Goal: Communication & Community: Answer question/provide support

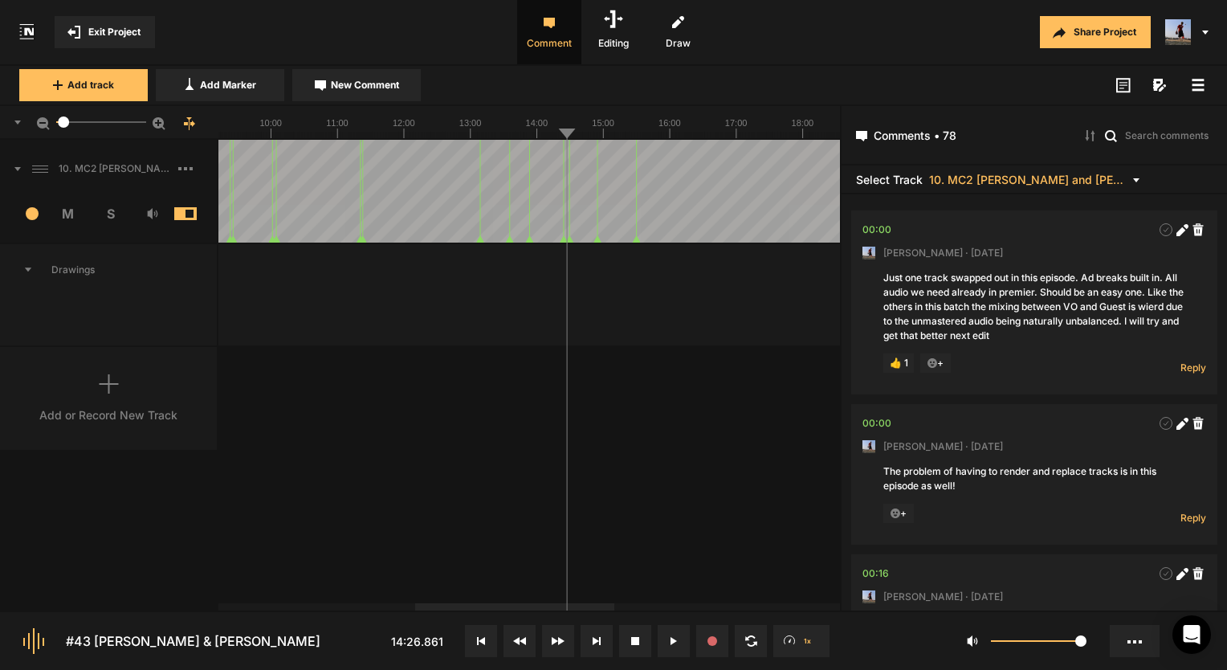
scroll to position [6765, 0]
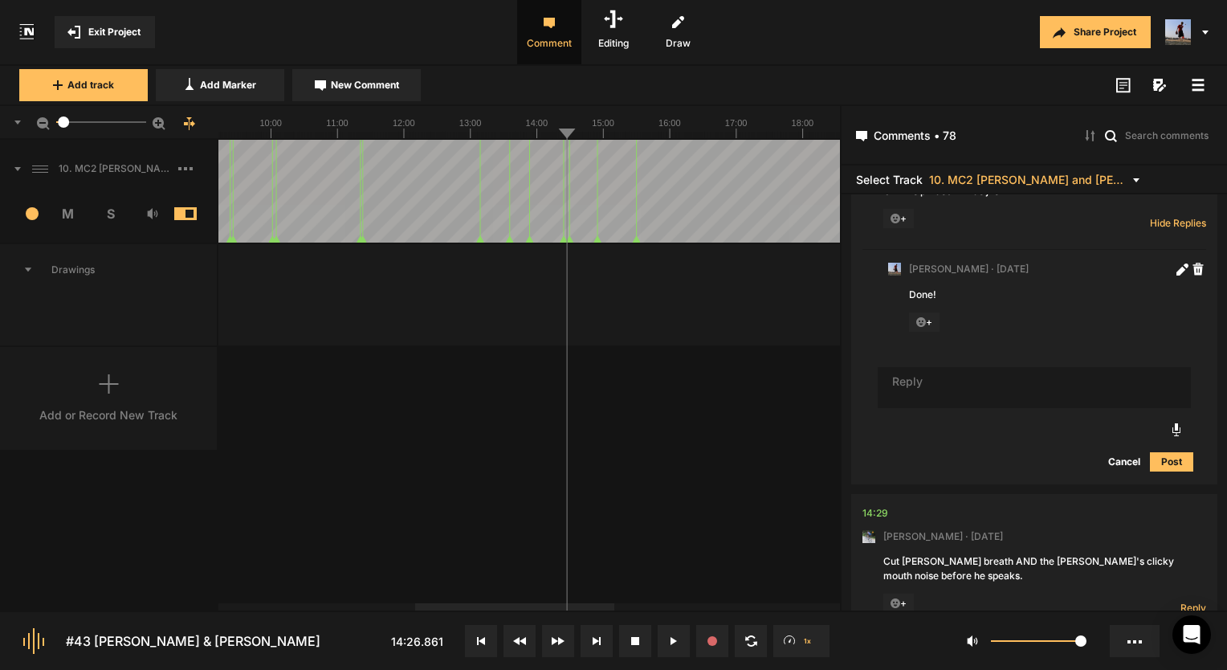
drag, startPoint x: 0, startPoint y: 0, endPoint x: 234, endPoint y: 40, distance: 237.9
click at [234, 40] on nt-project-view "Exit Project Comment Editing Draw Share Project Add track Add Marker New Commen…" at bounding box center [613, 335] width 1227 height 670
click at [133, 28] on span "Exit Project" at bounding box center [114, 32] width 52 height 14
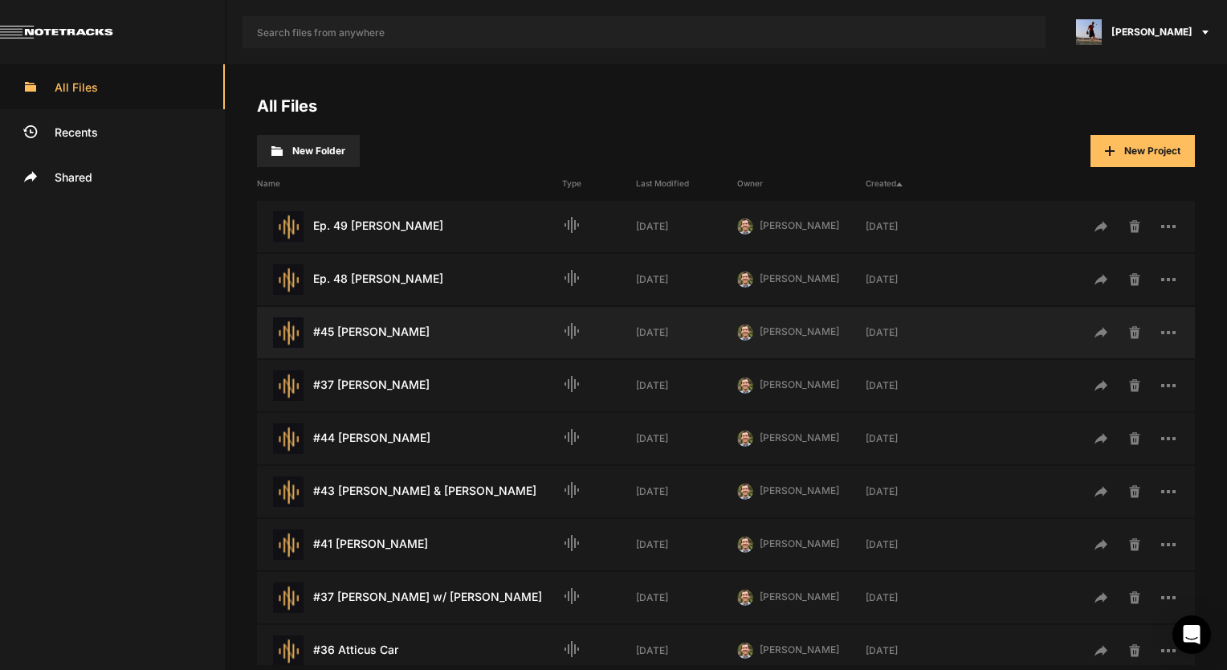
click at [424, 331] on div "#45 Kathleen Lansing Last Modified: 2 weeks ago" at bounding box center [409, 332] width 305 height 31
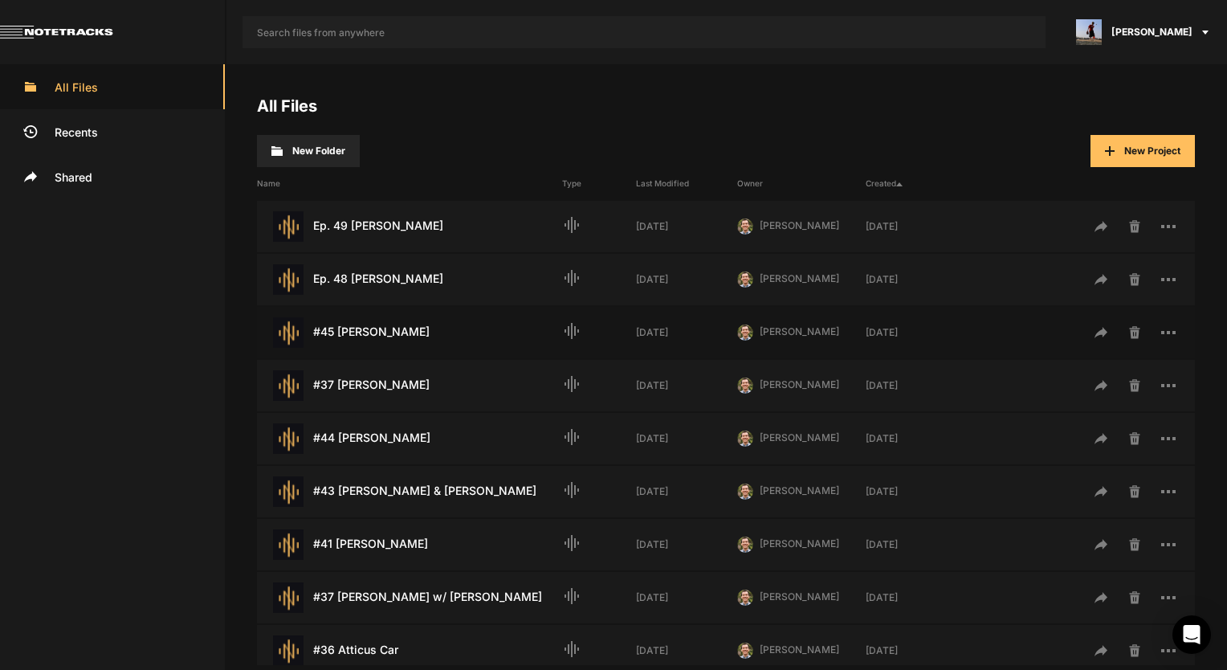
click at [424, 331] on div "#45 Kathleen Lansing Last Modified: 2 weeks ago" at bounding box center [409, 332] width 305 height 31
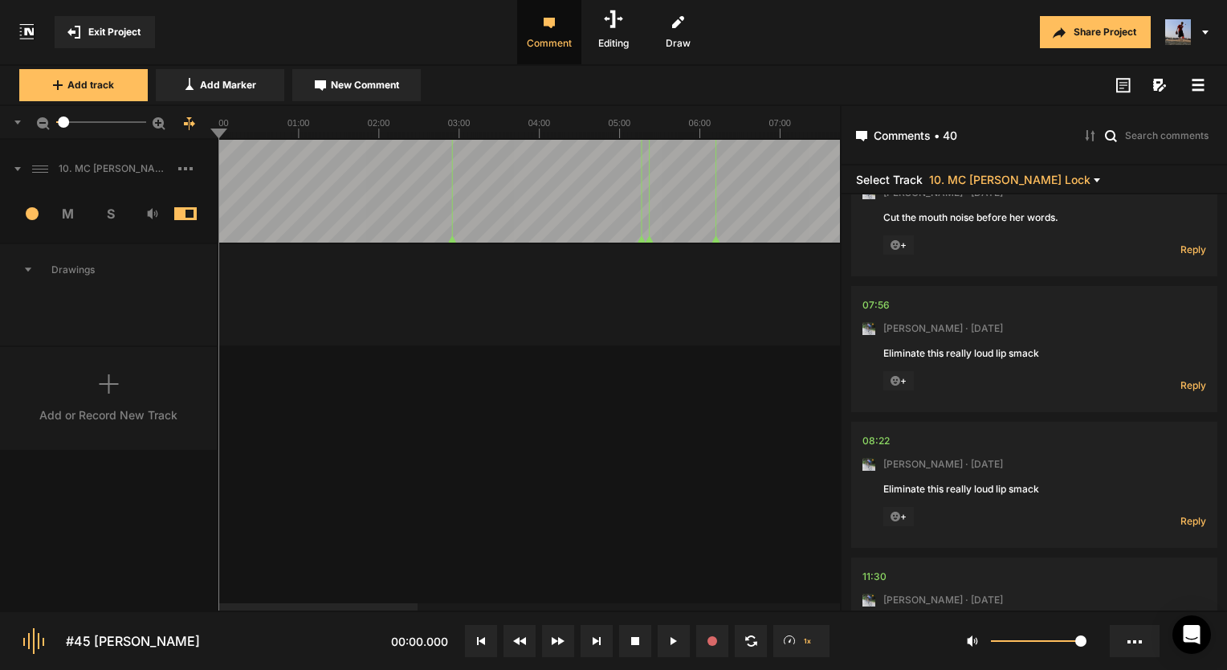
scroll to position [321, 0]
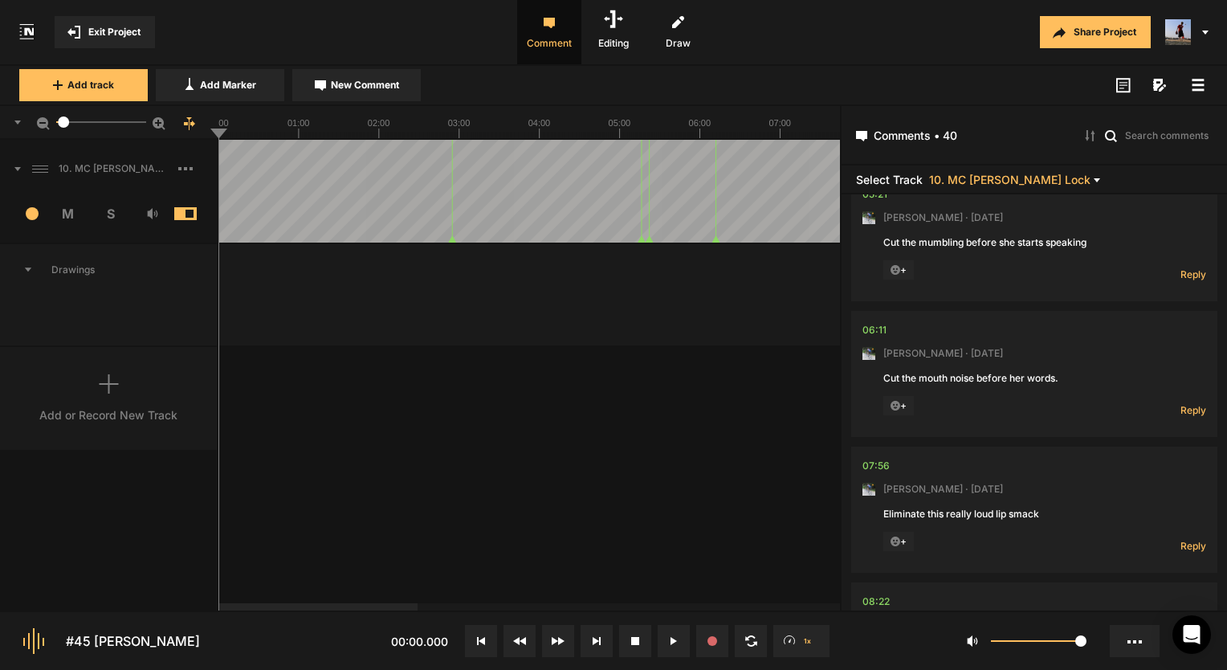
drag, startPoint x: 988, startPoint y: 332, endPoint x: 948, endPoint y: 439, distance: 114.1
click at [948, 439] on nt-comment-thread "06:11 Mark Weeber · 5 days ago Cut the mouth noise before her words. + Reply Hi…" at bounding box center [1034, 379] width 366 height 136
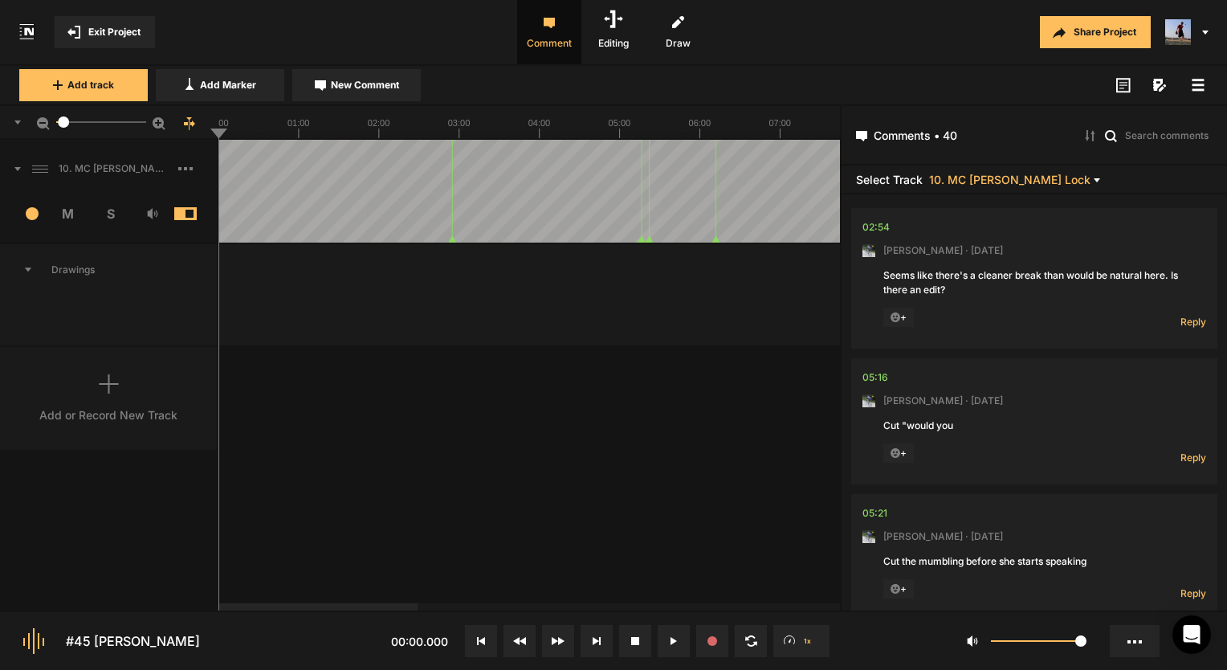
scroll to position [0, 0]
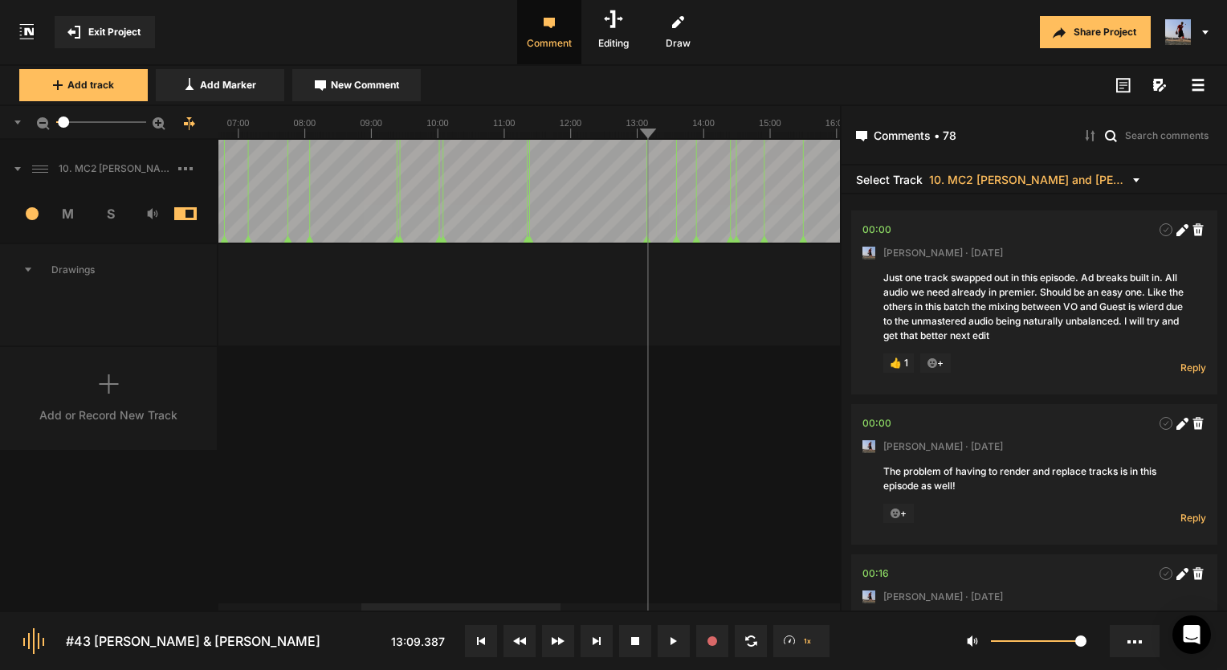
scroll to position [3176, 0]
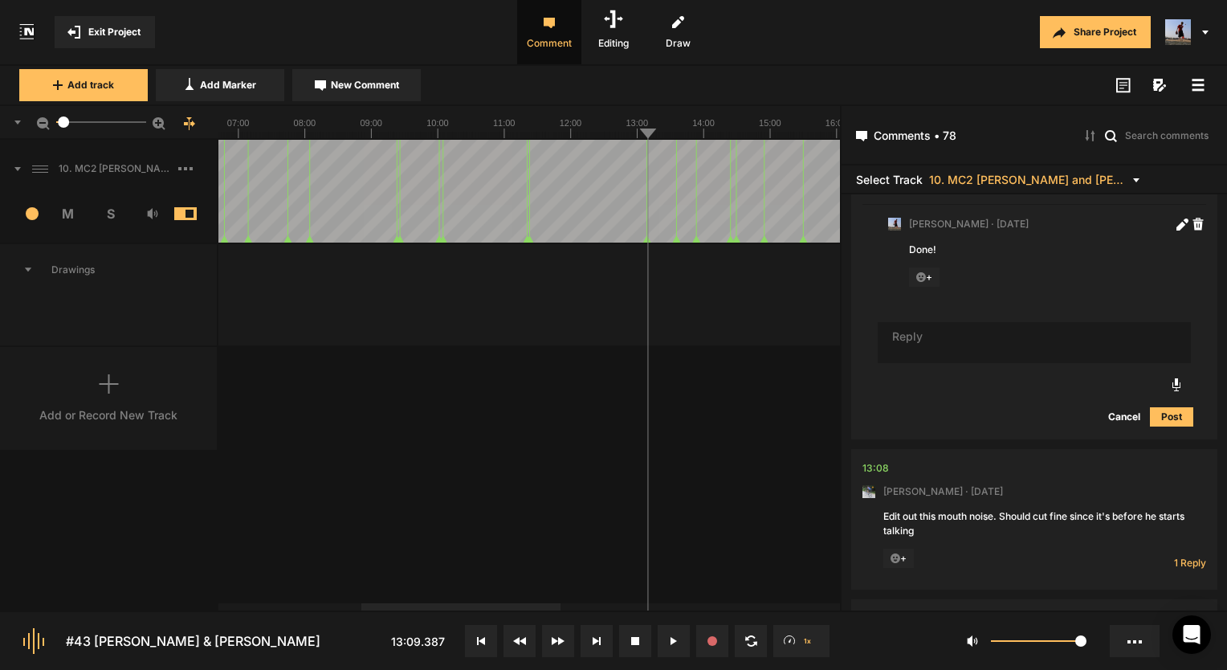
click at [138, 37] on span "Exit Project" at bounding box center [114, 32] width 52 height 14
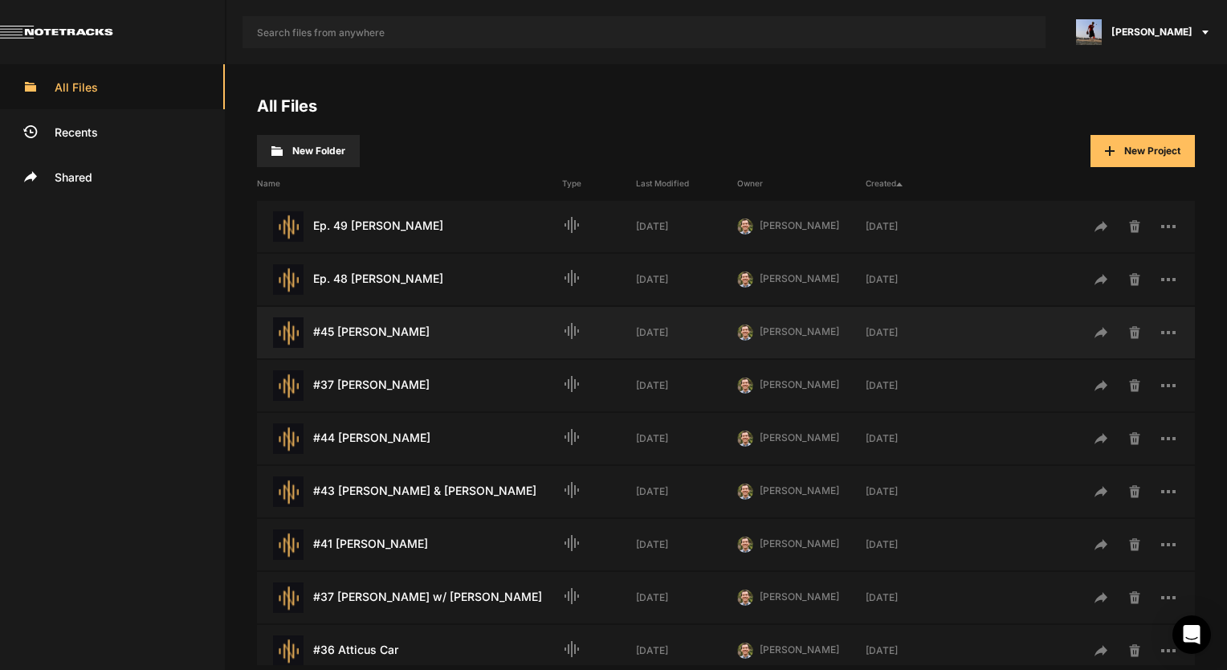
click at [459, 328] on div "#45 [PERSON_NAME] Last Modified: [DATE]" at bounding box center [409, 332] width 305 height 31
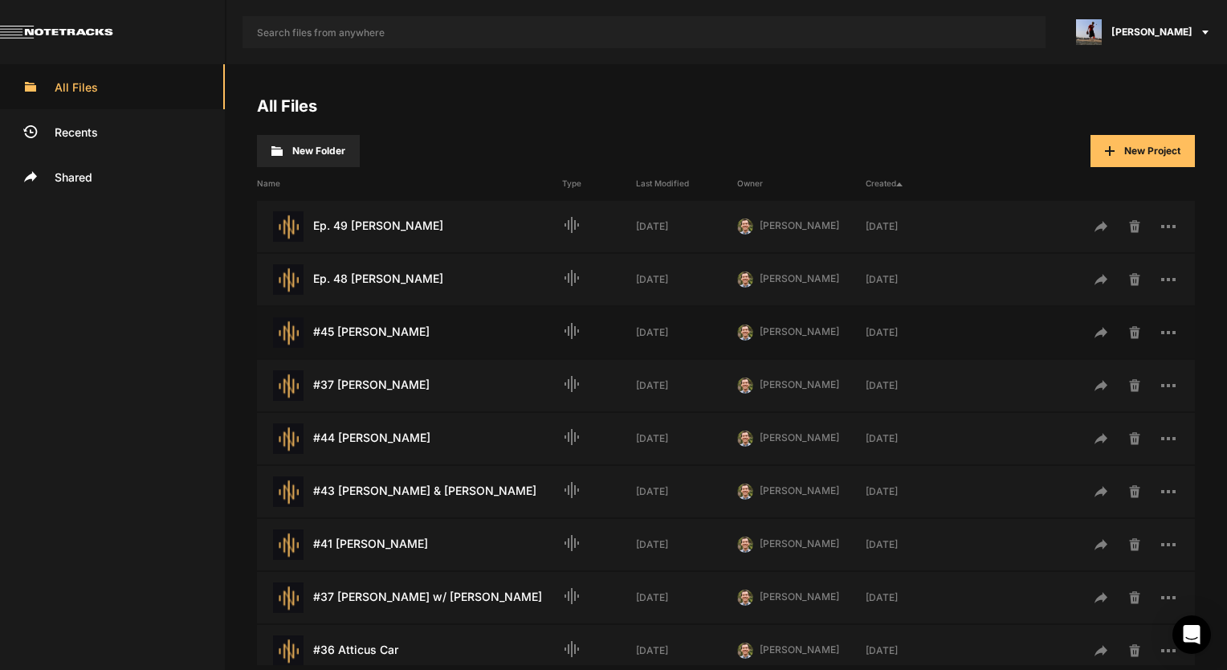
click at [459, 328] on div "#45 [PERSON_NAME] Last Modified: [DATE]" at bounding box center [409, 332] width 305 height 31
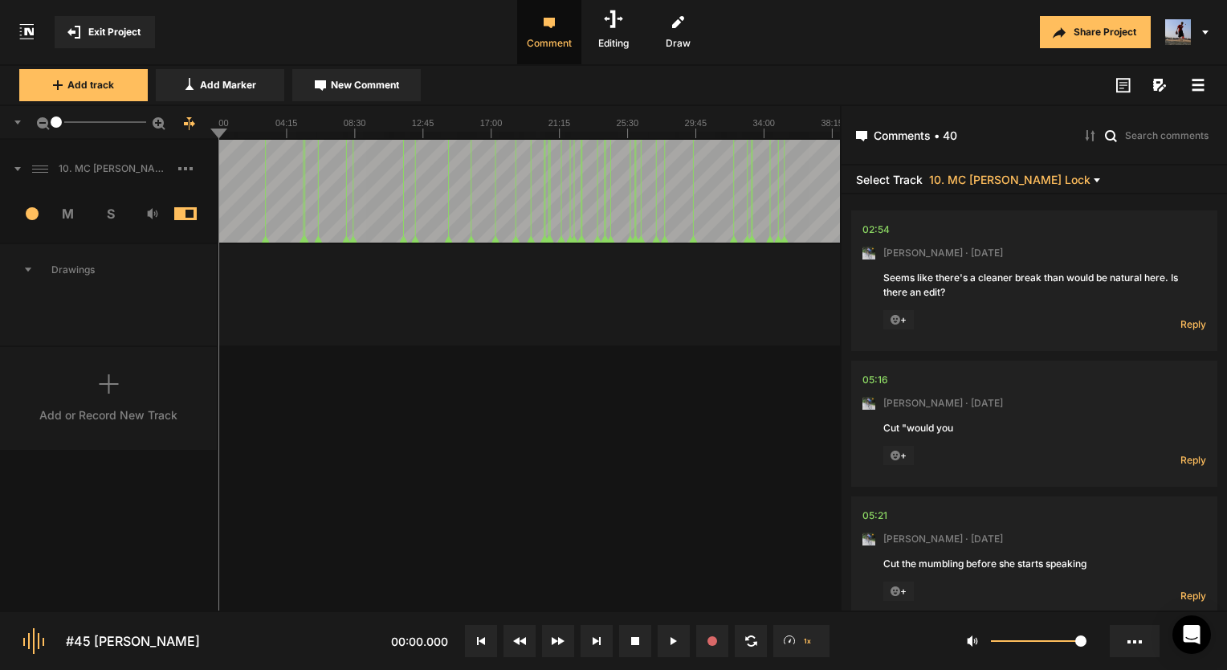
drag, startPoint x: 67, startPoint y: 122, endPoint x: -6, endPoint y: 133, distance: 73.9
click at [0, 133] on html "Exit Project Comment Editing Draw Share Project Add track Add Marker New Commen…" at bounding box center [613, 335] width 1227 height 670
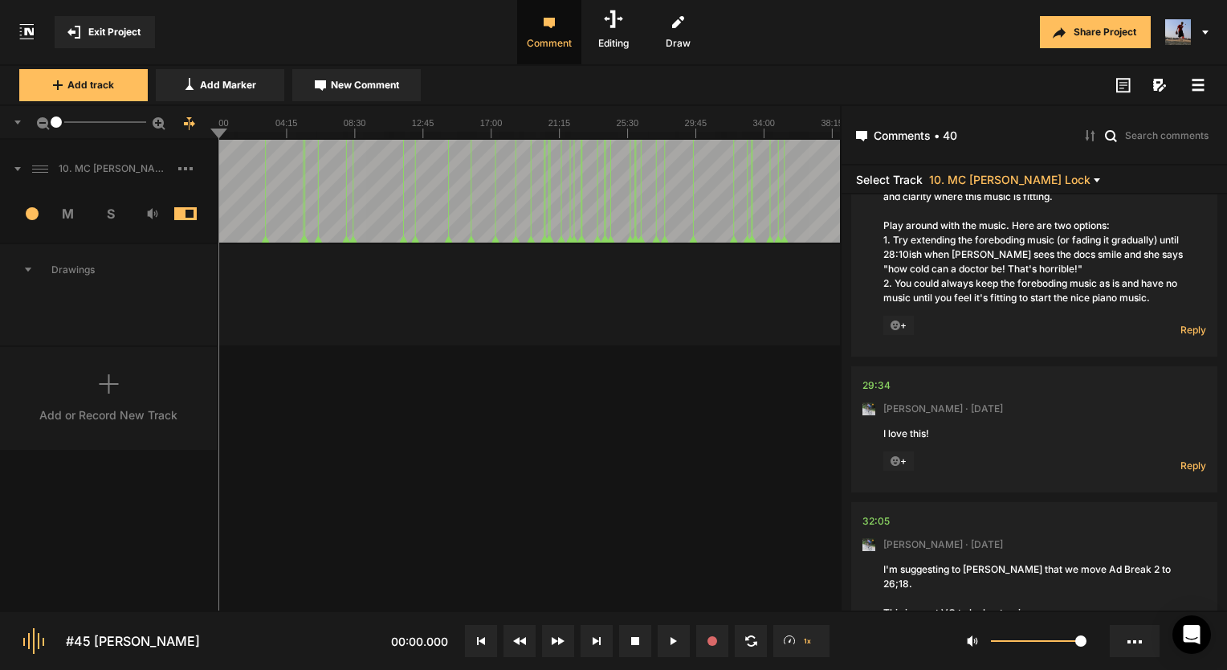
scroll to position [4898, 0]
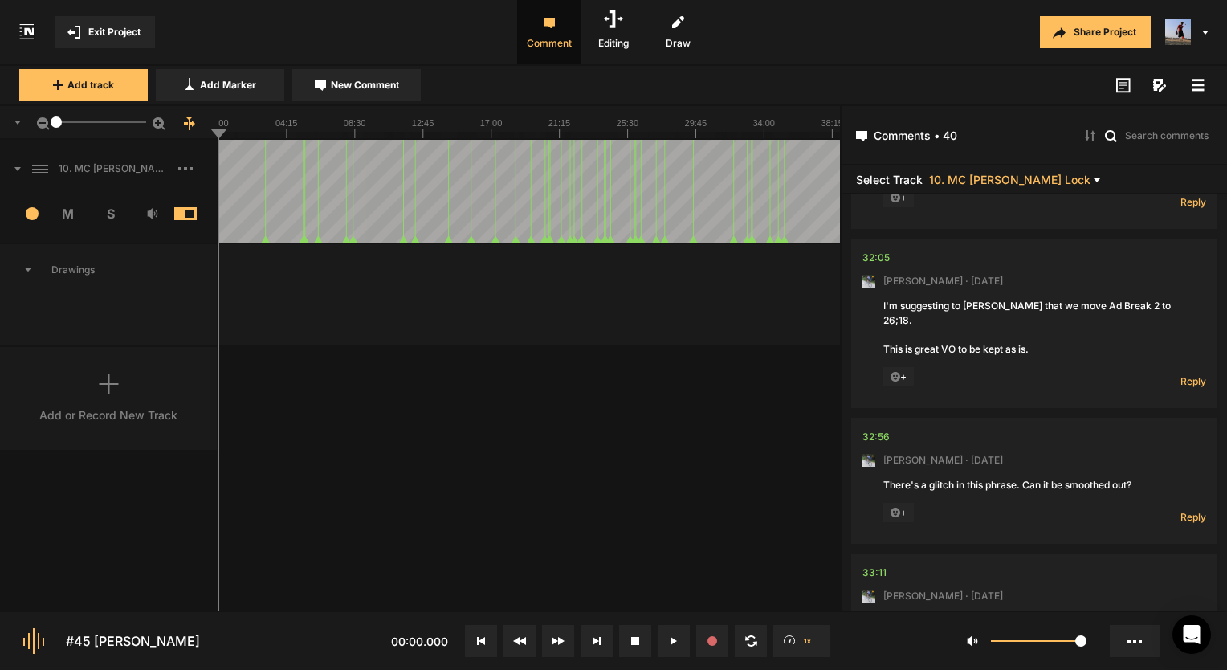
click at [119, 29] on span "Exit Project" at bounding box center [114, 32] width 52 height 14
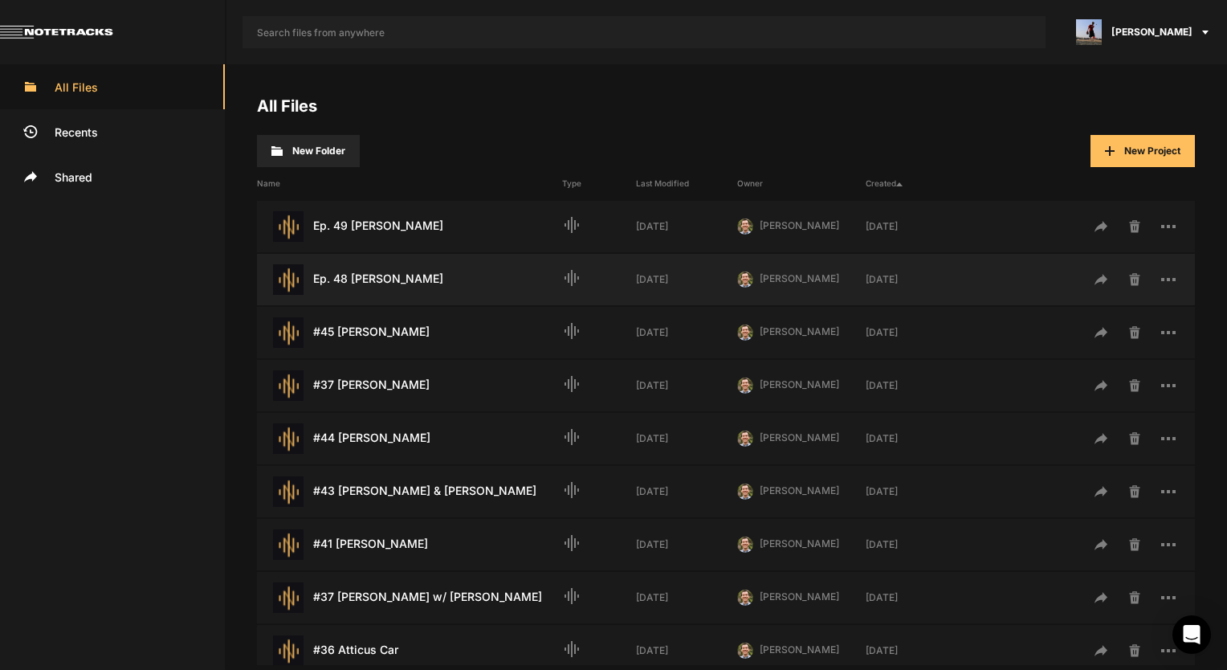
click at [408, 264] on div "Ep. 48 Garrett Kell Last Modified: 6 days ago" at bounding box center [409, 279] width 305 height 31
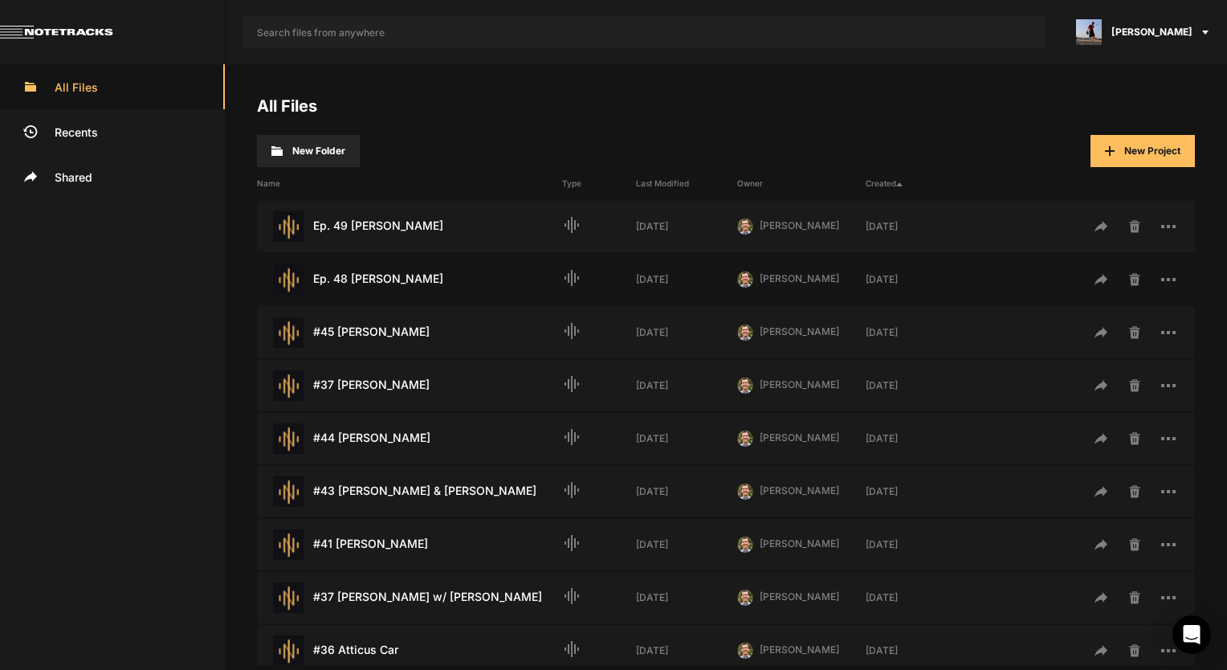
click at [408, 264] on div "Ep. 48 Garrett Kell Last Modified: 6 days ago" at bounding box center [409, 279] width 305 height 31
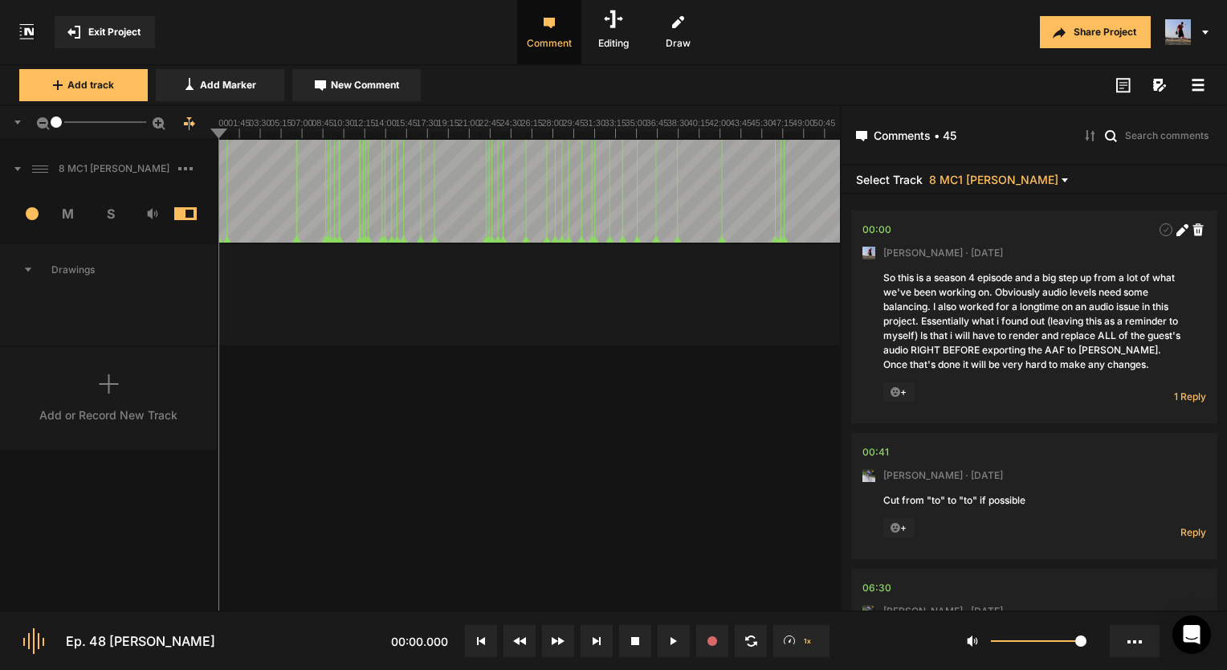
click at [37, 132] on div "1" at bounding box center [109, 123] width 218 height 34
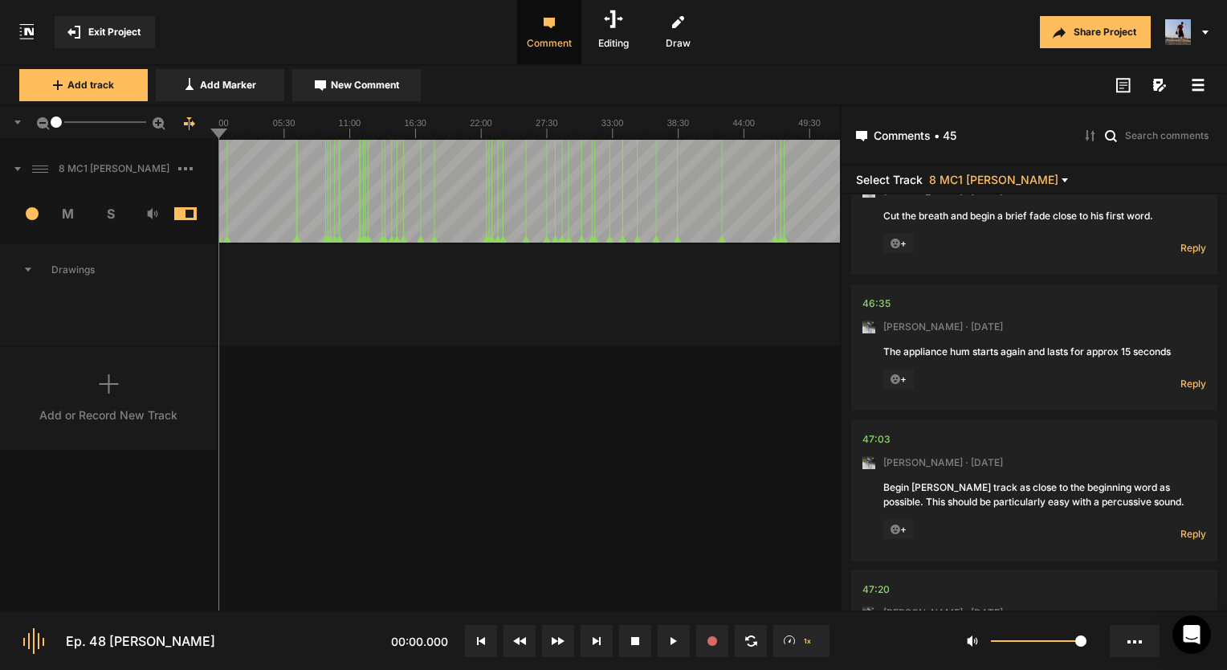
scroll to position [6250, 0]
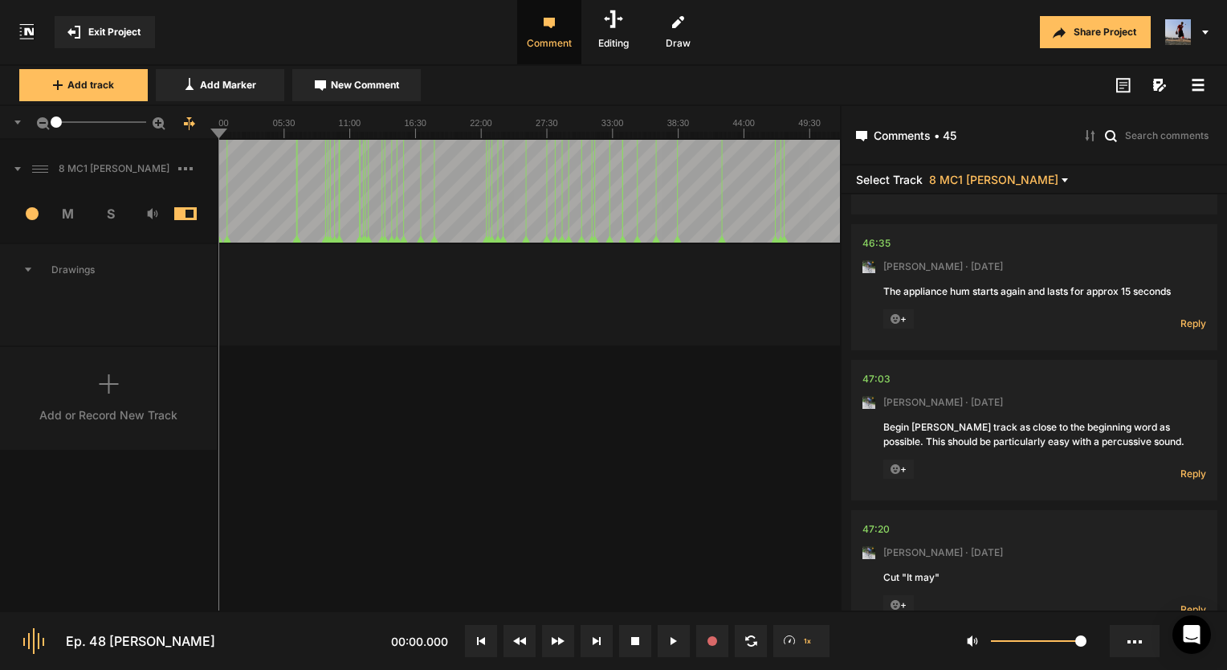
click at [132, 30] on span "Exit Project" at bounding box center [114, 32] width 52 height 14
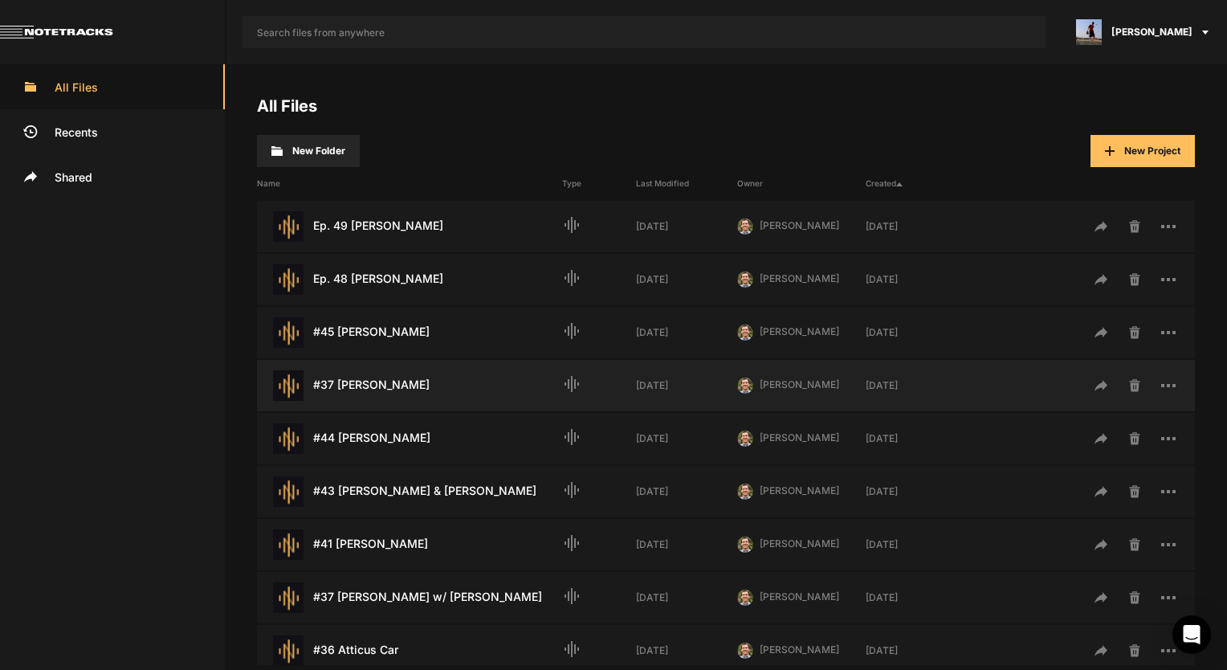
click at [385, 376] on div "#37 Ken Freeman Last Modified: 4 weeks ago" at bounding box center [409, 385] width 305 height 31
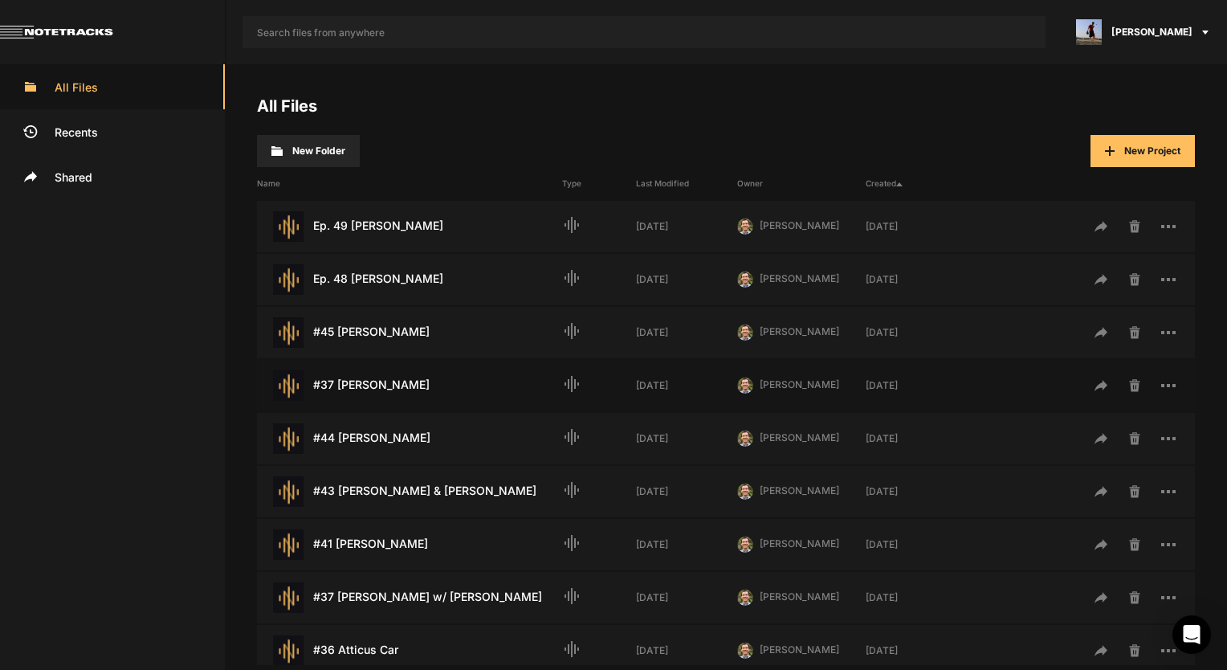
click at [385, 376] on div "#37 Ken Freeman Last Modified: 4 weeks ago" at bounding box center [409, 385] width 305 height 31
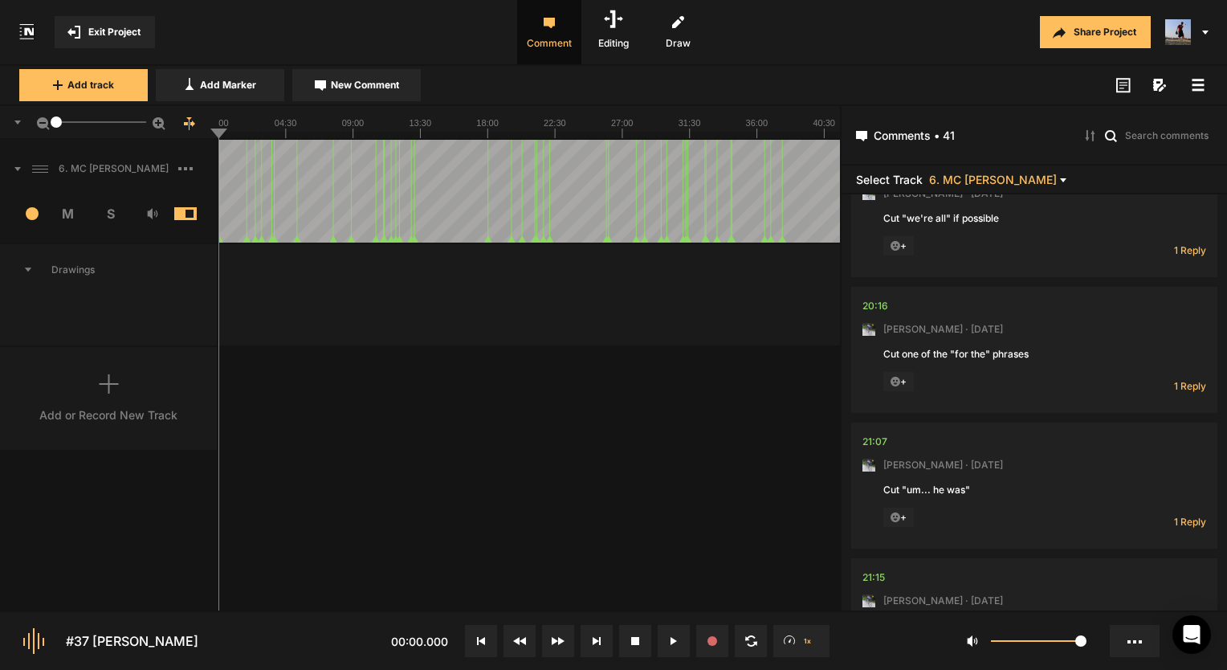
scroll to position [3051, 0]
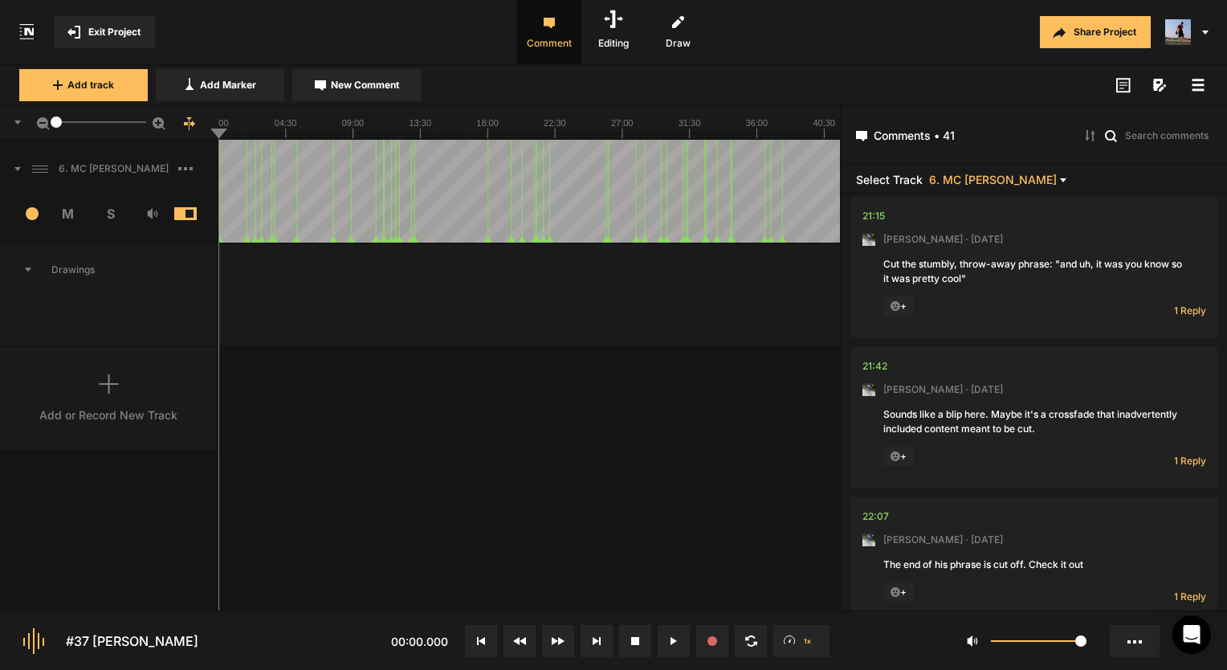
click at [112, 36] on span "Exit Project" at bounding box center [114, 32] width 52 height 14
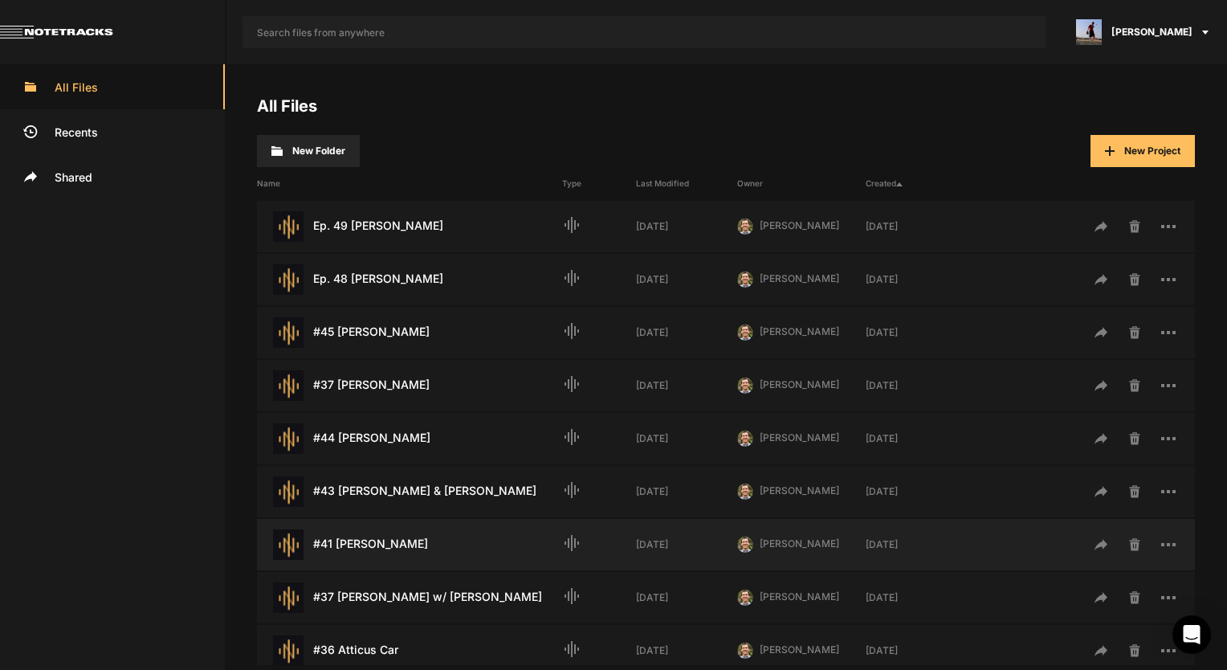
click at [363, 545] on div "#41 Catherine Zoller Last Modified: 1 month ago" at bounding box center [409, 544] width 305 height 31
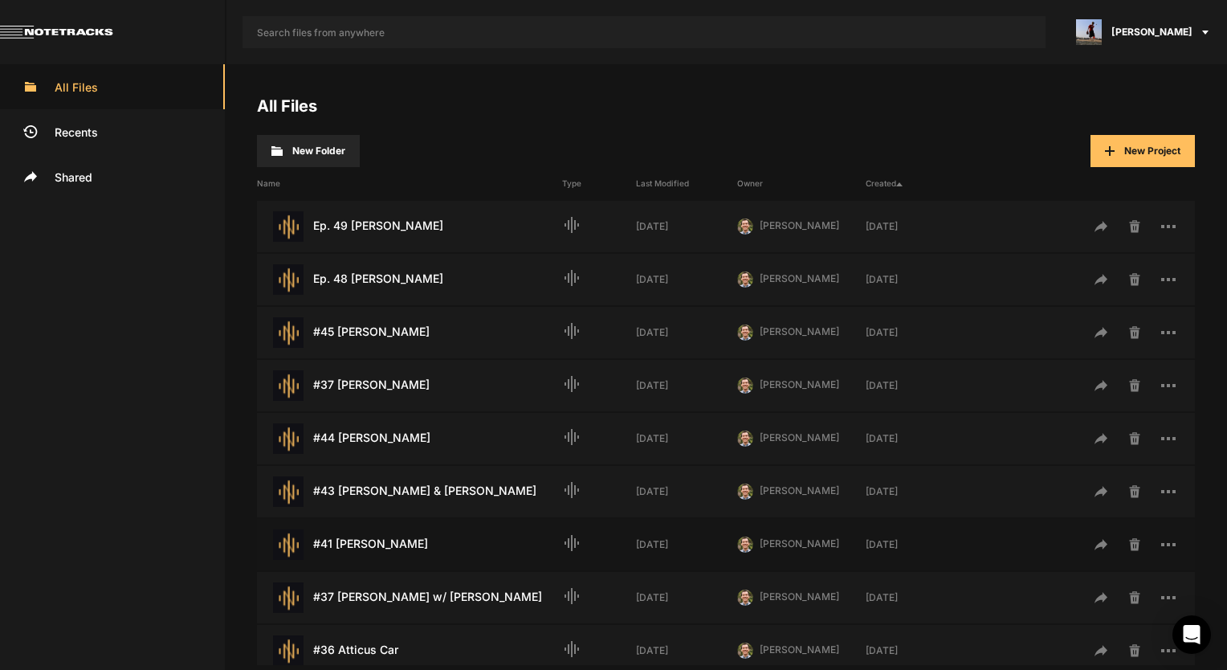
click at [363, 545] on div "#41 Catherine Zoller Last Modified: 1 month ago" at bounding box center [409, 544] width 305 height 31
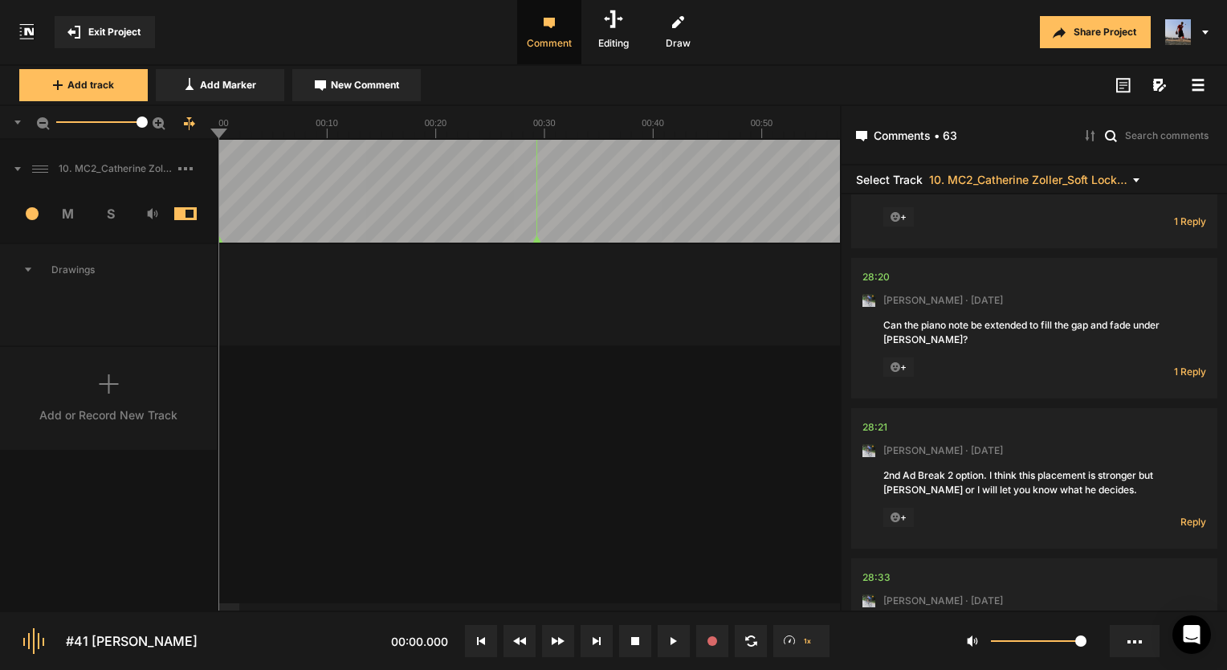
scroll to position [6263, 0]
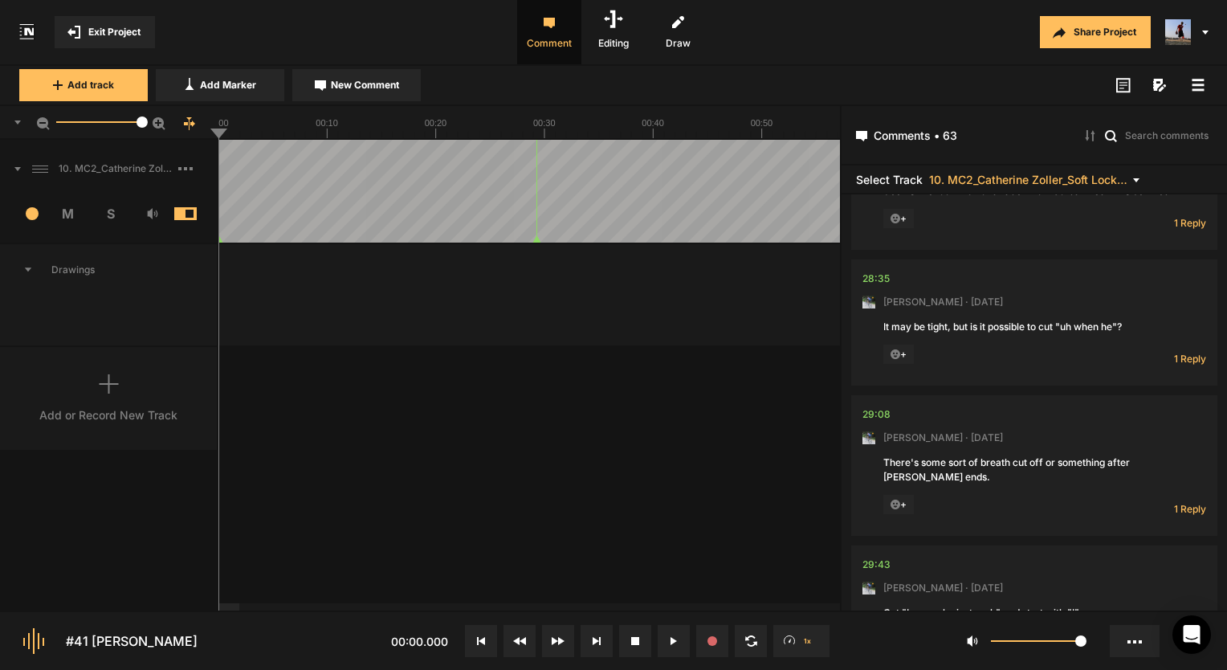
click at [126, 31] on span "Exit Project" at bounding box center [114, 32] width 52 height 14
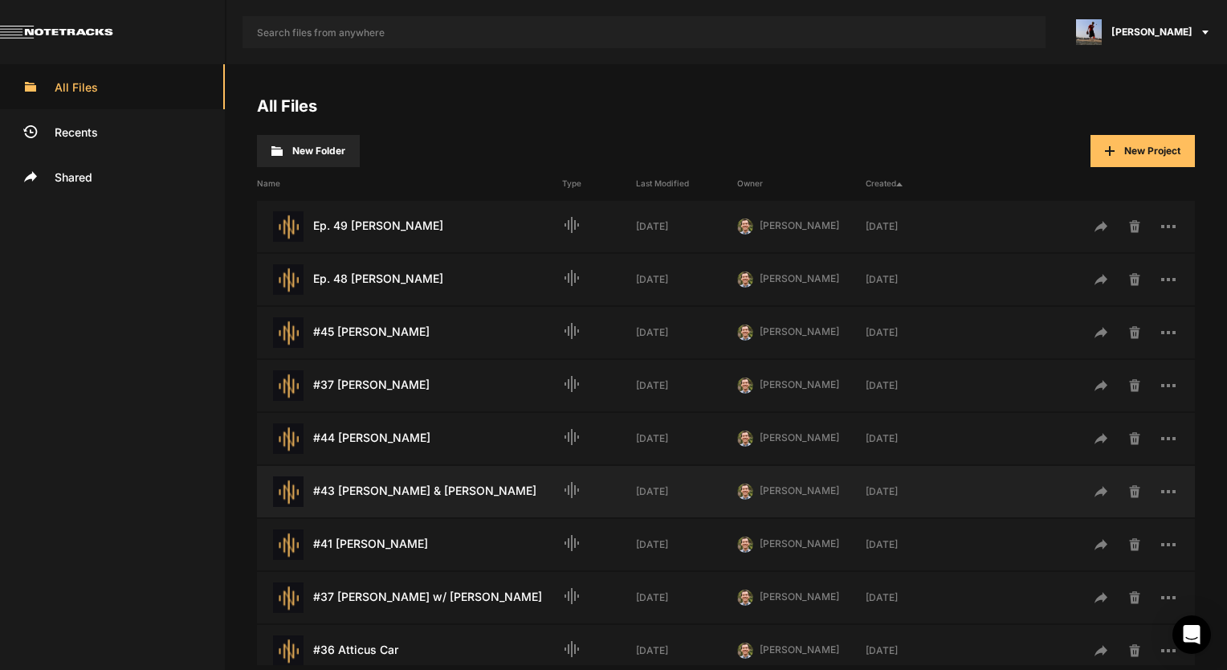
click at [402, 499] on div "#43 Fred & Casey Weymouth Last Modified: 1 month ago" at bounding box center [409, 491] width 305 height 31
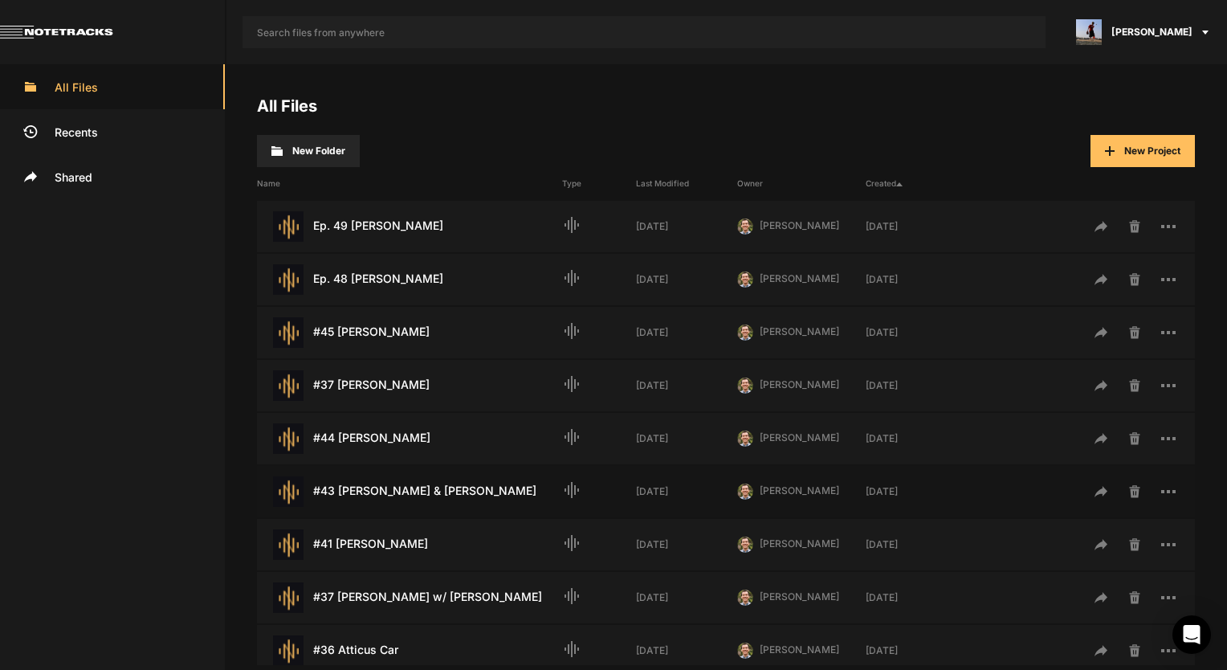
click at [402, 499] on div "#43 Fred & Casey Weymouth Last Modified: 1 month ago" at bounding box center [409, 491] width 305 height 31
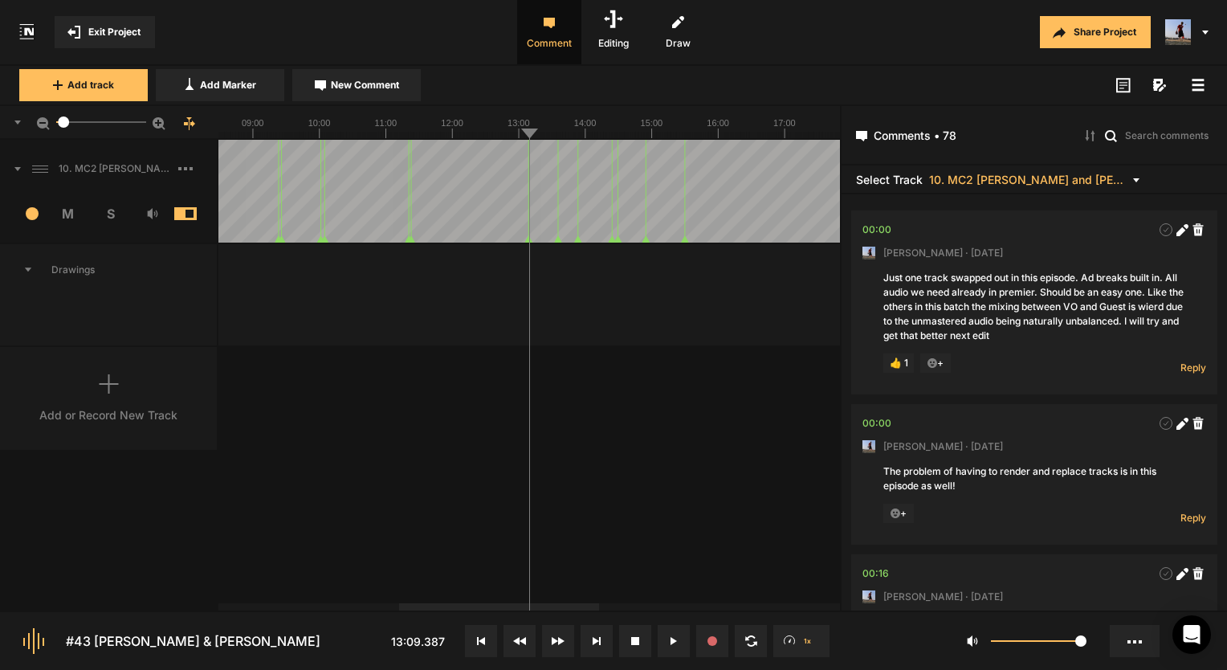
click at [491, 641] on button at bounding box center [481, 641] width 32 height 32
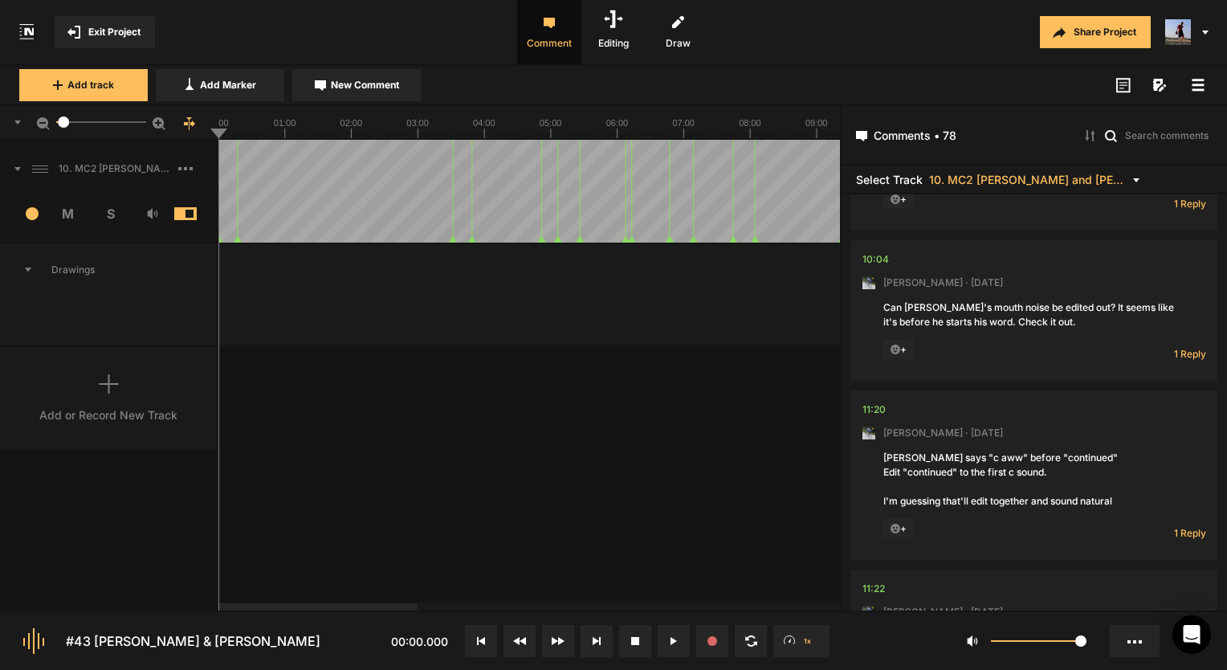
scroll to position [2650, 0]
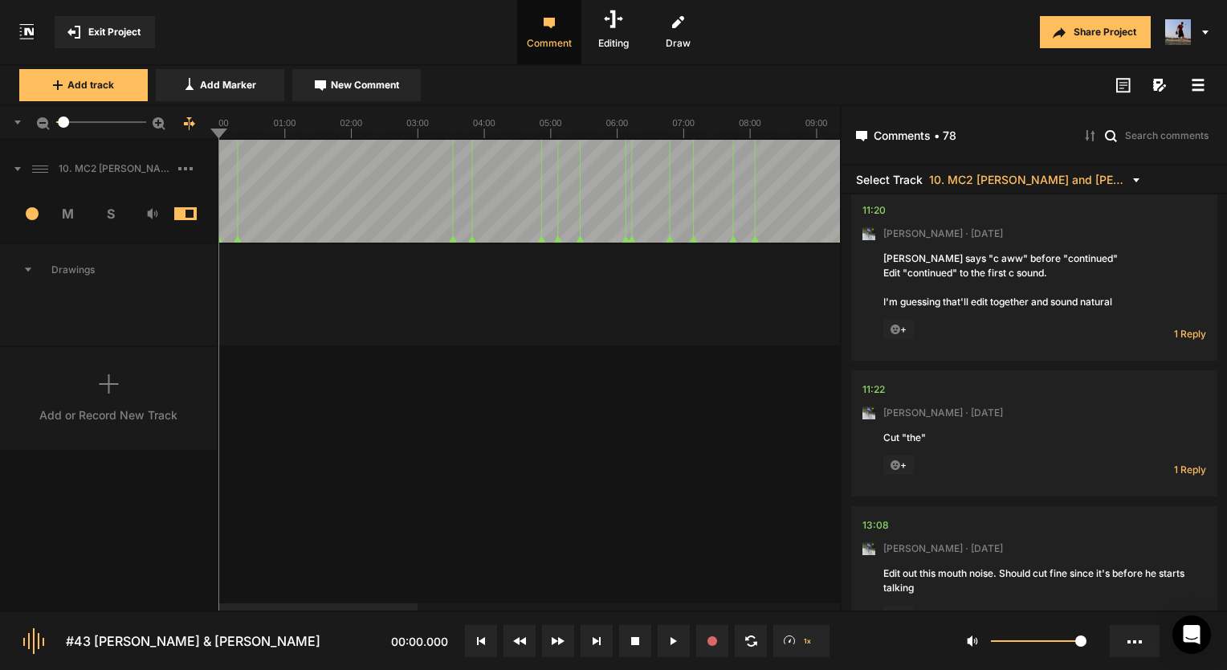
click at [86, 33] on mat-icon at bounding box center [77, 32] width 21 height 13
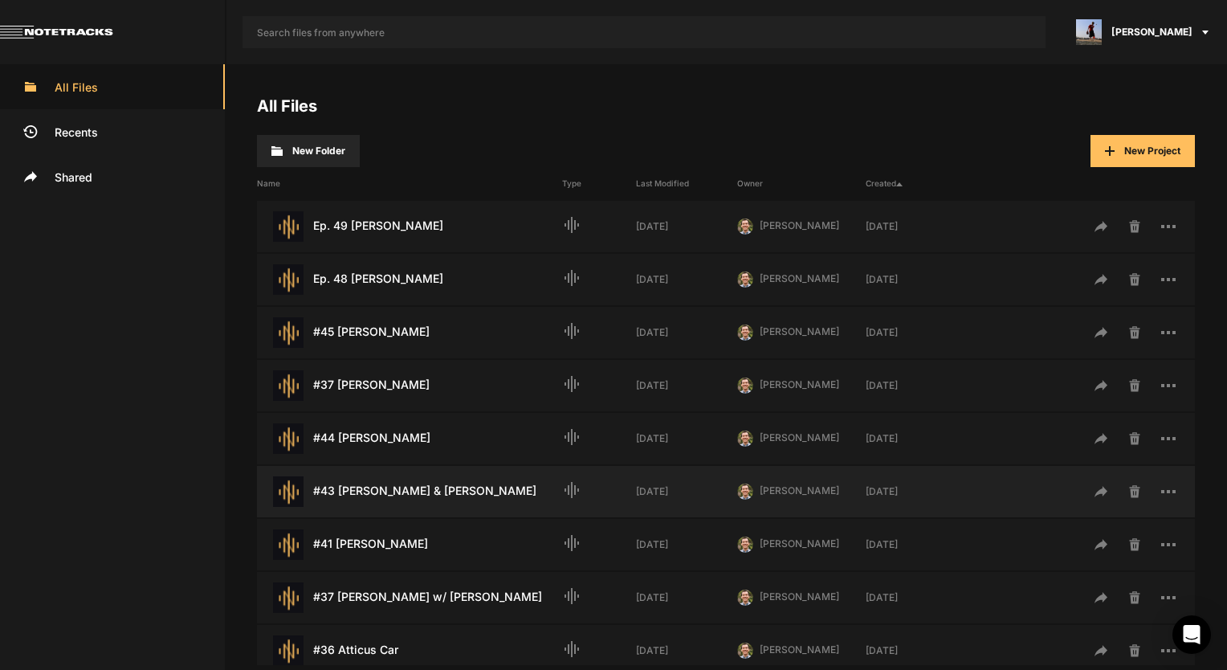
click at [446, 499] on div "#43 Fred & Casey Weymouth Last Modified: 1 month ago" at bounding box center [409, 491] width 305 height 31
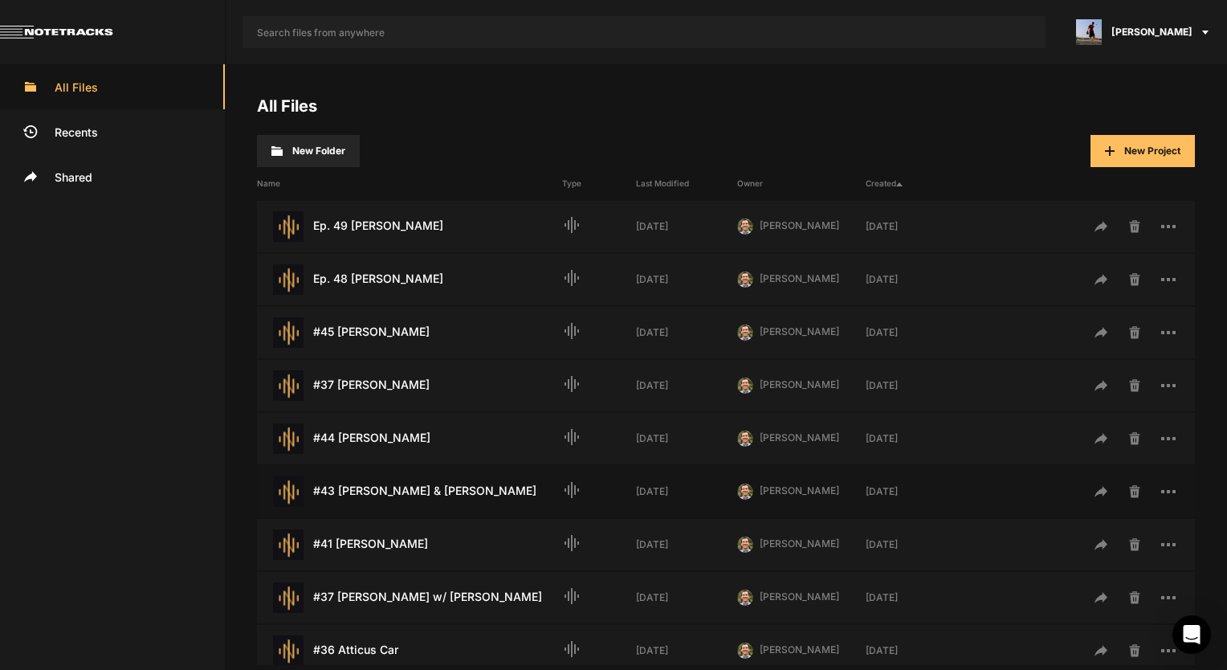
click at [446, 499] on div "#43 Fred & Casey Weymouth Last Modified: 1 month ago" at bounding box center [409, 491] width 305 height 31
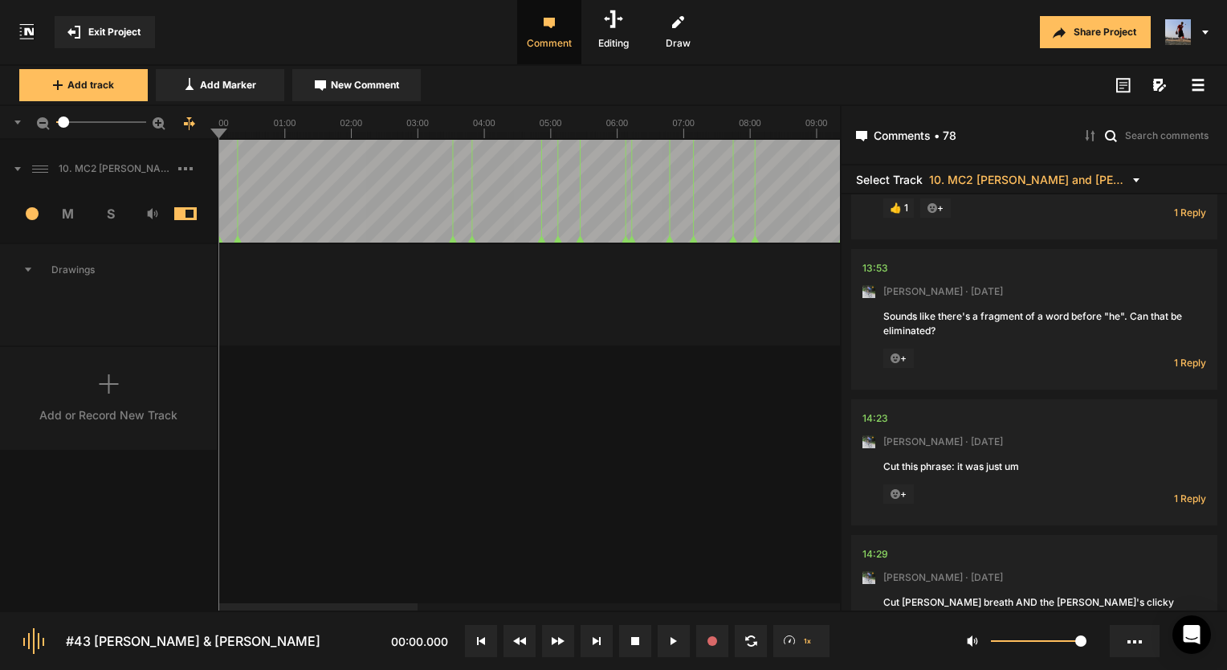
scroll to position [3197, 0]
click at [877, 406] on div "14:23" at bounding box center [875, 414] width 26 height 16
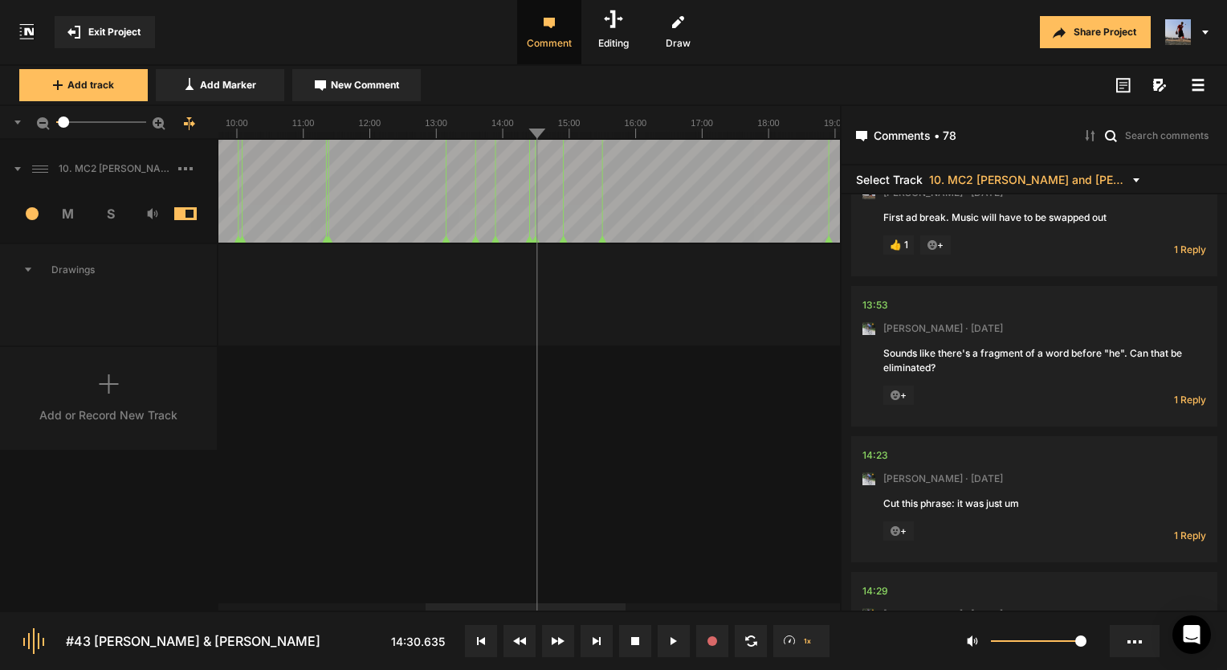
scroll to position [3116, 0]
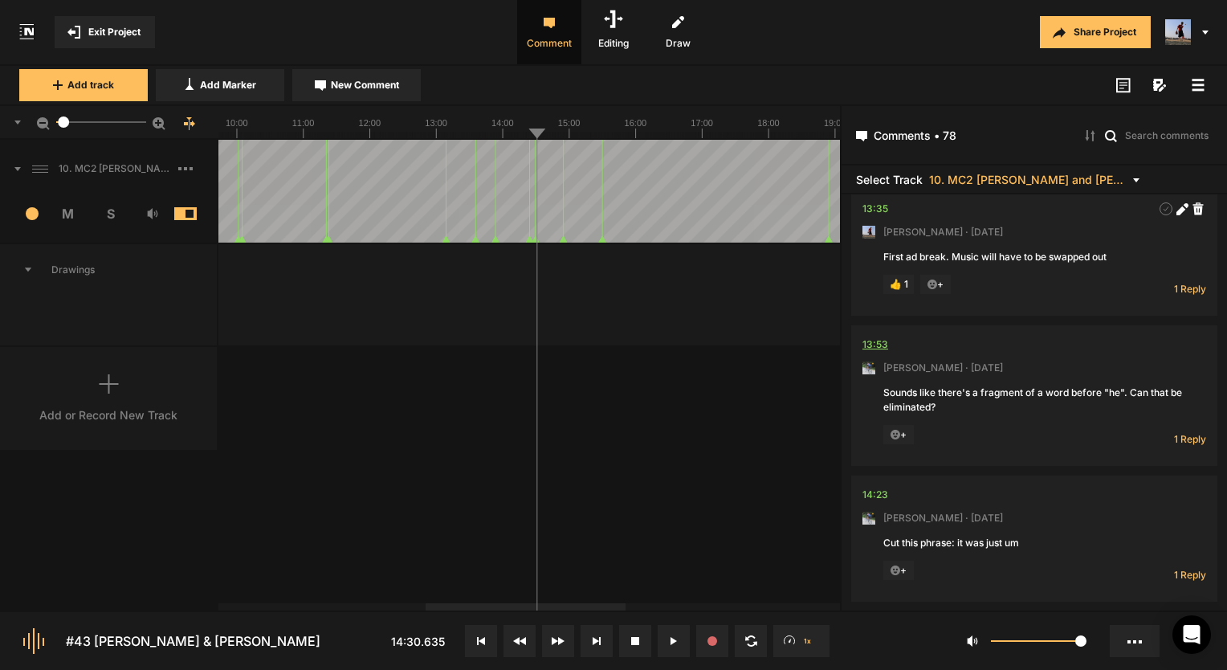
click at [869, 336] on div "13:53" at bounding box center [875, 344] width 26 height 16
drag, startPoint x: 64, startPoint y: 124, endPoint x: 16, endPoint y: 124, distance: 48.2
click at [16, 124] on div "5.4" at bounding box center [109, 123] width 218 height 34
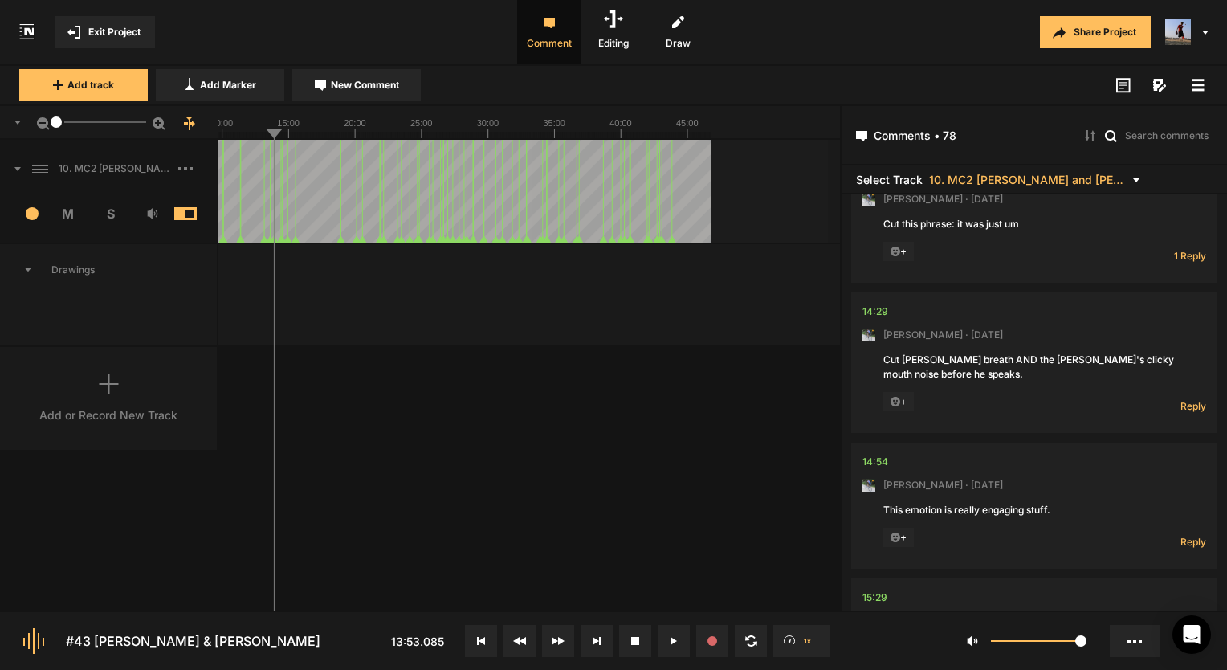
scroll to position [3438, 0]
click at [871, 301] on div "14:29" at bounding box center [875, 309] width 26 height 16
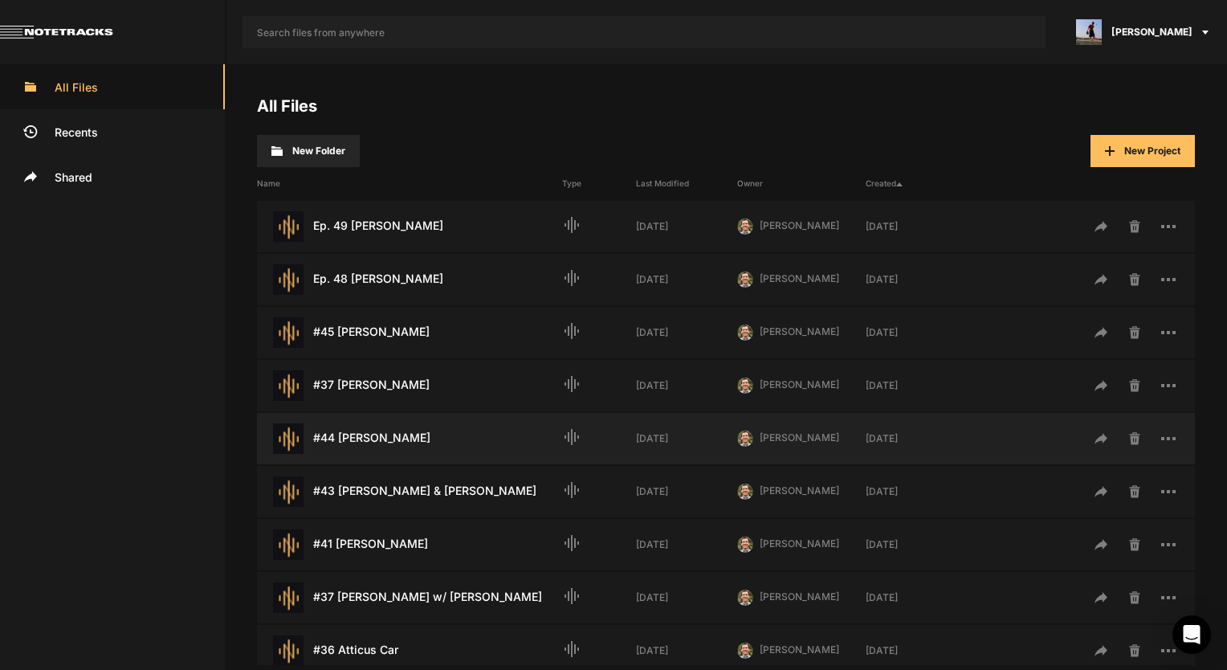
scroll to position [80, 0]
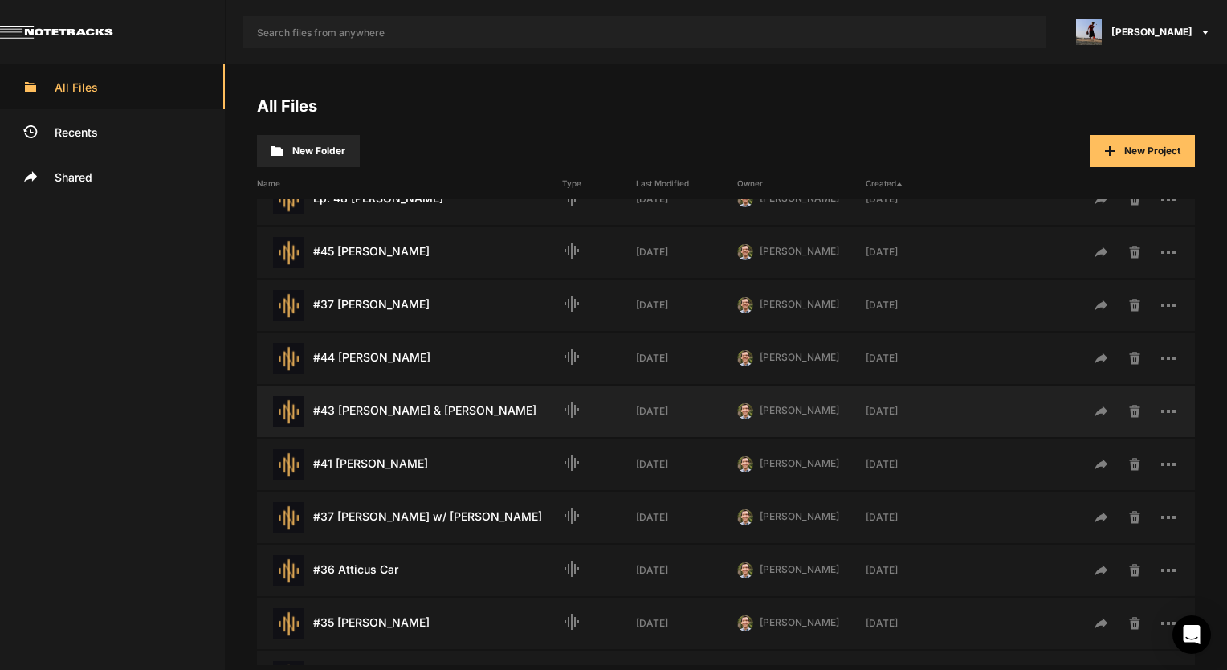
click at [406, 415] on div "#43 [PERSON_NAME] & [PERSON_NAME] Last Modified: [DATE]" at bounding box center [409, 411] width 305 height 31
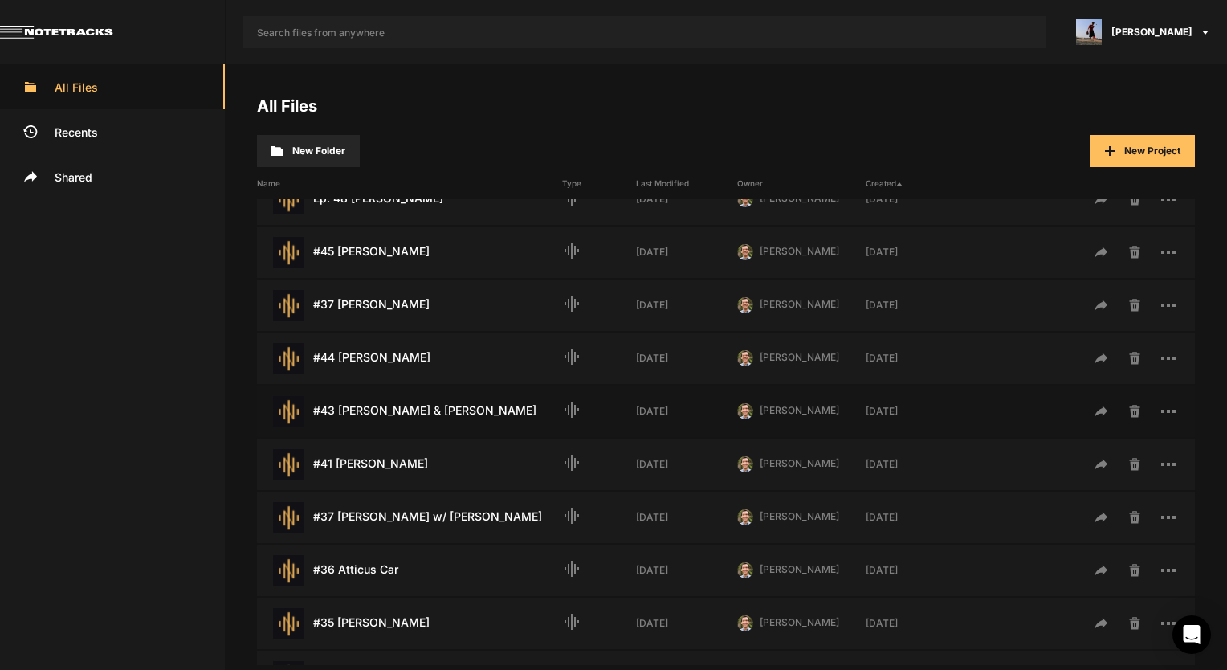
click at [406, 415] on div "#43 [PERSON_NAME] & [PERSON_NAME] Last Modified: [DATE]" at bounding box center [409, 411] width 305 height 31
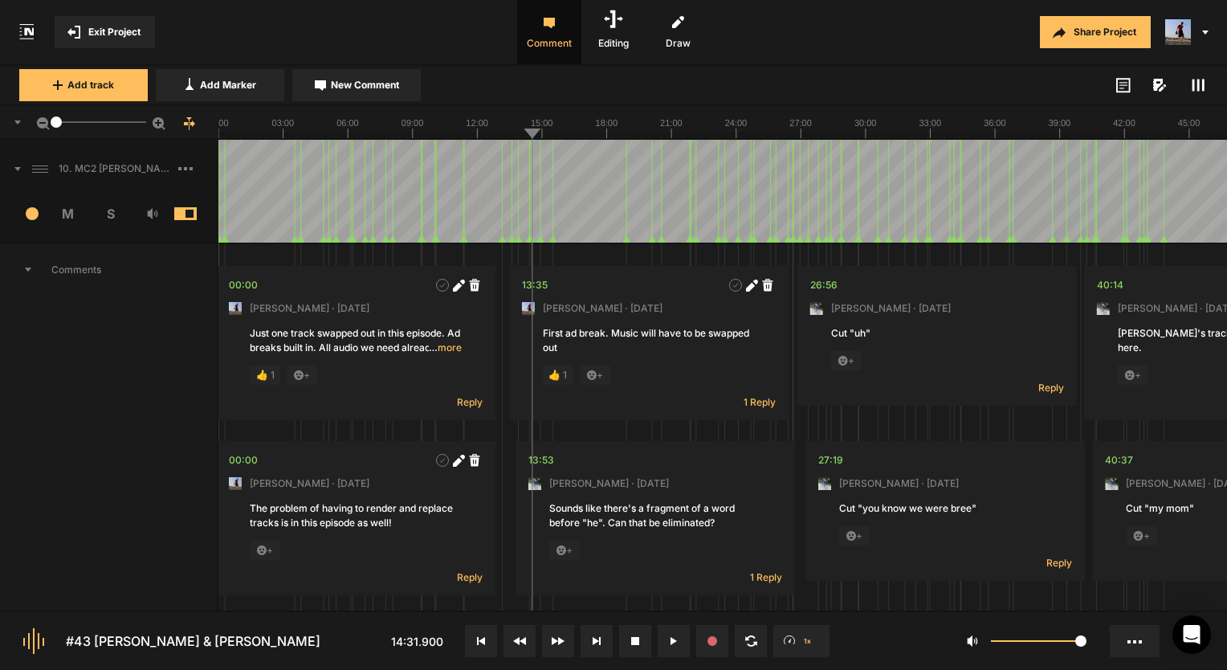
click at [1202, 88] on rect at bounding box center [1203, 85] width 2 height 12
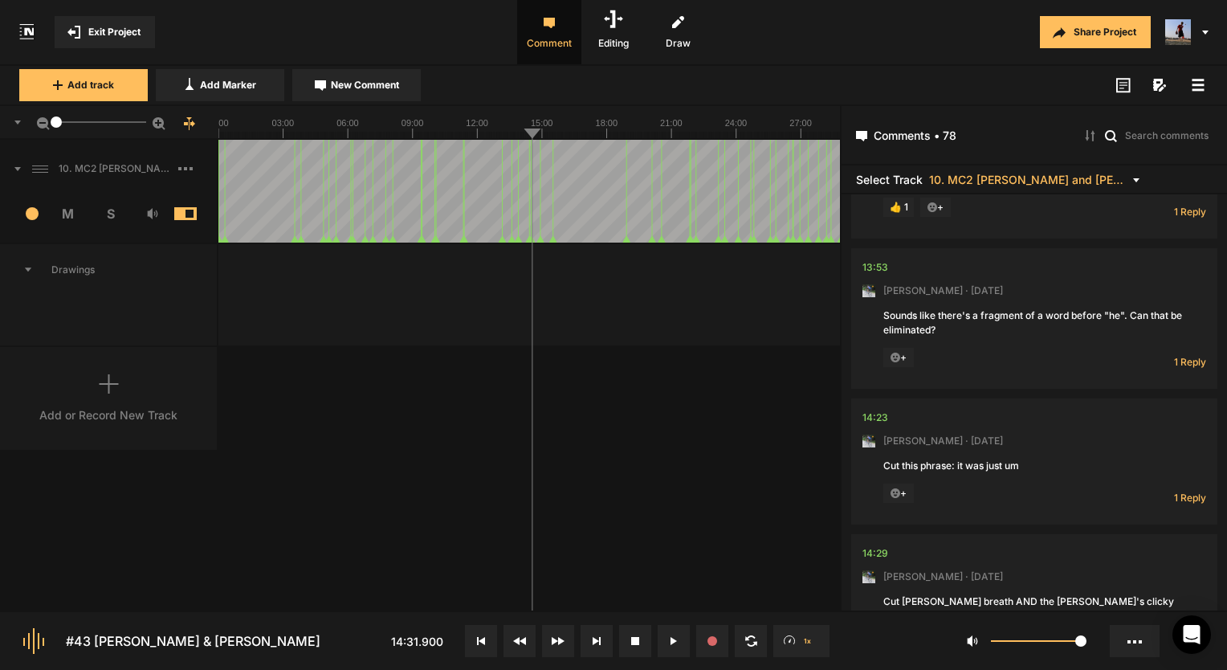
scroll to position [3212, 0]
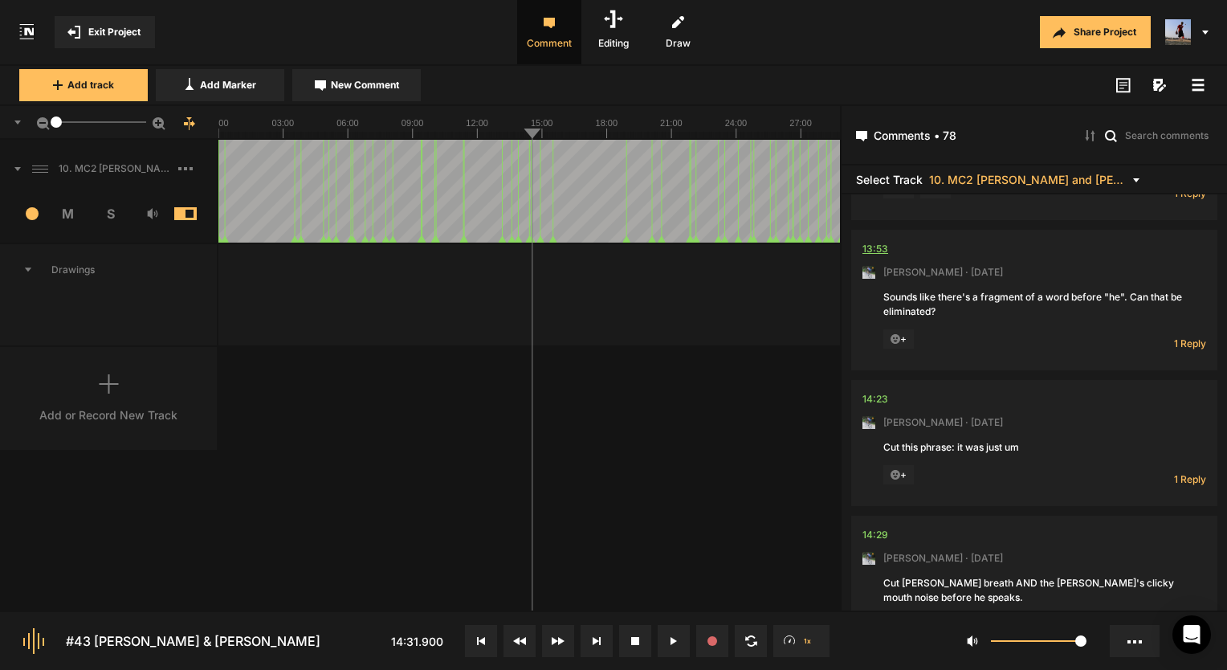
click at [867, 241] on div "13:53" at bounding box center [875, 249] width 26 height 16
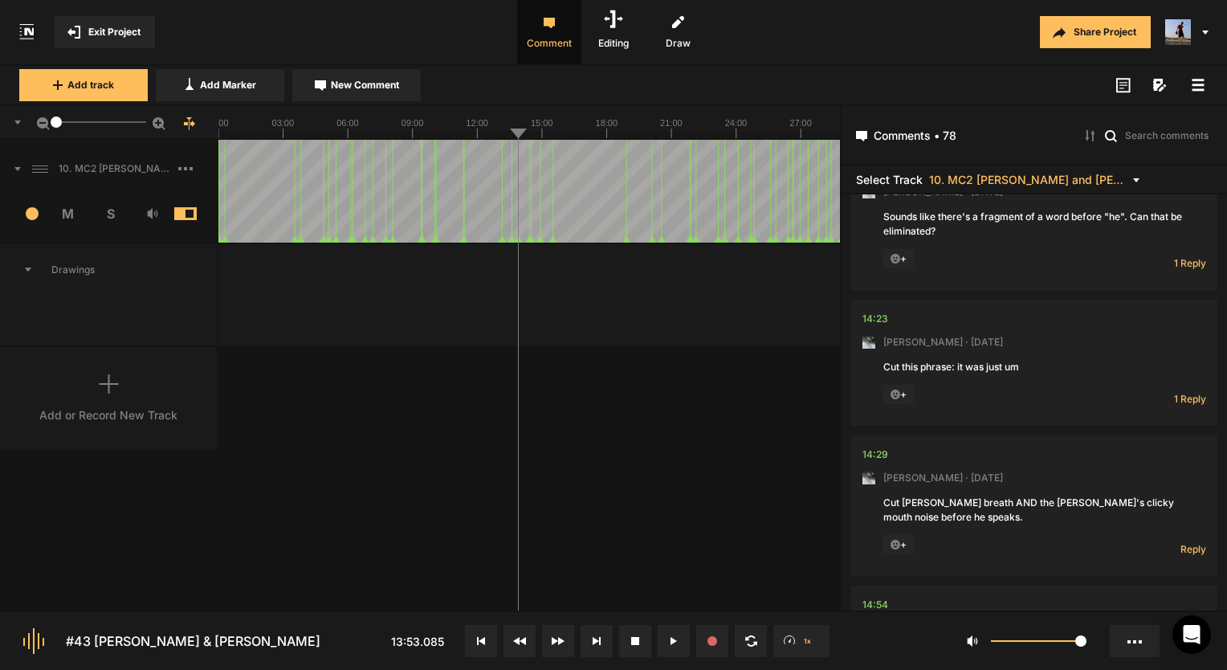
scroll to position [3373, 0]
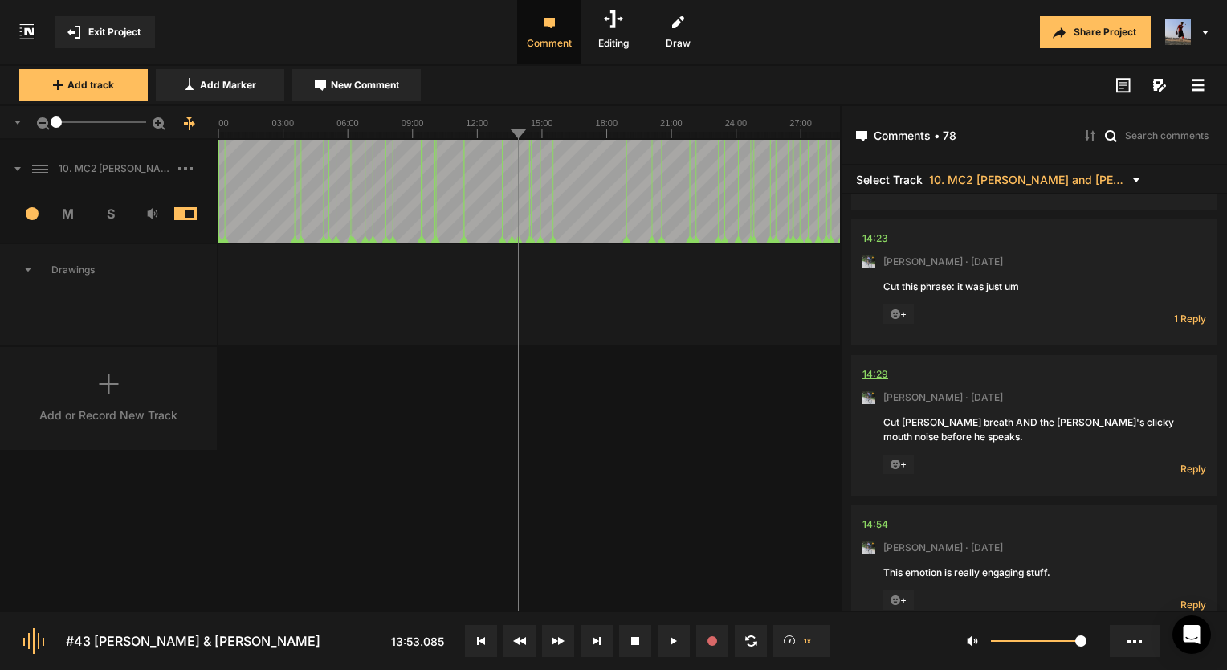
click at [874, 366] on div "14:29" at bounding box center [875, 374] width 26 height 16
click at [1185, 462] on span "Reply" at bounding box center [1193, 469] width 26 height 14
type textarea "Done!"
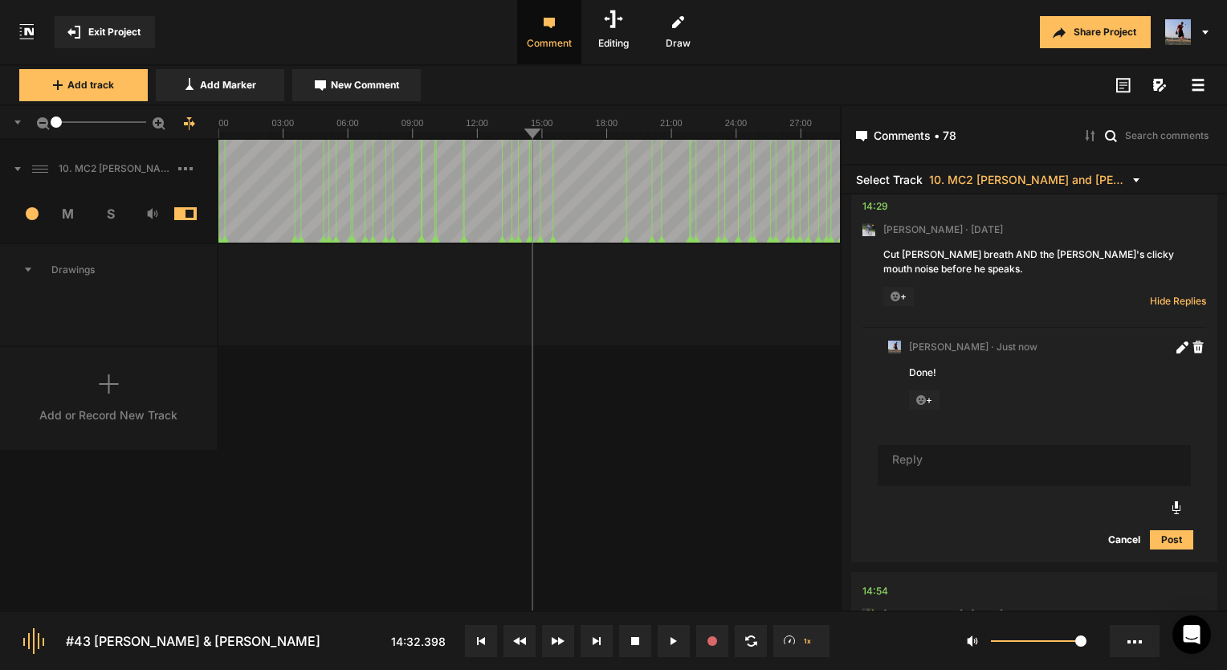
scroll to position [3621, 0]
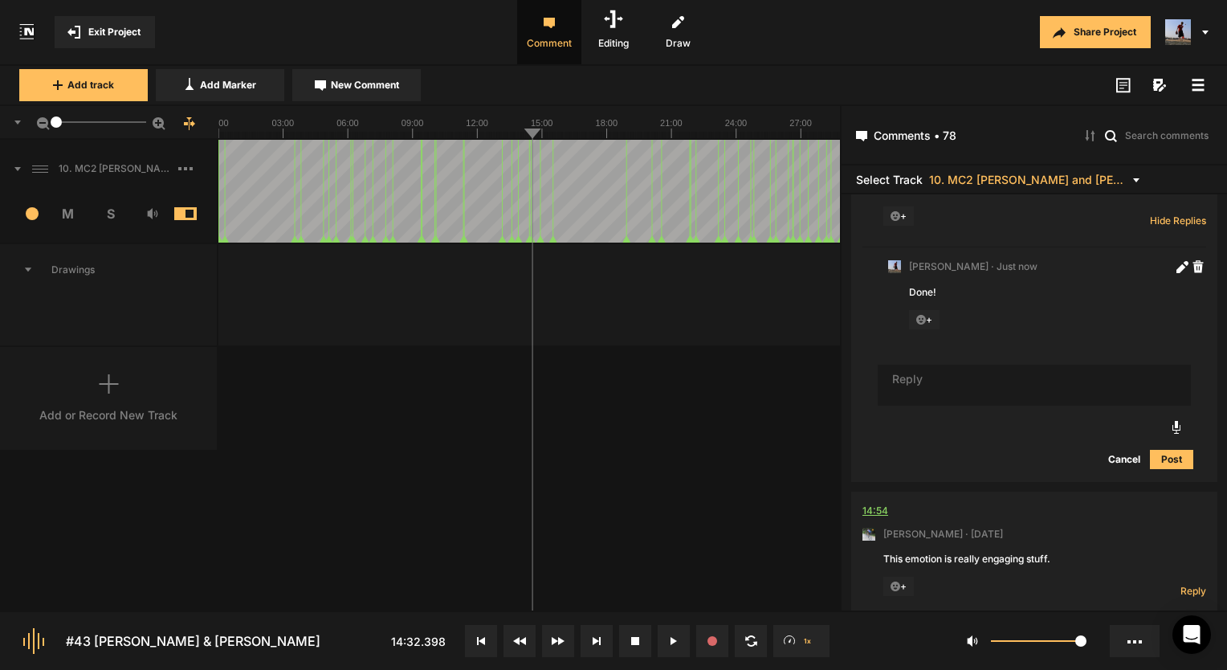
click at [868, 503] on div "14:54" at bounding box center [875, 511] width 26 height 16
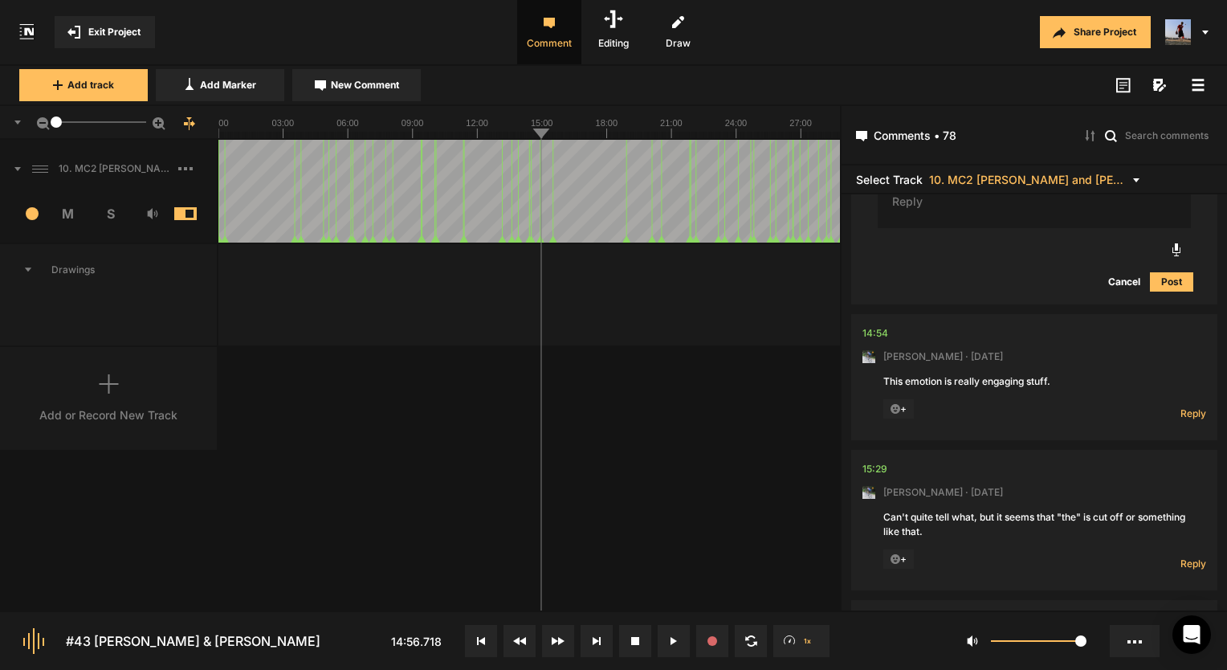
scroll to position [3862, 0]
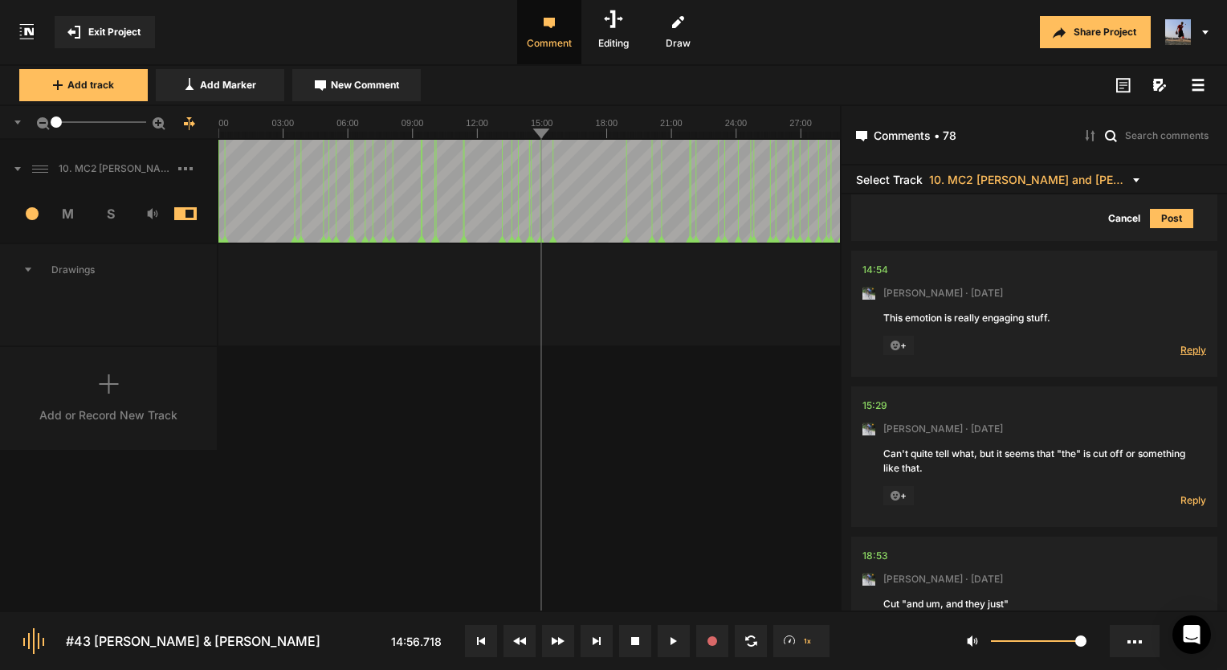
click at [1184, 343] on span "Reply" at bounding box center [1193, 350] width 26 height 14
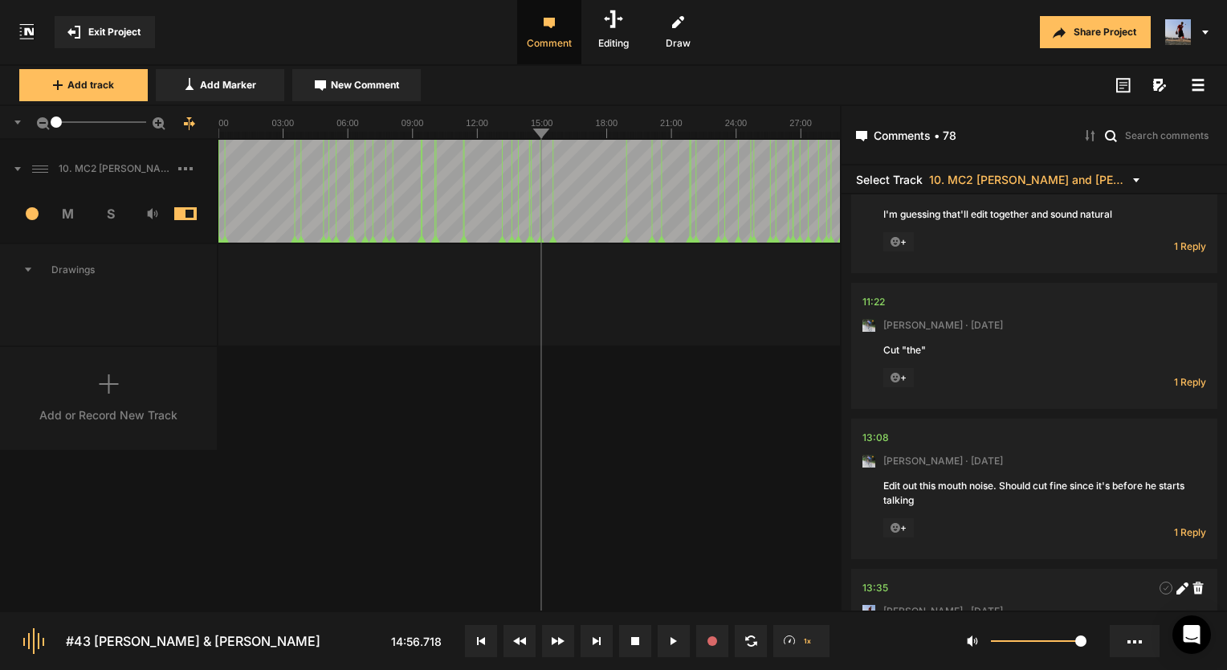
scroll to position [0, 0]
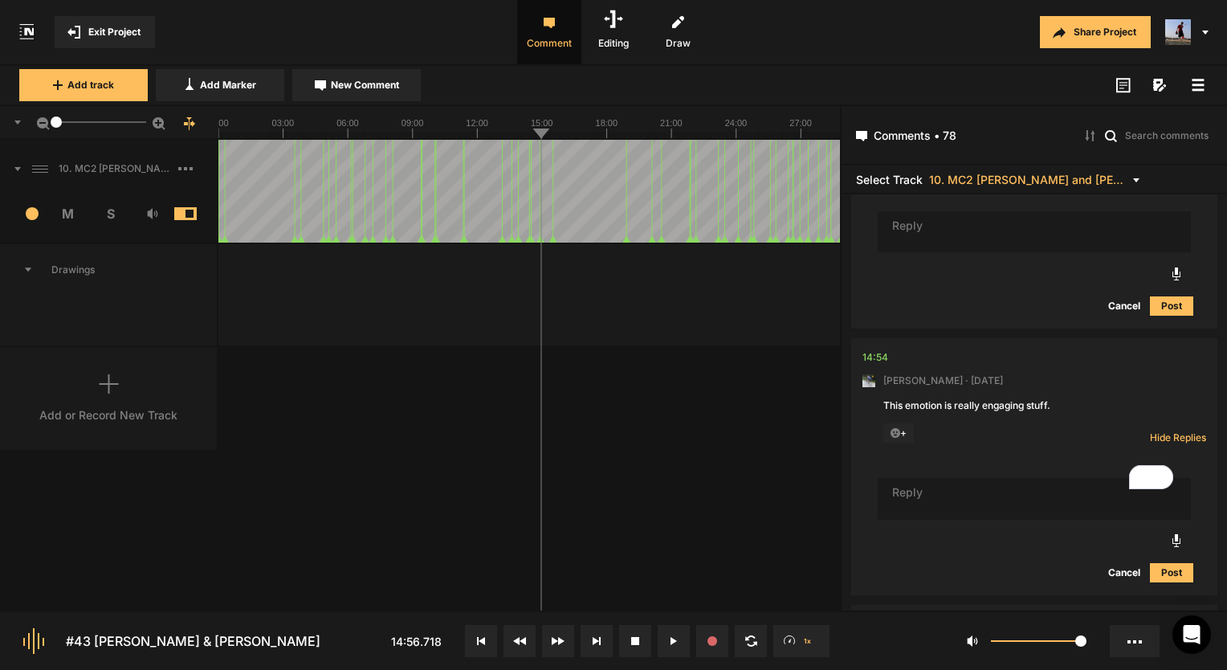
click at [928, 478] on textarea "To enrich screen reader interactions, please activate Accessibility in Grammarl…" at bounding box center [1034, 499] width 313 height 42
click at [910, 478] on textarea "kutos" at bounding box center [1034, 499] width 313 height 42
click at [952, 483] on textarea "kudos" at bounding box center [1034, 499] width 313 height 42
click at [914, 478] on textarea "kudos to whoever did the music here too!" at bounding box center [1034, 499] width 313 height 42
click at [909, 478] on textarea "kudos to whoever did the music here too!" at bounding box center [1034, 499] width 313 height 42
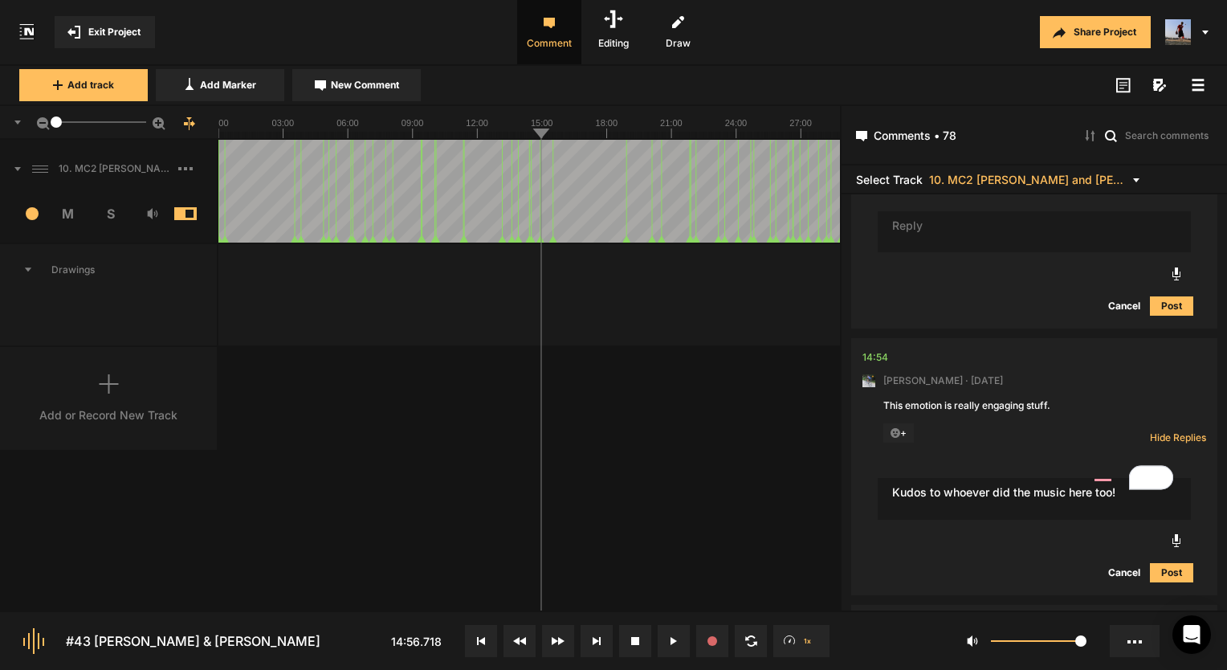
type textarea "Kudos to whoever did the music here too!"
click at [1176, 563] on button "Post" at bounding box center [1171, 572] width 43 height 19
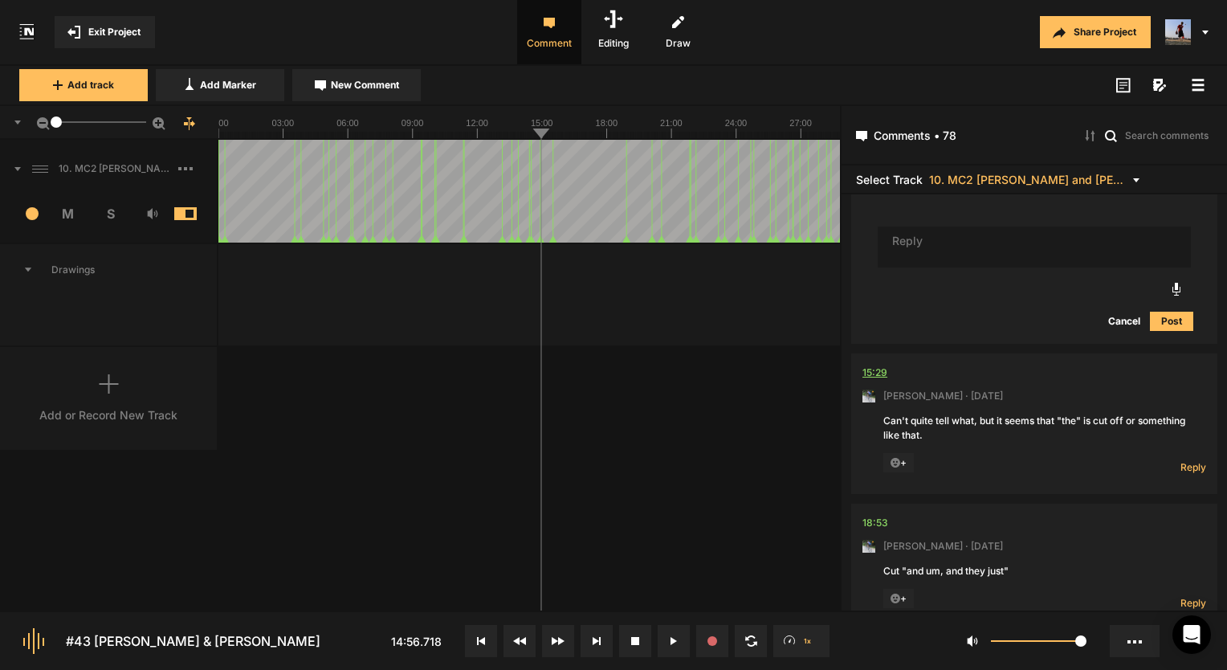
click at [870, 365] on div "15:29" at bounding box center [874, 373] width 25 height 16
click at [1181, 460] on span "Reply" at bounding box center [1193, 467] width 26 height 14
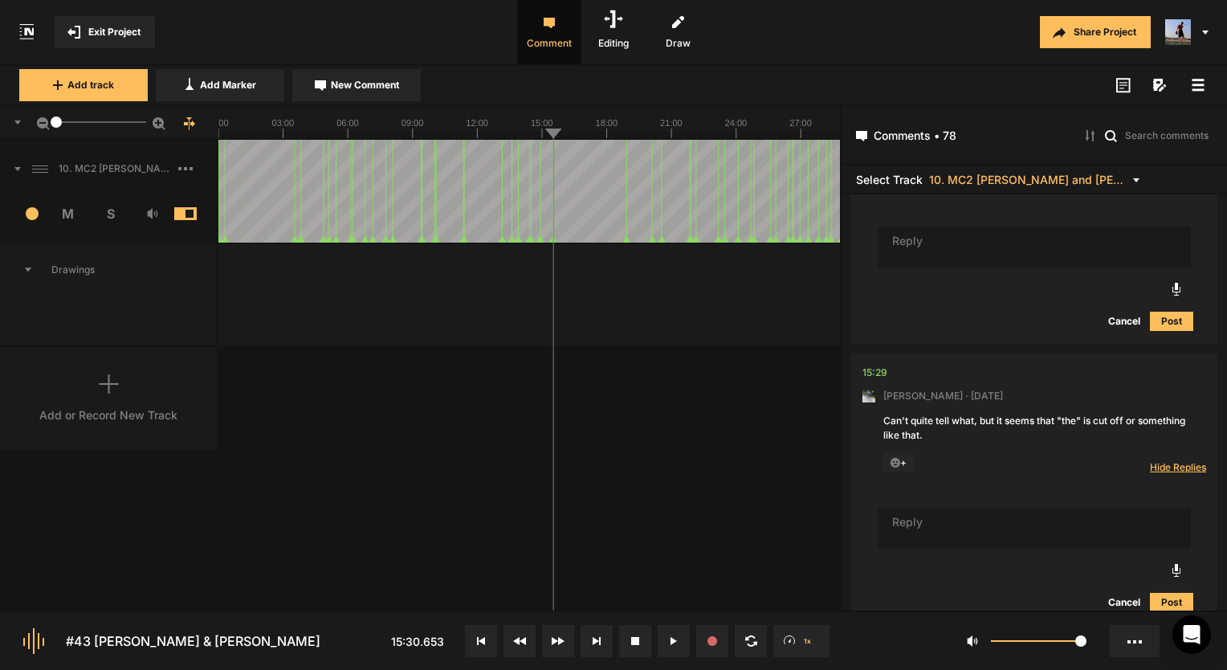
scroll to position [4129, 0]
type textarea "I think it's just the way she says it here"
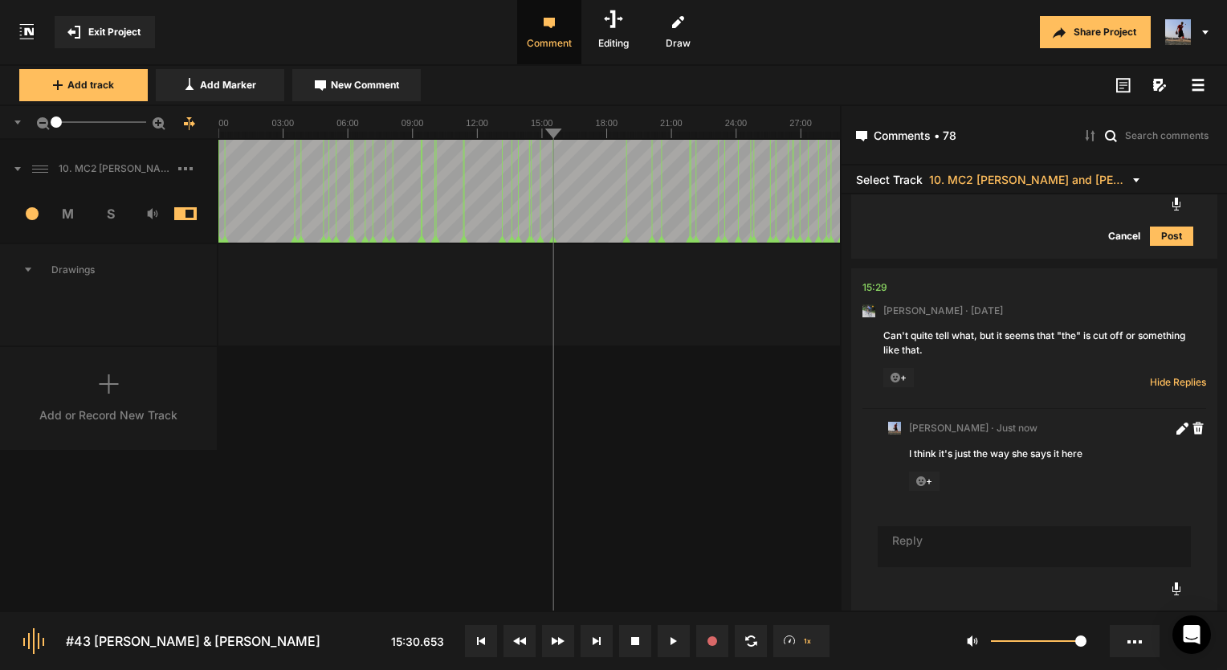
scroll to position [4455, 0]
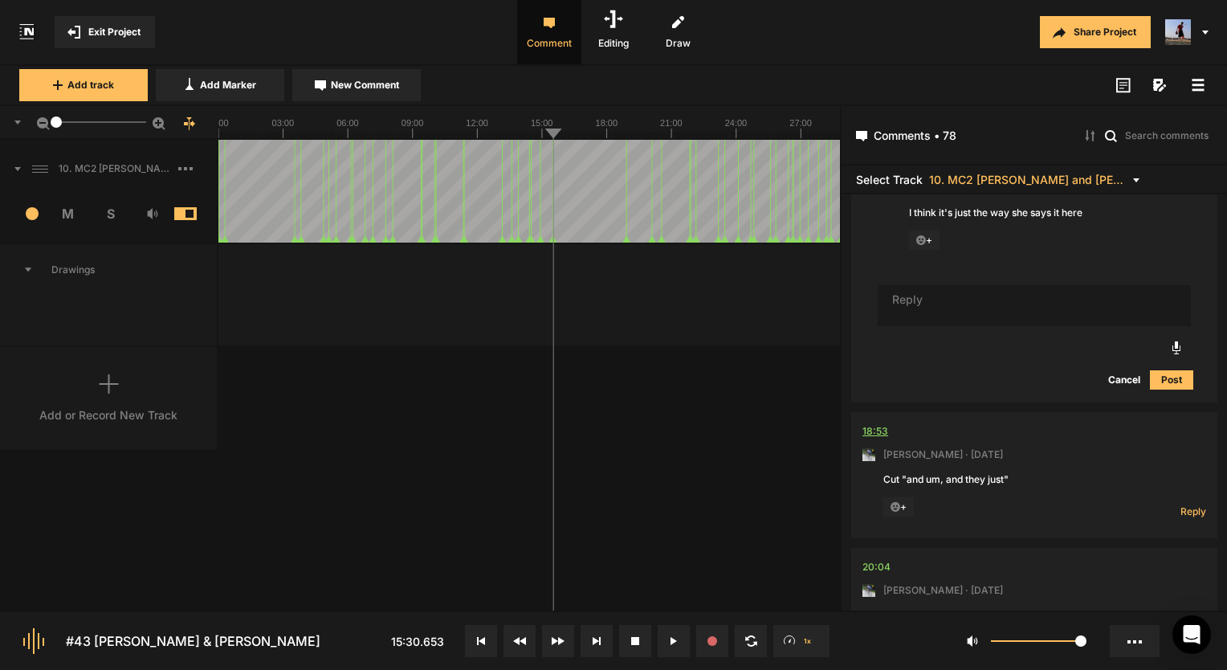
click at [867, 423] on div "18:53" at bounding box center [875, 431] width 26 height 16
click at [878, 423] on div "18:53" at bounding box center [875, 431] width 26 height 16
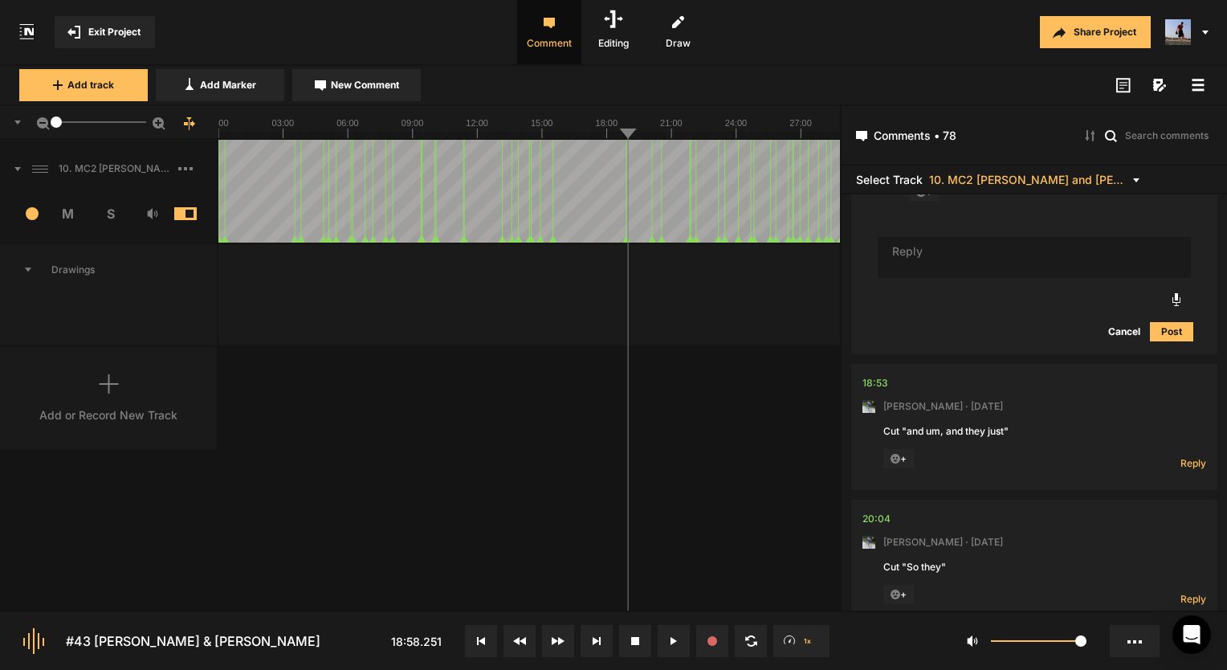
scroll to position [4535, 0]
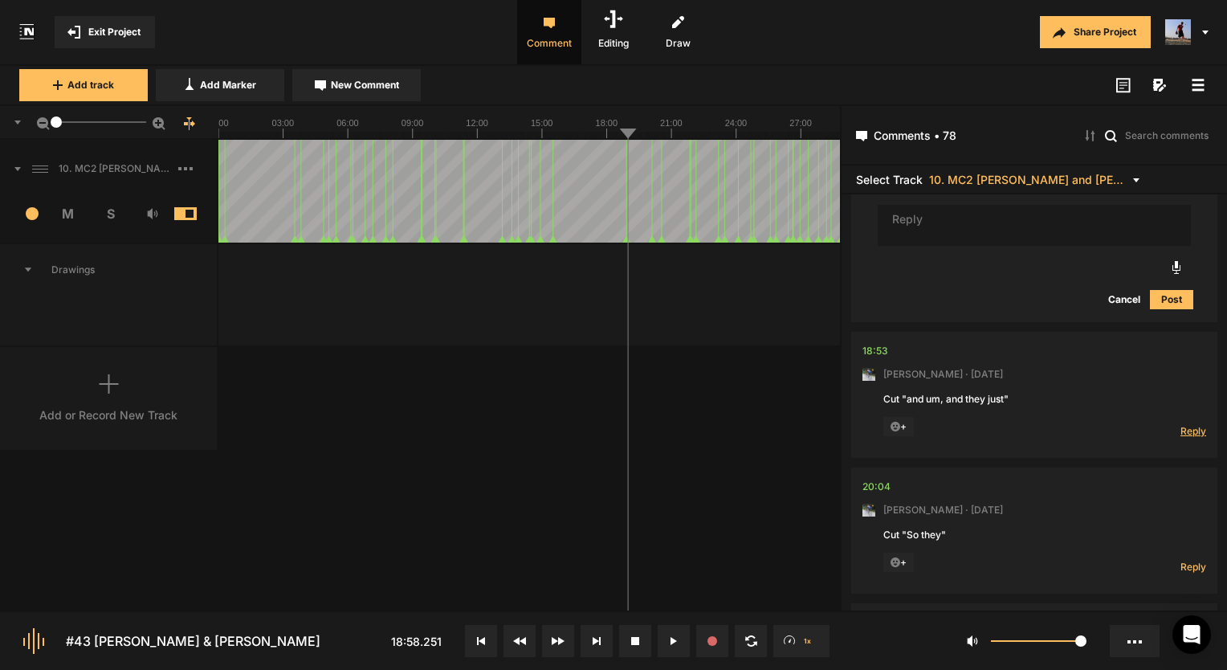
click at [1180, 424] on span "Reply" at bounding box center [1193, 431] width 26 height 14
type textarea "Done!"
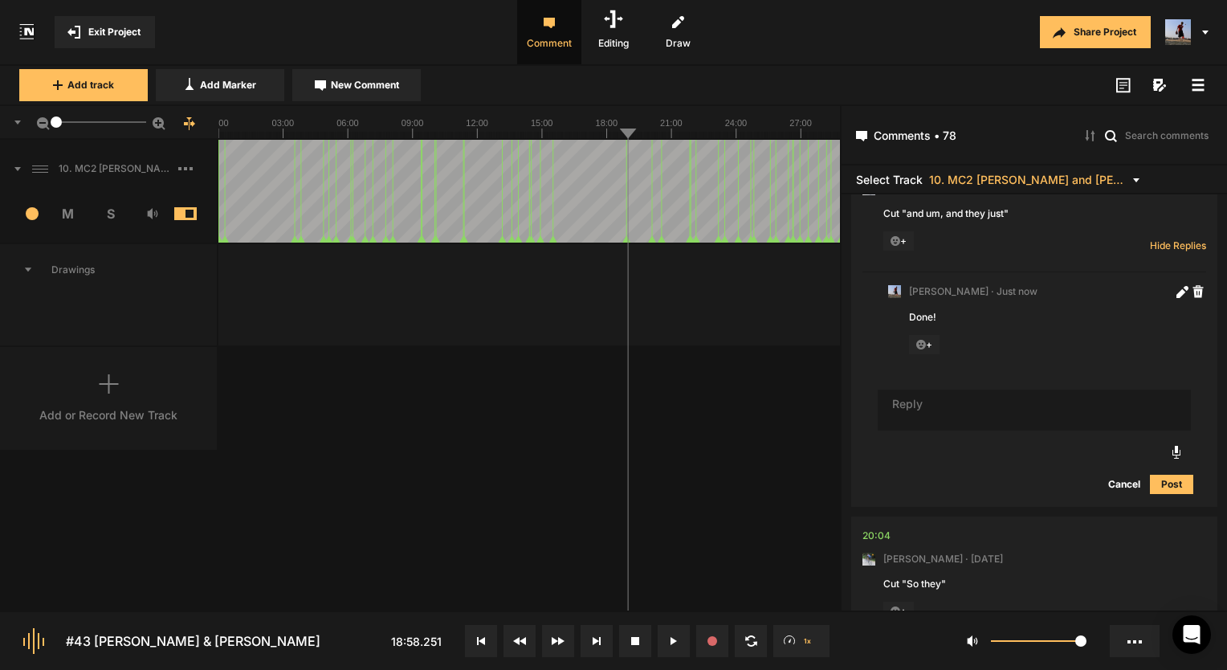
scroll to position [4825, 0]
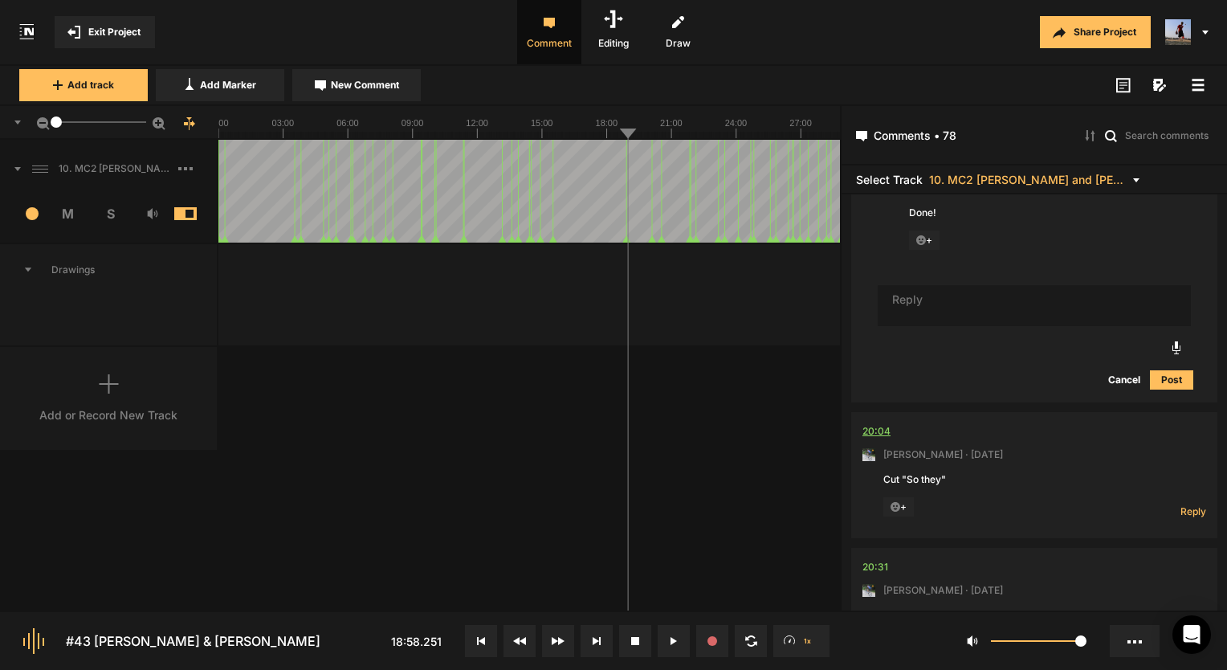
click at [881, 423] on div "20:04" at bounding box center [876, 431] width 28 height 16
click at [862, 423] on div "20:04" at bounding box center [876, 431] width 28 height 16
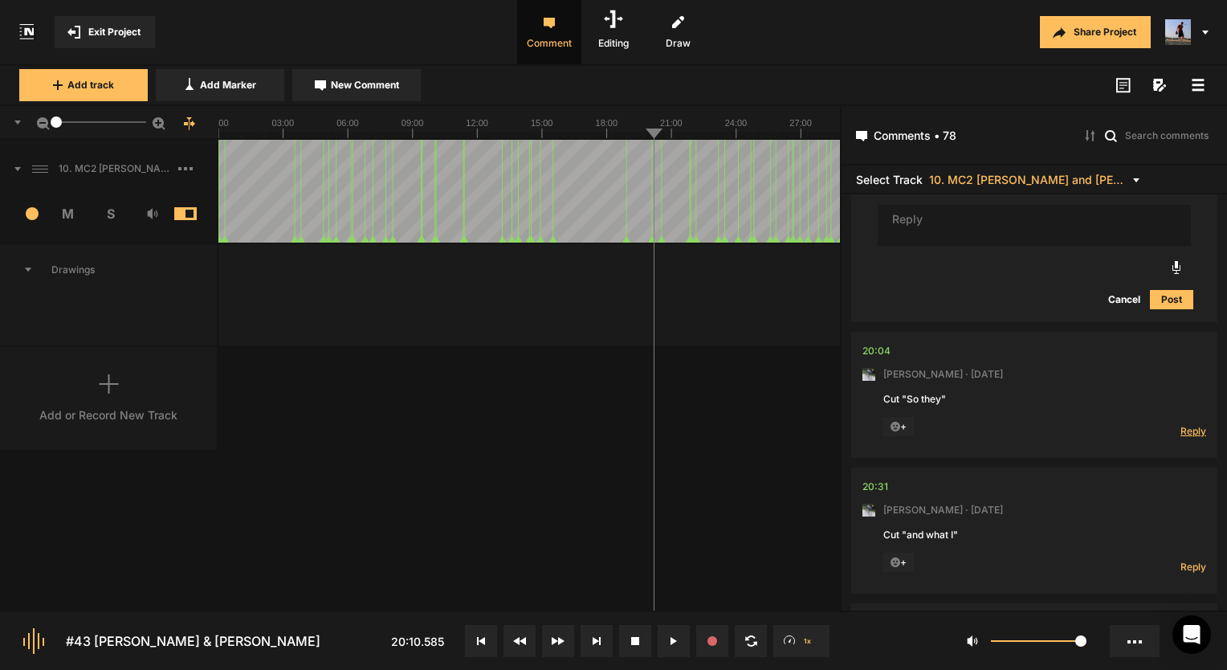
click at [1184, 424] on span "Reply" at bounding box center [1193, 431] width 26 height 14
type textarea "Done!"
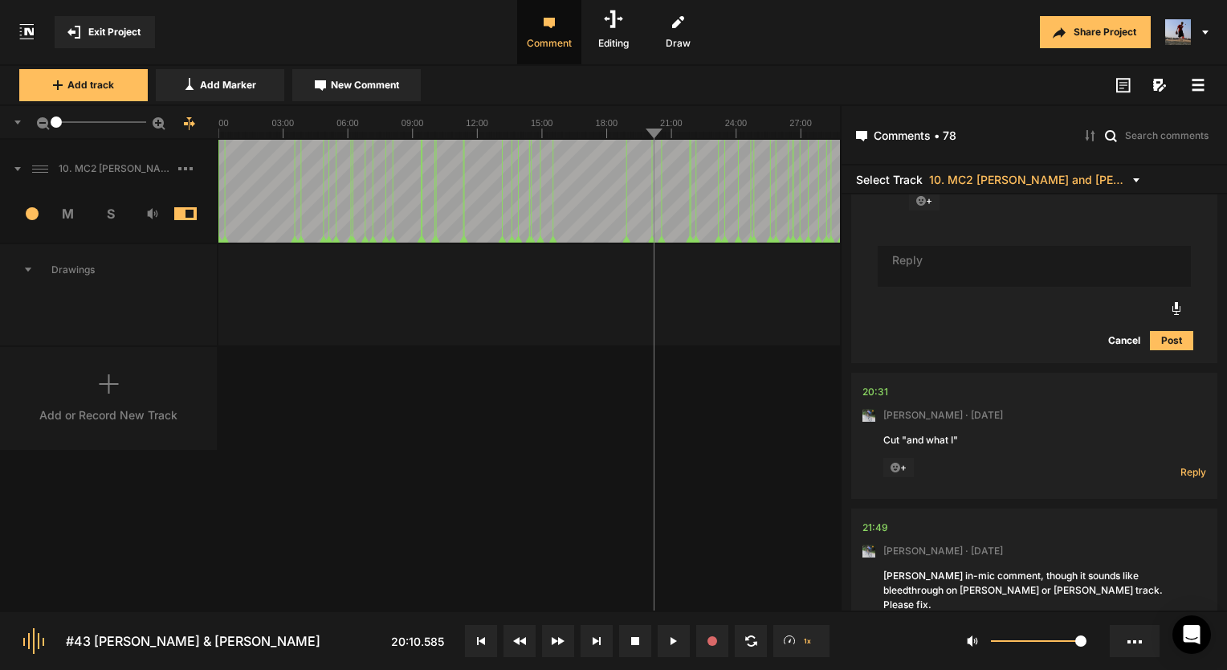
scroll to position [5275, 0]
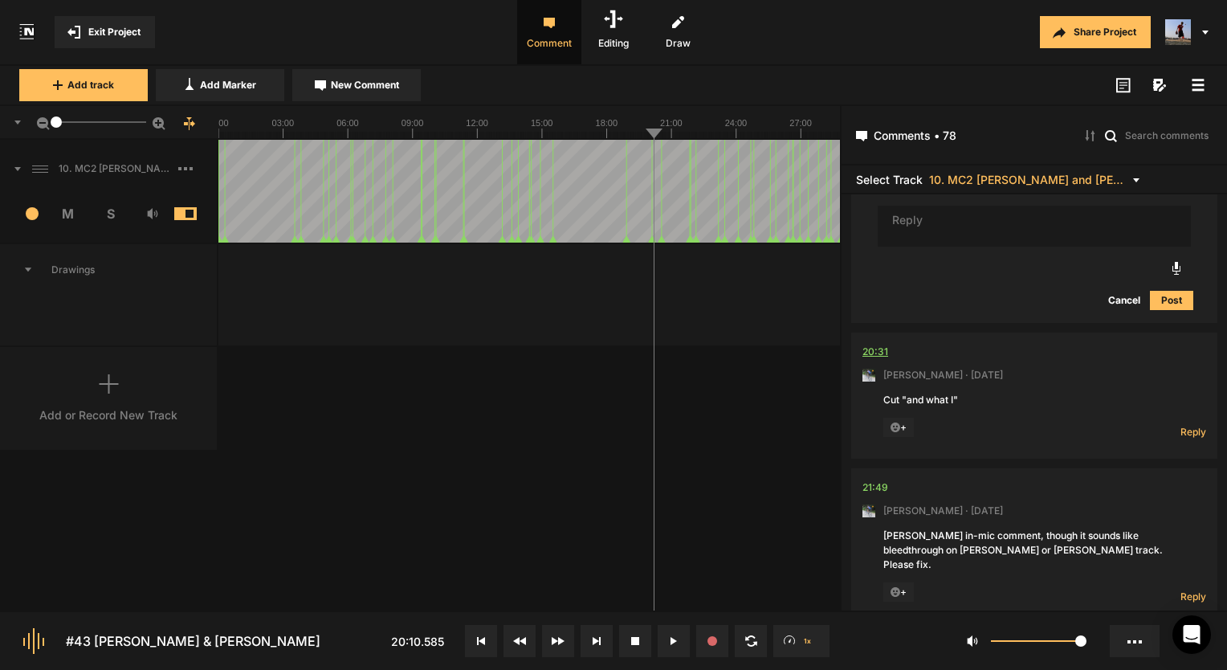
click at [882, 344] on div "20:31" at bounding box center [875, 352] width 26 height 16
click at [874, 344] on div "20:31" at bounding box center [875, 352] width 26 height 16
click at [879, 344] on div "20:31" at bounding box center [875, 352] width 26 height 16
click at [1180, 425] on span "Reply" at bounding box center [1193, 432] width 26 height 14
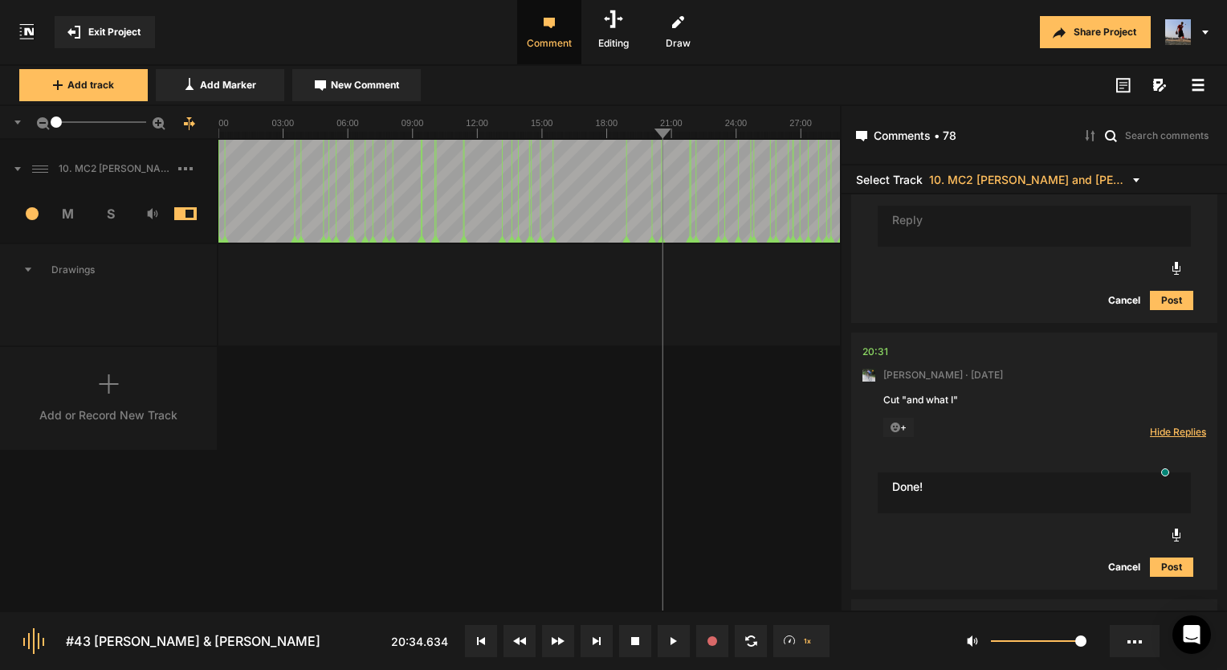
type textarea "Done!"
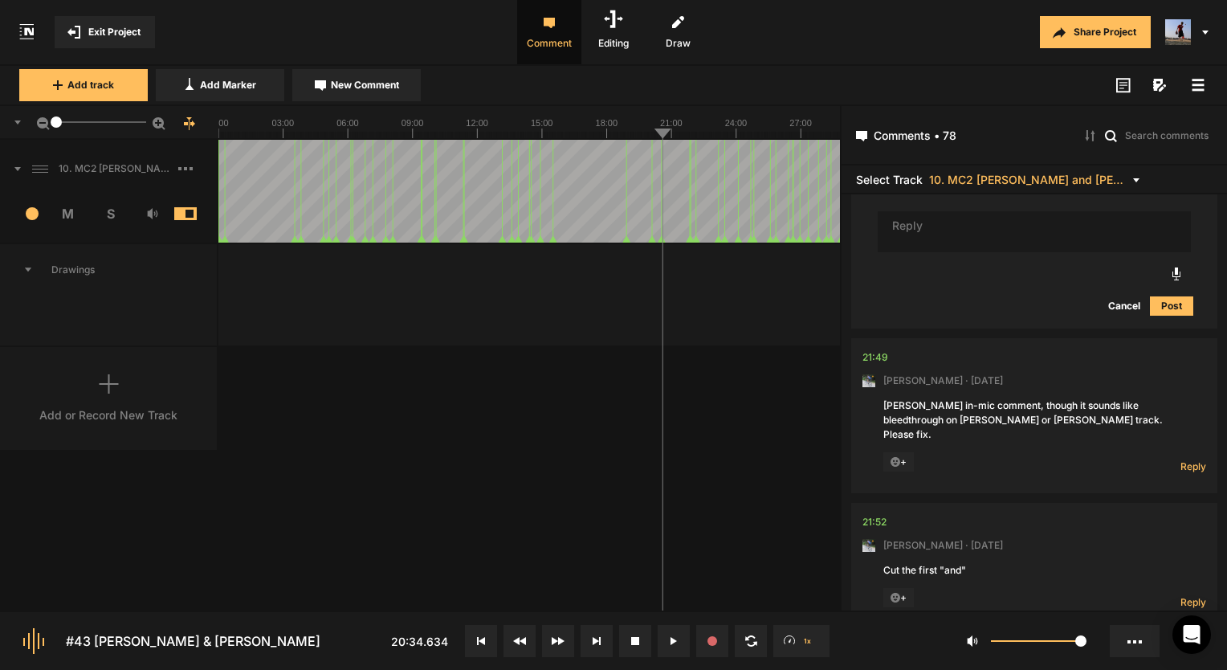
scroll to position [5645, 0]
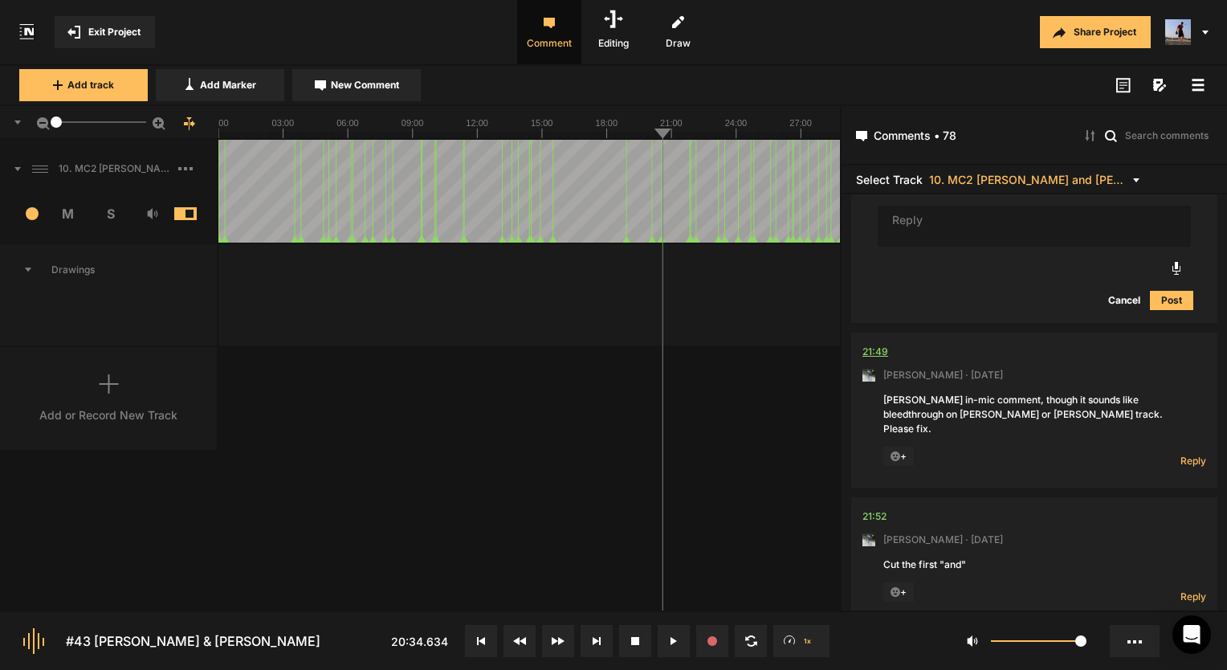
click at [874, 344] on div "21:49" at bounding box center [875, 352] width 26 height 16
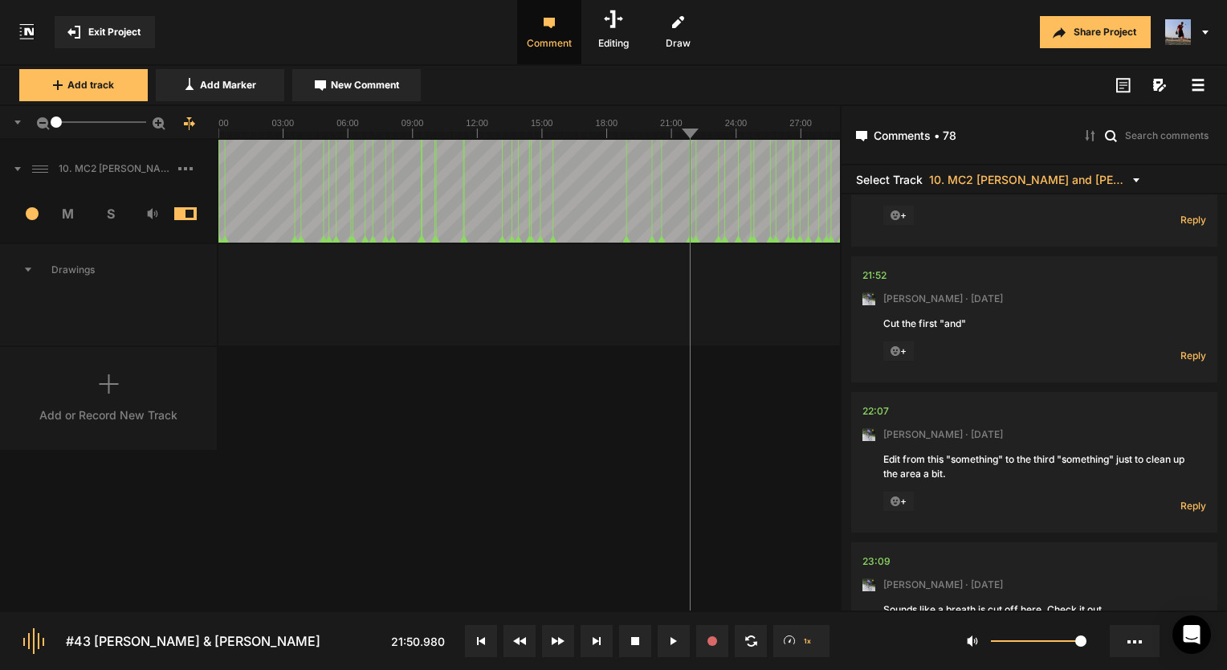
scroll to position [5725, 0]
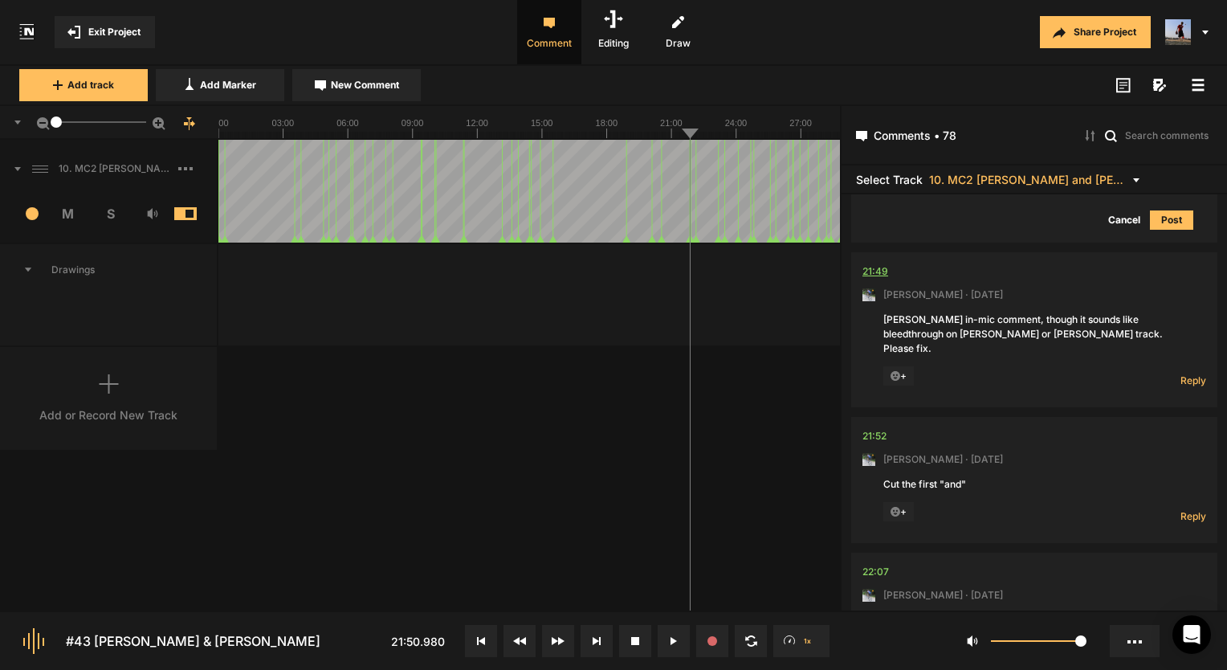
click at [885, 263] on div "21:49" at bounding box center [875, 271] width 26 height 16
click at [1195, 373] on span "Reply" at bounding box center [1193, 380] width 26 height 14
type textarea "Fixed!"
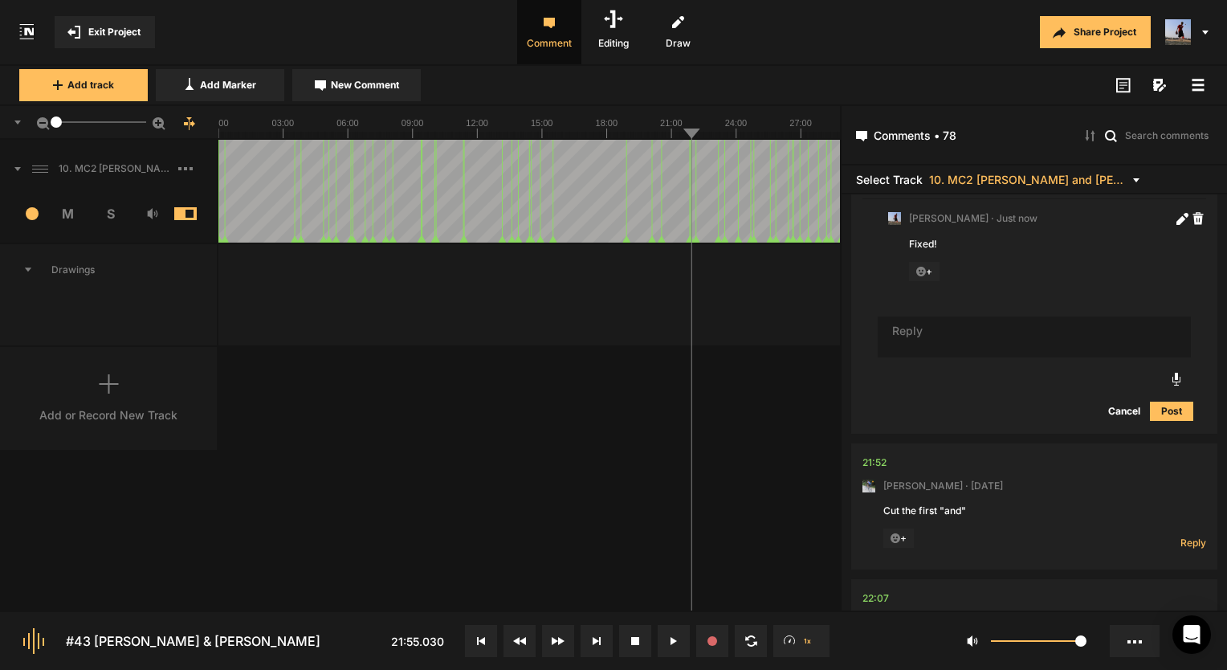
scroll to position [5966, 0]
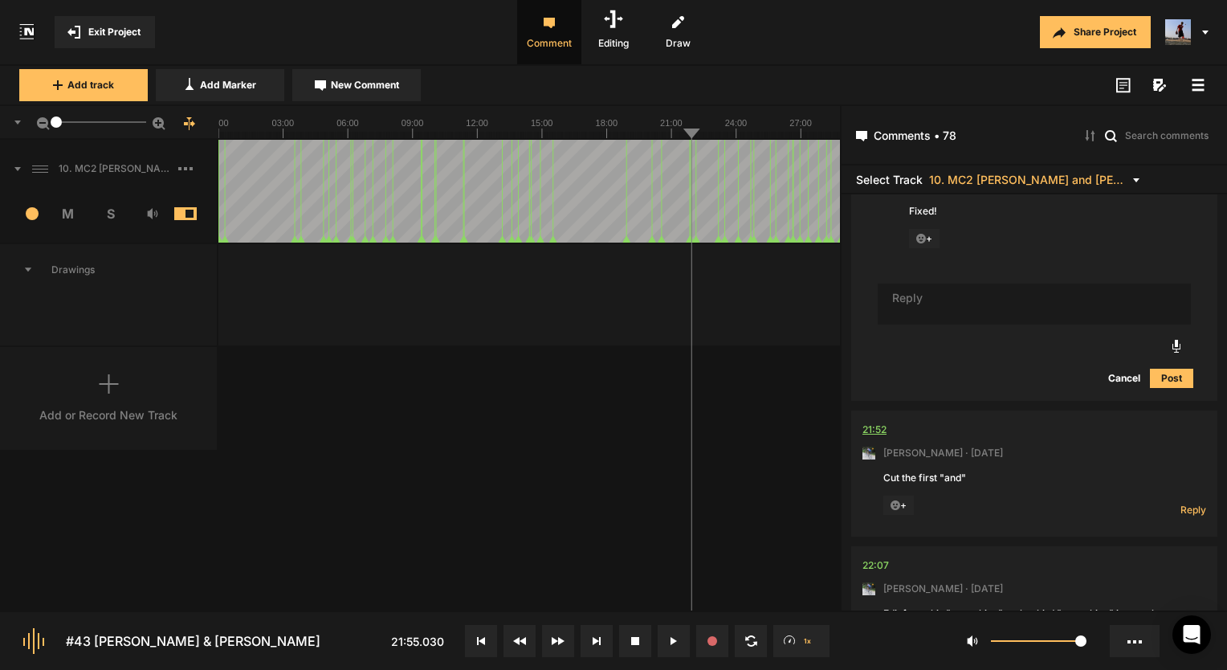
click at [877, 422] on div "21:52" at bounding box center [874, 430] width 24 height 16
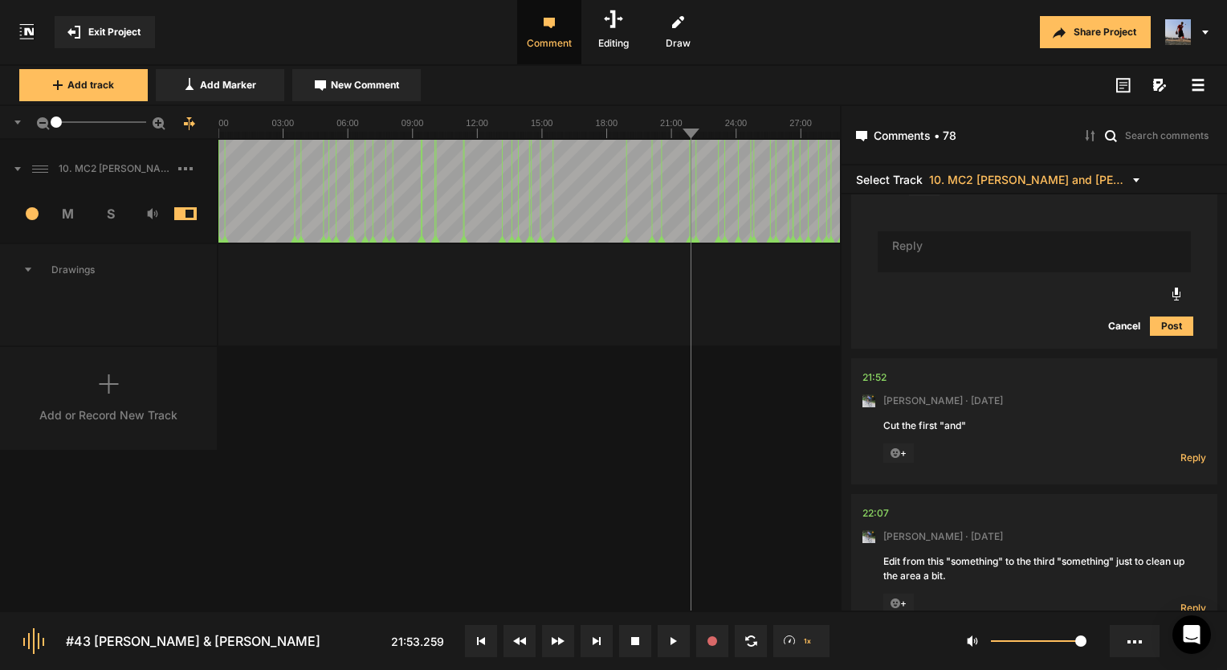
scroll to position [6046, 0]
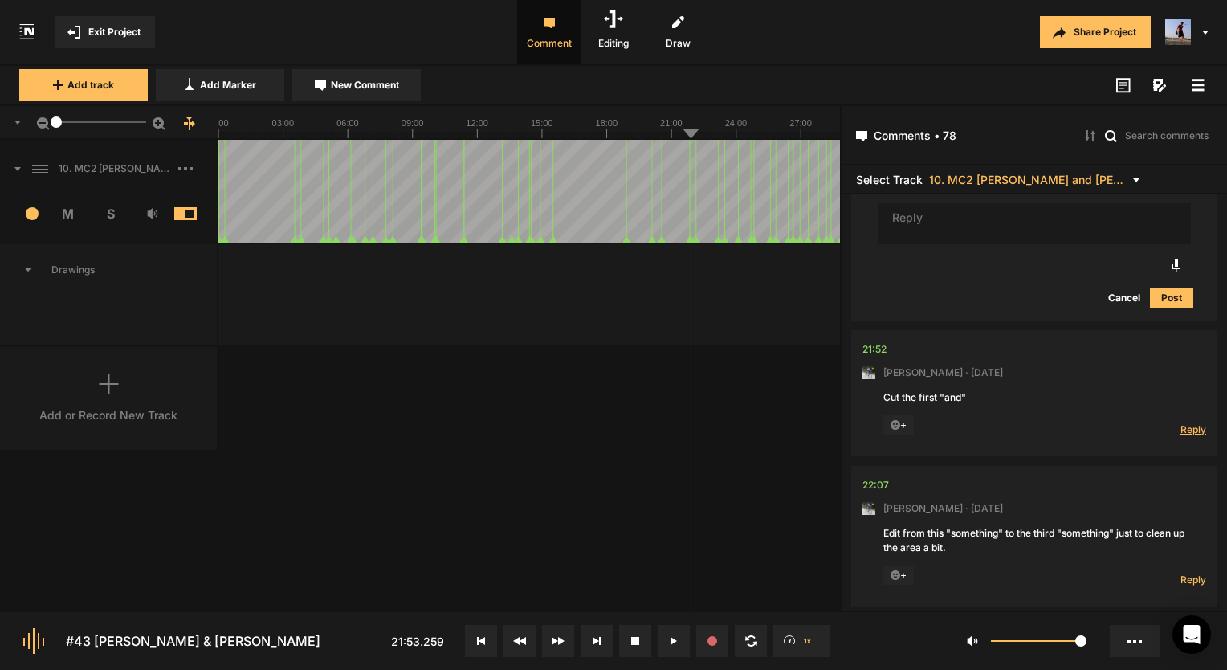
click at [1185, 422] on span "Reply" at bounding box center [1193, 429] width 26 height 14
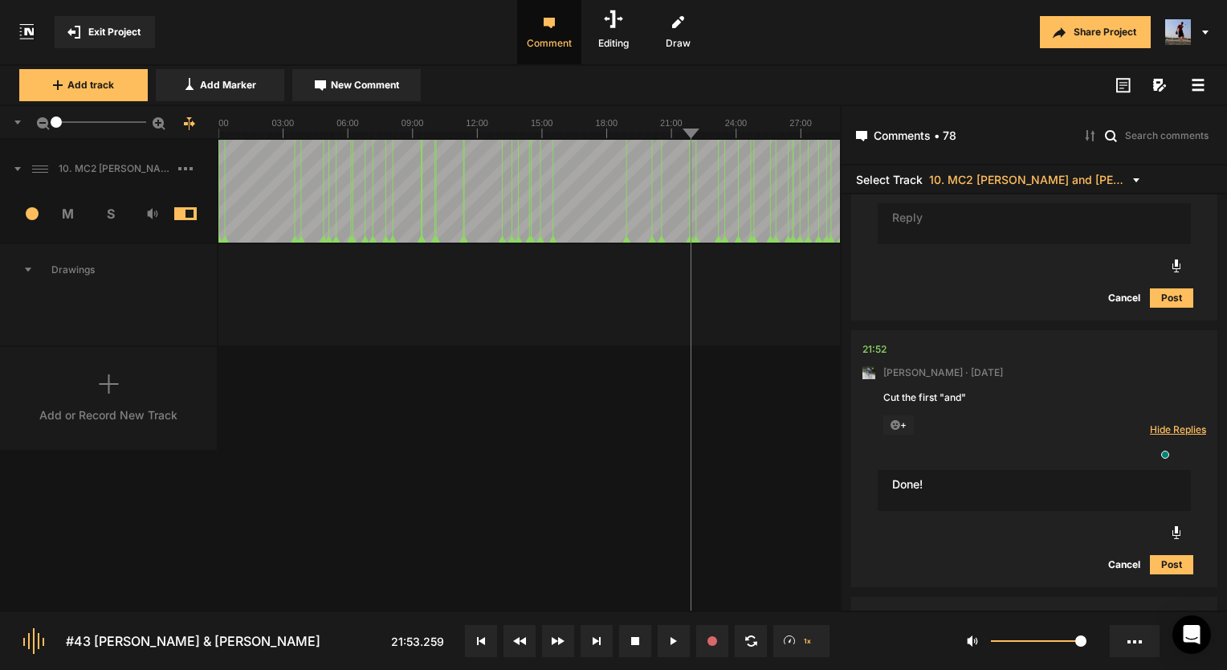
type textarea "Done!"
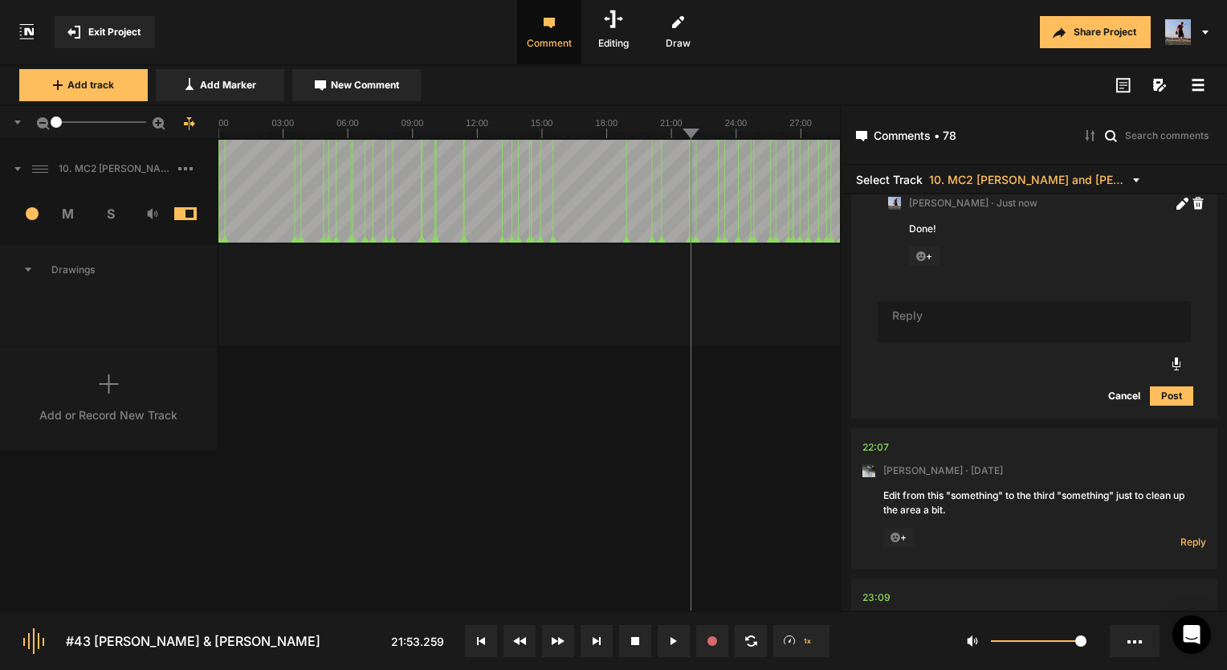
scroll to position [6399, 0]
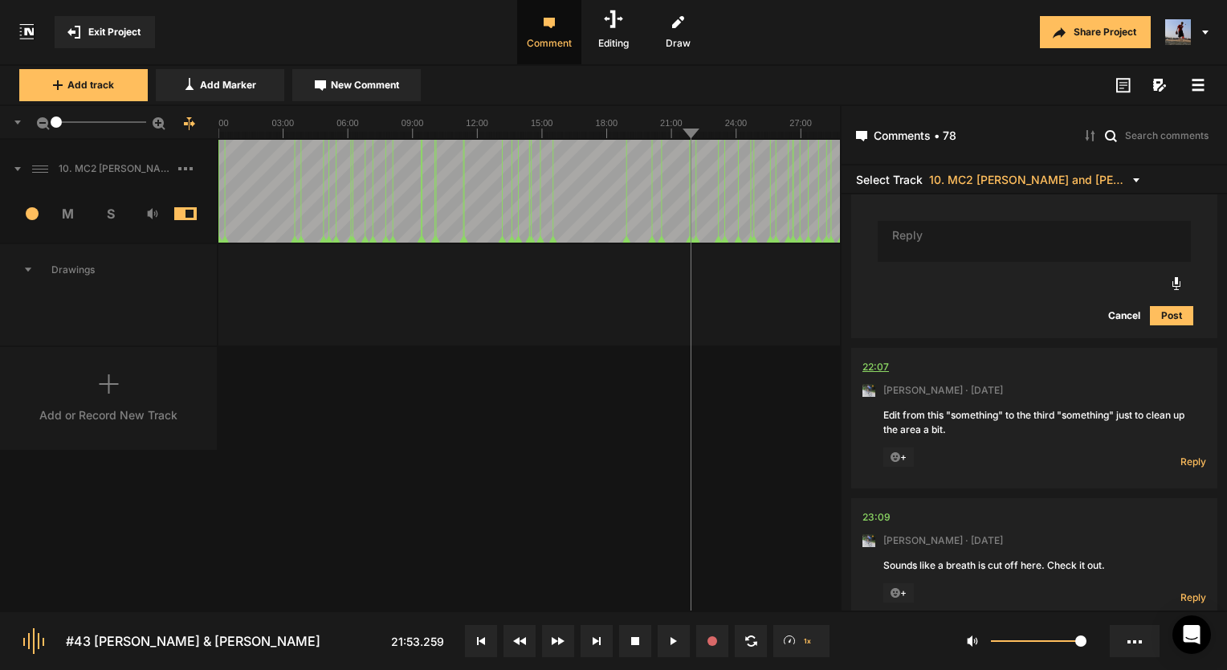
click at [874, 359] on div "22:07" at bounding box center [875, 367] width 26 height 16
click at [1186, 454] on span "Reply" at bounding box center [1193, 461] width 26 height 14
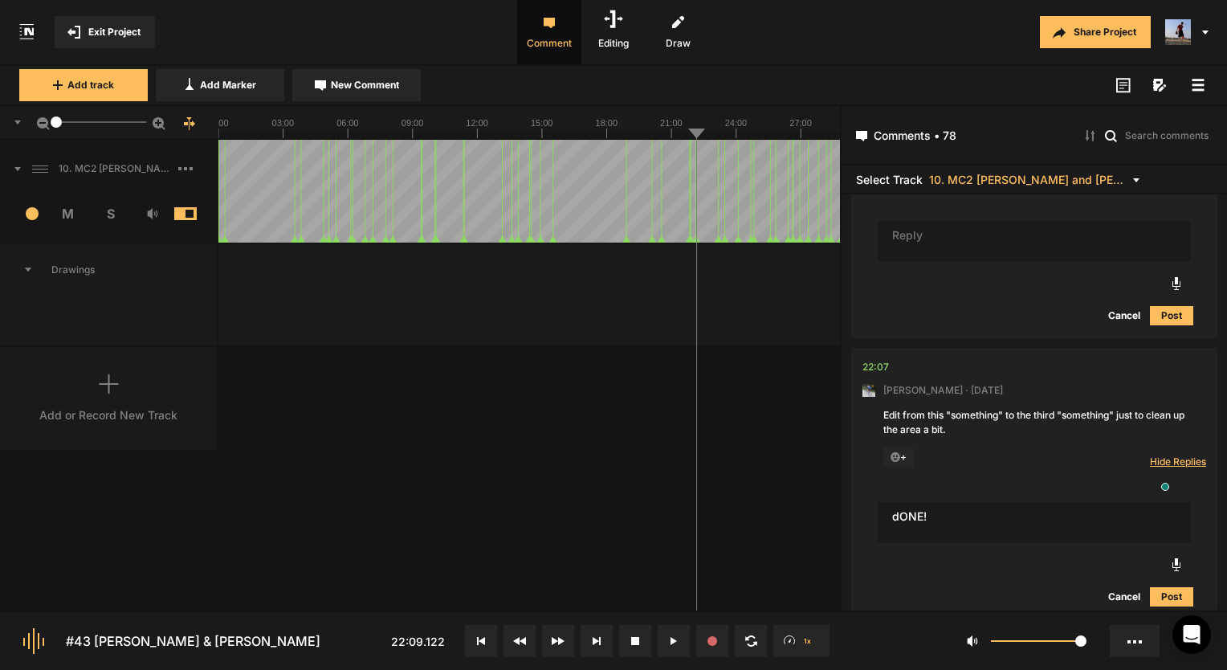
type textarea "dONE!"
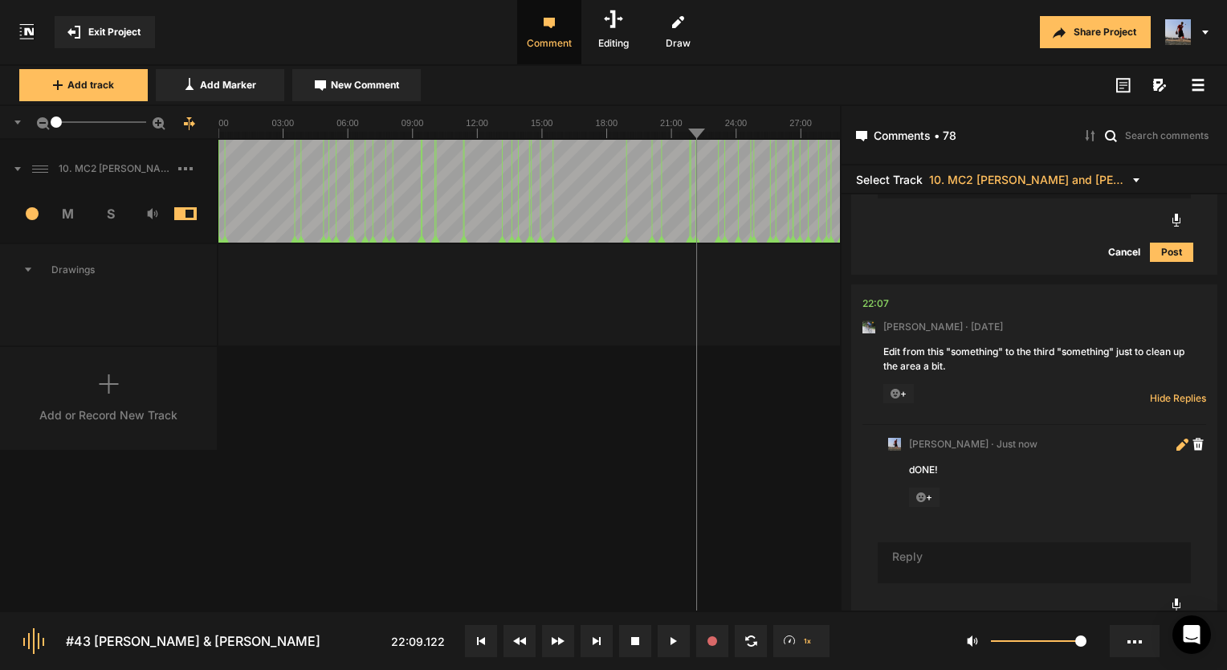
click at [1176, 438] on icon at bounding box center [1182, 444] width 12 height 12
drag, startPoint x: 968, startPoint y: 444, endPoint x: 859, endPoint y: 444, distance: 108.4
click at [859, 444] on nt-comment-thread "22:07 Mark Weeber · 6 days ago Edit from this "something" to the third "somethi…" at bounding box center [1034, 509] width 366 height 450
type textarea "Done!"
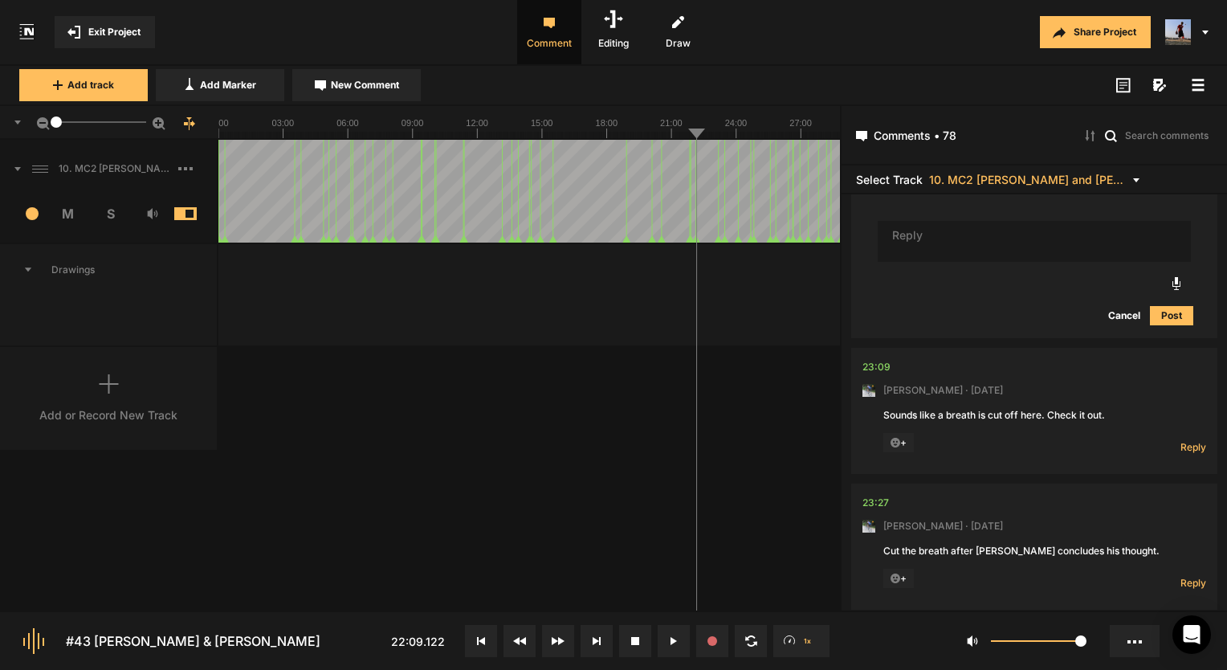
scroll to position [6864, 0]
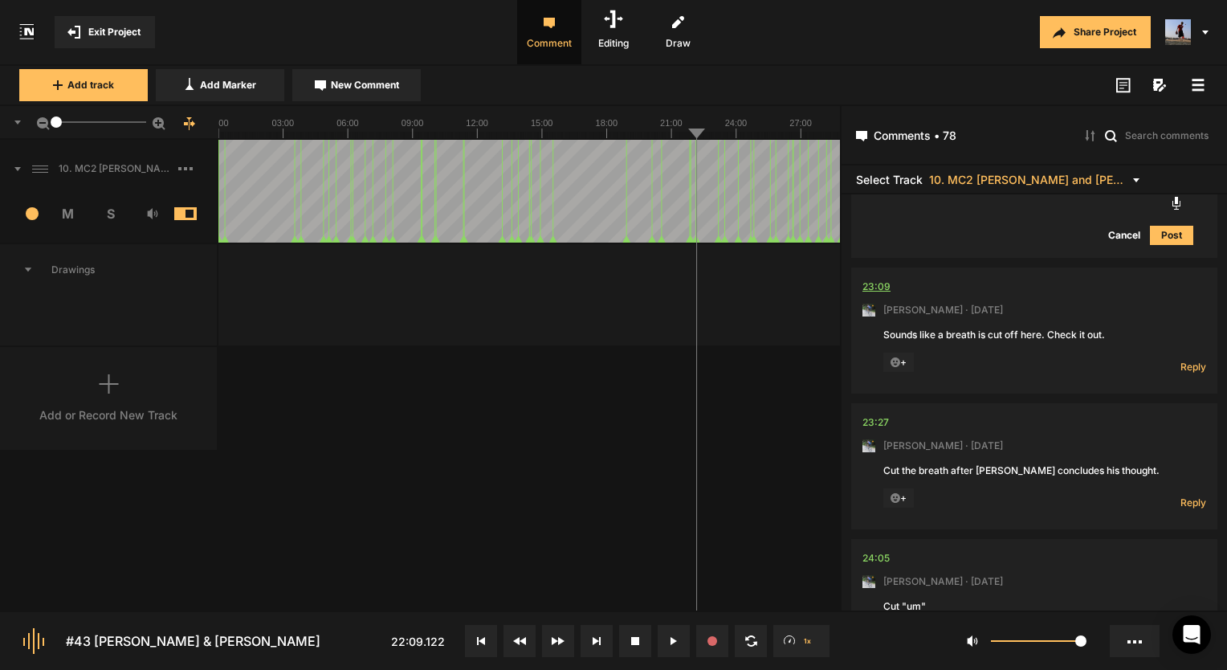
click at [880, 279] on div "23:09" at bounding box center [876, 287] width 28 height 16
click at [1181, 360] on span "Reply" at bounding box center [1193, 367] width 26 height 14
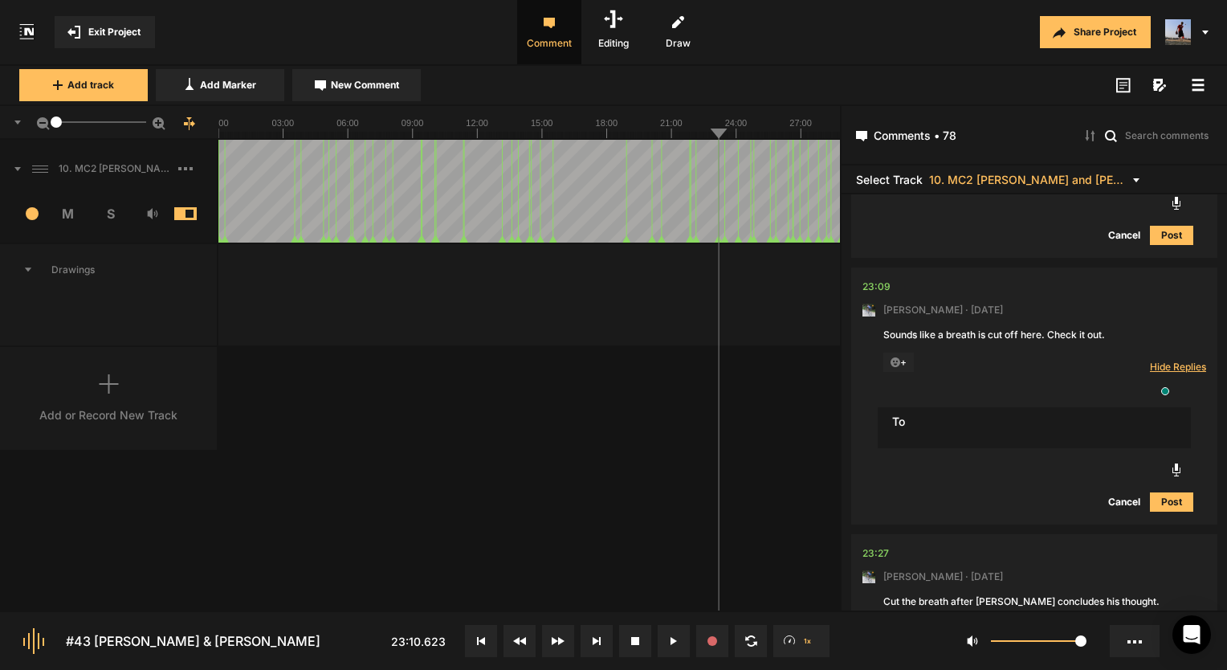
type textarea "T"
click at [908, 407] on textarea "Your totally right! and fixed!" at bounding box center [1034, 428] width 313 height 42
type textarea "You're totally right! and fixed!"
click at [1167, 492] on button "Post" at bounding box center [1171, 501] width 43 height 19
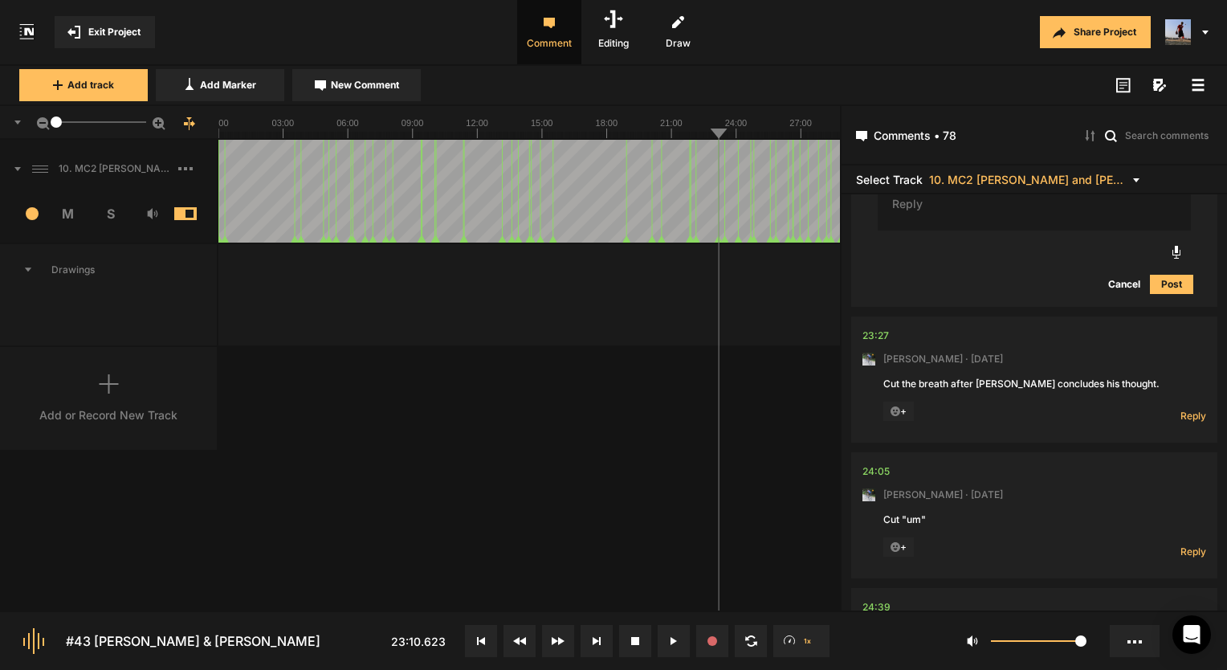
scroll to position [7265, 0]
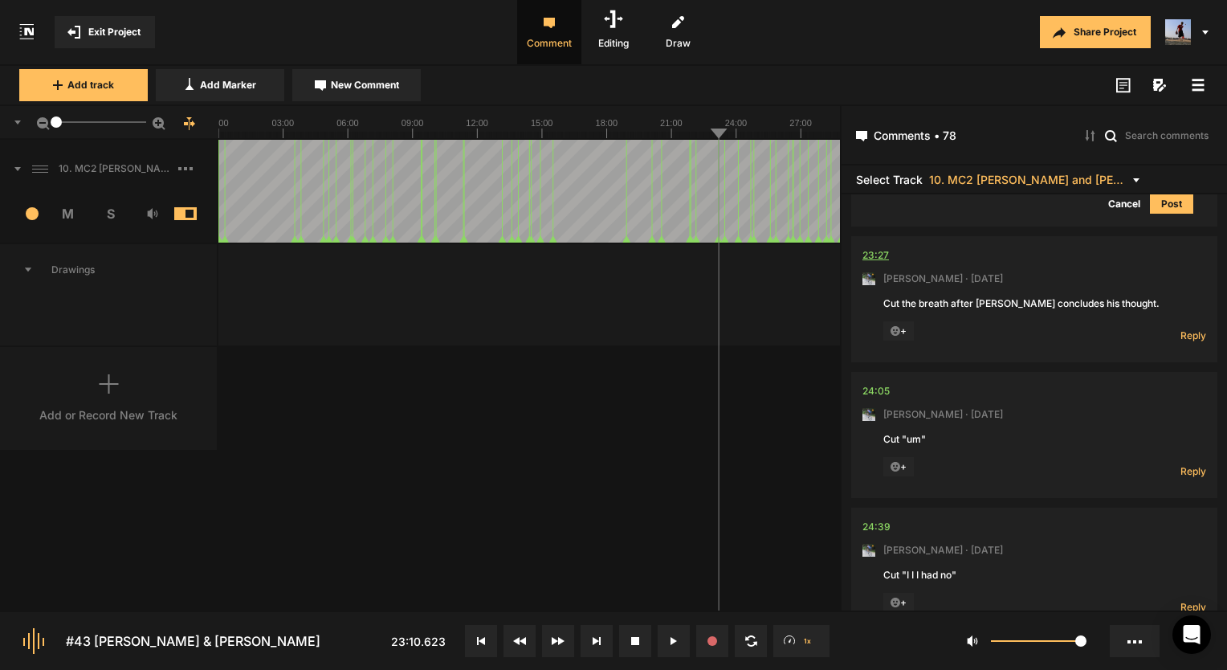
click at [877, 247] on div "23:27" at bounding box center [875, 255] width 26 height 16
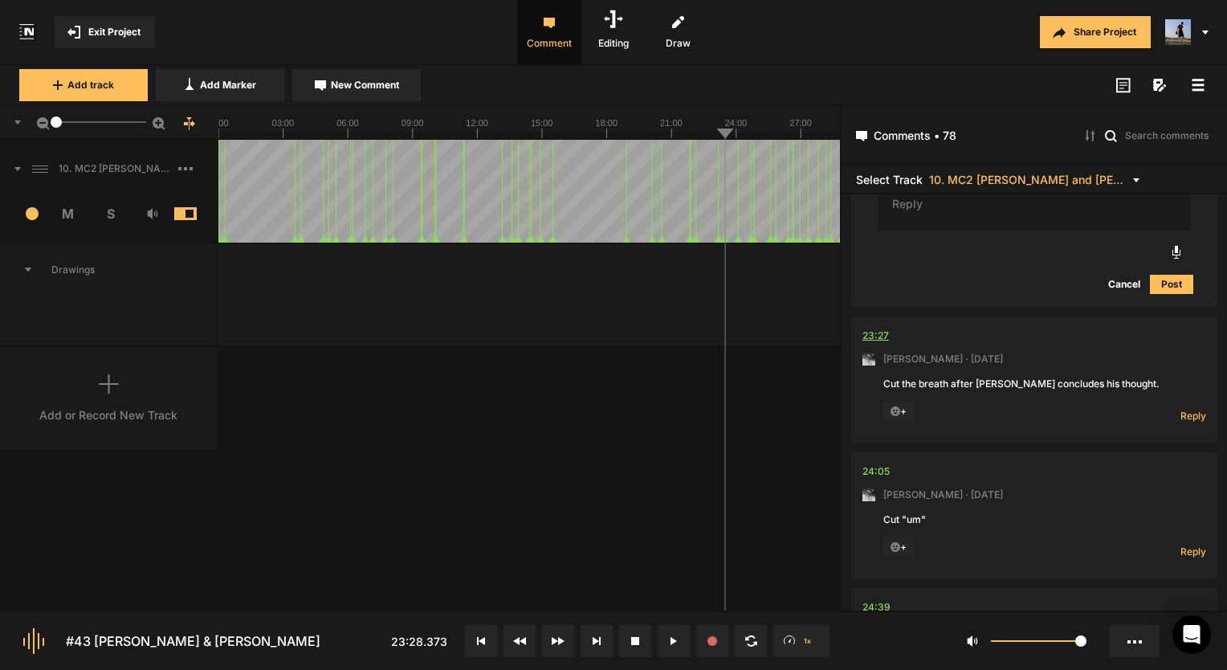
click at [880, 328] on div "23:27" at bounding box center [875, 336] width 26 height 16
click at [876, 463] on div "24:05" at bounding box center [875, 471] width 27 height 16
click at [1184, 409] on span "Reply" at bounding box center [1193, 416] width 26 height 14
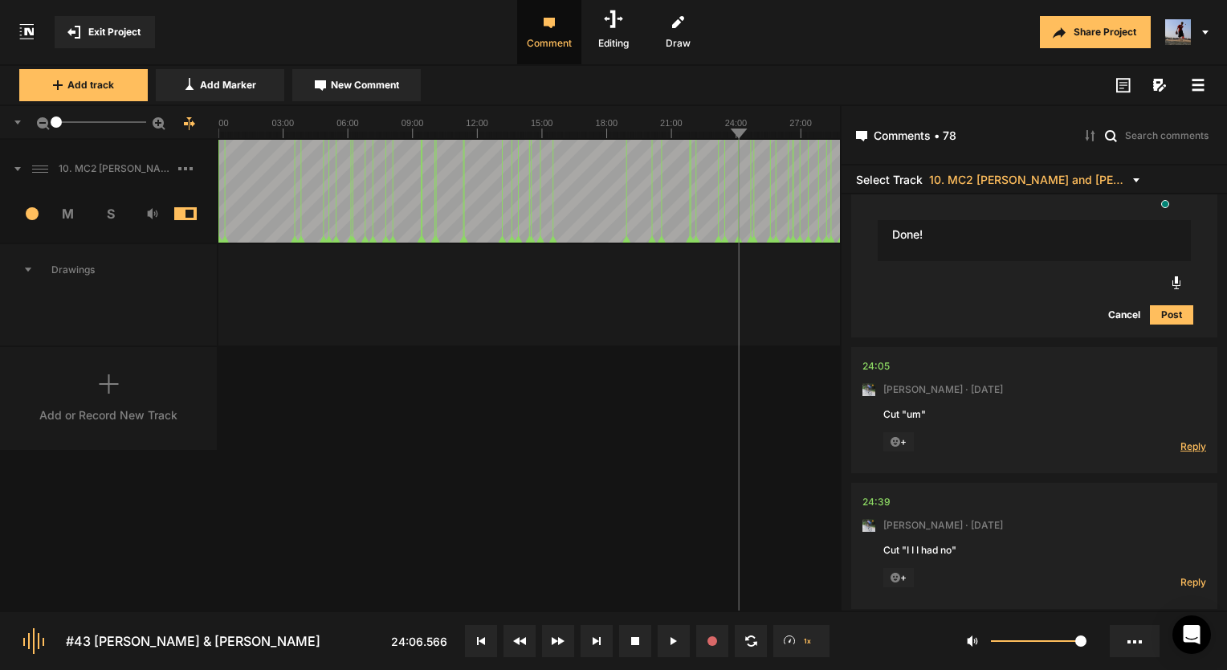
scroll to position [7426, 0]
type textarea "Done!"
click at [1172, 300] on button "Post" at bounding box center [1171, 309] width 43 height 19
click at [1180, 435] on span "Reply" at bounding box center [1193, 442] width 26 height 14
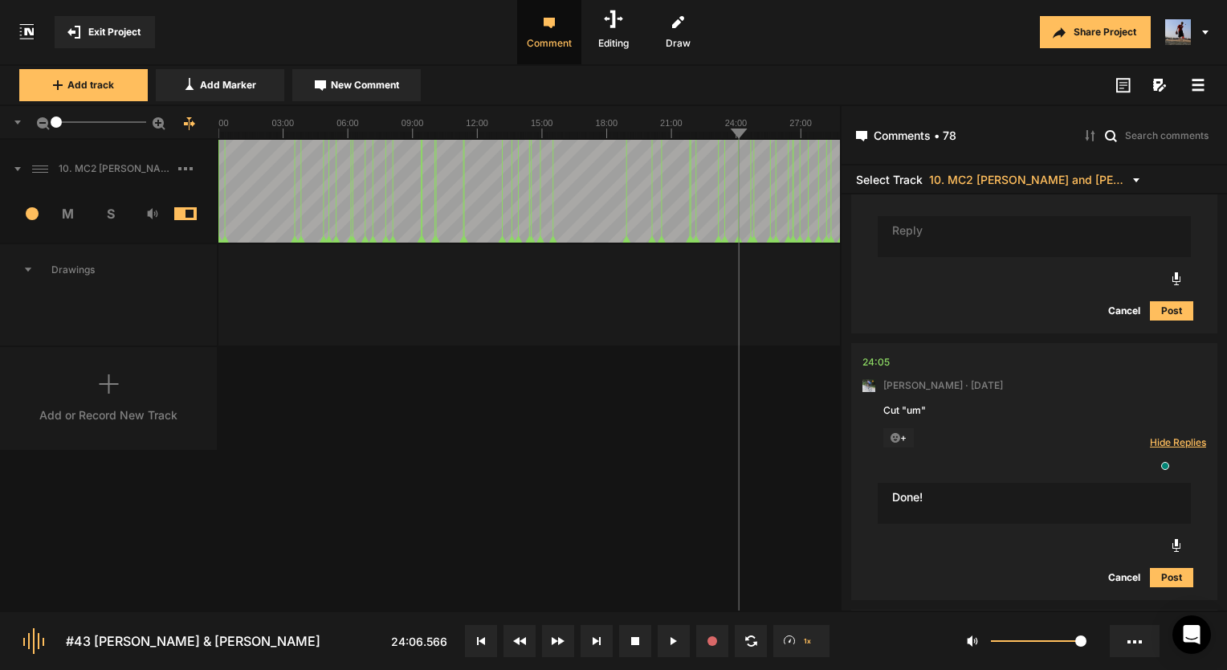
type textarea "Done!"
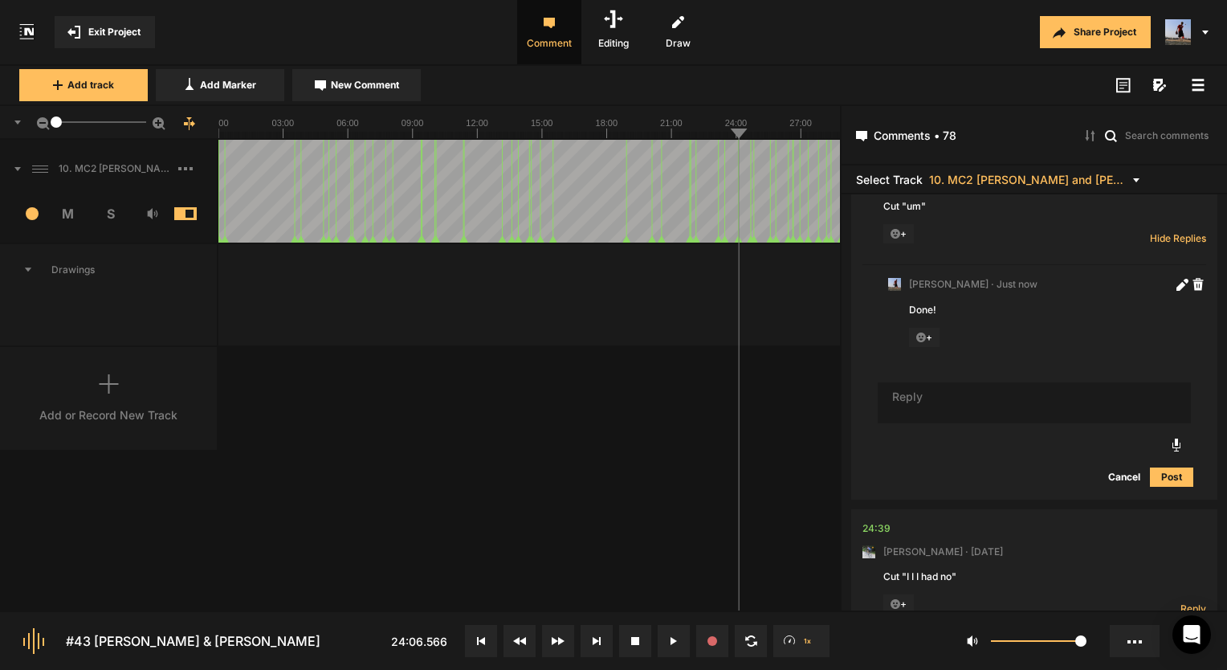
scroll to position [7813, 0]
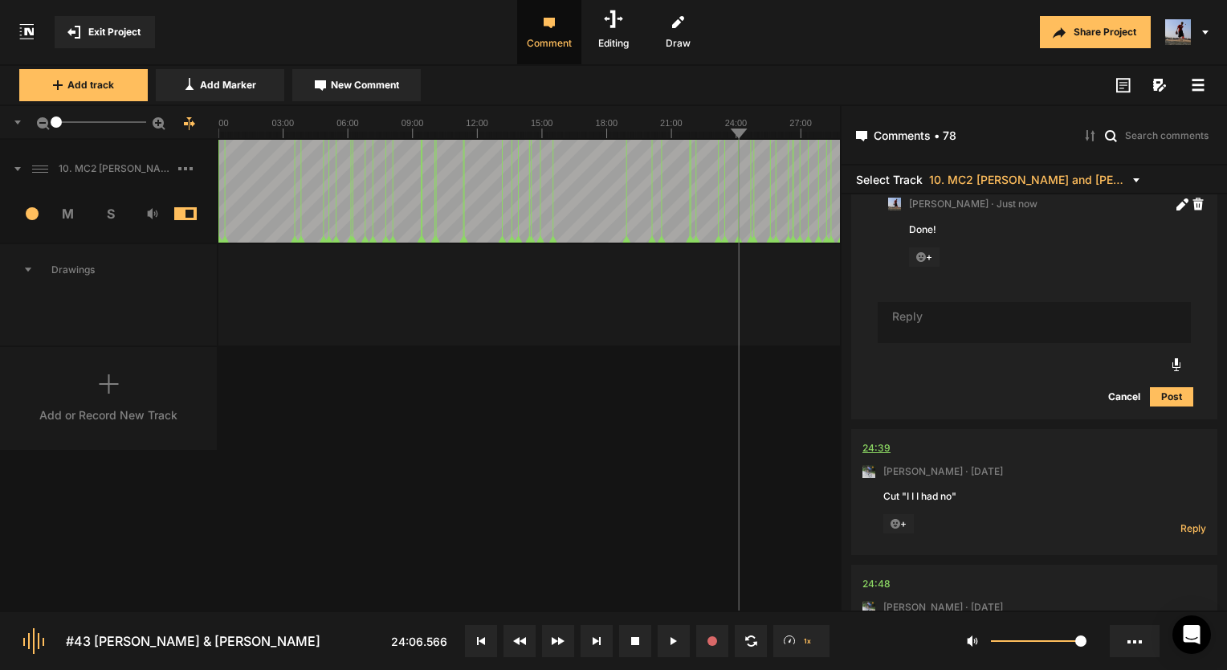
click at [878, 440] on div "24:39" at bounding box center [876, 448] width 28 height 16
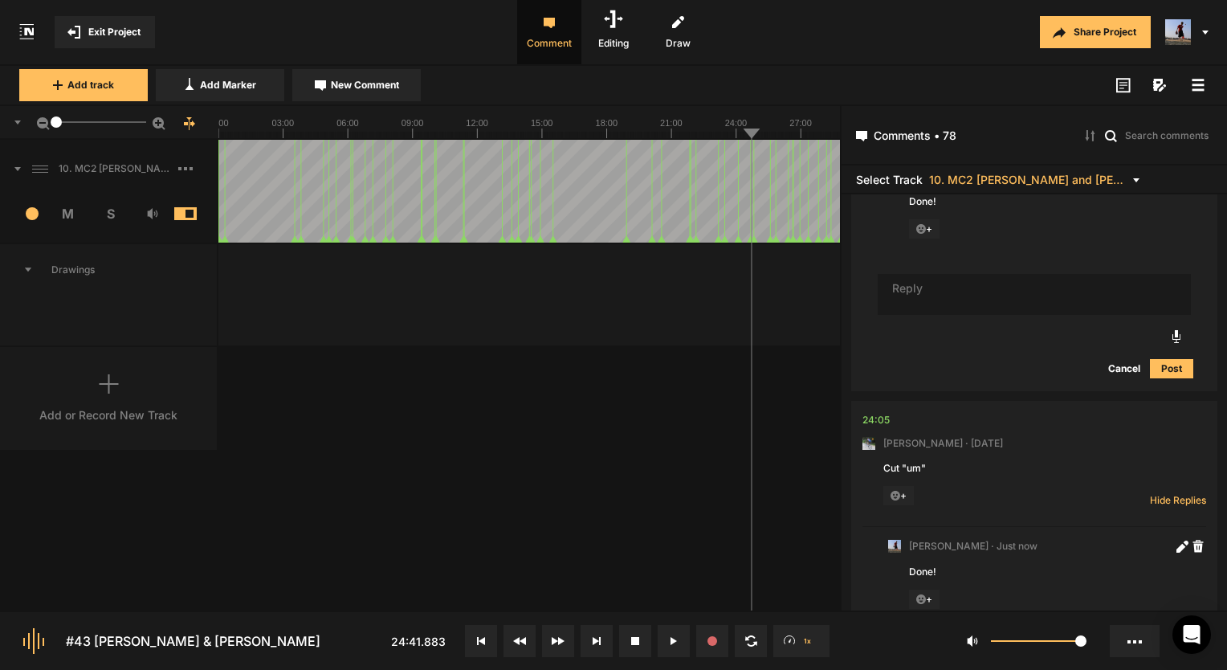
scroll to position [7492, 0]
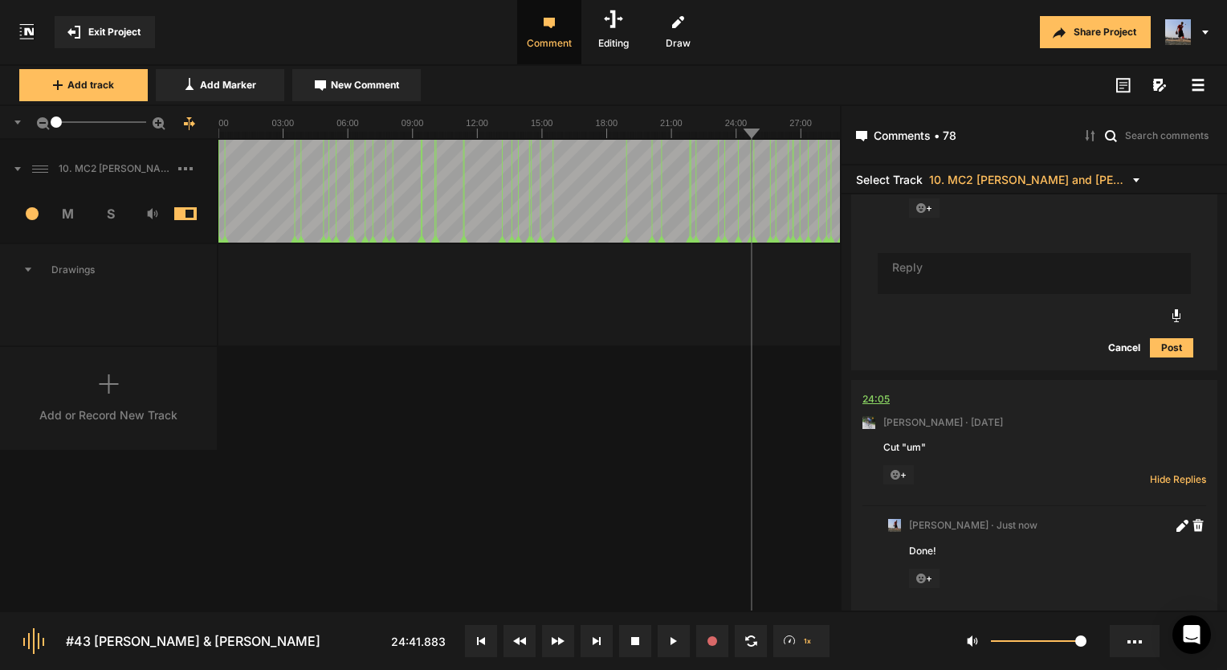
click at [880, 391] on div "24:05" at bounding box center [875, 399] width 27 height 16
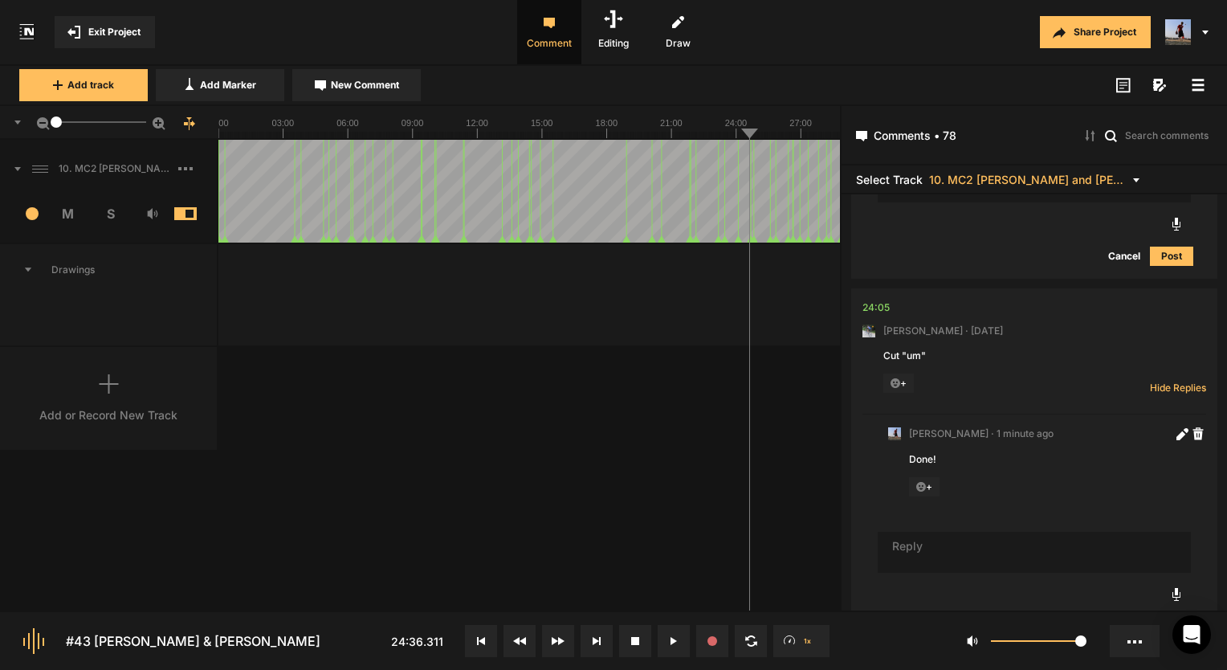
scroll to position [7813, 0]
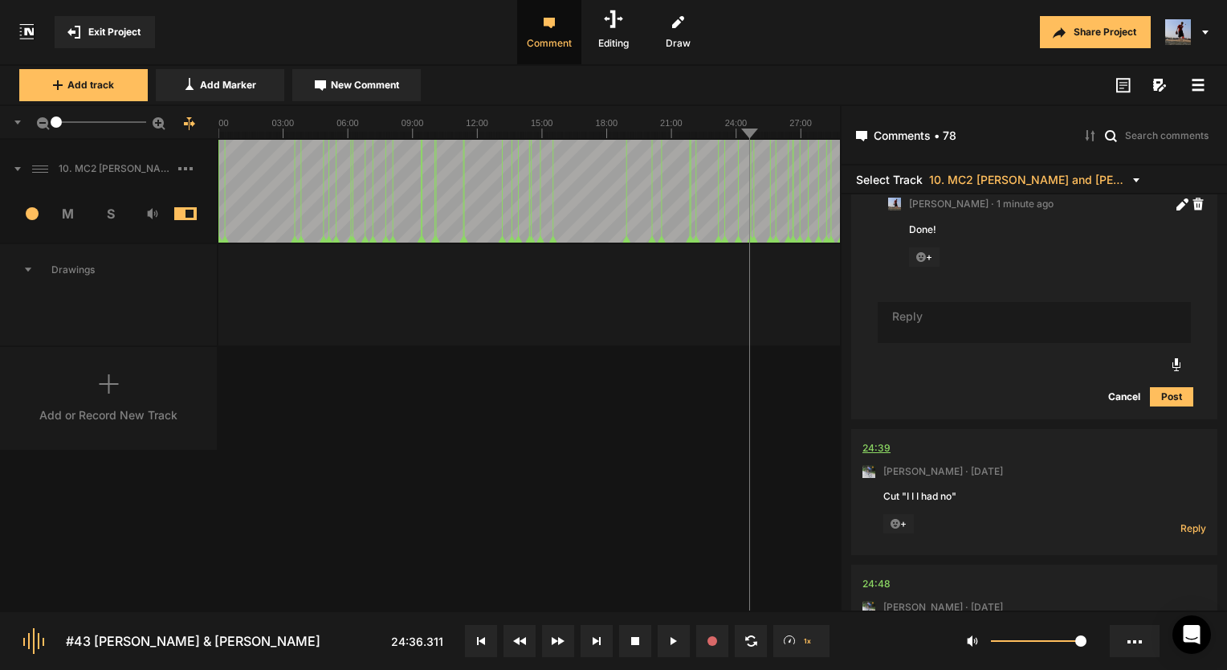
click at [881, 440] on div "24:39" at bounding box center [876, 448] width 28 height 16
click at [871, 576] on div "24:48" at bounding box center [876, 584] width 28 height 16
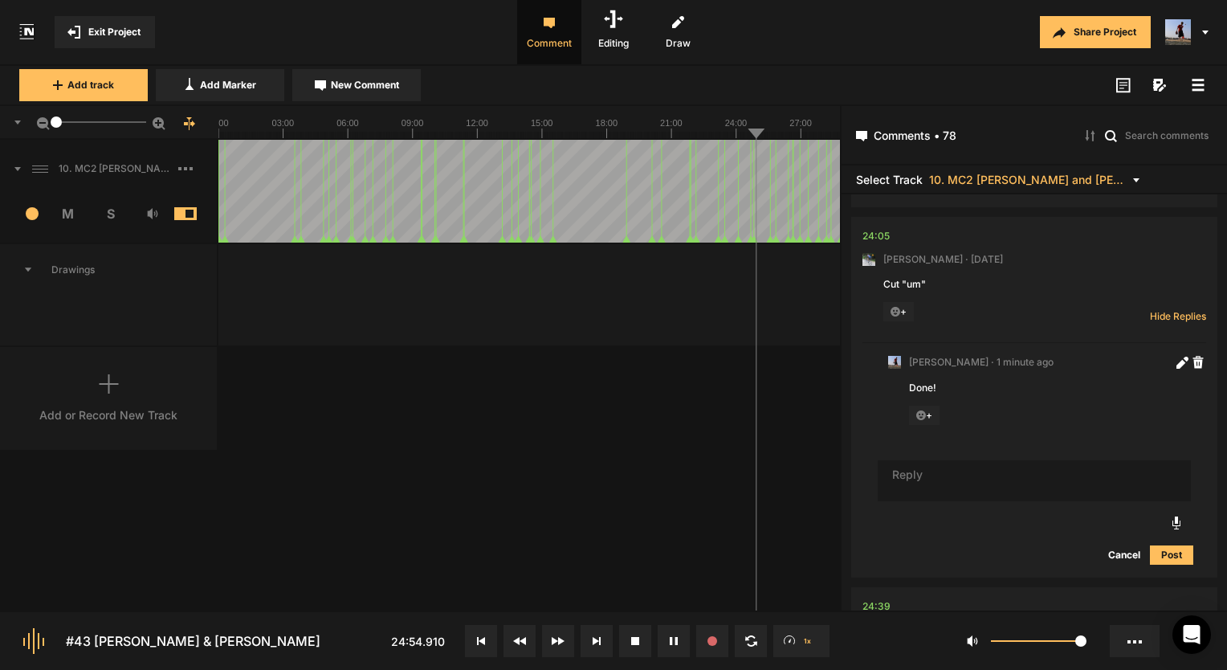
scroll to position [7652, 0]
click at [662, 645] on button at bounding box center [674, 641] width 32 height 32
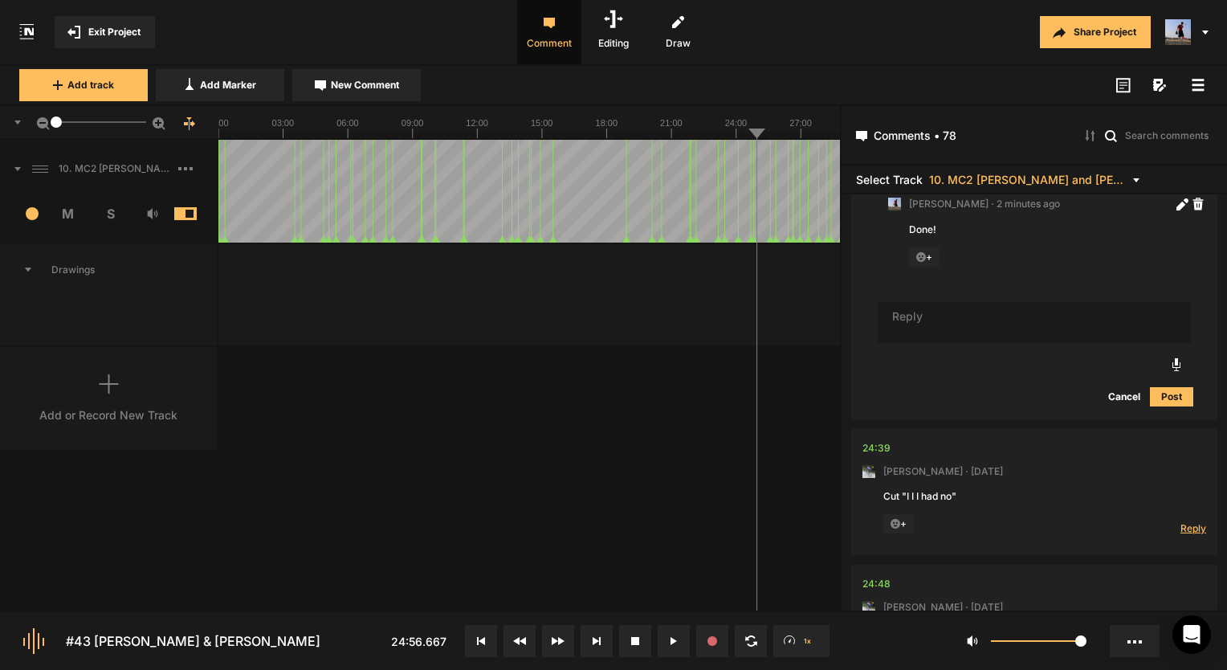
click at [1186, 521] on span "Reply" at bounding box center [1193, 528] width 26 height 14
type textarea "Done!"
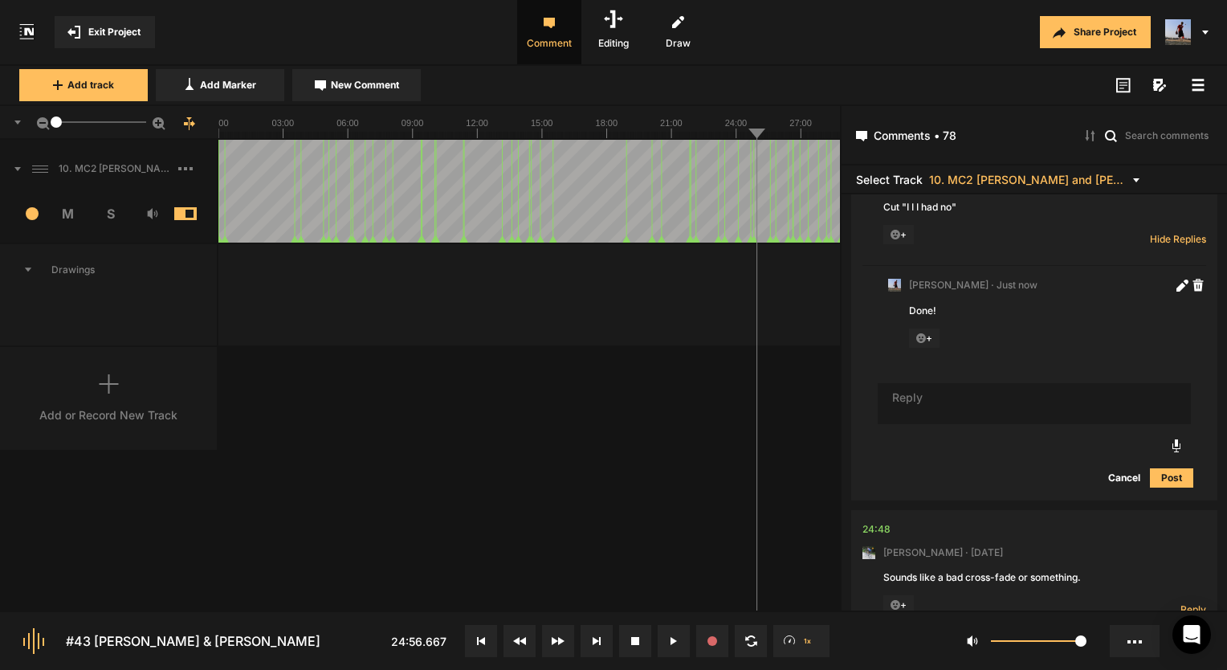
scroll to position [8182, 0]
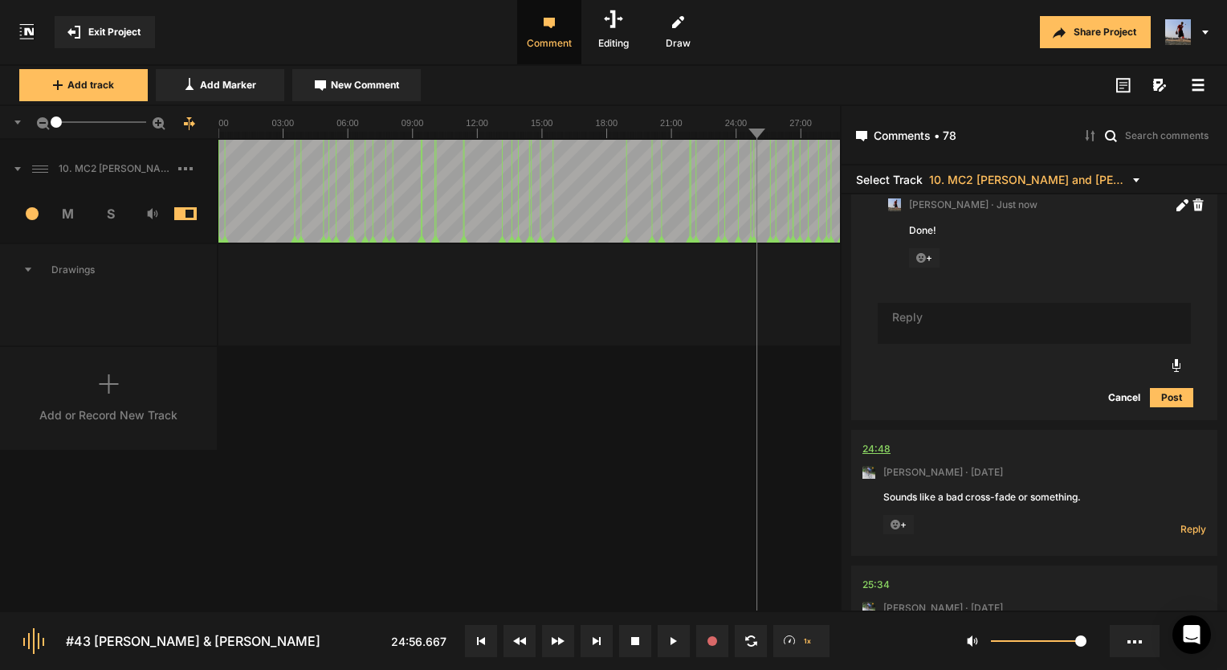
click at [880, 441] on div "24:48" at bounding box center [876, 449] width 28 height 16
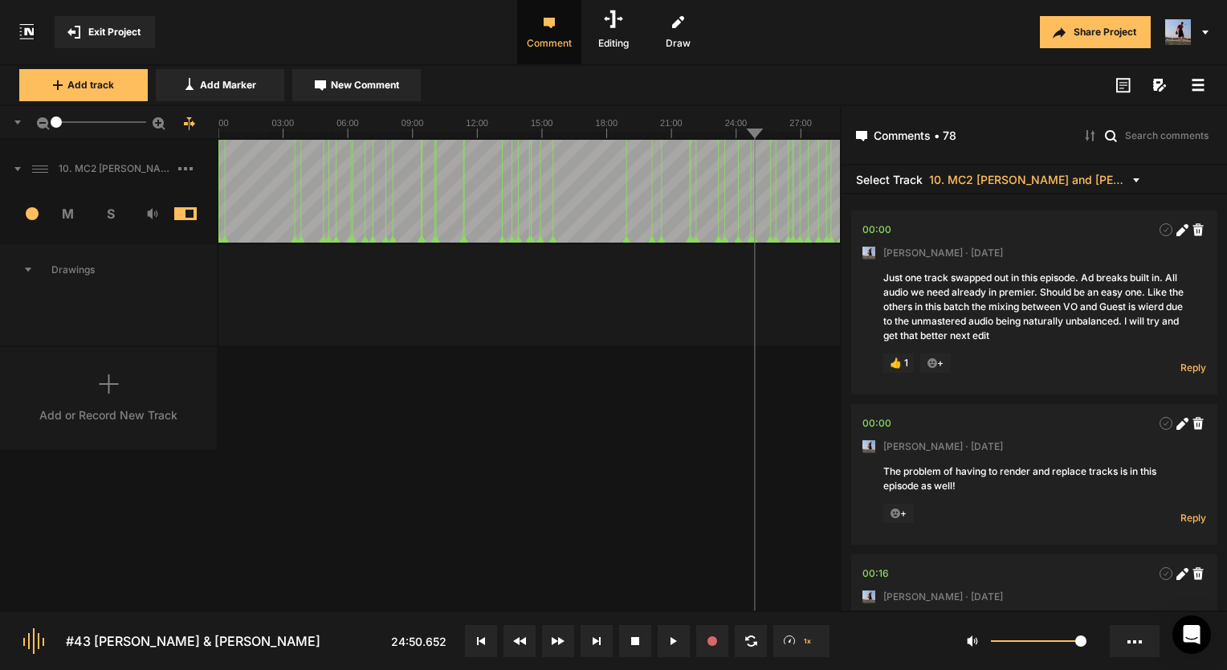
scroll to position [8182, 0]
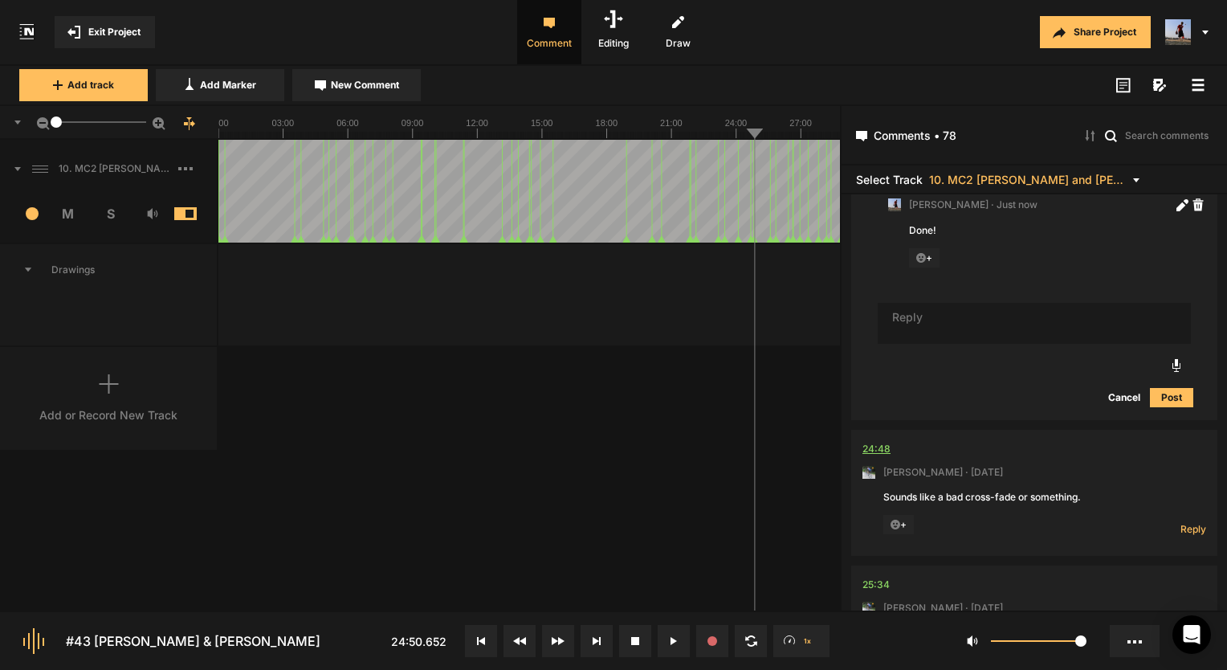
click at [884, 441] on div "24:48" at bounding box center [876, 449] width 28 height 16
click at [1191, 522] on span "Reply" at bounding box center [1193, 529] width 26 height 14
type textarea "t"
type textarea "There doesn't look like there's an edit point here. I thnk just the way she tal…"
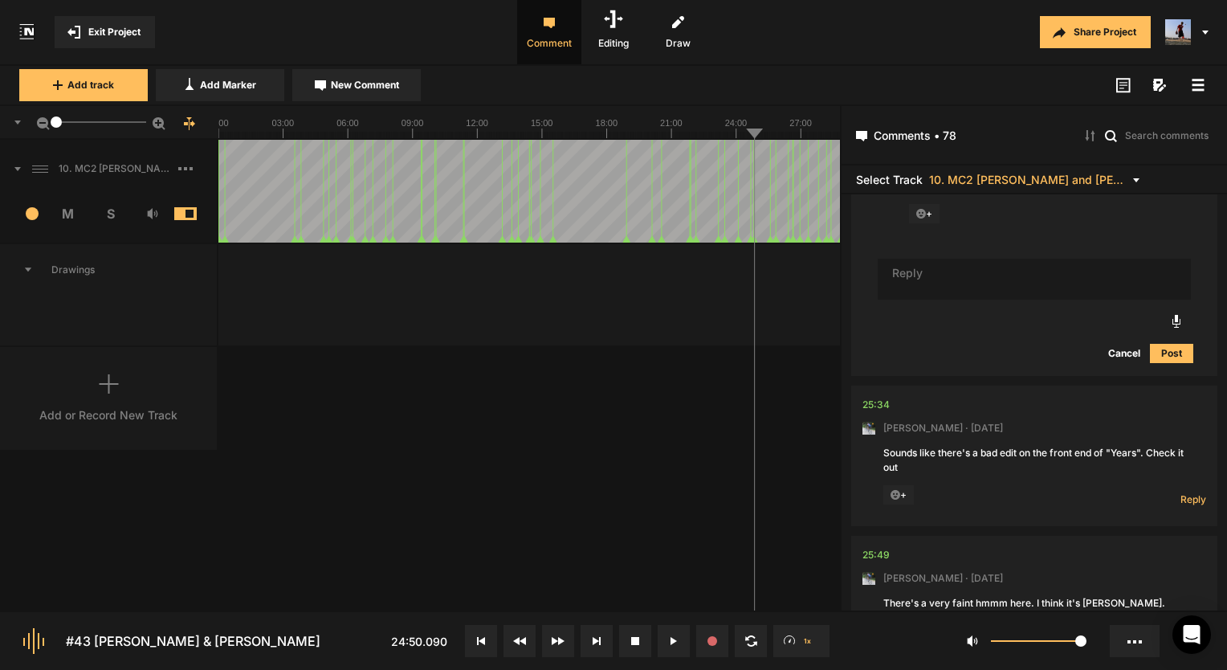
scroll to position [8647, 0]
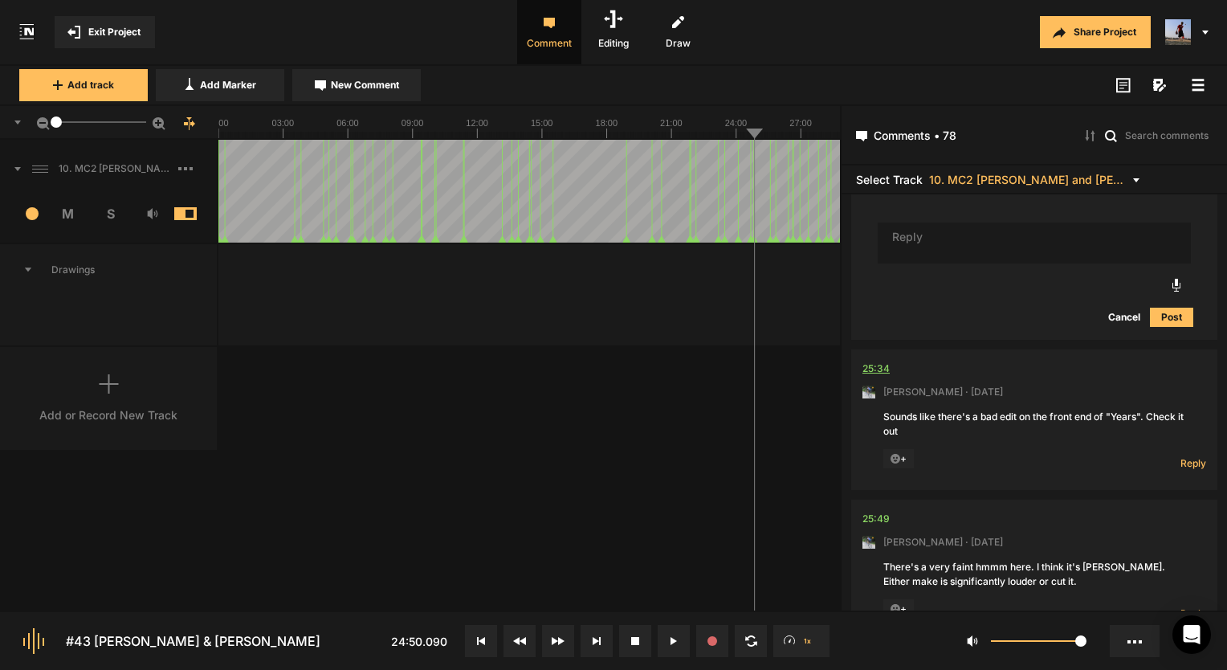
click at [871, 361] on div "25:34" at bounding box center [875, 369] width 27 height 16
click at [869, 361] on div "25:34" at bounding box center [875, 369] width 27 height 16
click at [1189, 456] on span "Reply" at bounding box center [1193, 463] width 26 height 14
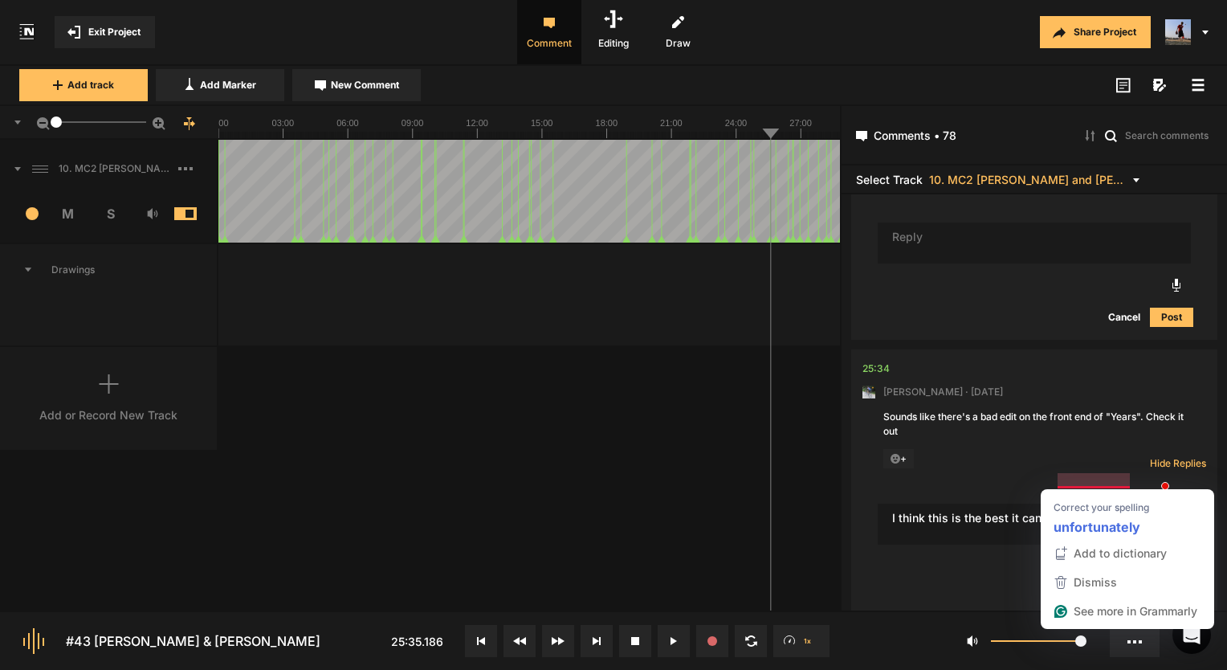
click at [1082, 503] on textarea "I think this is the best it can be unfornutately" at bounding box center [1034, 524] width 313 height 42
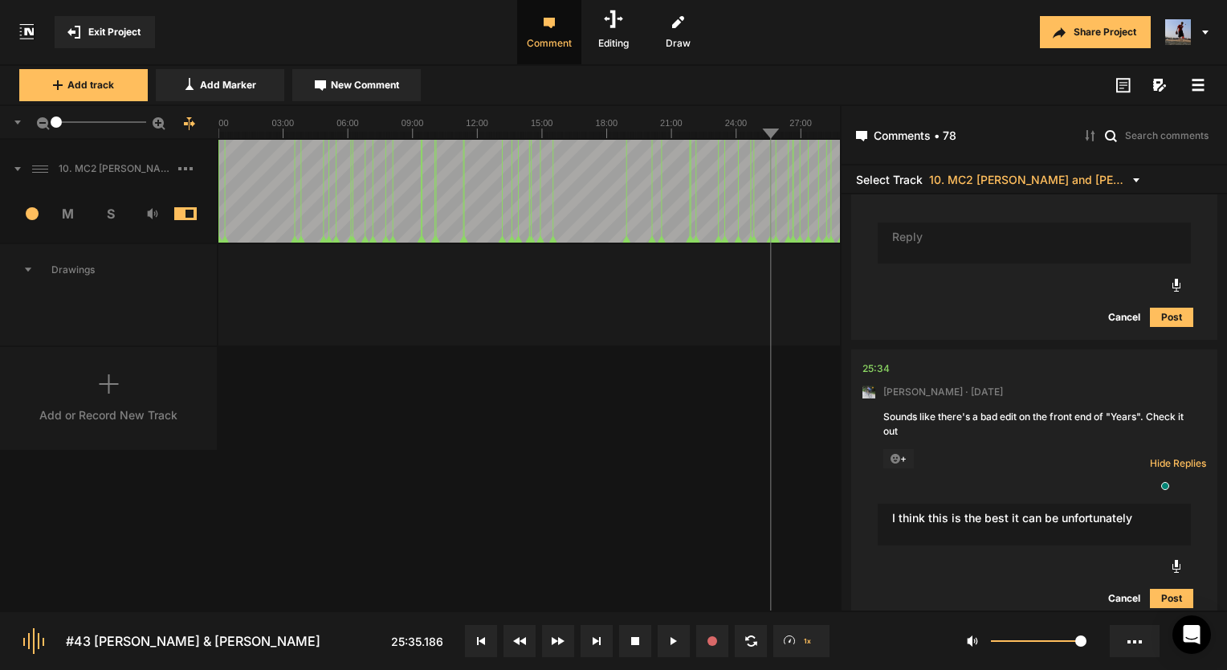
type textarea "I think this is the best it can be unfortunately"
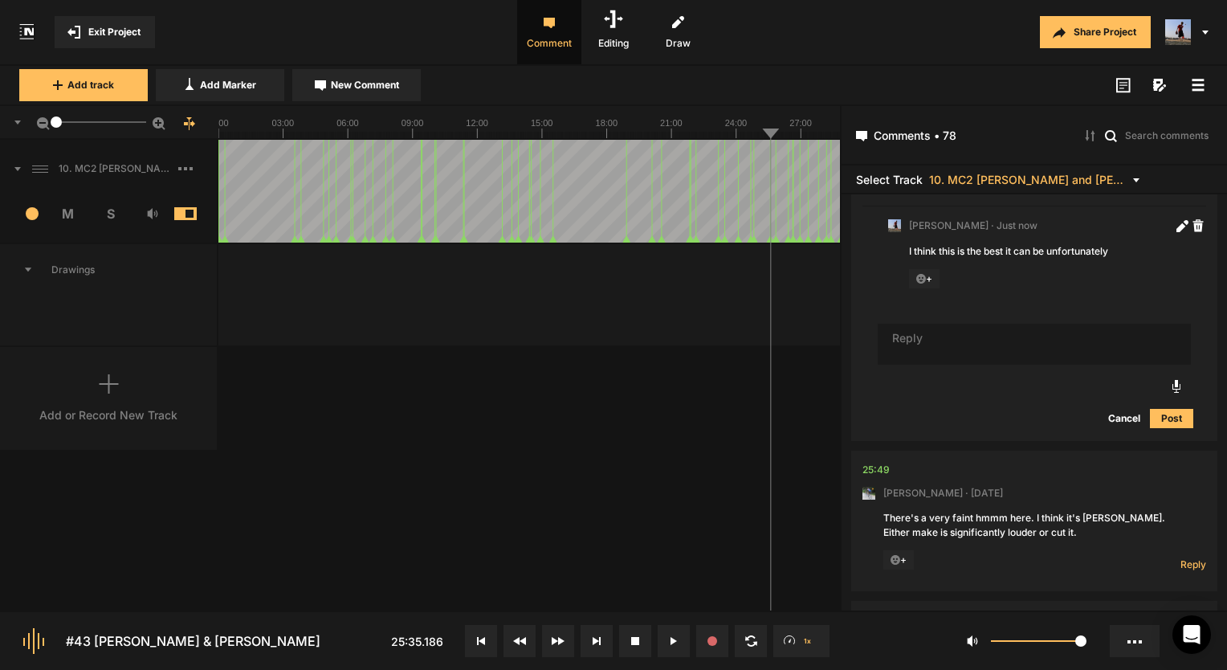
scroll to position [9032, 0]
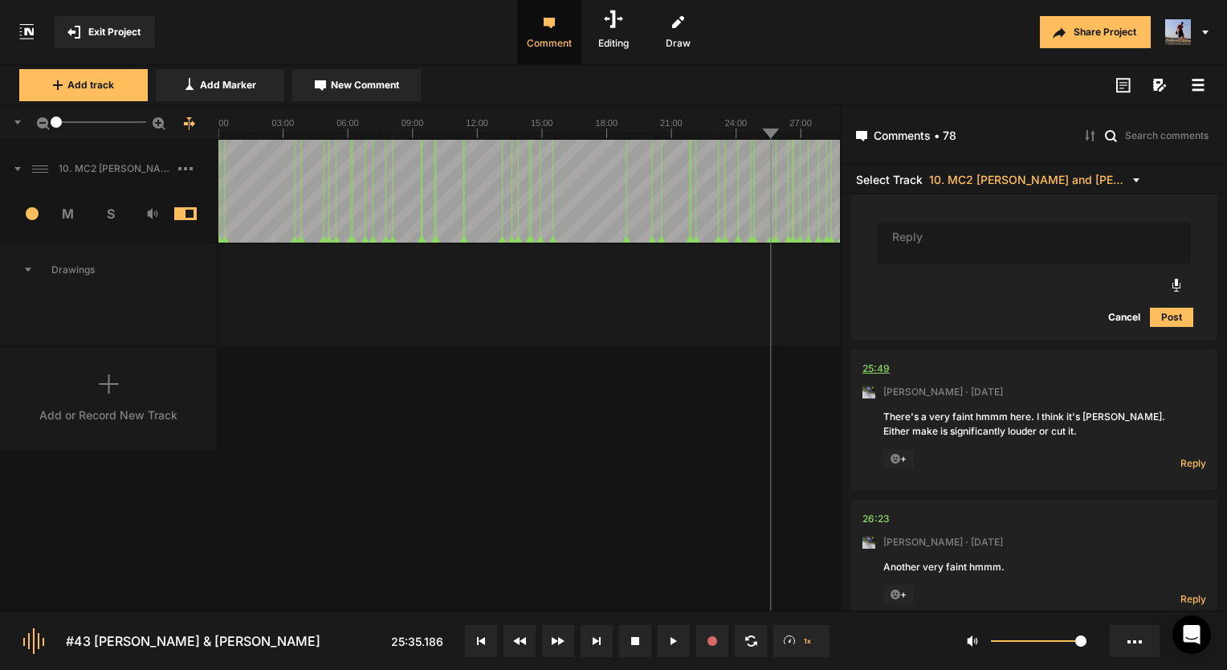
click at [874, 361] on div "25:49" at bounding box center [875, 369] width 27 height 16
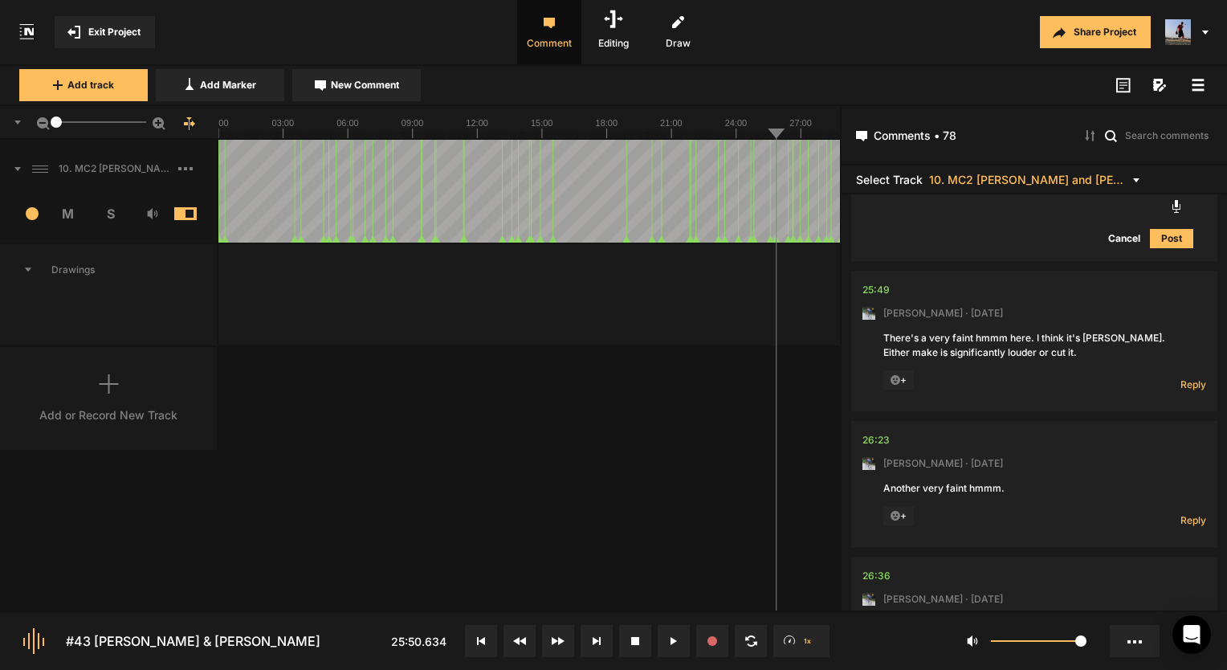
scroll to position [9112, 0]
click at [1192, 376] on span "Reply" at bounding box center [1193, 383] width 26 height 14
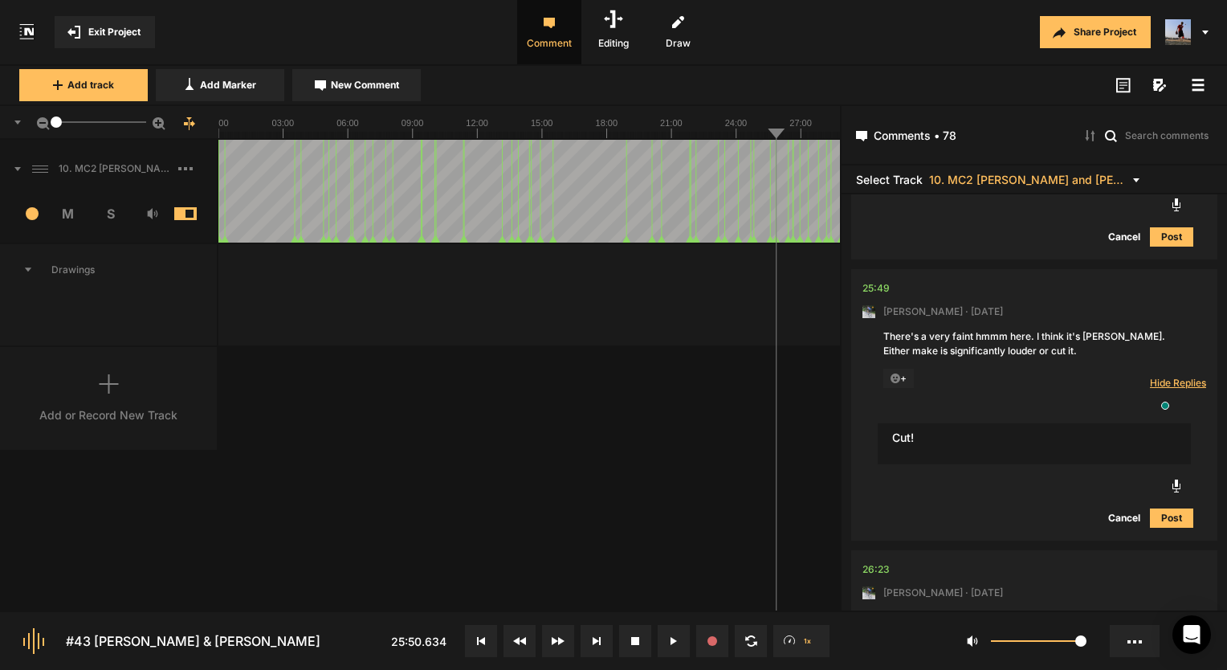
type textarea "Cut!"
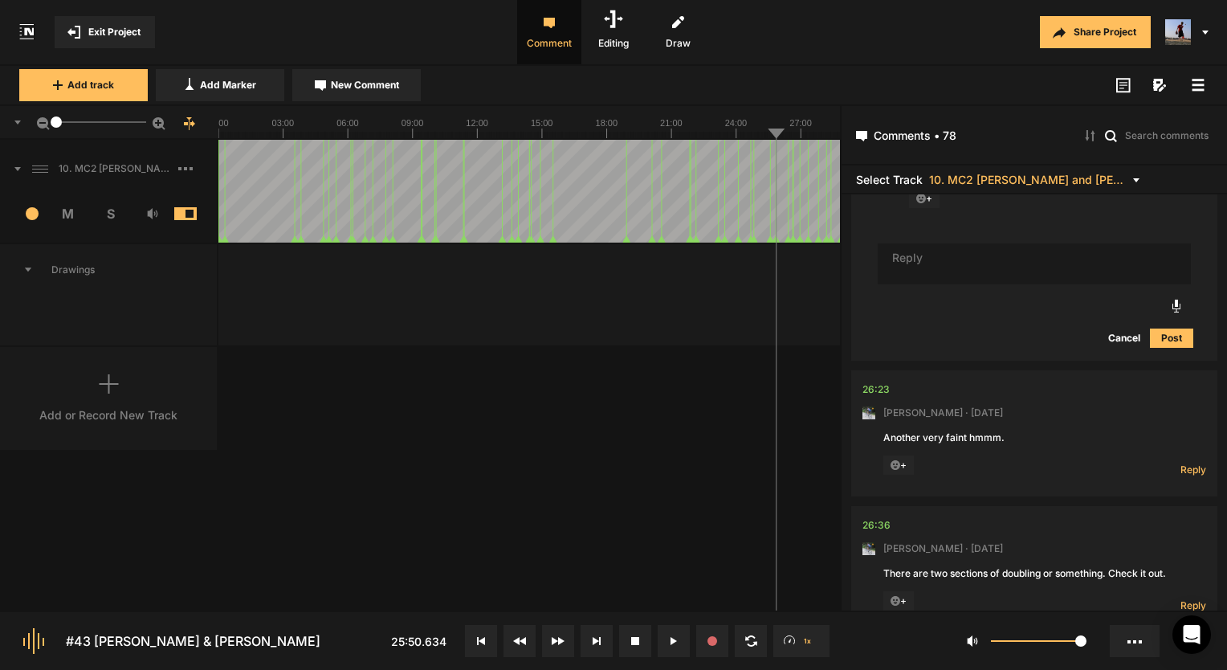
scroll to position [9433, 0]
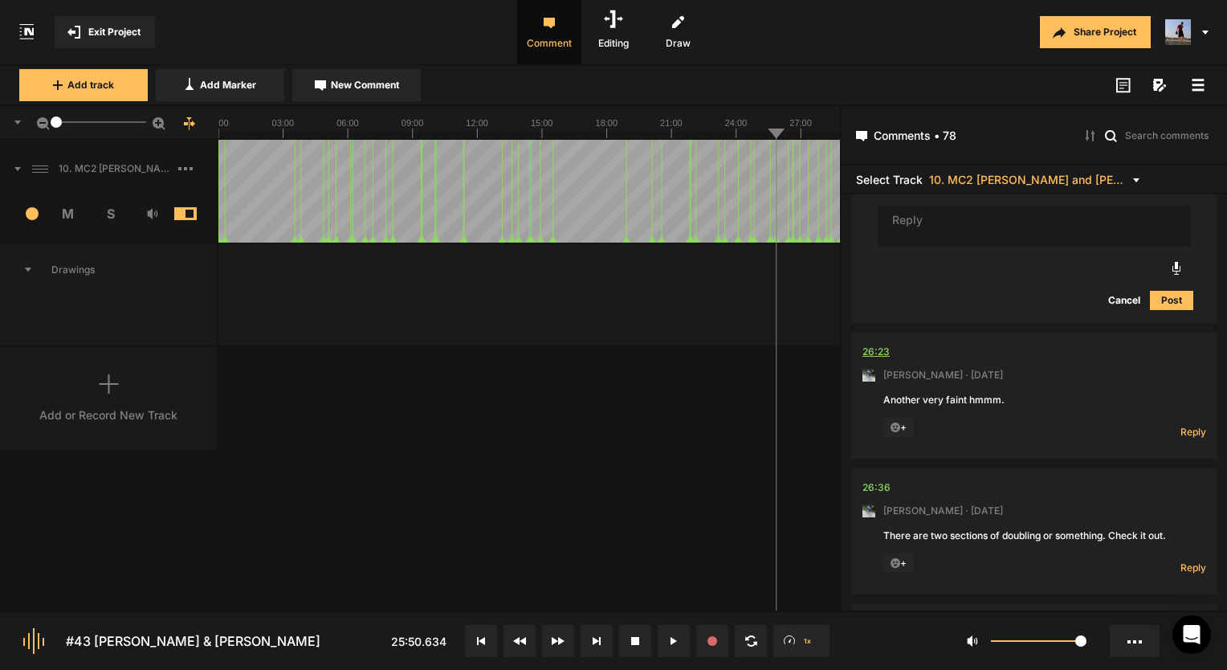
click at [880, 344] on div "26:23" at bounding box center [875, 352] width 27 height 16
click at [866, 344] on div "26:23" at bounding box center [875, 352] width 27 height 16
click at [1182, 425] on span "Reply" at bounding box center [1193, 432] width 26 height 14
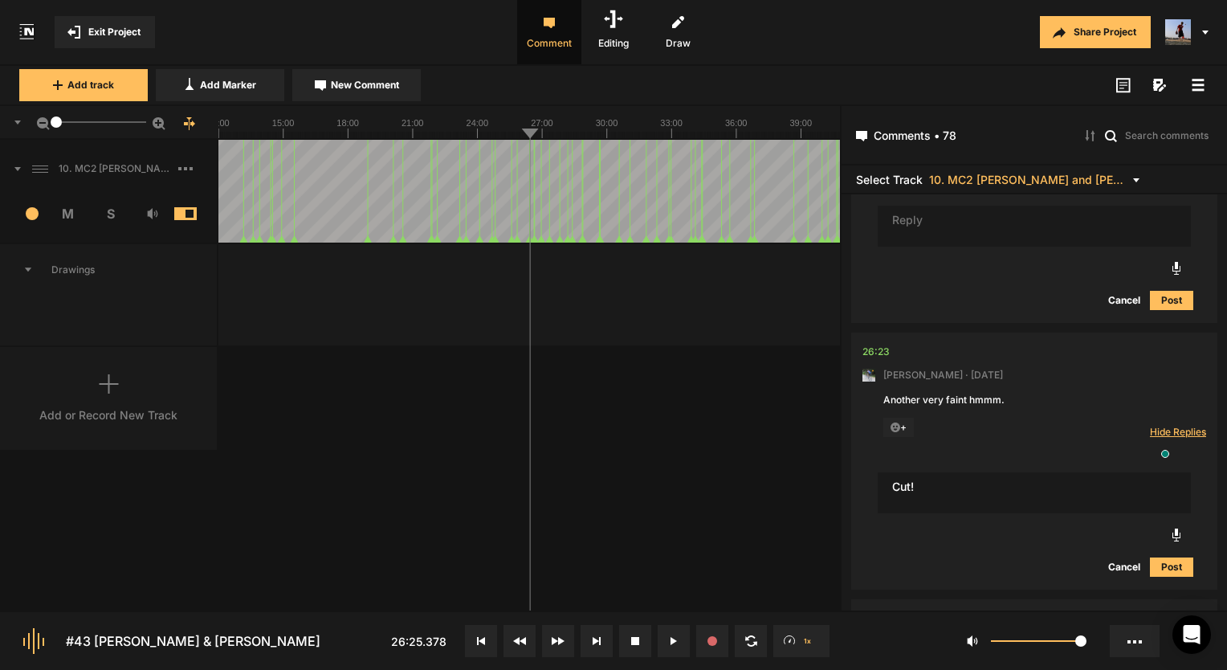
type textarea "Cut!"
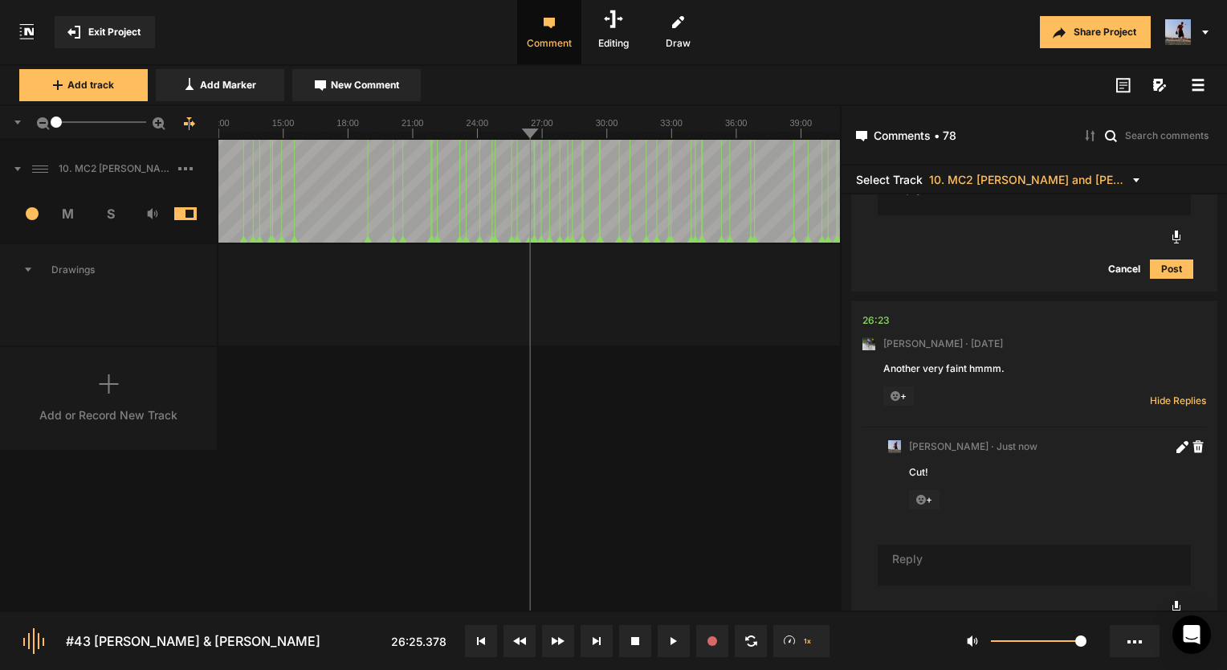
scroll to position [9786, 0]
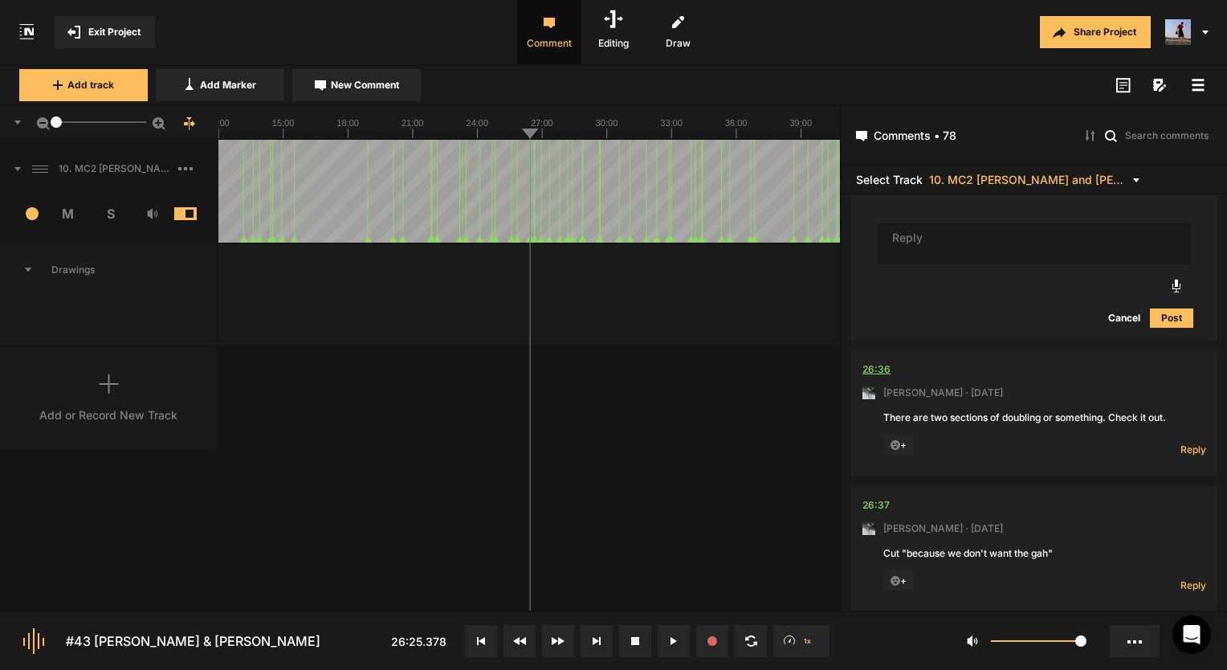
click at [879, 361] on div "26:36" at bounding box center [876, 369] width 28 height 16
click at [1188, 442] on span "Reply" at bounding box center [1193, 449] width 26 height 14
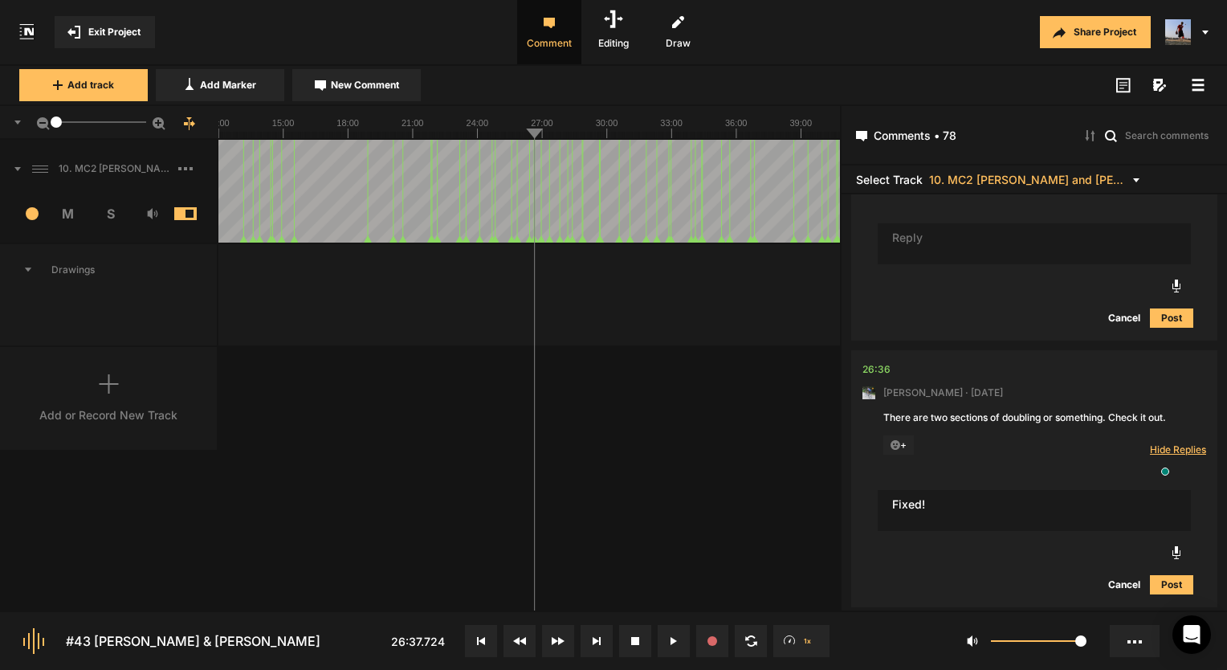
type textarea "Fixed!"
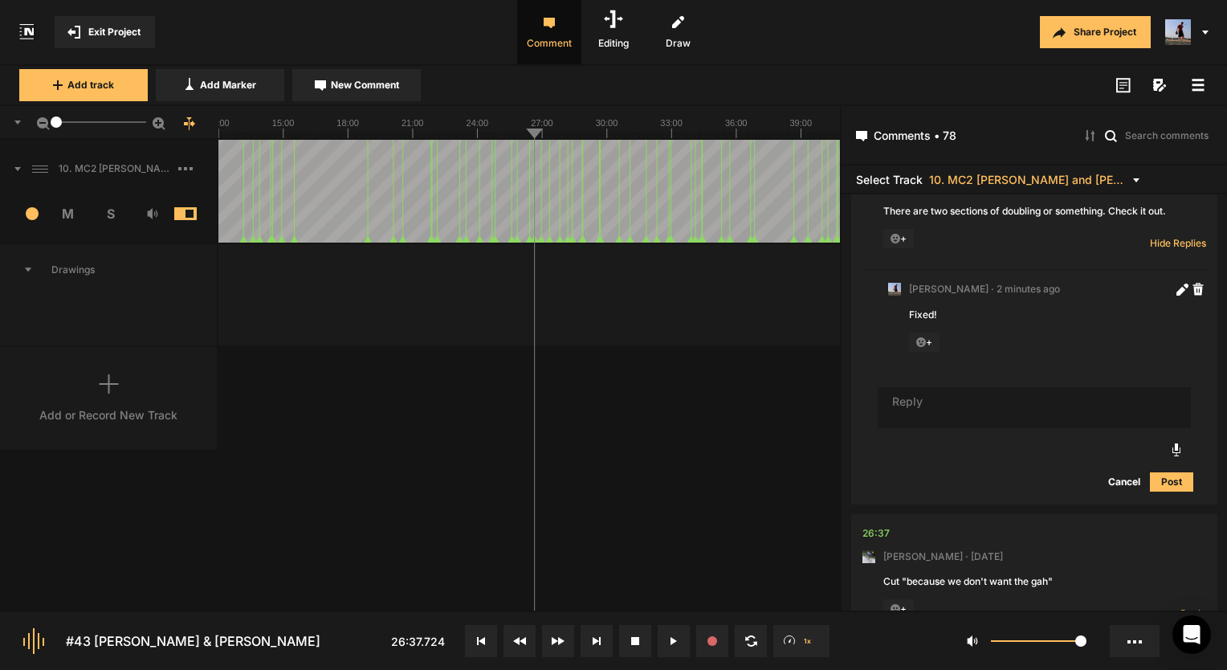
scroll to position [9995, 0]
click at [882, 522] on div "26:37" at bounding box center [875, 530] width 27 height 16
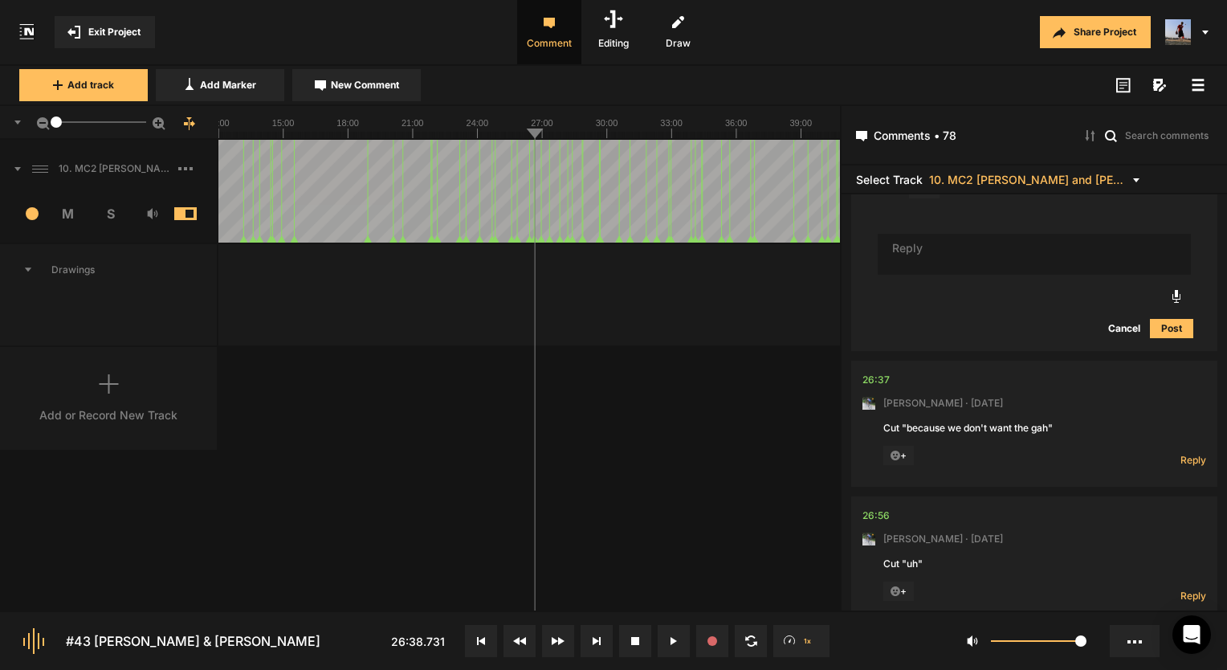
scroll to position [10156, 0]
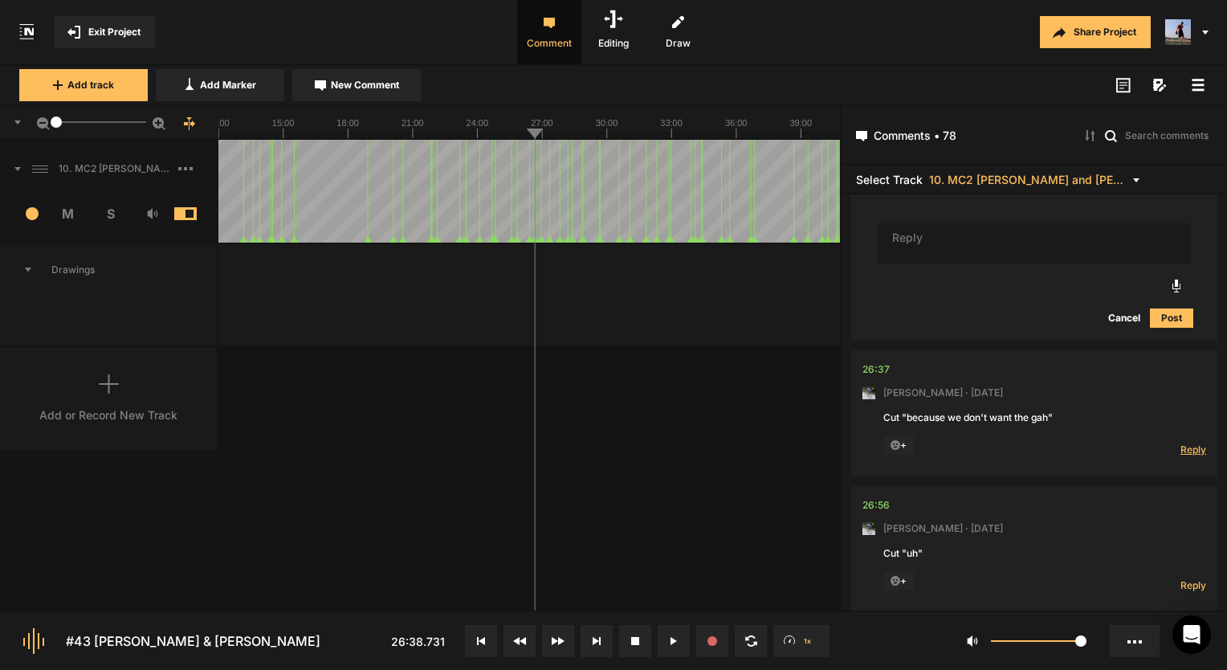
click at [1198, 442] on span "Reply" at bounding box center [1193, 449] width 26 height 14
type textarea "d"
type textarea "Done!"
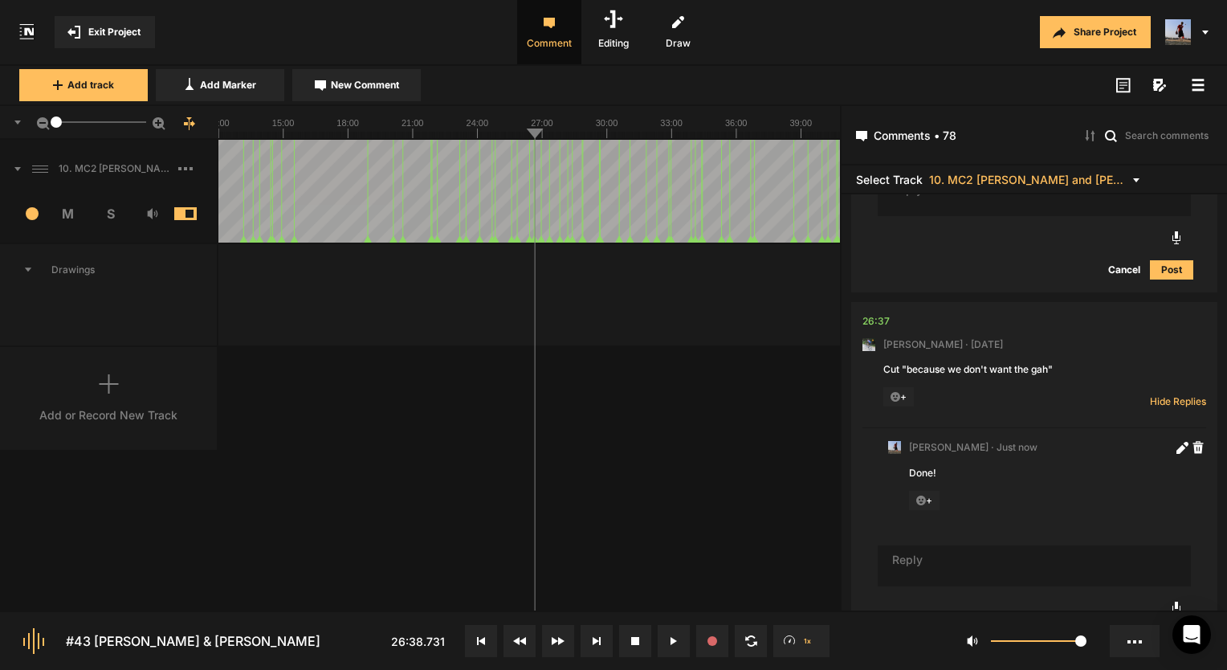
scroll to position [10445, 0]
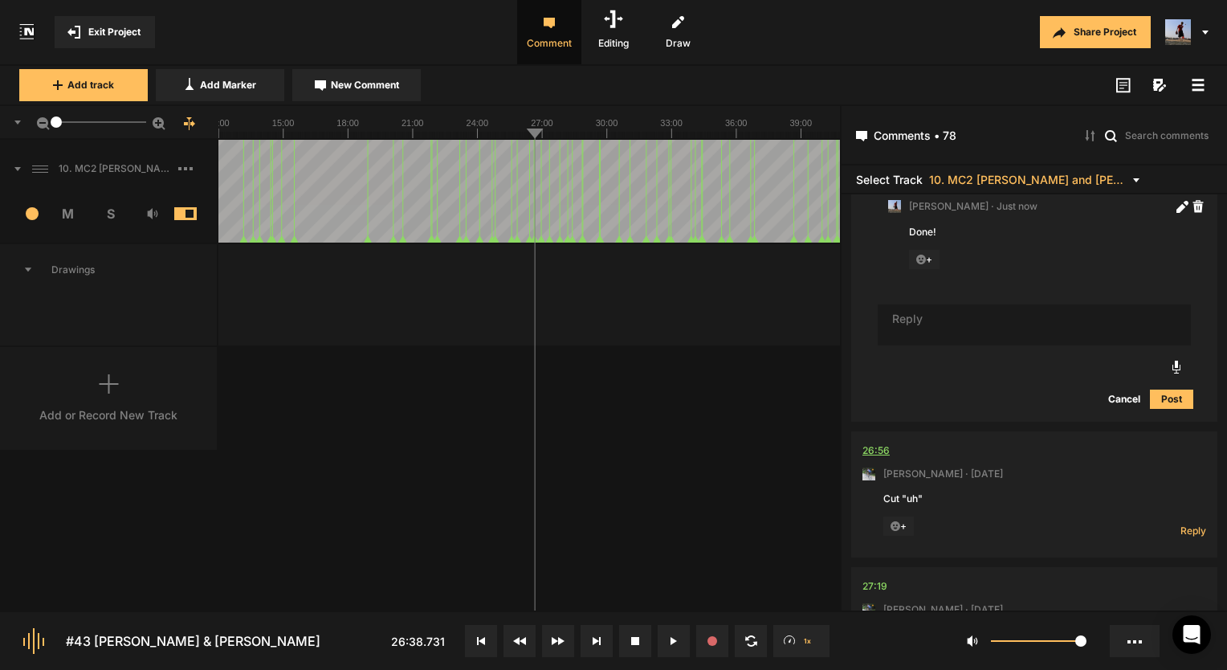
click at [882, 442] on div "26:56" at bounding box center [875, 450] width 27 height 16
click at [868, 442] on div "26:56" at bounding box center [875, 450] width 27 height 16
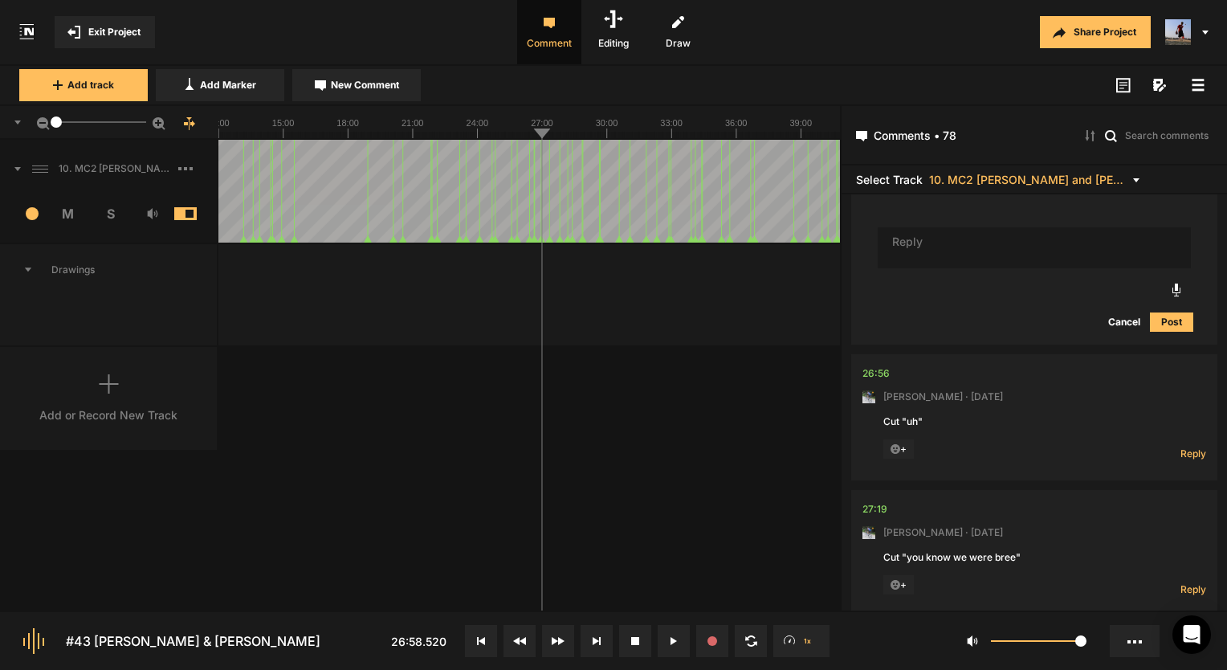
scroll to position [10525, 0]
click at [878, 362] on div "26:56" at bounding box center [875, 370] width 27 height 16
click at [1182, 443] on span "Reply" at bounding box center [1193, 450] width 26 height 14
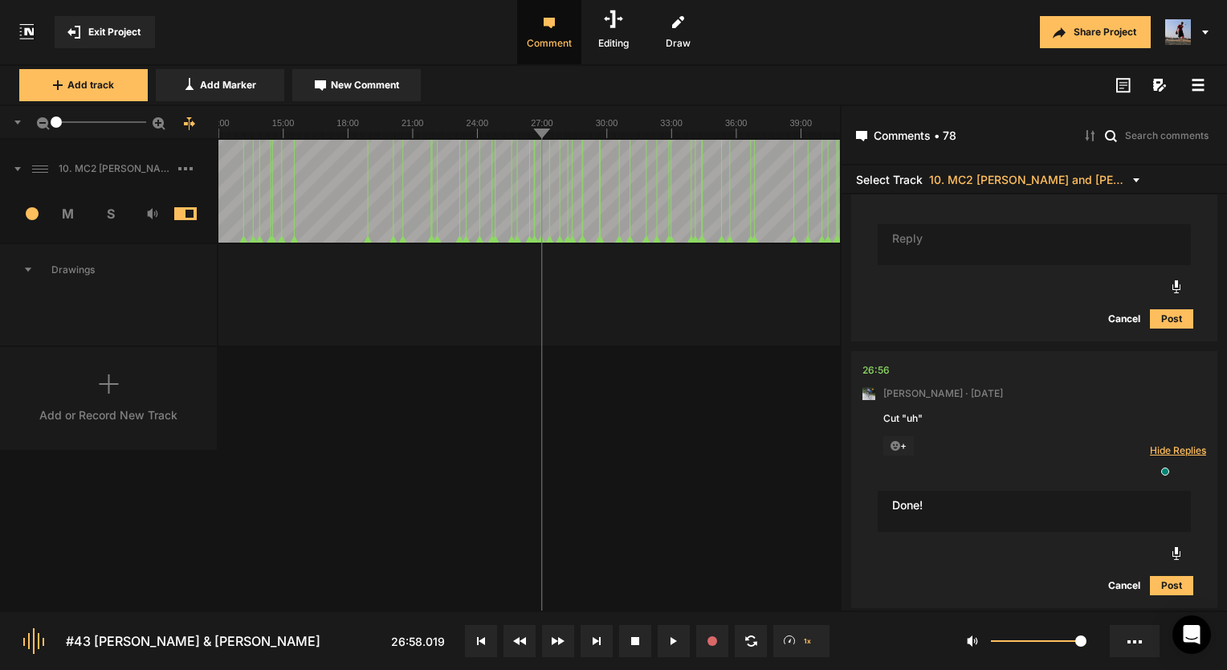
type textarea "Done!"
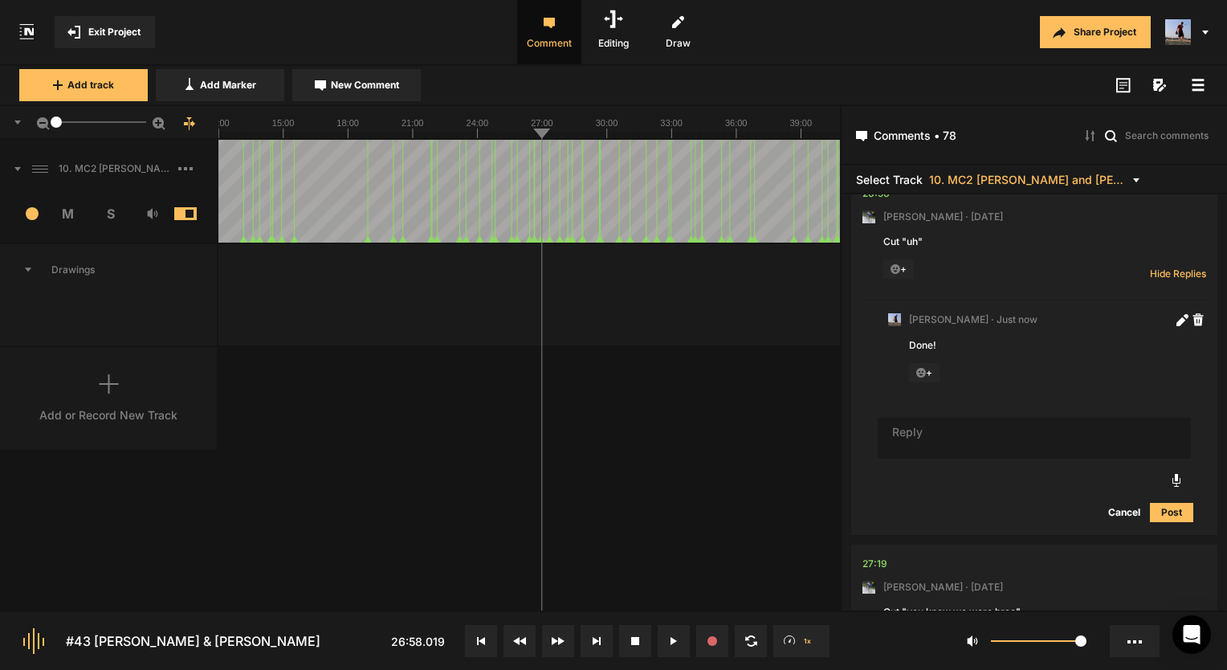
scroll to position [10734, 0]
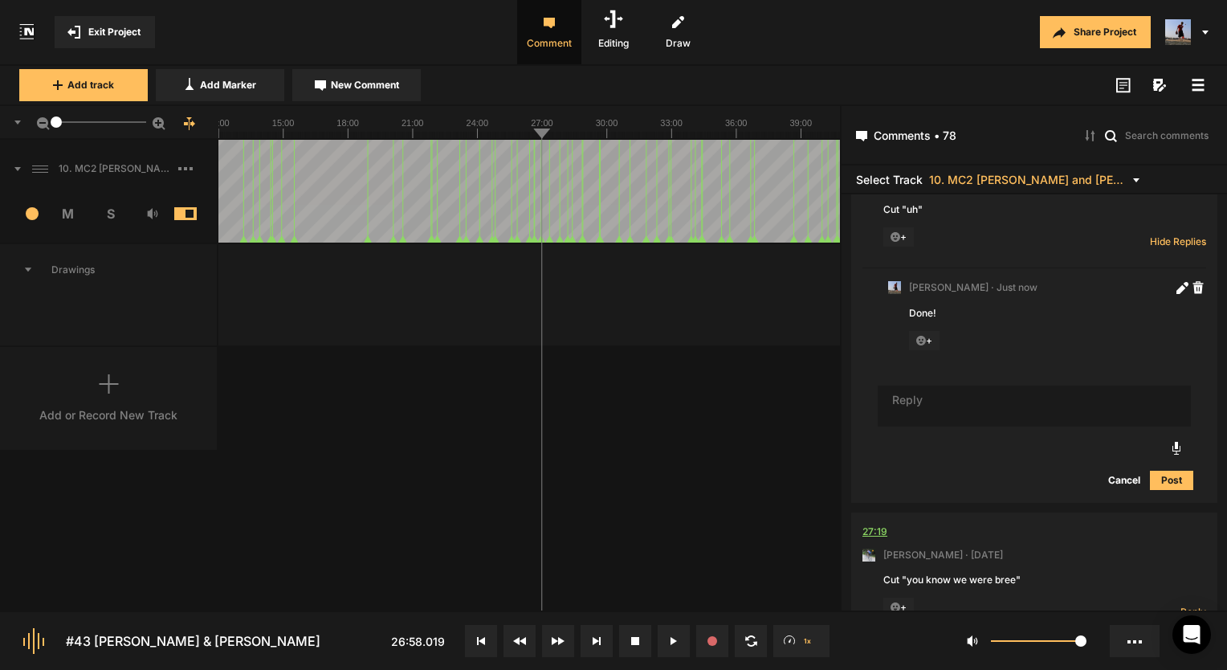
click at [877, 524] on div "27:19" at bounding box center [874, 532] width 25 height 16
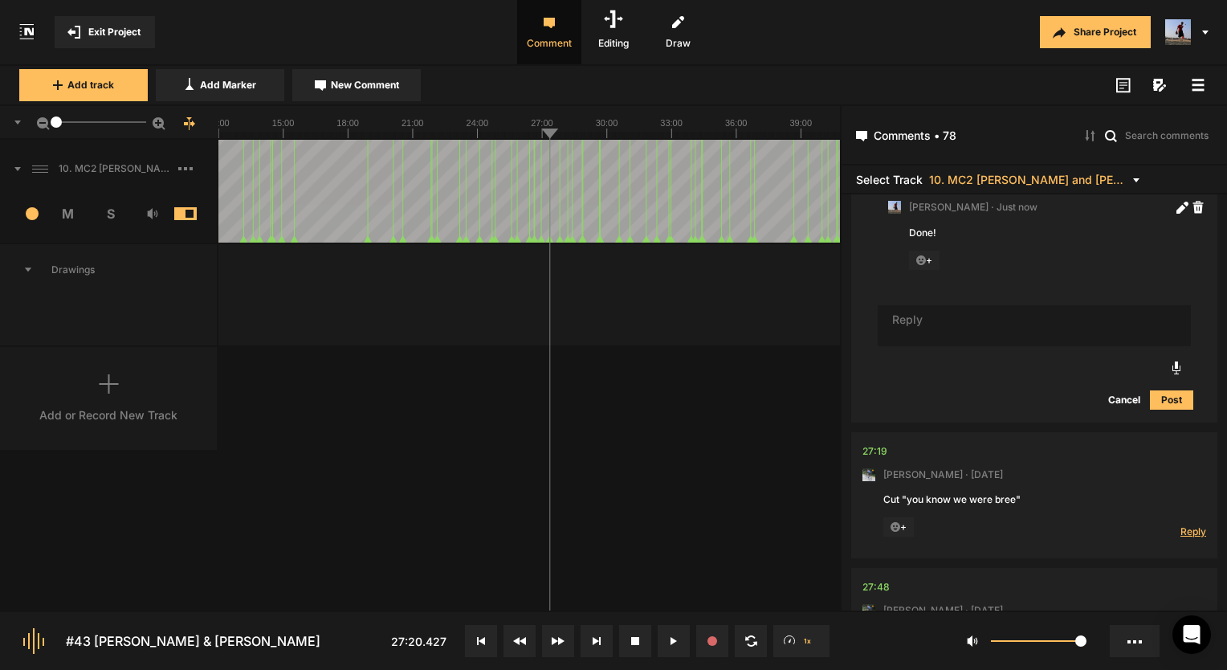
click at [1185, 524] on span "Reply" at bounding box center [1193, 531] width 26 height 14
type textarea "Done!"
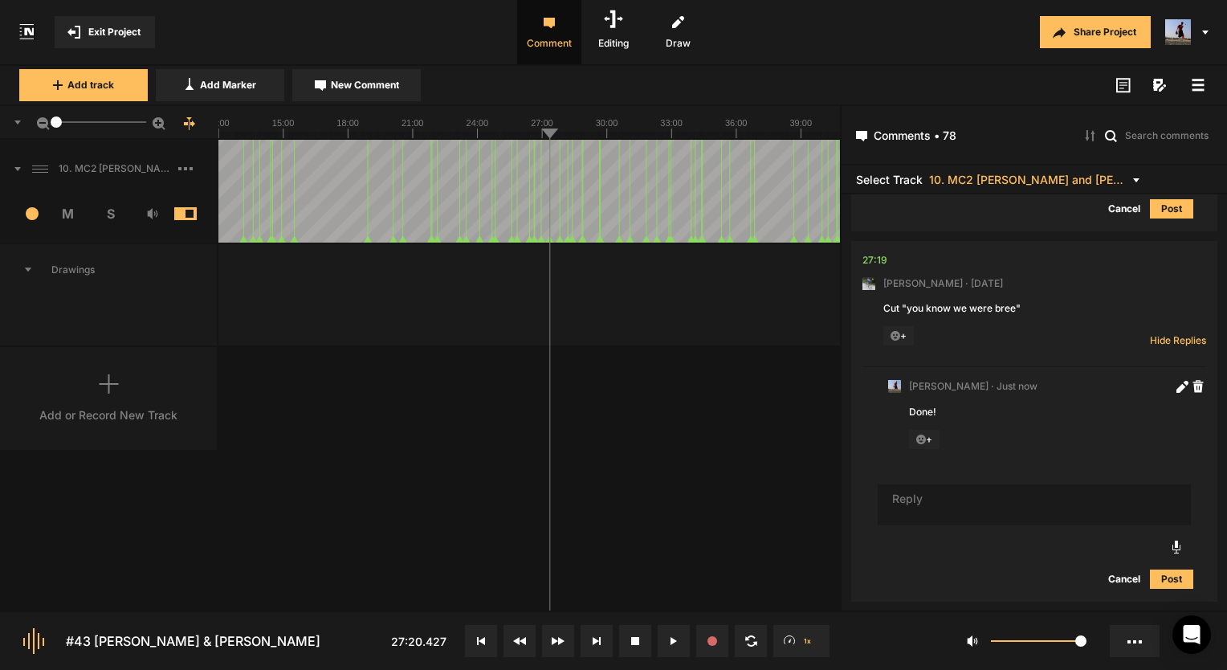
scroll to position [11185, 0]
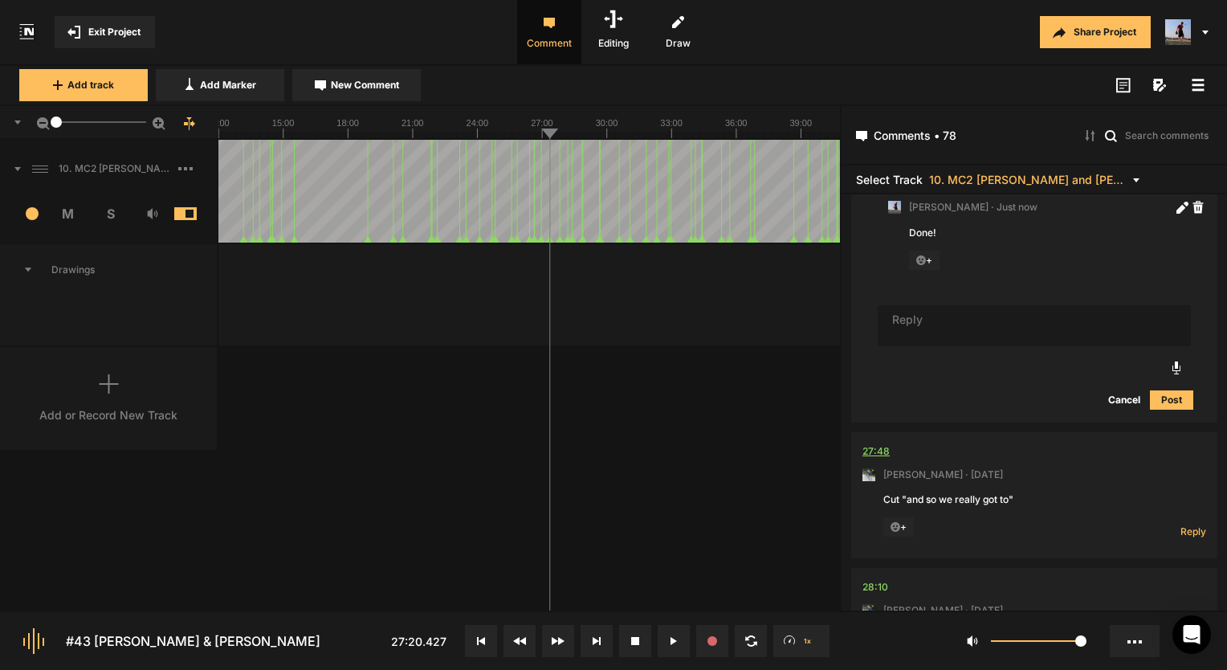
click at [870, 443] on div "27:48" at bounding box center [875, 451] width 27 height 16
click at [1189, 524] on span "Reply" at bounding box center [1193, 531] width 26 height 14
click at [0, 0] on span "Hide Replies" at bounding box center [0, 0] width 0 height 0
click at [1195, 524] on span "Reply" at bounding box center [1193, 531] width 26 height 14
type textarea "Done!"
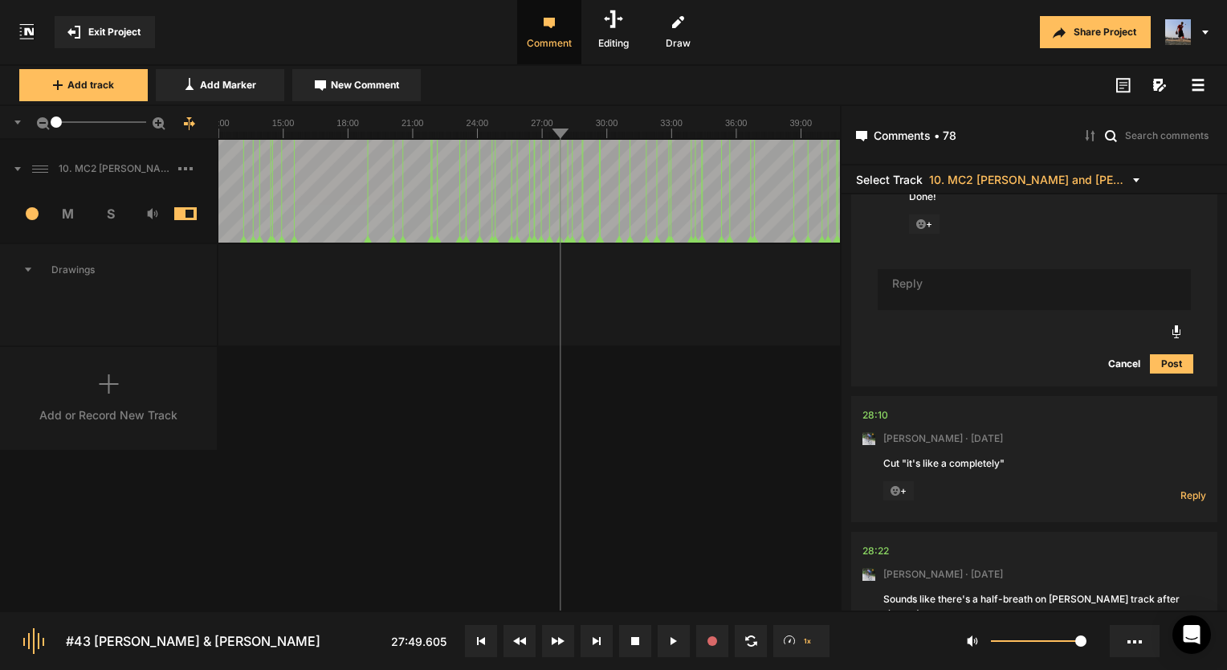
scroll to position [11635, 0]
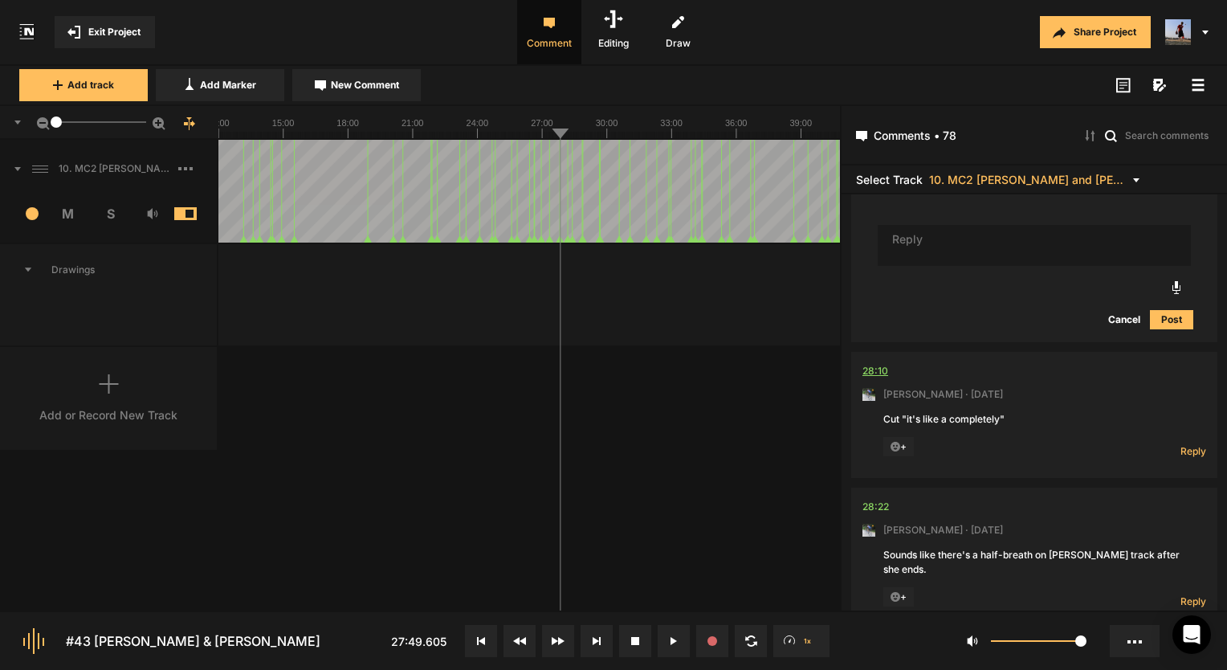
click at [882, 363] on div "28:10" at bounding box center [875, 371] width 26 height 16
click at [1182, 444] on span "Reply" at bounding box center [1193, 451] width 26 height 14
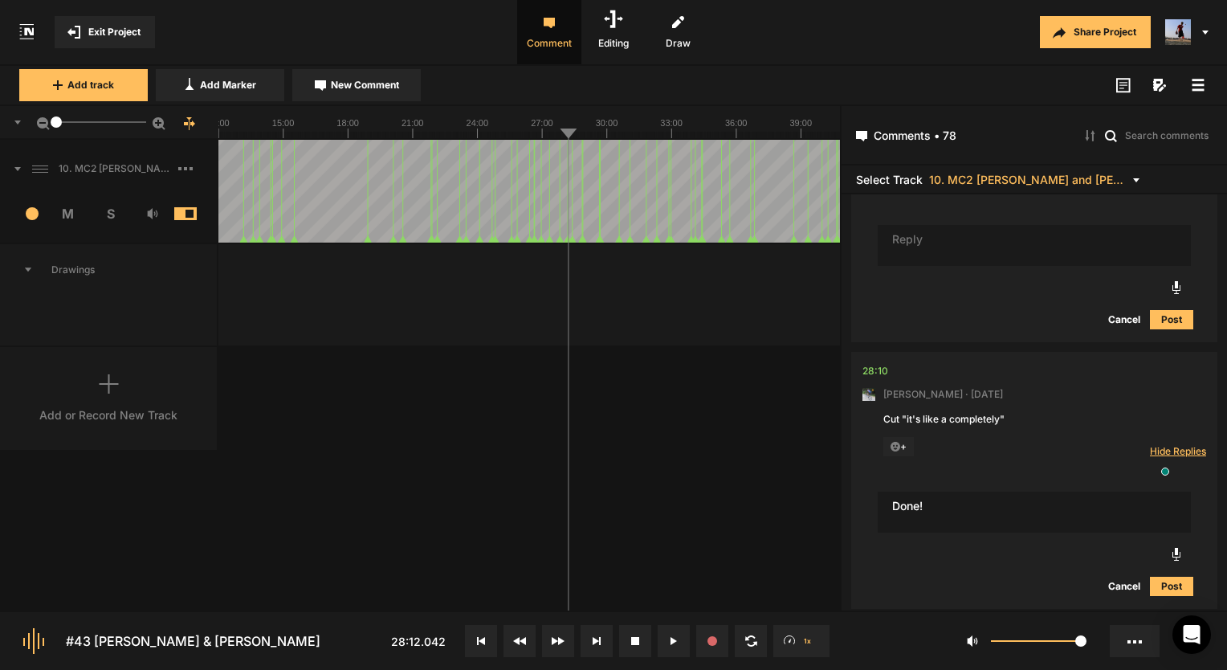
type textarea "Done!"
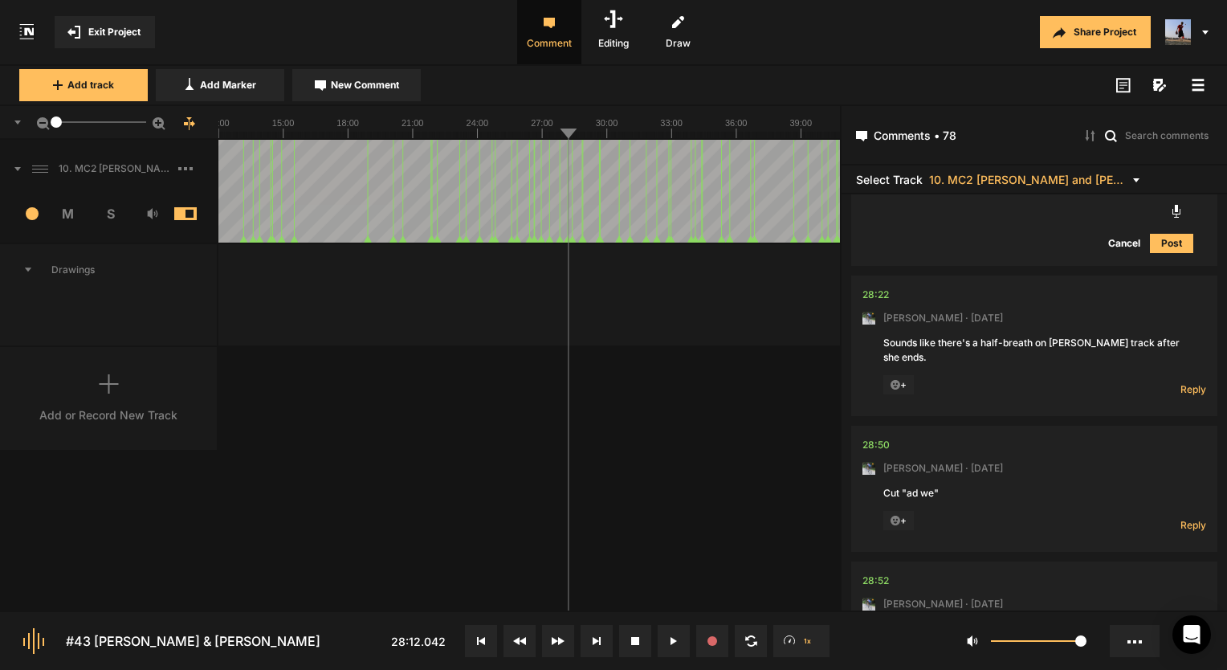
scroll to position [12085, 0]
click at [875, 283] on div "28:22" at bounding box center [875, 291] width 26 height 16
click at [880, 283] on div "28:22" at bounding box center [875, 291] width 26 height 16
click at [873, 434] on div "28:50" at bounding box center [875, 442] width 27 height 16
click at [1180, 515] on span "Reply" at bounding box center [1193, 522] width 26 height 14
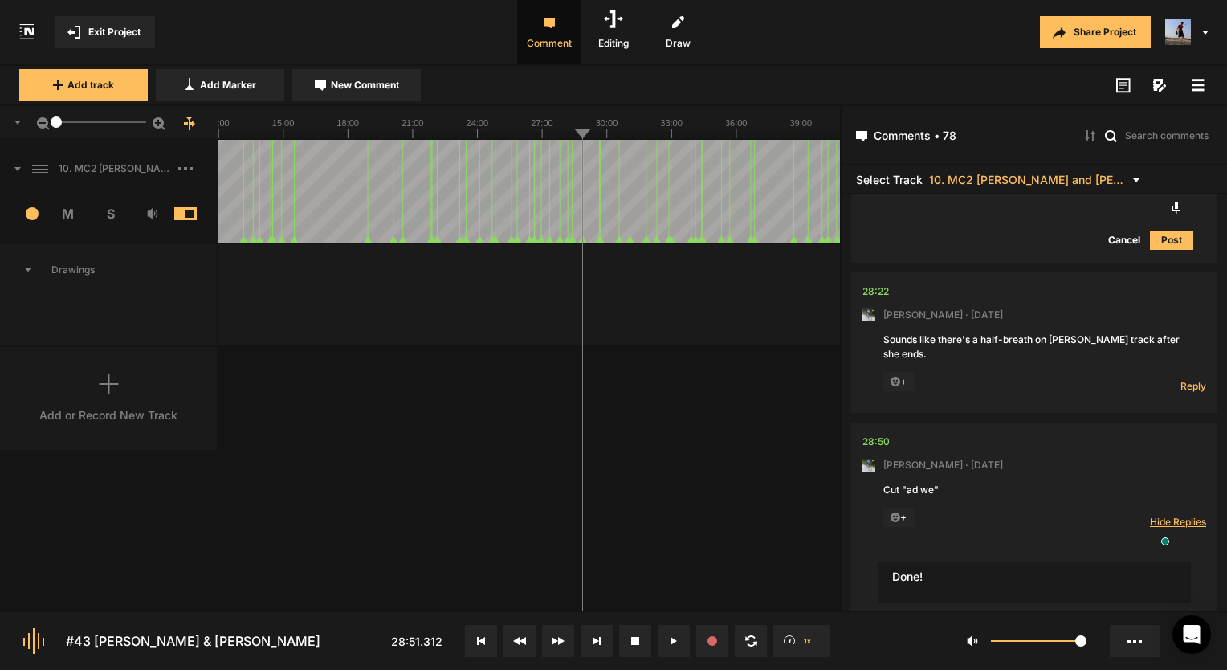
type textarea "Done!"
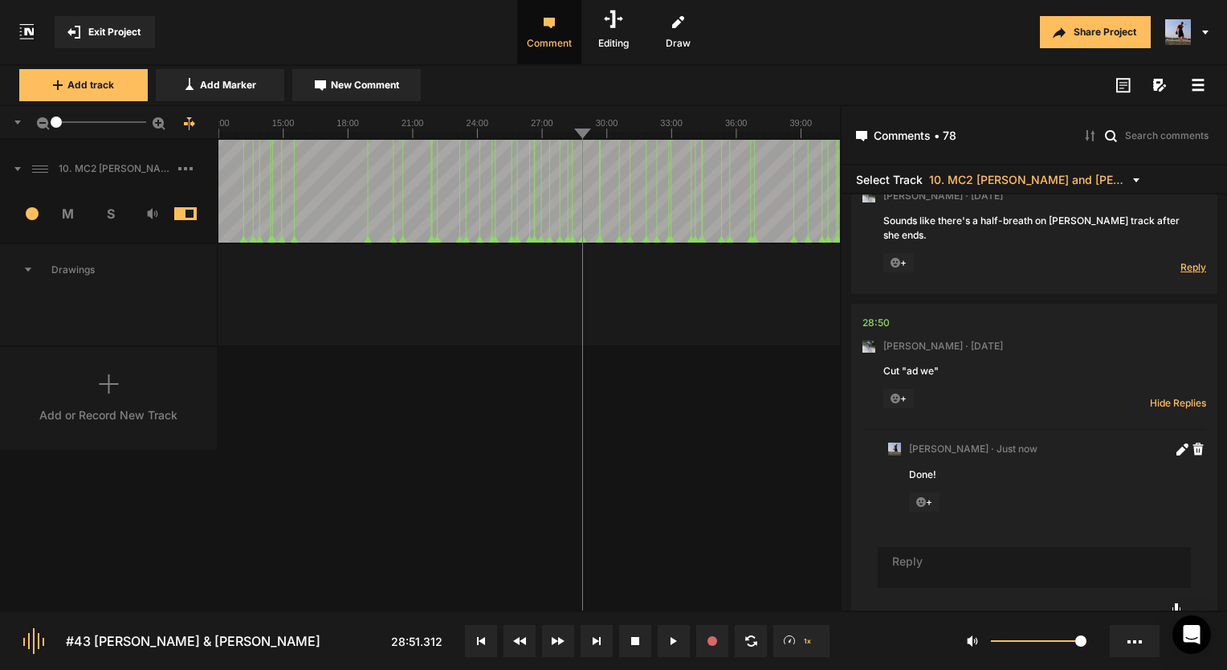
click at [1182, 260] on span "Reply" at bounding box center [1193, 267] width 26 height 14
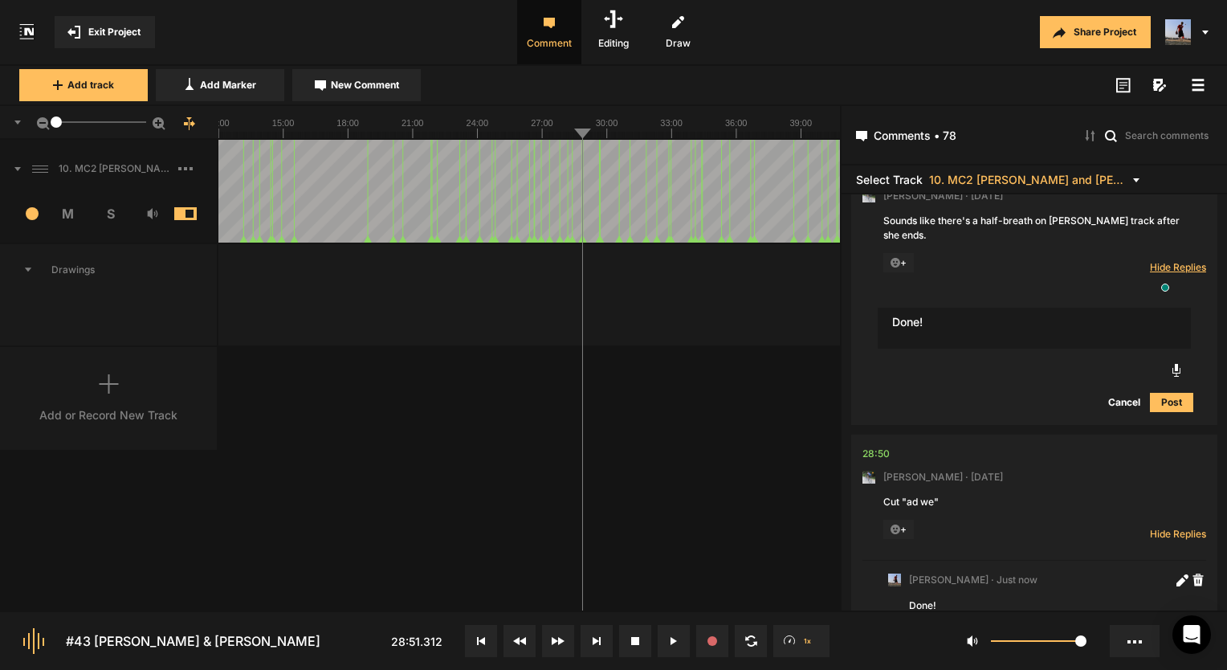
type textarea "Done!"
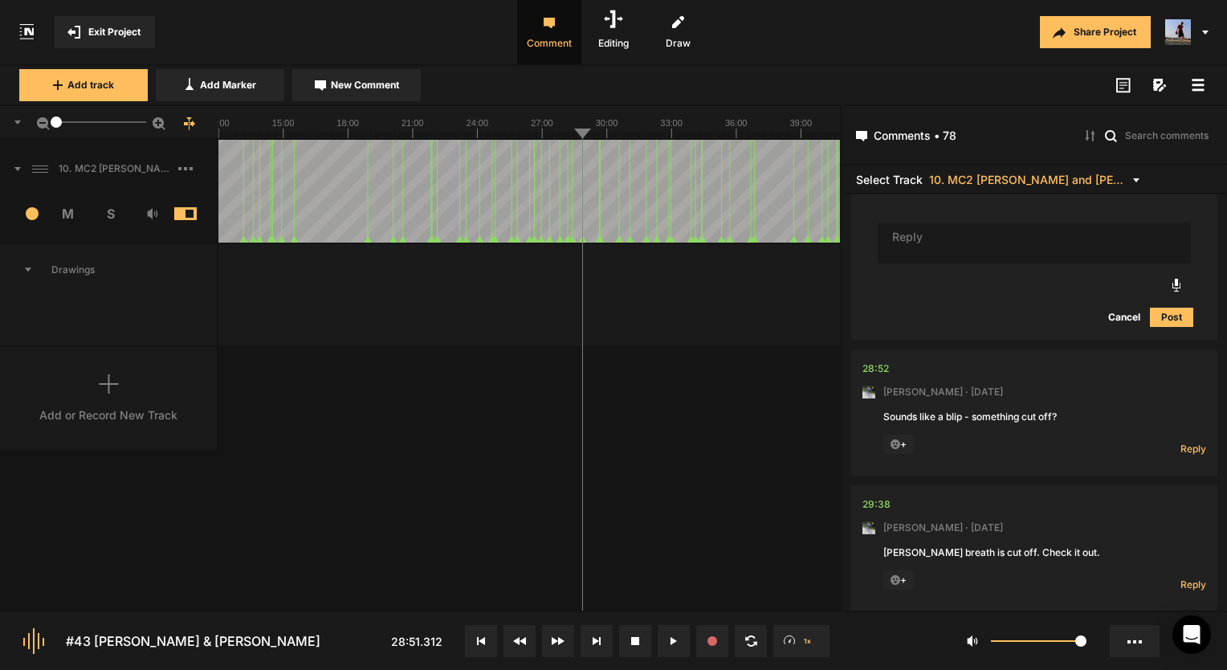
scroll to position [12766, 0]
click at [877, 357] on div "28:52" at bounding box center [875, 365] width 26 height 16
drag, startPoint x: 1201, startPoint y: 405, endPoint x: 1192, endPoint y: 405, distance: 9.6
click at [1201, 405] on nt-comment-thread "28:52 Mark Weeber · 6 days ago Sounds like a blip - something cut off? + Reply …" at bounding box center [1034, 414] width 366 height 136
click at [1180, 438] on span "Reply" at bounding box center [1193, 445] width 26 height 14
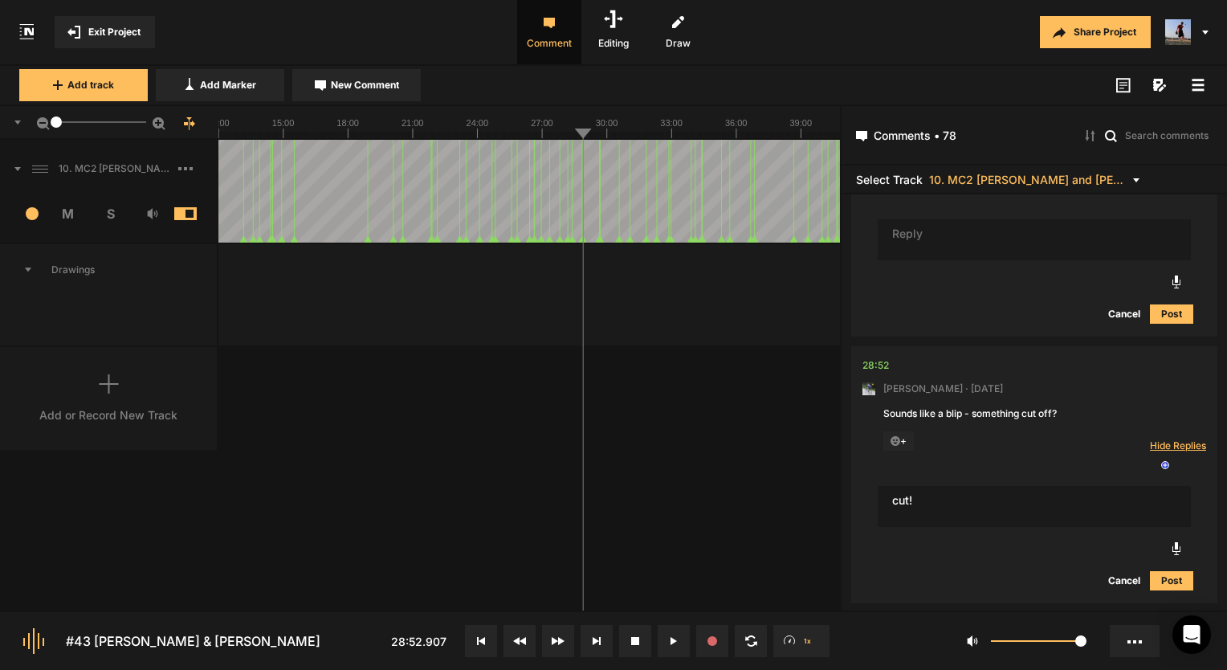
type textarea "cut!"
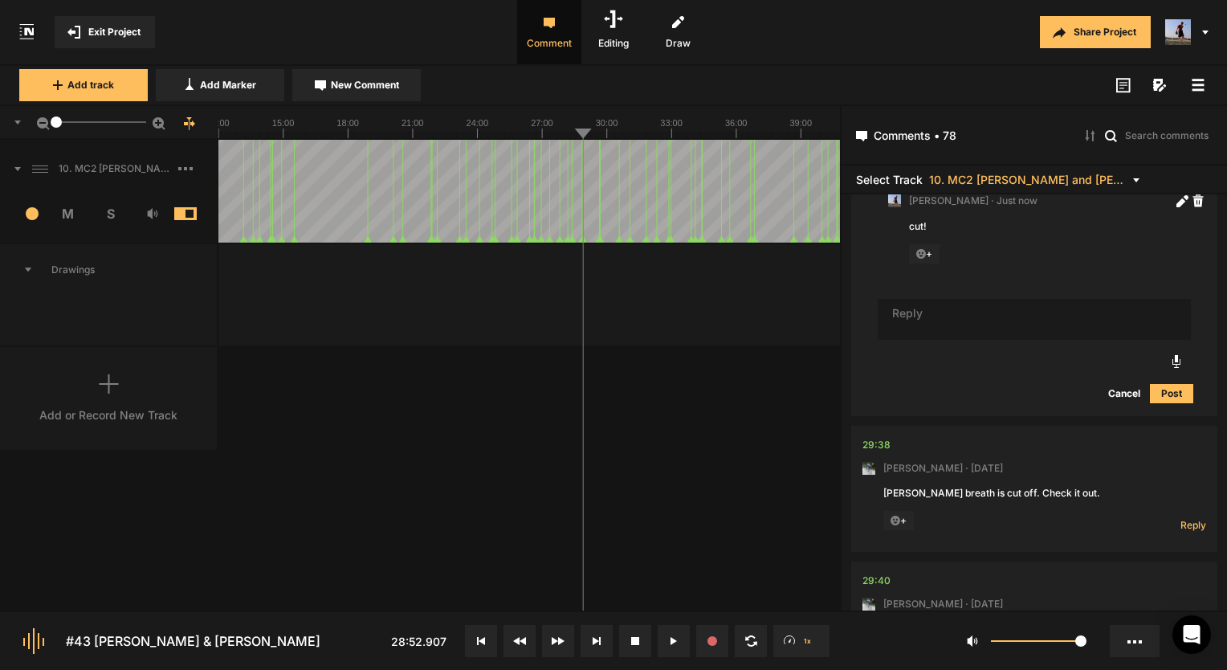
scroll to position [13129, 0]
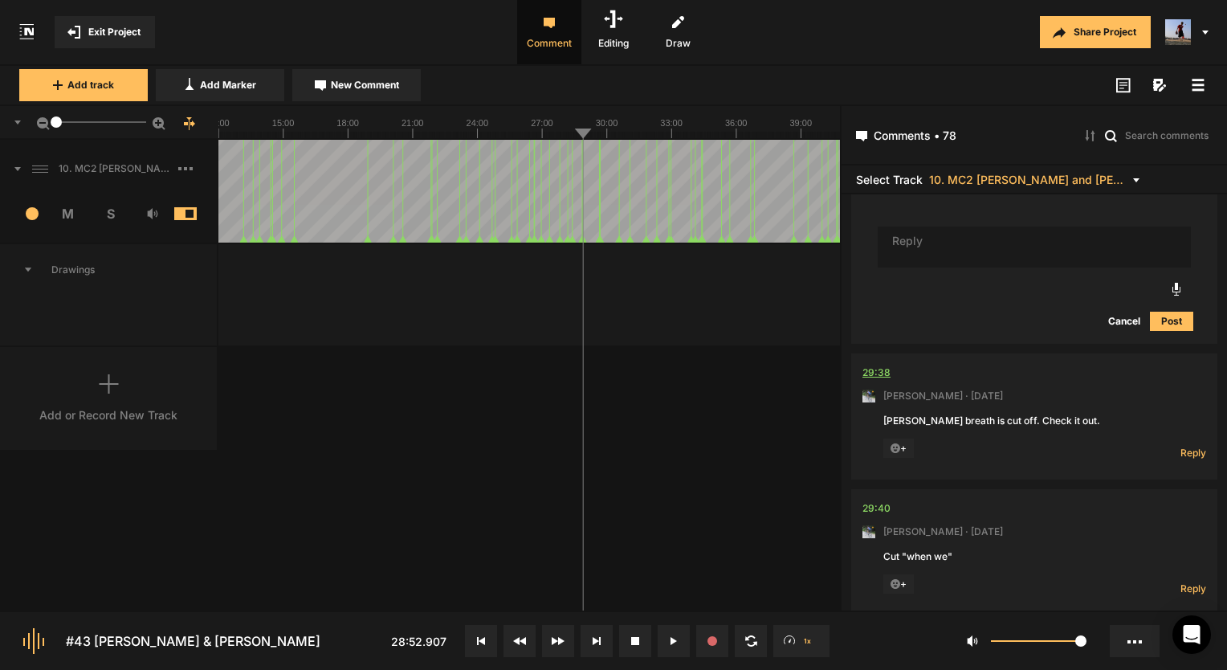
click at [876, 365] on div "29:38" at bounding box center [876, 373] width 28 height 16
click at [1184, 446] on span "Reply" at bounding box center [1193, 453] width 26 height 14
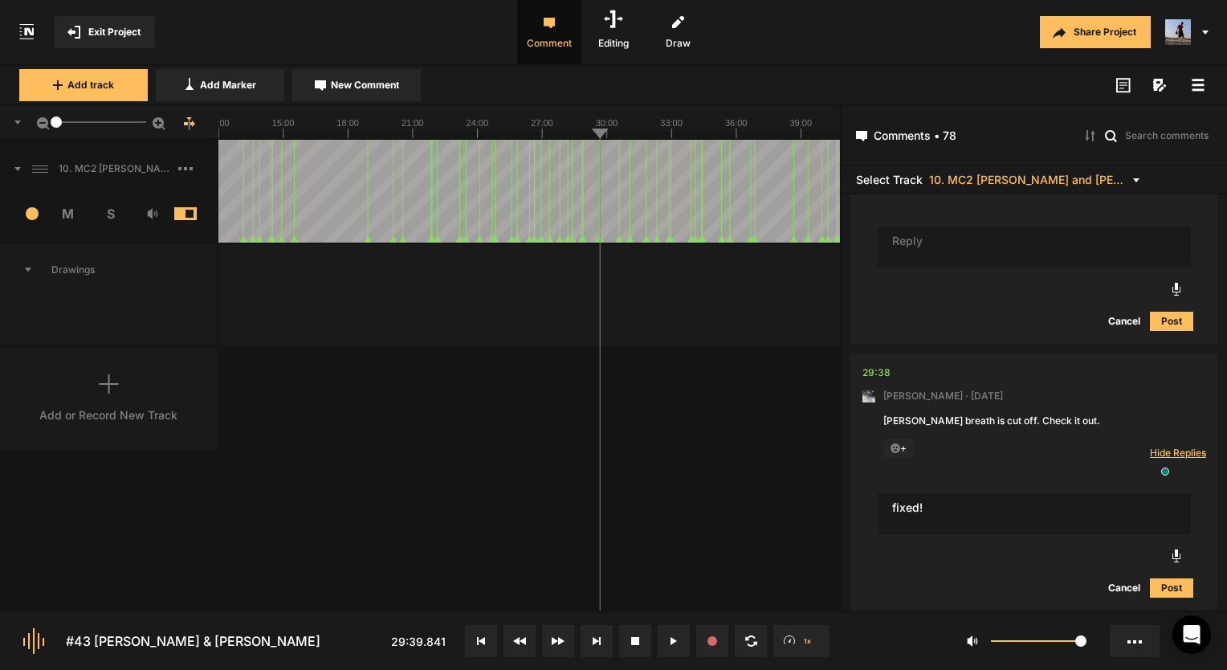
type textarea "fixed!"
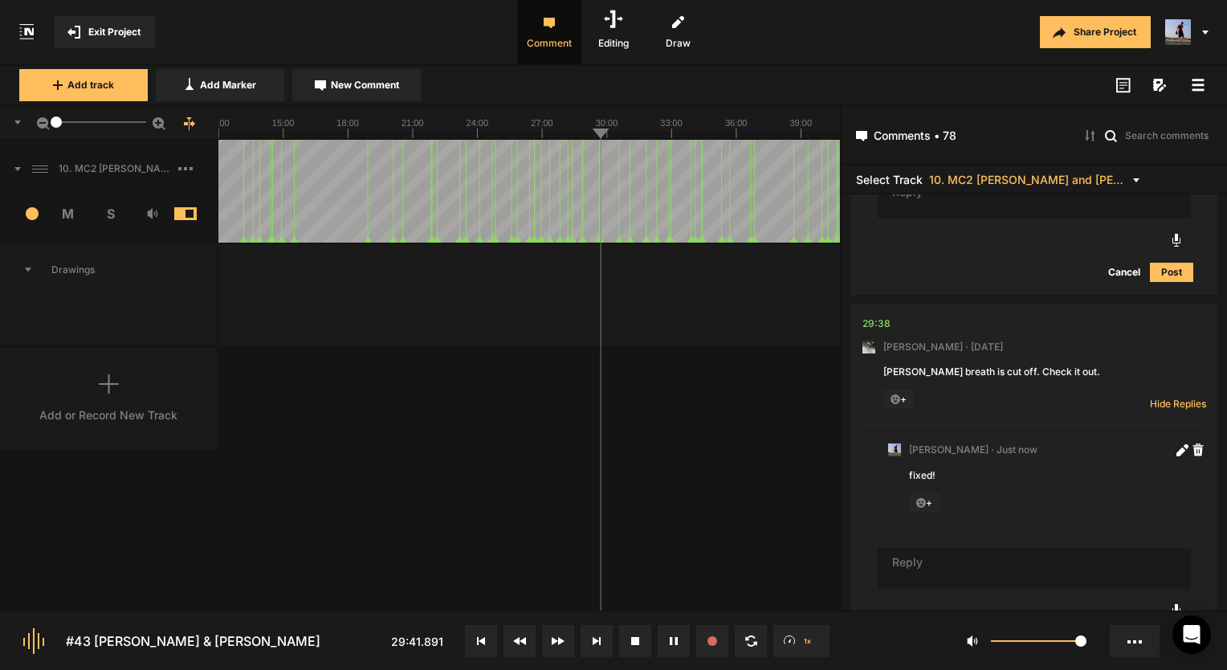
click at [669, 634] on button at bounding box center [674, 641] width 32 height 32
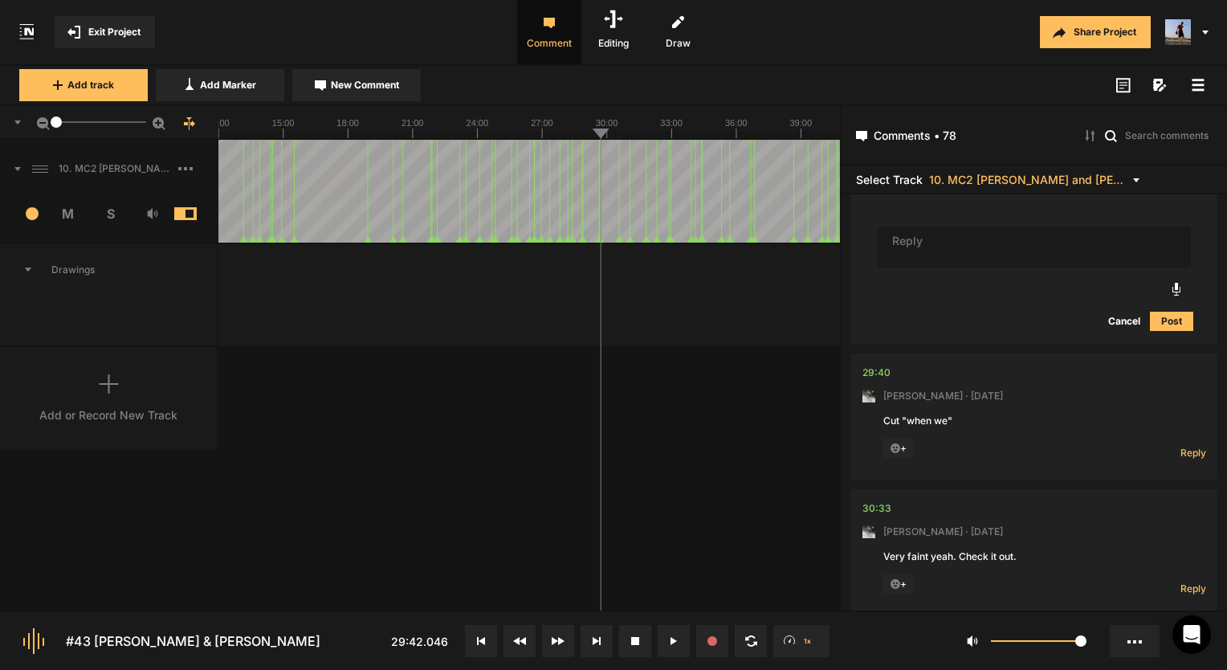
scroll to position [13579, 0]
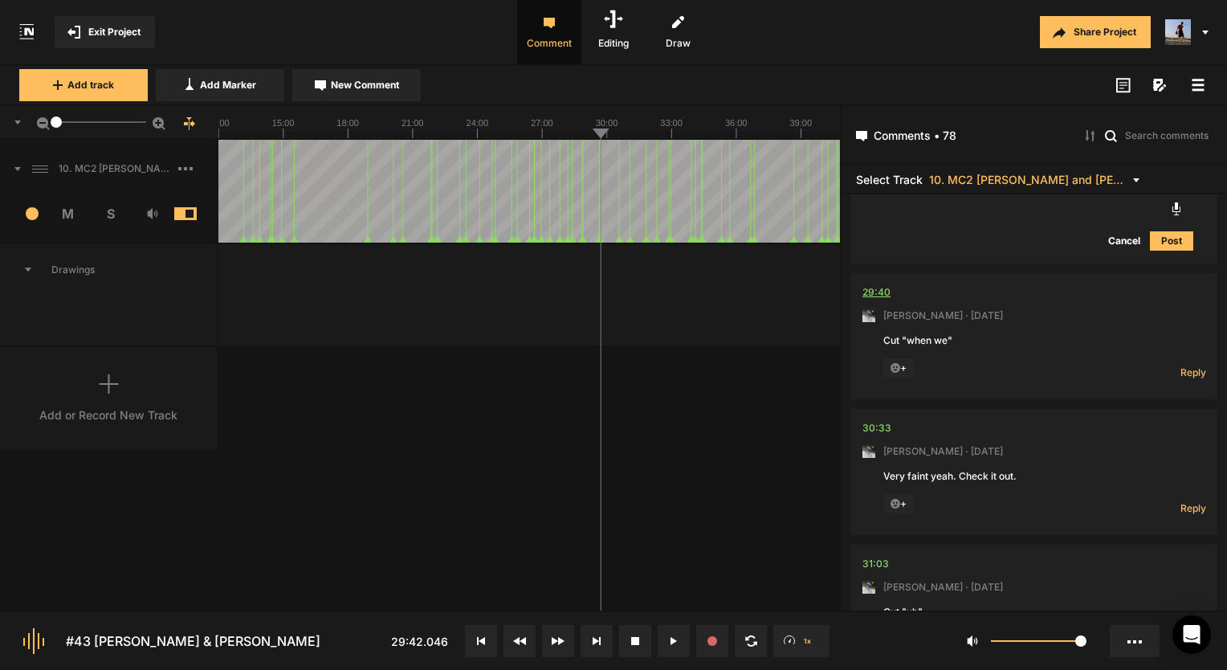
click at [870, 284] on div "29:40" at bounding box center [876, 292] width 28 height 16
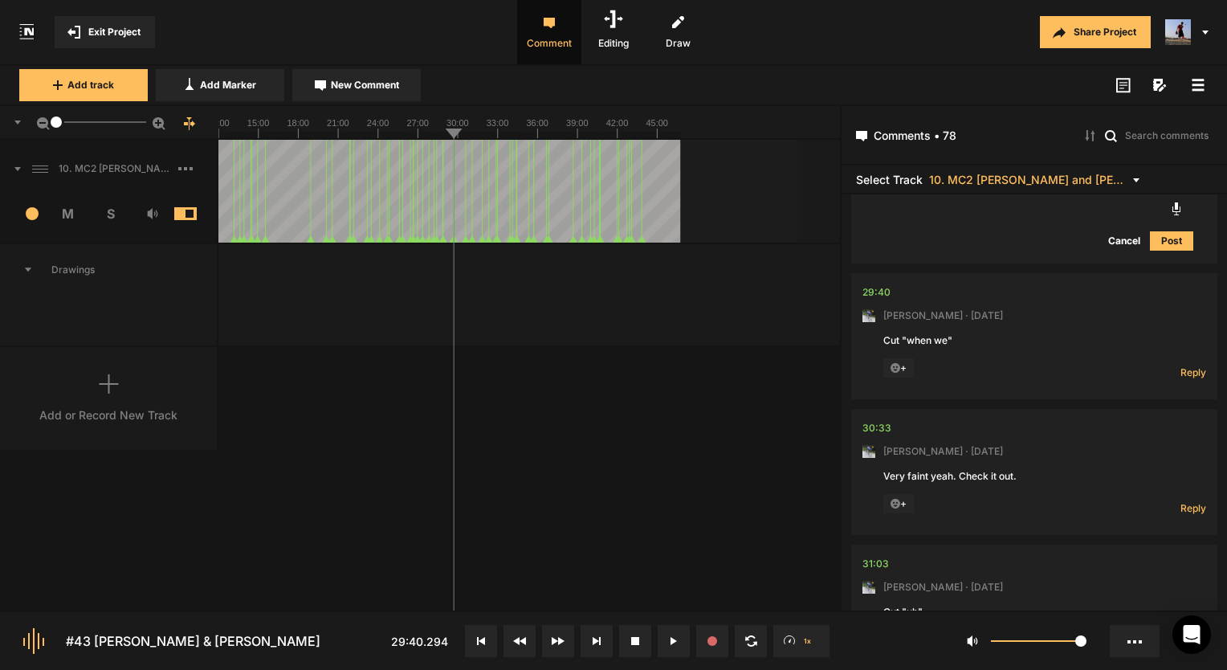
drag, startPoint x: 60, startPoint y: 120, endPoint x: -46, endPoint y: 124, distance: 106.0
click at [0, 124] on html "Exit Project Comment Editing Draw Share Project Add track Add Marker New Commen…" at bounding box center [613, 335] width 1227 height 670
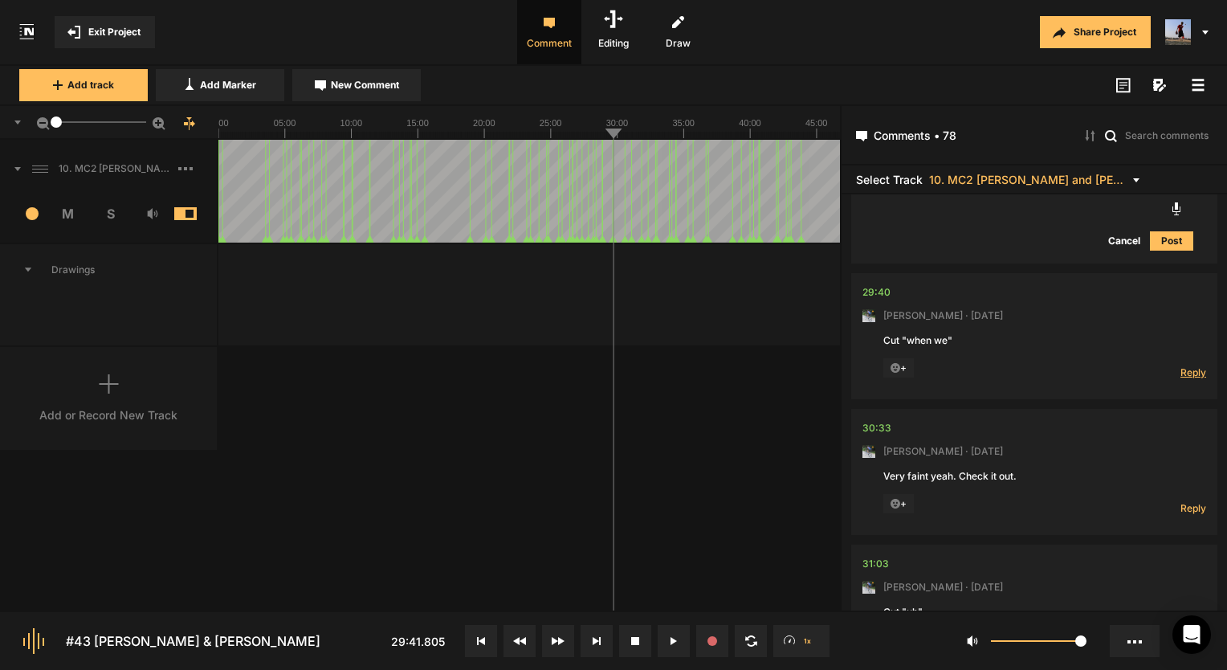
click at [1188, 365] on span "Reply" at bounding box center [1193, 372] width 26 height 14
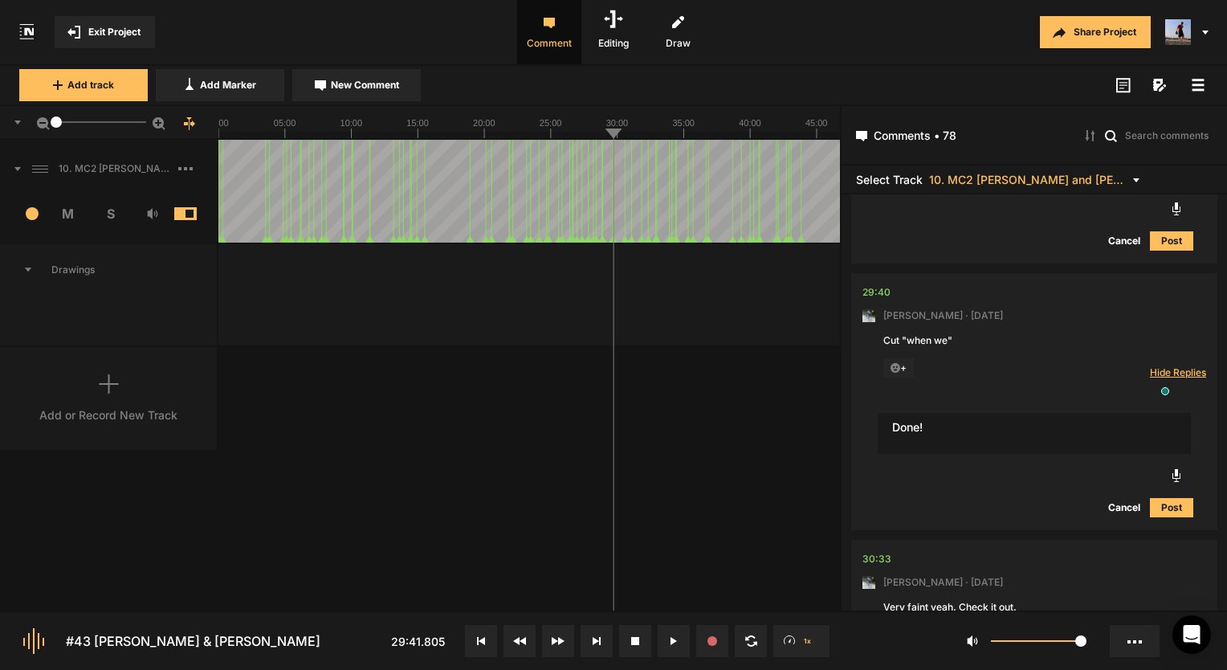
type textarea "Done!"
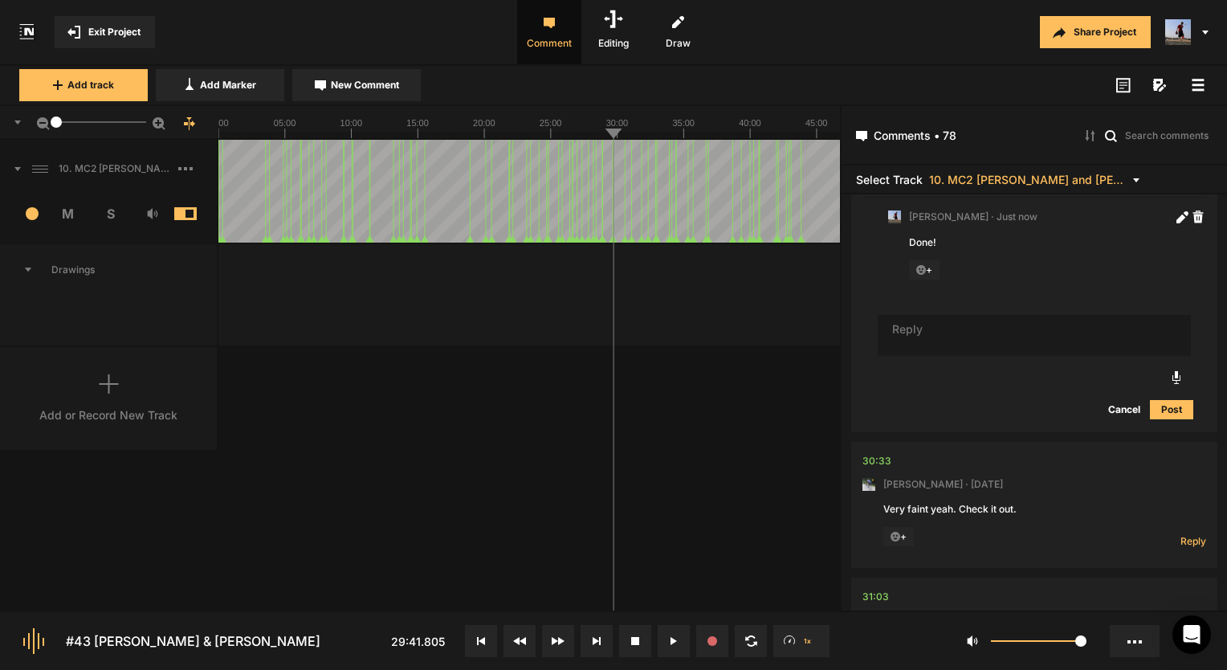
scroll to position [13820, 0]
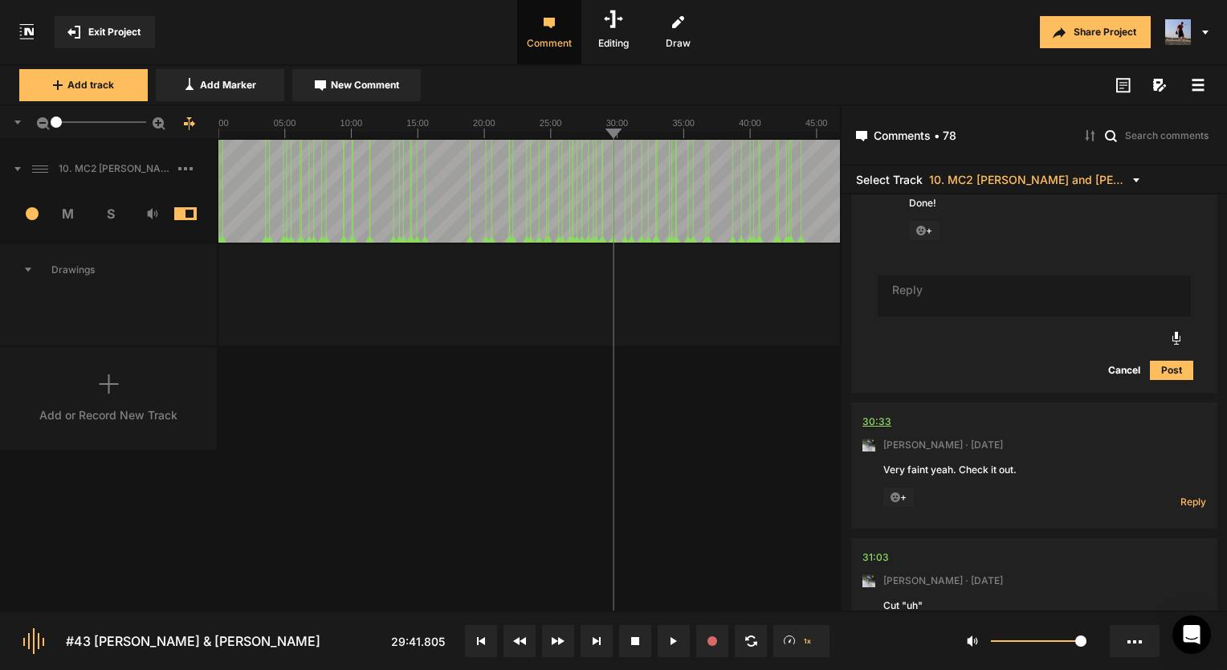
click at [883, 414] on div "30:33" at bounding box center [876, 422] width 29 height 16
click at [1183, 495] on span "Reply" at bounding box center [1193, 502] width 26 height 14
type textarea "Found it and fixed it!"
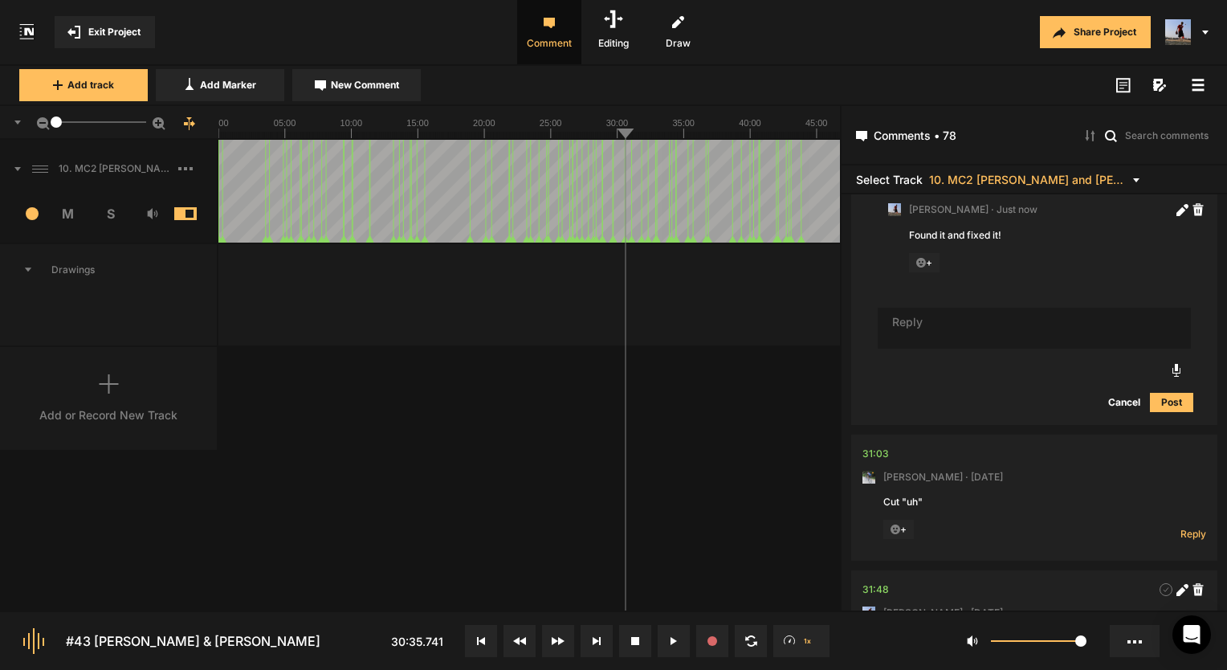
scroll to position [14238, 0]
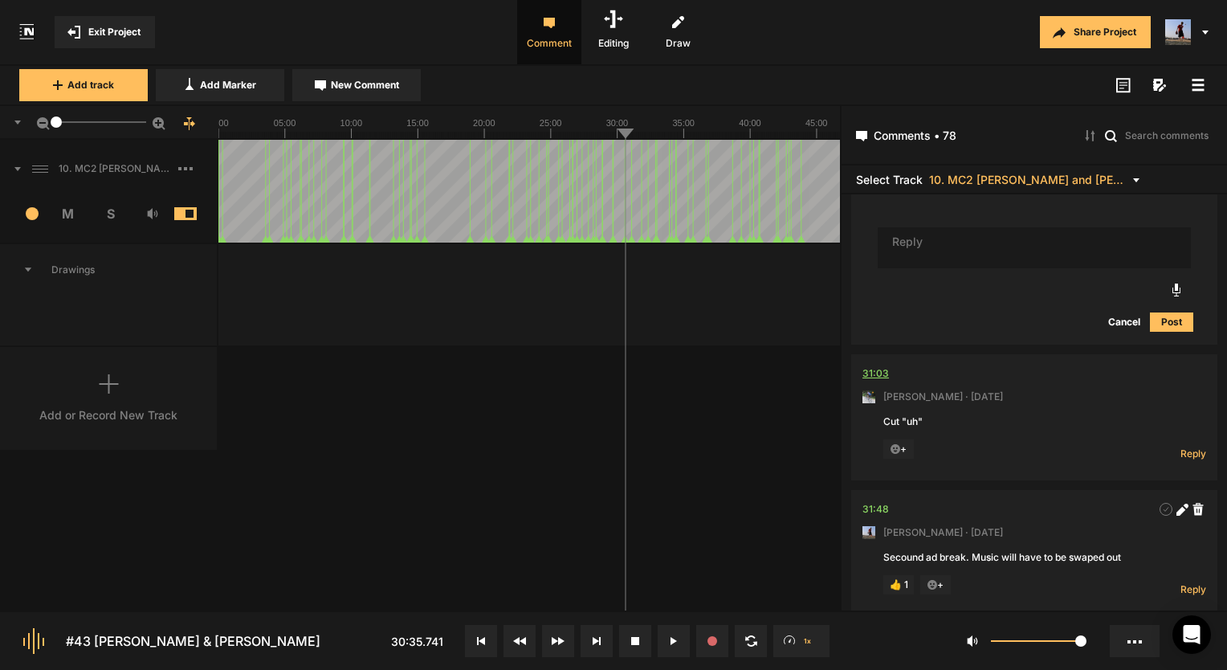
click at [871, 365] on div "31:03" at bounding box center [875, 373] width 26 height 16
click at [858, 354] on nt-comment-thread "31:03 [PERSON_NAME] · [DATE] Cut "uh" + Reply Hide Replies" at bounding box center [1034, 422] width 366 height 136
click at [865, 365] on div "31:03" at bounding box center [875, 373] width 26 height 16
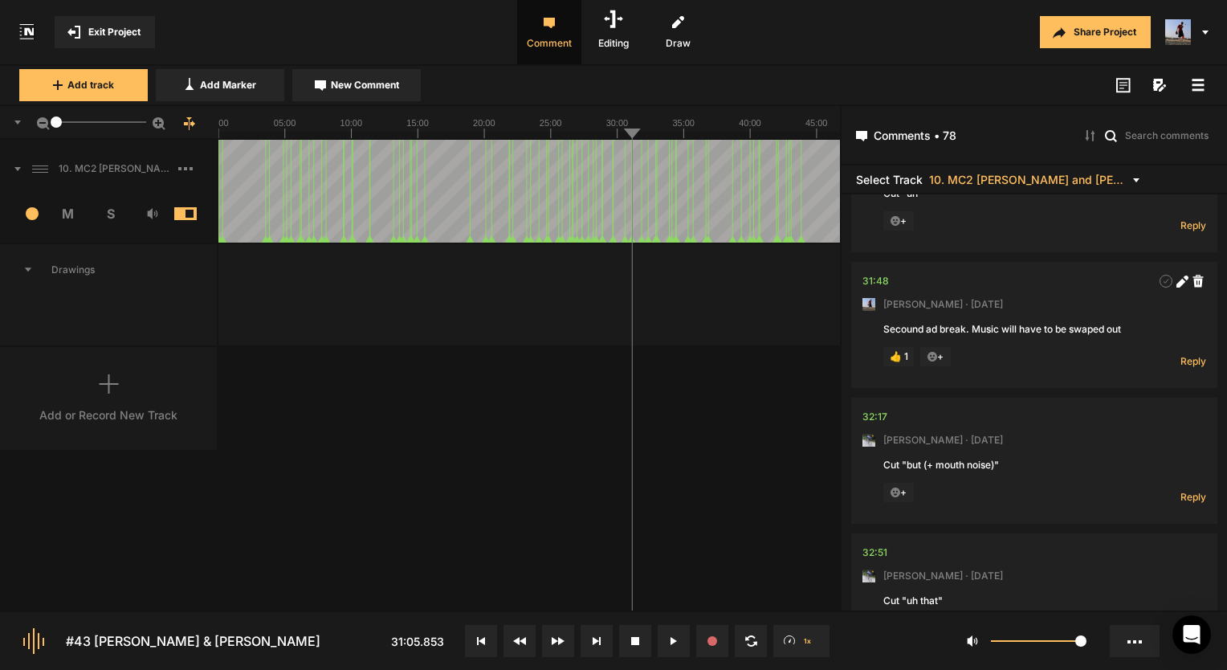
scroll to position [14560, 0]
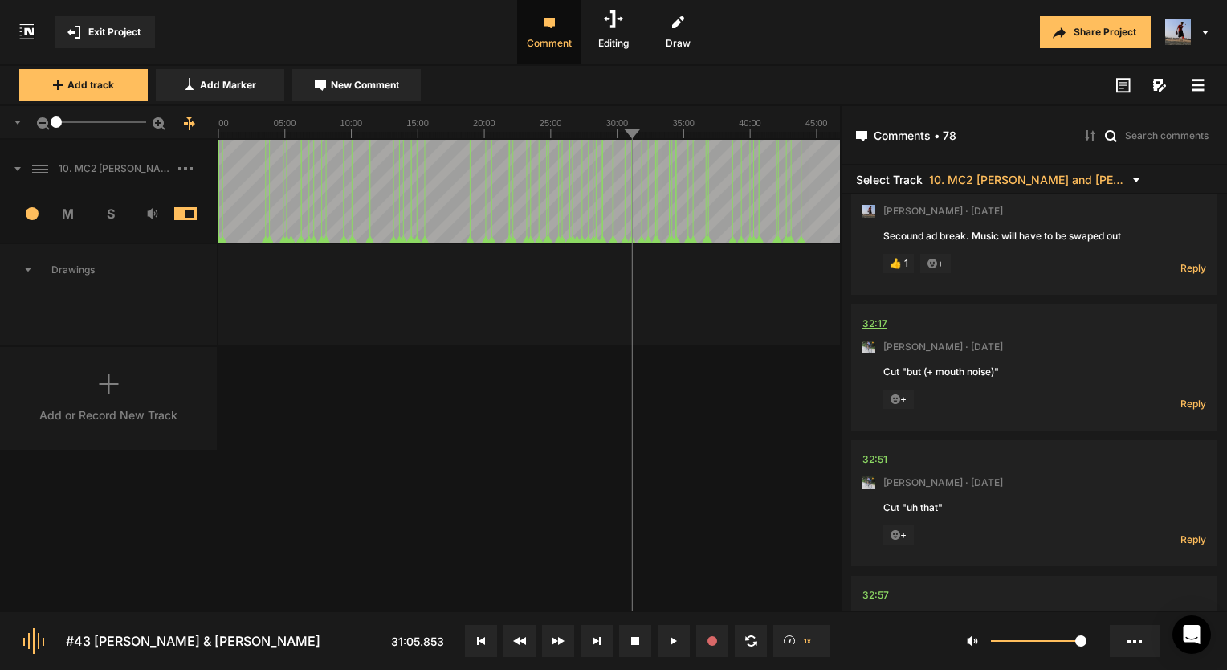
click at [871, 316] on div "32:17" at bounding box center [874, 324] width 25 height 16
click at [877, 316] on div "32:17" at bounding box center [874, 324] width 25 height 16
click at [1185, 369] on nt-comment "32:17 [PERSON_NAME] · [DATE] Cut "but (+ mouth noise)" + Reply Hide Replies" at bounding box center [1034, 367] width 344 height 126
click at [1185, 397] on span "Reply" at bounding box center [1193, 404] width 26 height 14
type textarea "cut"
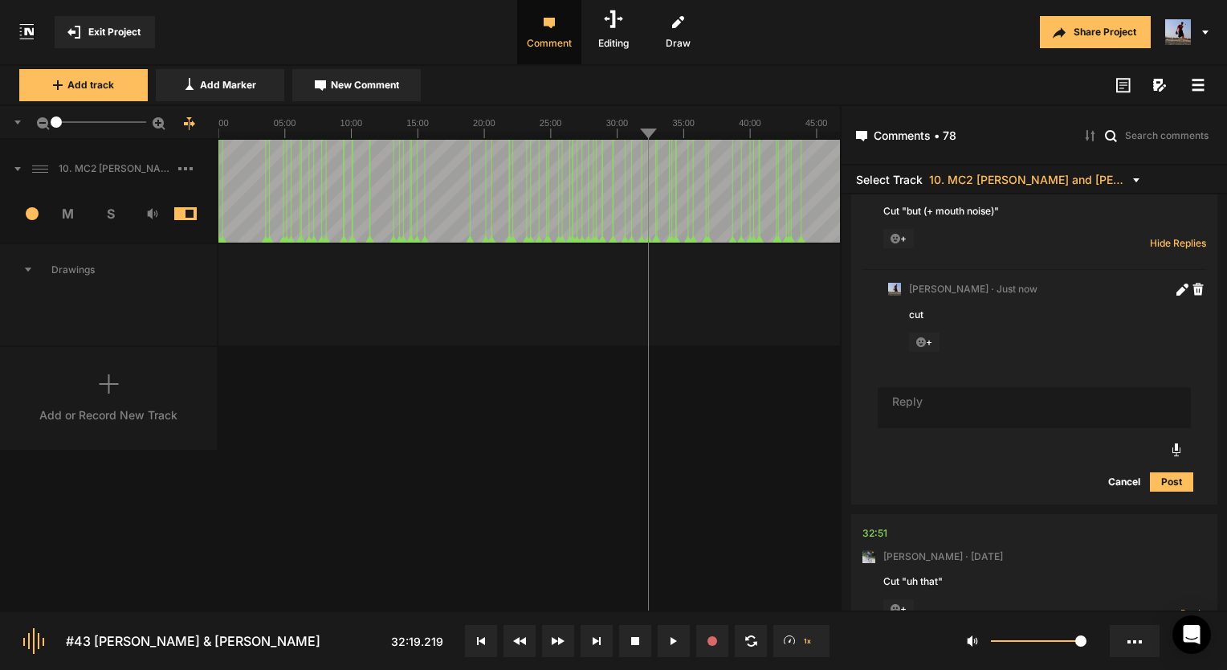
scroll to position [14801, 0]
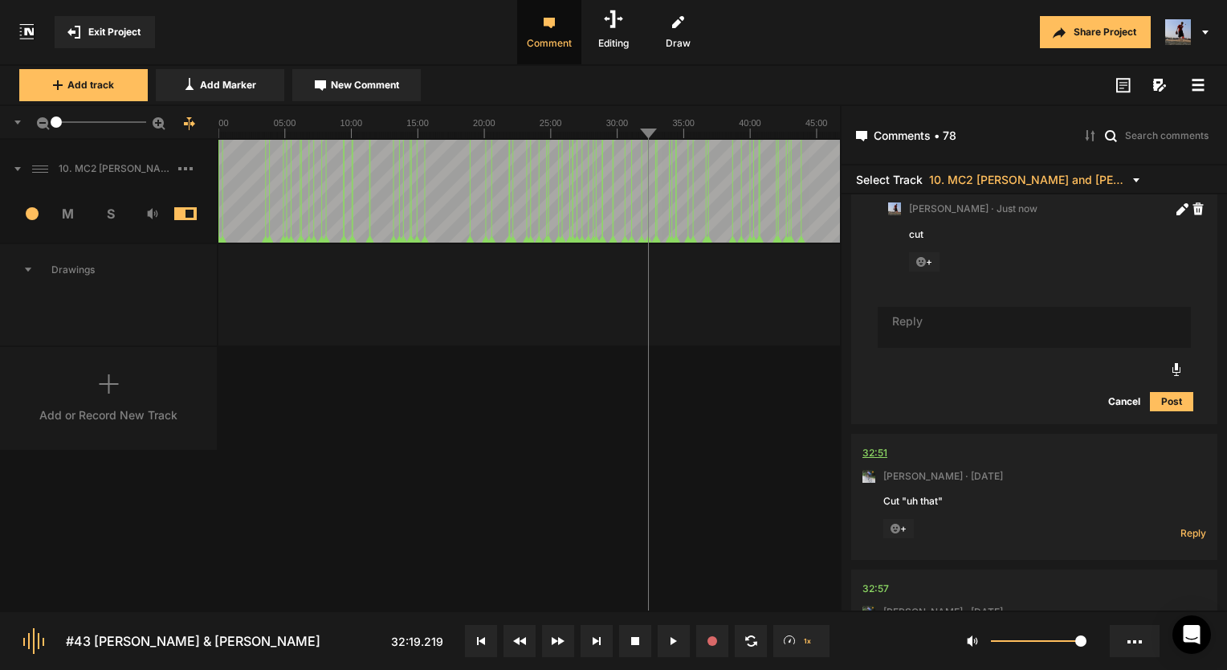
click at [868, 445] on div "32:51" at bounding box center [874, 453] width 25 height 16
click at [652, 642] on div "32:55.266 1x" at bounding box center [613, 641] width 445 height 32
click at [666, 637] on button at bounding box center [674, 641] width 32 height 32
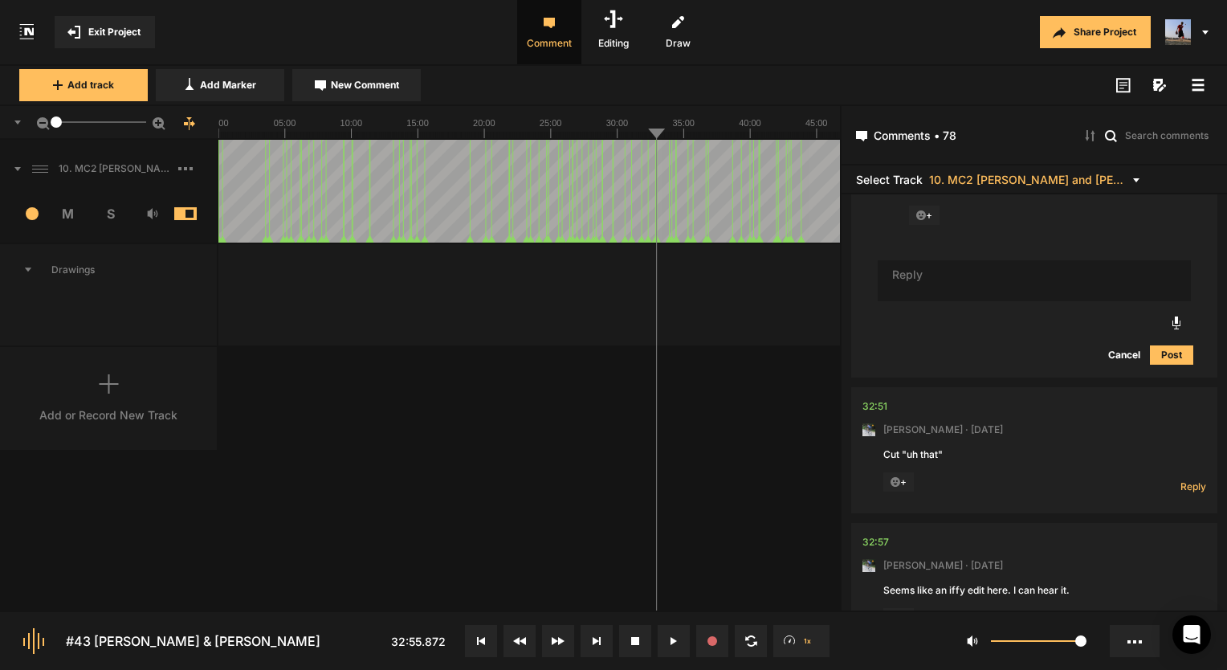
scroll to position [14881, 0]
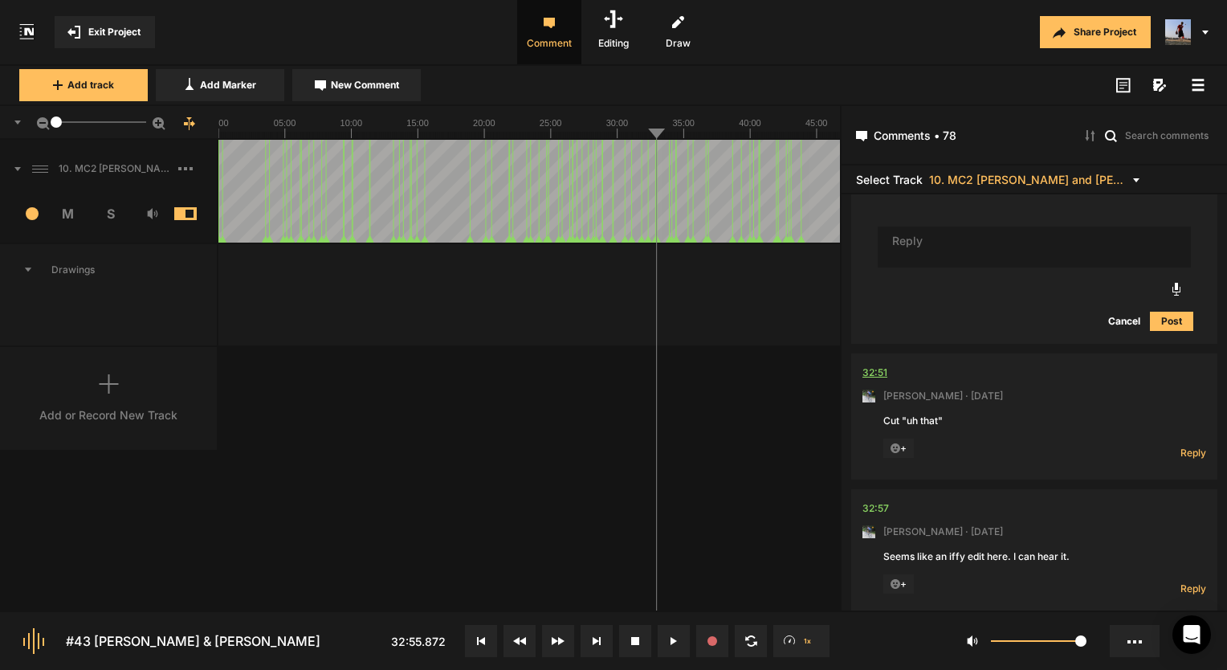
click at [881, 365] on div "32:51" at bounding box center [874, 373] width 25 height 16
click at [682, 378] on div "10. MC2 Fred and Casey Weymouth_Hard Lock` 1 M S Comments 00:00 Micah Foster · …" at bounding box center [420, 375] width 840 height 471
click at [668, 635] on button at bounding box center [674, 641] width 32 height 32
click at [1188, 446] on span "Reply" at bounding box center [1193, 453] width 26 height 14
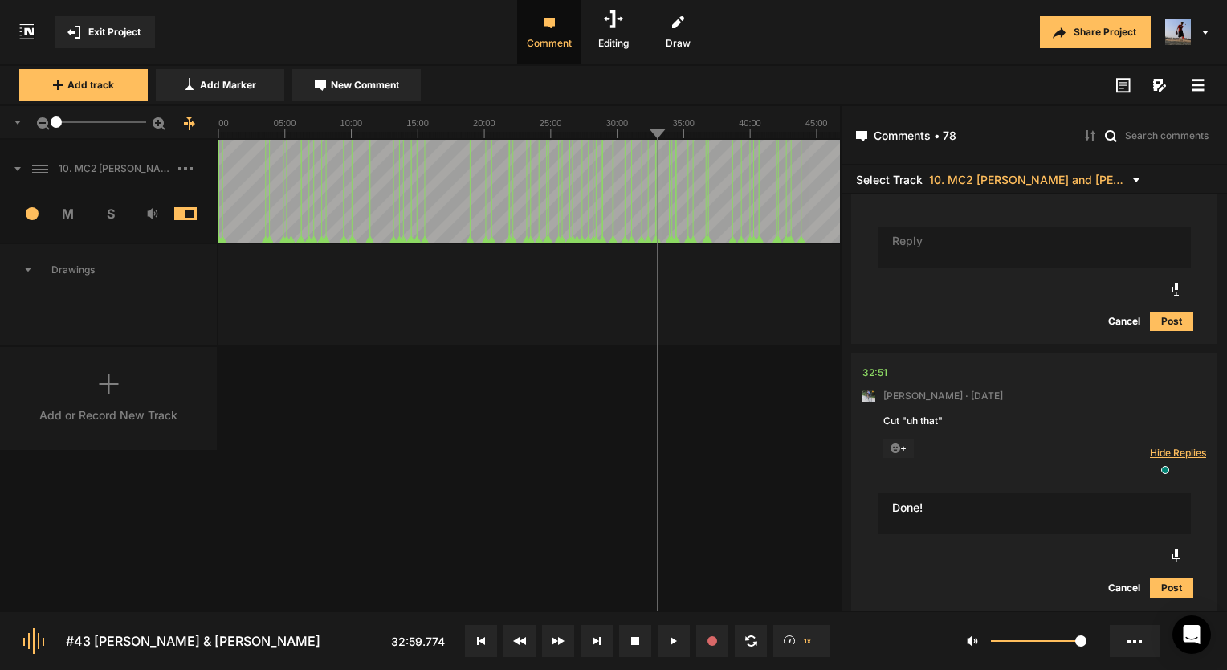
type textarea "Done!"
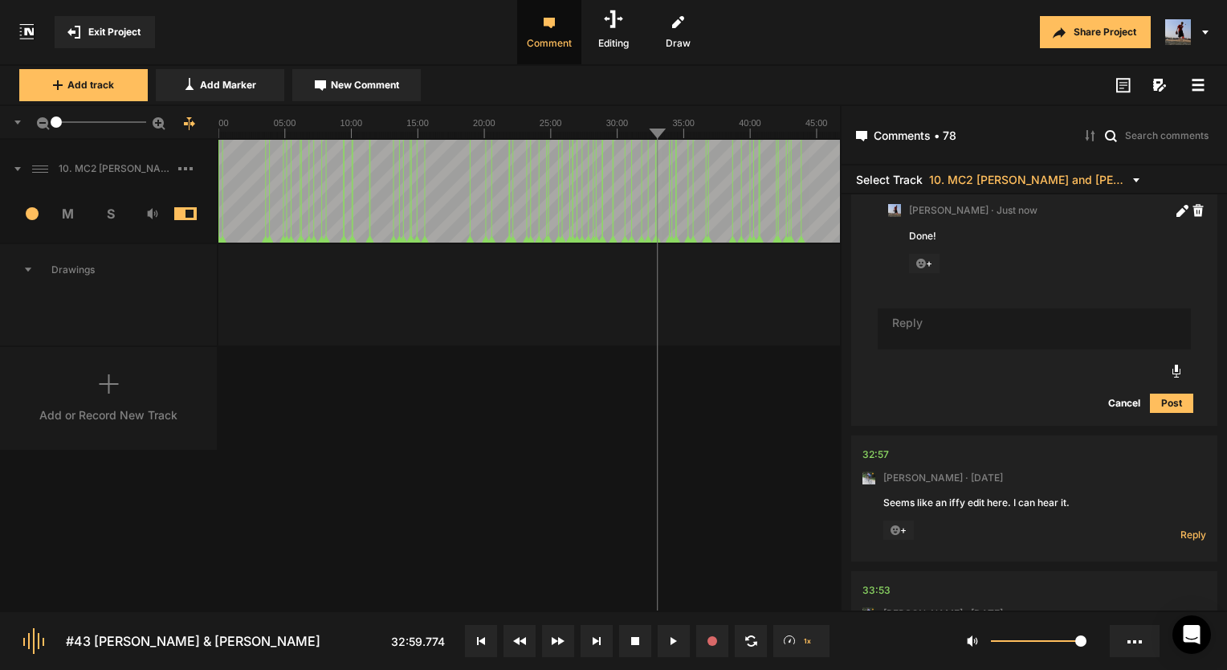
scroll to position [15249, 0]
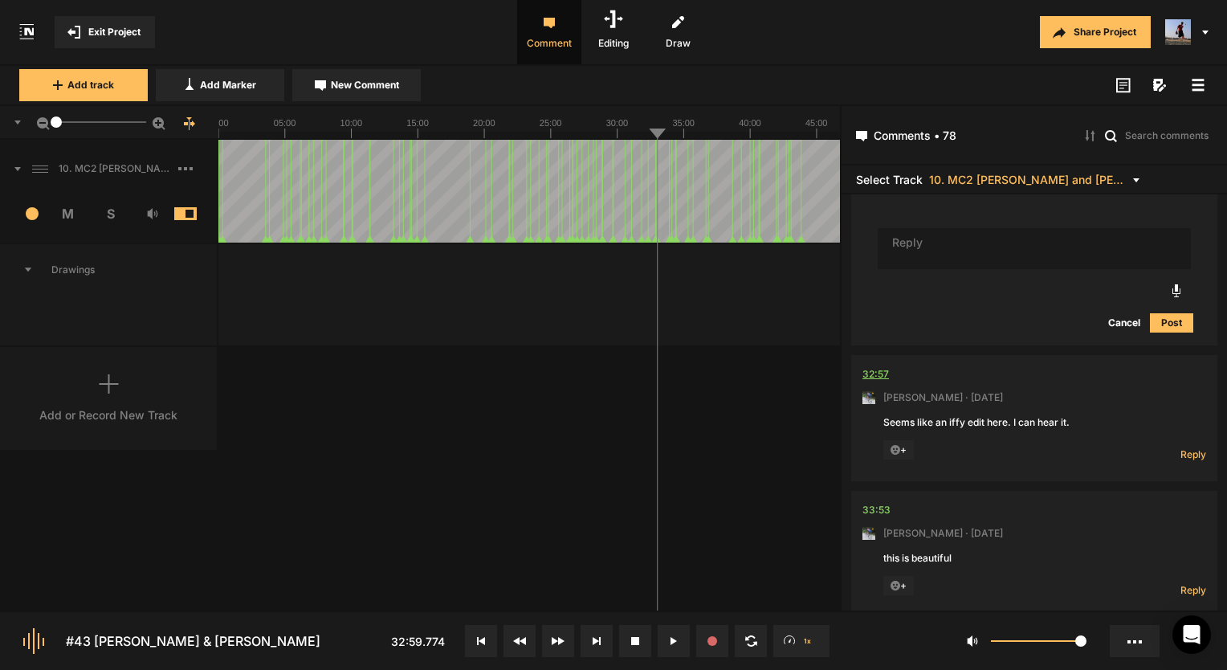
click at [886, 366] on div "32:57" at bounding box center [875, 374] width 26 height 16
click at [674, 641] on icon at bounding box center [673, 641] width 6 height 8
click at [674, 641] on icon at bounding box center [674, 641] width 8 height 8
click at [870, 366] on div "32:57" at bounding box center [875, 374] width 26 height 16
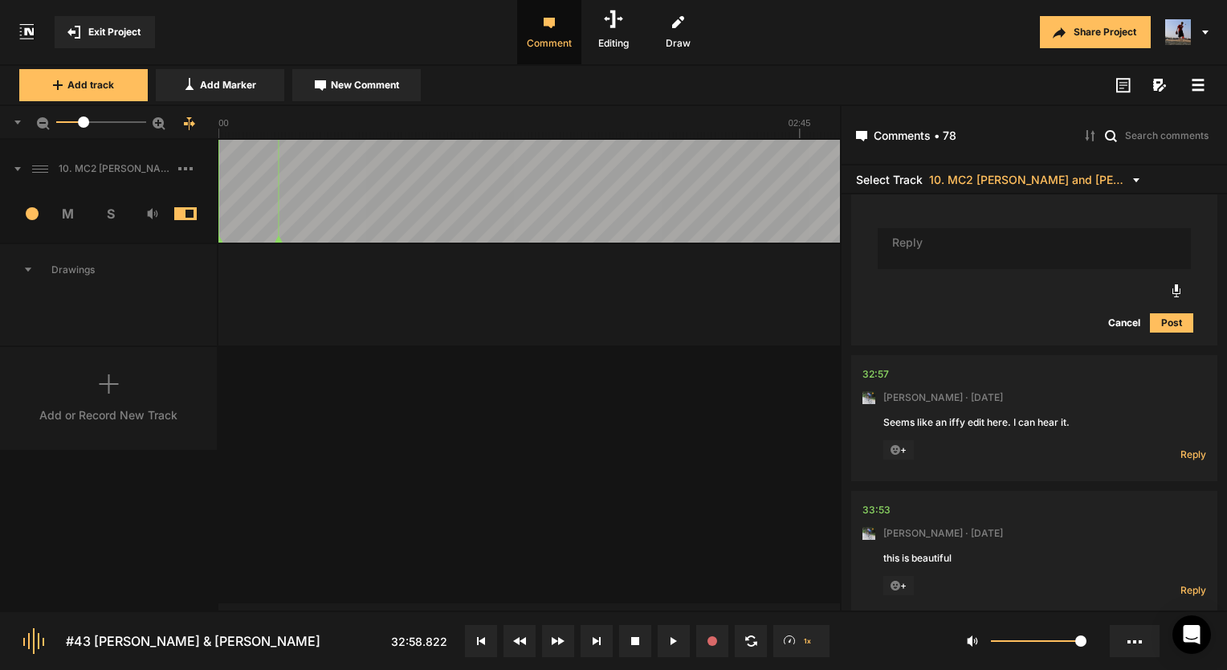
drag, startPoint x: 55, startPoint y: 125, endPoint x: 84, endPoint y: 129, distance: 28.4
click at [84, 129] on mat-slider "15.9" at bounding box center [101, 122] width 103 height 39
click at [880, 366] on div "32:57" at bounding box center [875, 374] width 26 height 16
click at [668, 641] on button at bounding box center [674, 641] width 32 height 32
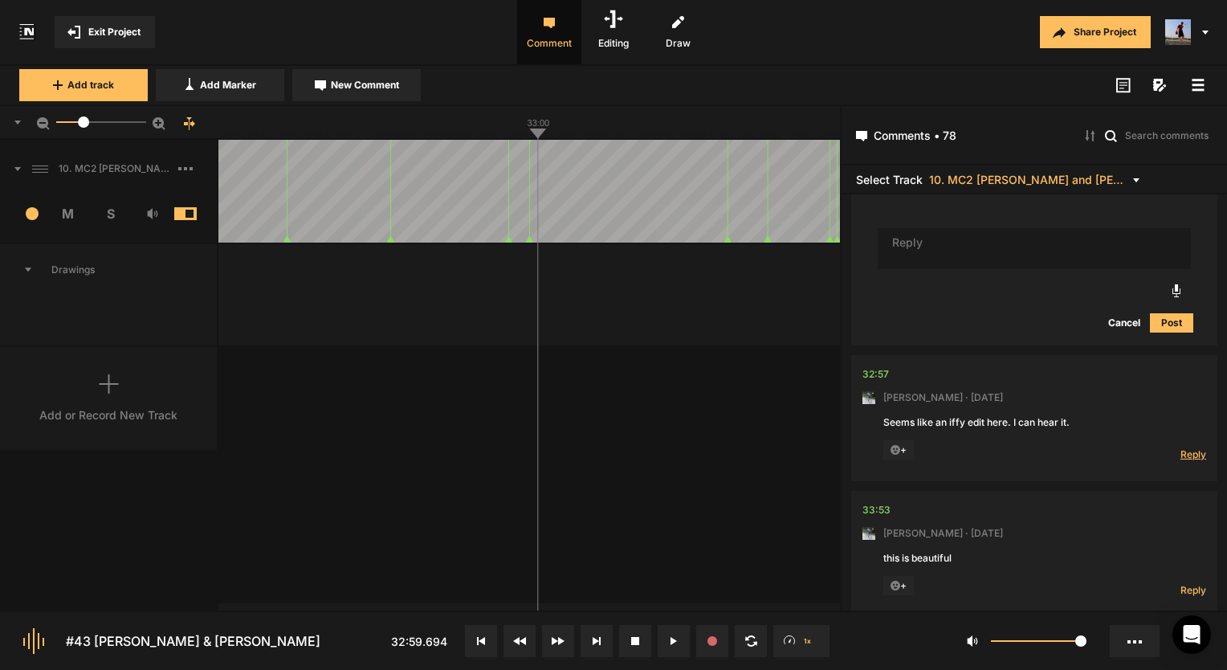
click at [1195, 447] on span "Reply" at bounding box center [1193, 454] width 26 height 14
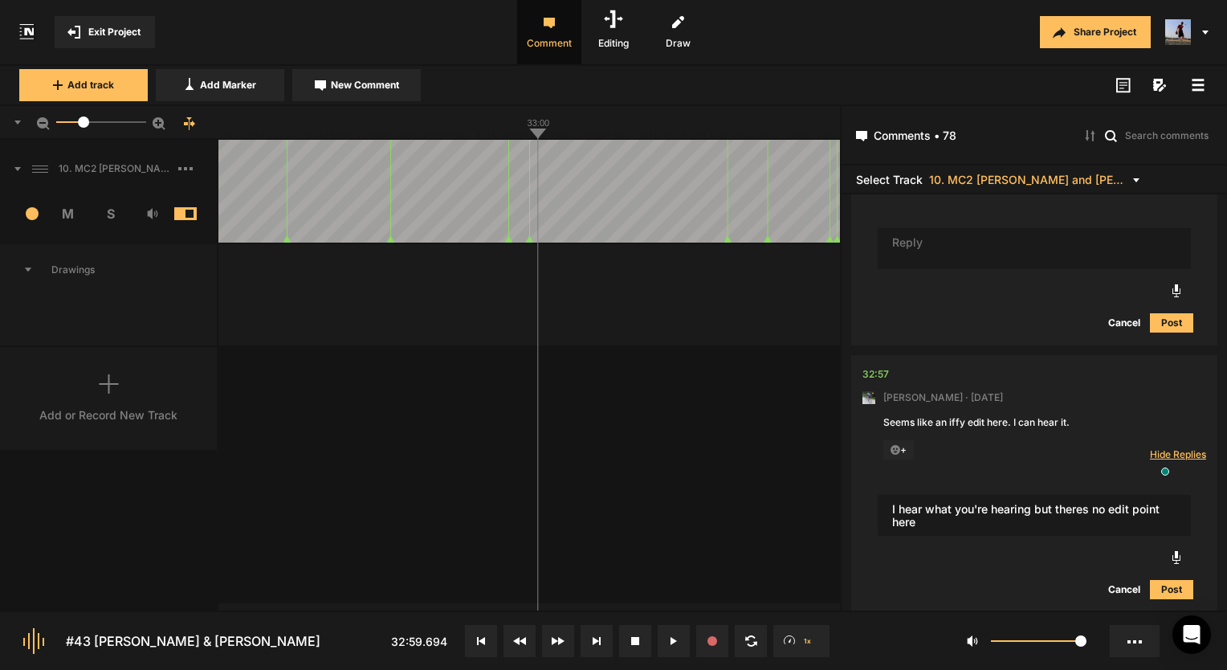
type textarea "I hear what you're hearing but theres no edit point here"
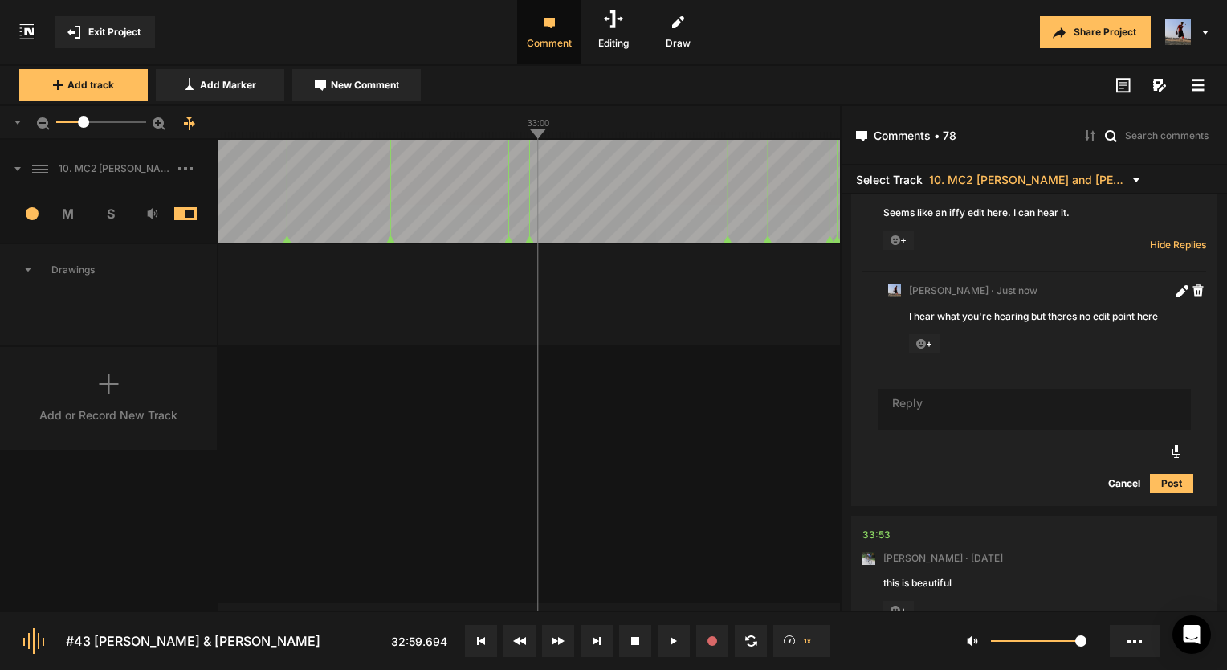
scroll to position [15620, 0]
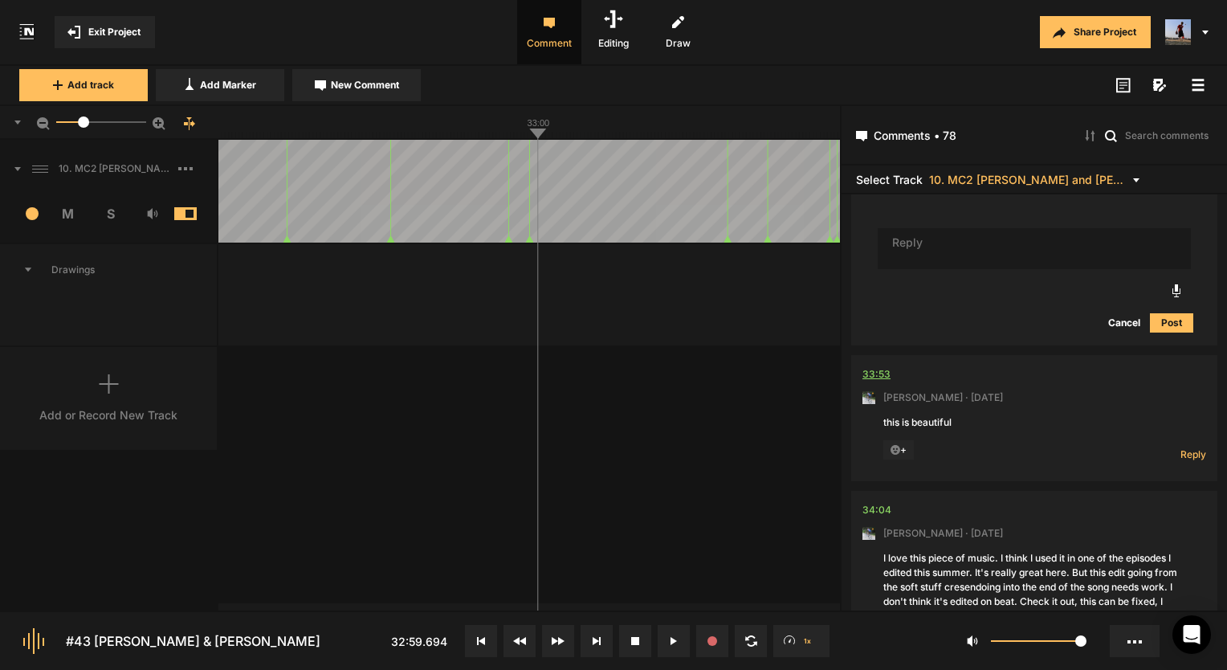
click at [877, 366] on div "33:53" at bounding box center [876, 374] width 28 height 16
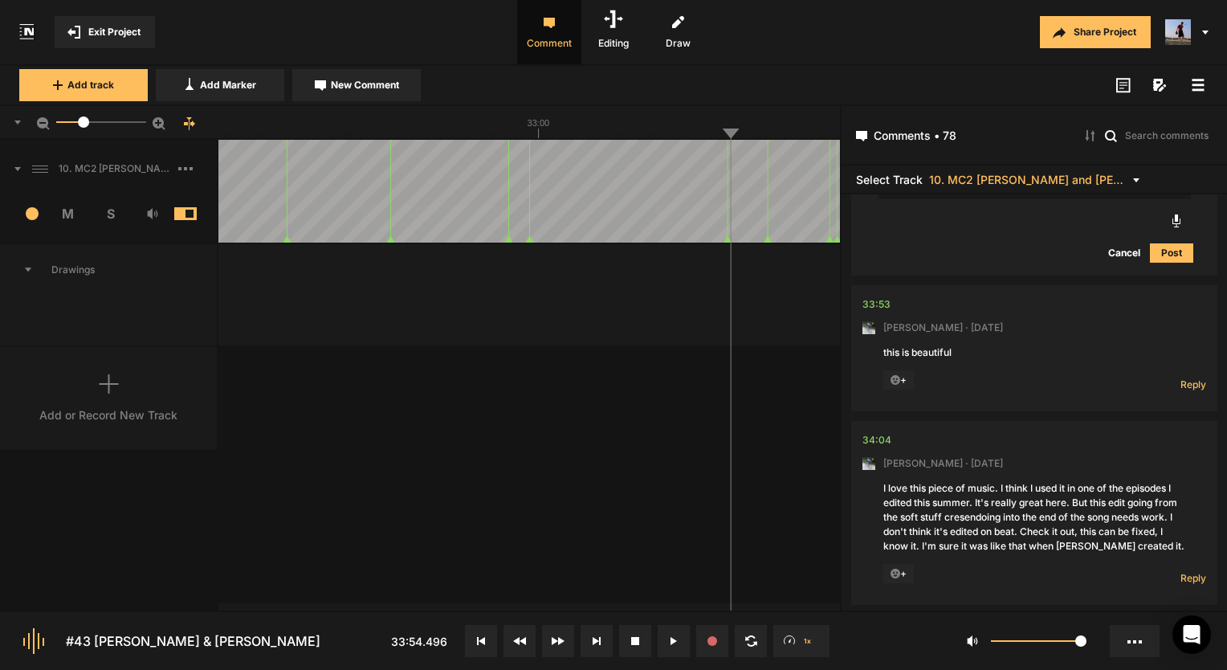
scroll to position [15780, 0]
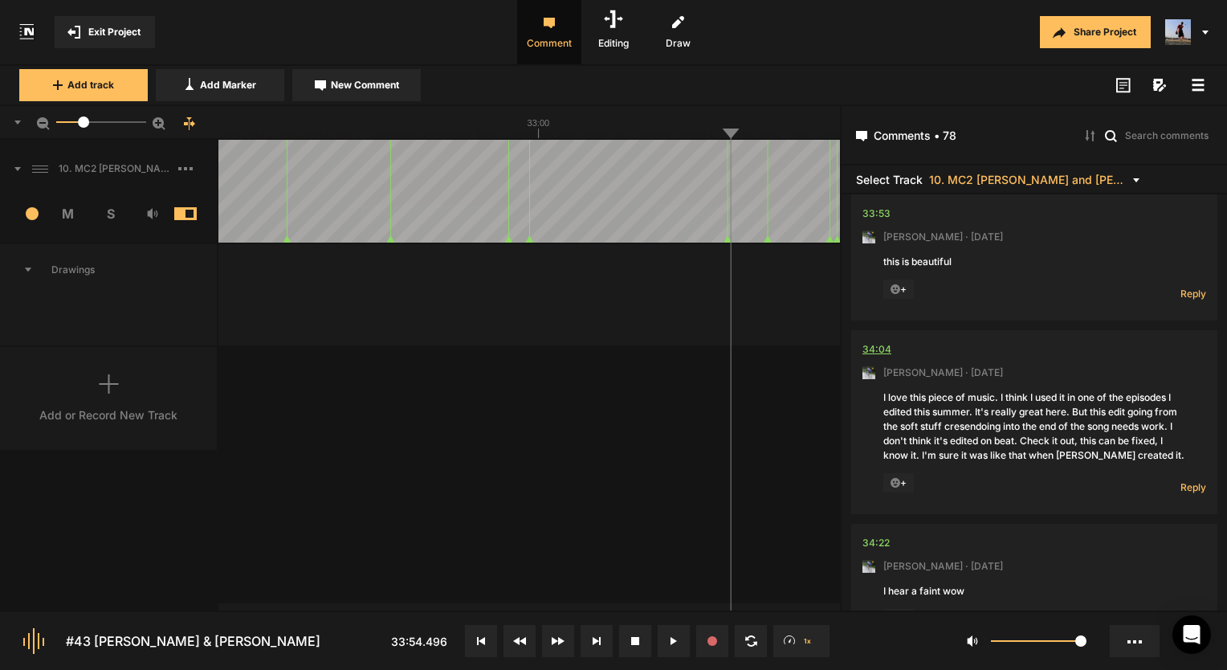
click at [877, 341] on div "34:04" at bounding box center [876, 349] width 29 height 16
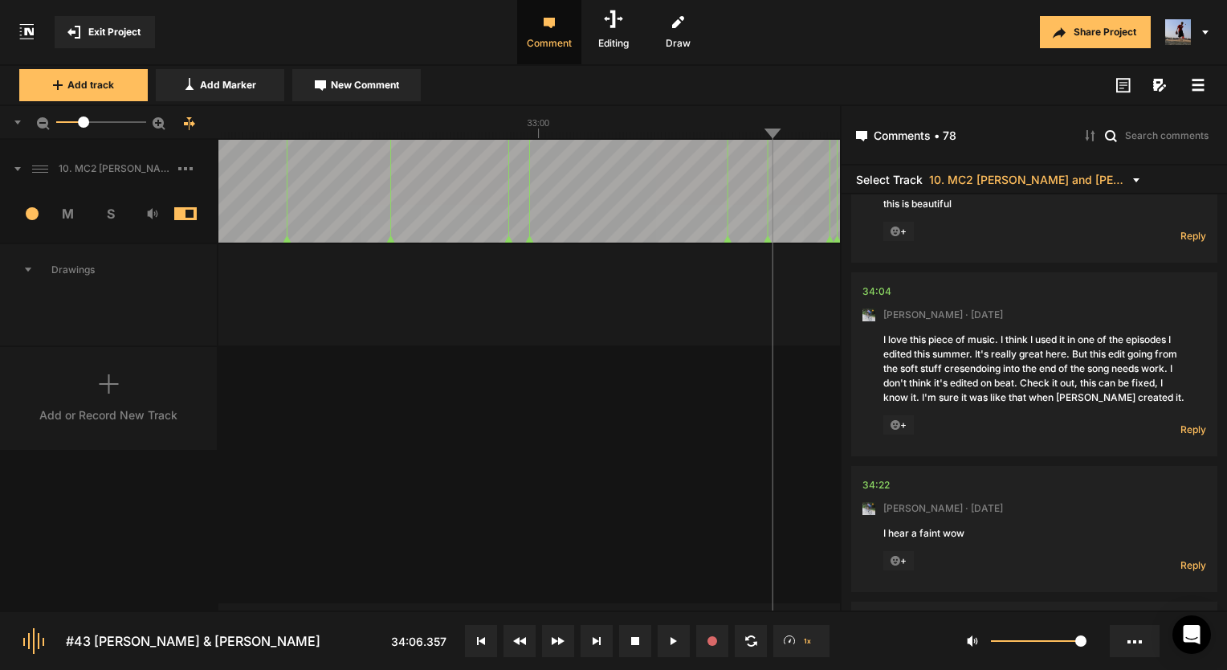
scroll to position [15941, 0]
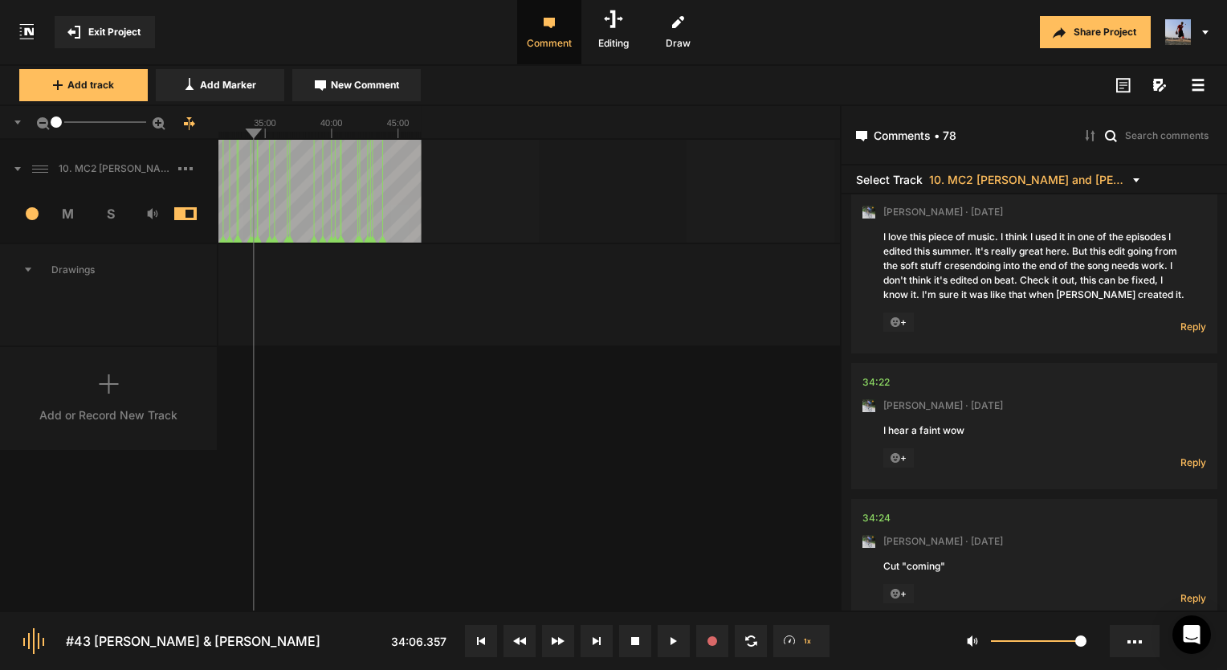
drag, startPoint x: 84, startPoint y: 123, endPoint x: -35, endPoint y: 130, distance: 119.1
click at [0, 130] on html "Exit Project Comment Editing Draw Share Project Add track Add Marker New Commen…" at bounding box center [613, 335] width 1227 height 670
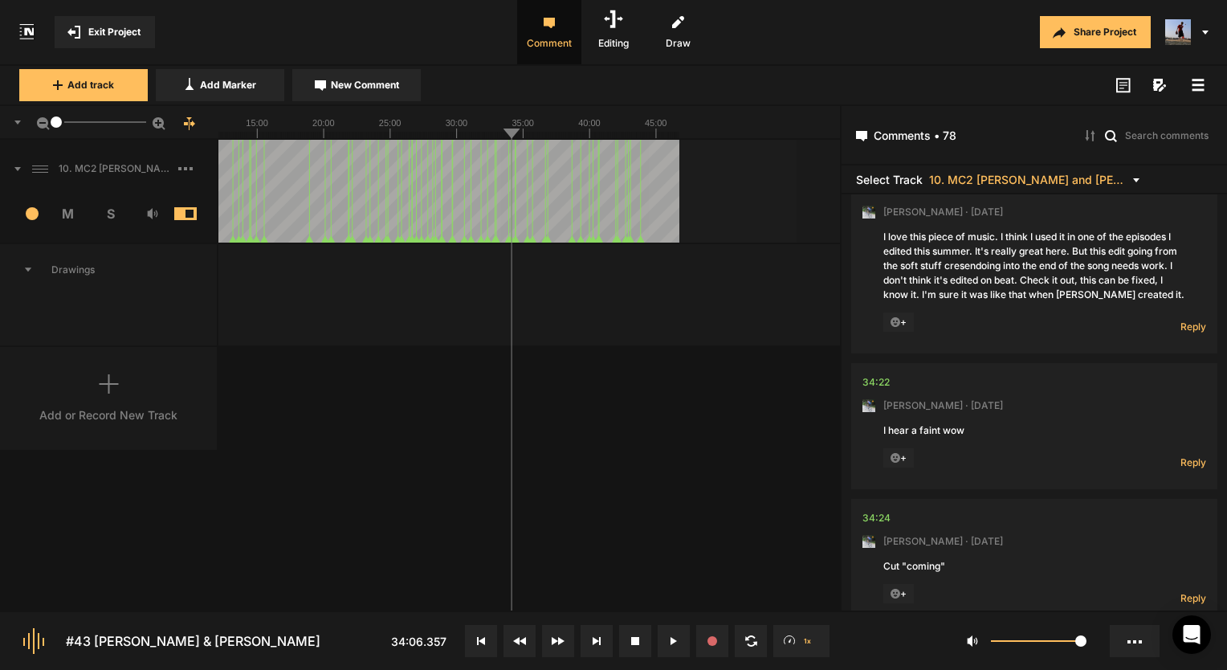
scroll to position [15780, 0]
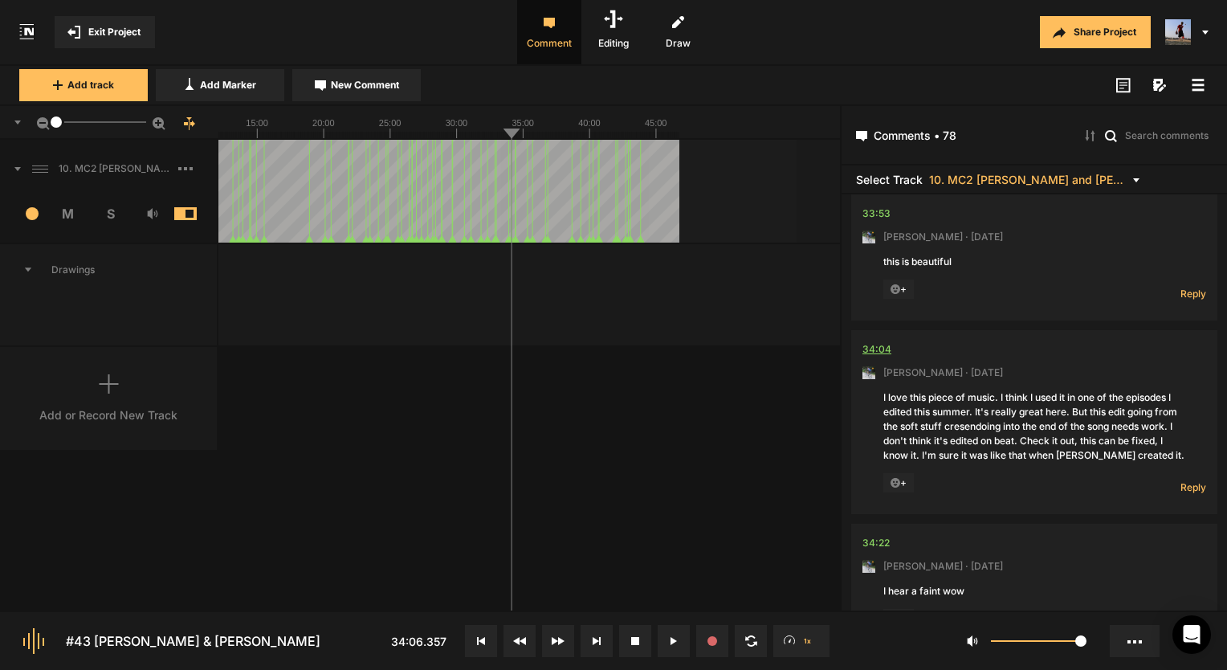
click at [874, 341] on div "34:04" at bounding box center [876, 349] width 29 height 16
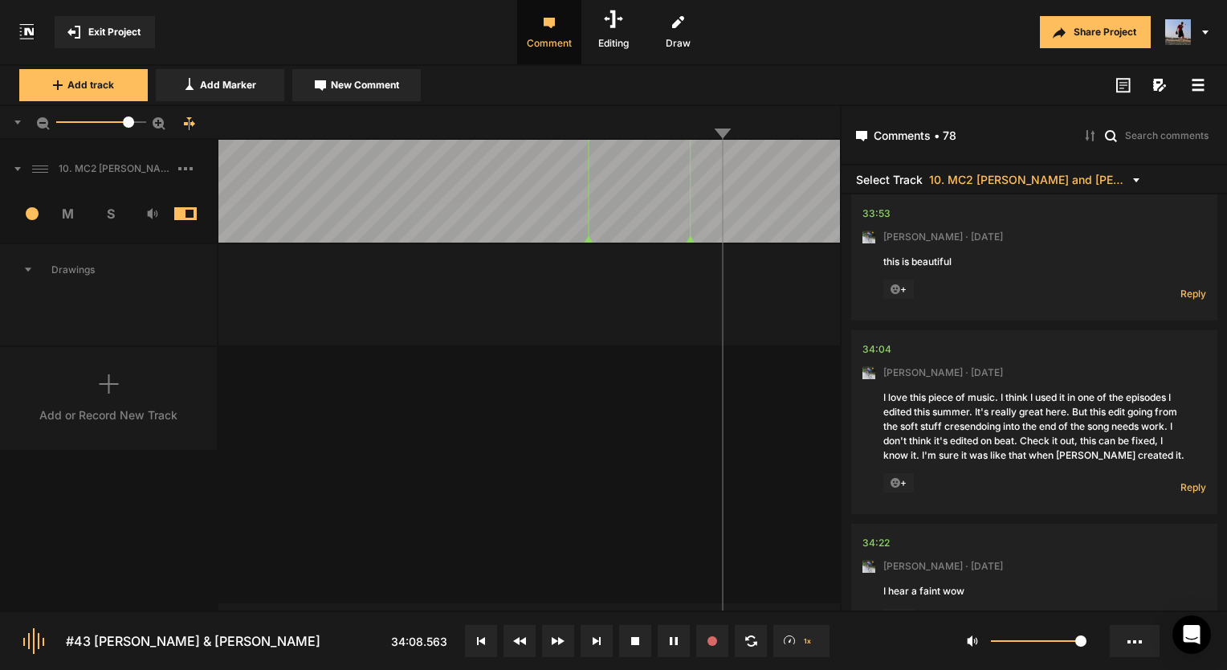
drag, startPoint x: 55, startPoint y: 120, endPoint x: 128, endPoint y: 127, distance: 74.2
click at [128, 127] on div at bounding box center [128, 121] width 11 height 11
click at [1180, 480] on span "Reply" at bounding box center [1193, 487] width 26 height 14
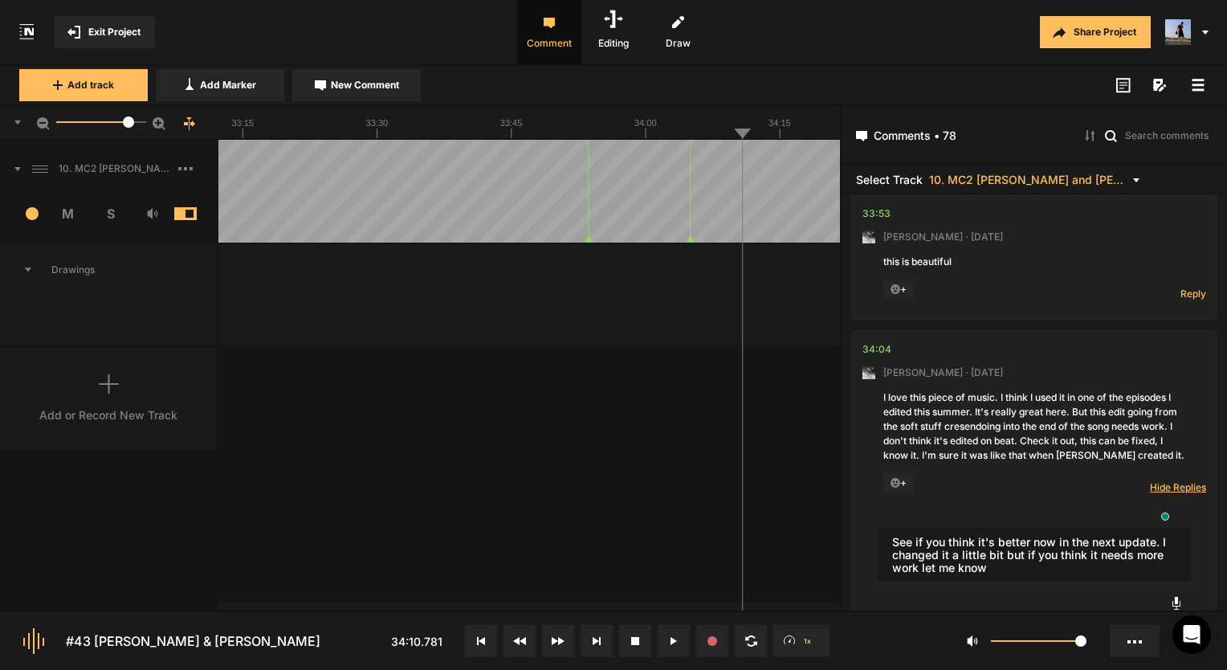
type textarea "See if you think it's better now in the next update. I changed it a little bit …"
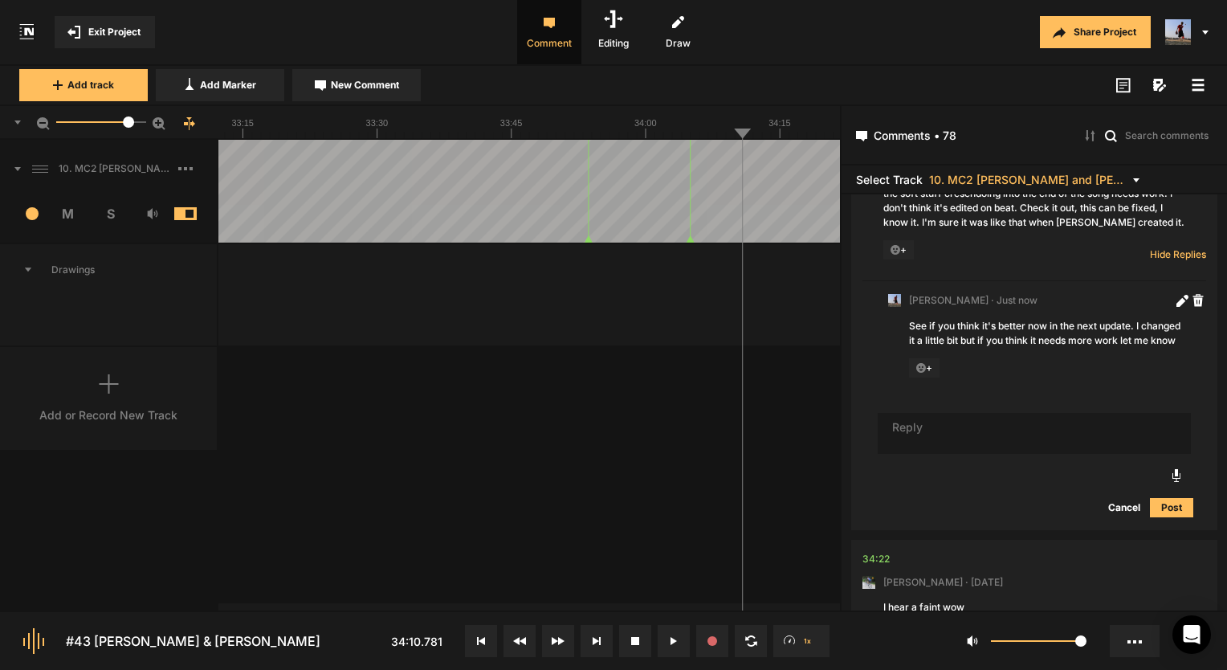
scroll to position [16211, 0]
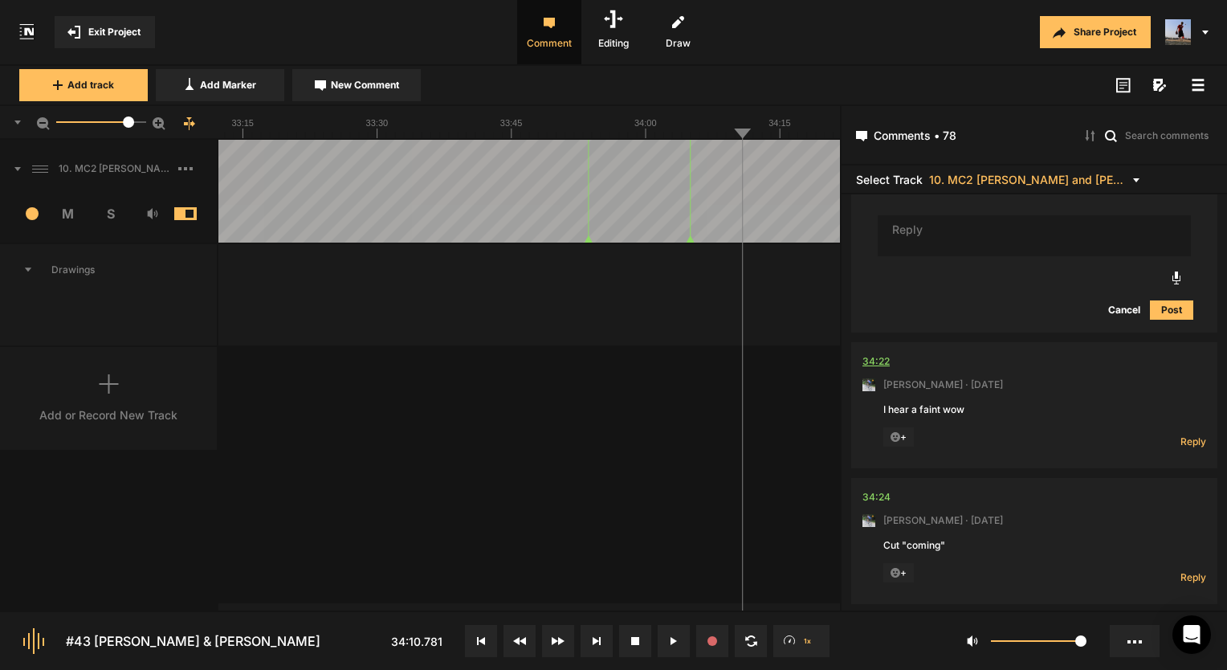
click at [883, 353] on div "34:22" at bounding box center [875, 361] width 27 height 16
click at [662, 646] on button at bounding box center [674, 641] width 32 height 32
click at [1195, 434] on span "Reply" at bounding box center [1193, 441] width 26 height 14
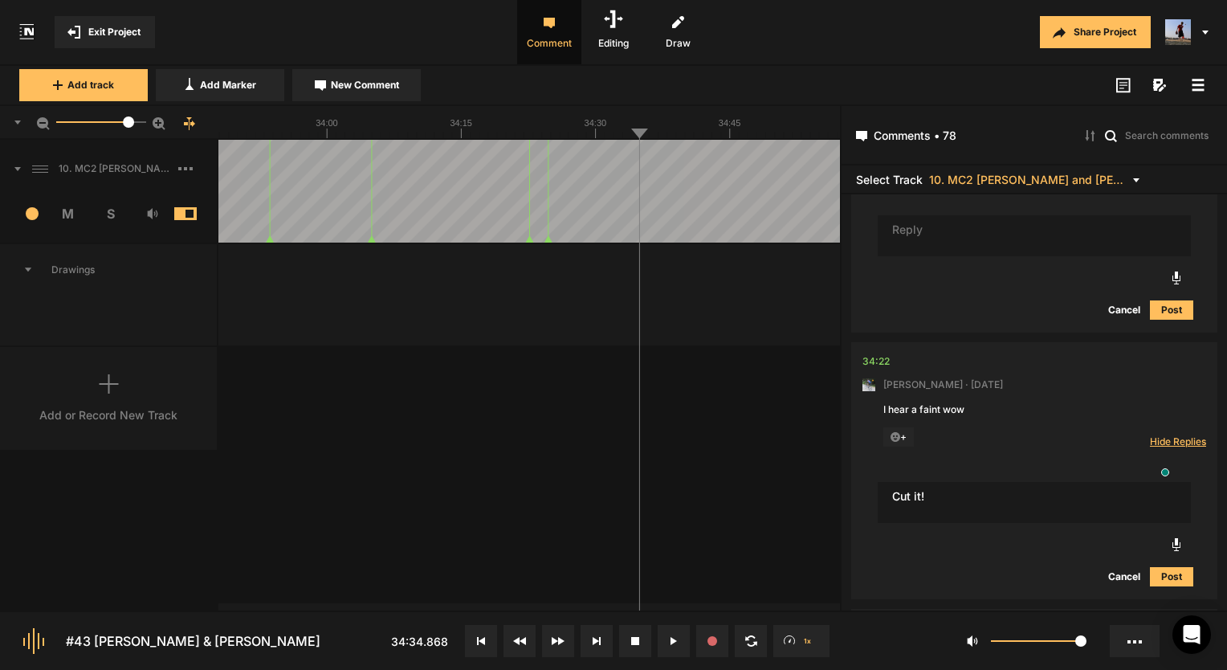
type textarea "Cut it!"
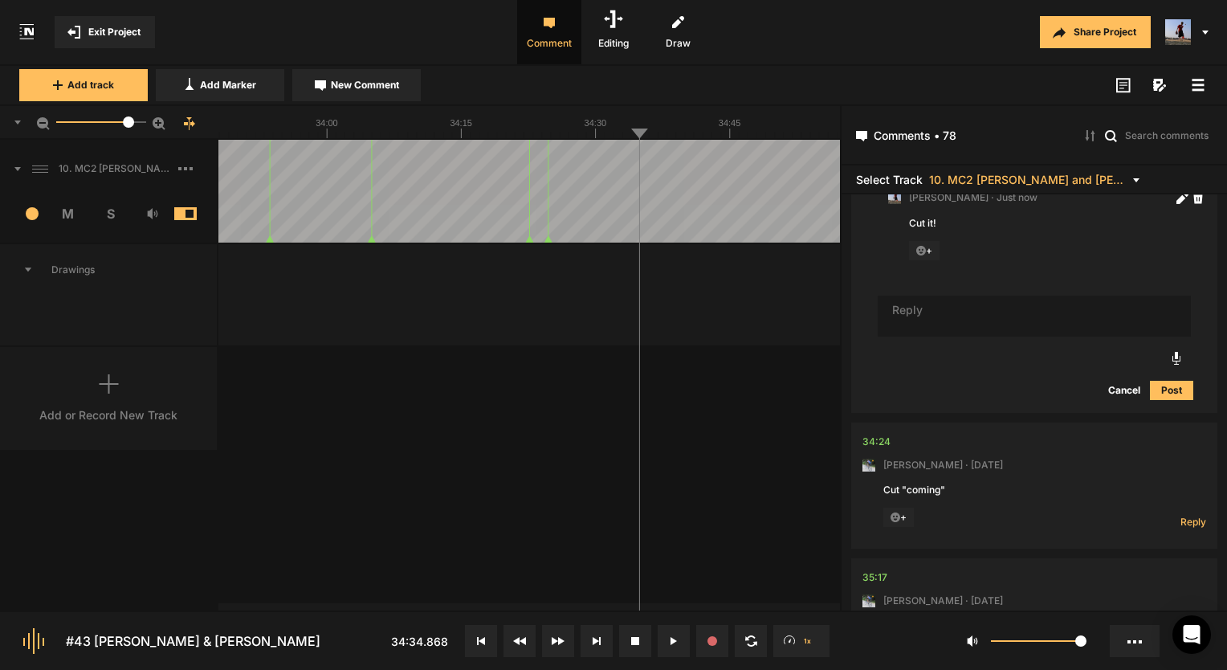
scroll to position [16581, 0]
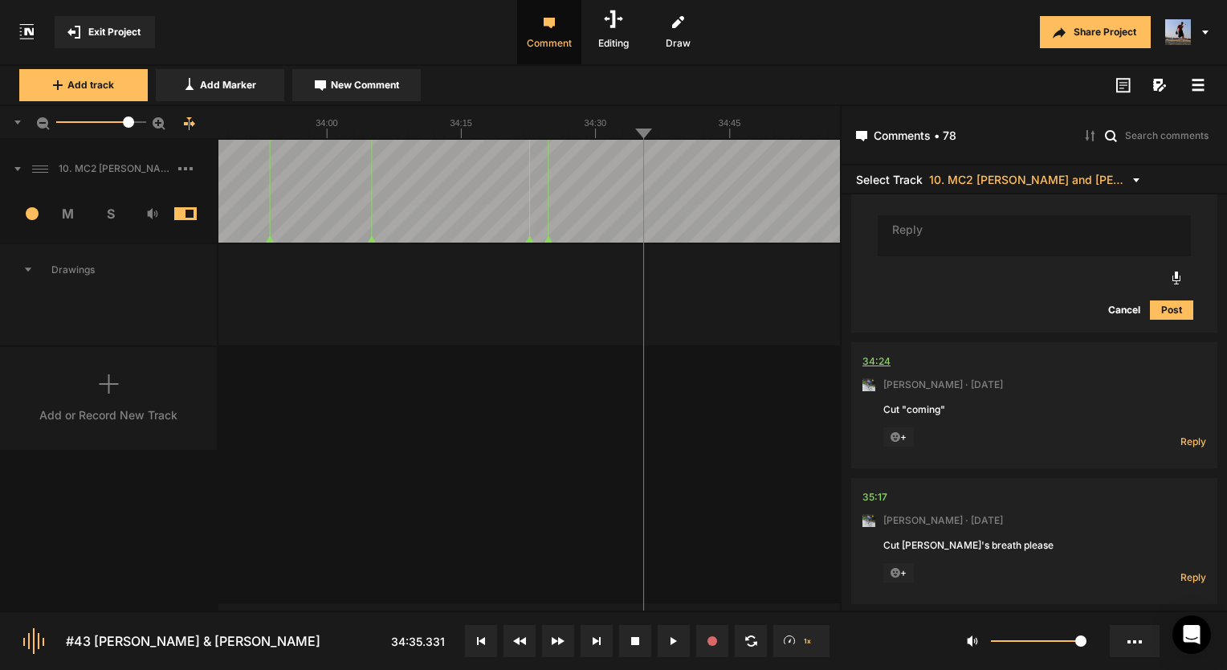
click at [867, 353] on div "34:24" at bounding box center [876, 361] width 28 height 16
click at [675, 638] on icon at bounding box center [673, 641] width 6 height 8
click at [1185, 434] on span "Reply" at bounding box center [1193, 441] width 26 height 14
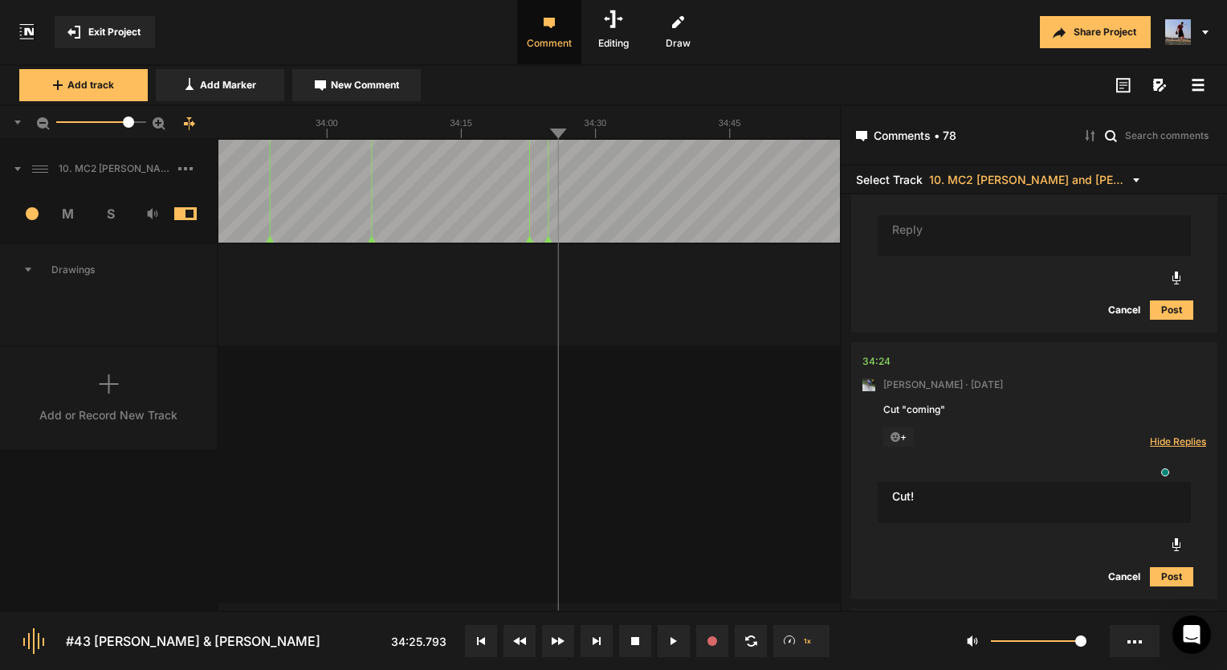
type textarea "Cut!"
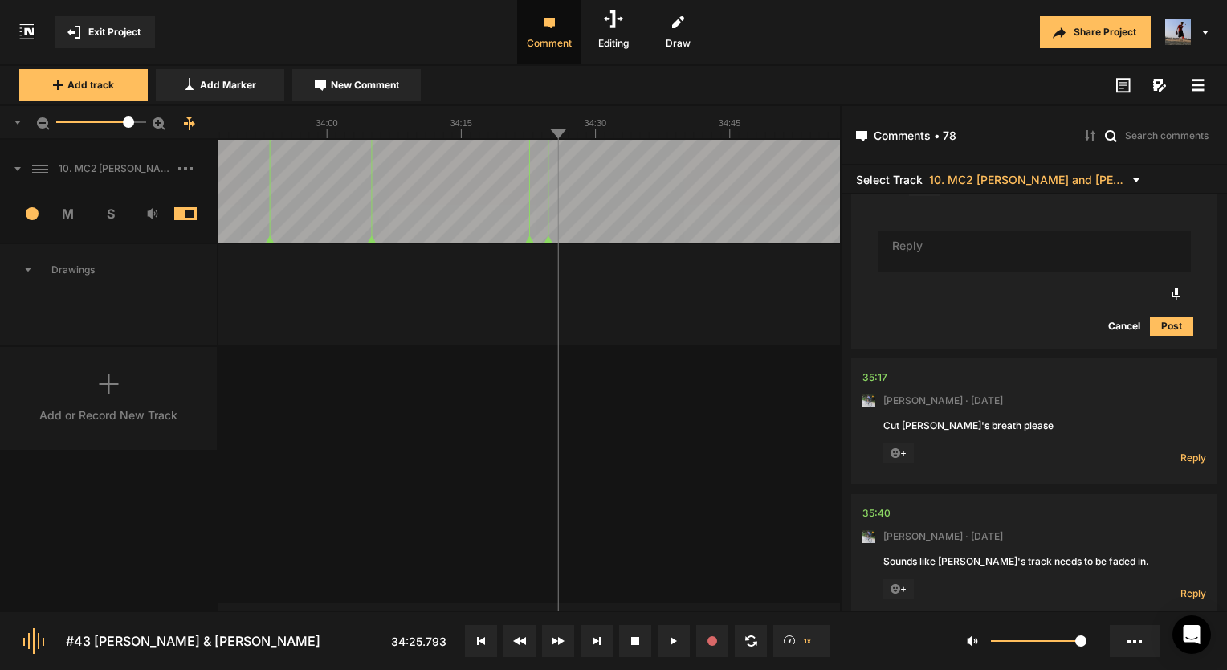
scroll to position [16951, 0]
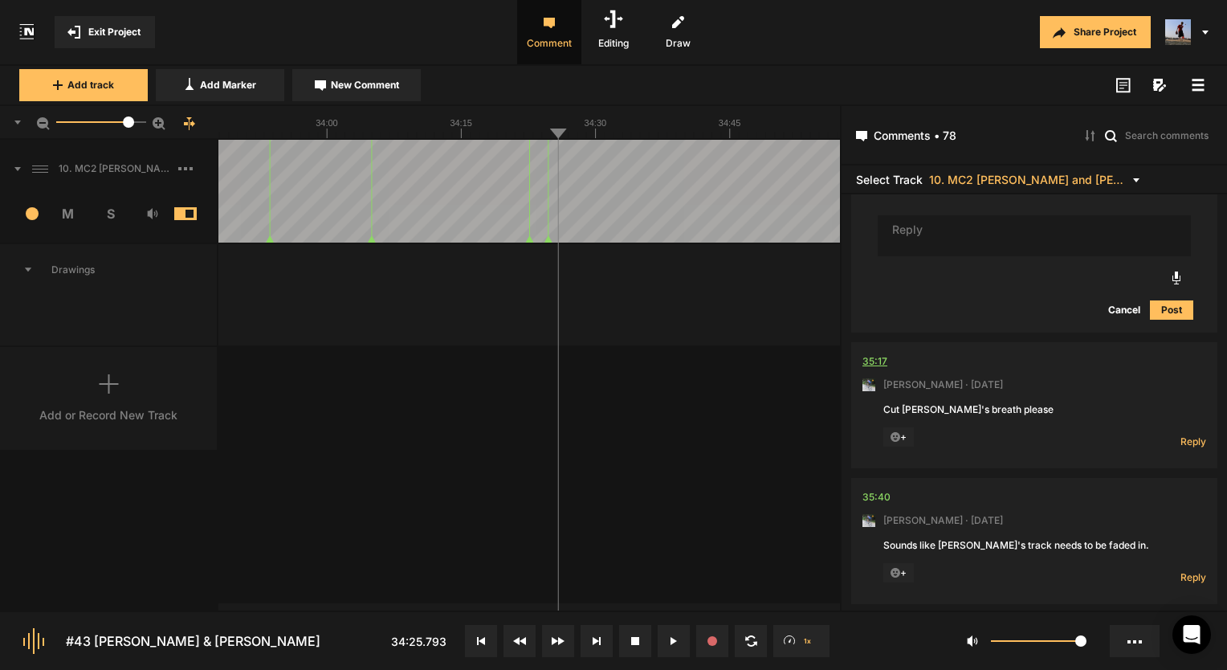
click at [863, 353] on div "35:17" at bounding box center [874, 361] width 25 height 16
click at [874, 353] on div "35:17" at bounding box center [874, 361] width 25 height 16
click at [1188, 434] on span "Reply" at bounding box center [1193, 441] width 26 height 14
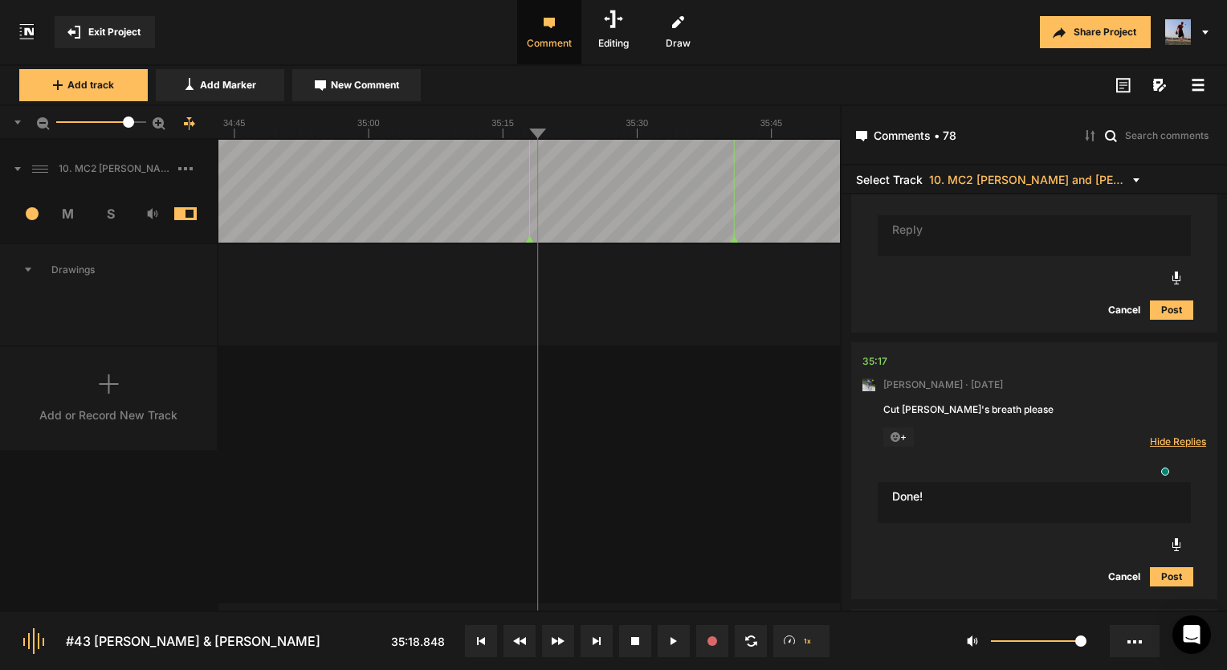
type textarea "Done!"
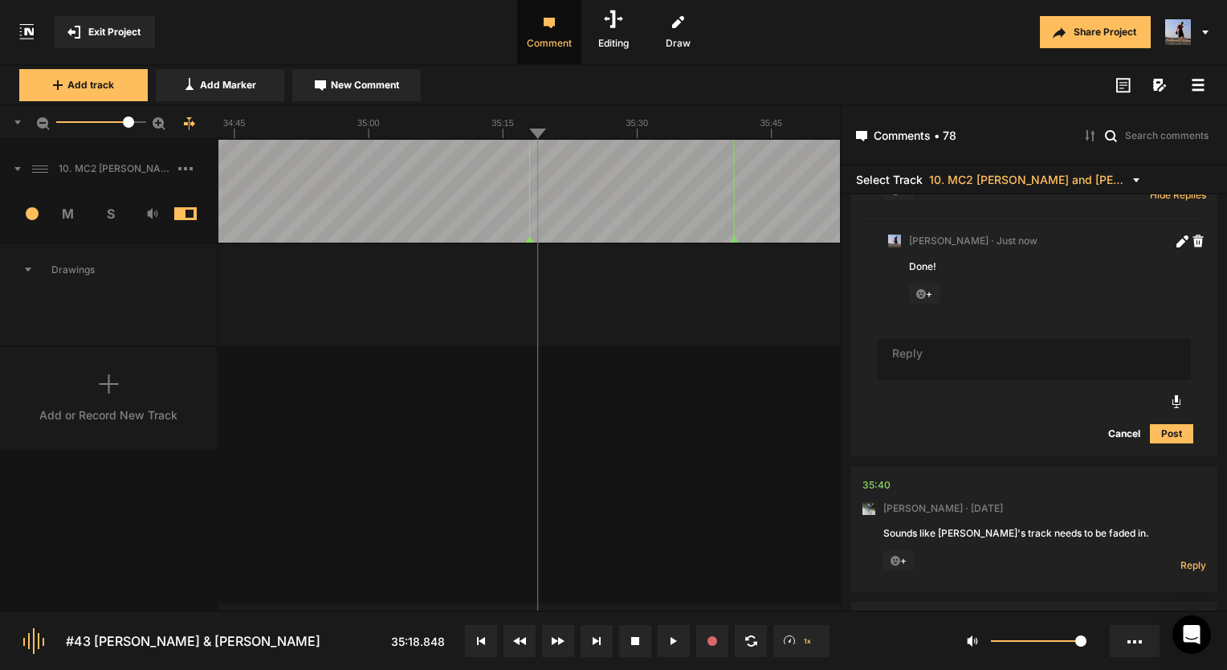
scroll to position [17321, 0]
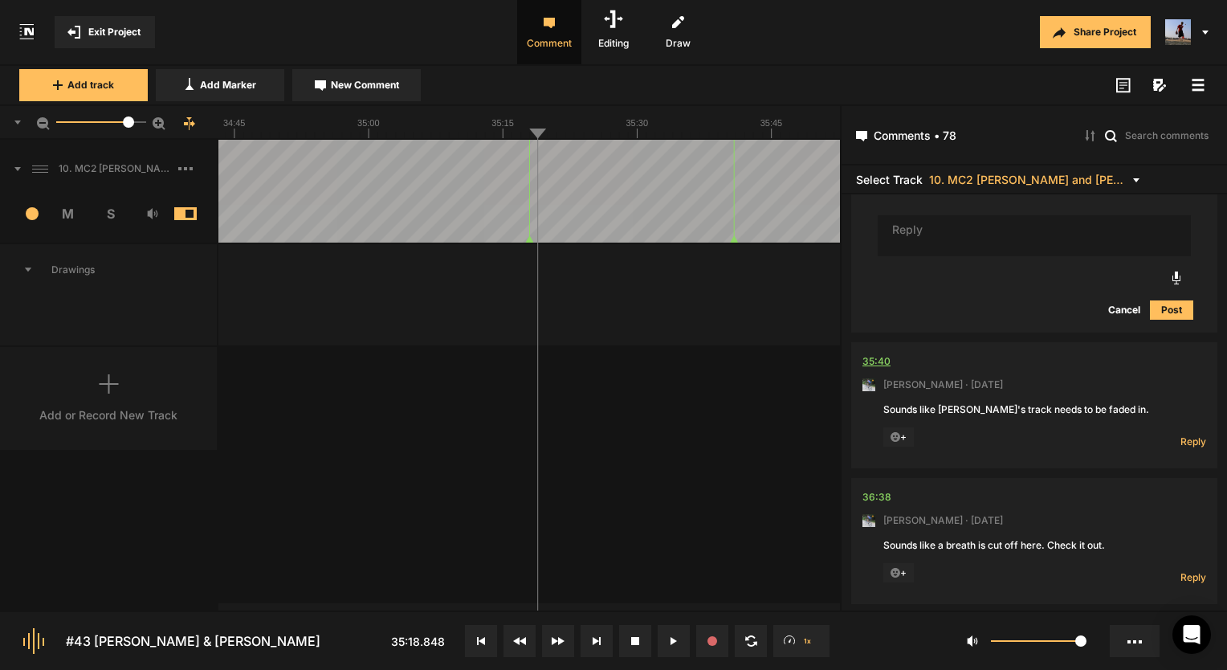
click at [879, 353] on div "35:40" at bounding box center [876, 361] width 28 height 16
click at [1181, 434] on span "Reply" at bounding box center [1193, 441] width 26 height 14
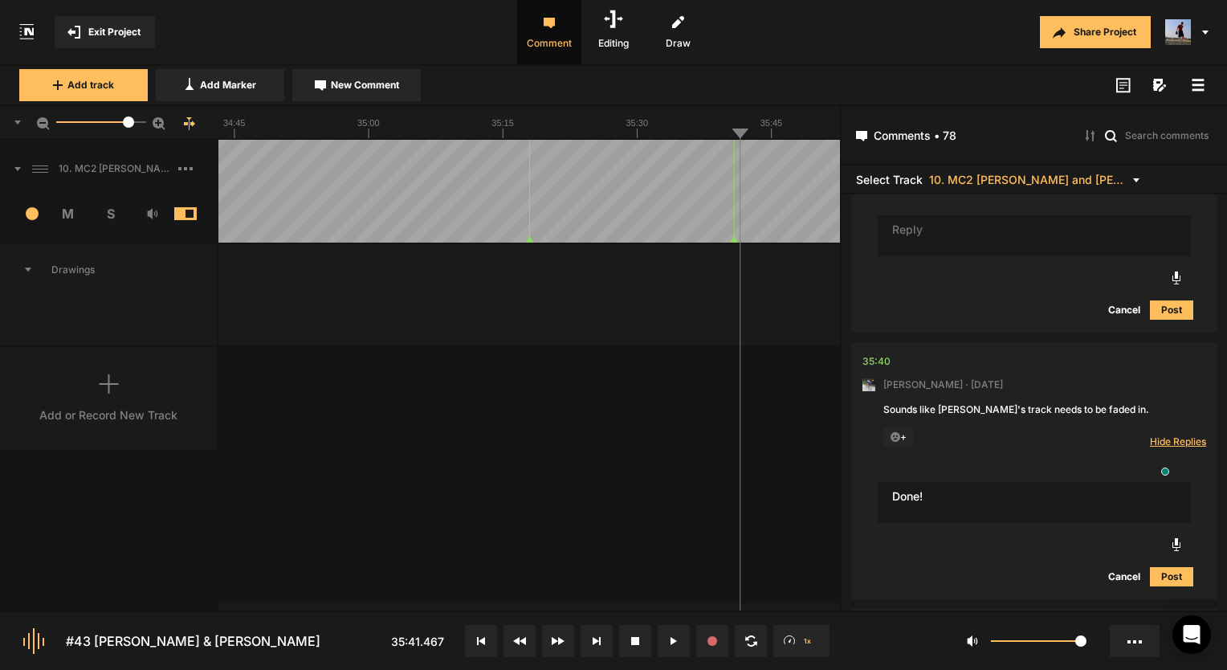
type textarea "Done!"
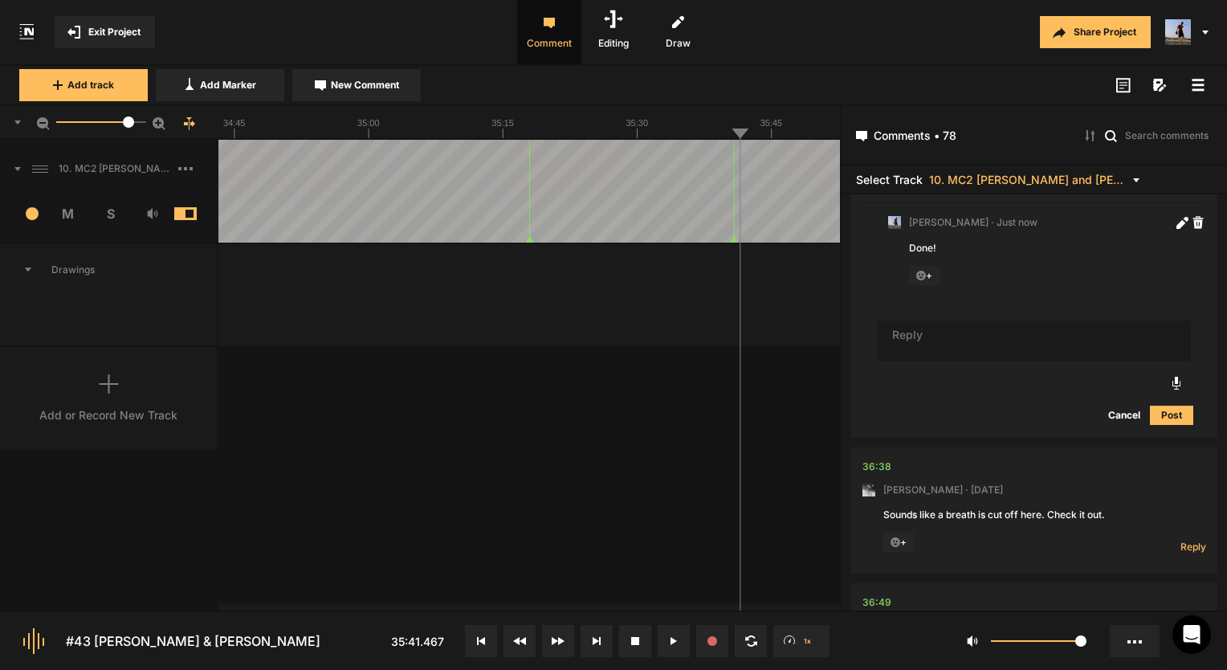
scroll to position [17690, 0]
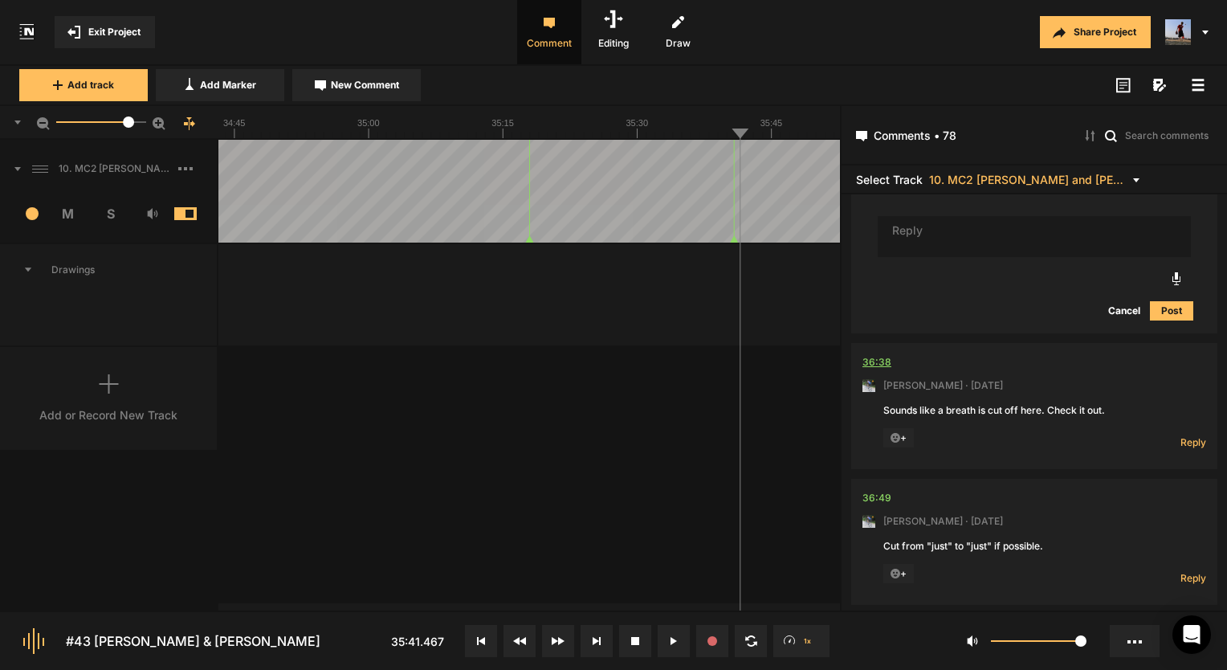
click at [886, 354] on div "36:38" at bounding box center [876, 362] width 29 height 16
click at [874, 354] on div "36:38" at bounding box center [876, 362] width 29 height 16
drag, startPoint x: 670, startPoint y: 625, endPoint x: 615, endPoint y: 625, distance: 54.6
click at [670, 625] on button at bounding box center [674, 641] width 32 height 32
drag, startPoint x: 1184, startPoint y: 410, endPoint x: 1183, endPoint y: 418, distance: 8.1
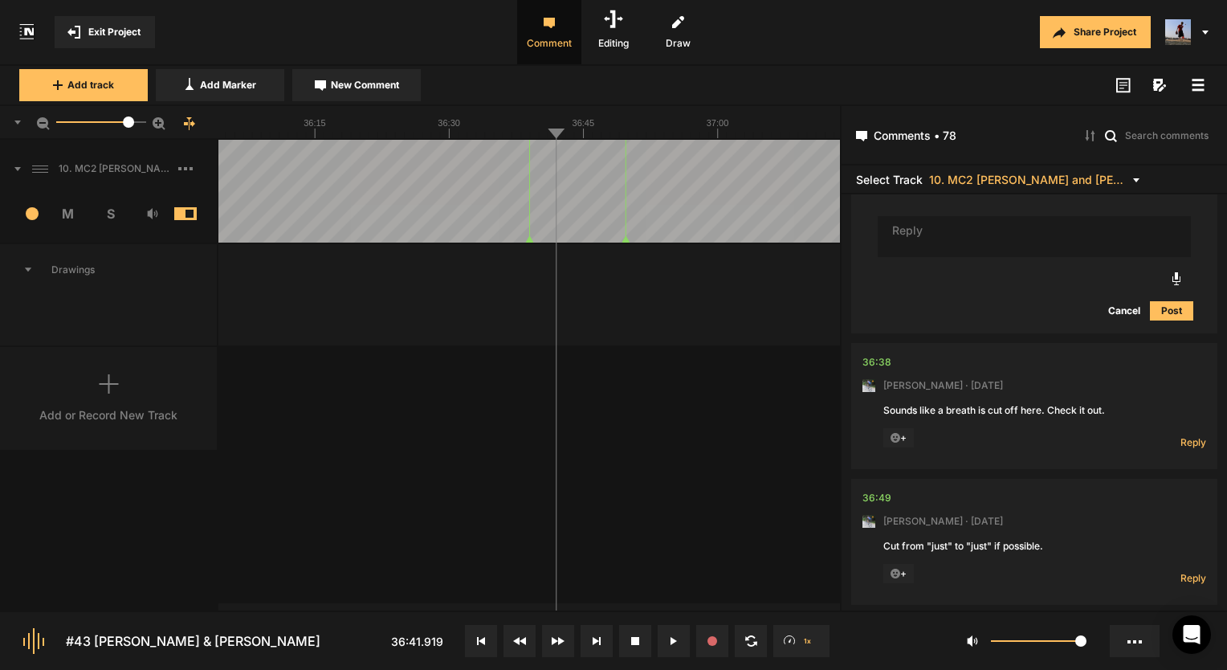
click at [1184, 435] on span "Reply" at bounding box center [1193, 442] width 26 height 14
type textarea "Done!"
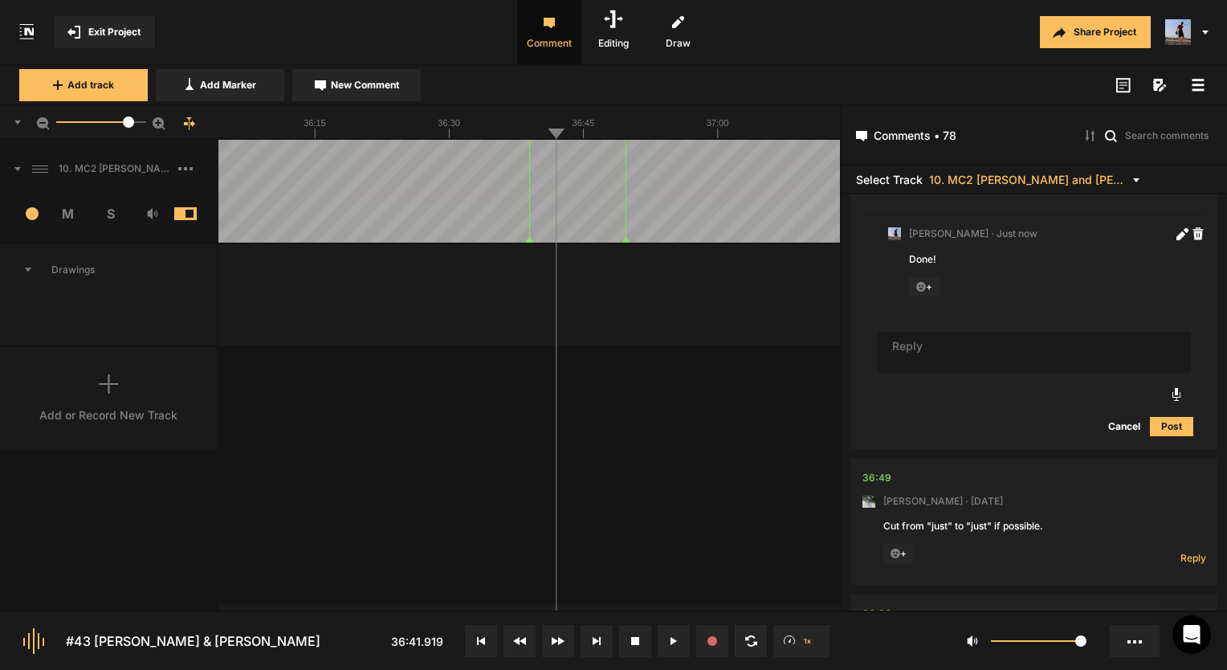
scroll to position [17980, 0]
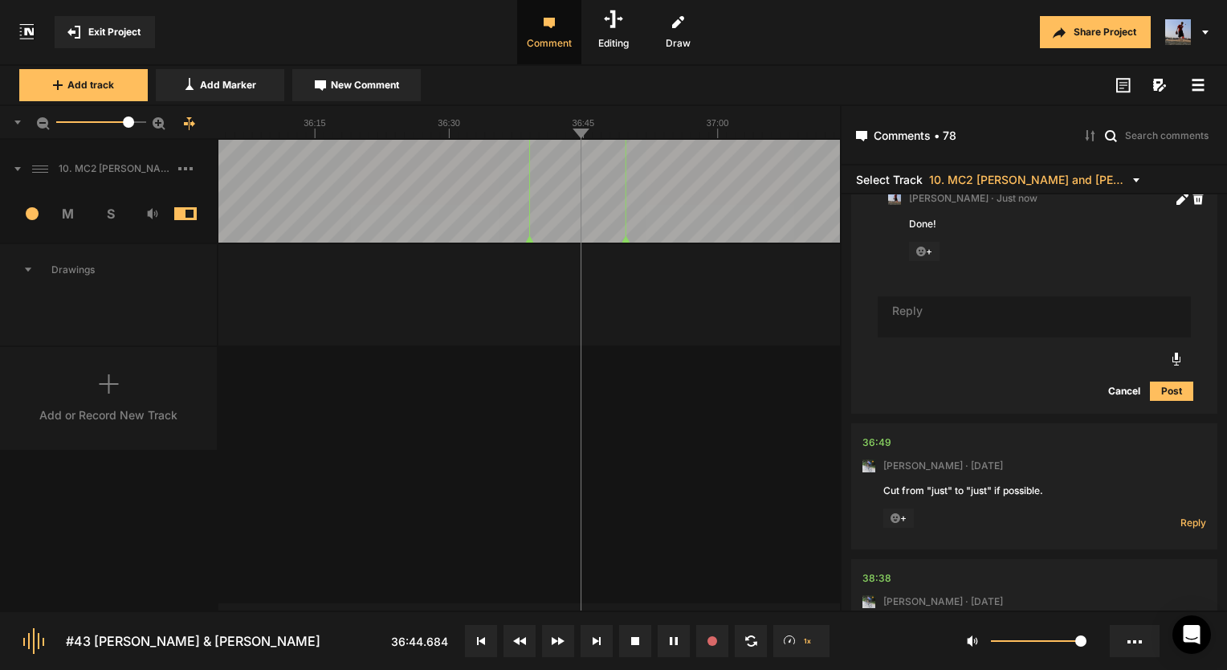
click at [684, 646] on button at bounding box center [674, 641] width 32 height 32
click at [1192, 516] on span "Reply" at bounding box center [1193, 523] width 26 height 14
type textarea "Done!"
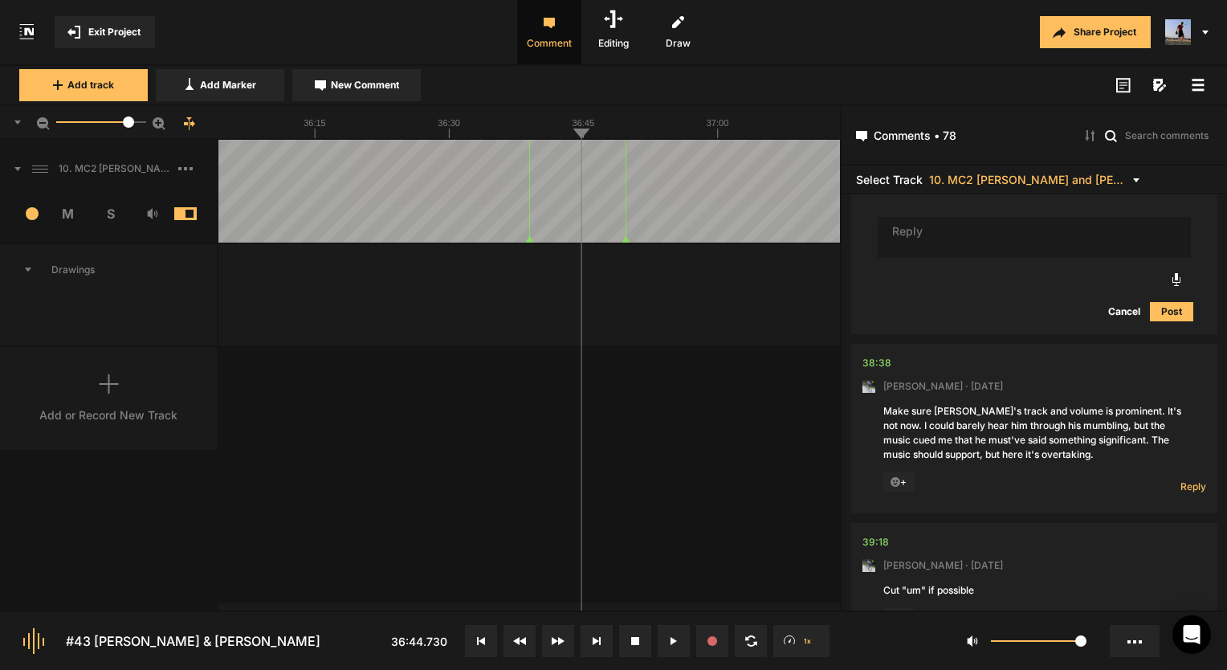
scroll to position [18430, 0]
click at [883, 355] on div "38:38" at bounding box center [876, 363] width 29 height 16
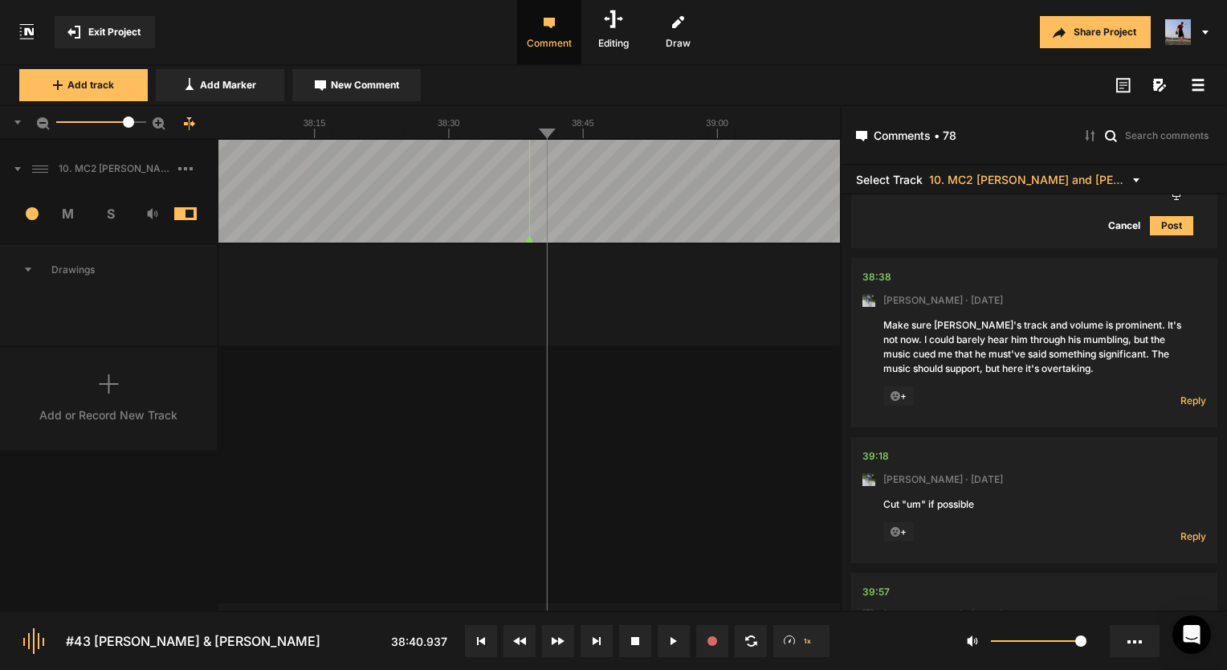
scroll to position [18510, 0]
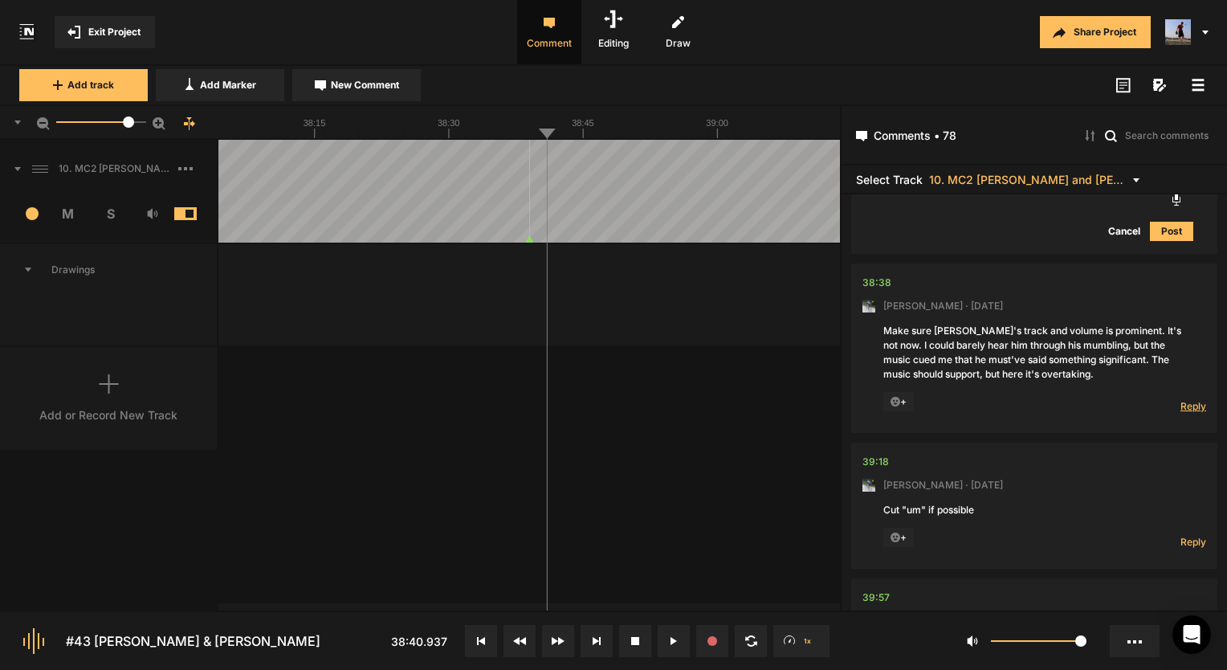
click at [1197, 399] on span "Reply" at bounding box center [1193, 406] width 26 height 14
type textarea "done!"
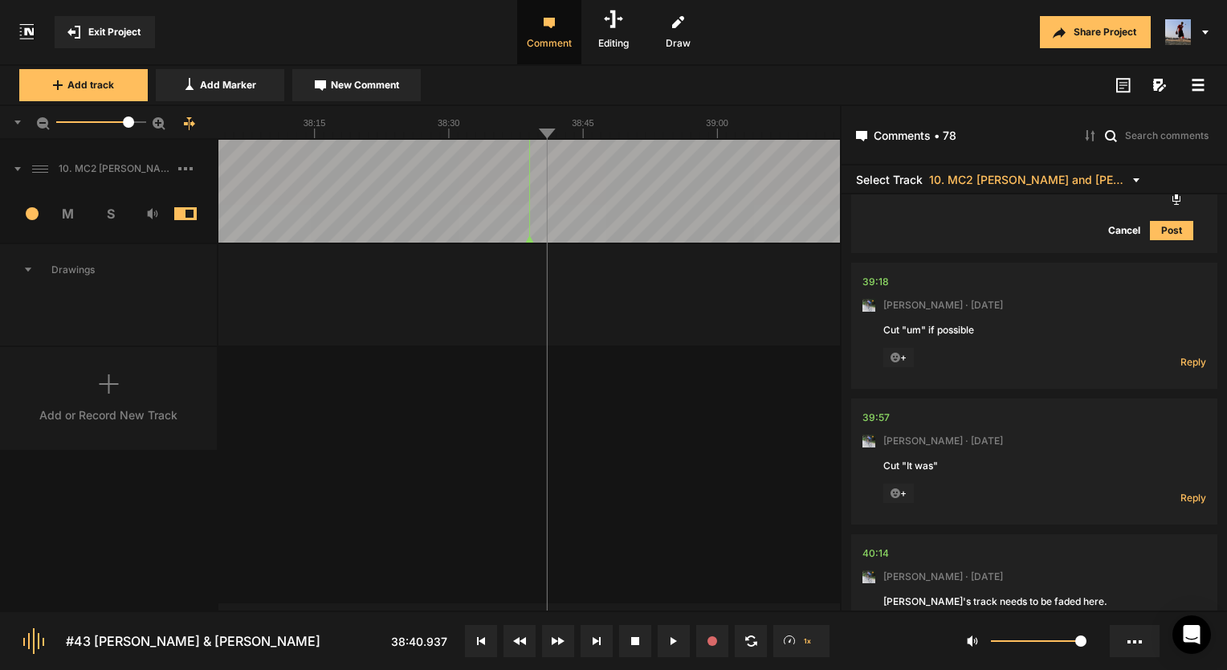
scroll to position [18924, 0]
click at [340, 86] on span "New Comment" at bounding box center [365, 85] width 68 height 14
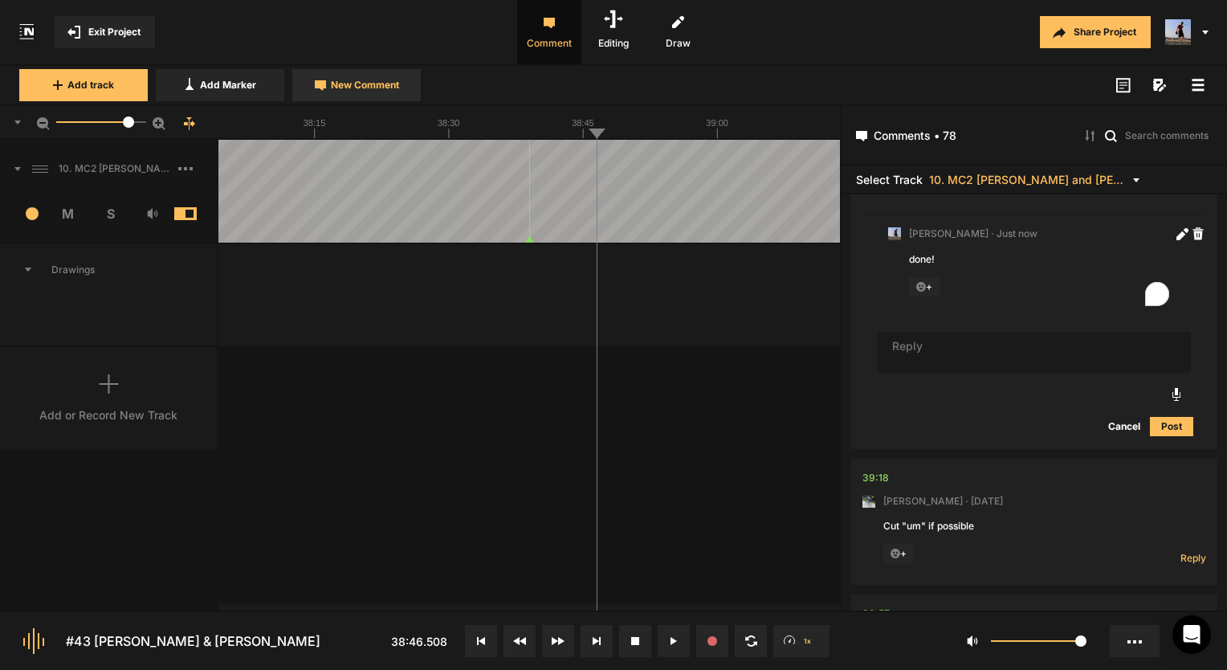
scroll to position [0, 0]
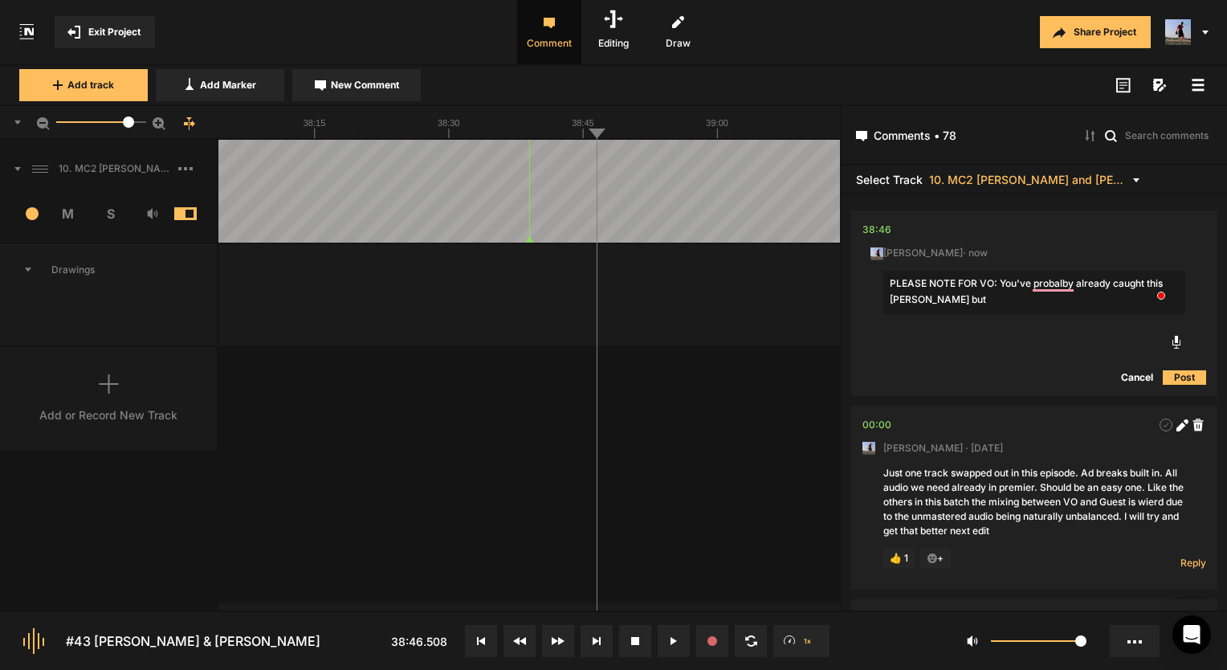
click at [1053, 290] on textarea "PLEASE NOTE FOR VO: You've probalby already caught this Mark but" at bounding box center [1034, 292] width 302 height 43
click at [1053, 284] on textarea "PLEASE NOTE FOR VO: You've probalby already caught this Mark but" at bounding box center [1034, 292] width 302 height 43
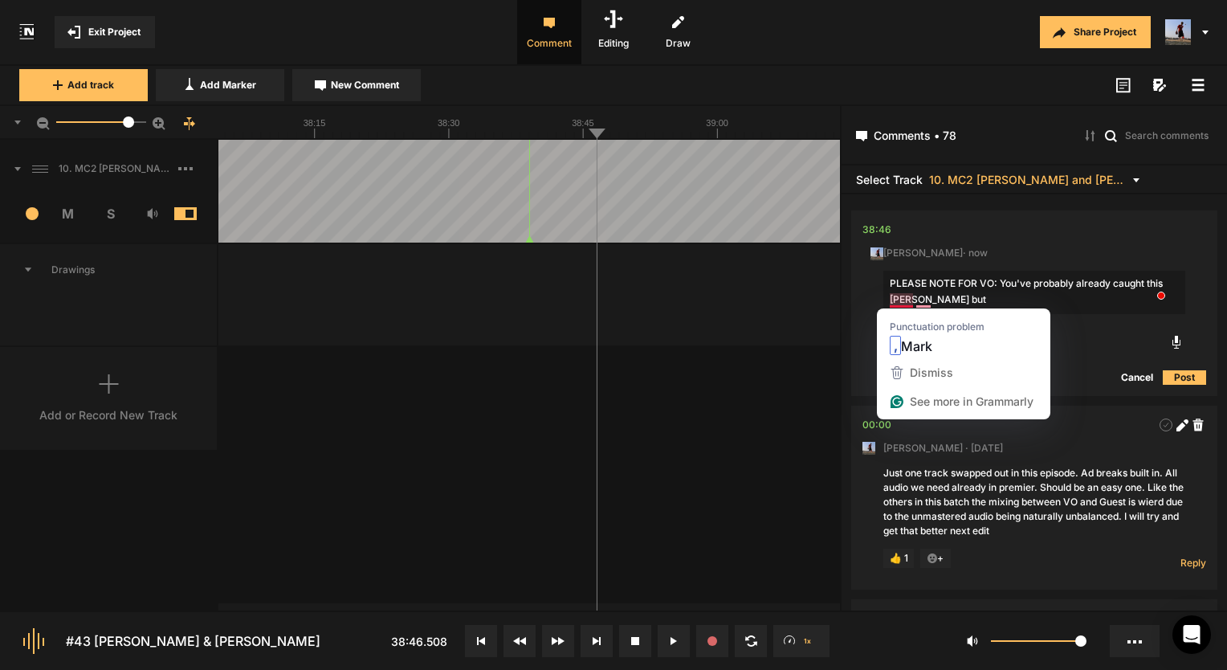
click at [905, 302] on textarea "PLEASE NOTE FOR VO: You've probably already caught this Mark but" at bounding box center [1034, 292] width 302 height 43
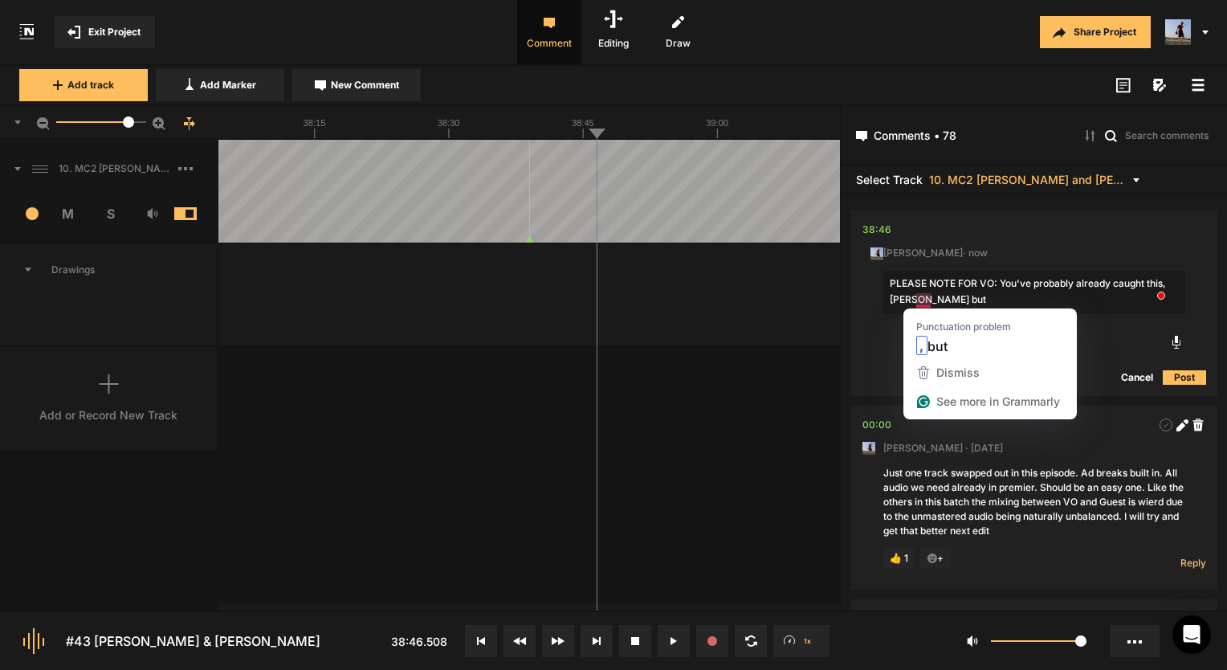
click at [918, 297] on textarea "PLEASE NOTE FOR VO: You've probably already caught this, Mark but" at bounding box center [1034, 292] width 302 height 43
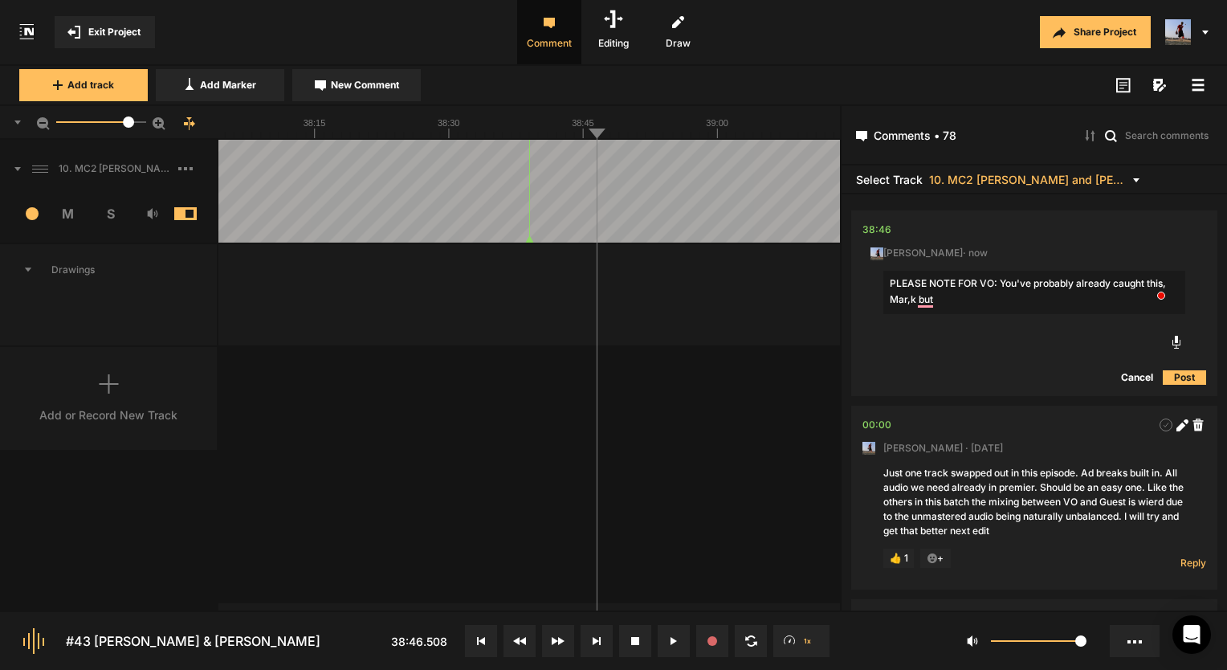
click at [942, 300] on textarea "PLEASE NOTE FOR VO: You've probably already caught this, Mar,k but" at bounding box center [1034, 292] width 302 height 43
click at [908, 300] on textarea "PLEASE NOTE FOR VO: You've probably already caught this, Mar,k but" at bounding box center [1034, 292] width 302 height 43
click at [949, 296] on textarea "PLEASE NOTE FOR VO: You've probably already caught this, Mark, but" at bounding box center [1034, 292] width 302 height 43
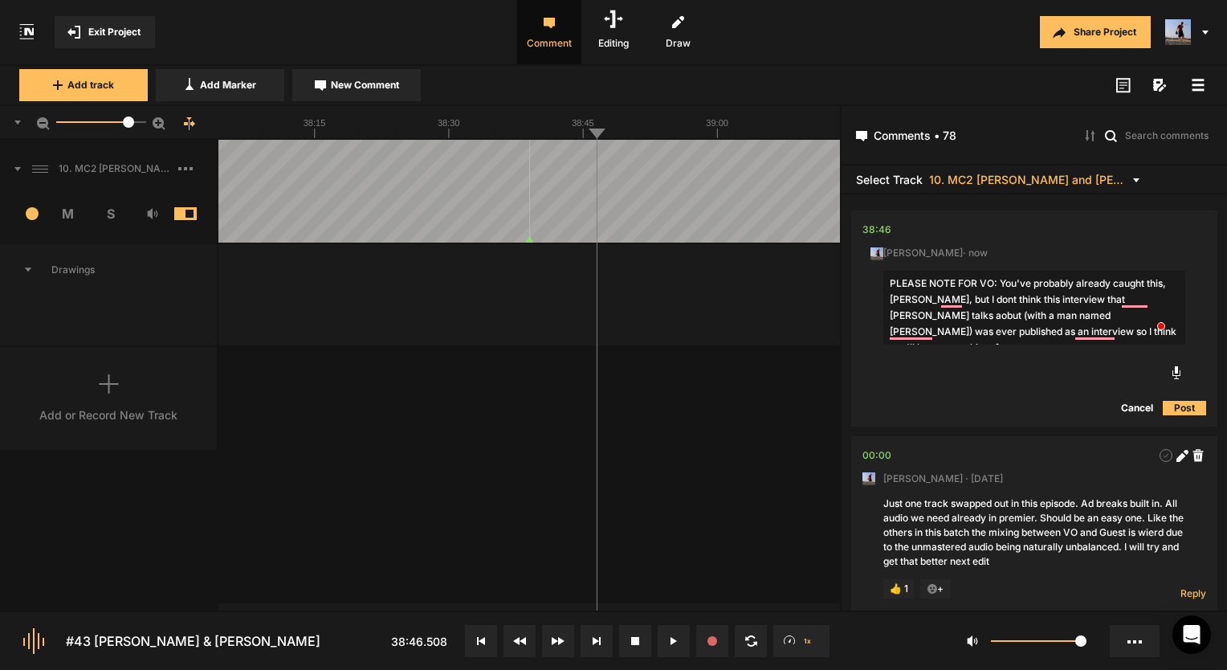
click at [1090, 324] on textarea "PLEASE NOTE FOR VO: You've probably already caught this, Mark, but I dont think…" at bounding box center [1034, 308] width 302 height 74
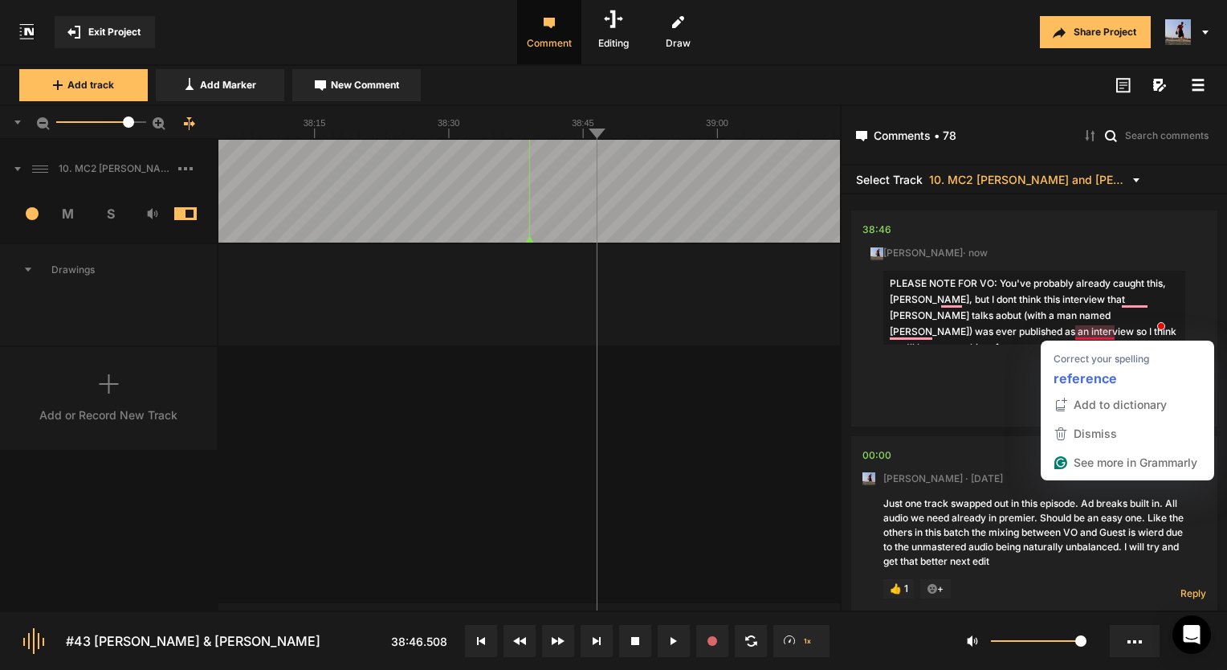
click at [1089, 330] on textarea "PLEASE NOTE FOR VO: You've probably already caught this, Mark, but I dont think…" at bounding box center [1034, 308] width 302 height 74
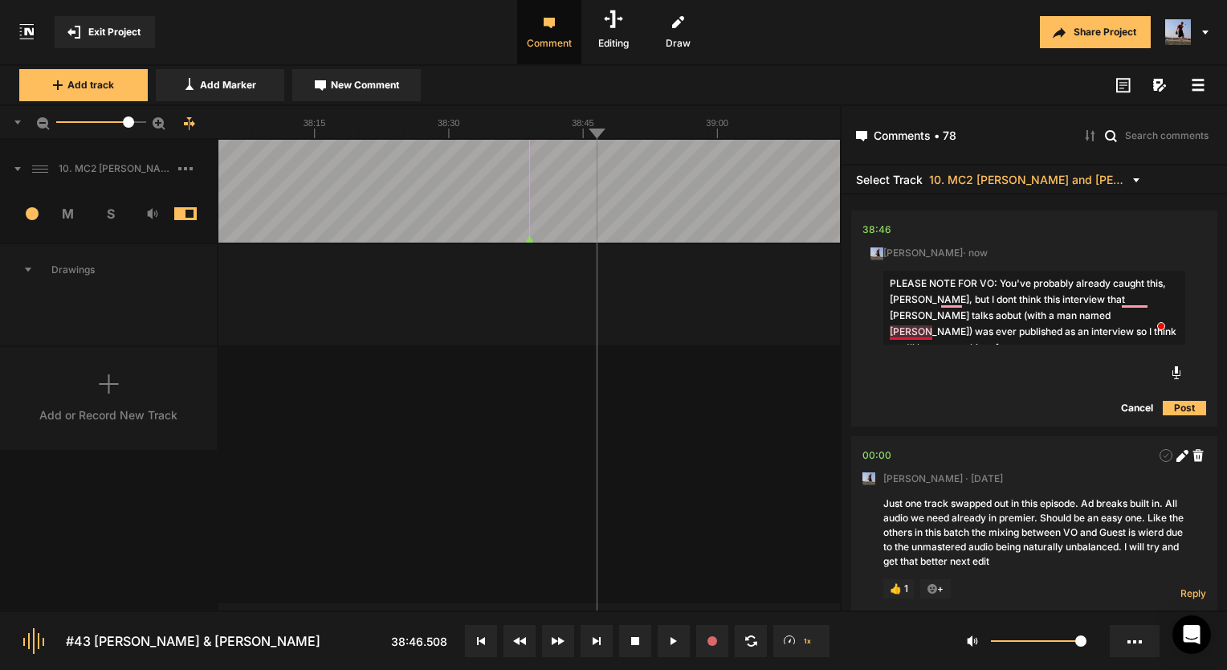
click at [909, 330] on textarea "PLEASE NOTE FOR VO: You've probably already caught this, Mark, but I dont think…" at bounding box center [1034, 308] width 302 height 74
click at [951, 292] on textarea "PLEASE NOTE FOR VO: You've probably already caught this, Mark, but I dont think…" at bounding box center [1034, 308] width 302 height 74
click at [951, 295] on textarea "PLEASE NOTE FOR VO: You've probably already caught this, Mark, but I dont think…" at bounding box center [1034, 308] width 302 height 74
click at [1140, 292] on textarea "PLEASE NOTE FOR VO: You've probably already caught this, Mark, but I don't thin…" at bounding box center [1034, 308] width 302 height 74
click at [1140, 299] on textarea "PLEASE NOTE FOR VO: You've probably already caught this, Mark, but I don't thin…" at bounding box center [1034, 308] width 302 height 74
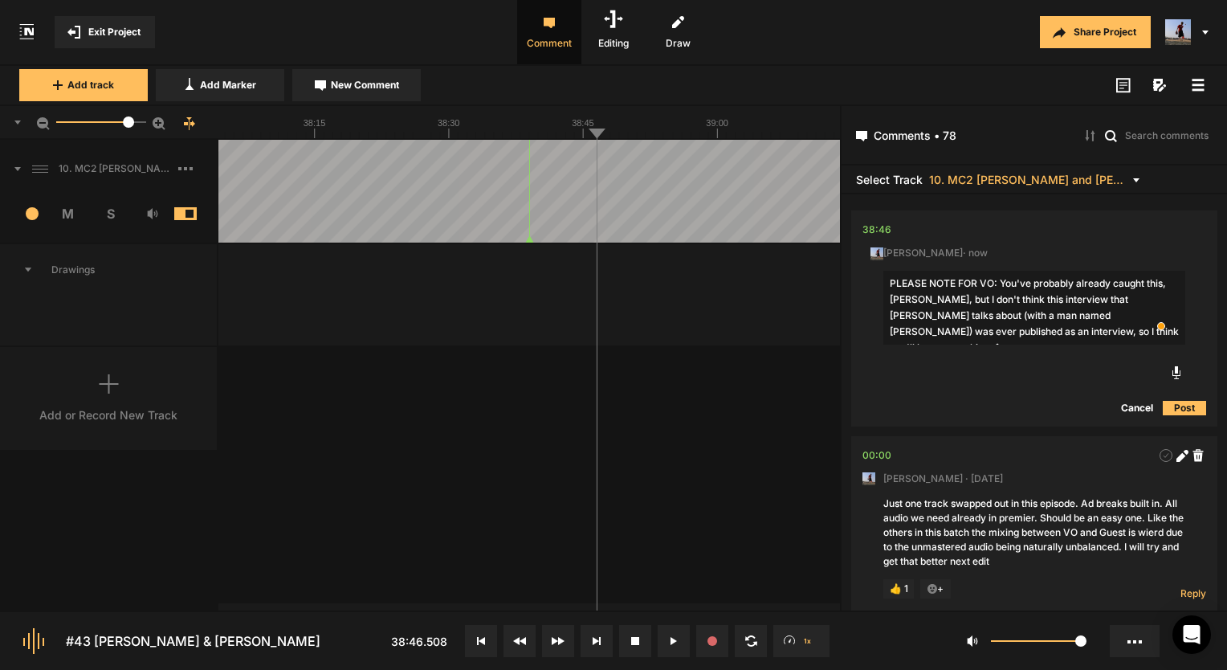
type textarea "PLEASE NOTE FOR VO: You've probably already caught this, Mark, but I don't thin…"
click at [1186, 405] on button "Post" at bounding box center [1184, 407] width 43 height 19
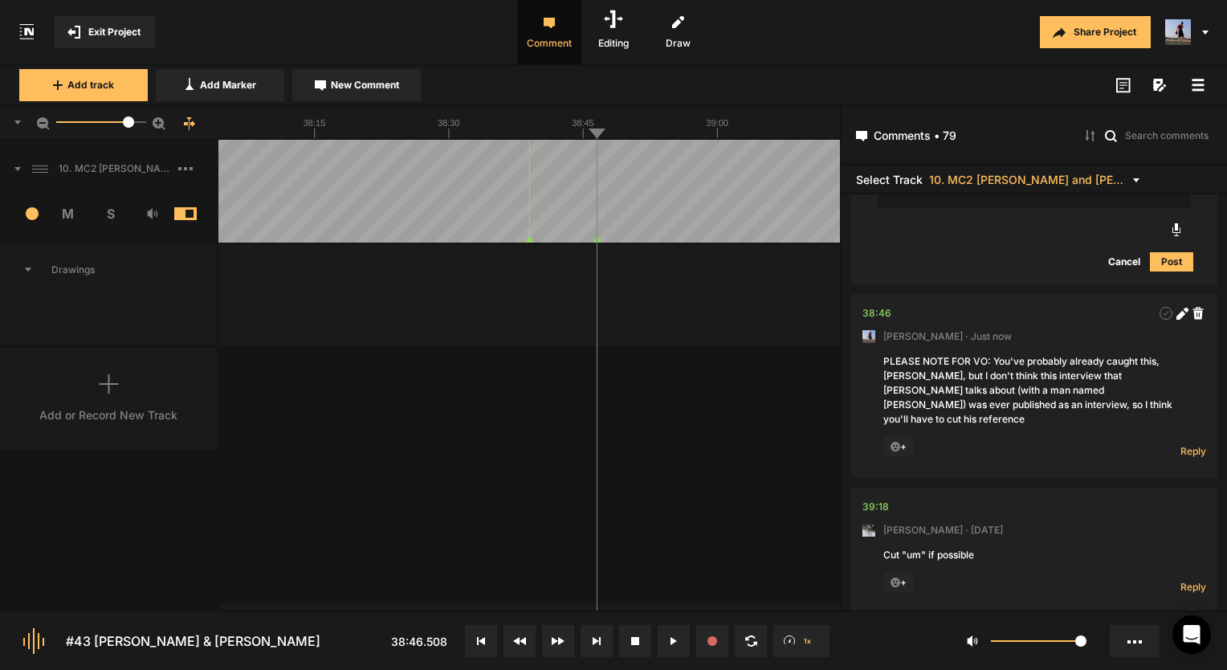
scroll to position [18893, 0]
click at [875, 499] on div "39:18" at bounding box center [875, 507] width 26 height 16
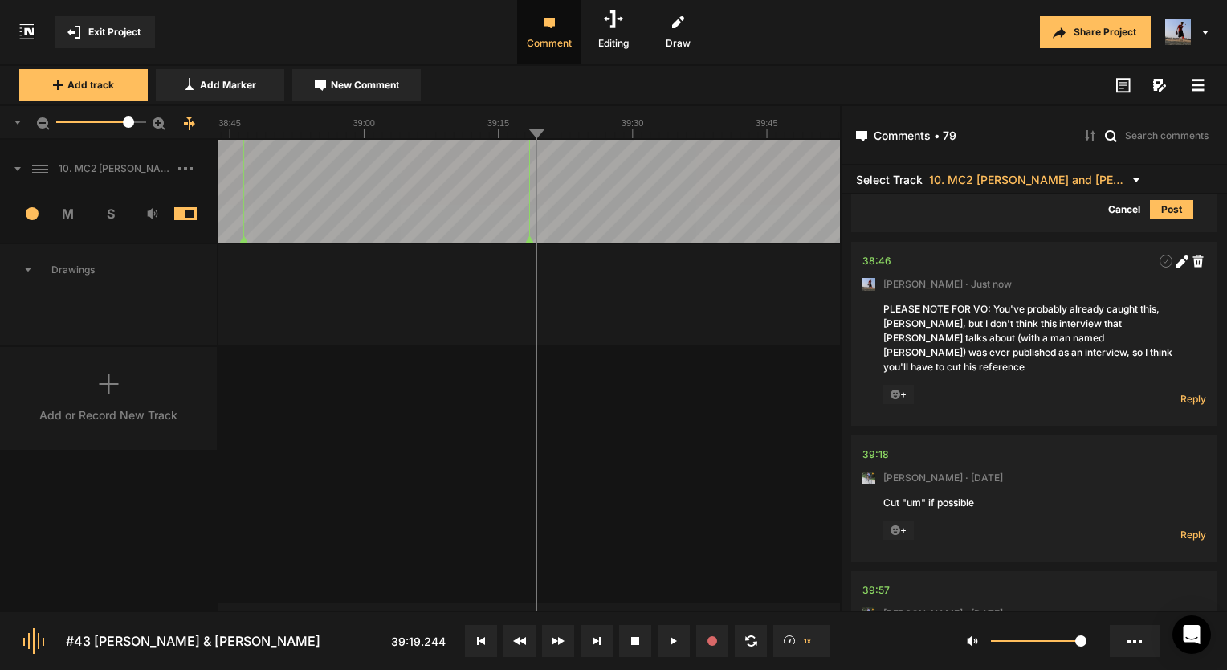
scroll to position [18973, 0]
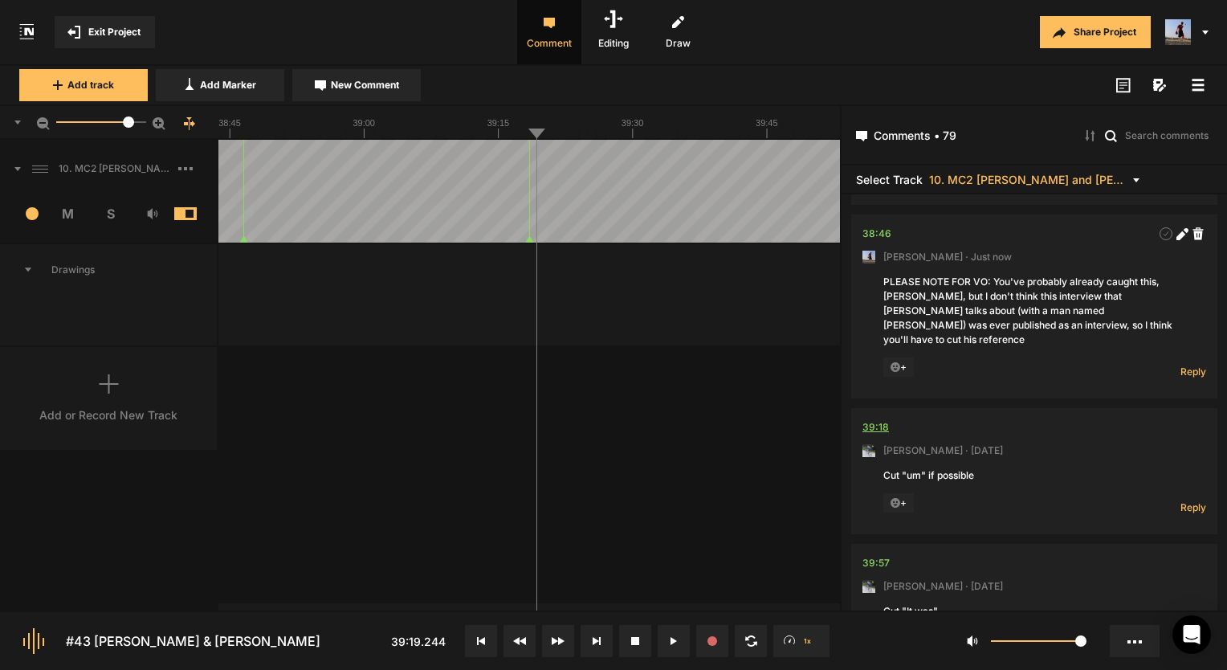
click at [880, 419] on div "39:18" at bounding box center [875, 427] width 26 height 16
click at [1186, 500] on span "Reply" at bounding box center [1193, 507] width 26 height 14
type textarea "Done!"
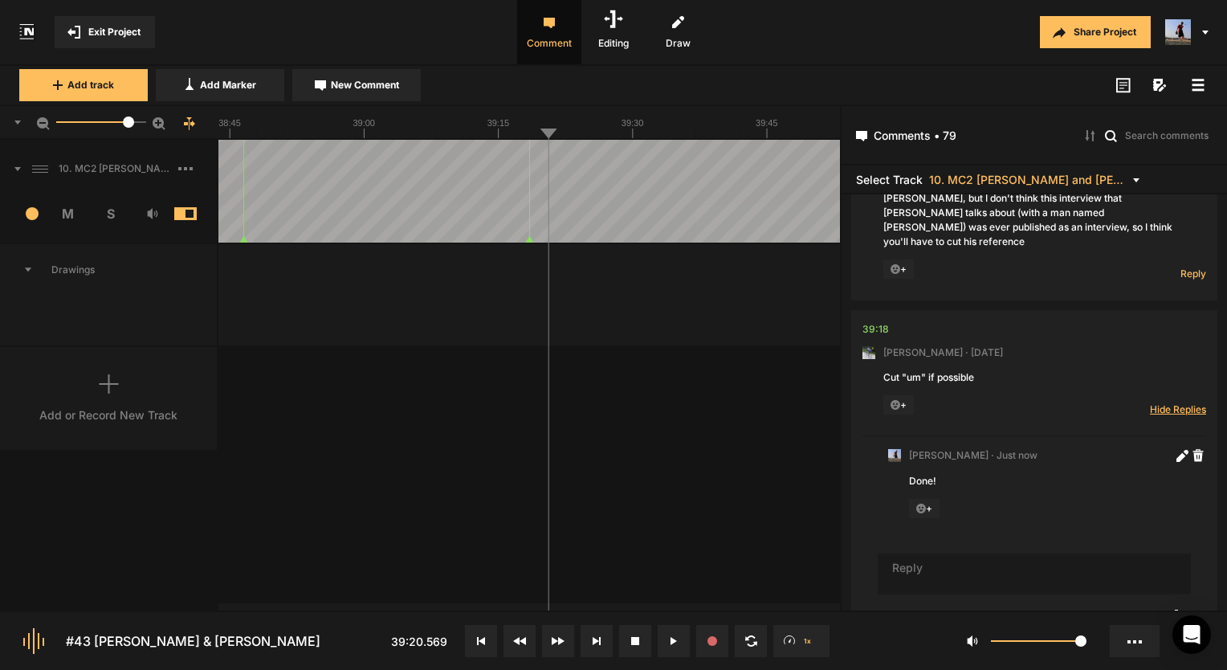
scroll to position [19231, 0]
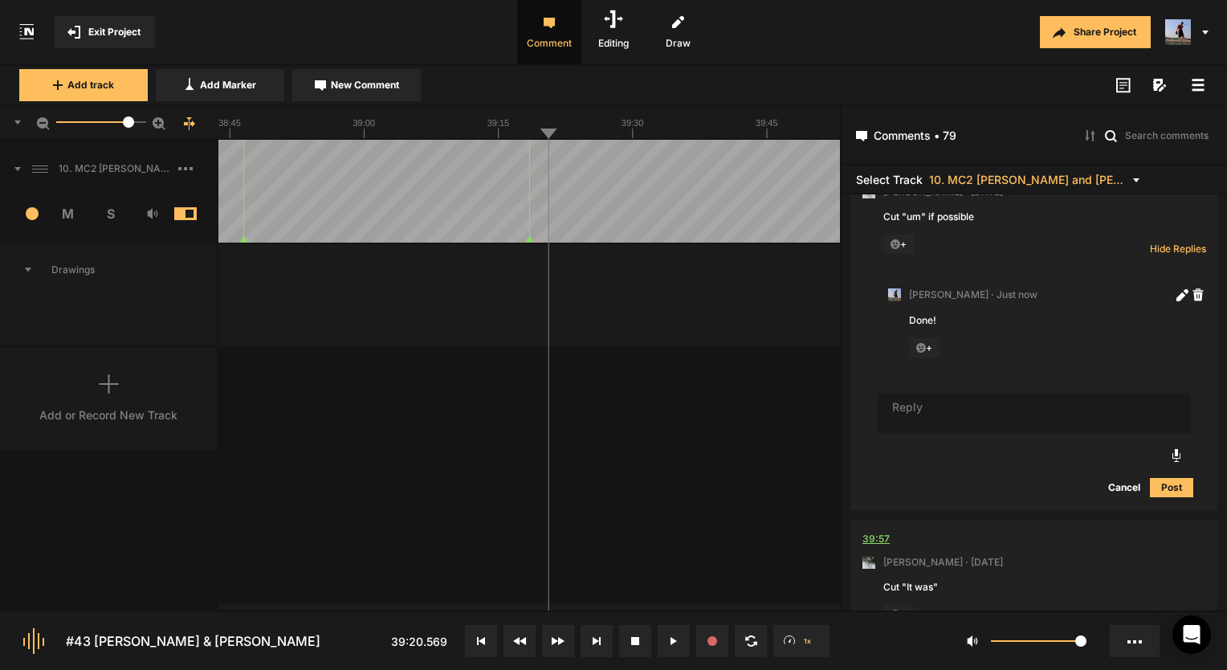
click at [874, 531] on div "39:57" at bounding box center [875, 539] width 27 height 16
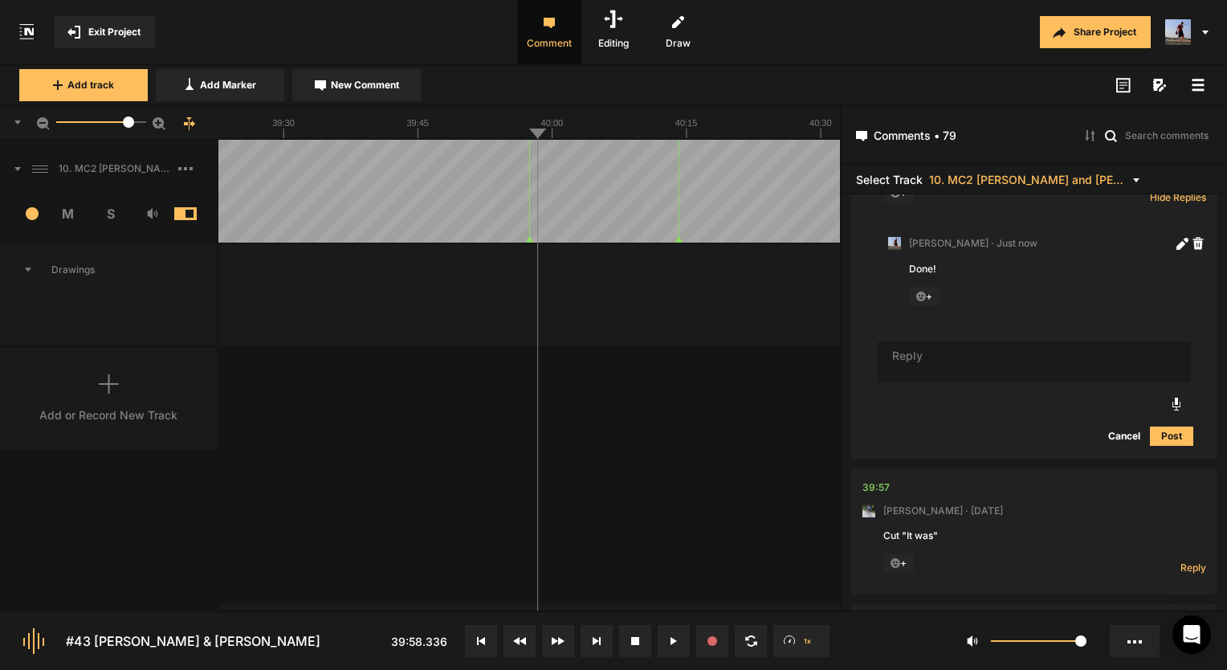
scroll to position [19392, 0]
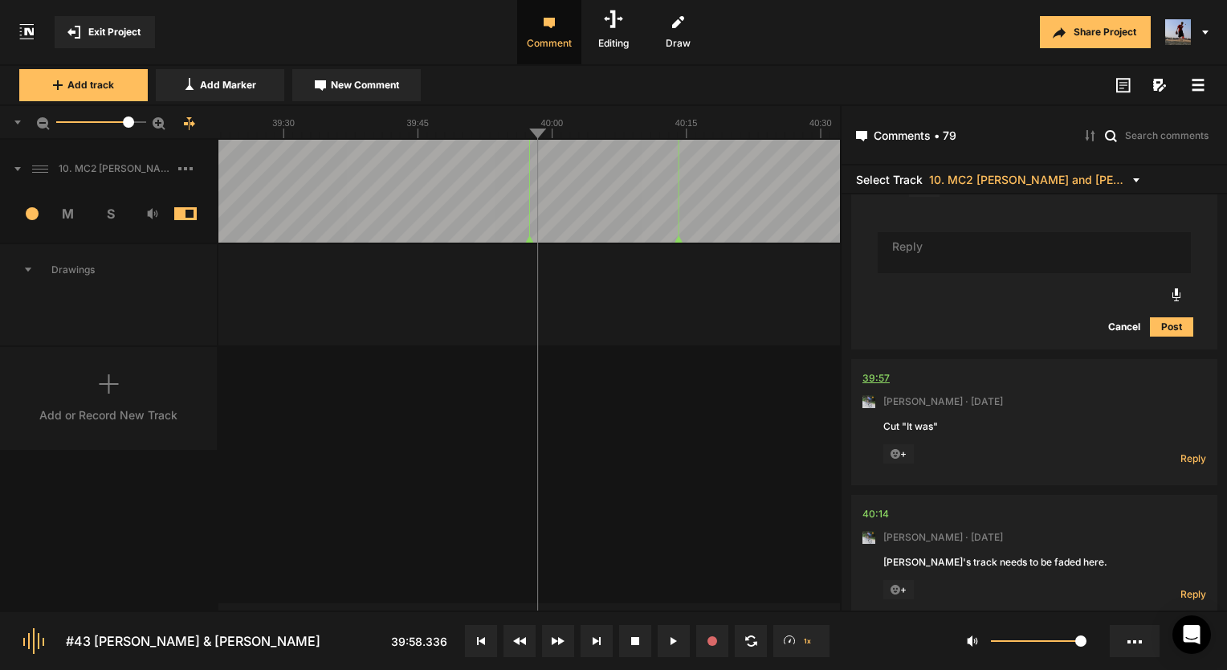
click at [881, 370] on div "39:57" at bounding box center [875, 378] width 27 height 16
click at [1180, 451] on span "Reply" at bounding box center [1193, 458] width 26 height 14
type textarea "Done!"
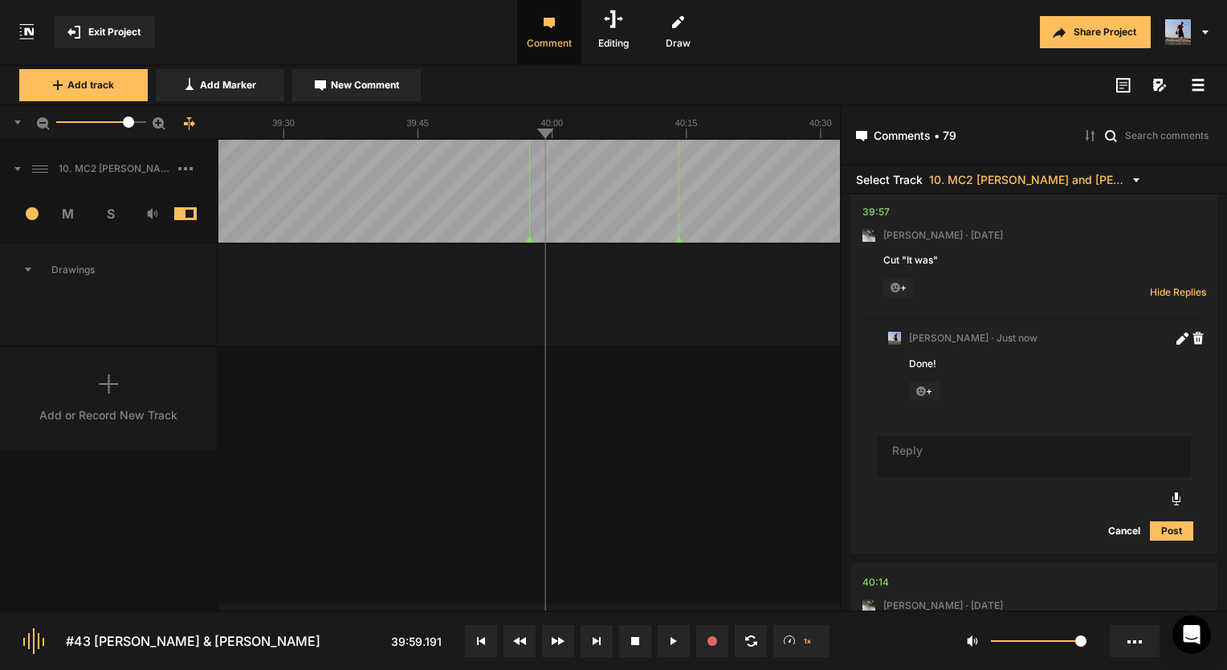
scroll to position [19682, 0]
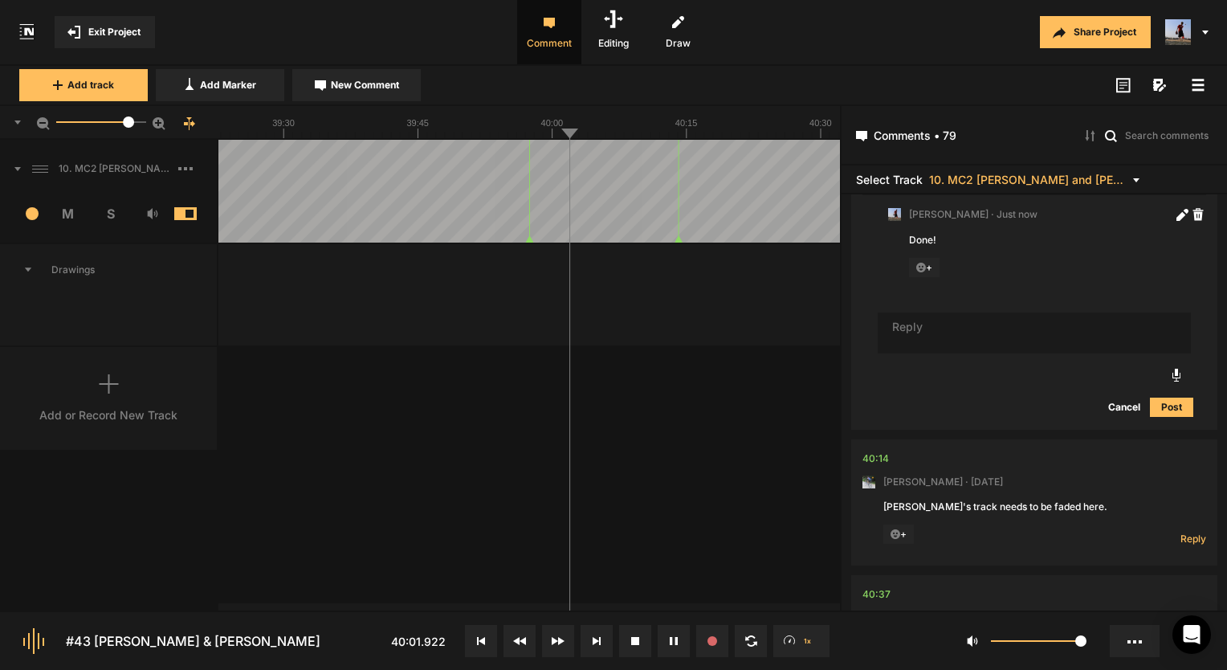
click at [670, 632] on button at bounding box center [674, 641] width 32 height 32
click at [875, 450] on div "40:14" at bounding box center [875, 458] width 26 height 16
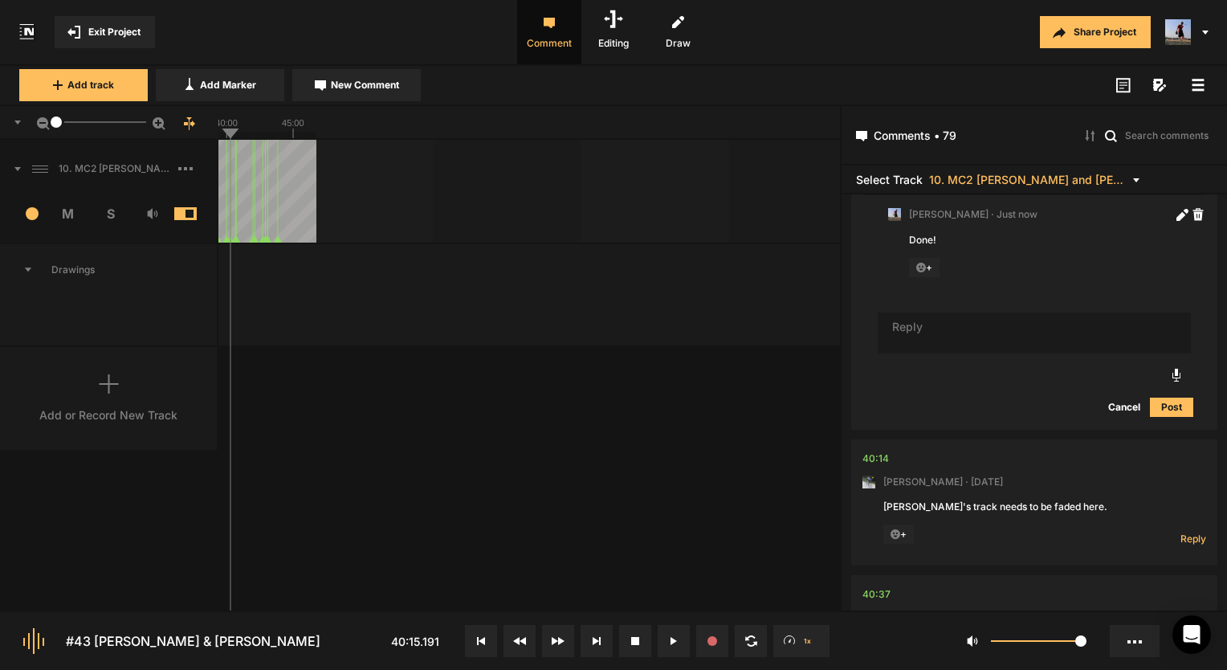
drag, startPoint x: 127, startPoint y: 124, endPoint x: -62, endPoint y: 126, distance: 188.7
click at [0, 126] on html "Exit Project Comment Editing Draw Share Project Add track Add Marker New Commen…" at bounding box center [613, 335] width 1227 height 670
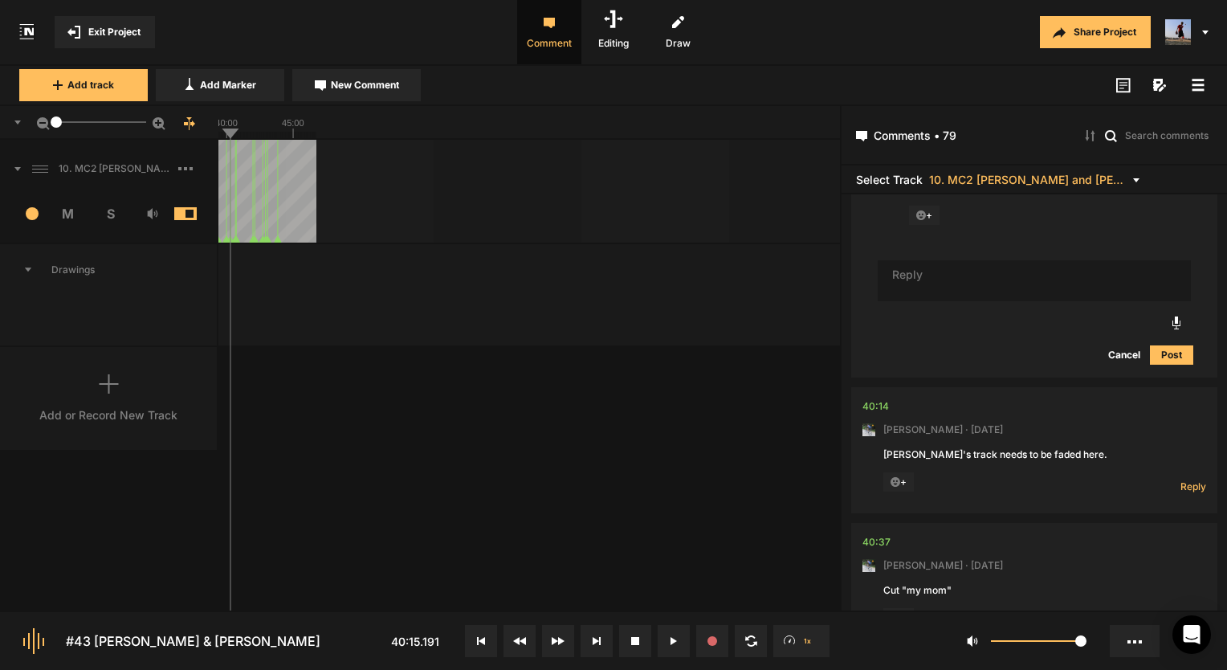
scroll to position [19762, 0]
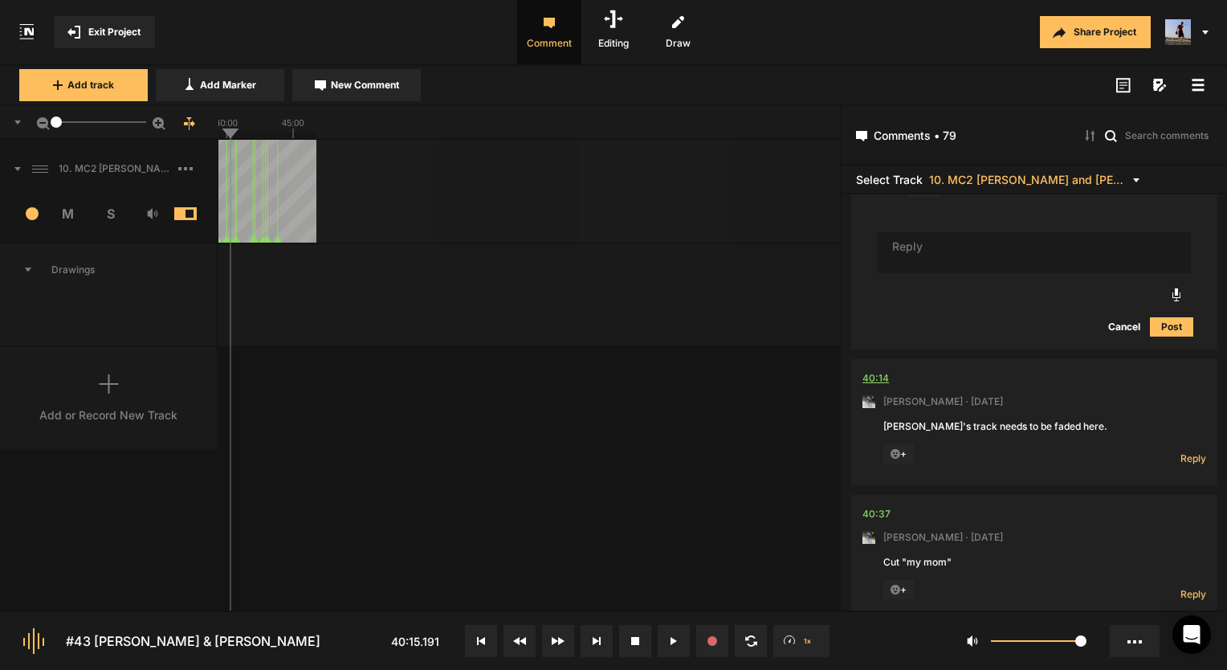
click at [865, 370] on div "40:14" at bounding box center [875, 378] width 26 height 16
click at [1184, 451] on span "Reply" at bounding box center [1193, 458] width 26 height 14
type textarea "Done!"
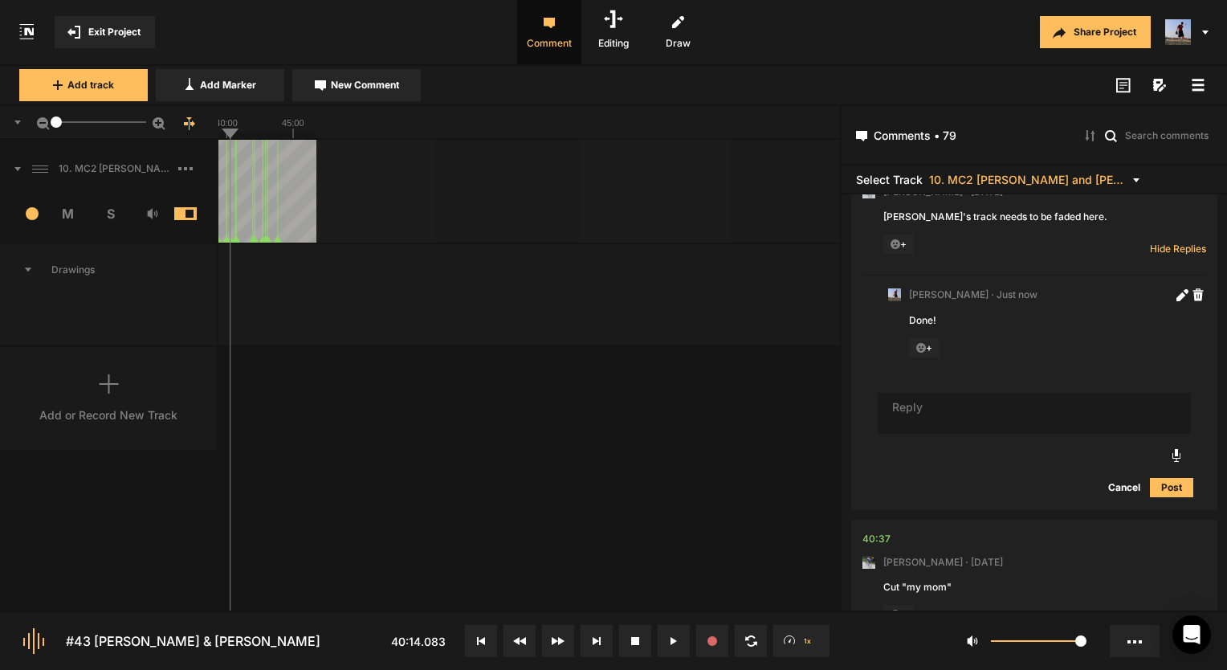
scroll to position [20052, 0]
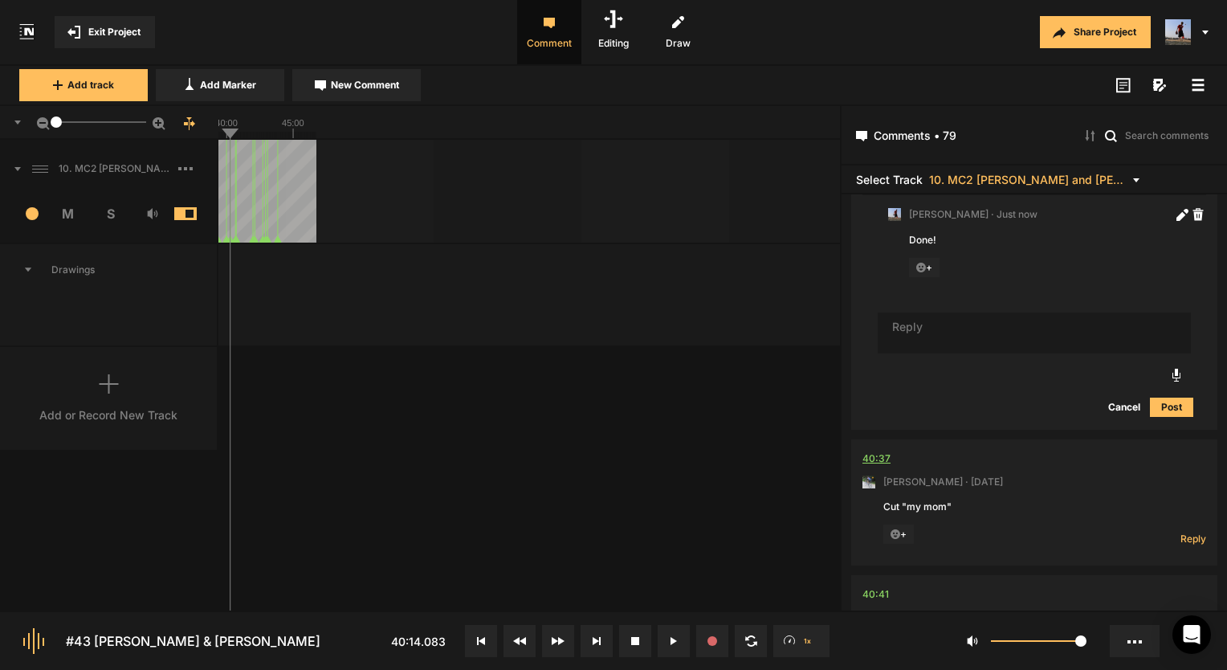
click at [877, 450] on div "40:37" at bounding box center [876, 458] width 28 height 16
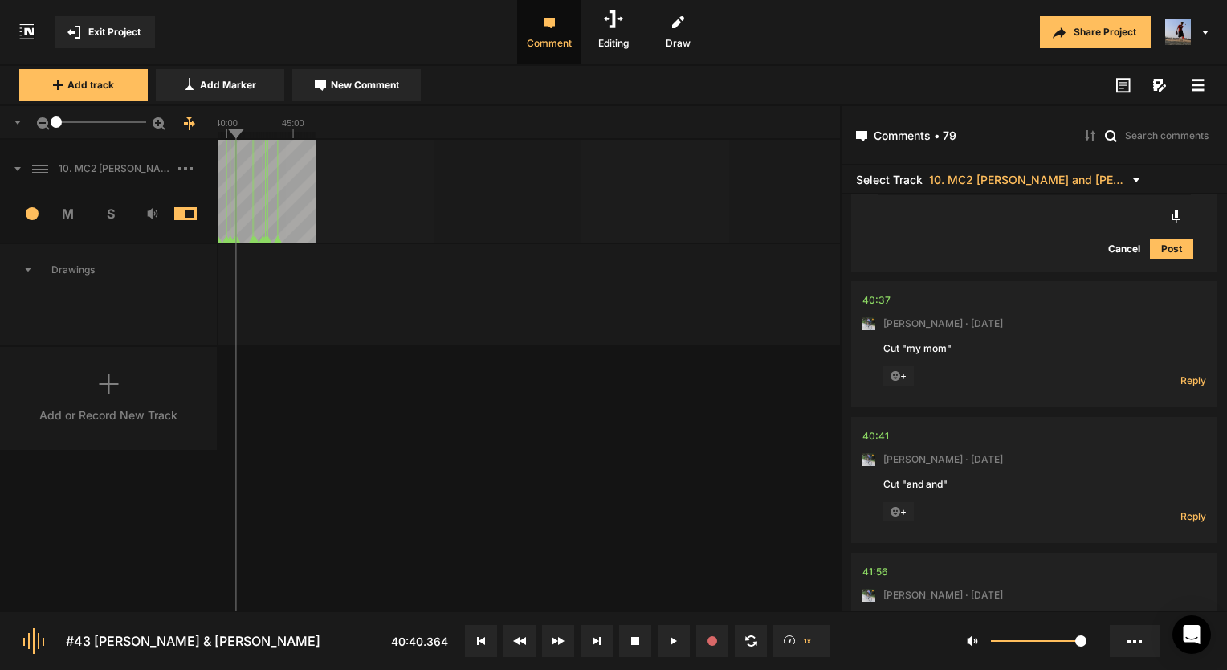
scroll to position [20213, 0]
click at [1183, 371] on span "Reply" at bounding box center [1193, 378] width 26 height 14
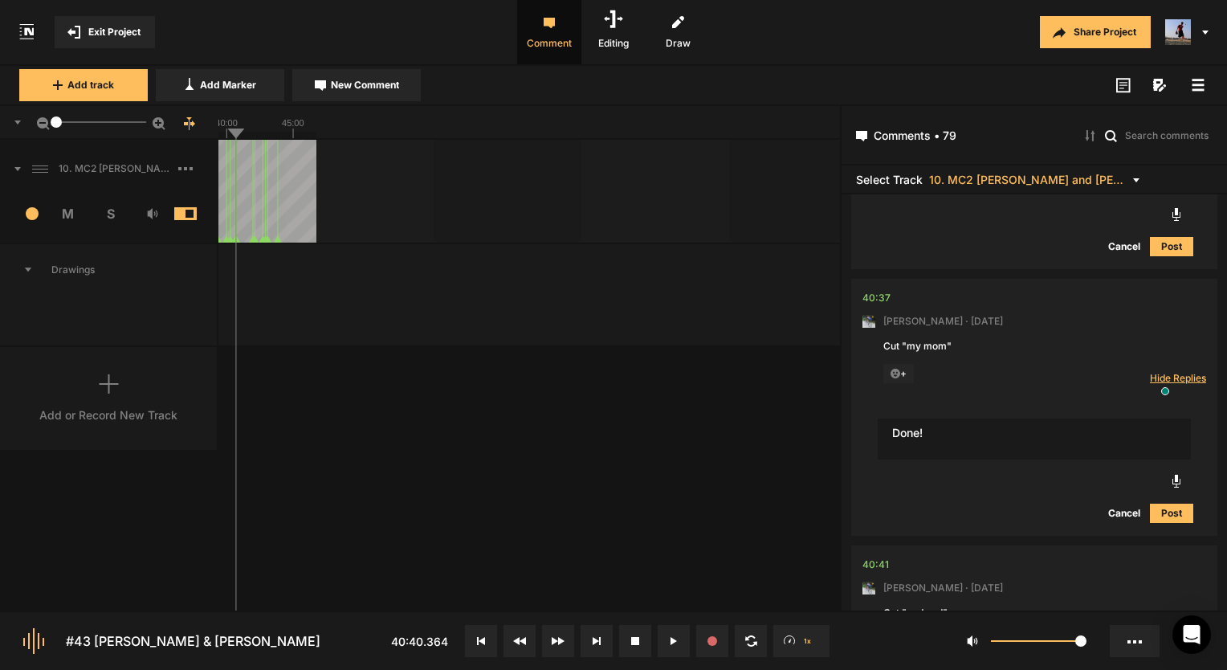
type textarea "Done!"
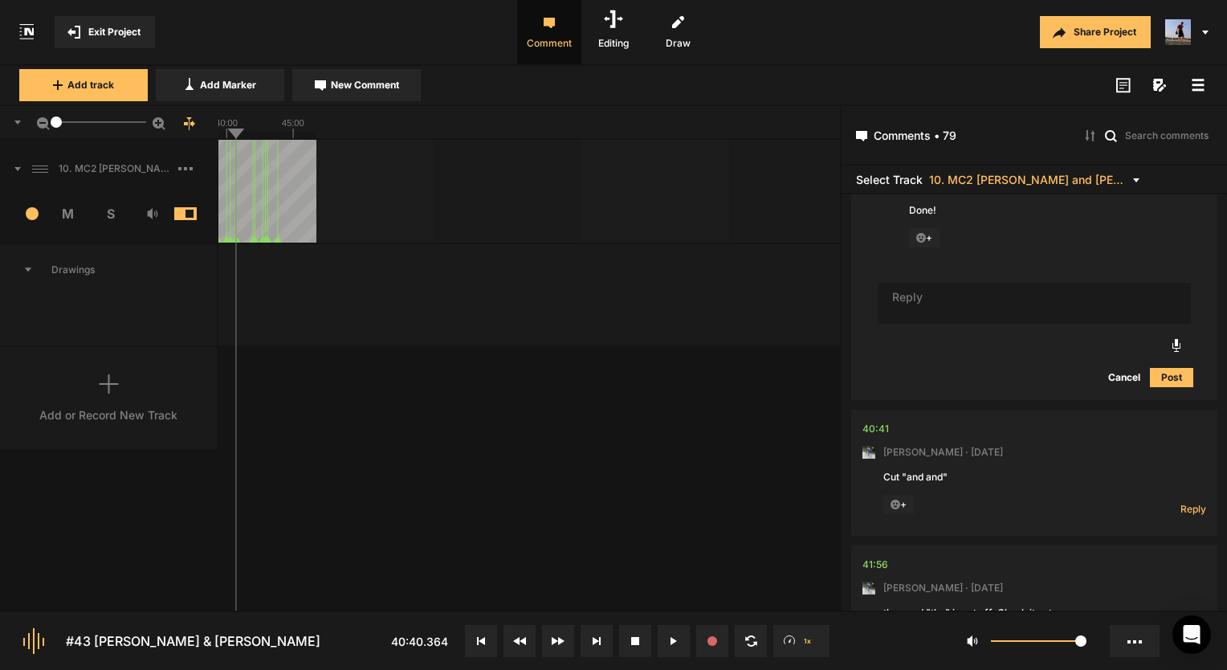
scroll to position [20454, 0]
click at [1189, 500] on span "Reply" at bounding box center [1193, 507] width 26 height 14
type textarea "Done!"
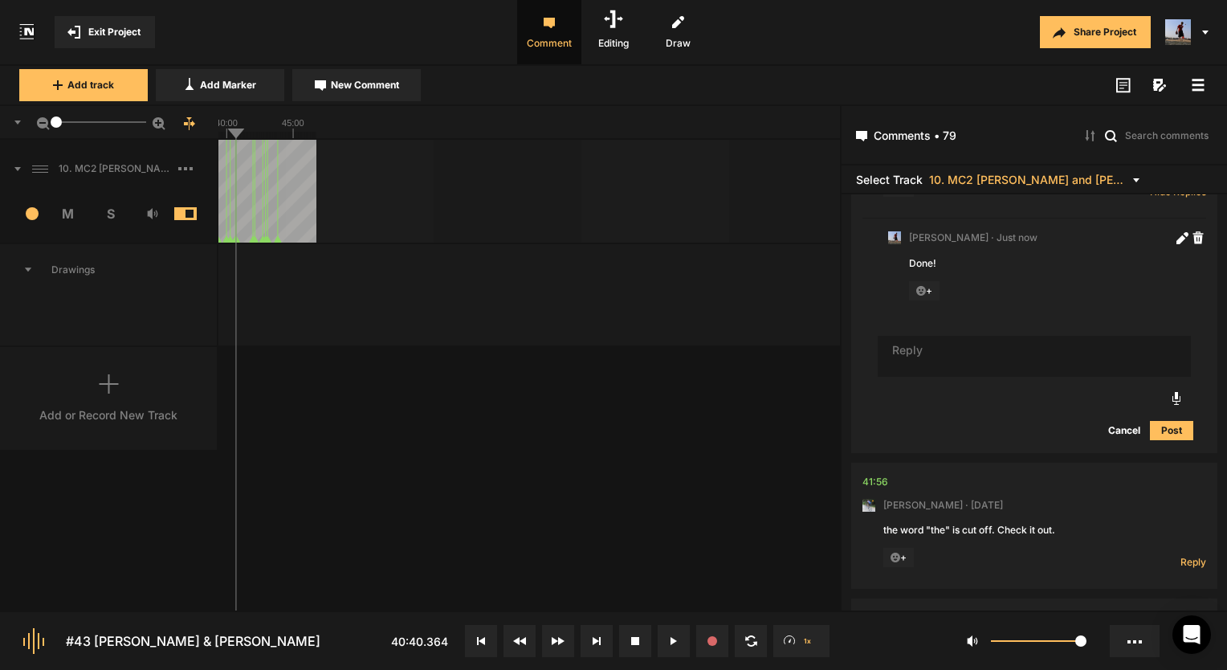
scroll to position [20871, 0]
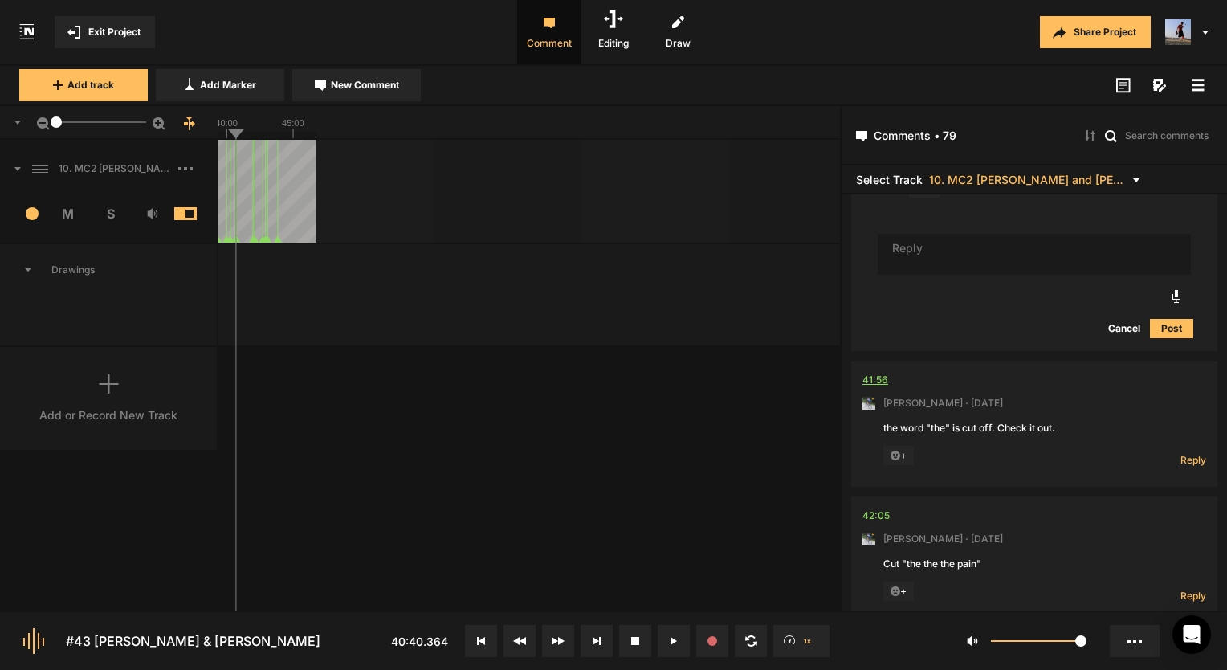
click at [882, 372] on div "41:56" at bounding box center [875, 380] width 26 height 16
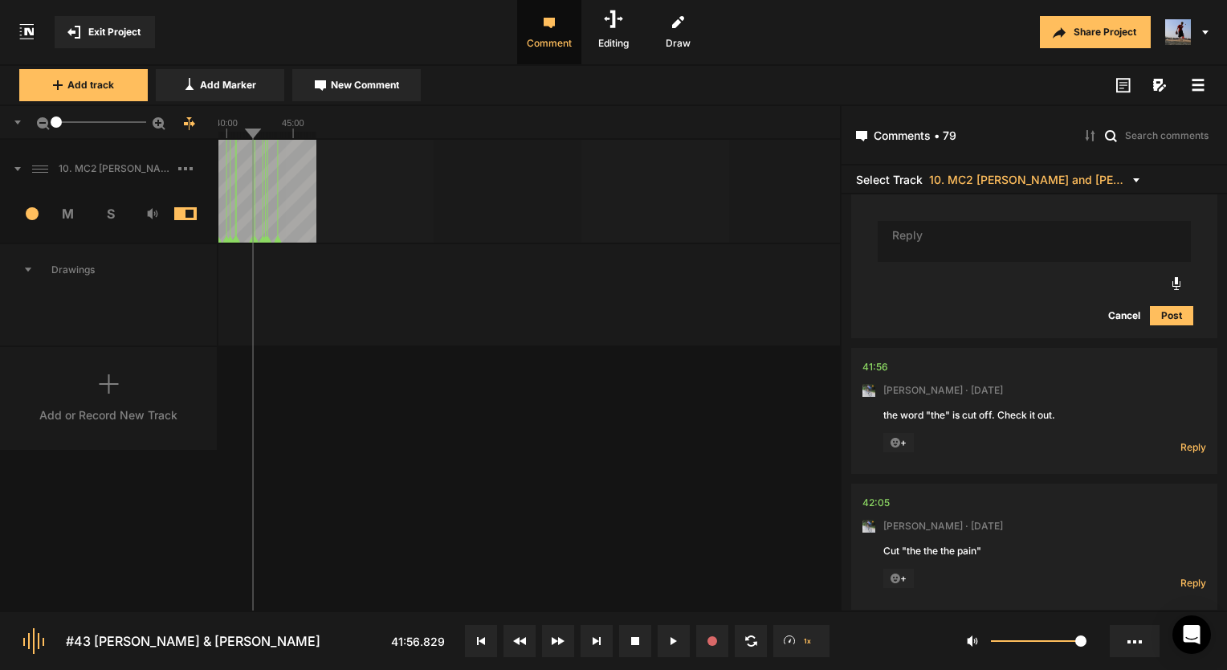
scroll to position [20788, 0]
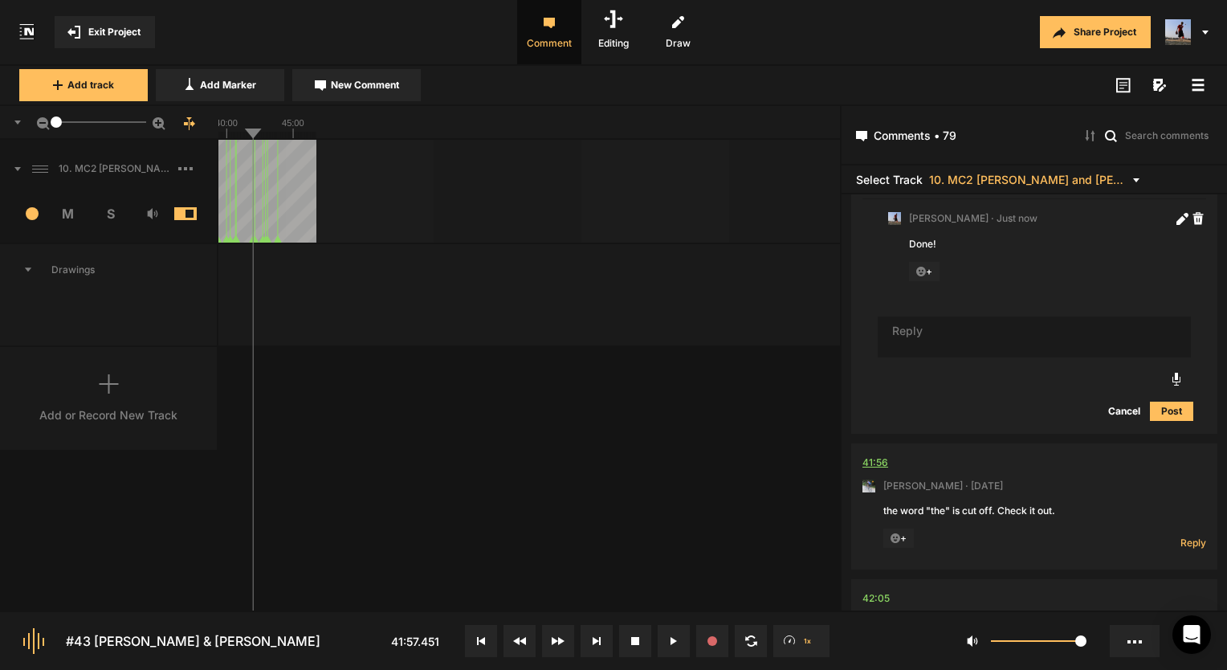
click at [880, 454] on div "41:56" at bounding box center [875, 462] width 26 height 16
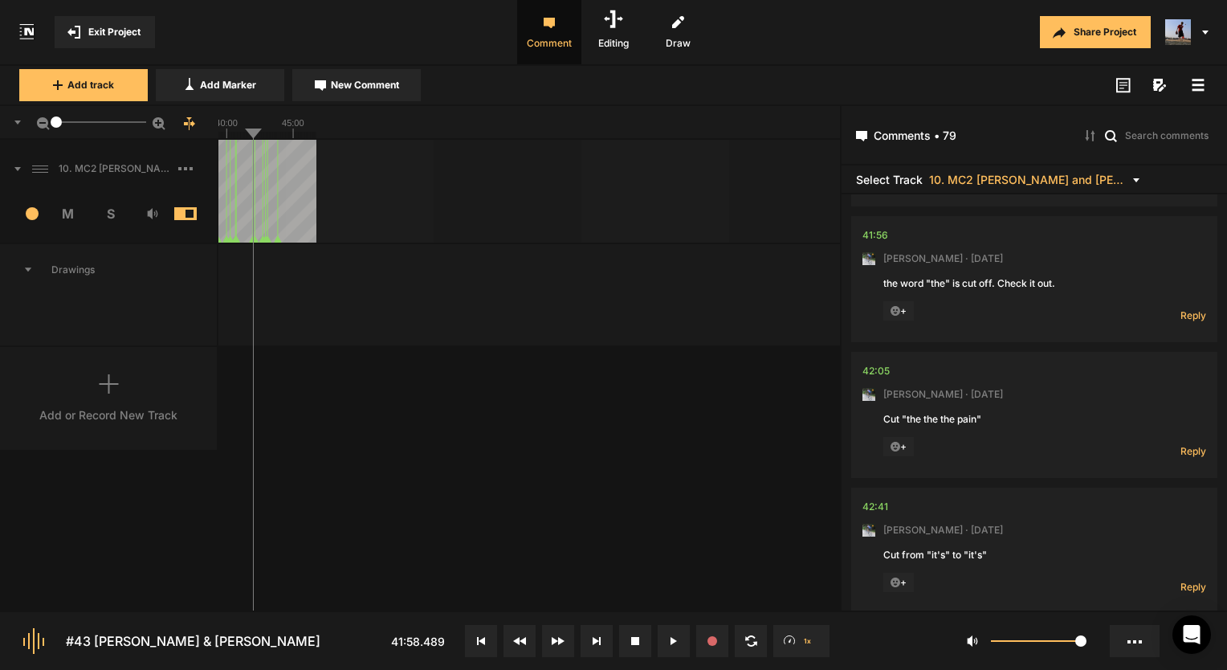
scroll to position [21029, 0]
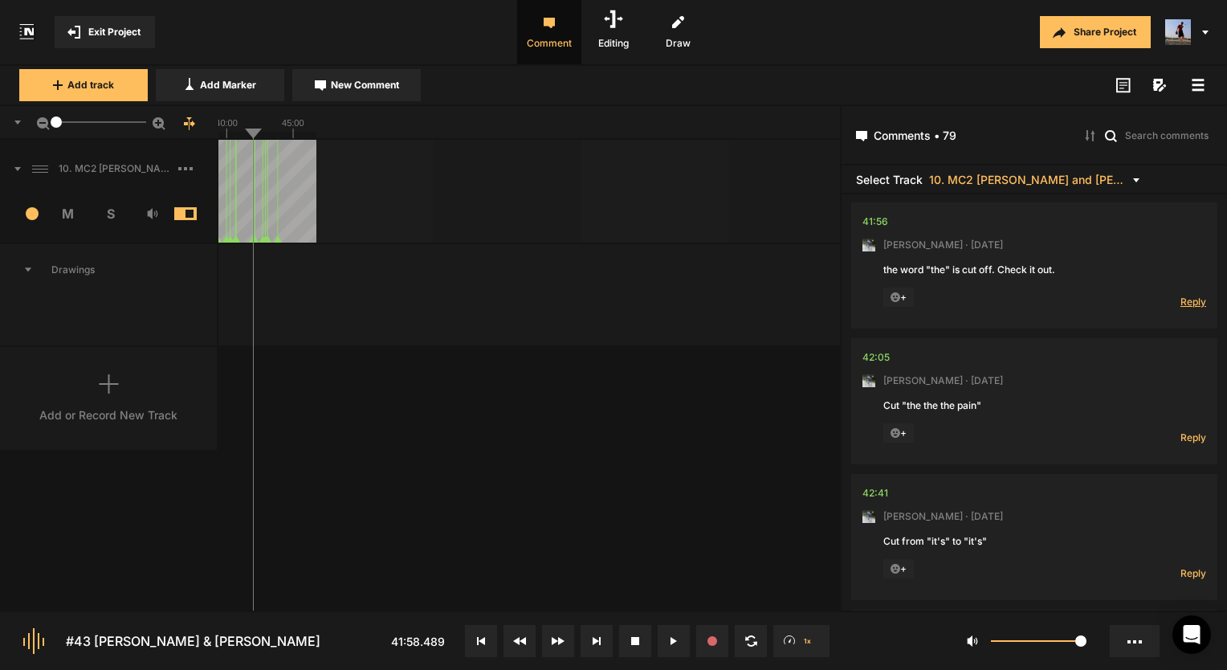
click at [1187, 295] on span "Reply" at bounding box center [1193, 302] width 26 height 14
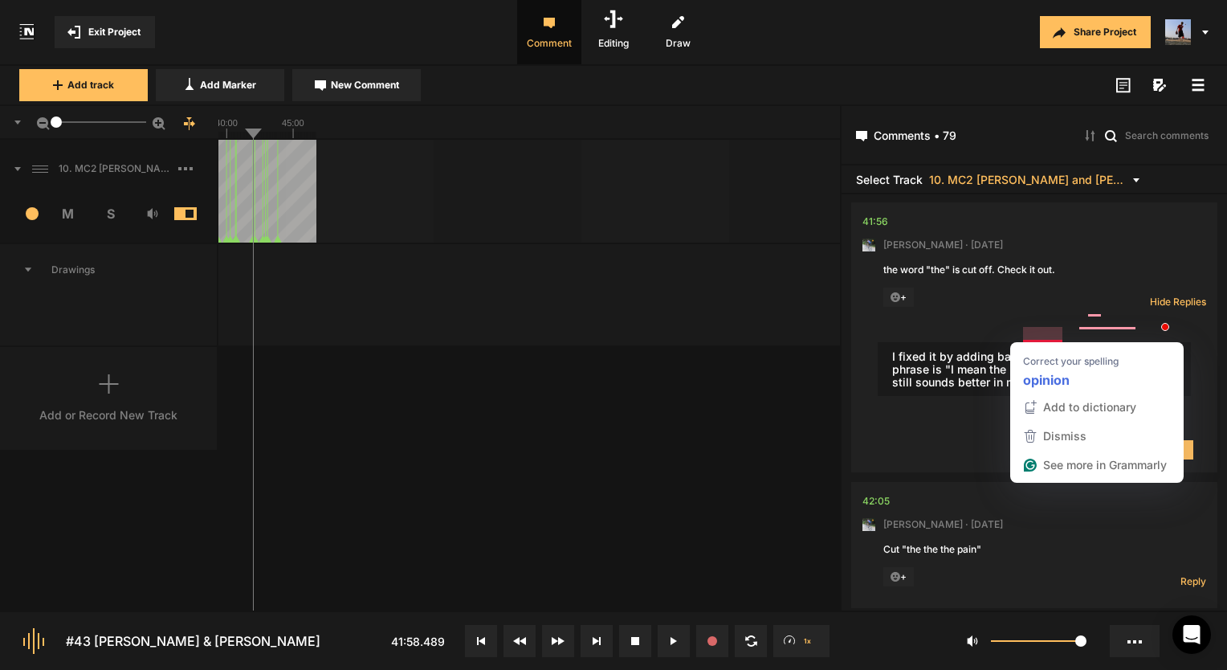
click at [1033, 342] on textarea "I fixed it by adding back some audio so now the phrase is "I mean the beginning…" at bounding box center [1034, 369] width 313 height 55
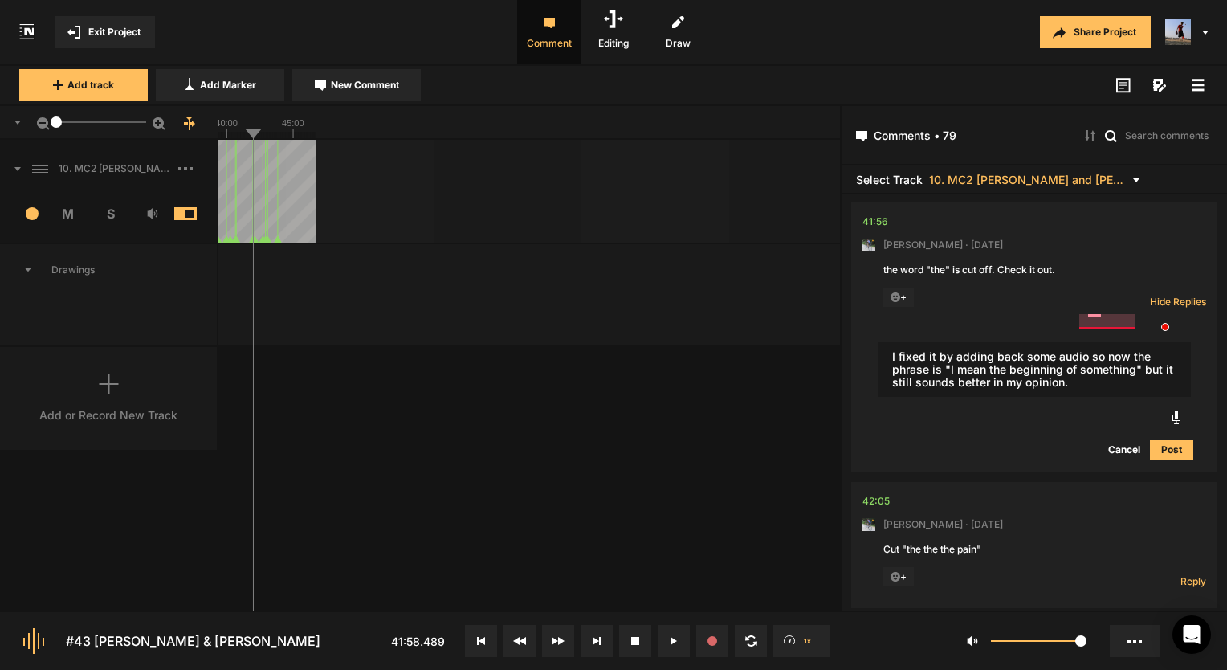
click at [1092, 342] on textarea "I fixed it by adding back some audio so now the phrase is "I mean the beginning…" at bounding box center [1034, 369] width 313 height 55
type textarea "I fixed it by adding back some audio so now the phrase is "I mean the beginning…"
click at [1161, 440] on button "Post" at bounding box center [1171, 449] width 43 height 19
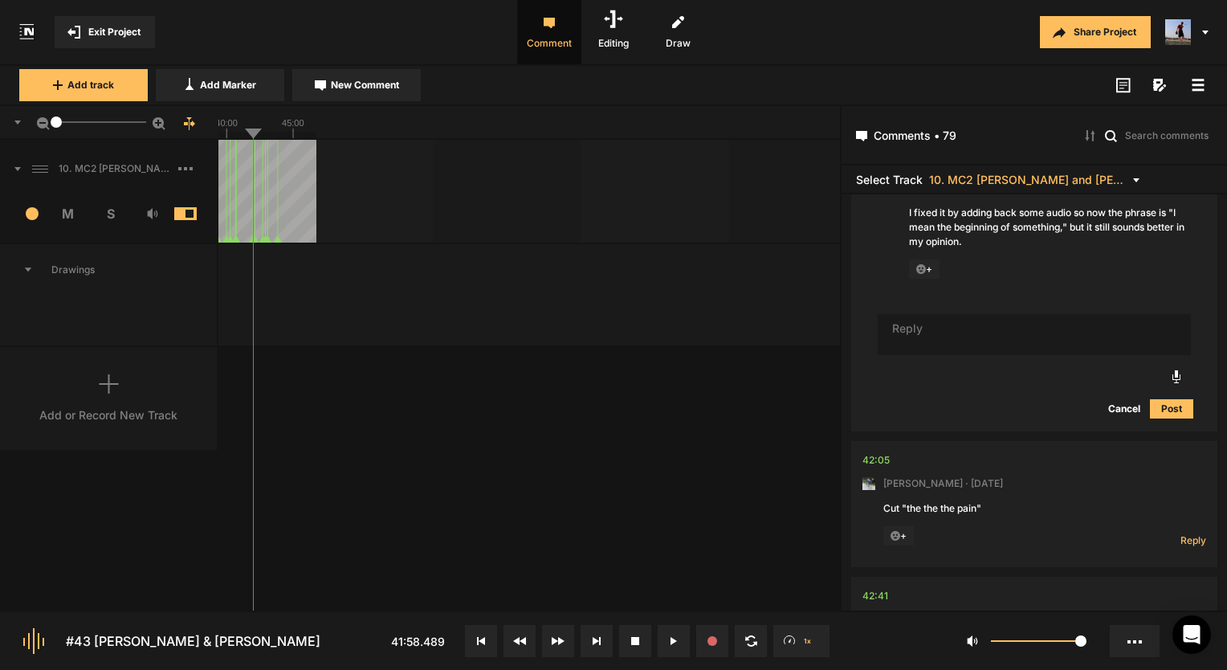
scroll to position [21270, 0]
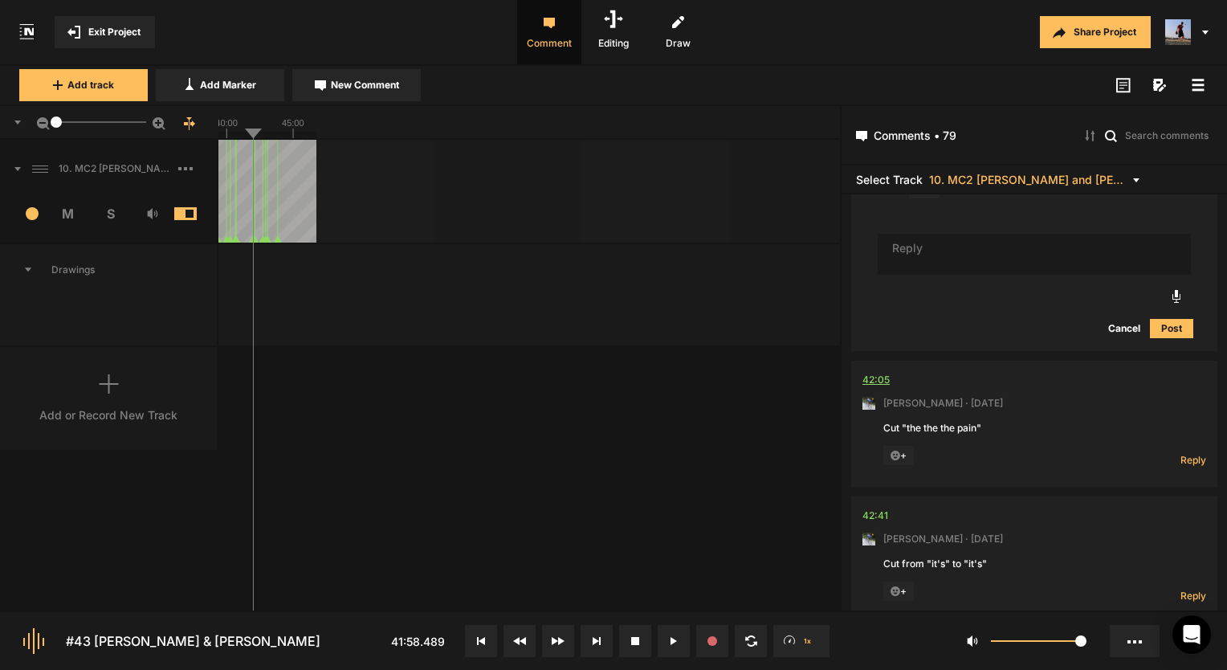
click at [876, 372] on div "42:05" at bounding box center [875, 380] width 27 height 16
click at [1180, 453] on span "Reply" at bounding box center [1193, 460] width 26 height 14
type textarea "Done!"
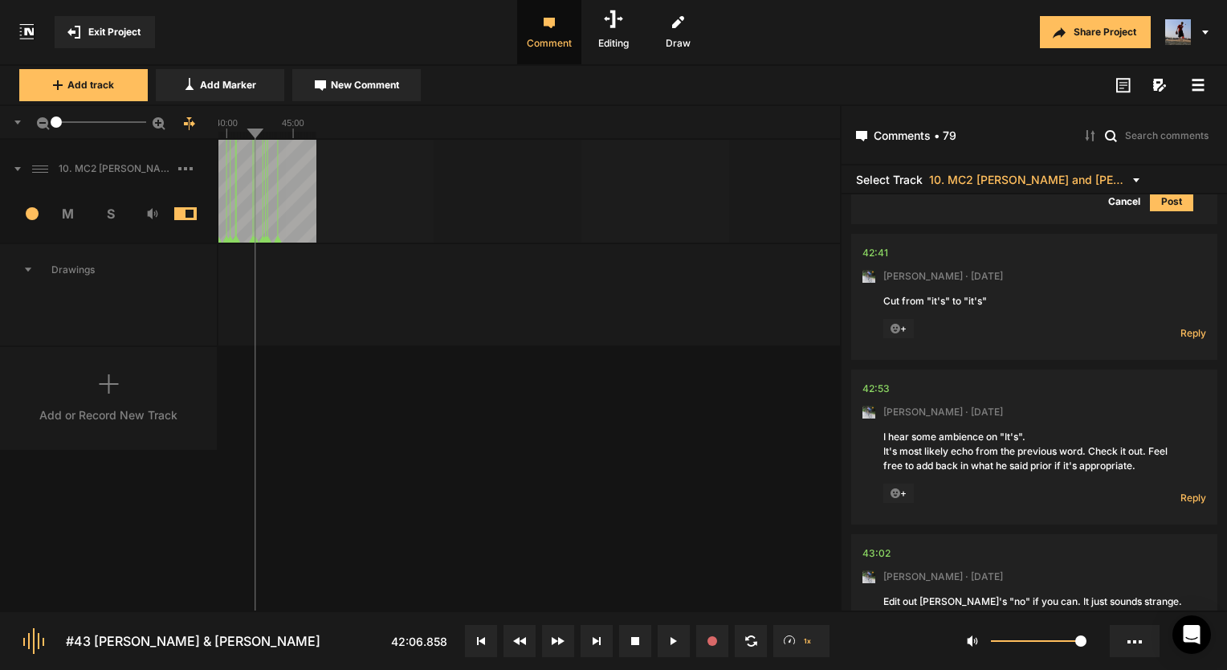
scroll to position [21767, 0]
click at [881, 245] on div "42:41" at bounding box center [875, 253] width 26 height 16
click at [868, 381] on div "42:53" at bounding box center [875, 389] width 27 height 16
click at [671, 638] on icon at bounding box center [671, 641] width 2 height 8
click at [880, 381] on div "42:53" at bounding box center [875, 389] width 27 height 16
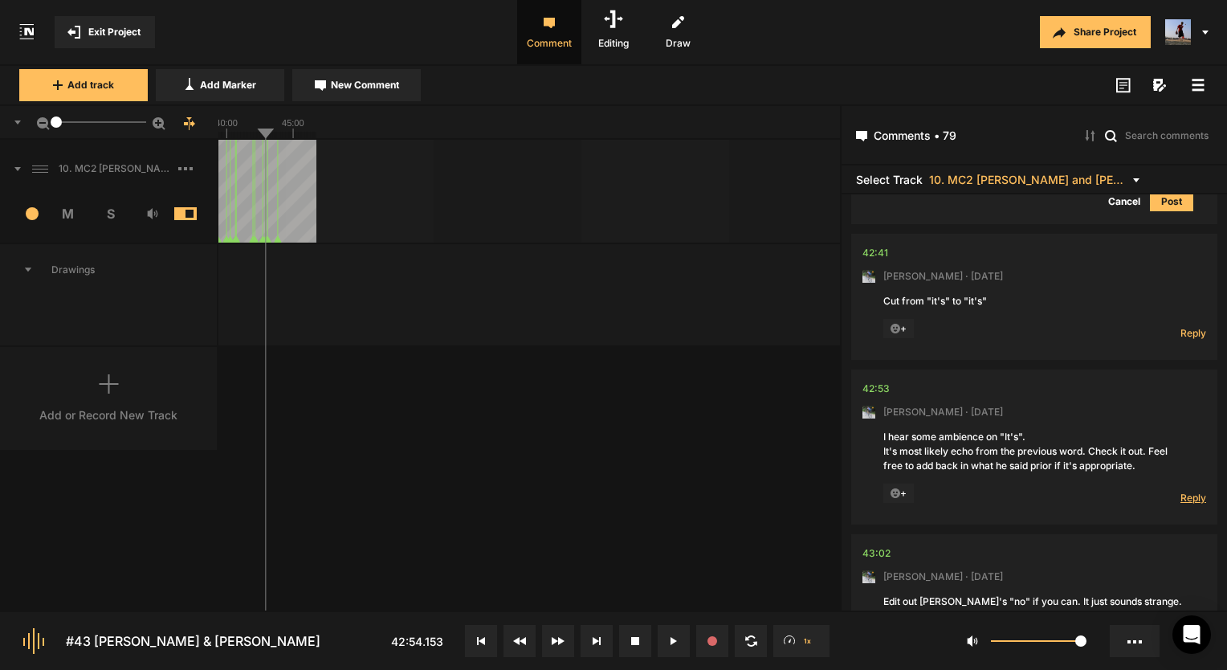
click at [1196, 491] on span "Reply" at bounding box center [1193, 498] width 26 height 14
type textarea "D"
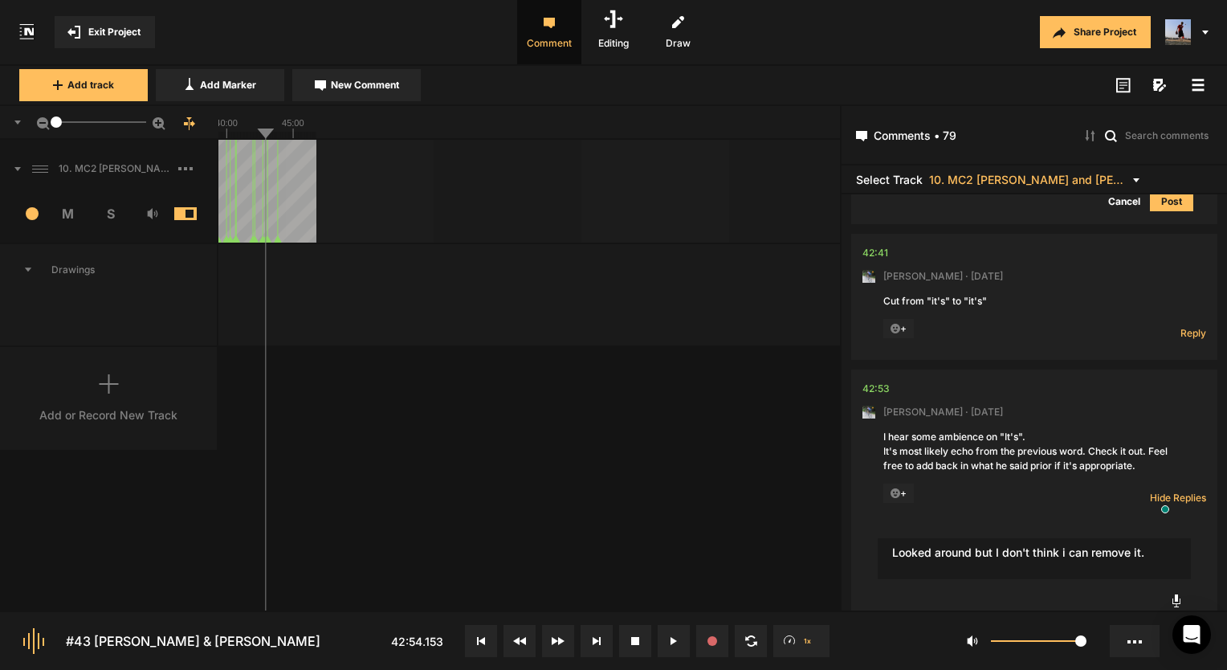
type textarea "Looked around but I don't think i can remove it."
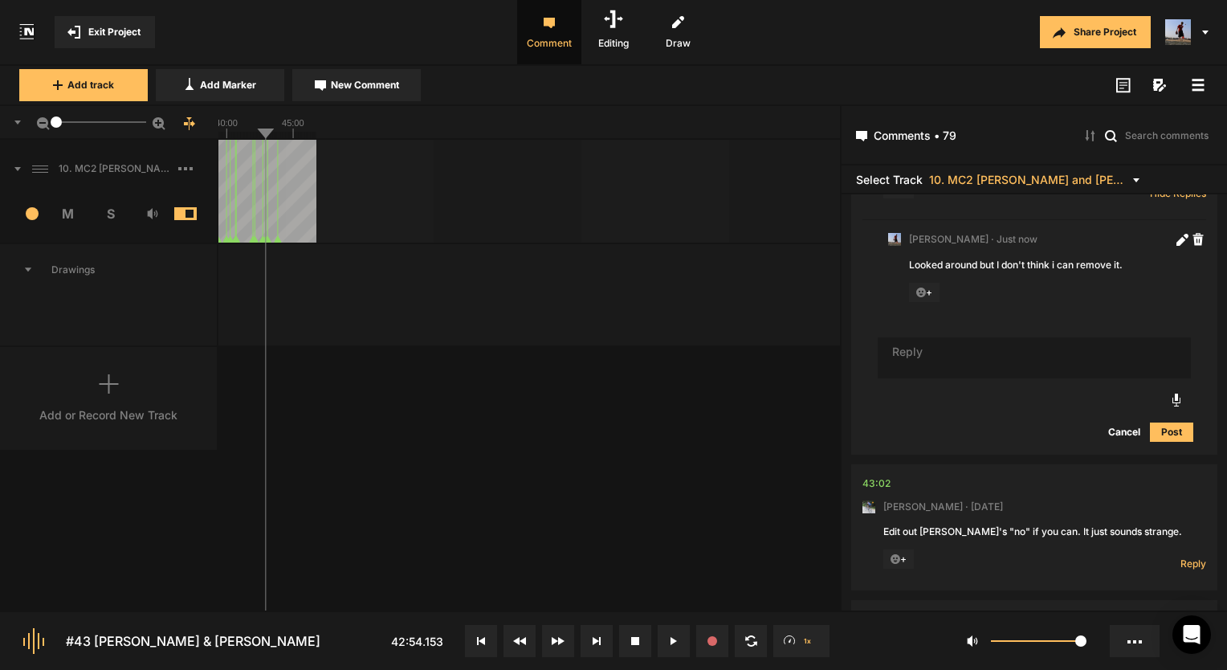
scroll to position [22162, 0]
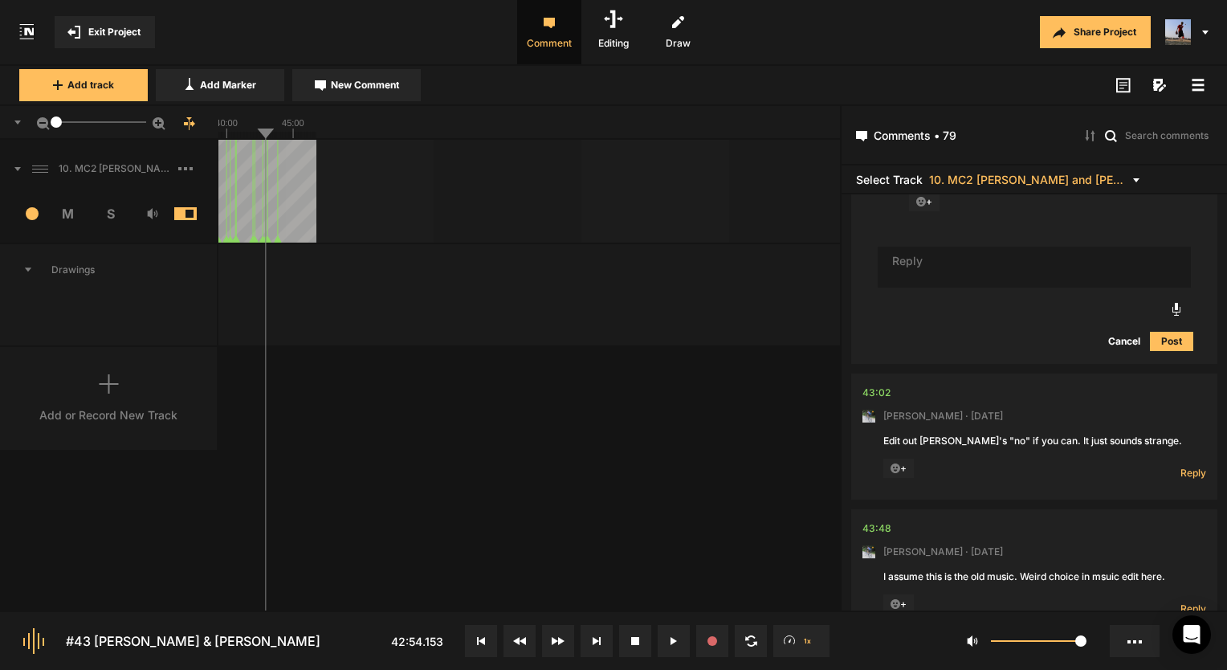
click at [1195, 432] on nt-comment "43:02 Mark Weeber · 5 days ago Edit out Fred's "no" if you can. It just sounds …" at bounding box center [1034, 436] width 344 height 126
click at [1189, 466] on span "Reply" at bounding box center [1193, 473] width 26 height 14
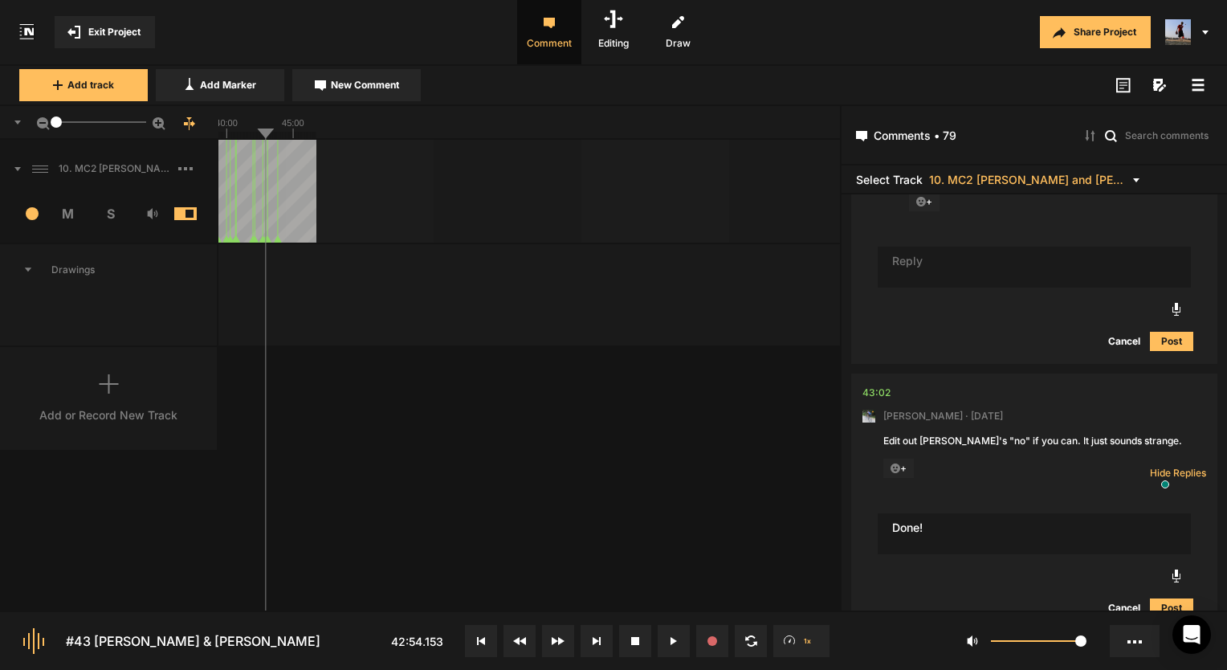
type textarea "Done!"
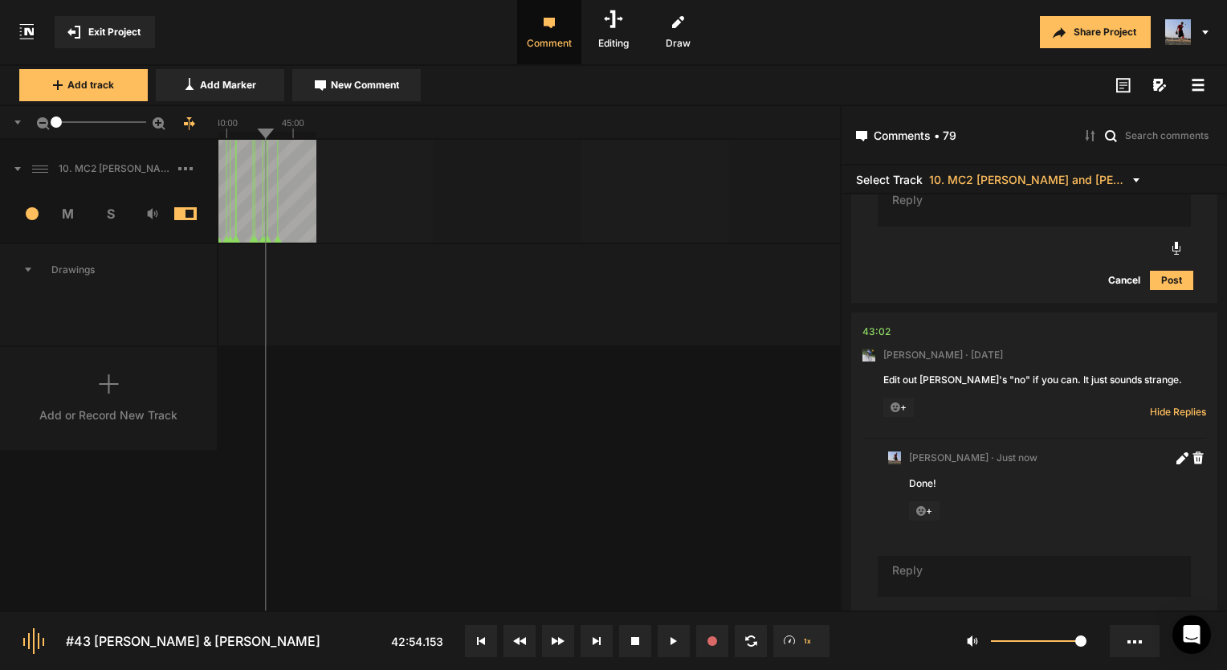
scroll to position [22397, 0]
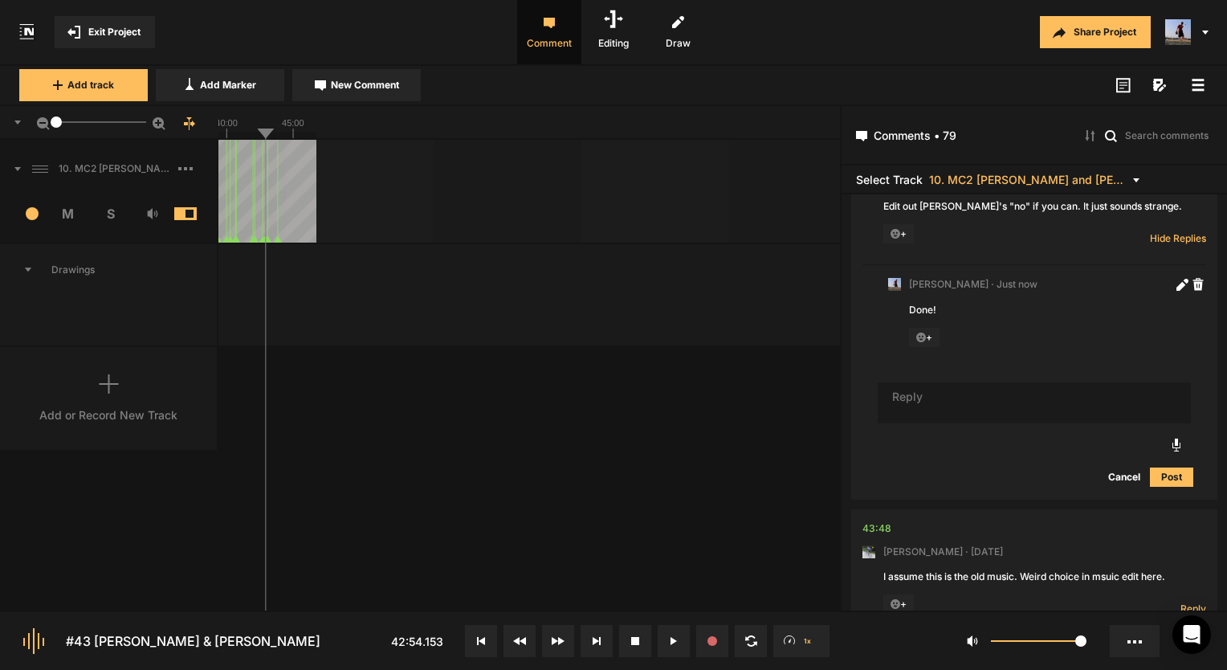
click at [1190, 601] on span "Reply" at bounding box center [1193, 608] width 26 height 14
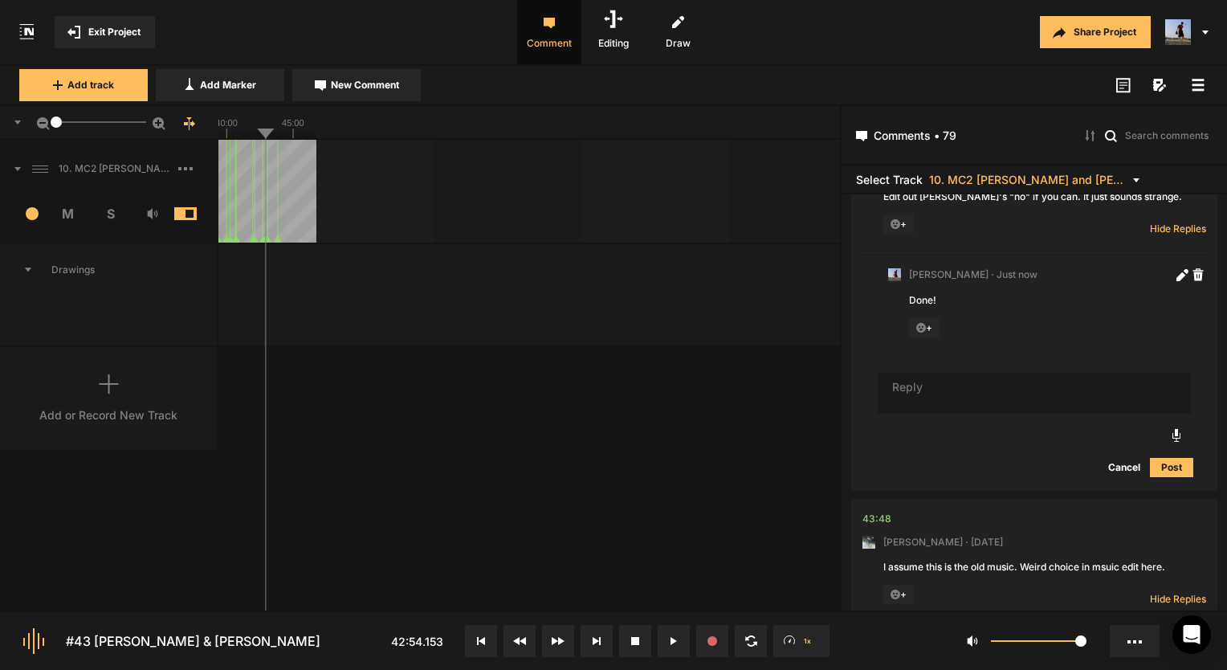
scroll to position [22406, 0]
type textarea "Yup!"
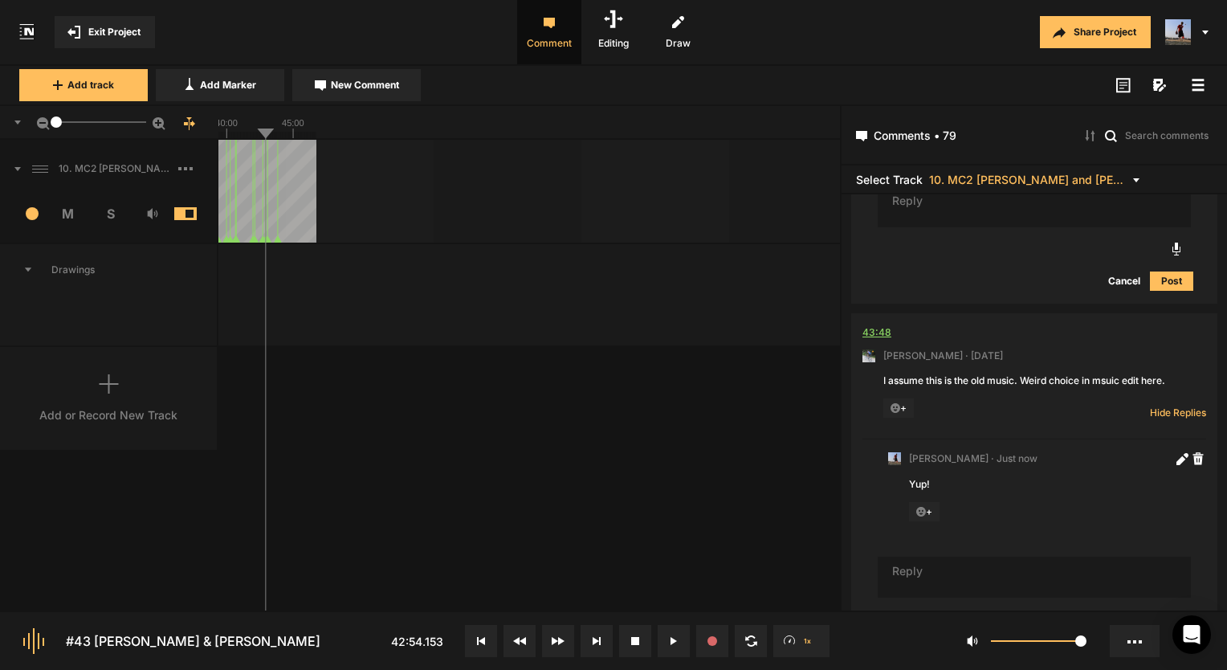
click at [884, 324] on div "43:48" at bounding box center [876, 332] width 29 height 16
click at [88, 25] on span "Exit Project" at bounding box center [114, 32] width 52 height 14
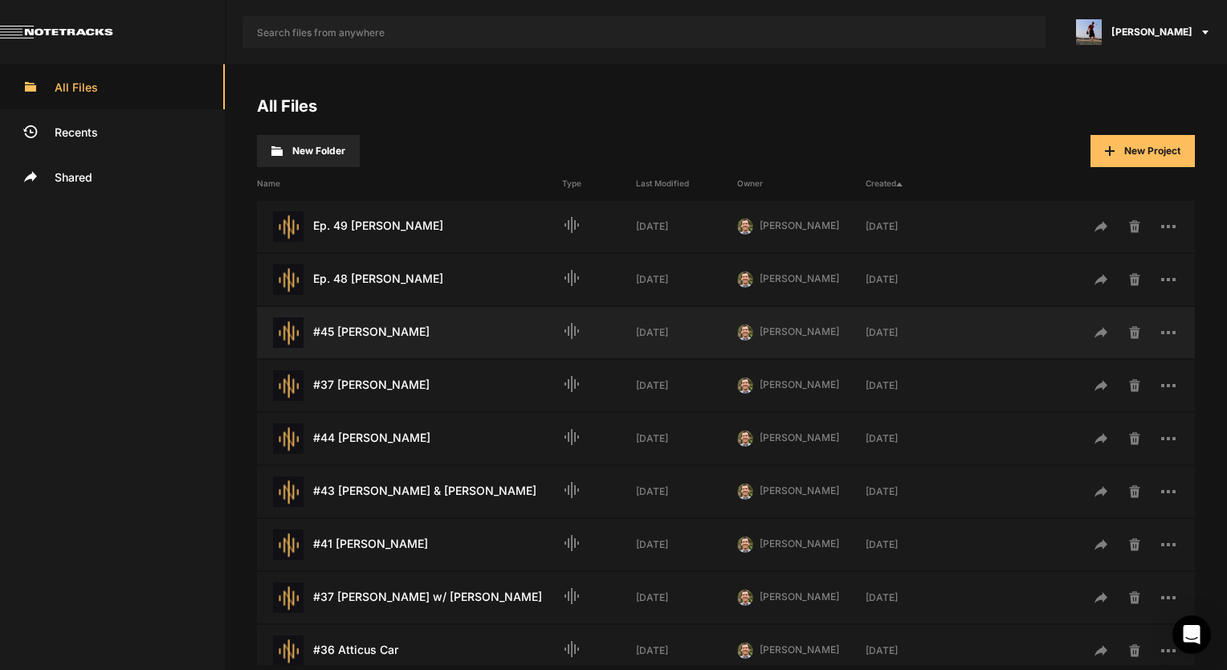
click at [389, 319] on div "#45 Kathleen Lansing Last Modified: 2 weeks ago" at bounding box center [409, 332] width 305 height 31
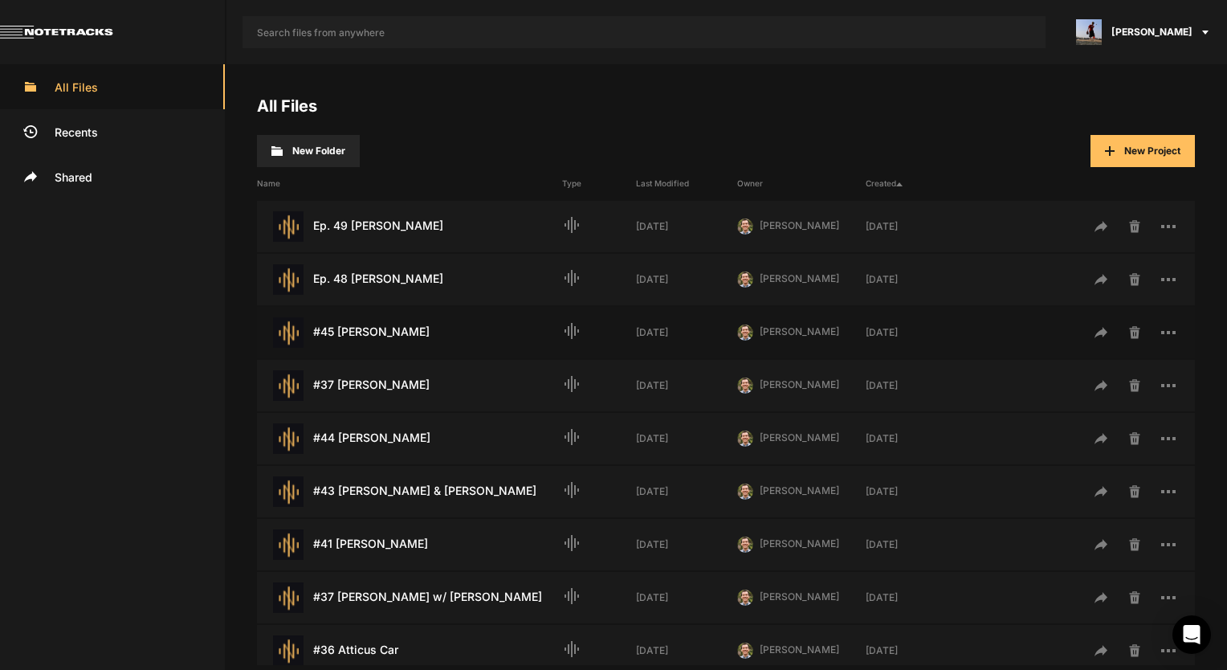
click at [400, 324] on div "#45 Kathleen Lansing Last Modified: 2 weeks ago" at bounding box center [409, 332] width 305 height 31
click at [383, 329] on div "#45 Kathleen Lansing Last Modified: 2 weeks ago" at bounding box center [409, 332] width 305 height 31
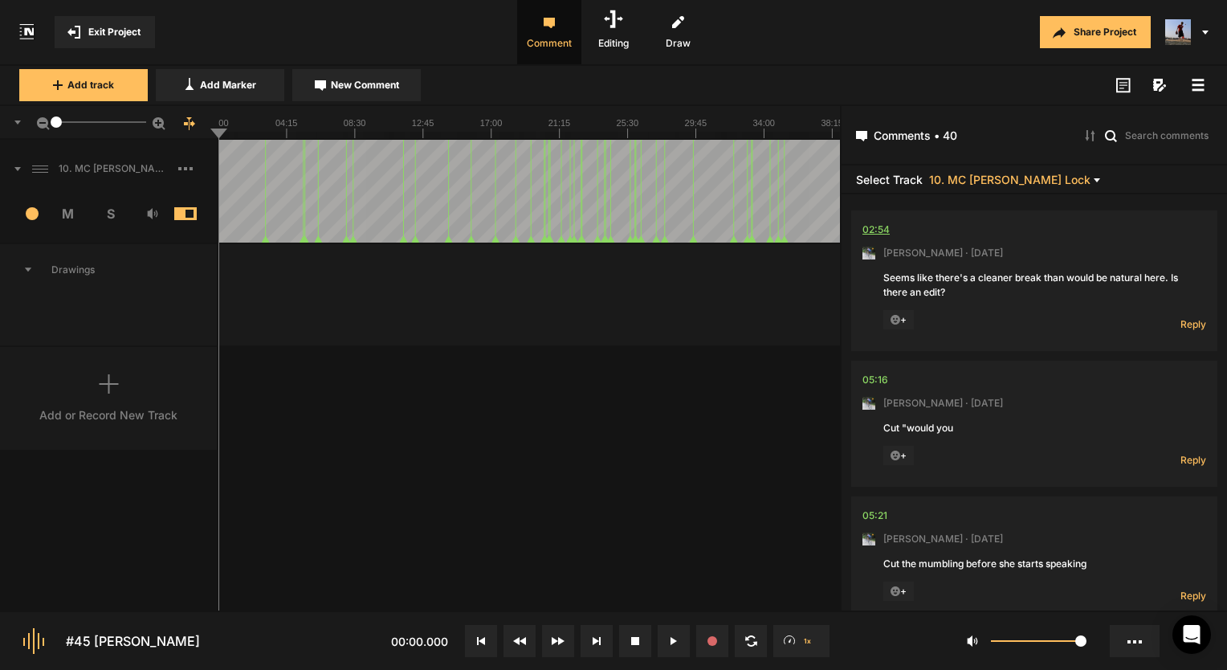
click at [874, 229] on div "02:54" at bounding box center [875, 230] width 27 height 16
click at [887, 234] on div "02:54" at bounding box center [875, 230] width 27 height 16
click at [876, 230] on div "02:54" at bounding box center [875, 230] width 27 height 16
click at [1180, 322] on span "Reply" at bounding box center [1193, 324] width 26 height 14
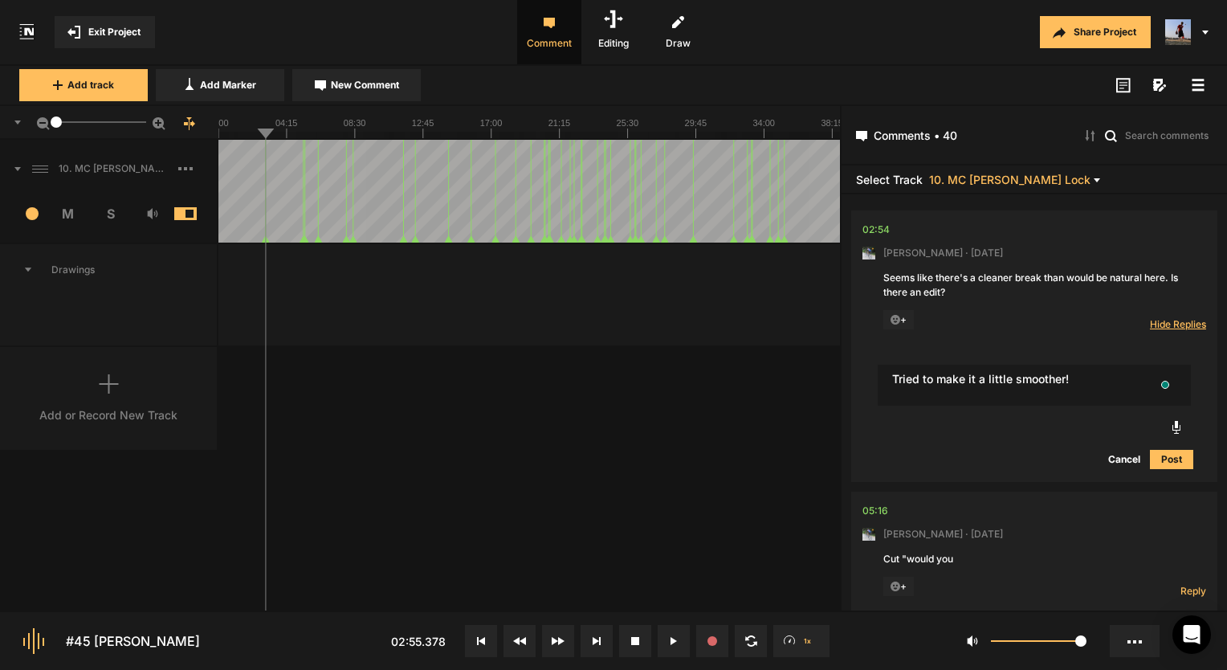
type textarea "Tried to make it a little smoother!"
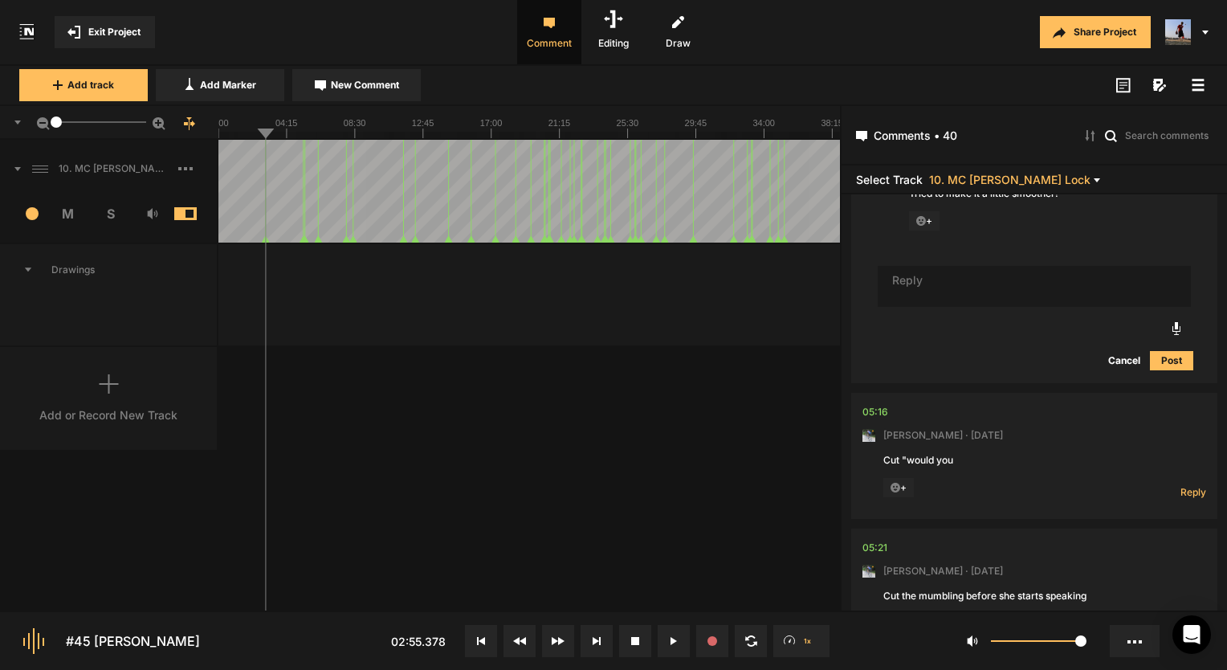
scroll to position [241, 0]
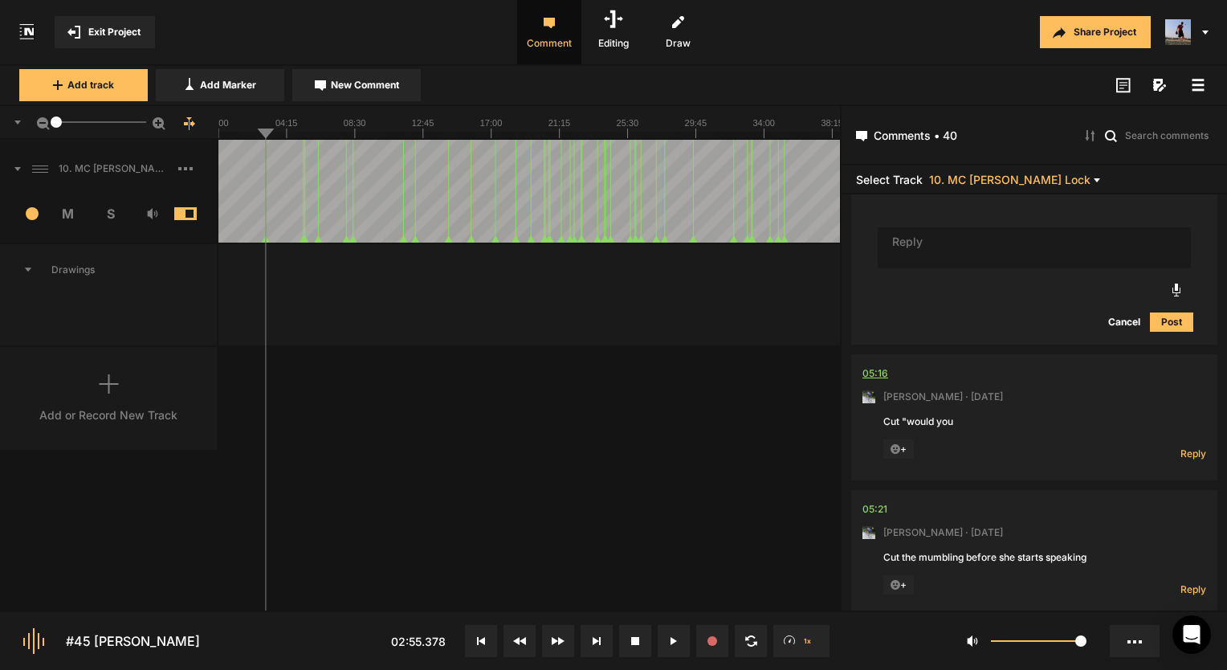
click at [871, 369] on div "05:16" at bounding box center [875, 373] width 26 height 16
click at [1182, 448] on span "Reply" at bounding box center [1193, 453] width 26 height 14
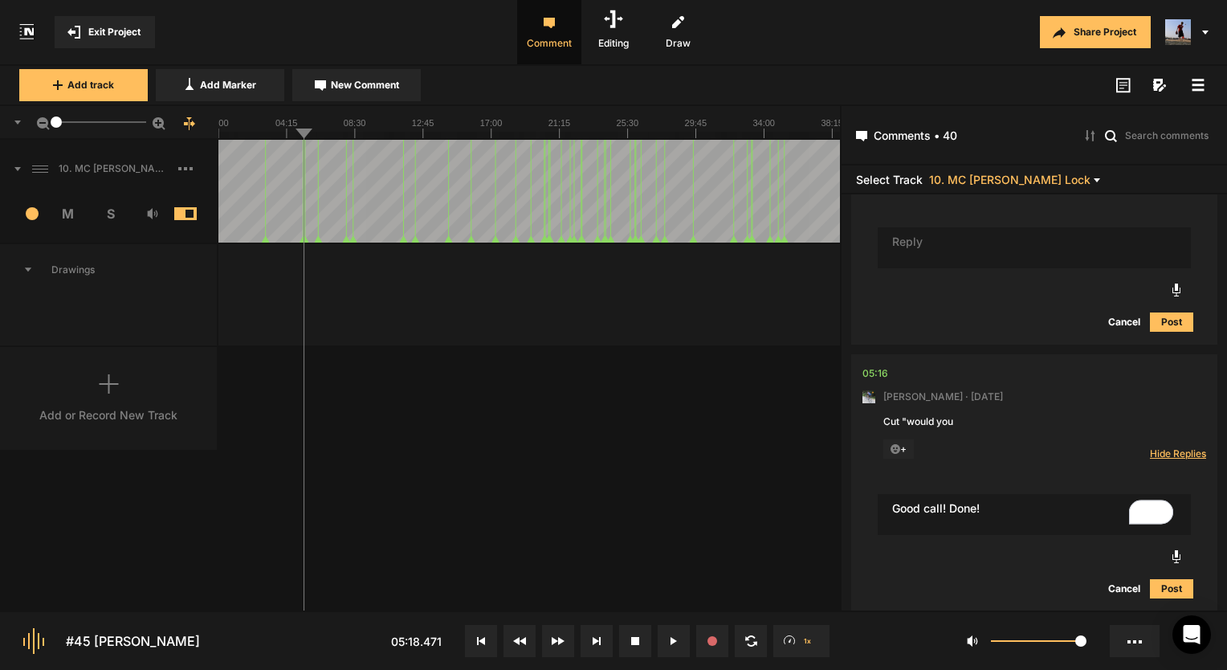
type textarea "Good call! Done!"
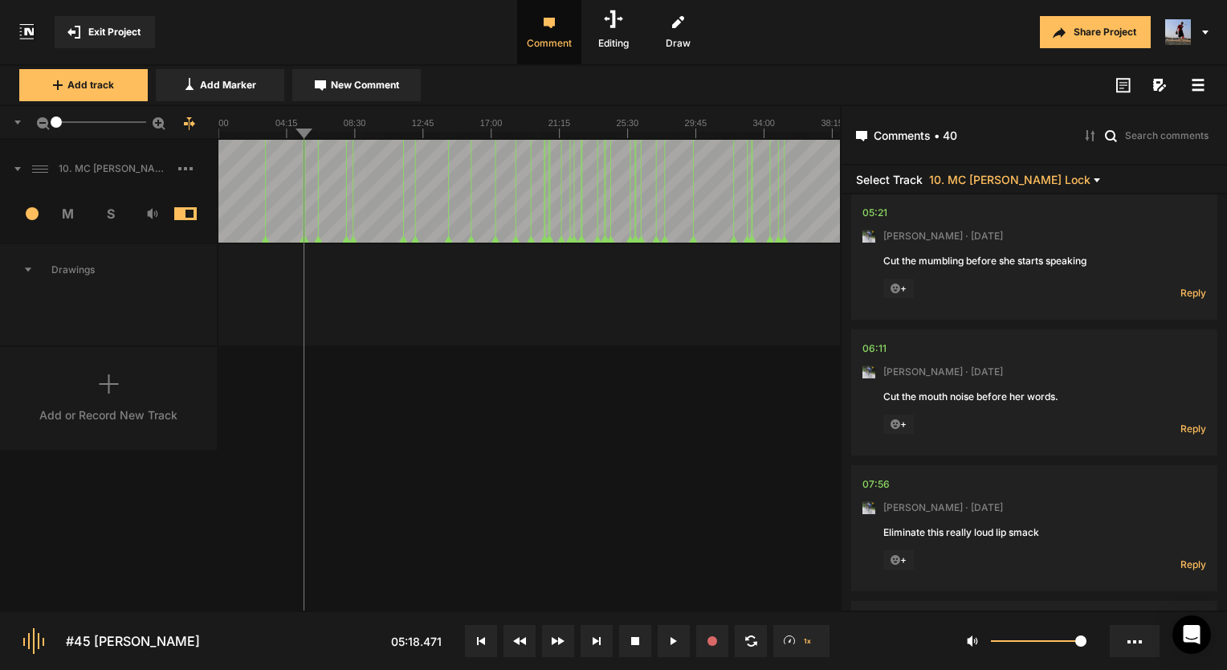
scroll to position [732, 0]
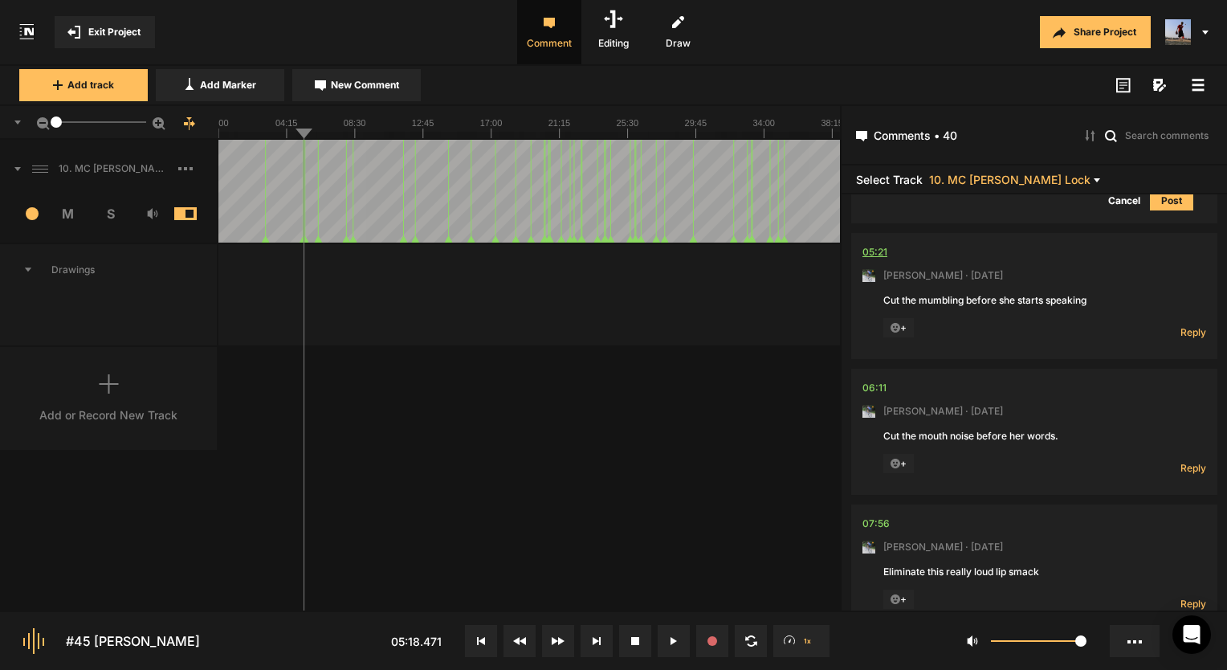
click at [874, 246] on div "05:21" at bounding box center [874, 252] width 25 height 16
drag, startPoint x: 1175, startPoint y: 328, endPoint x: 1186, endPoint y: 332, distance: 12.2
click at [1180, 328] on span "Reply" at bounding box center [1193, 332] width 26 height 14
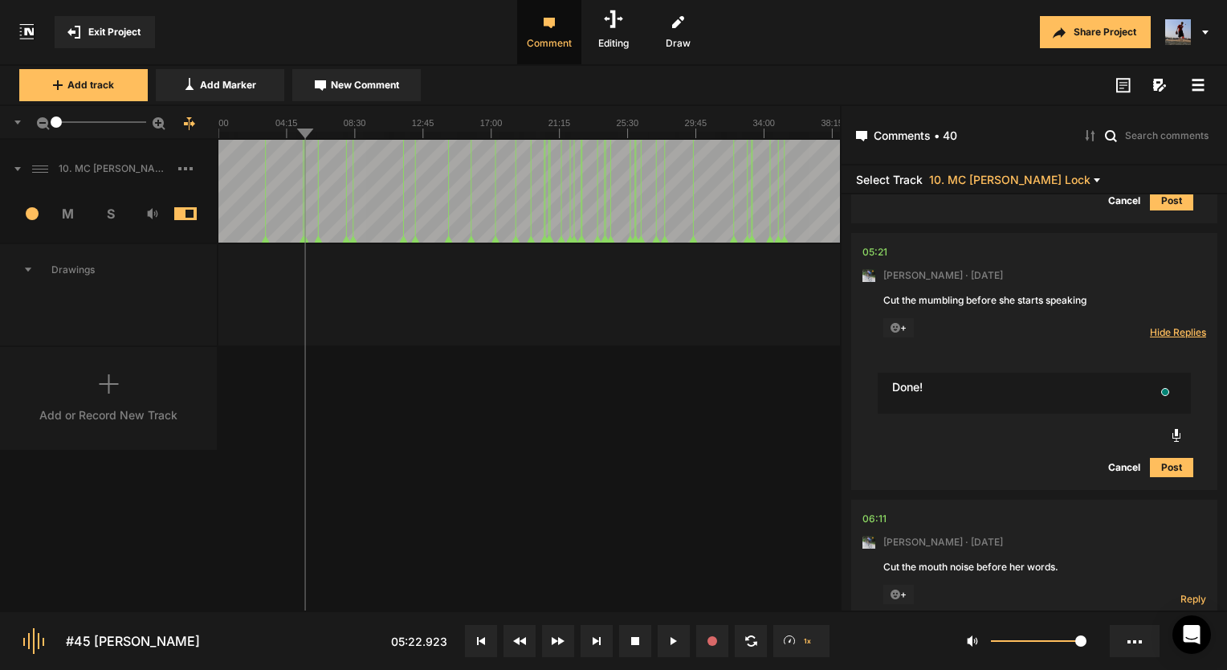
type textarea "Done!"
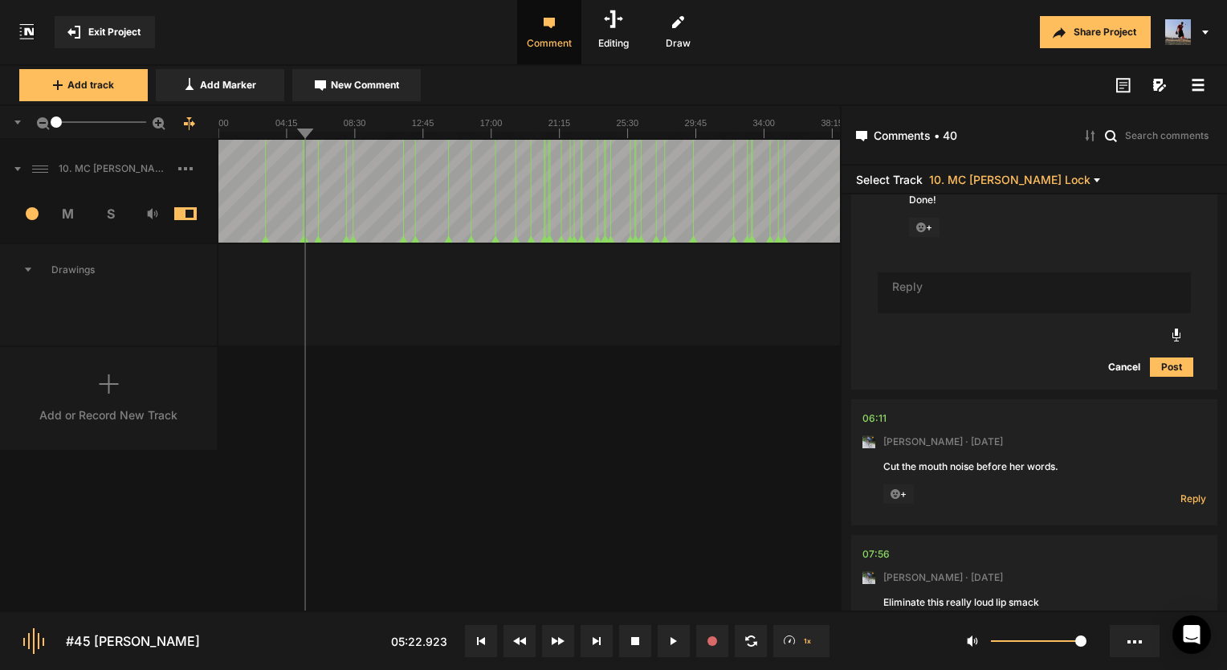
scroll to position [973, 0]
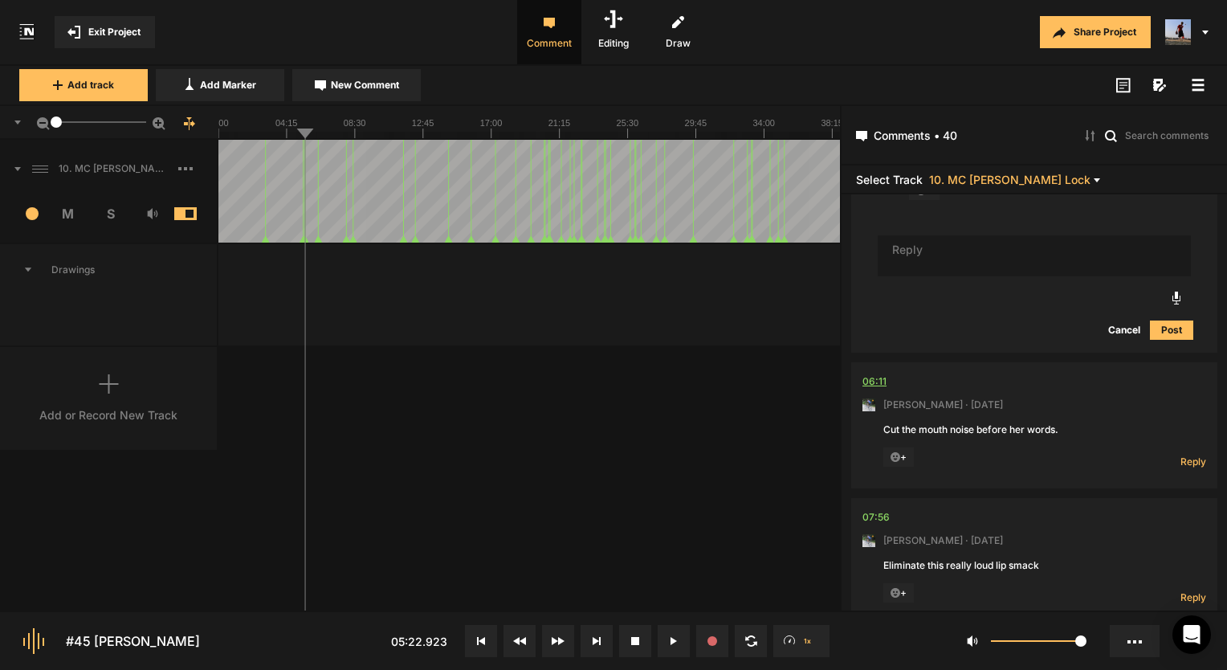
click at [877, 374] on div "06:11" at bounding box center [874, 381] width 24 height 16
click at [863, 379] on div "06:11" at bounding box center [874, 381] width 24 height 16
click at [1195, 454] on span "Reply" at bounding box center [1193, 461] width 26 height 14
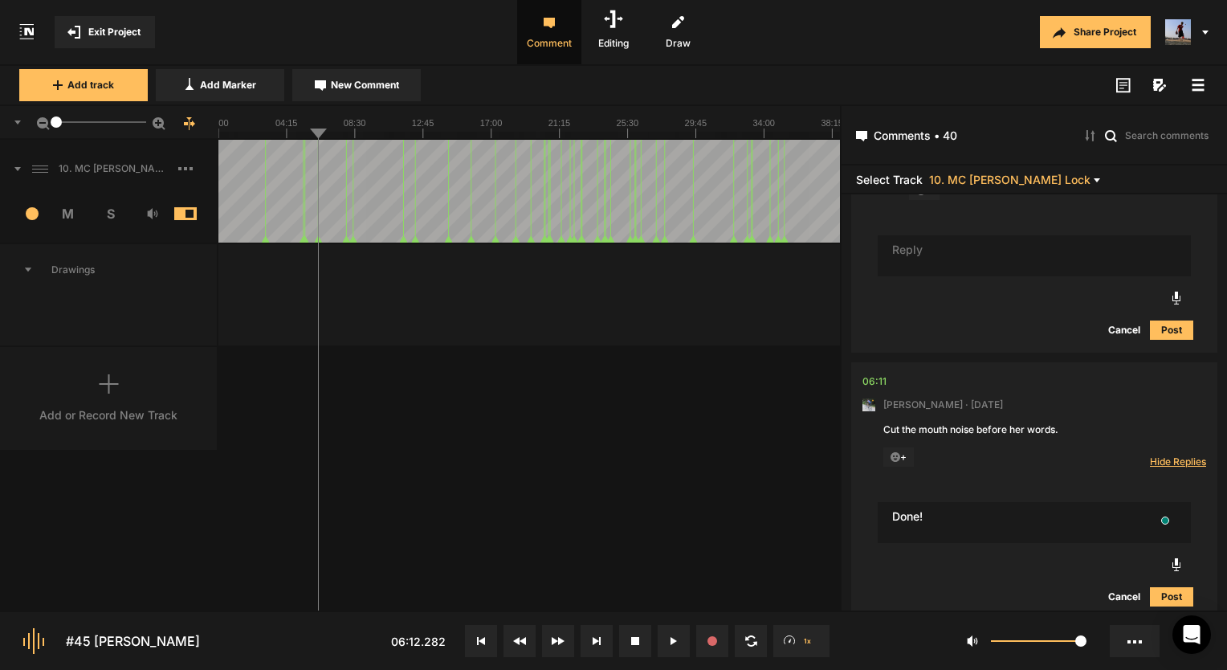
type textarea "Done!"
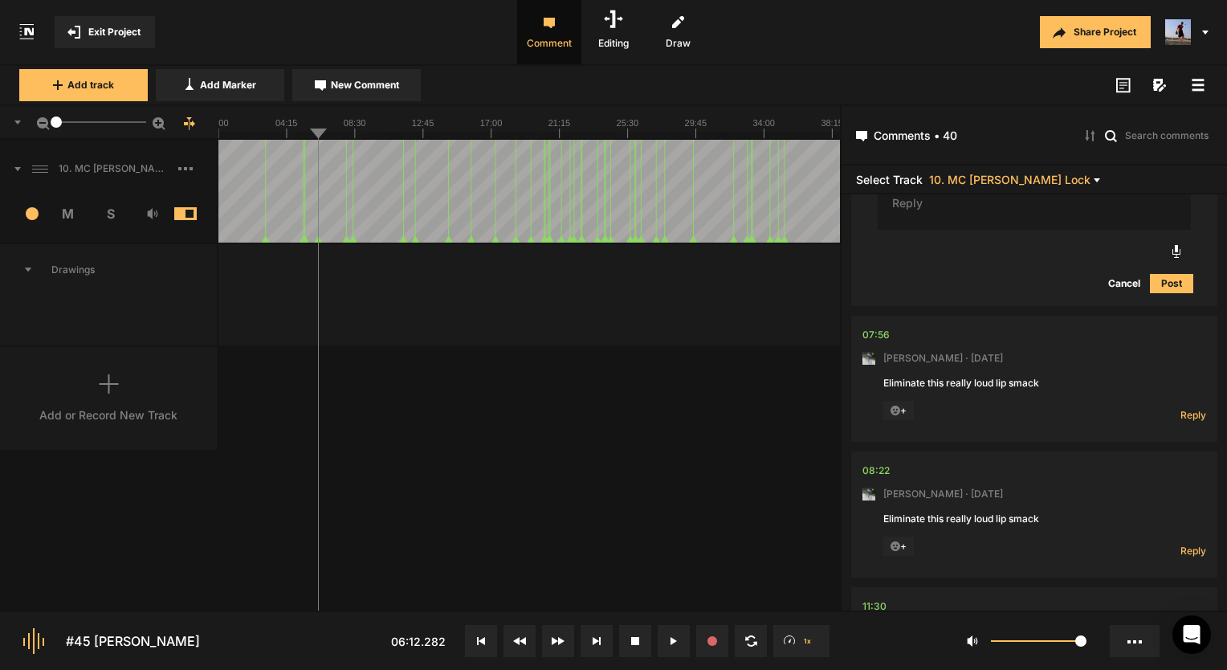
scroll to position [1392, 0]
click at [865, 324] on div "07:56" at bounding box center [875, 332] width 27 height 16
click at [896, 329] on div at bounding box center [1051, 332] width 310 height 16
click at [867, 329] on div "07:56" at bounding box center [875, 332] width 27 height 16
click at [1184, 406] on span "Reply" at bounding box center [1193, 413] width 26 height 14
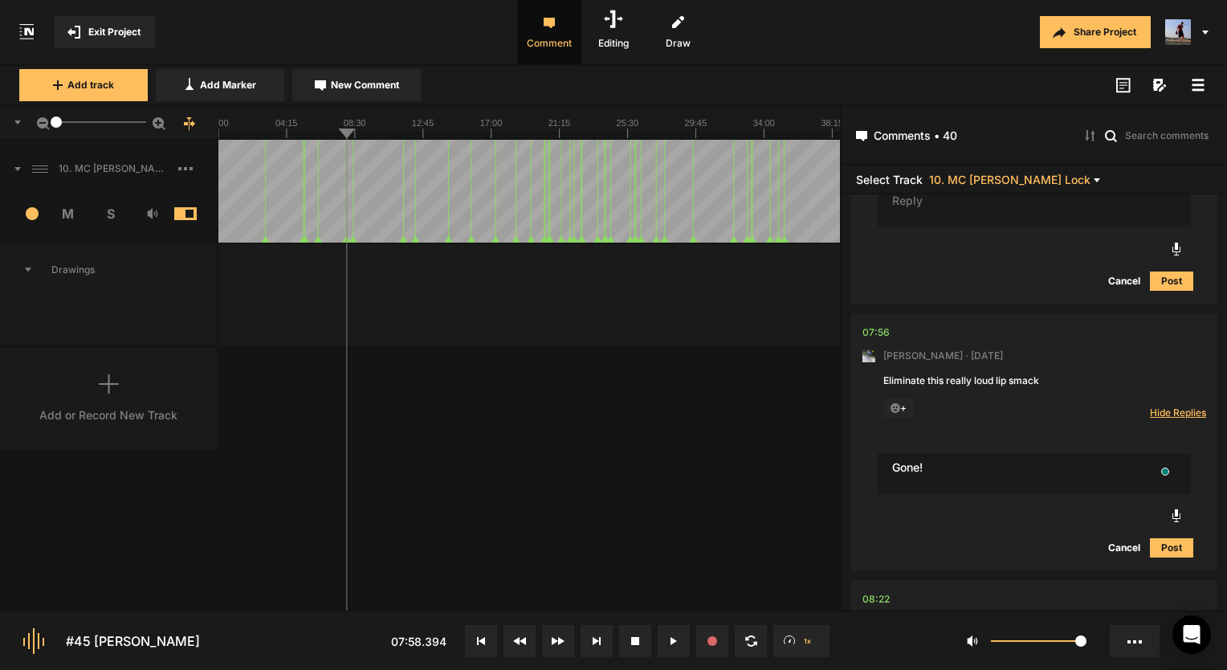
type textarea "Gone!"
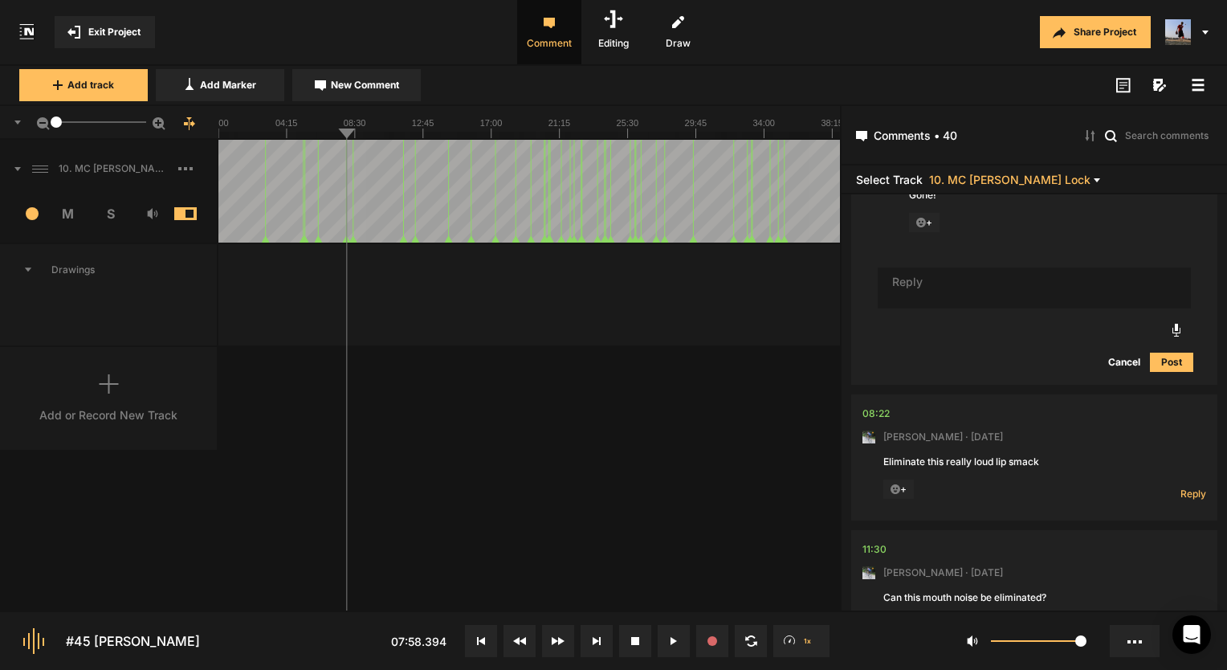
scroll to position [1762, 0]
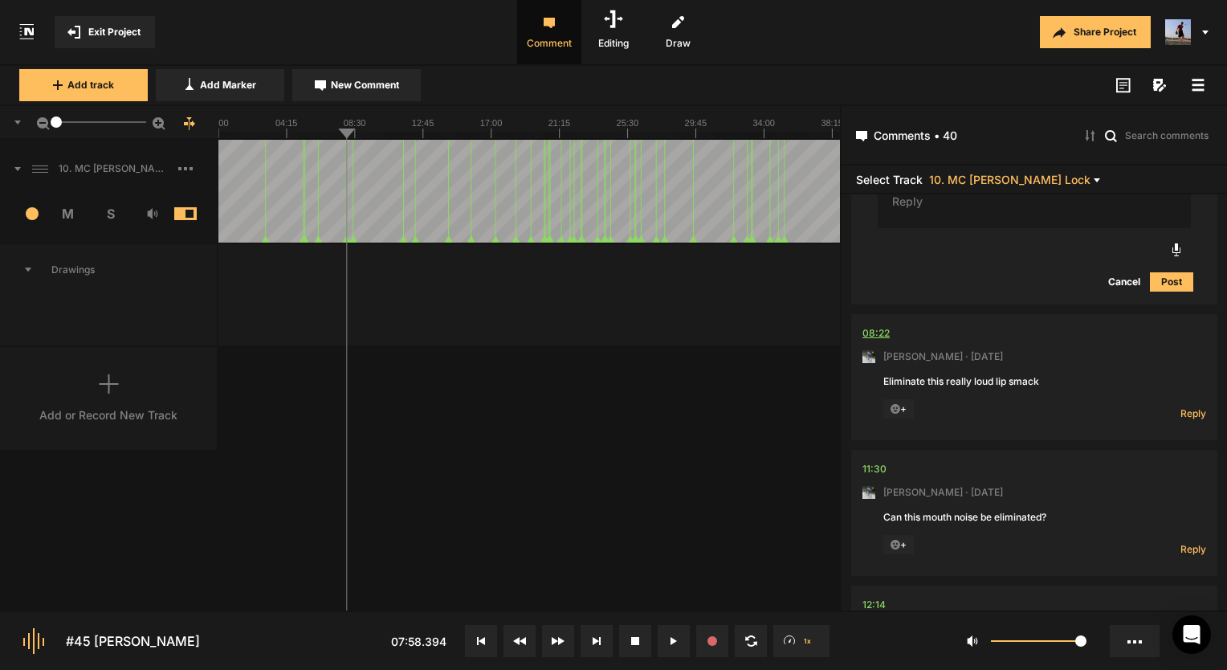
click at [882, 325] on div "08:22" at bounding box center [875, 333] width 27 height 16
click at [677, 633] on button at bounding box center [674, 641] width 32 height 32
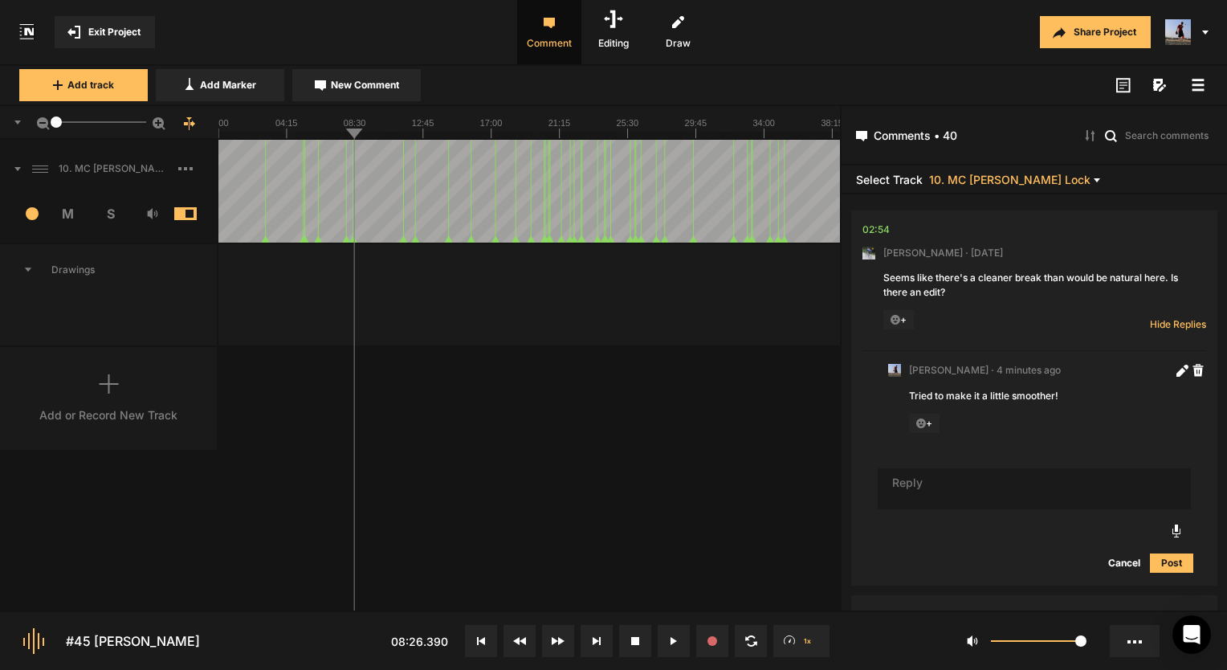
scroll to position [1762, 0]
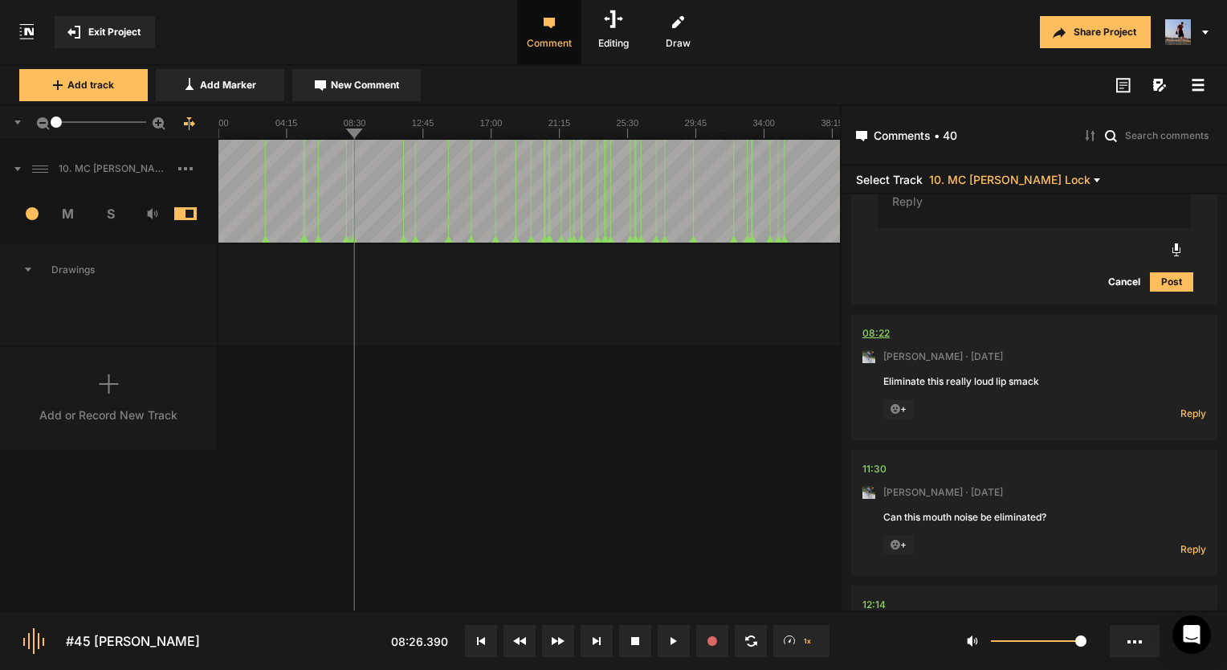
click at [880, 328] on div "08:22" at bounding box center [875, 333] width 27 height 16
click at [1184, 419] on nt-comment "08:22 [PERSON_NAME] · [DATE] Eliminate this really loud lip smack + Reply Hide …" at bounding box center [1034, 377] width 344 height 126
click at [1185, 409] on span "Reply" at bounding box center [1193, 413] width 26 height 14
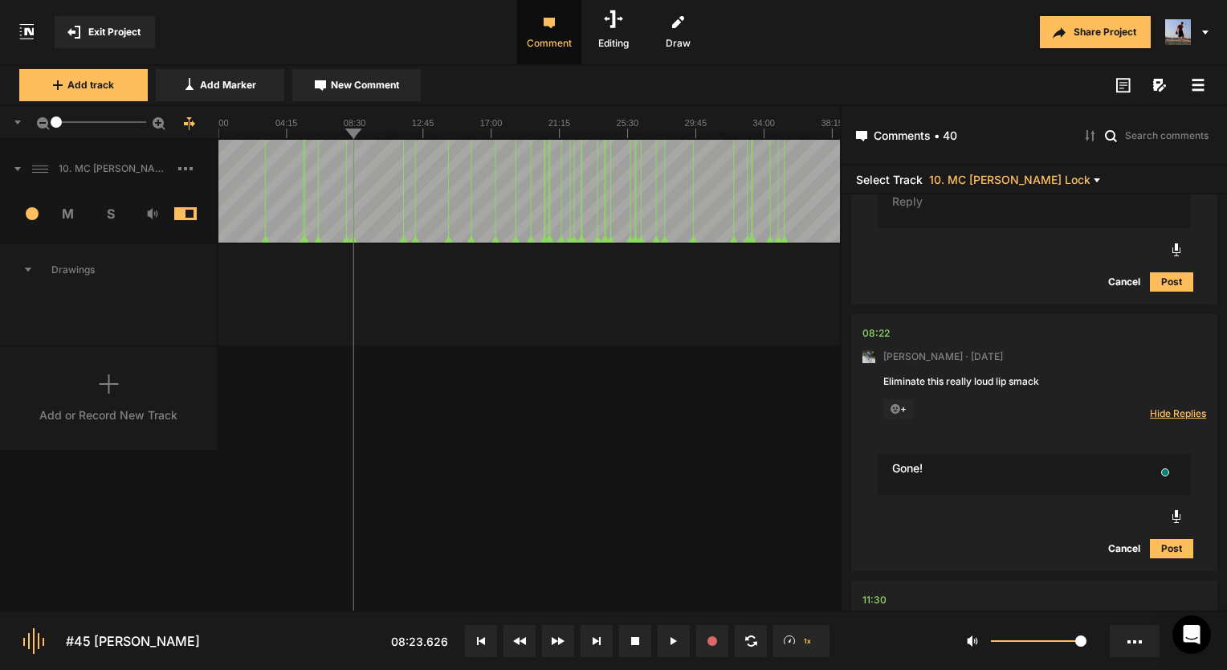
type textarea "Gone!"
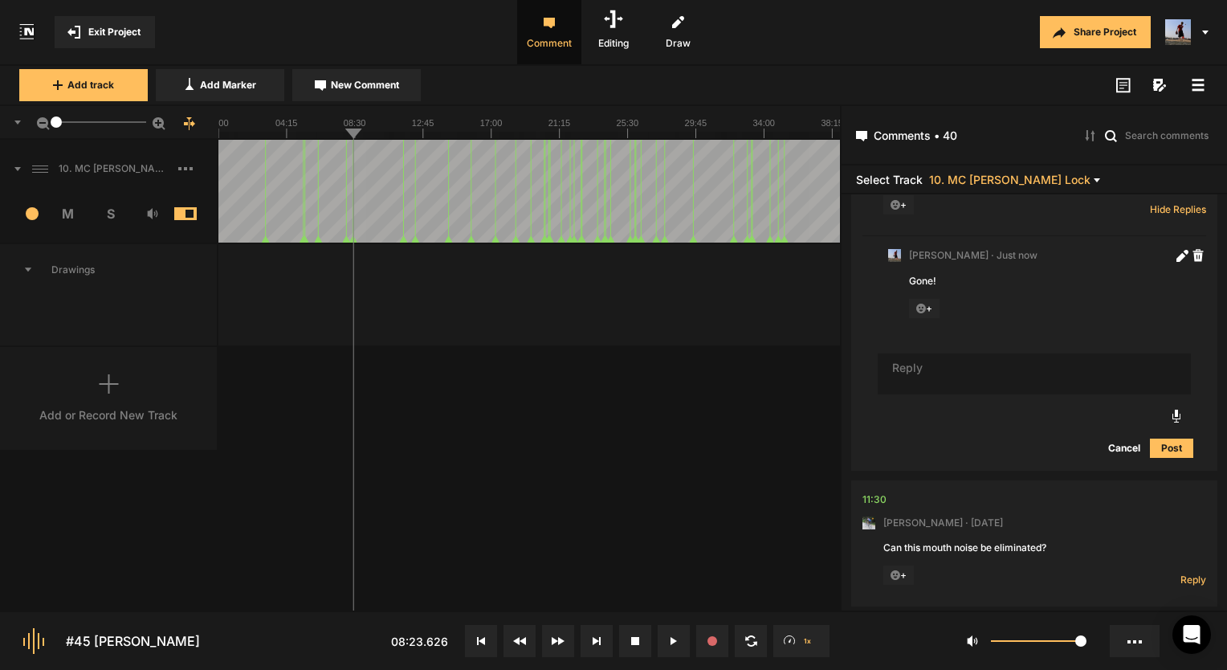
scroll to position [1971, 0]
click at [878, 492] on div "11:30" at bounding box center [874, 494] width 24 height 16
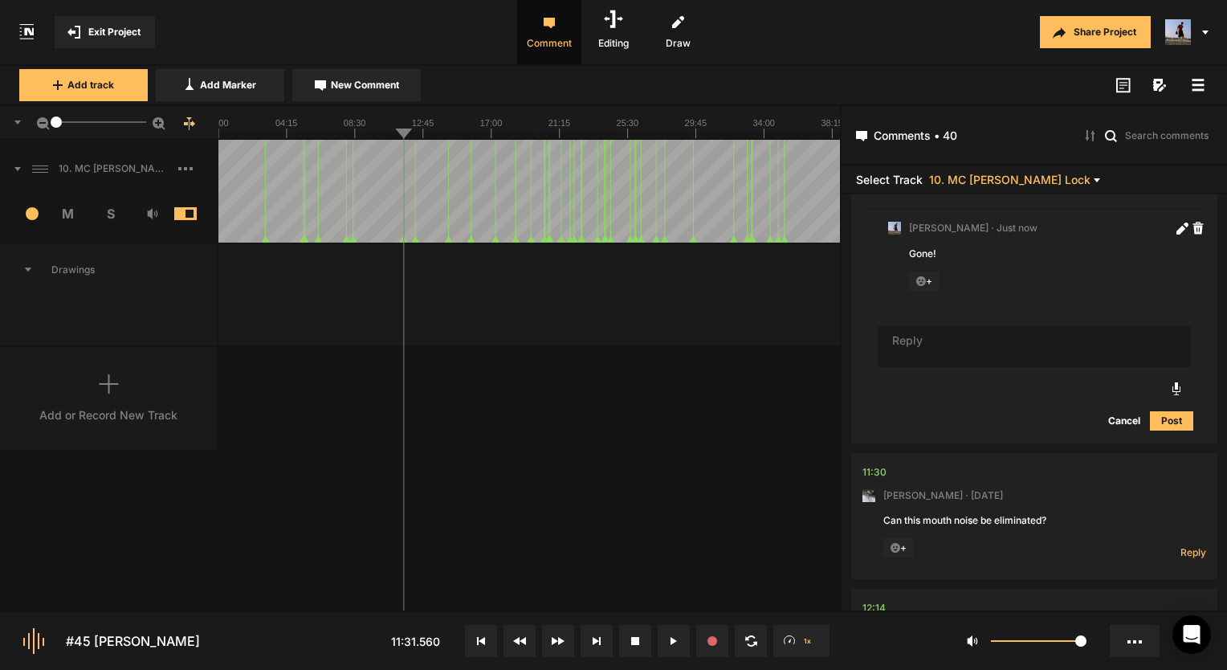
scroll to position [2052, 0]
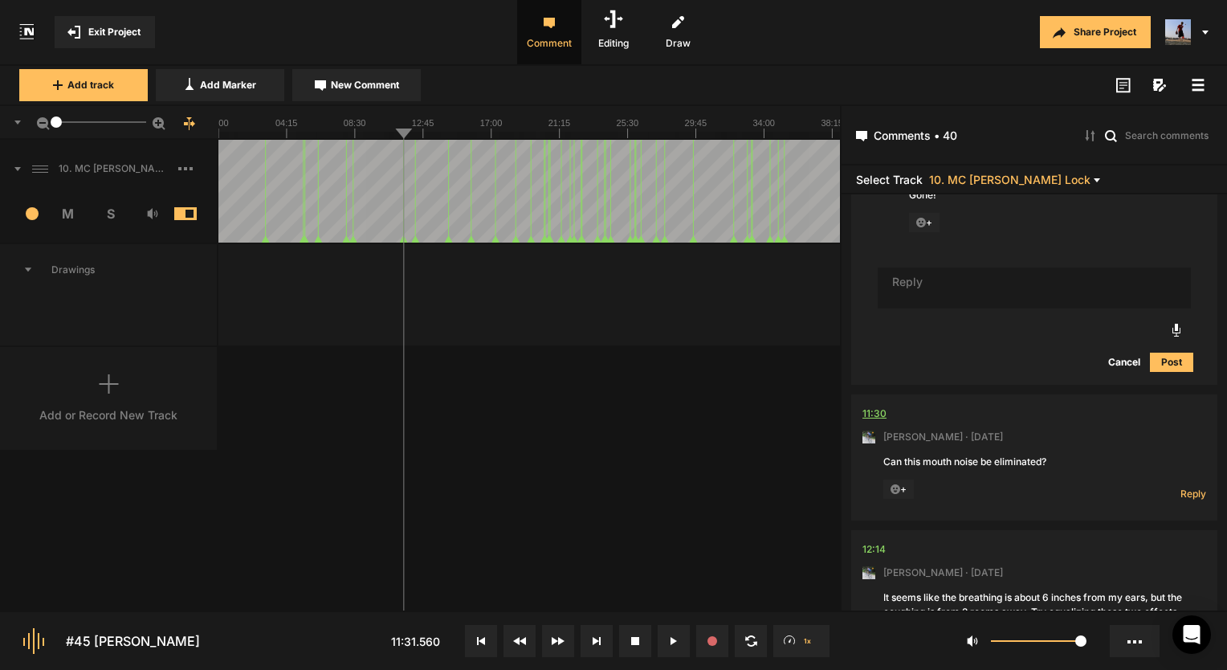
click at [880, 413] on div "11:30" at bounding box center [874, 414] width 24 height 16
click at [666, 641] on button at bounding box center [674, 641] width 32 height 32
click at [878, 400] on nt-comment "11:30 [PERSON_NAME] · [DATE] Can this mouth noise be eliminated? + Reply Hide R…" at bounding box center [1034, 457] width 344 height 126
click at [874, 407] on div "11:30" at bounding box center [874, 414] width 24 height 16
click at [857, 413] on nt-comment-thread "11:30 [PERSON_NAME] · [DATE] Can this mouth noise be eliminated? + Reply Hide R…" at bounding box center [1034, 462] width 366 height 136
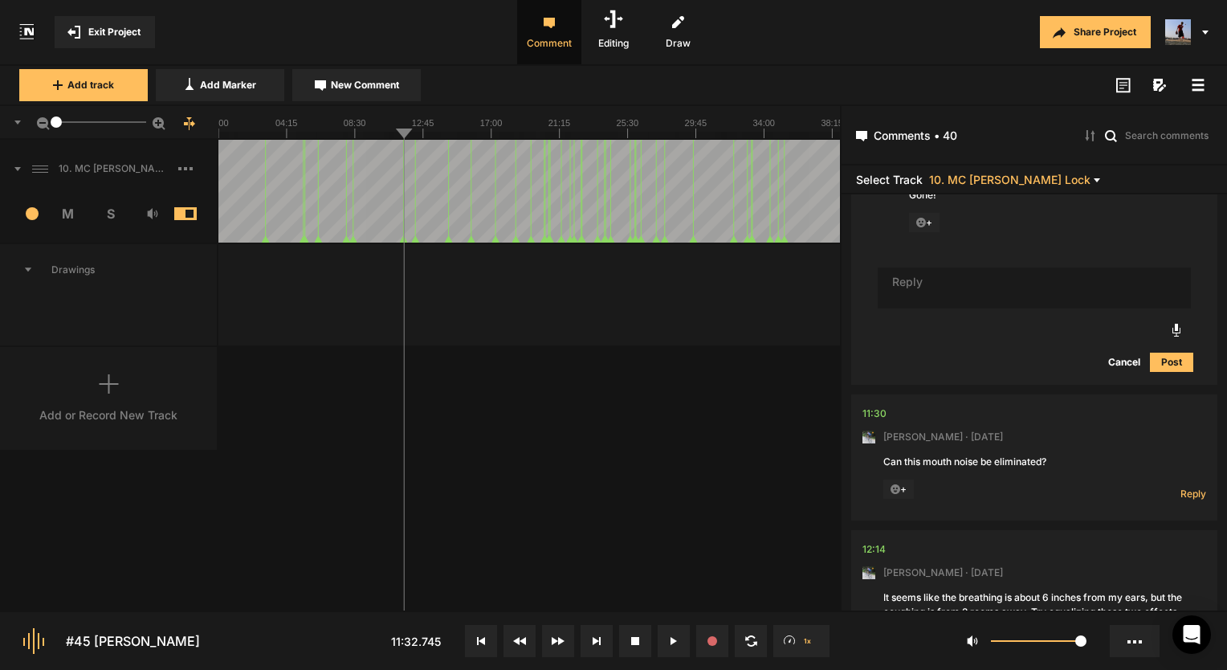
click at [886, 410] on nt-comment "11:30 [PERSON_NAME] · [DATE] Can this mouth noise be eliminated? + Reply Hide R…" at bounding box center [1034, 457] width 344 height 126
click at [874, 410] on div "11:30" at bounding box center [874, 414] width 24 height 16
click at [1191, 487] on span "Reply" at bounding box center [1193, 494] width 26 height 14
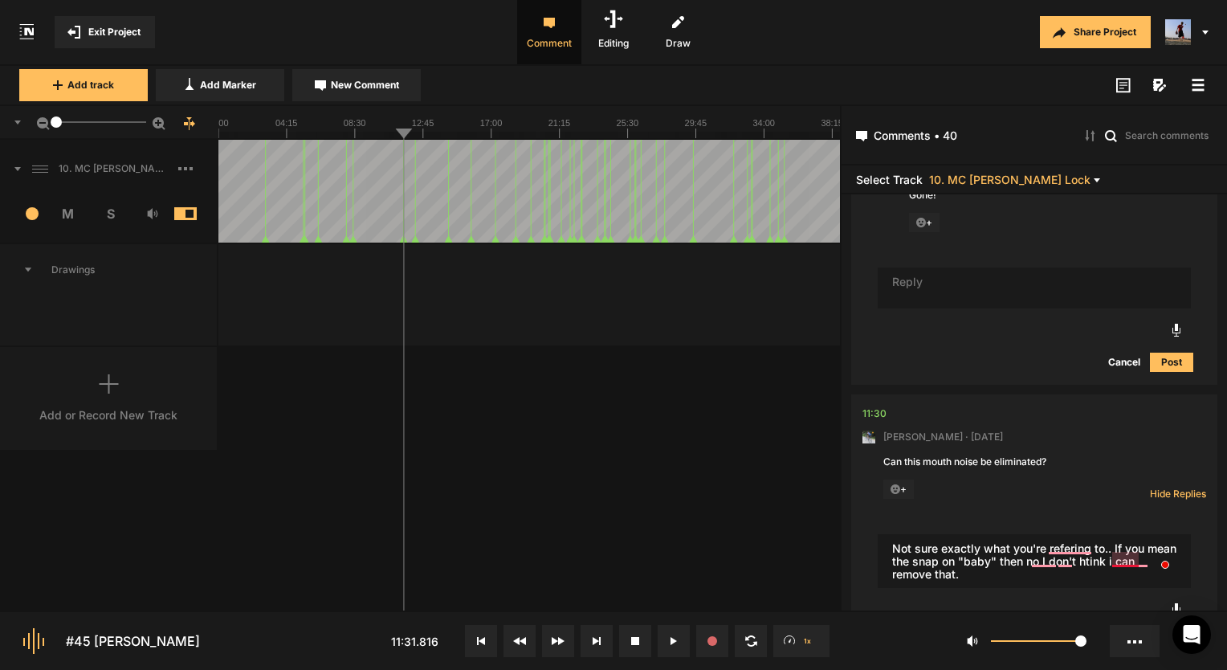
click at [1119, 563] on textarea "Not sure exactly what you're refering to.. If you mean the snap on "baby" then …" at bounding box center [1034, 561] width 313 height 55
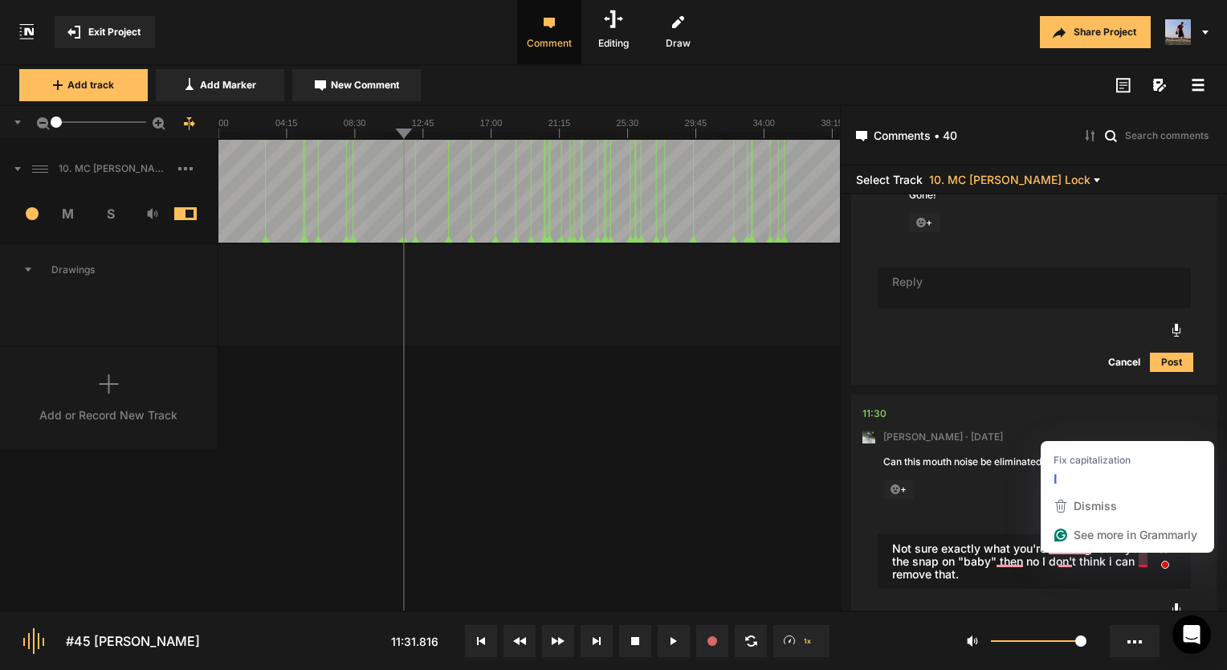
click at [1140, 558] on textarea "Not sure exactly what you're refering to.. If you mean the snap on "baby" then …" at bounding box center [1034, 561] width 313 height 55
click at [1062, 557] on textarea "Not sure exactly what you're refering to.. If you mean the snap on "baby" then …" at bounding box center [1034, 561] width 313 height 55
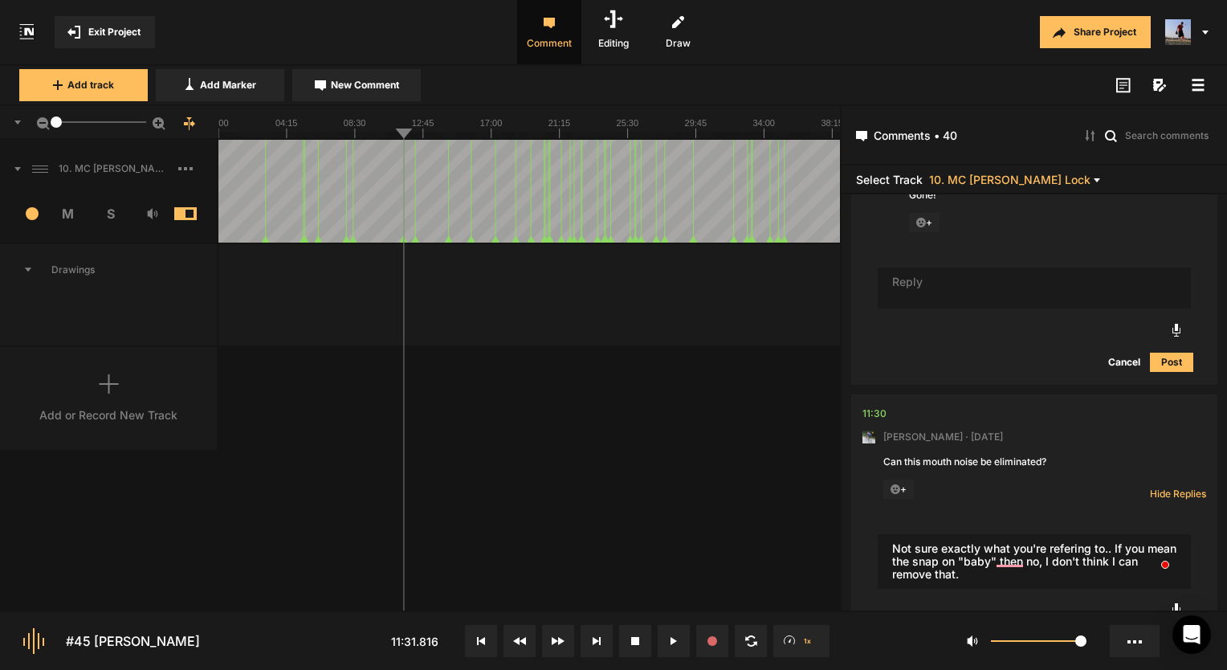
click at [1067, 547] on textarea "Not sure exactly what you're refering to.. If you mean the snap on "baby" then …" at bounding box center [1034, 561] width 313 height 55
click at [1005, 560] on textarea "Not sure exactly what you're refering to.. If you mean the snap on "baby" then …" at bounding box center [1034, 561] width 313 height 55
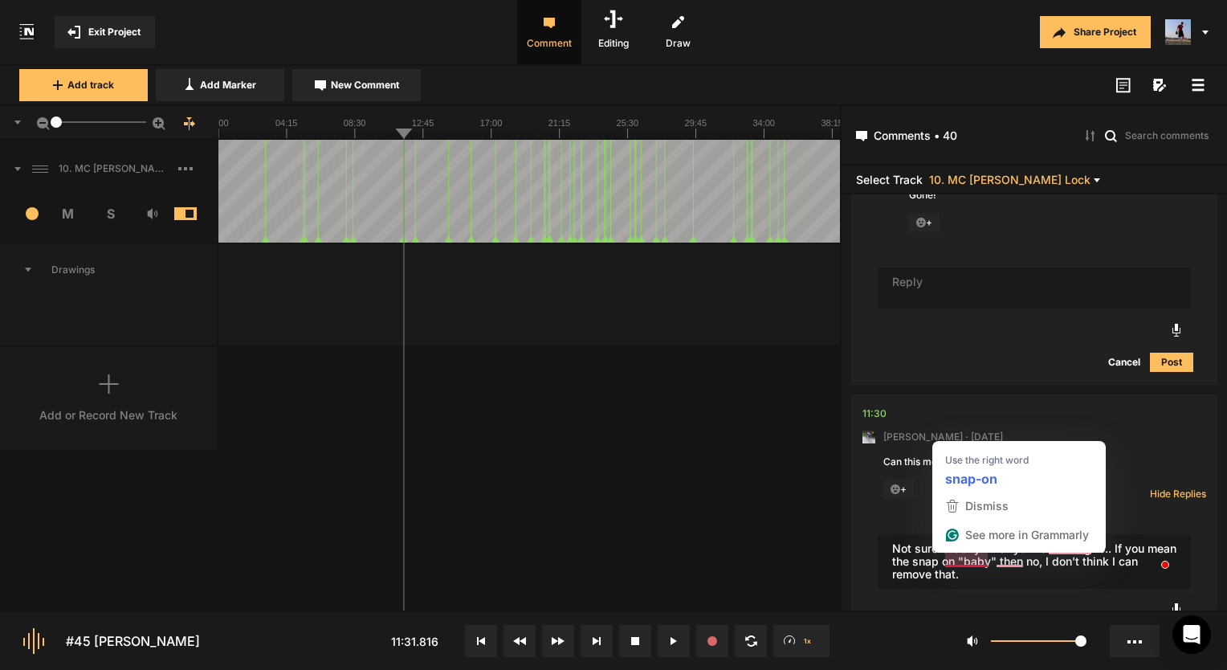
click at [960, 557] on textarea "Not sure exactly what you're refering to.. If you mean the snap on "baby" then …" at bounding box center [1034, 561] width 313 height 55
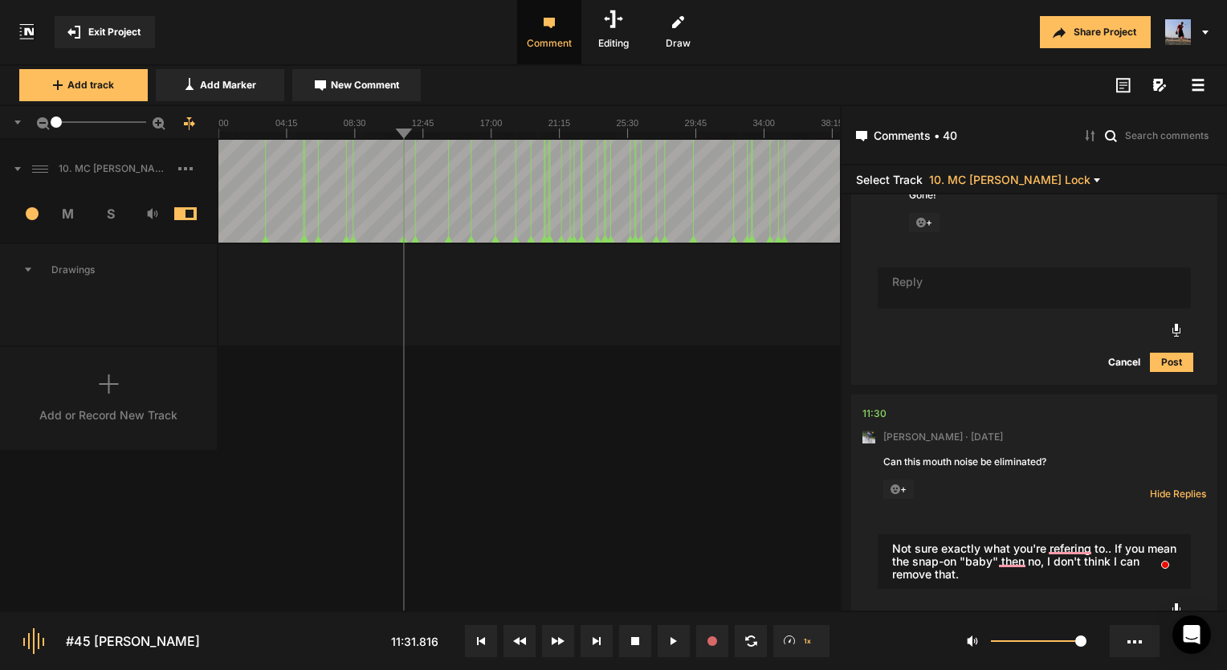
click at [977, 557] on textarea "Not sure exactly what you're refering to.. If you mean the snap-on "baby" then …" at bounding box center [1034, 561] width 313 height 55
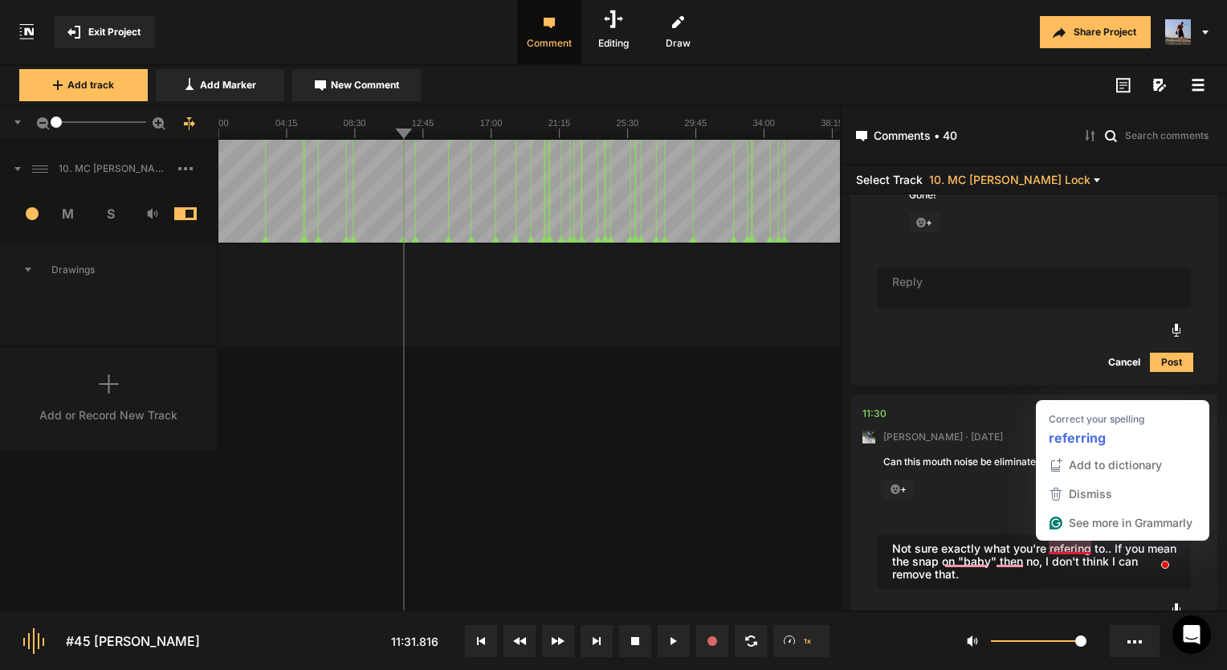
click at [1074, 549] on textarea "Not sure exactly what you're refering to.. If you mean the snap on "baby" then …" at bounding box center [1034, 561] width 313 height 55
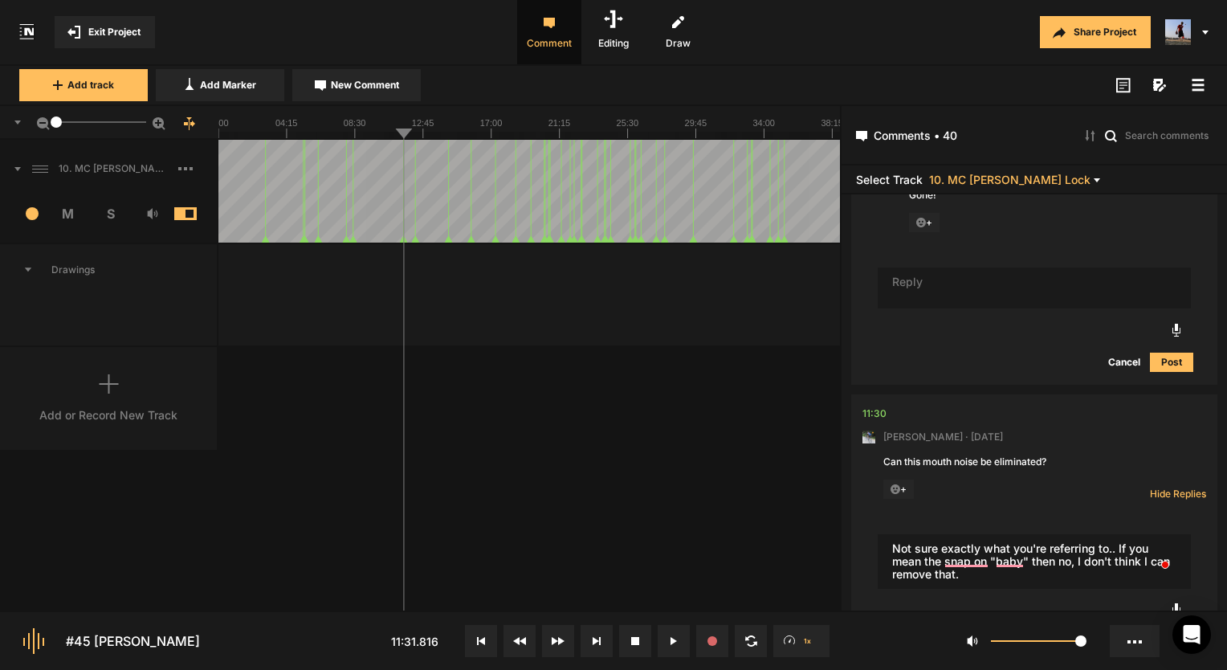
click at [1157, 580] on textarea "Not sure exactly what you're referring to.. If you mean the snap on "baby" then…" at bounding box center [1034, 561] width 313 height 55
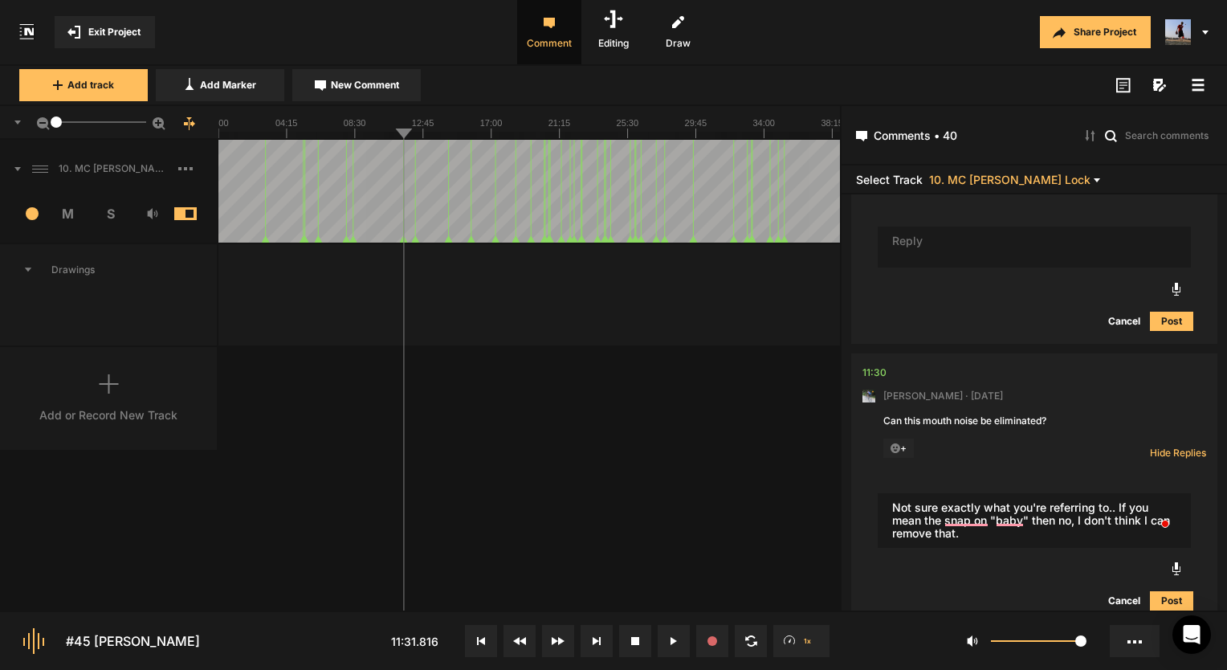
scroll to position [2132, 0]
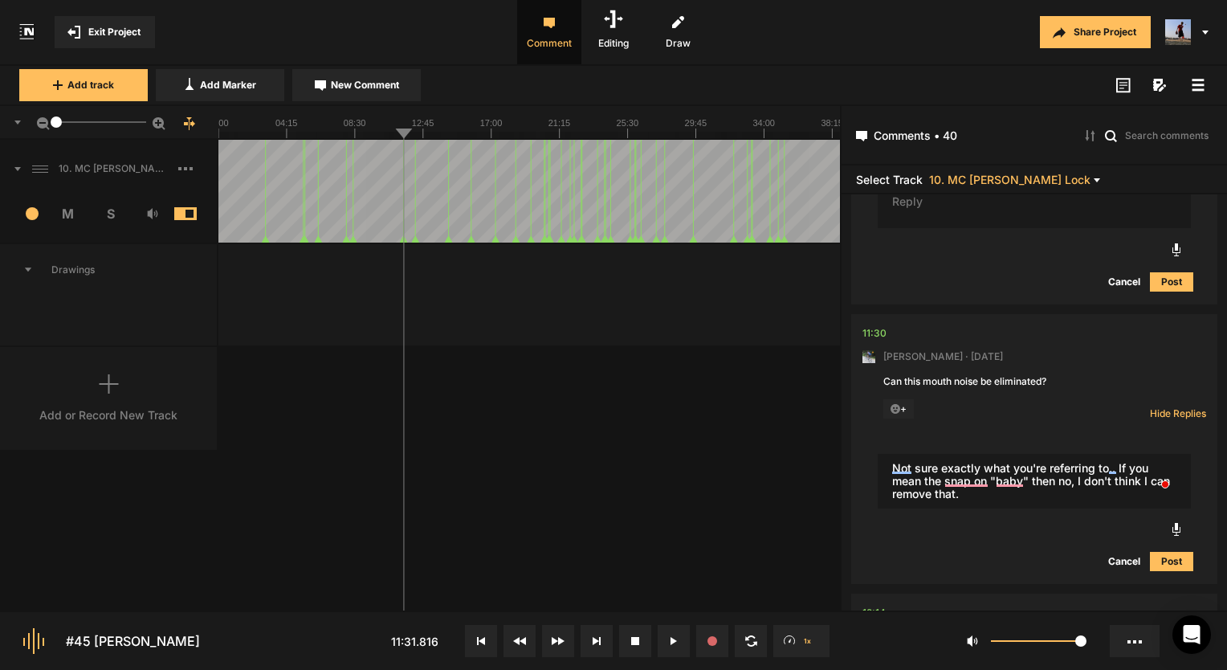
type textarea "Not sure exactly what you're referring to.. If you mean the snap on "baby" then…"
click at [1160, 556] on button "Post" at bounding box center [1171, 561] width 43 height 19
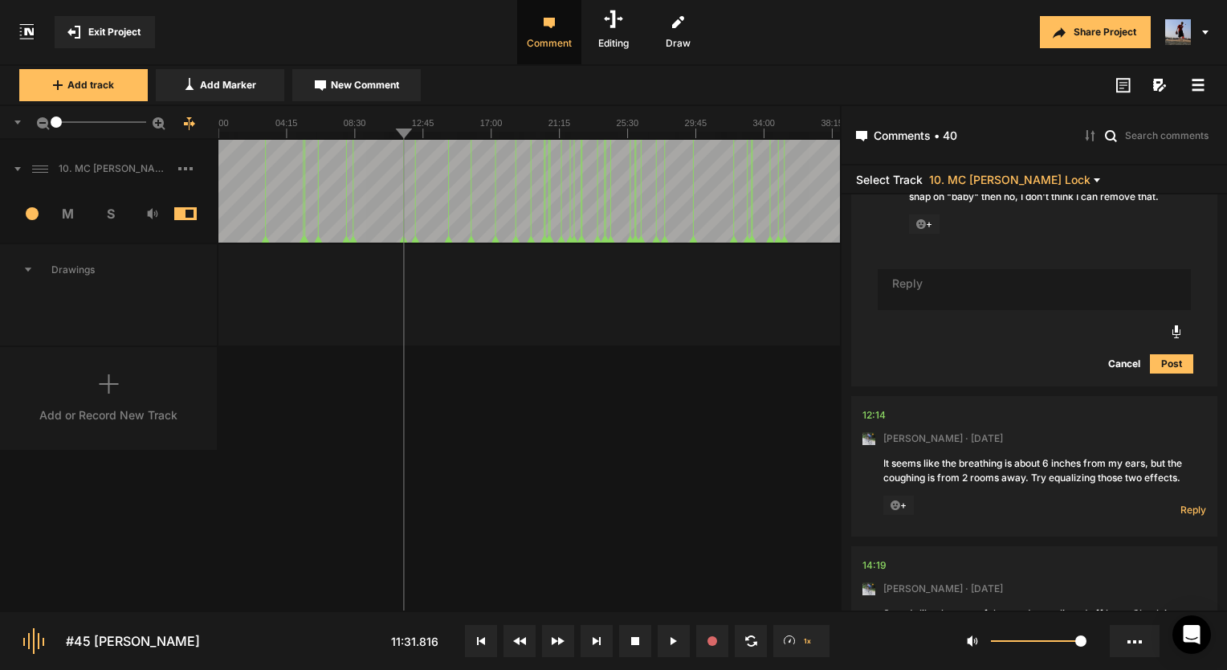
scroll to position [2516, 0]
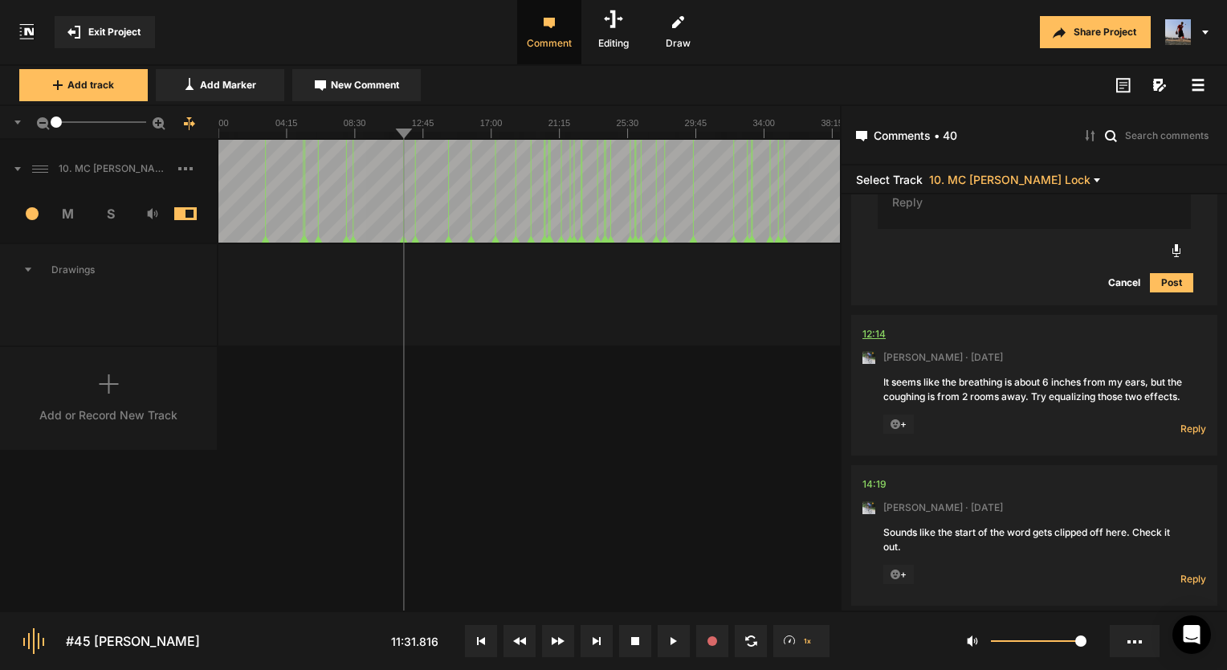
click at [866, 327] on div "12:14" at bounding box center [873, 334] width 23 height 16
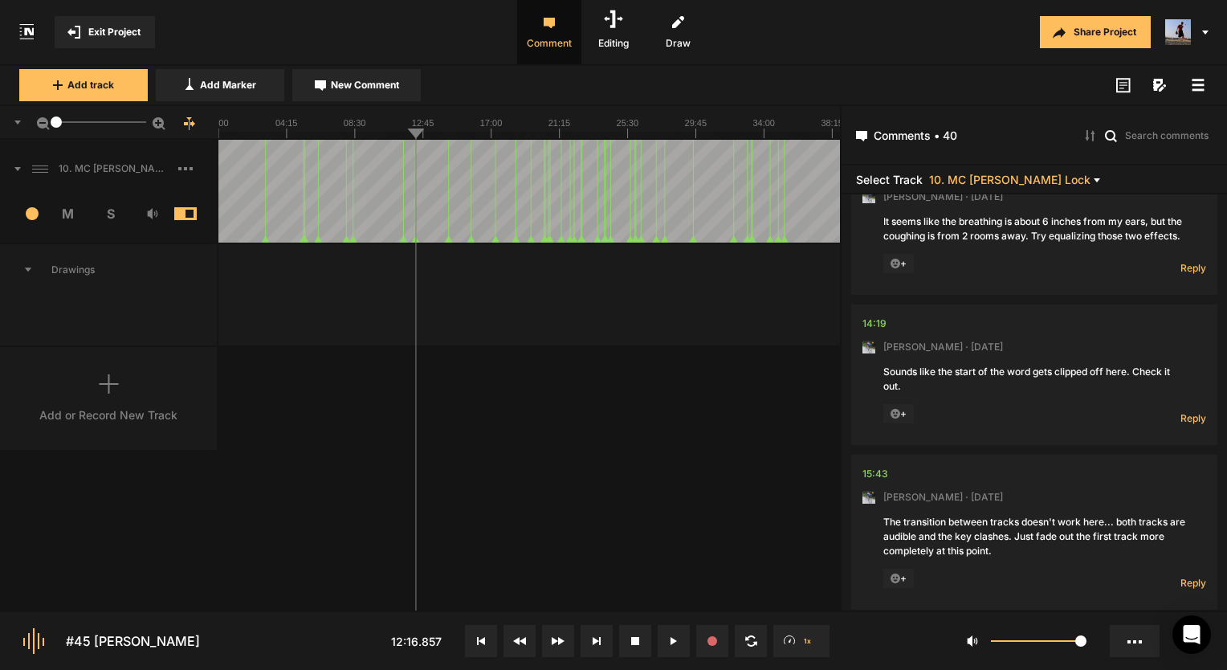
scroll to position [2596, 0]
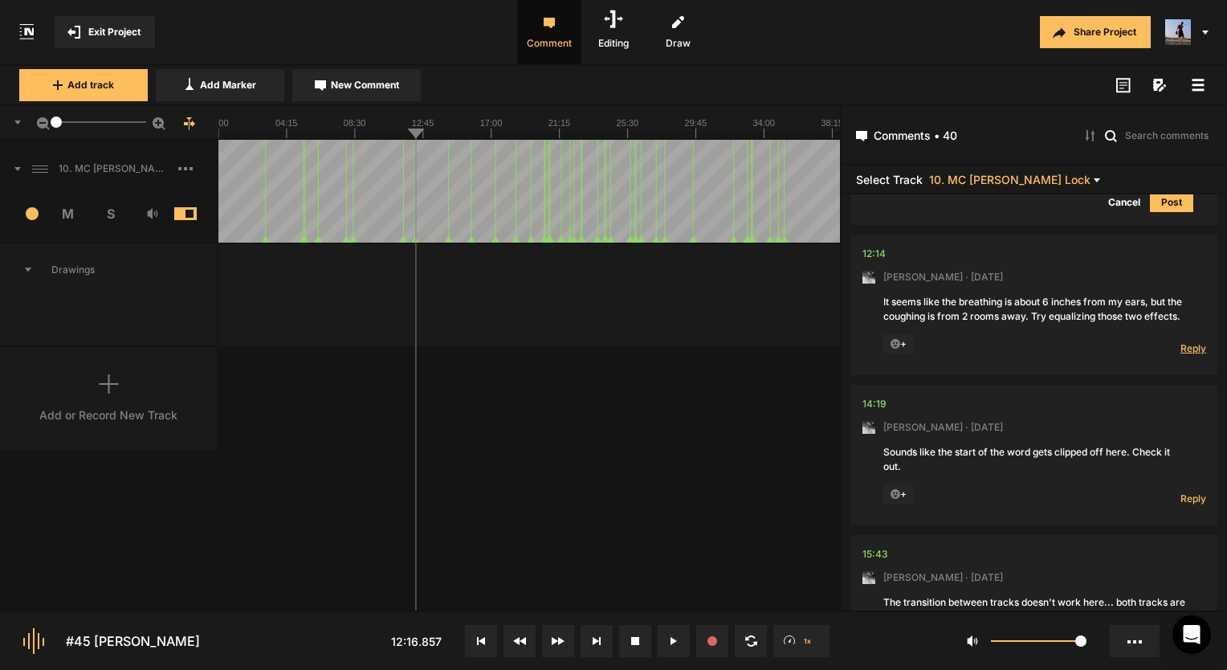
click at [1182, 355] on span "Reply" at bounding box center [1193, 348] width 26 height 14
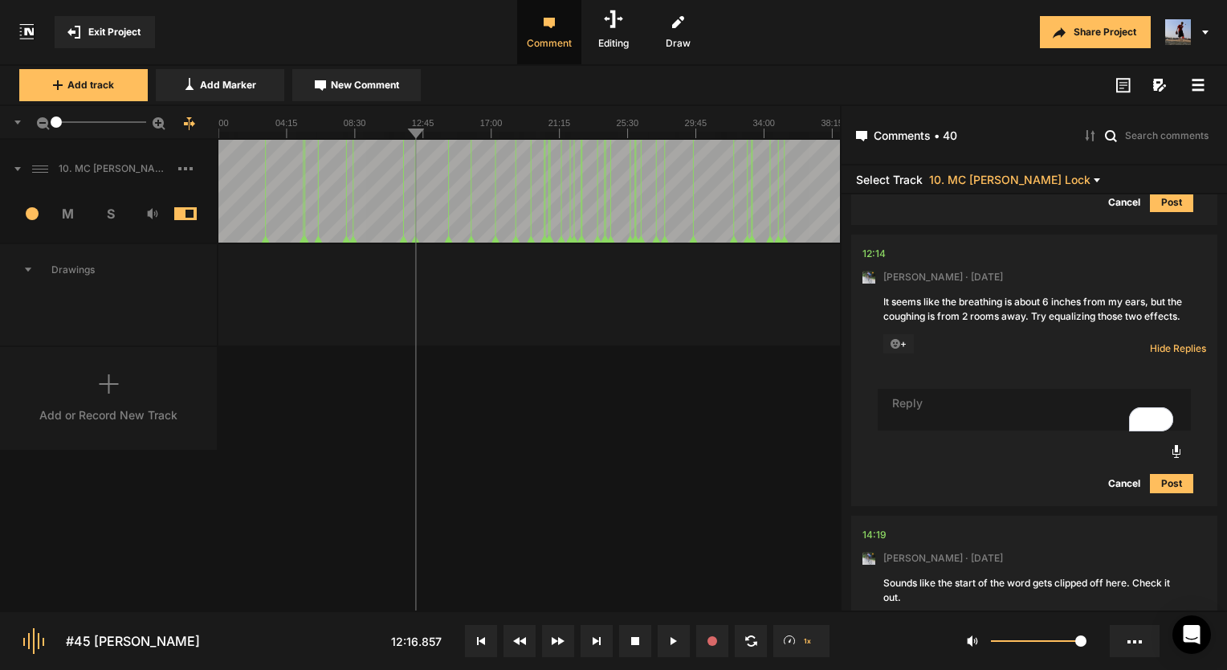
click at [986, 416] on textarea "To enrich screen reader interactions, please activate Accessibility in Grammarl…" at bounding box center [1034, 410] width 313 height 42
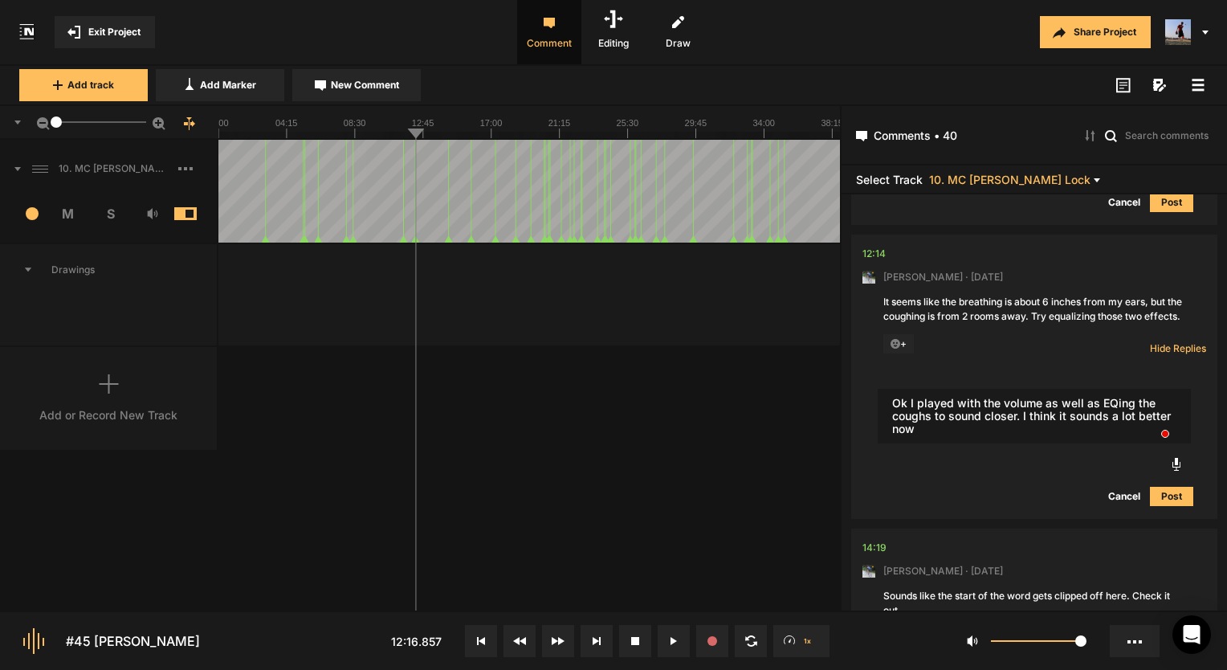
type textarea "Ok I played with the volume as well as EQing the coughs to sound closer. I thin…"
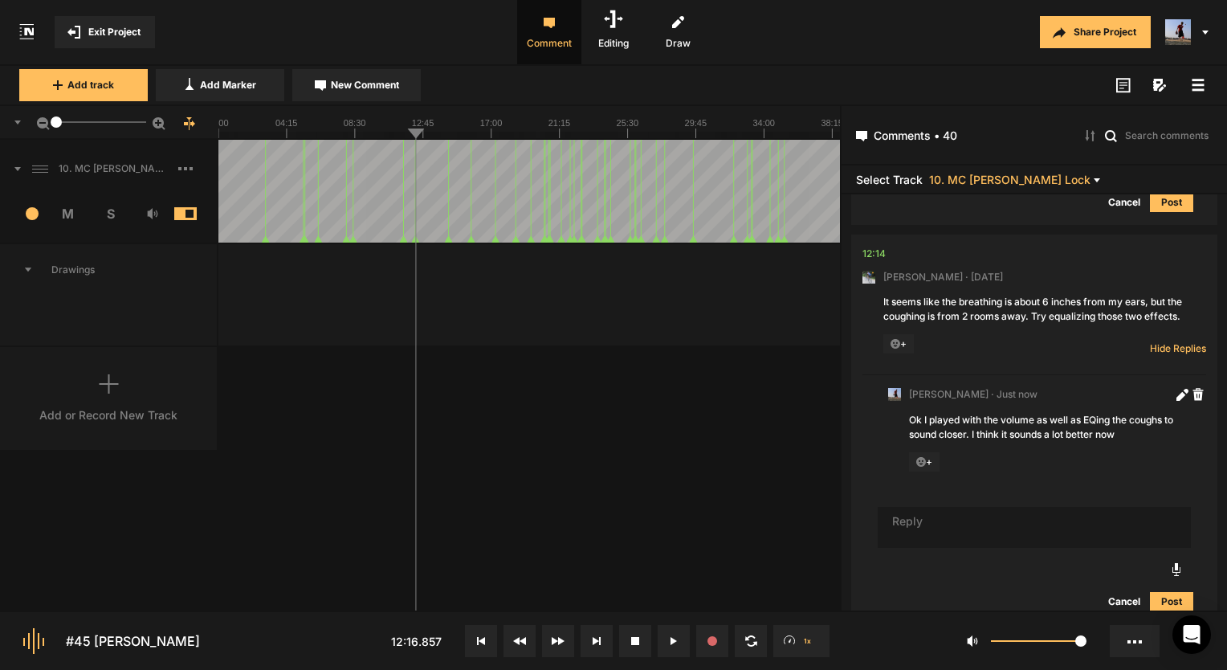
scroll to position [2608, 0]
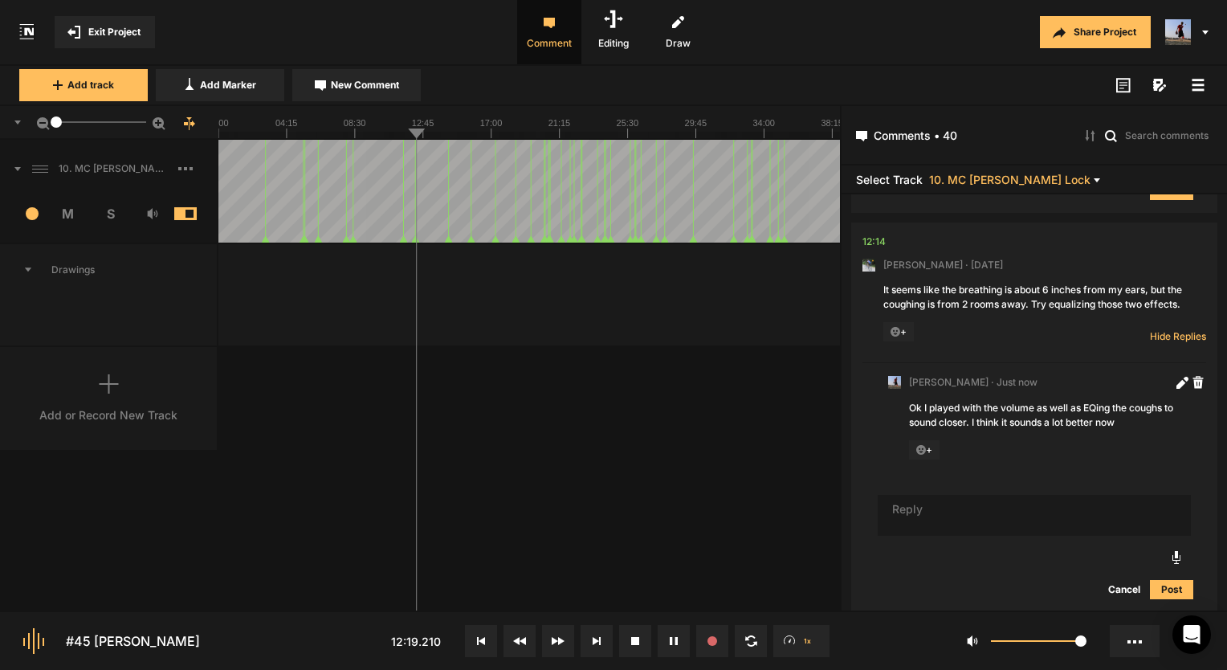
click at [680, 642] on button at bounding box center [674, 641] width 32 height 32
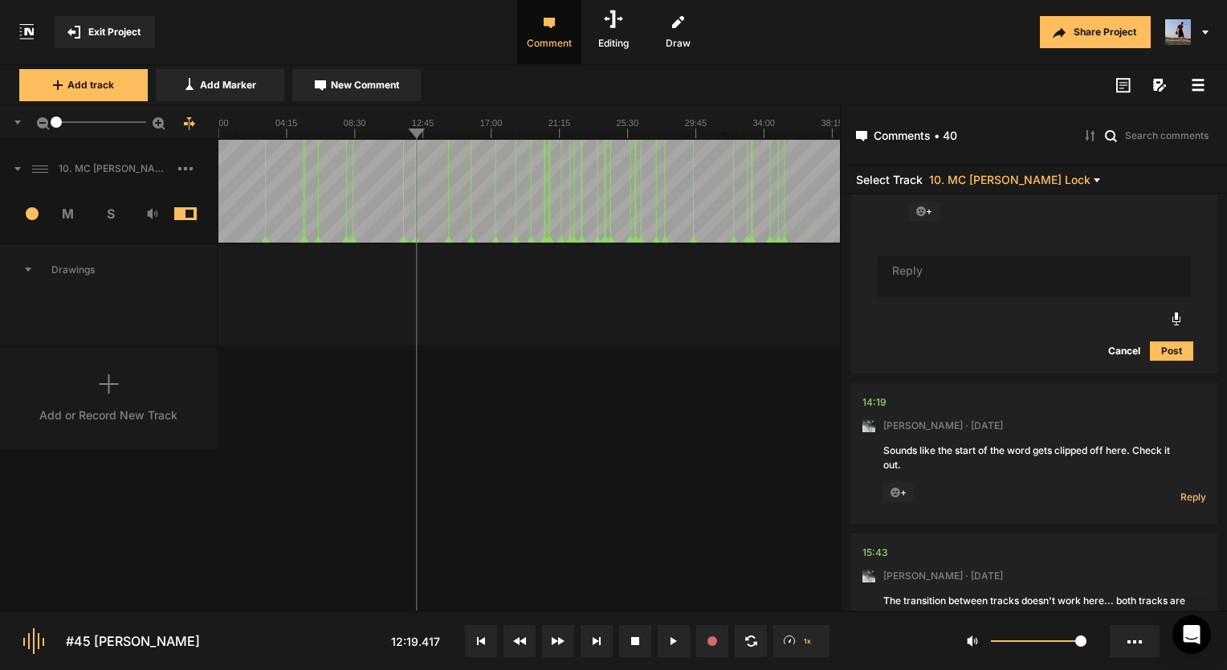
scroll to position [2849, 0]
click at [871, 408] on div "14:19" at bounding box center [874, 400] width 24 height 16
click at [868, 408] on div "14:19" at bounding box center [874, 400] width 24 height 16
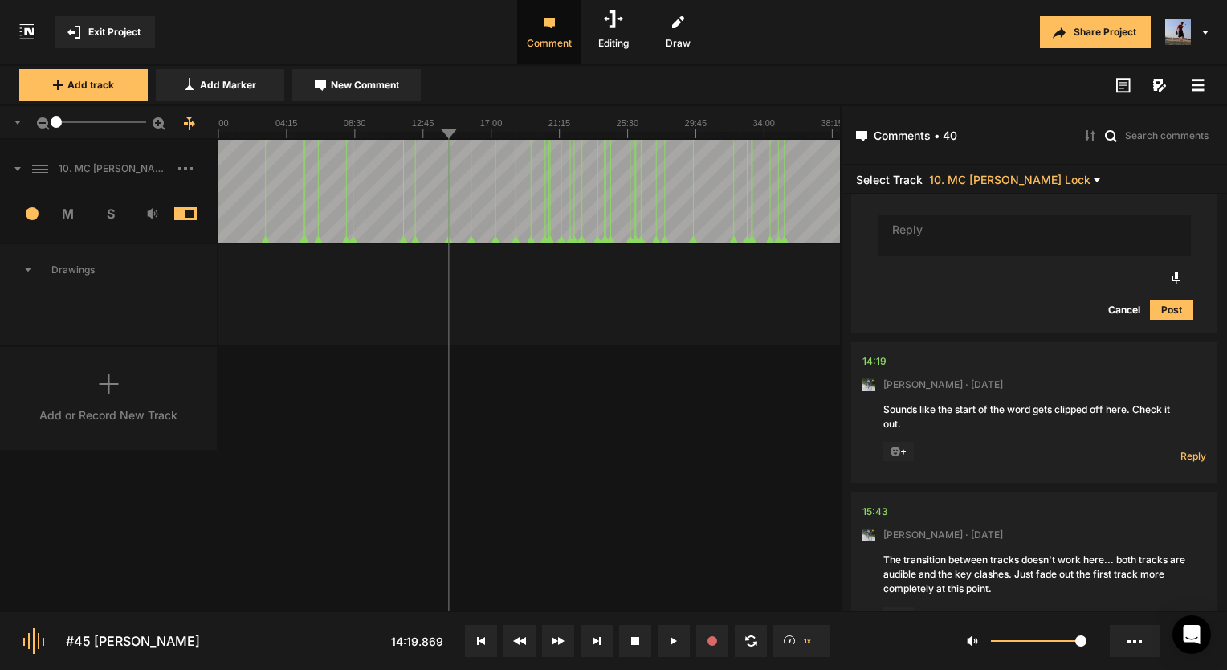
scroll to position [2929, 0]
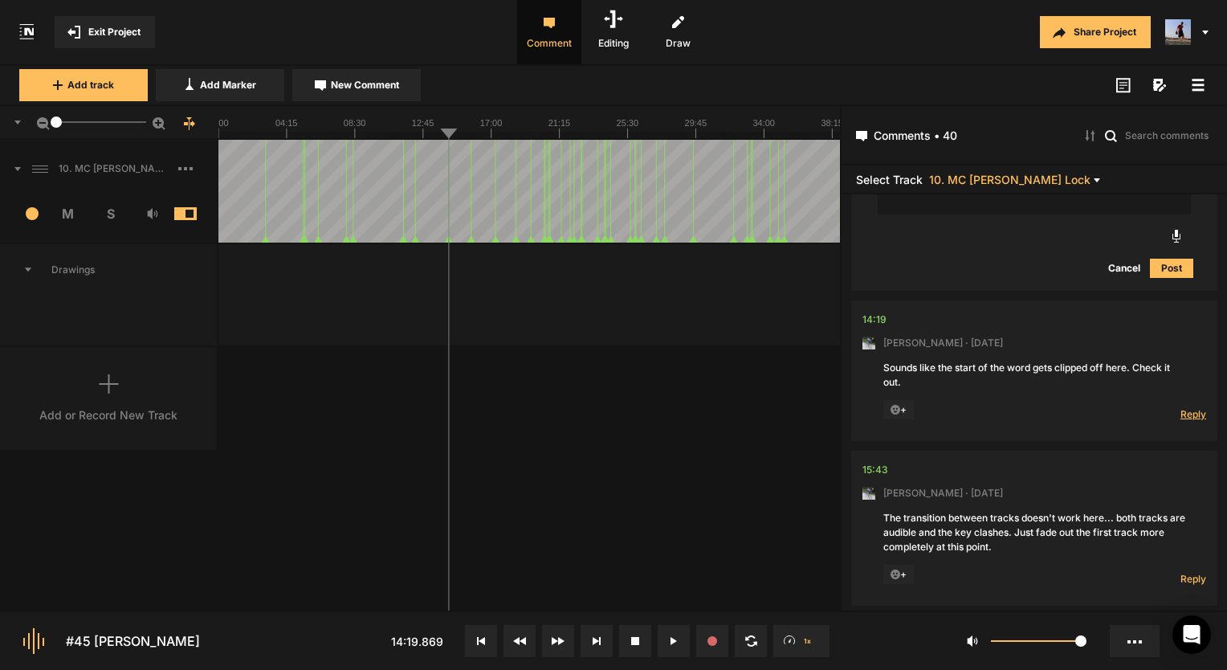
click at [1188, 421] on span "Reply" at bounding box center [1193, 414] width 26 height 14
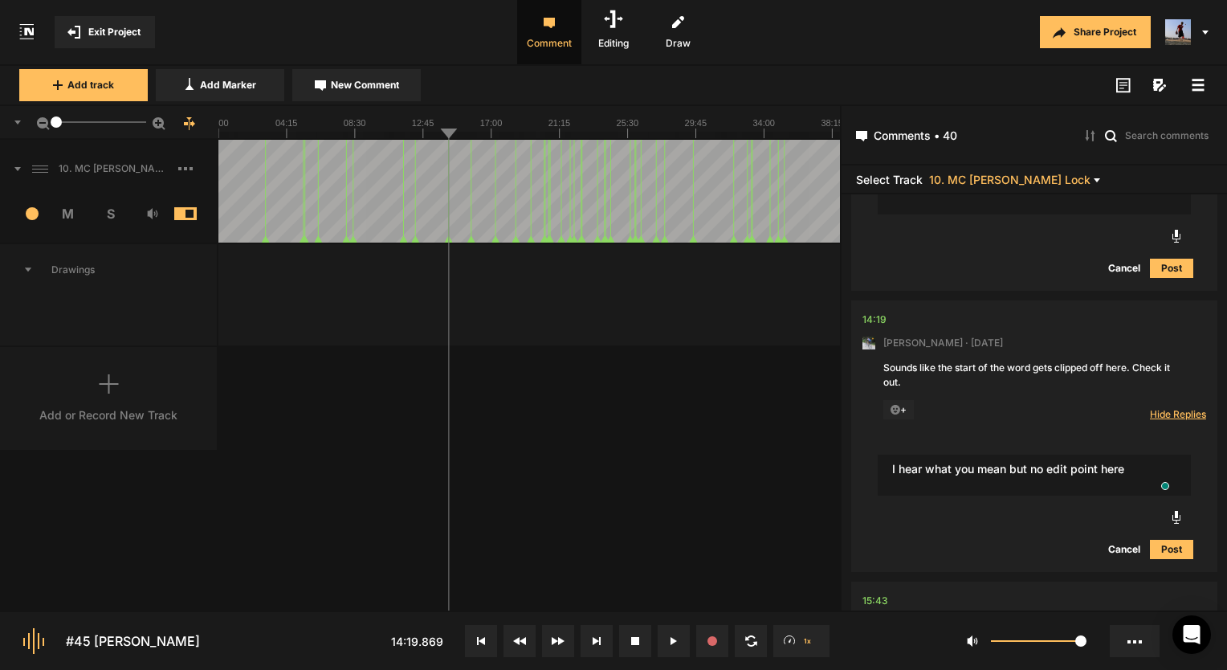
type textarea "I hear what you mean but no edit point here"
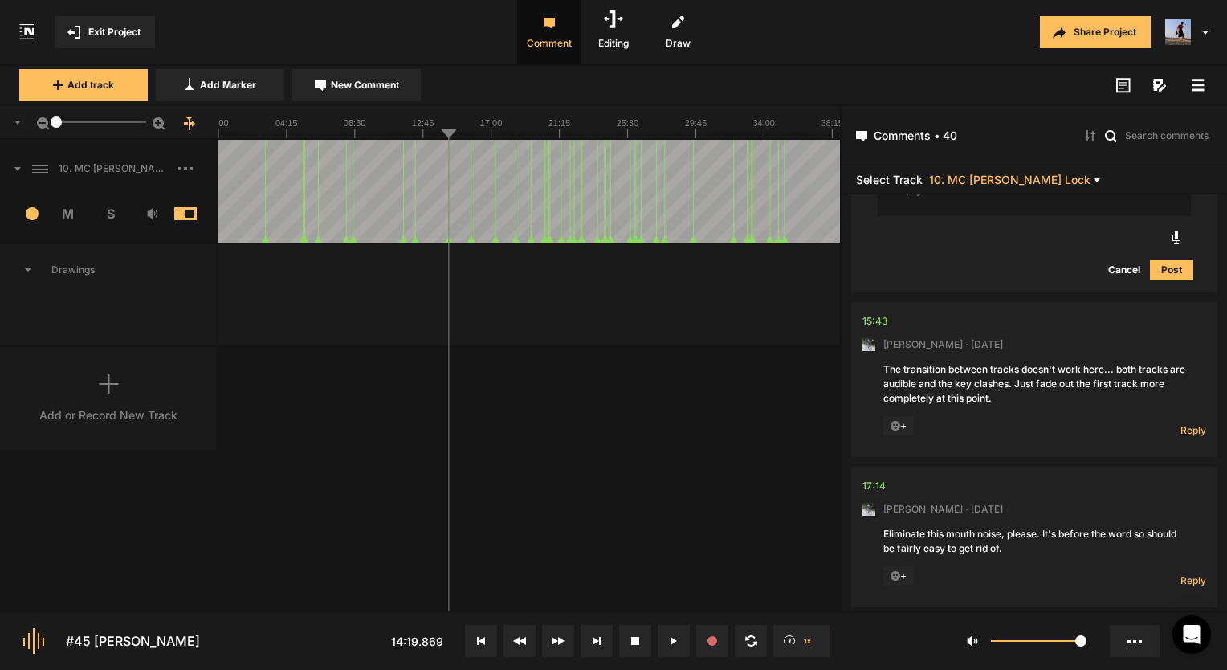
scroll to position [3314, 0]
click at [876, 328] on div "15:43" at bounding box center [875, 320] width 26 height 16
click at [675, 639] on icon at bounding box center [676, 641] width 2 height 8
click at [883, 328] on div "15:43" at bounding box center [875, 320] width 26 height 16
click at [467, 134] on line at bounding box center [467, 135] width 0 height 6
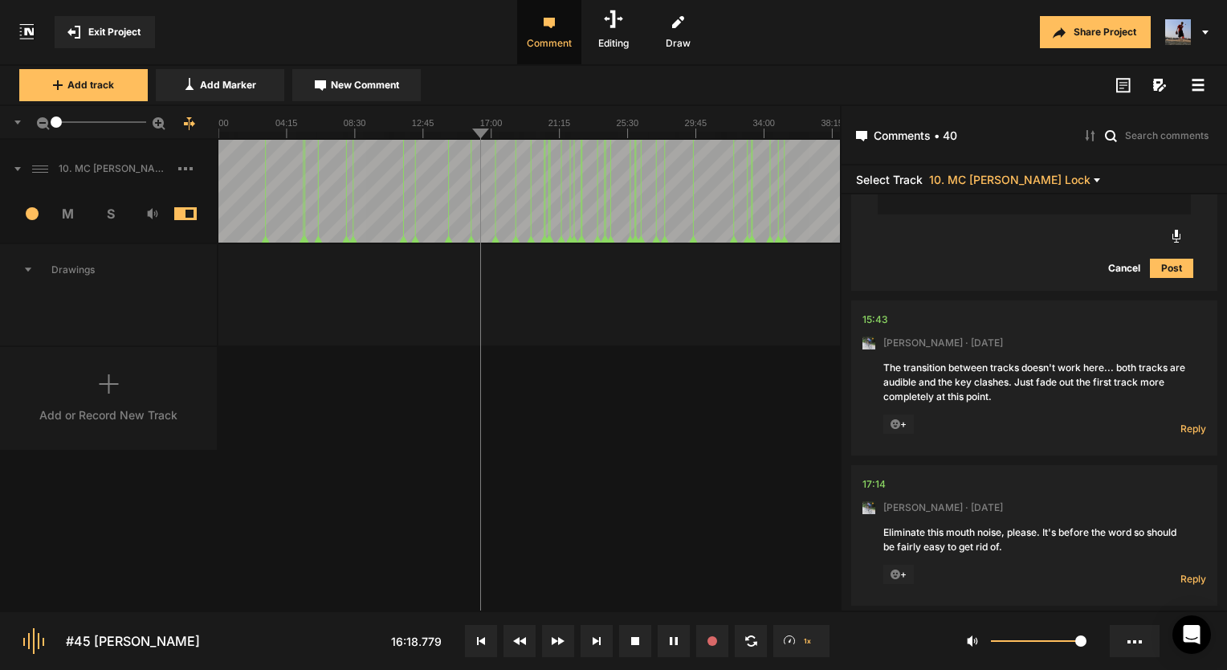
click at [620, 388] on div "10. MC Kathleen Lansing_Soft Lock 1 M S Comments 02:54 Mark Weeber · 5 days ago…" at bounding box center [420, 375] width 840 height 471
click at [1184, 435] on span "Reply" at bounding box center [1193, 429] width 26 height 14
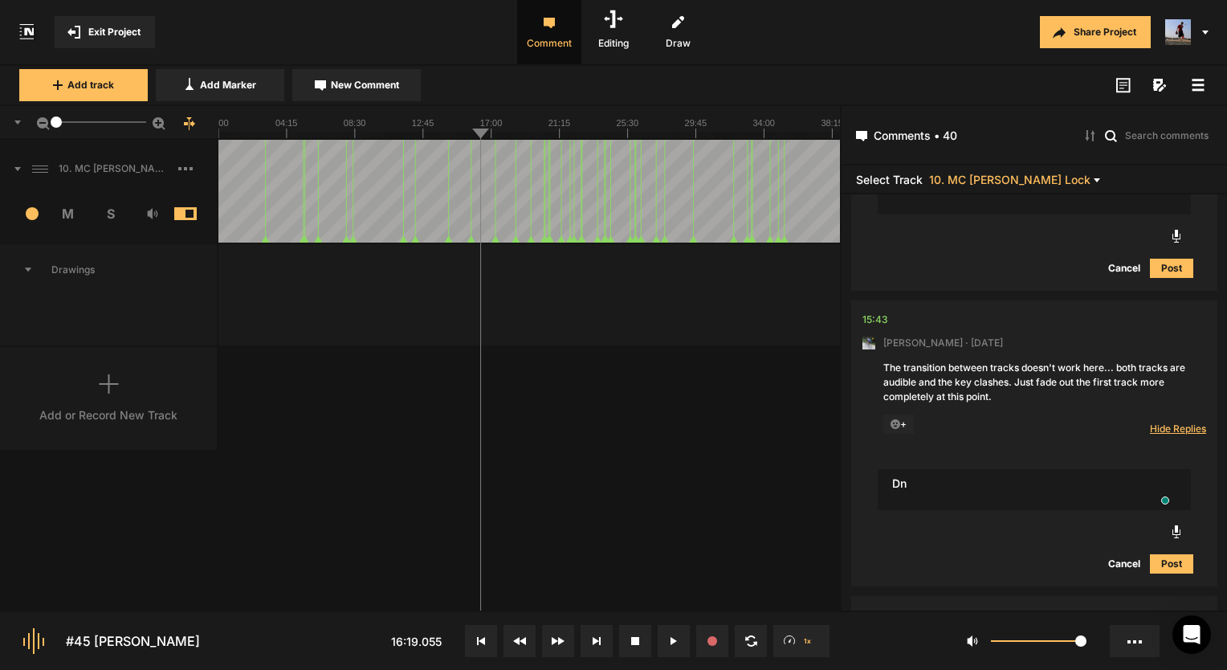
type textarea "D"
type textarea "Good call! Done!"
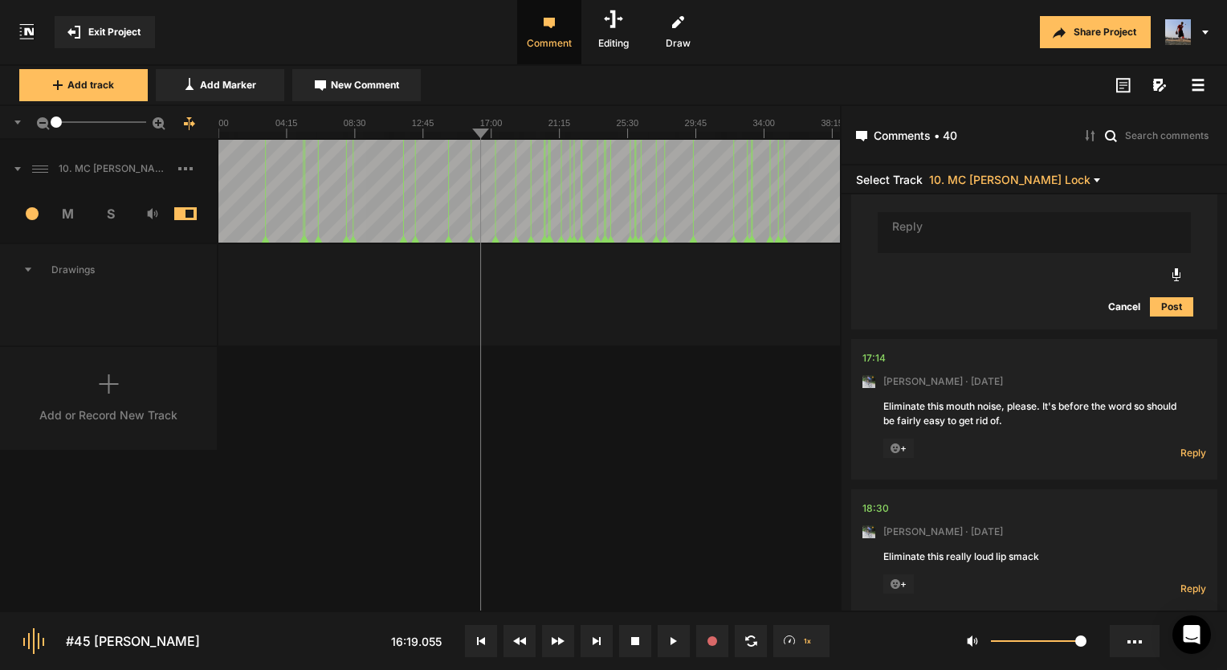
scroll to position [3713, 0]
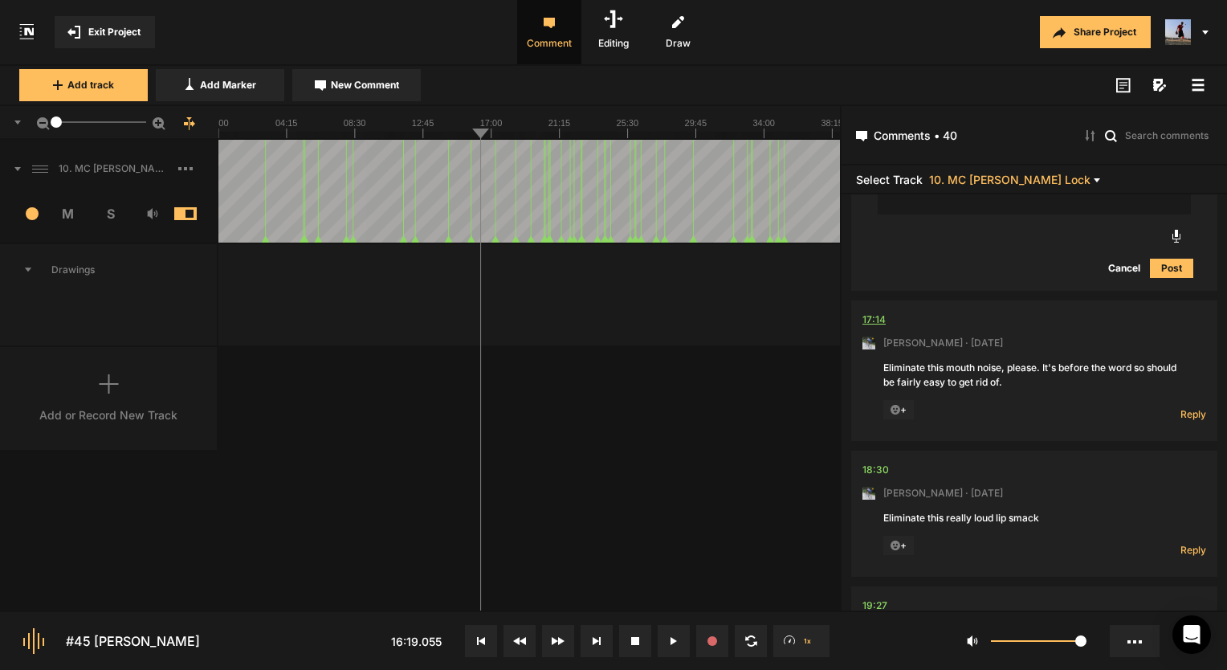
click at [874, 328] on div "17:14" at bounding box center [873, 320] width 23 height 16
click at [860, 332] on nt-comment-thread "17:14 Mark Weeber · 5 days ago Eliminate this mouth noise, please. It's before …" at bounding box center [1034, 375] width 366 height 150
click at [870, 328] on div "17:14" at bounding box center [873, 320] width 23 height 16
click at [1180, 421] on span "Reply" at bounding box center [1193, 414] width 26 height 14
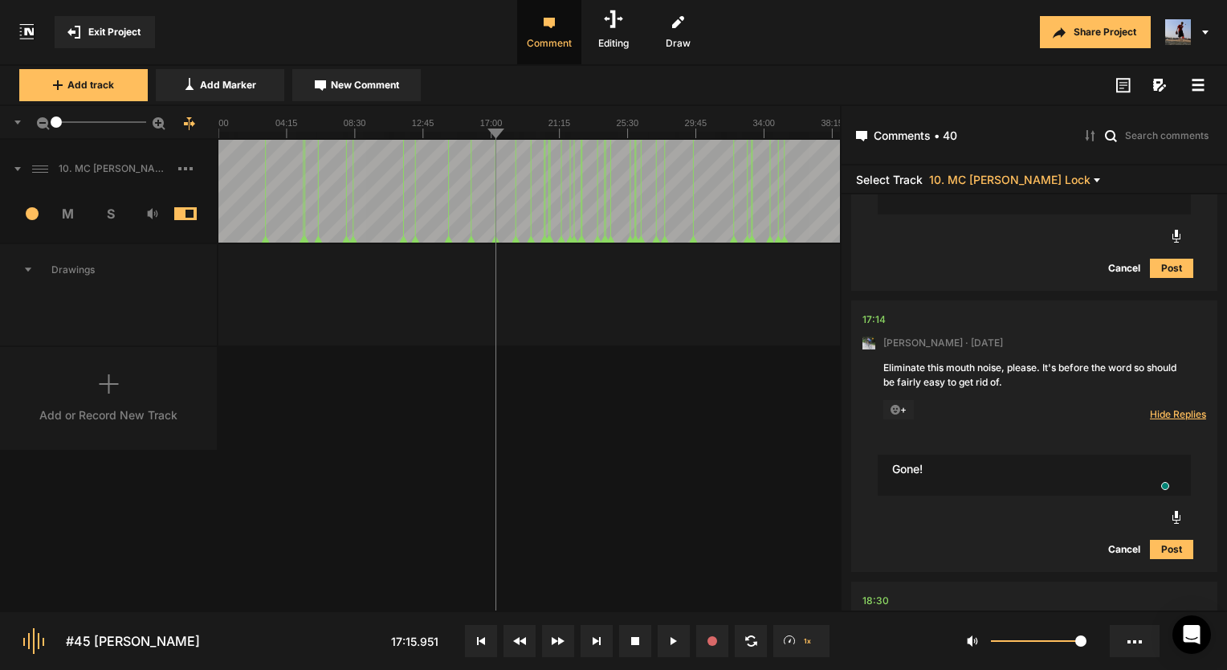
type textarea "Gone!"
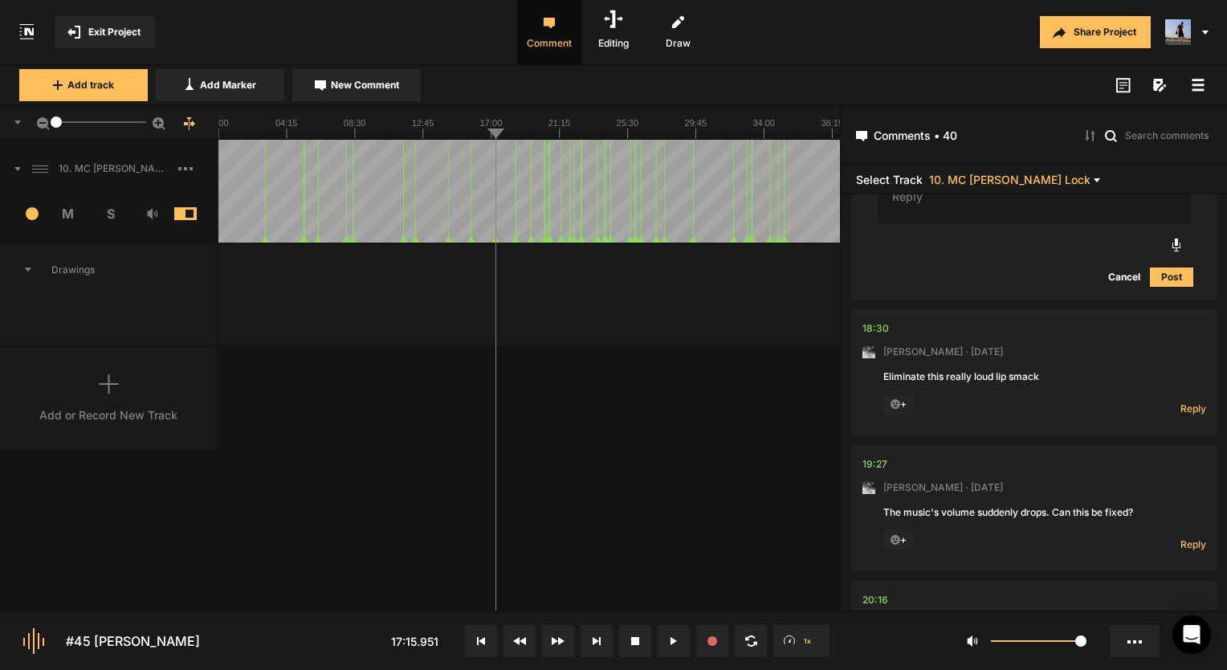
scroll to position [4097, 0]
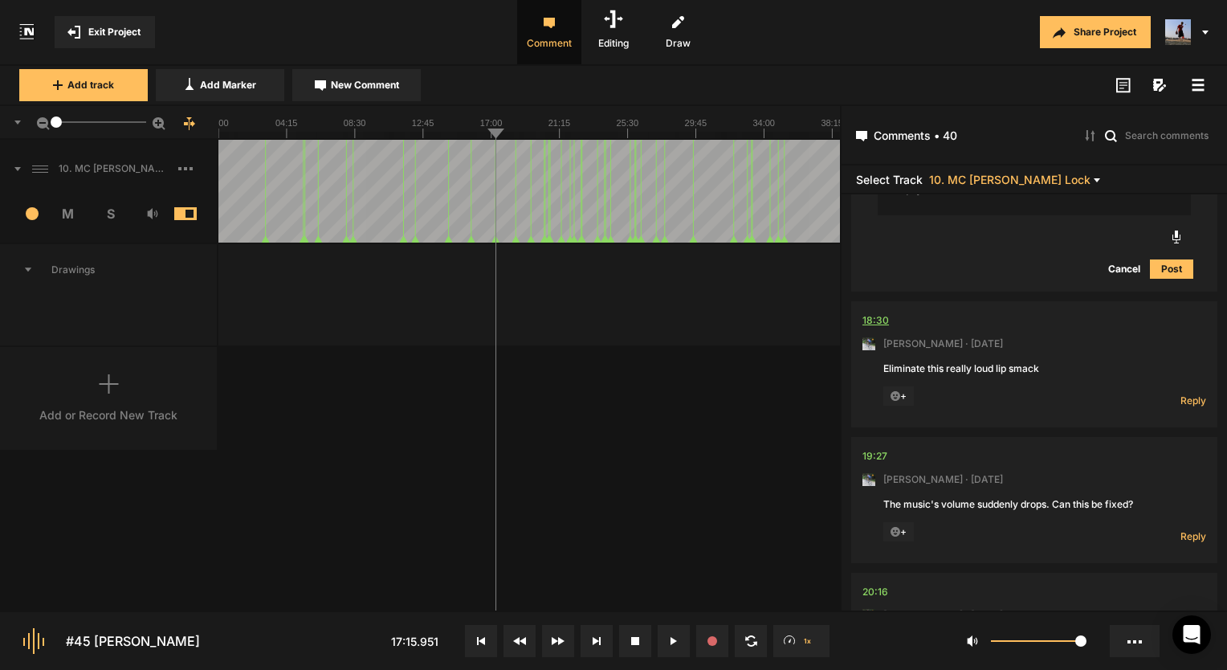
click at [886, 328] on div "18:30" at bounding box center [875, 320] width 26 height 16
click at [1185, 407] on span "Reply" at bounding box center [1193, 400] width 26 height 14
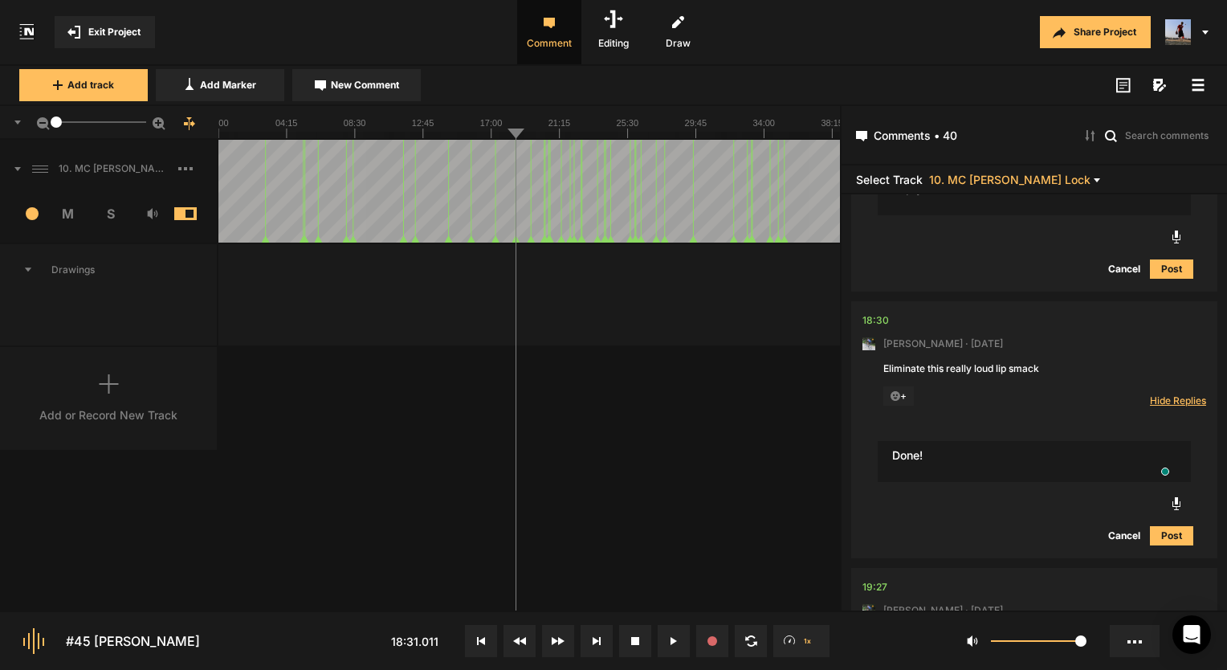
type textarea "Done!"
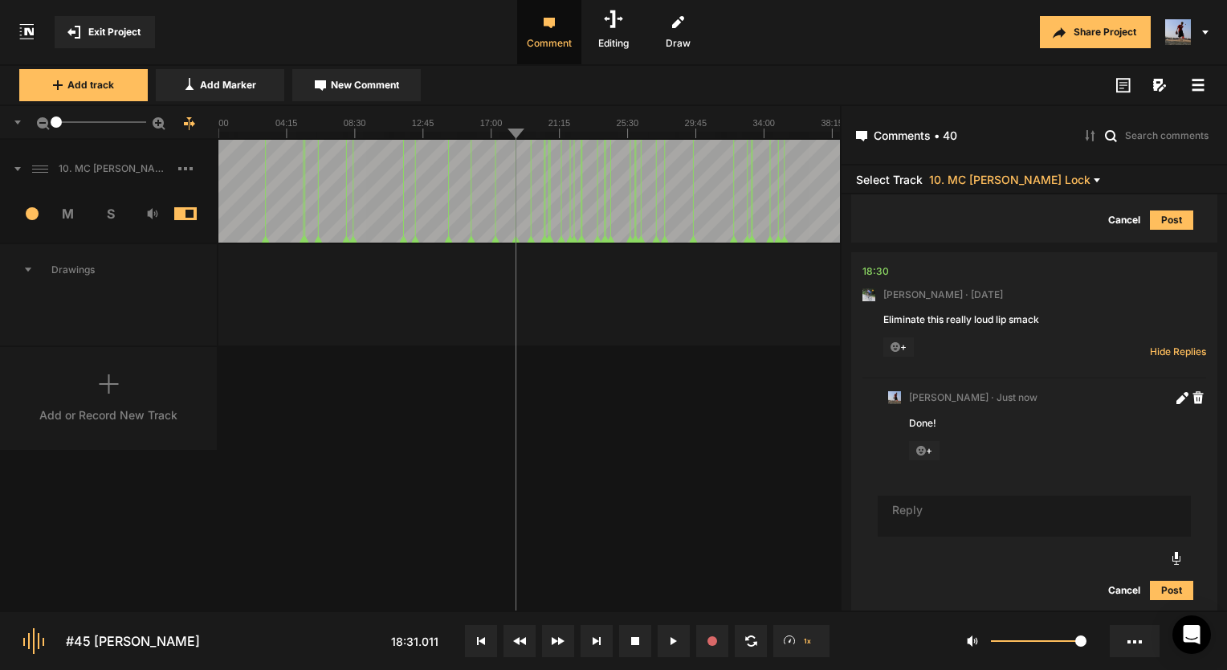
scroll to position [4387, 0]
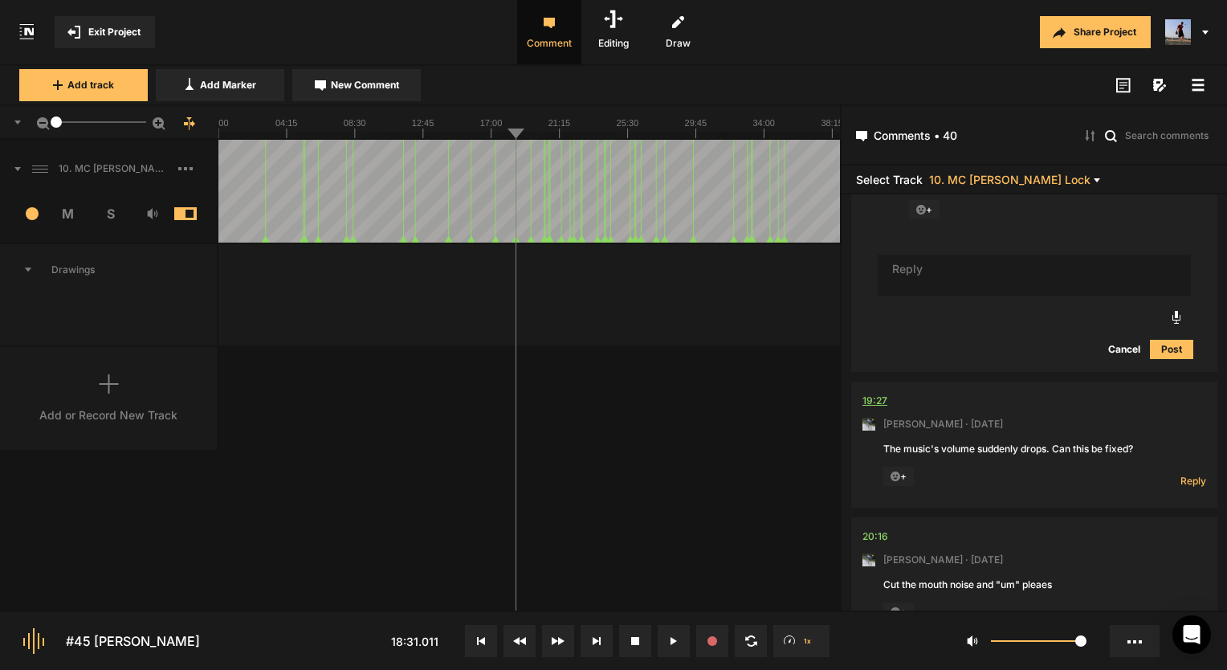
click at [883, 409] on div "19:27" at bounding box center [874, 401] width 25 height 16
click at [1180, 486] on span "Reply" at bounding box center [1193, 481] width 26 height 14
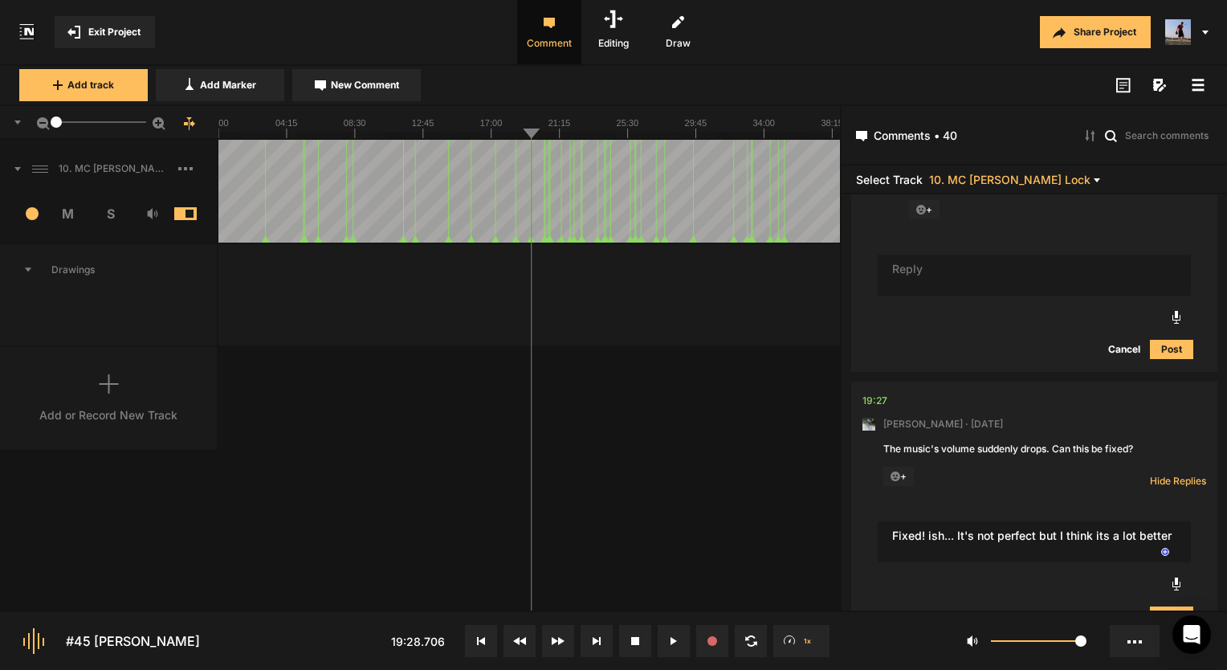
type textarea "Fixed! ish... It's not perfect but I think its a lot better"
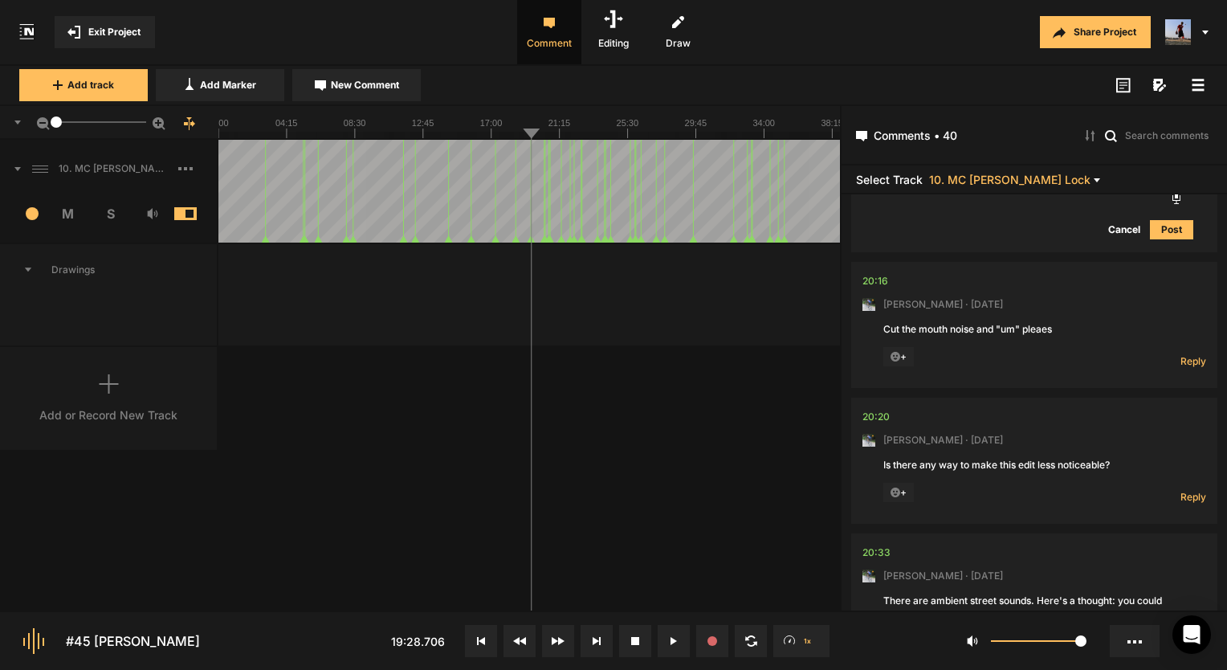
scroll to position [4917, 0]
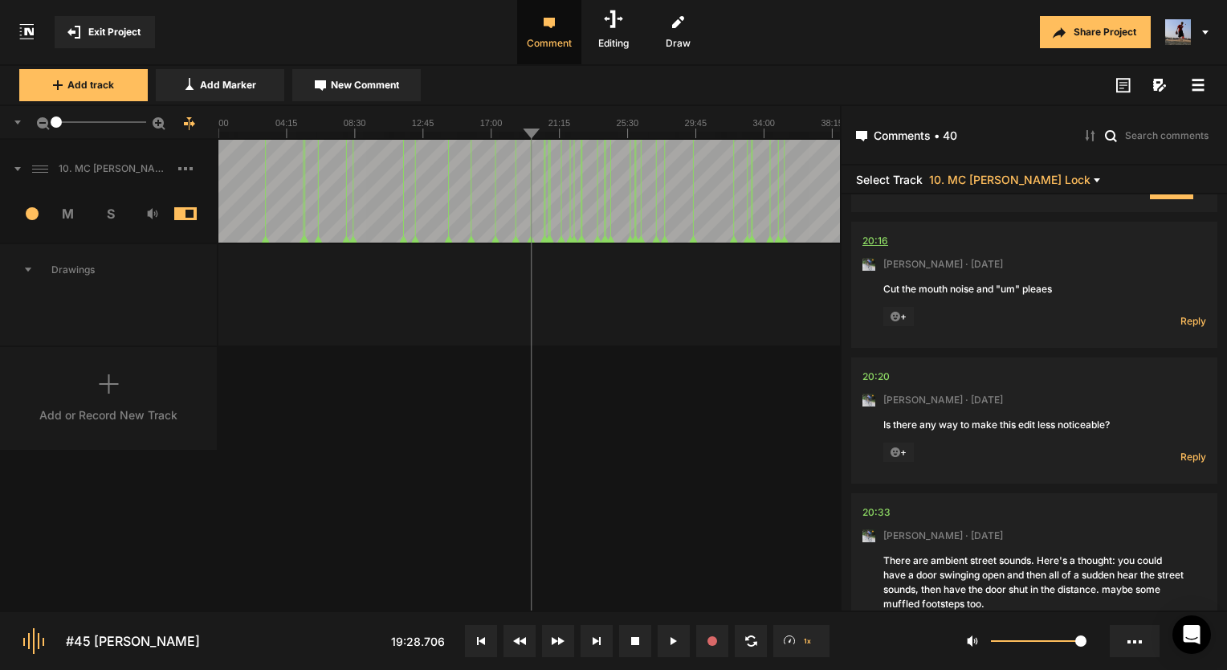
click at [886, 249] on div "20:16" at bounding box center [875, 241] width 26 height 16
click at [1182, 326] on span "Reply" at bounding box center [1193, 321] width 26 height 14
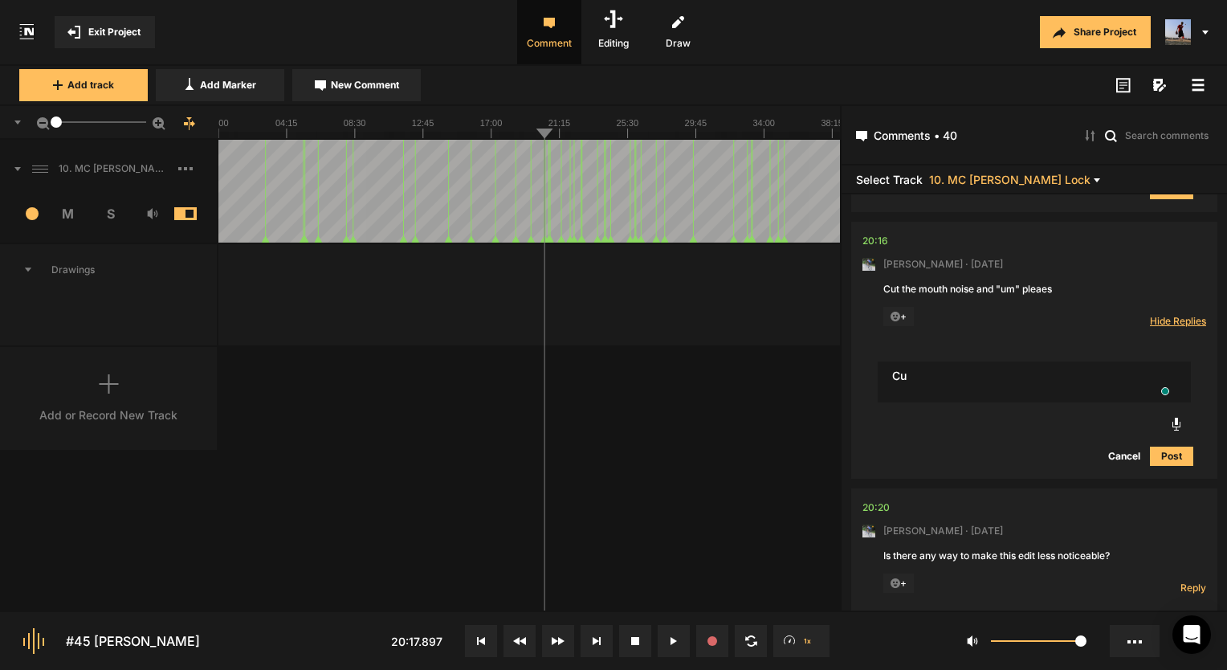
type textarea "C"
click at [986, 393] on textarea "To enrich screen reader interactions, please activate Accessibility in Grammarl…" at bounding box center [1034, 382] width 313 height 42
type textarea "Gone!"
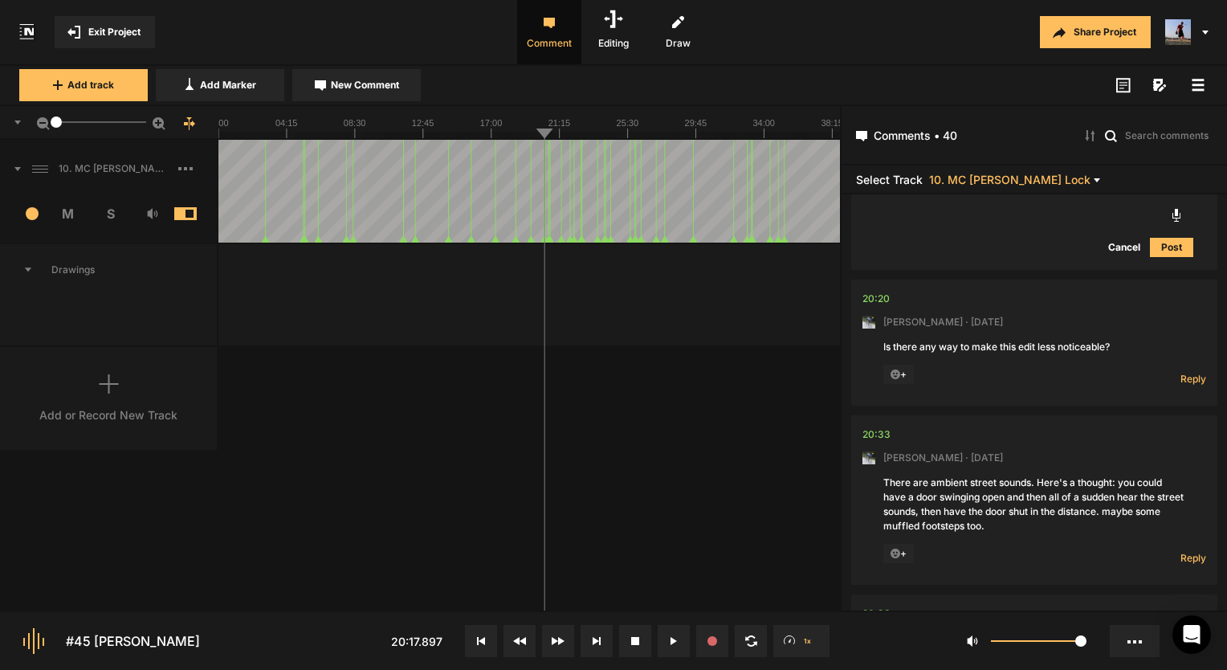
scroll to position [5238, 0]
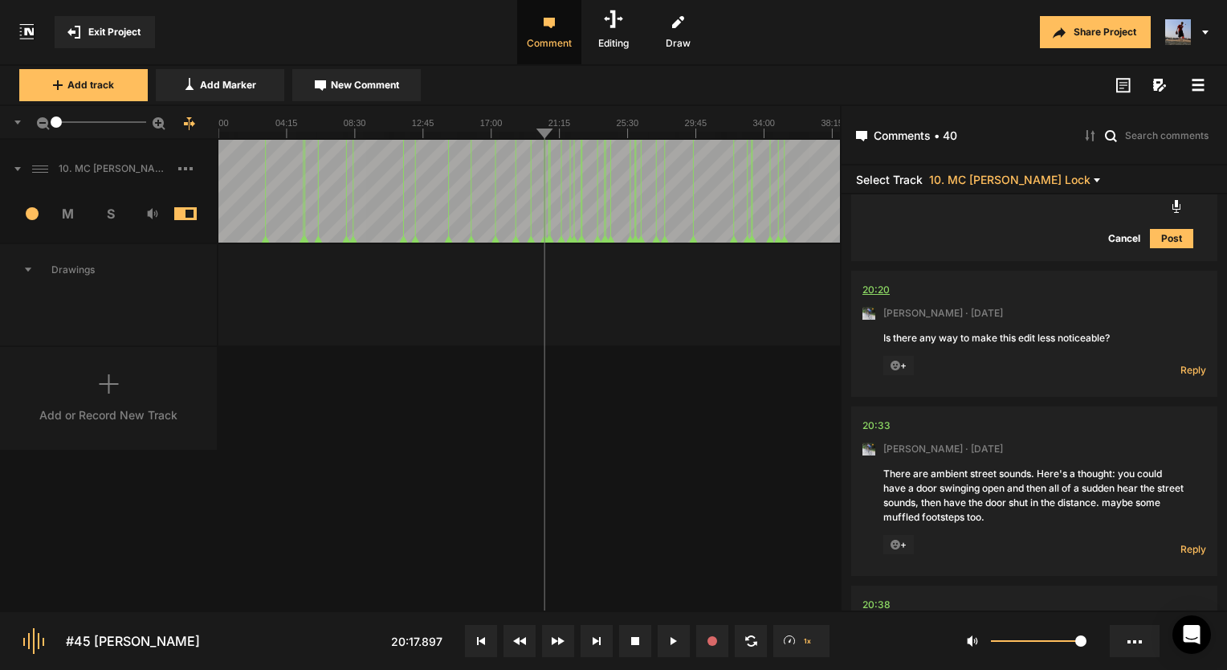
click at [869, 292] on div "20:20" at bounding box center [875, 290] width 27 height 16
click at [1180, 374] on span "Reply" at bounding box center [1193, 370] width 26 height 14
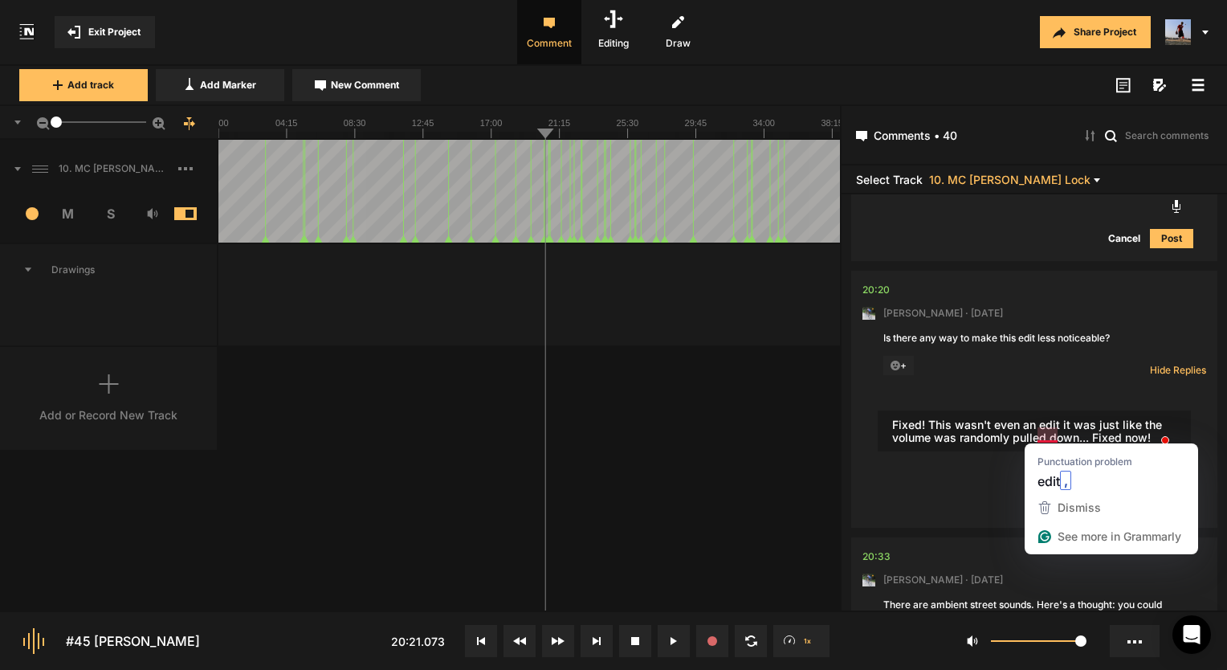
click at [1051, 434] on textarea "Fixed! This wasn't even an edit it was just like the volume was randomly pulled…" at bounding box center [1034, 431] width 313 height 42
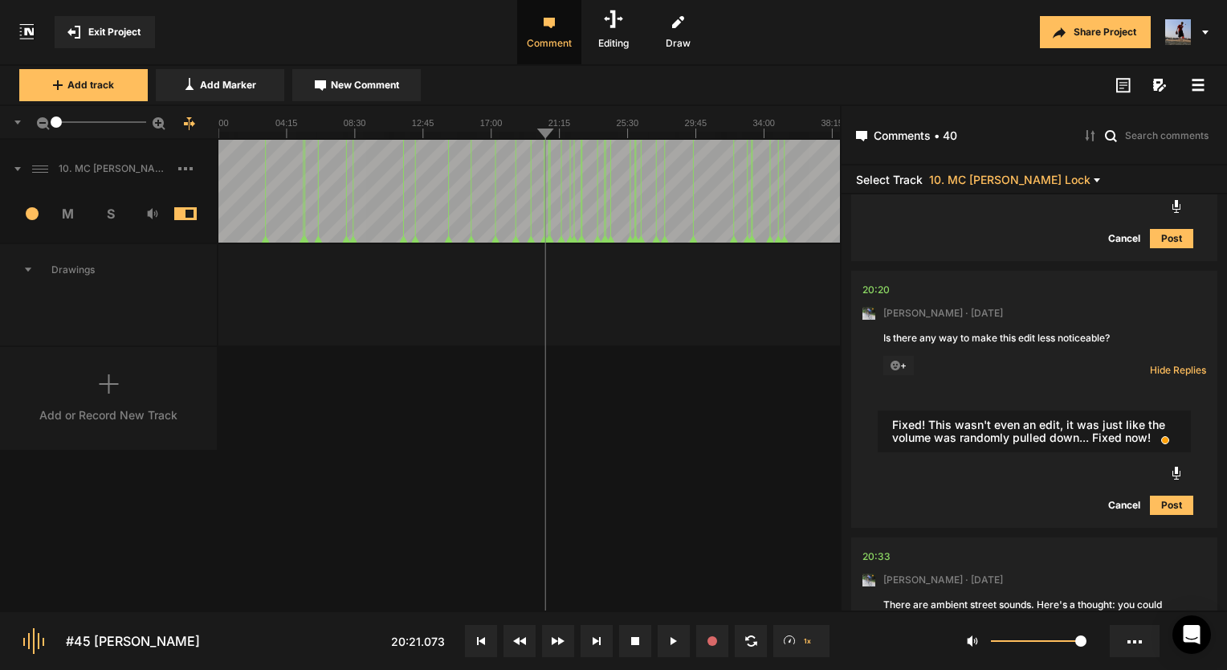
drag, startPoint x: 931, startPoint y: 438, endPoint x: 885, endPoint y: 438, distance: 46.6
click at [885, 438] on textarea "Fixed! This wasn't even an edit, it was just like the volume was randomly pulle…" at bounding box center [1034, 431] width 313 height 42
drag, startPoint x: 941, startPoint y: 437, endPoint x: 887, endPoint y: 434, distance: 53.9
click at [887, 434] on textarea "TFixed! This wasn't even an edit, it was just like the volume was randomly pull…" at bounding box center [1034, 431] width 313 height 42
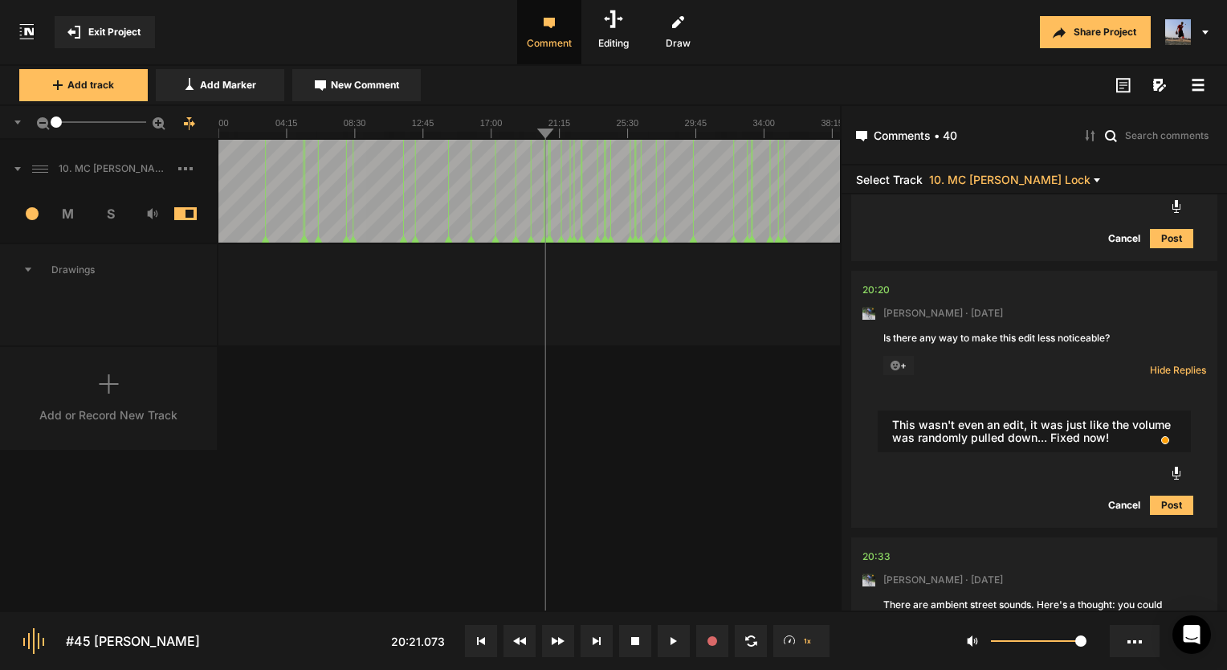
type textarea "This wasn't even an edit, it was just like the volume was randomly pulled down.…"
click at [1165, 512] on button "Post" at bounding box center [1171, 504] width 43 height 19
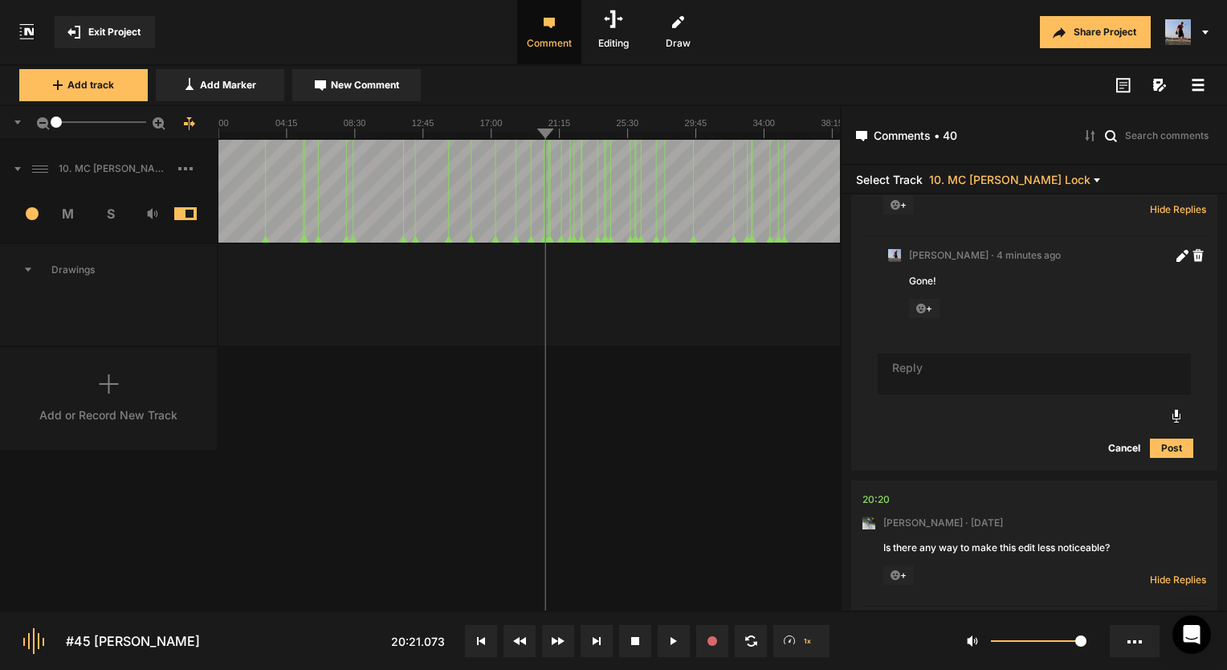
scroll to position [5086, 0]
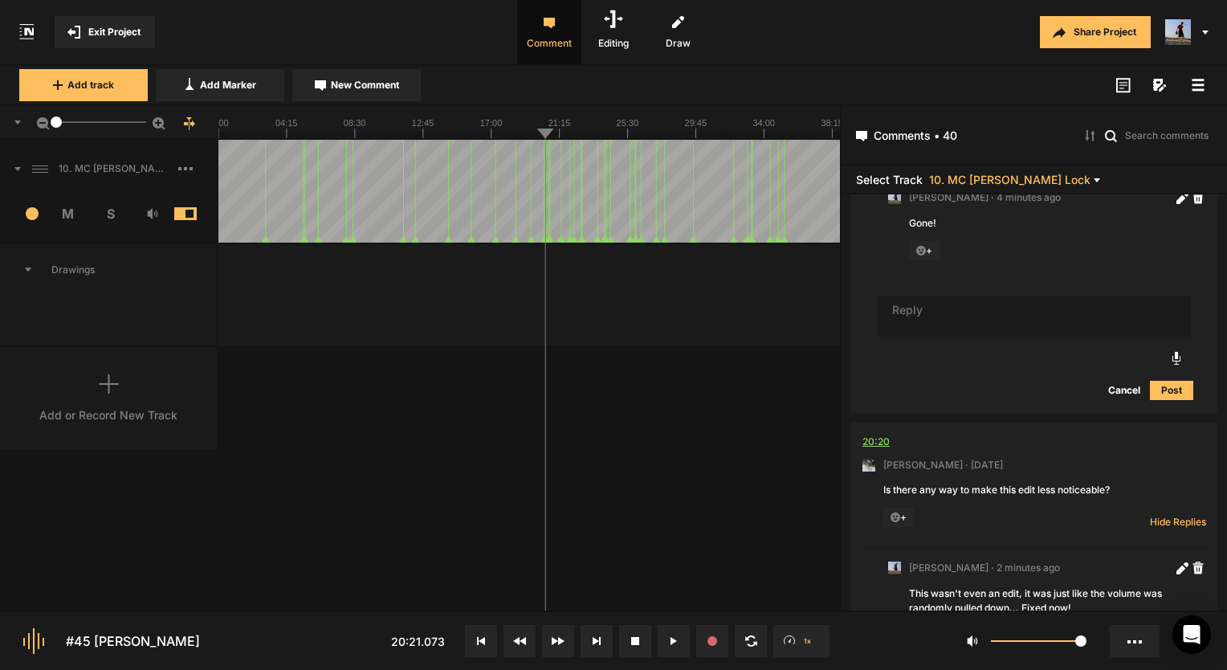
click at [882, 450] on div "20:20" at bounding box center [875, 442] width 27 height 16
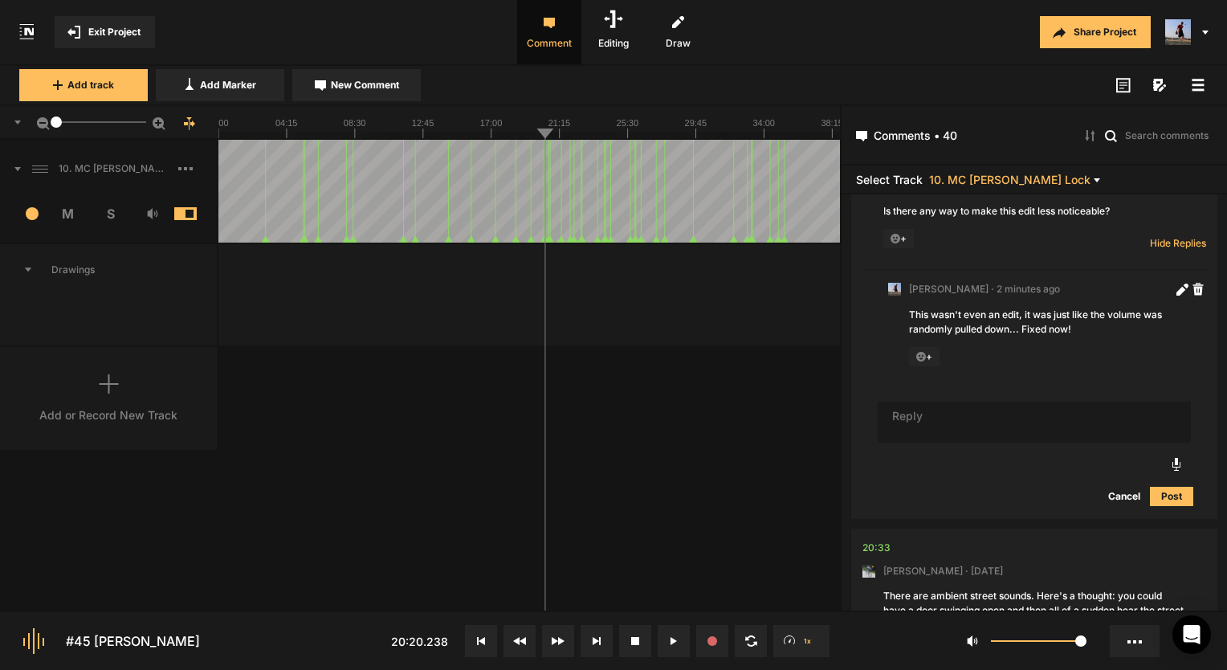
scroll to position [5407, 0]
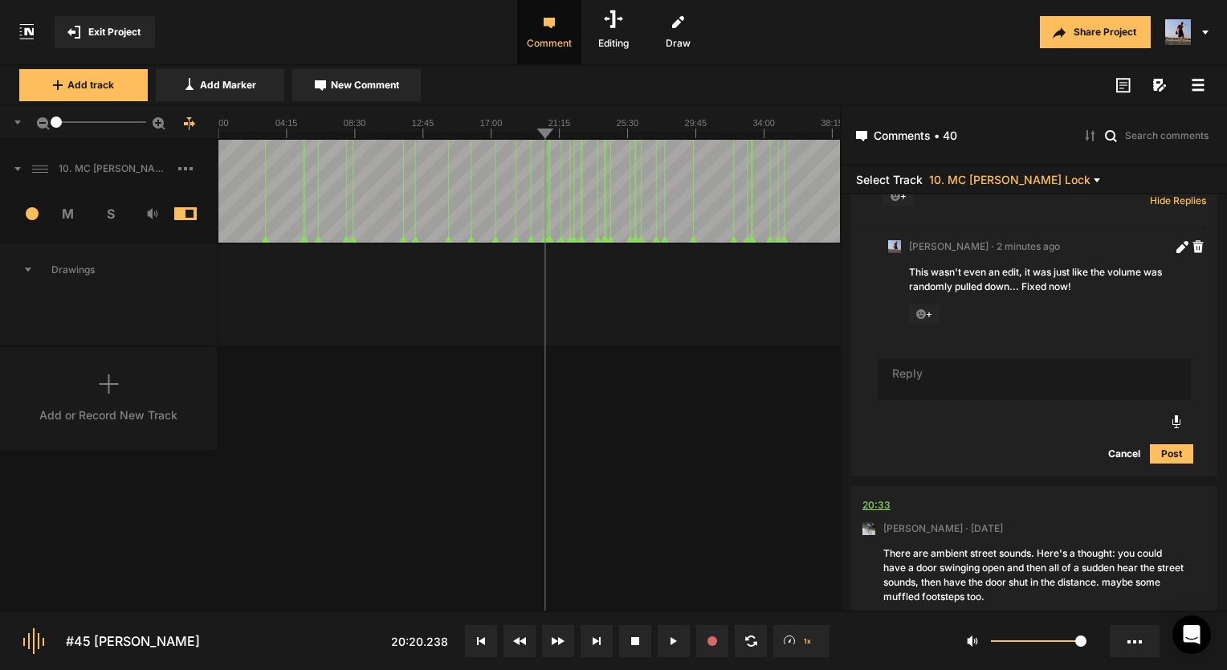
click at [874, 513] on div "20:33" at bounding box center [876, 505] width 28 height 16
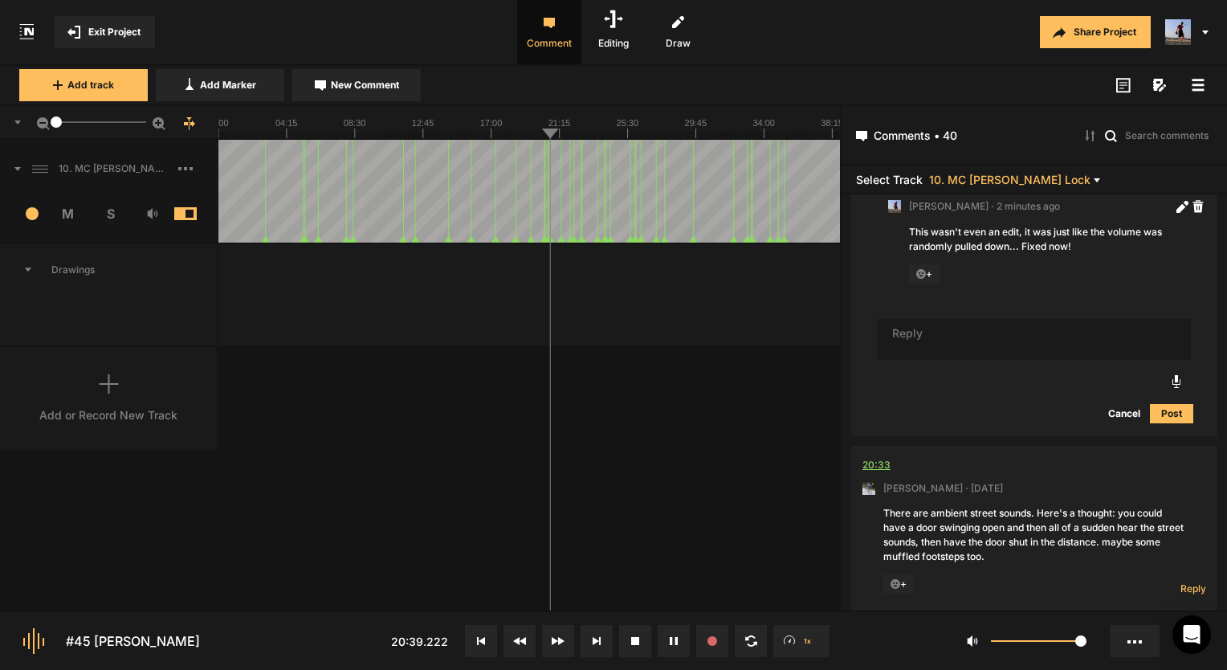
scroll to position [5488, 0]
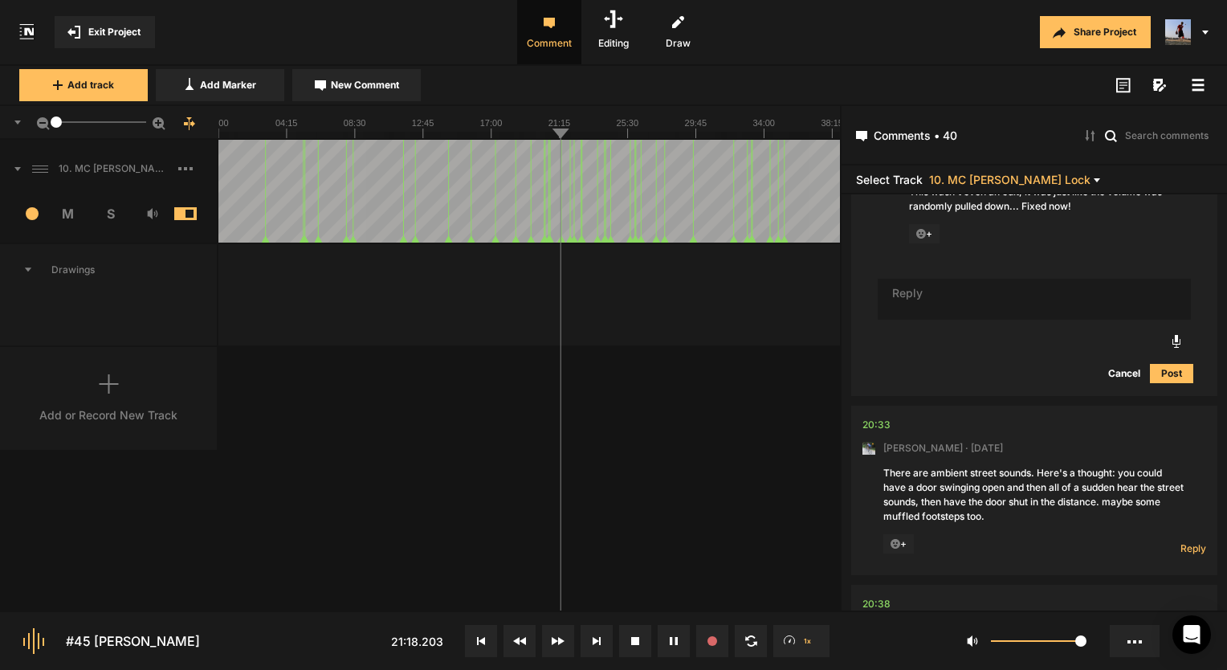
click at [675, 642] on icon at bounding box center [676, 641] width 2 height 8
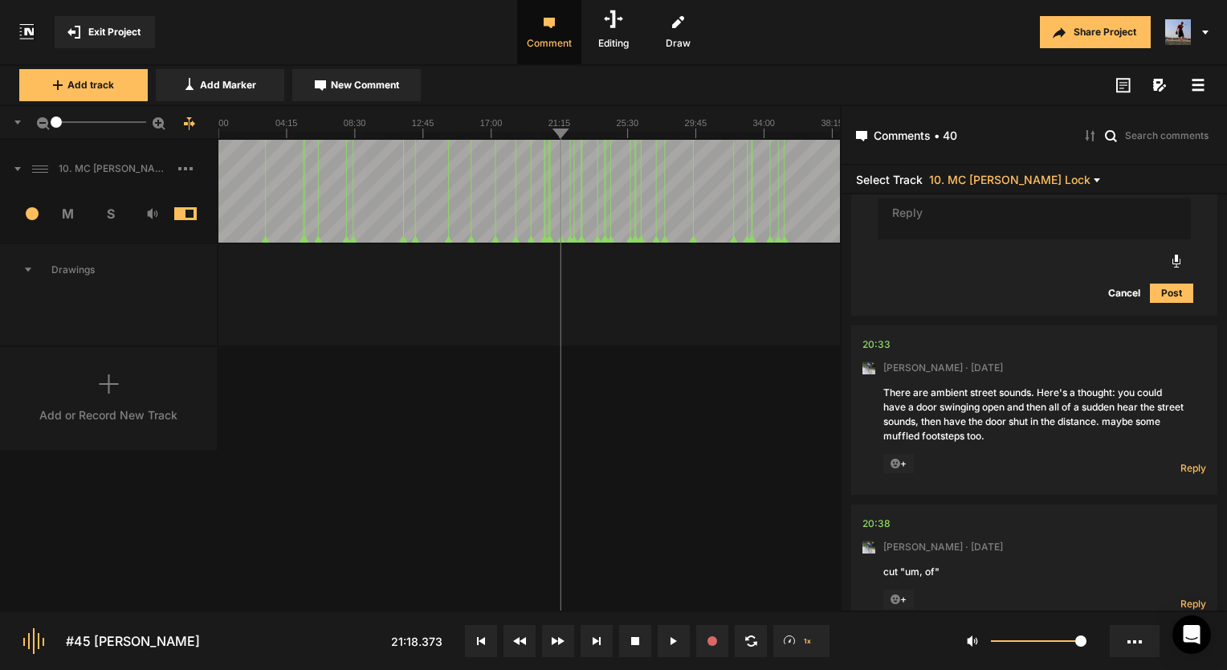
click at [1176, 456] on nt-comment "20:33 Mark Weeber · 5 days ago There are ambient street sounds. Here's a though…" at bounding box center [1034, 409] width 344 height 169
click at [1182, 475] on span "Reply" at bounding box center [1193, 468] width 26 height 14
type textarea "Done!"
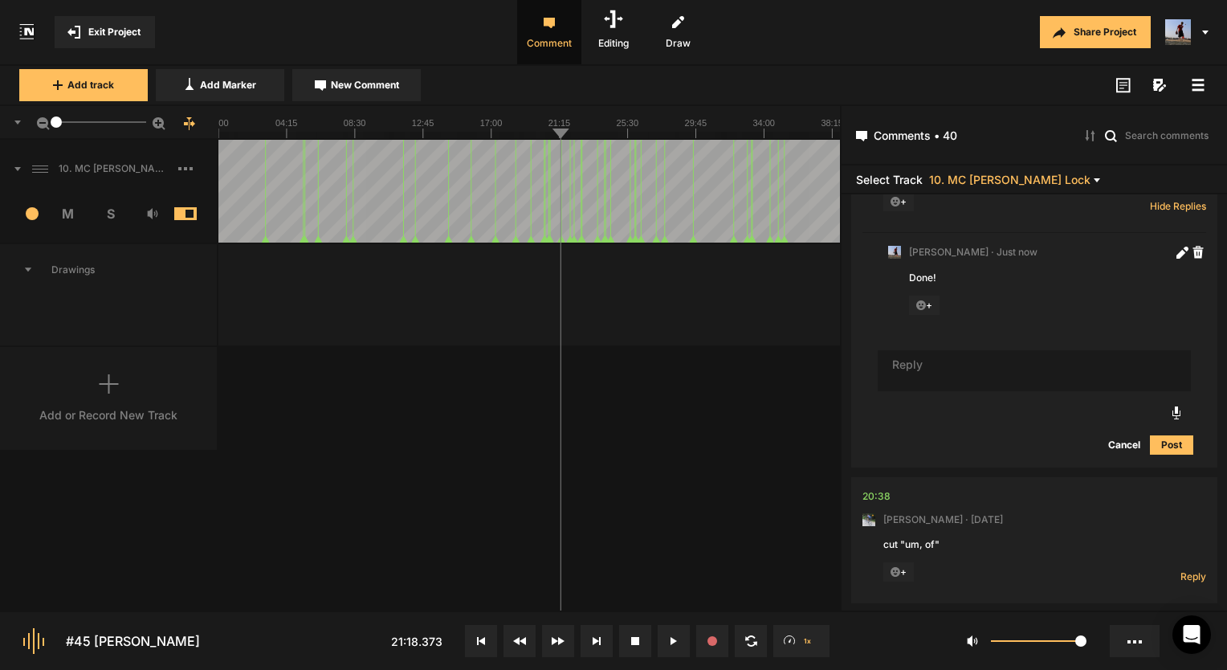
scroll to position [6004, 0]
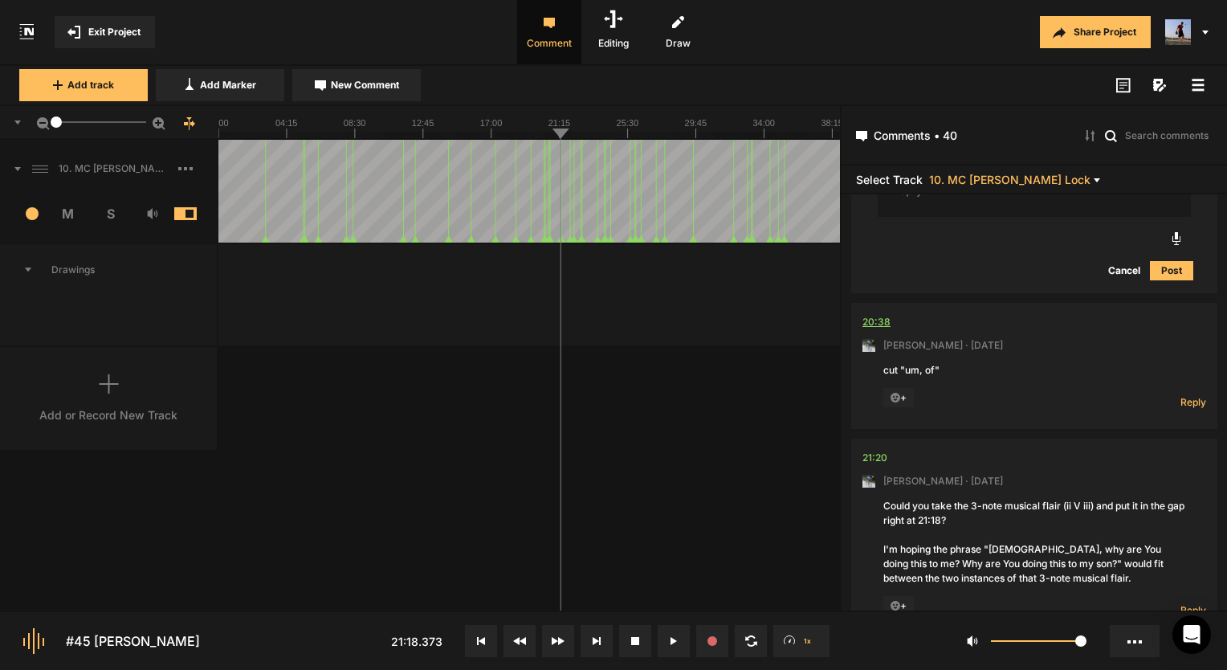
click at [884, 326] on div "20:38" at bounding box center [876, 322] width 28 height 16
click at [1192, 409] on span "Reply" at bounding box center [1193, 402] width 26 height 14
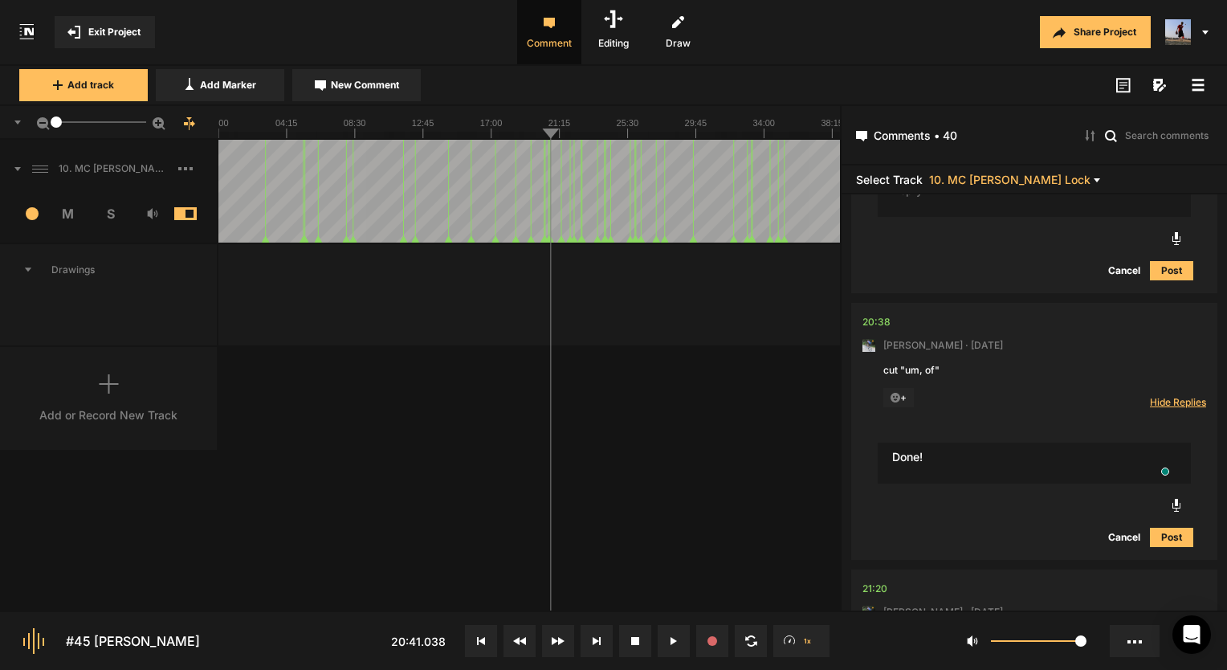
type textarea "Done!"
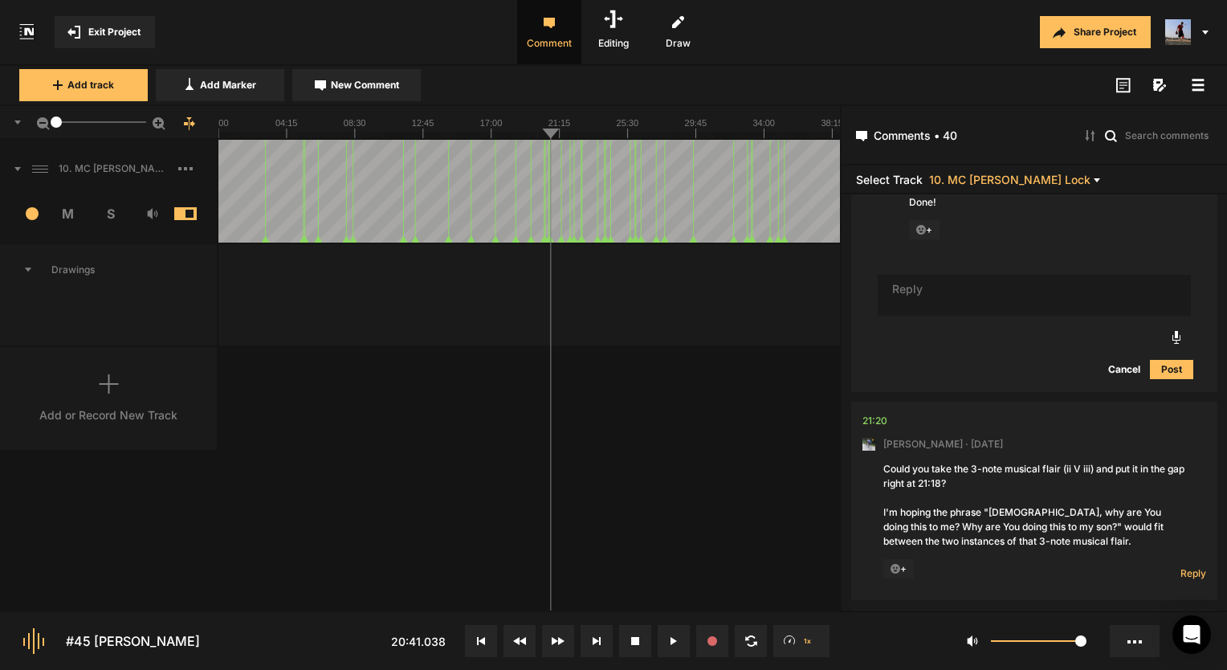
scroll to position [6373, 0]
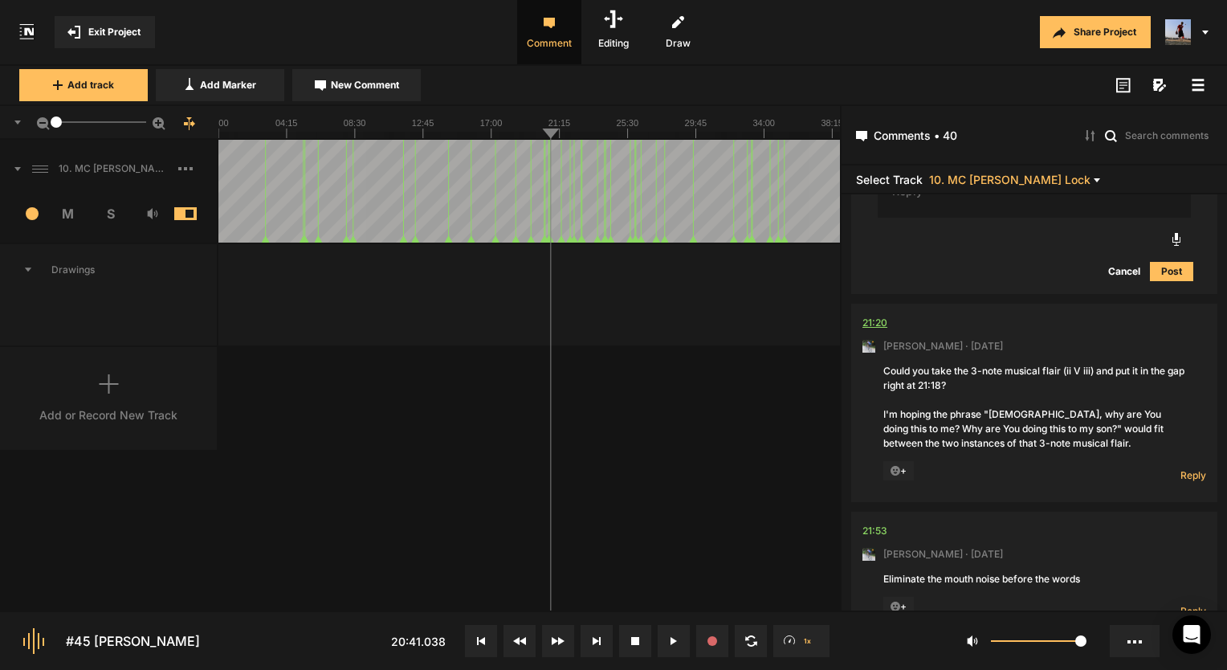
click at [876, 327] on div "21:20" at bounding box center [874, 323] width 25 height 16
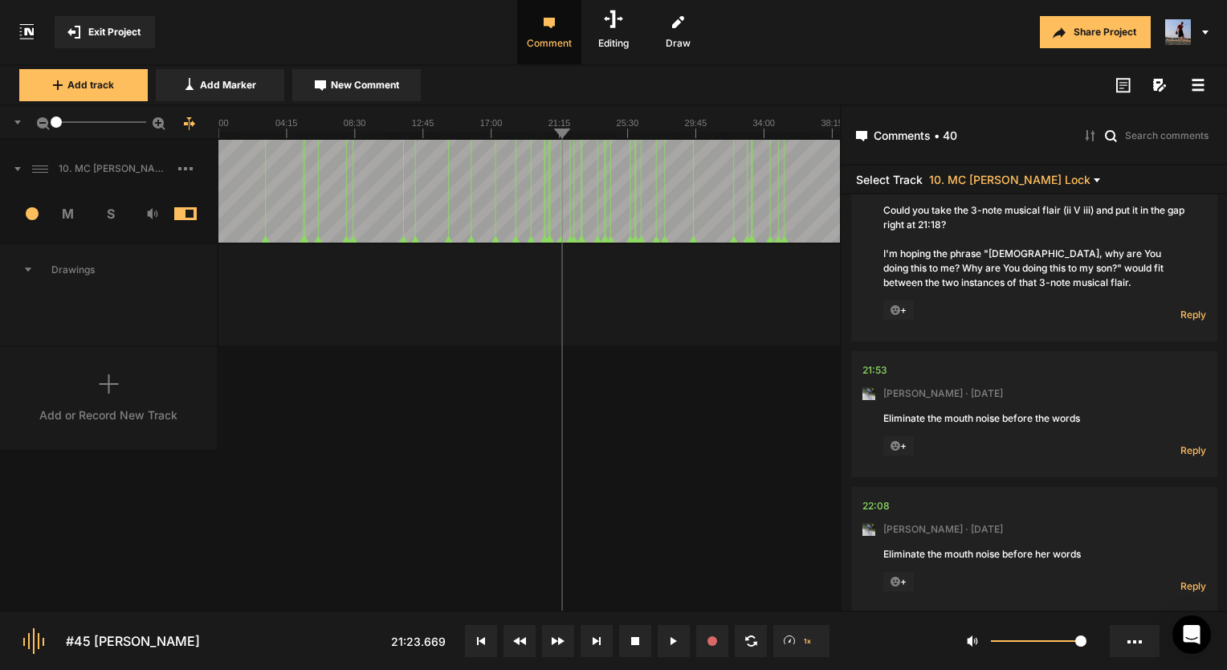
scroll to position [6454, 0]
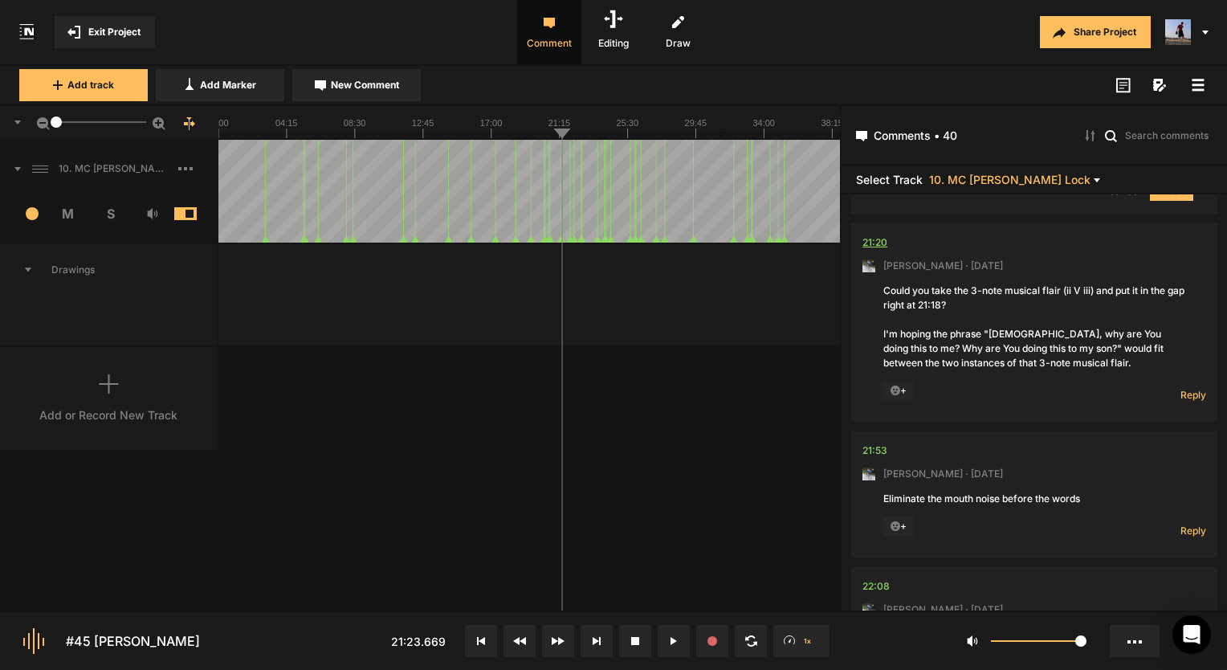
click at [885, 247] on div "21:20" at bounding box center [874, 242] width 25 height 16
click at [1184, 401] on span "Reply" at bounding box center [1193, 395] width 26 height 14
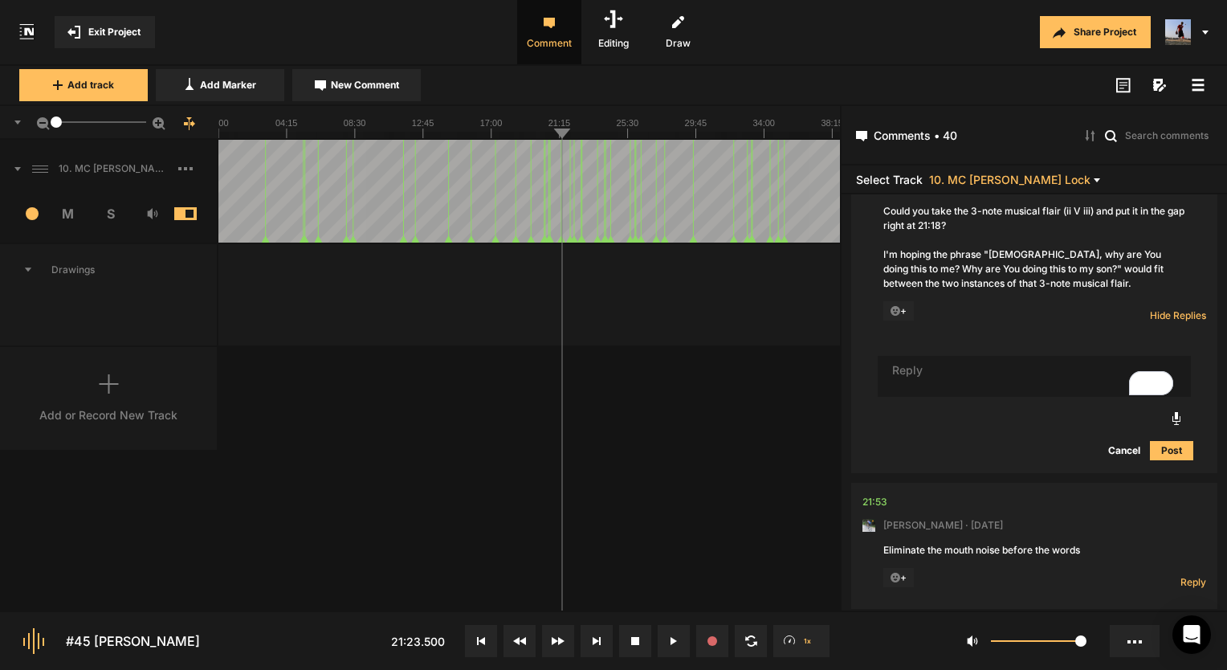
scroll to position [0, 0]
type textarea "I didn't do that exactl"
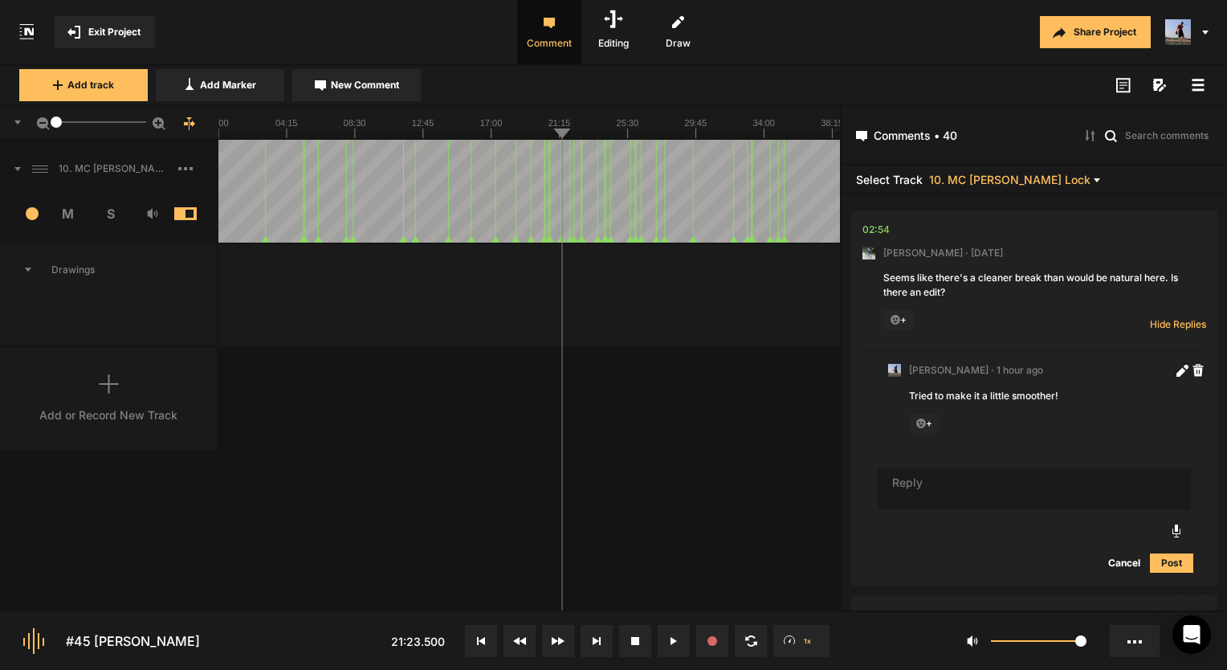
scroll to position [6534, 0]
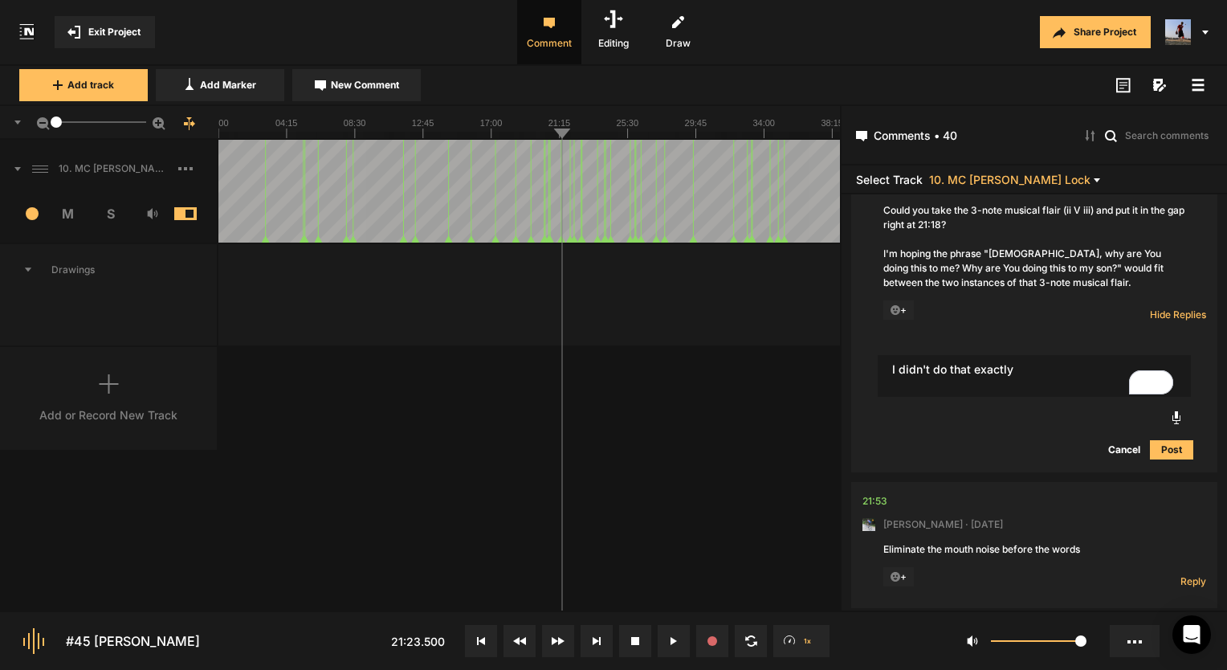
click at [1052, 385] on textarea "I didn't do that exactly" at bounding box center [1034, 376] width 313 height 42
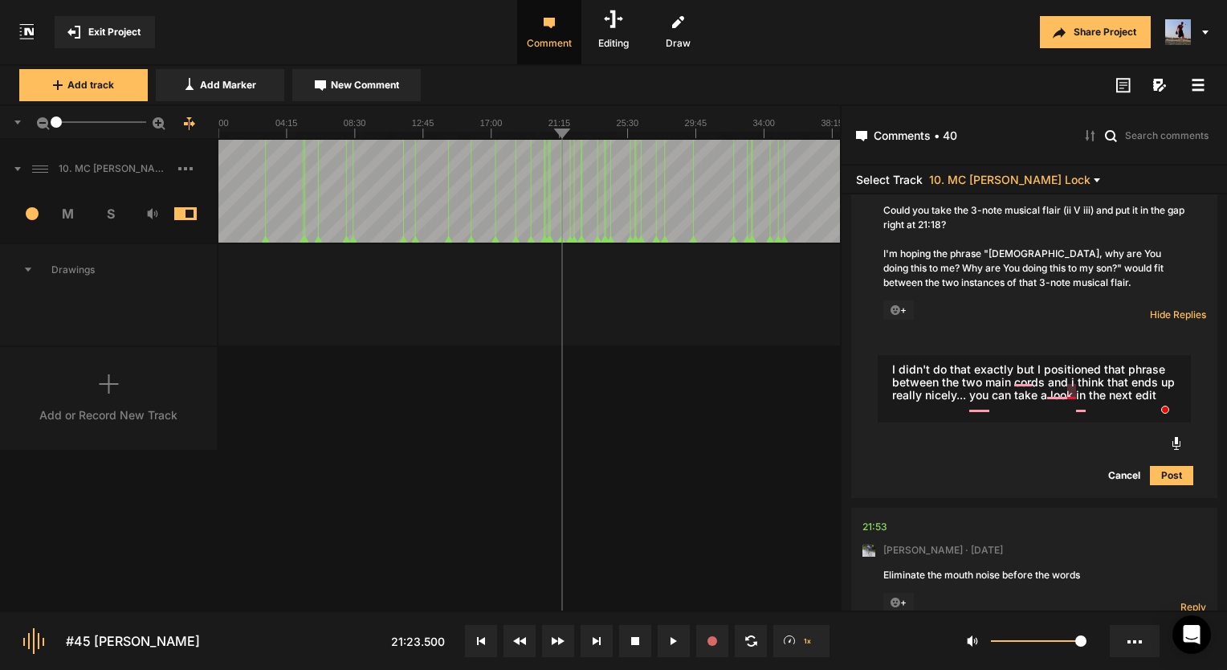
click at [1070, 389] on textarea "I didn't do that exactly but I positioned that phrase between the two main cord…" at bounding box center [1034, 388] width 313 height 67
click at [1057, 385] on textarea "I didn't do that exactly but I positioned that phrase between the two main cord…" at bounding box center [1034, 388] width 313 height 67
click at [1020, 369] on textarea "I didn't do that exactly but I positioned that phrase between the two main cord…" at bounding box center [1034, 388] width 313 height 67
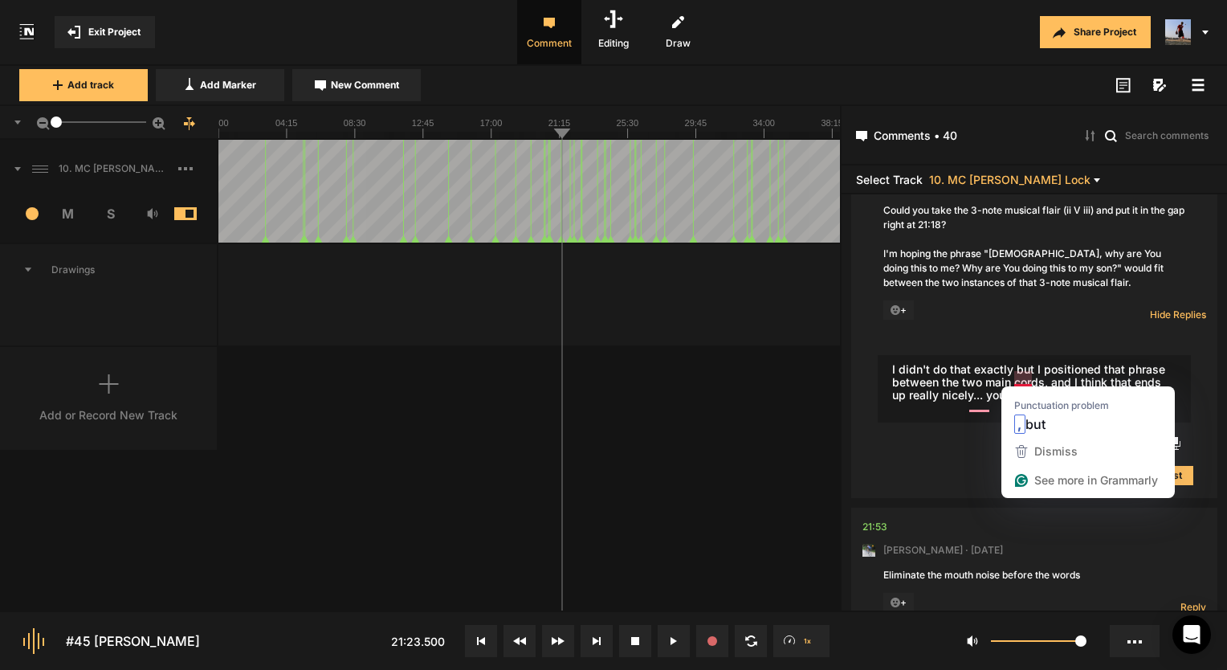
click at [1025, 377] on textarea "I didn't do that exactly but I positioned that phrase between the two main cord…" at bounding box center [1034, 388] width 313 height 67
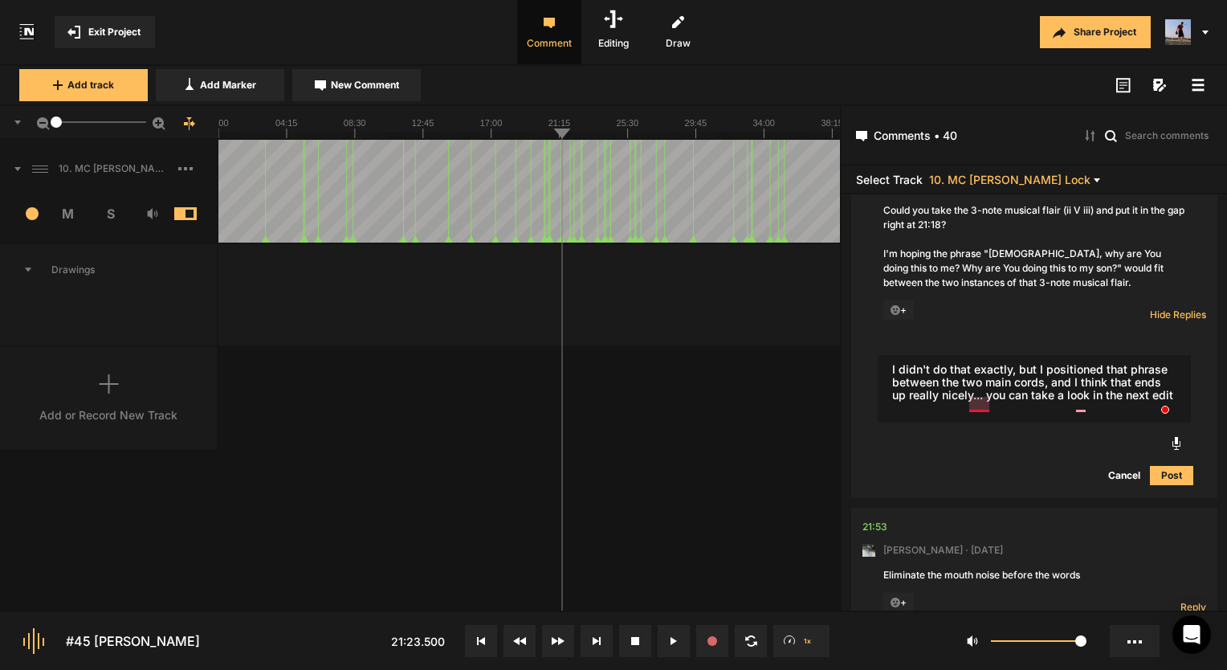
click at [981, 410] on textarea "I didn't do that exactly, but I positioned that phrase between the two main cor…" at bounding box center [1034, 388] width 313 height 67
click at [984, 409] on textarea "I didn't do that exactly, but I positioned that phrase between the two main cor…" at bounding box center [1034, 388] width 313 height 67
click at [1082, 406] on textarea "I didn't do that exactly, but I positioned that phrase between the two main cor…" at bounding box center [1034, 388] width 313 height 67
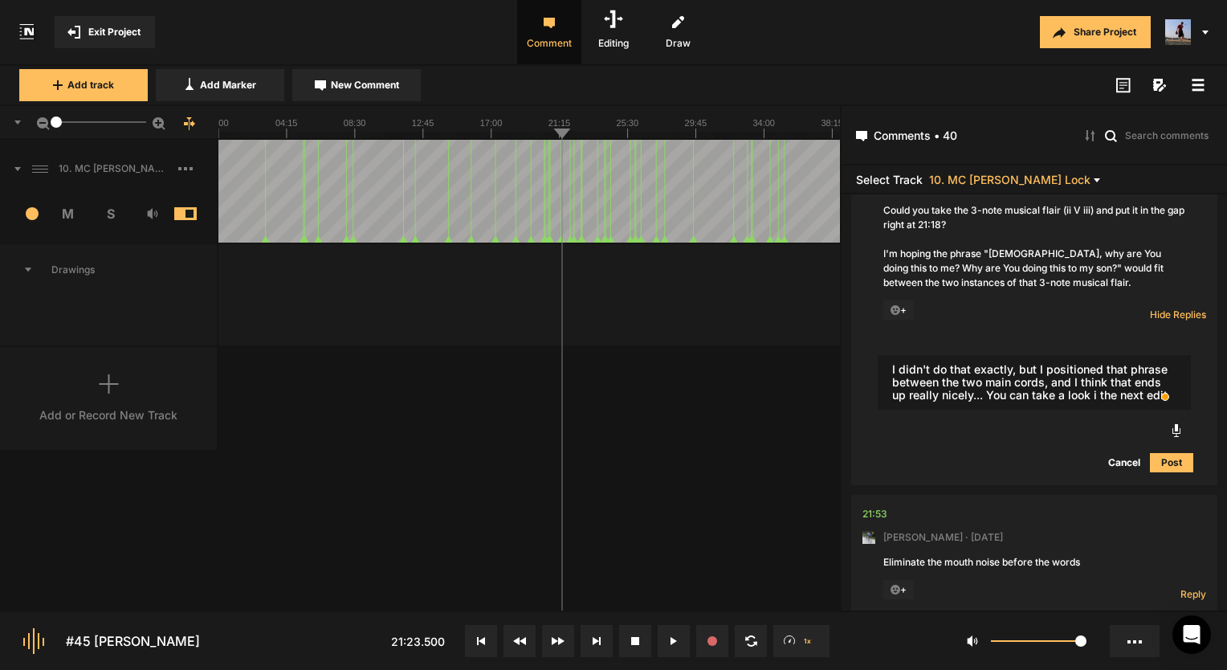
type textarea "I didn't do that exactly, but I positioned that phrase between the two main cor…"
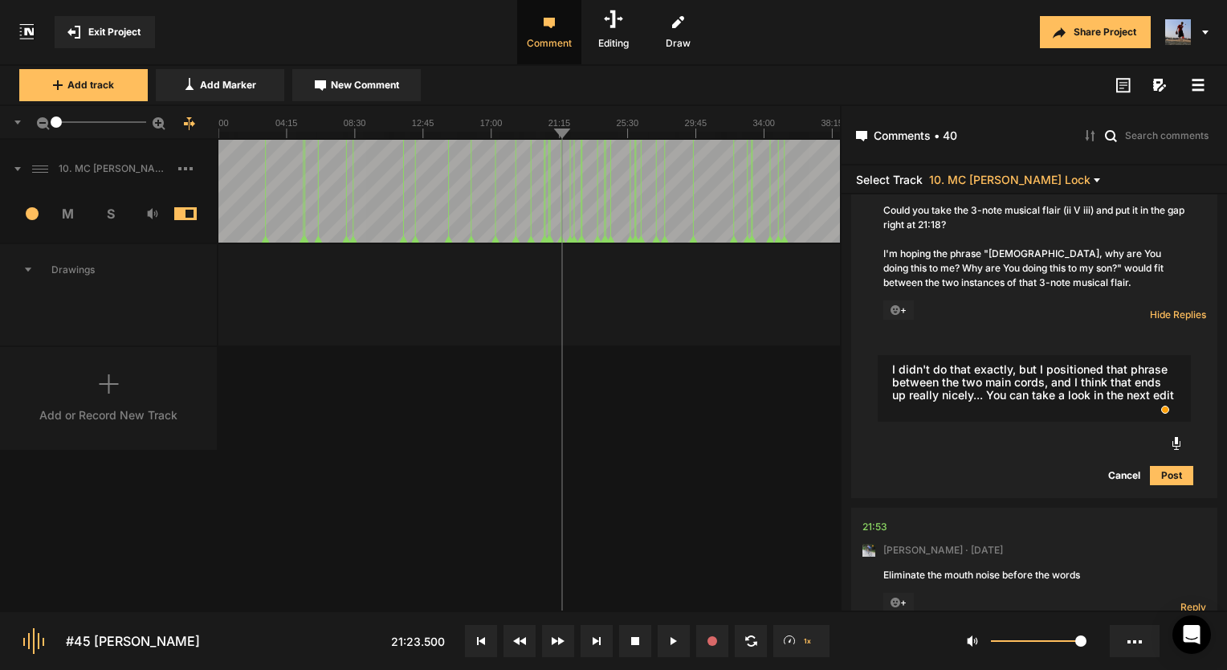
click at [1157, 477] on button "Post" at bounding box center [1171, 475] width 43 height 19
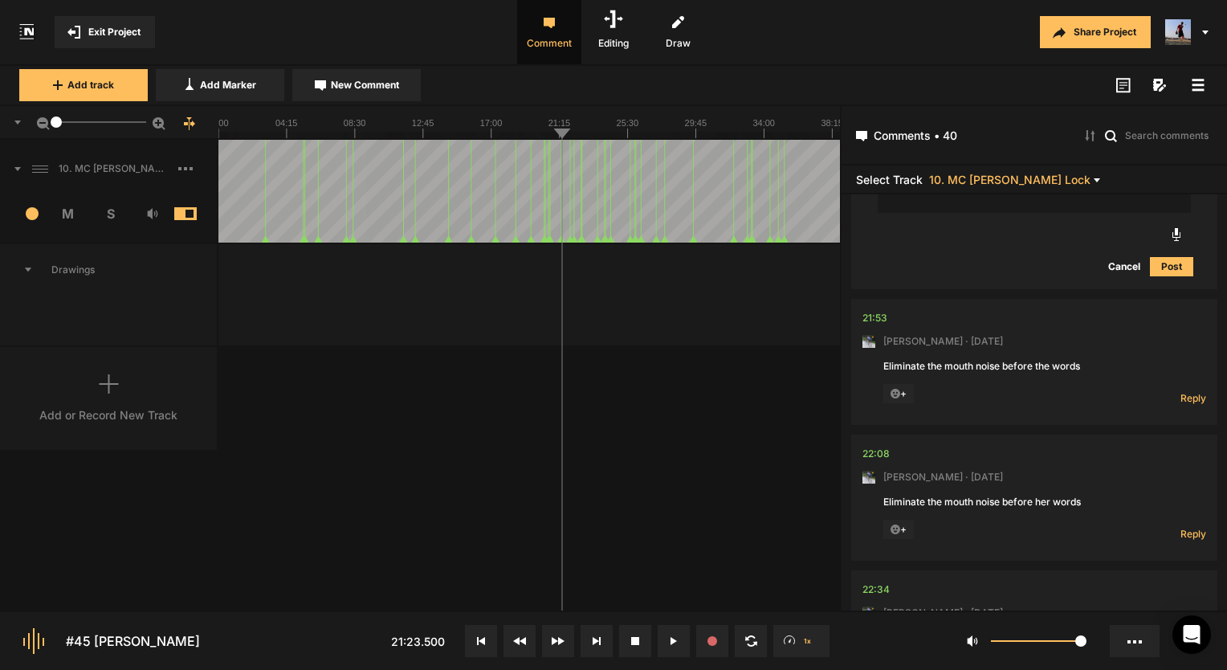
scroll to position [6855, 0]
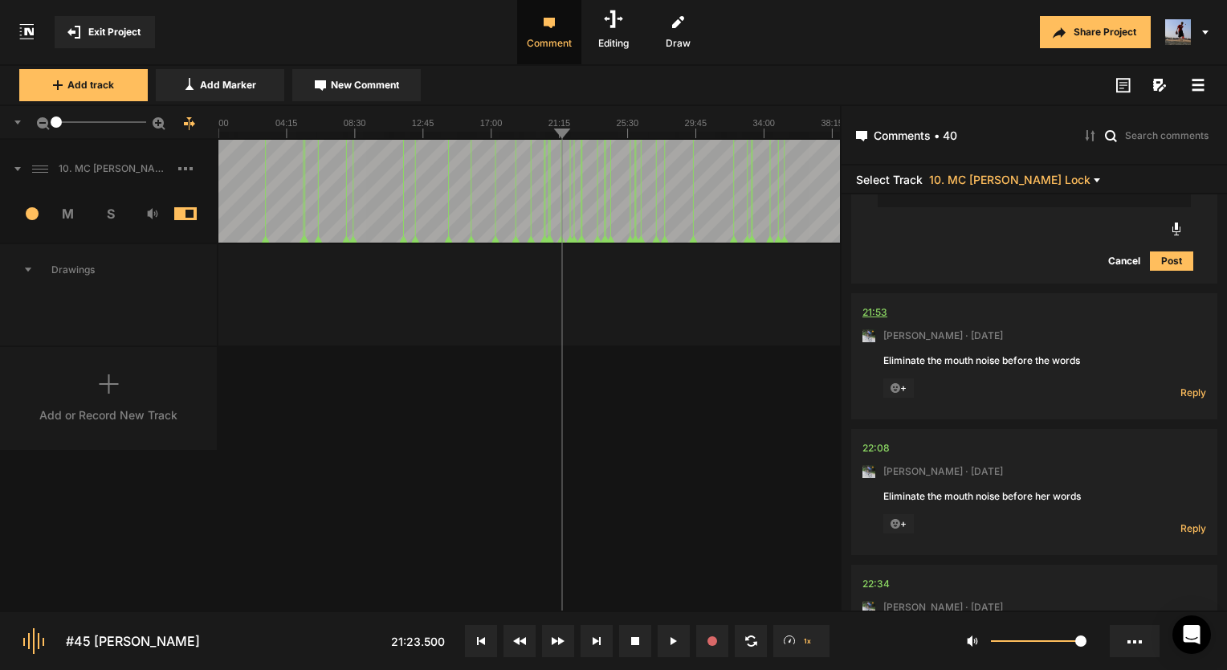
click at [862, 315] on div "21:53" at bounding box center [874, 312] width 25 height 16
click at [880, 320] on div "21:53" at bounding box center [874, 312] width 25 height 16
click at [878, 455] on div "22:08" at bounding box center [875, 448] width 27 height 16
click at [1183, 397] on span "Reply" at bounding box center [1193, 392] width 26 height 14
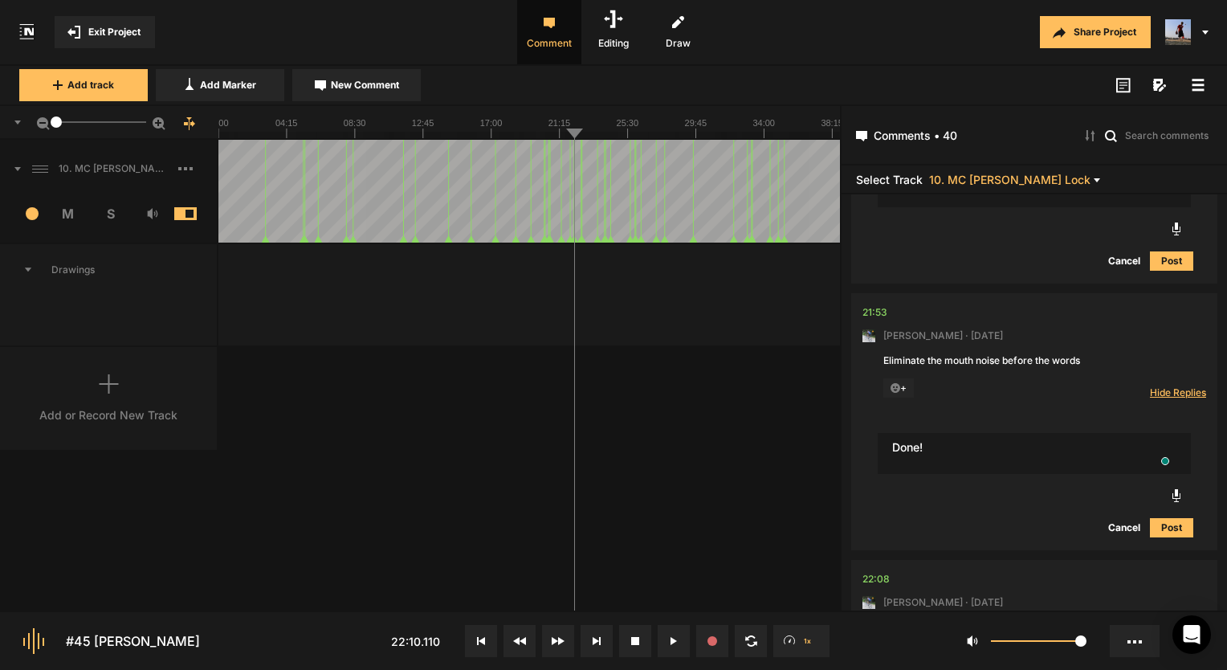
type textarea "Done!"
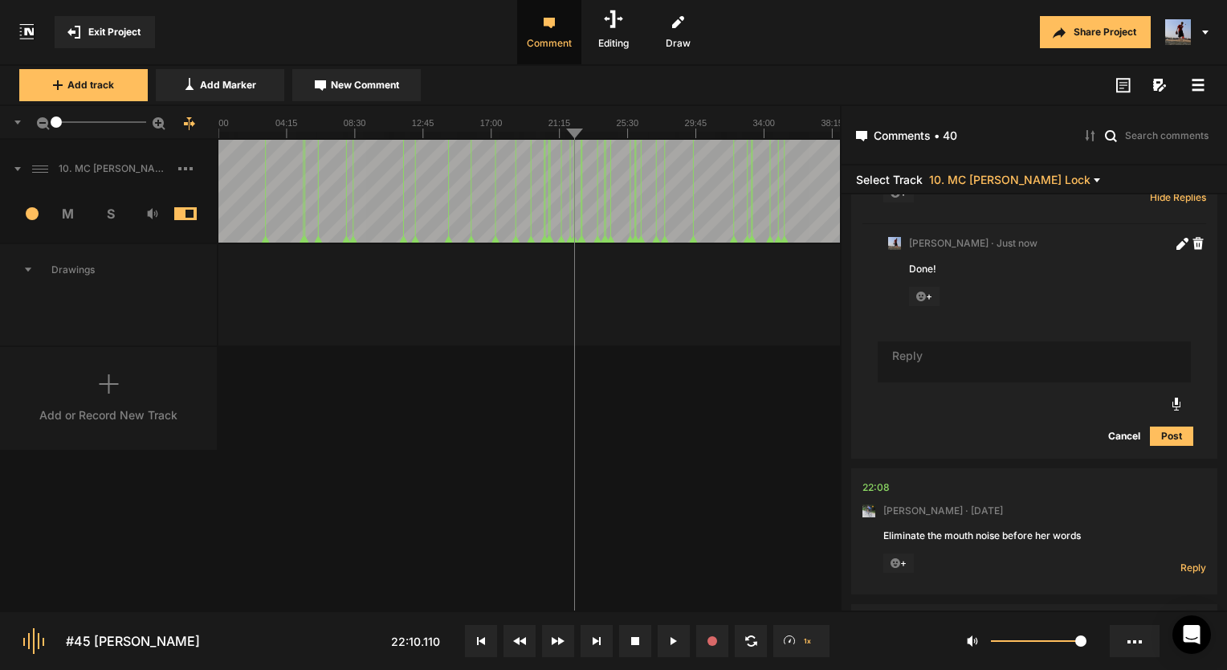
scroll to position [7053, 0]
click at [870, 491] on div "22:08" at bounding box center [875, 484] width 27 height 16
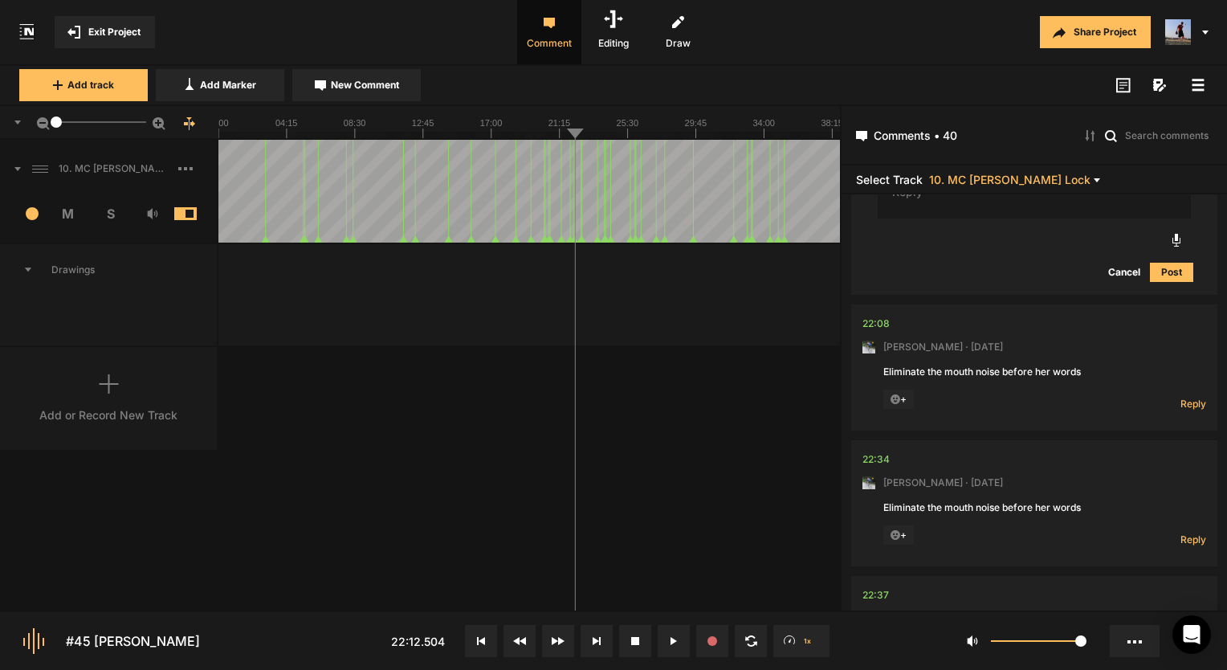
scroll to position [7214, 0]
click at [1183, 410] on span "Reply" at bounding box center [1193, 404] width 26 height 14
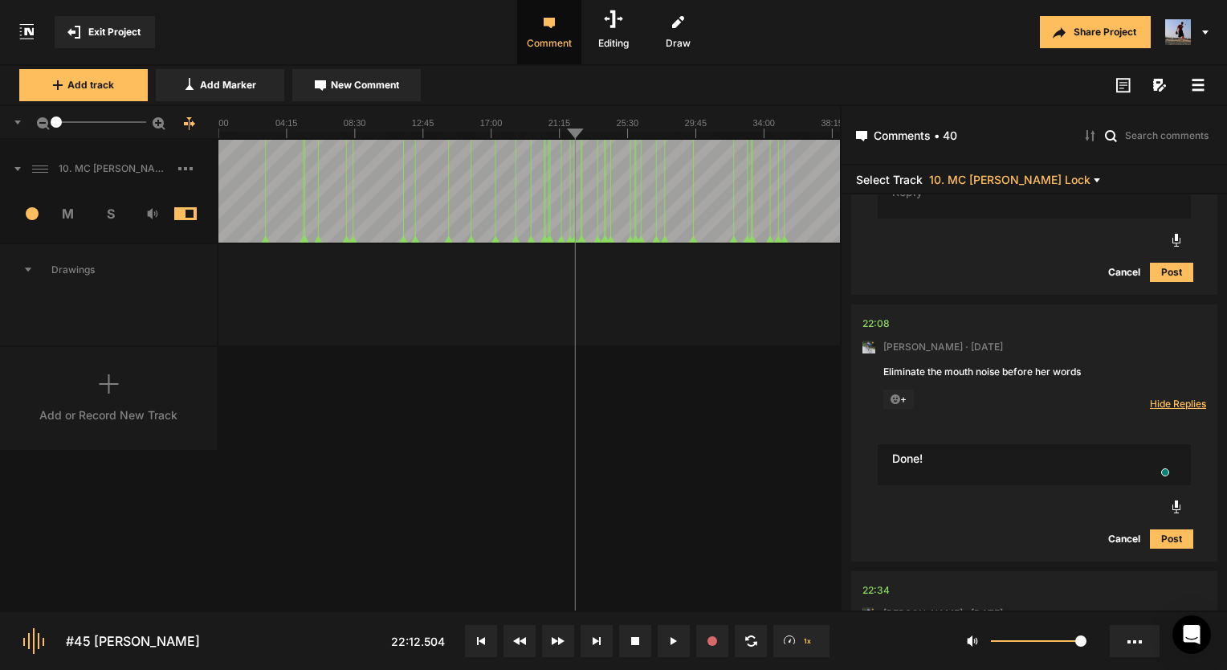
type textarea "Done!"
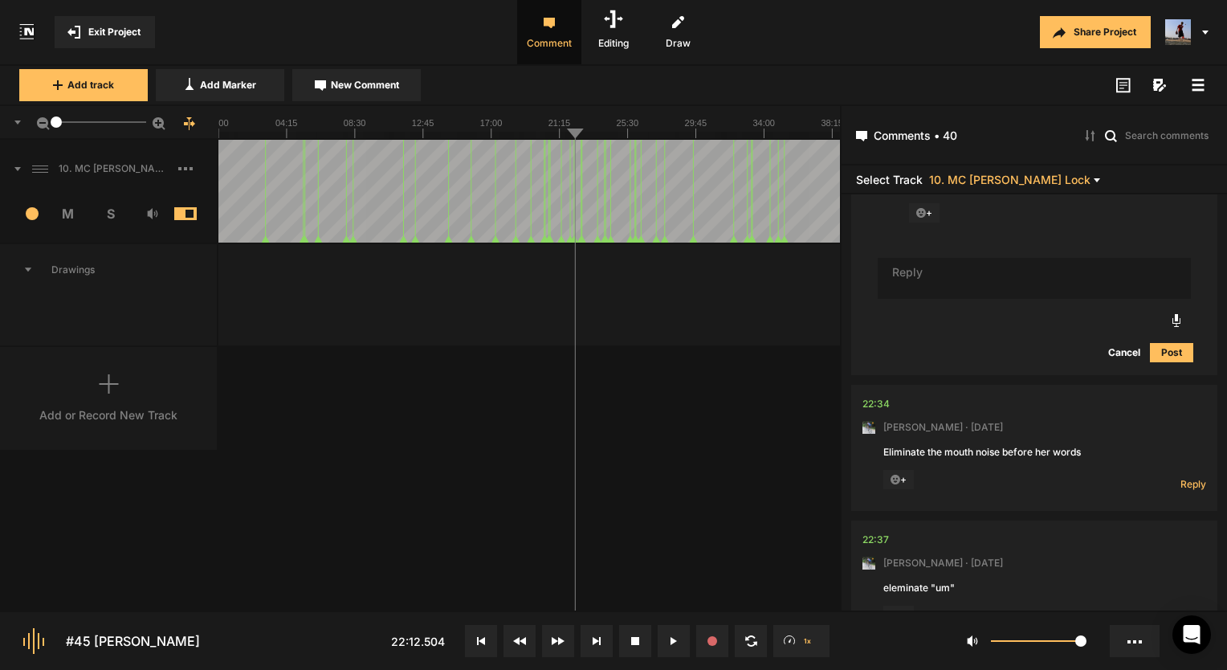
scroll to position [7584, 0]
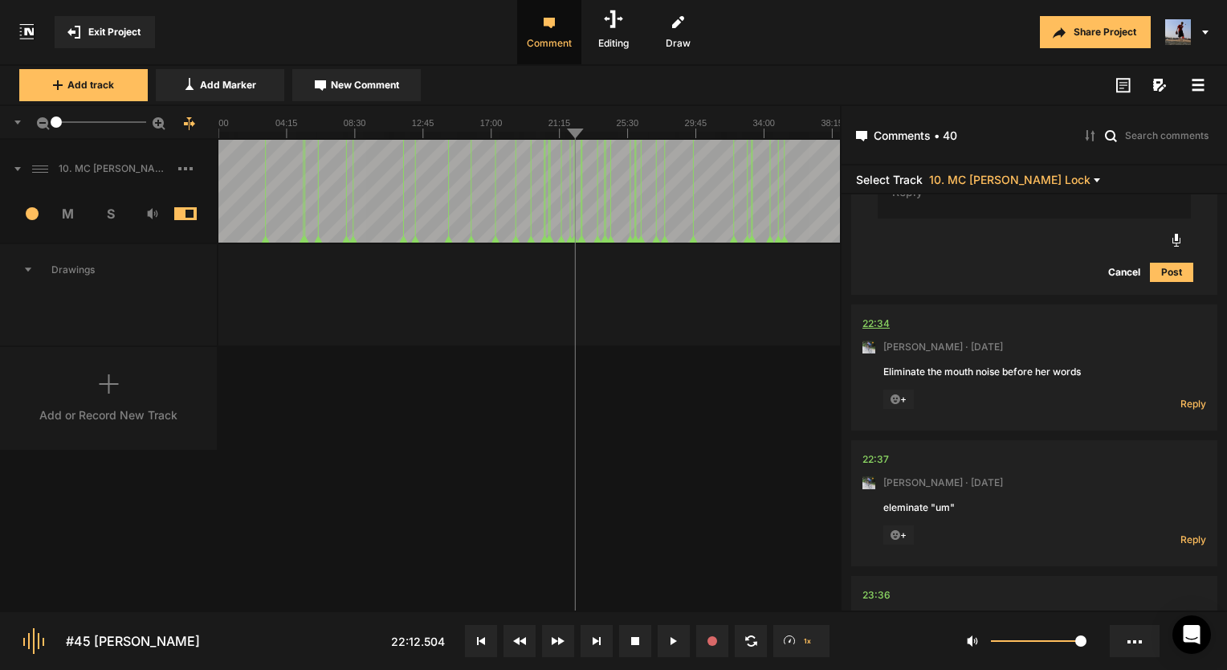
click at [878, 331] on div "22:34" at bounding box center [875, 324] width 27 height 16
click at [676, 645] on button at bounding box center [674, 641] width 32 height 32
click at [1180, 410] on span "Reply" at bounding box center [1193, 404] width 26 height 14
type textarea "Done!"
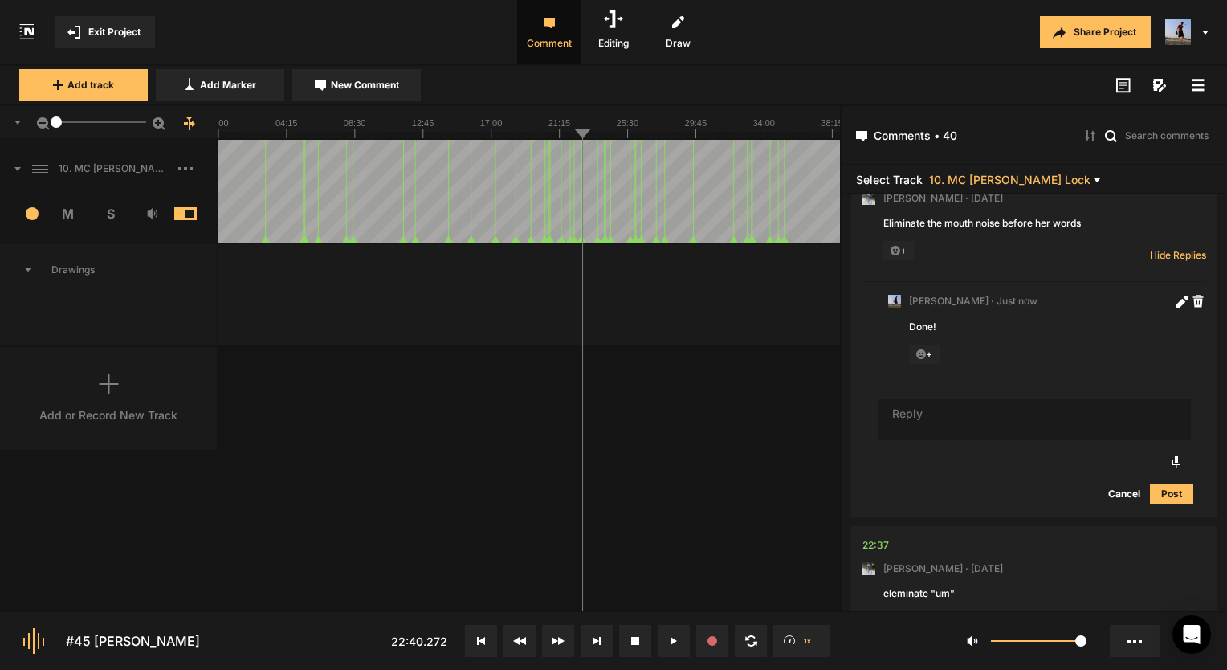
scroll to position [7874, 0]
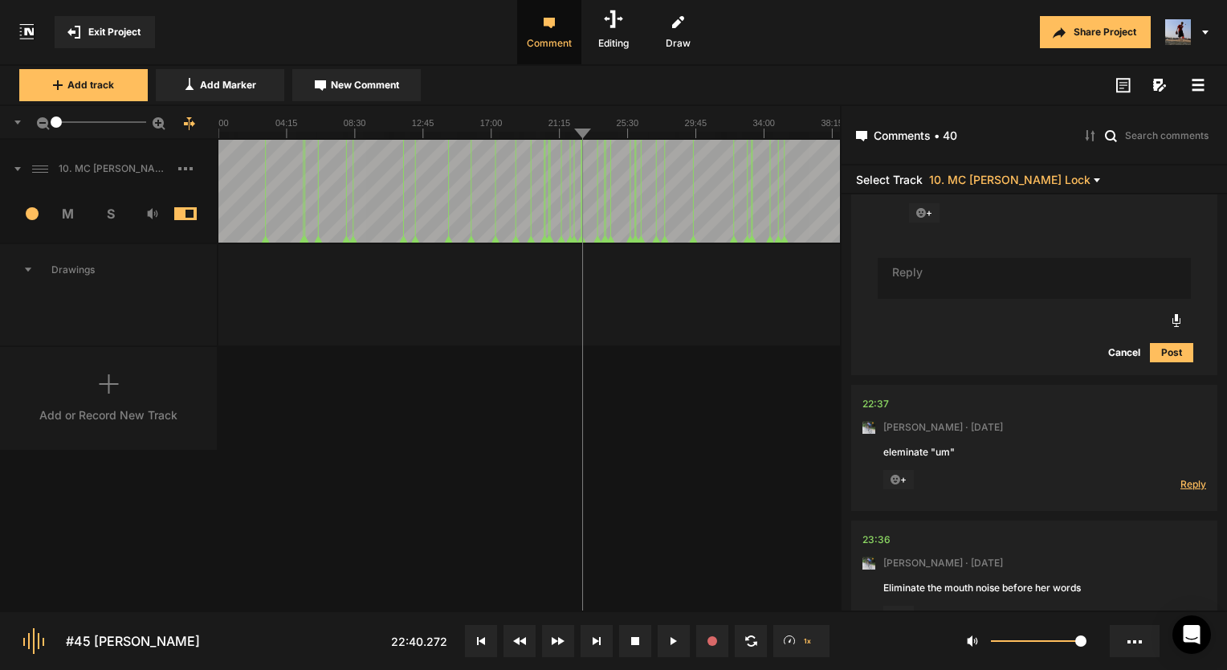
click at [1183, 490] on span "Reply" at bounding box center [1193, 484] width 26 height 14
type textarea "Done!"
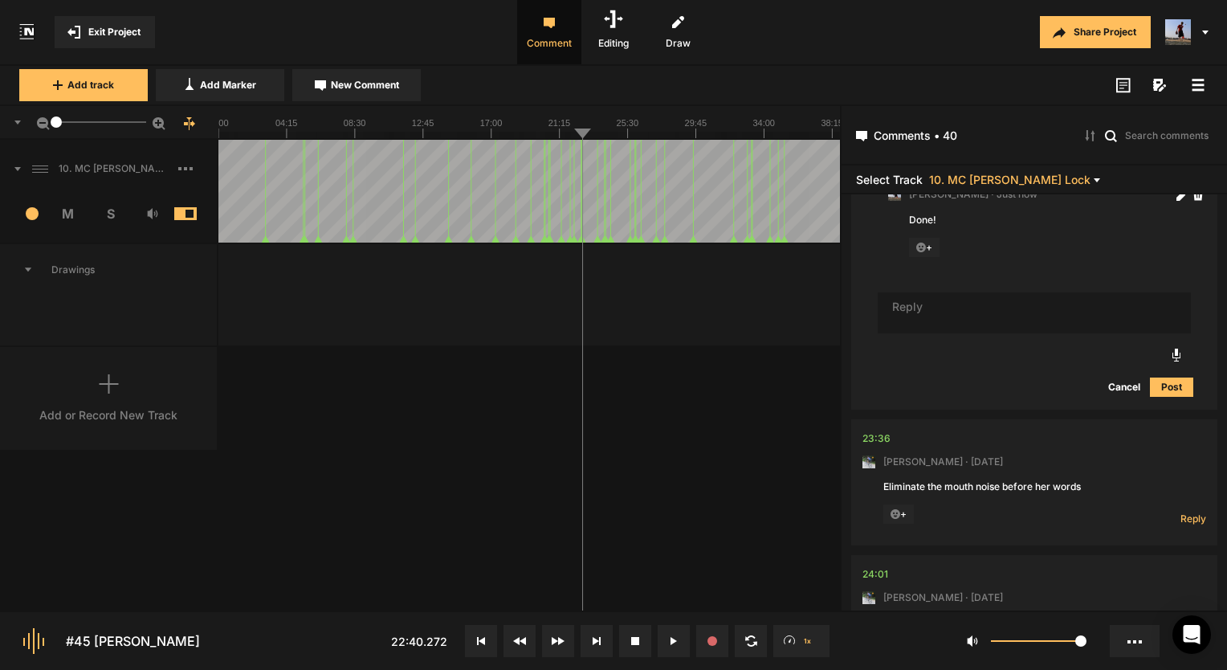
scroll to position [8244, 0]
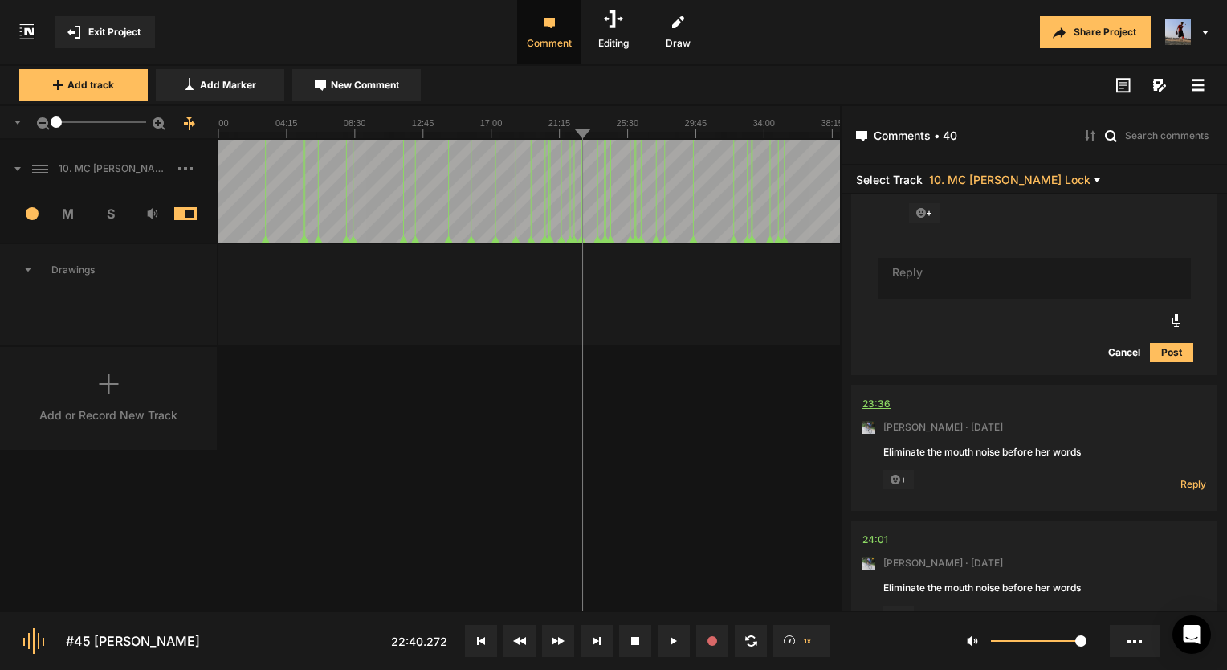
click at [879, 410] on div "23:36" at bounding box center [876, 404] width 28 height 16
drag, startPoint x: 848, startPoint y: 406, endPoint x: 872, endPoint y: 406, distance: 24.1
click at [848, 406] on div "02:54 [PERSON_NAME] · [DATE] Seems like there's a cleaner break than would be n…" at bounding box center [1034, 402] width 385 height 416
click at [883, 406] on div "23:36" at bounding box center [876, 404] width 28 height 16
click at [676, 646] on button at bounding box center [674, 641] width 32 height 32
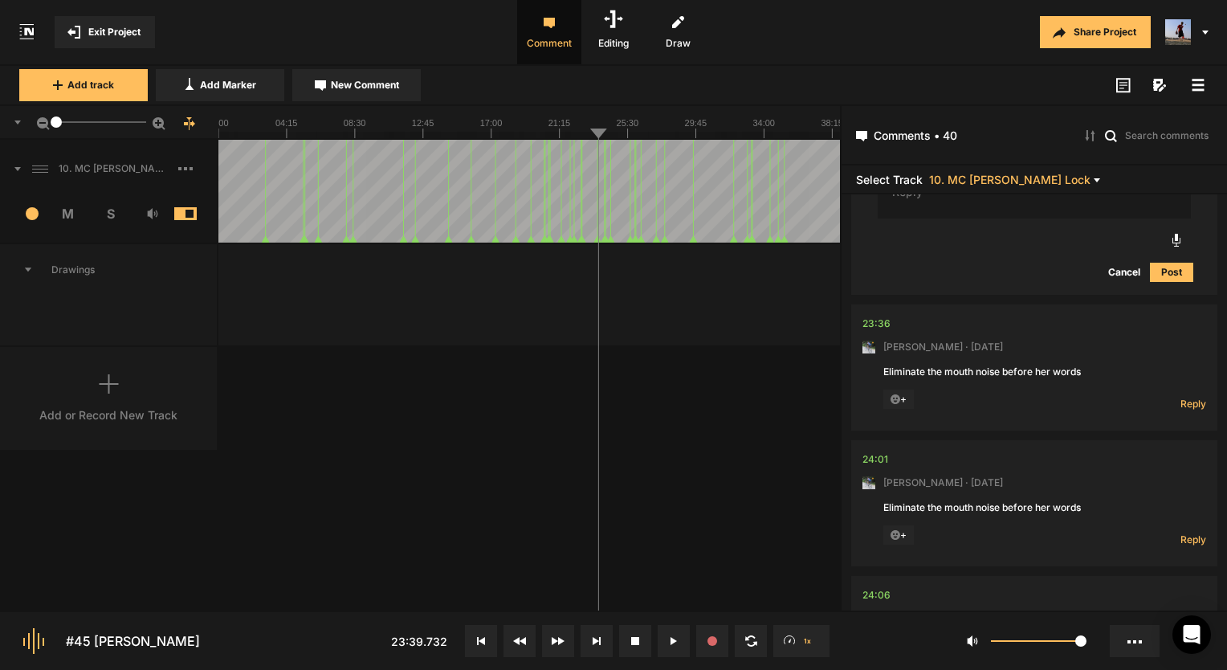
scroll to position [8405, 0]
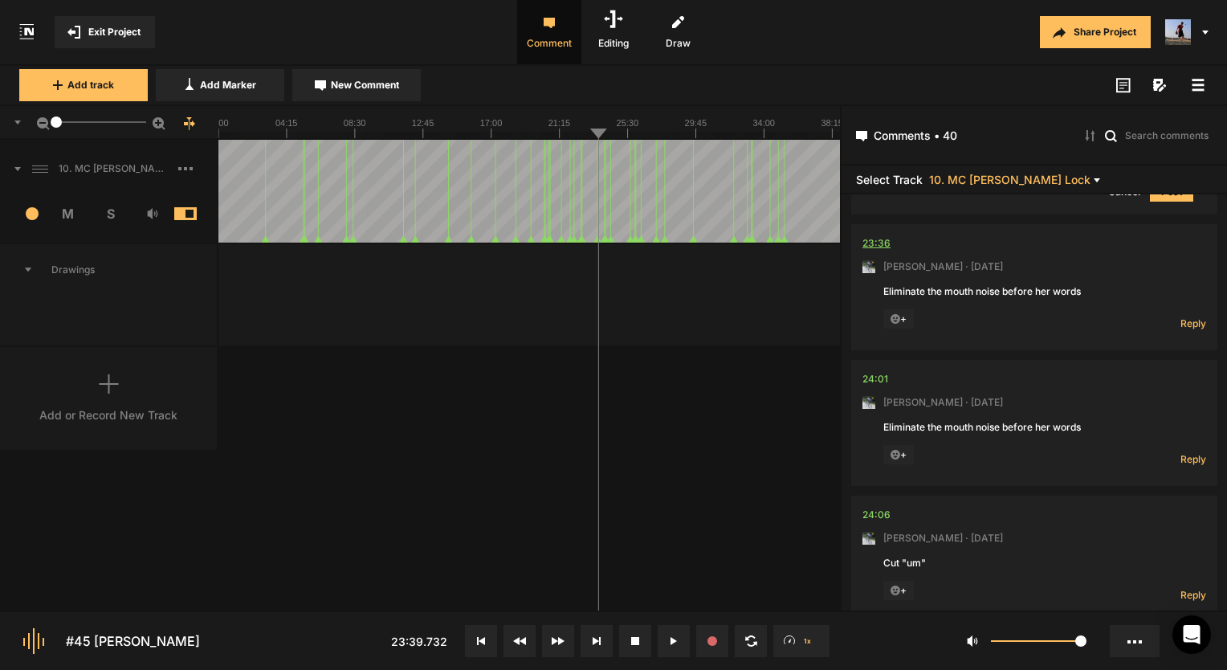
click at [884, 251] on div "23:36" at bounding box center [876, 243] width 28 height 16
click at [673, 627] on button at bounding box center [674, 641] width 32 height 32
click at [1188, 323] on div "Reply Hide Replies" at bounding box center [1174, 319] width 64 height 21
click at [1185, 329] on span "Reply" at bounding box center [1193, 323] width 26 height 14
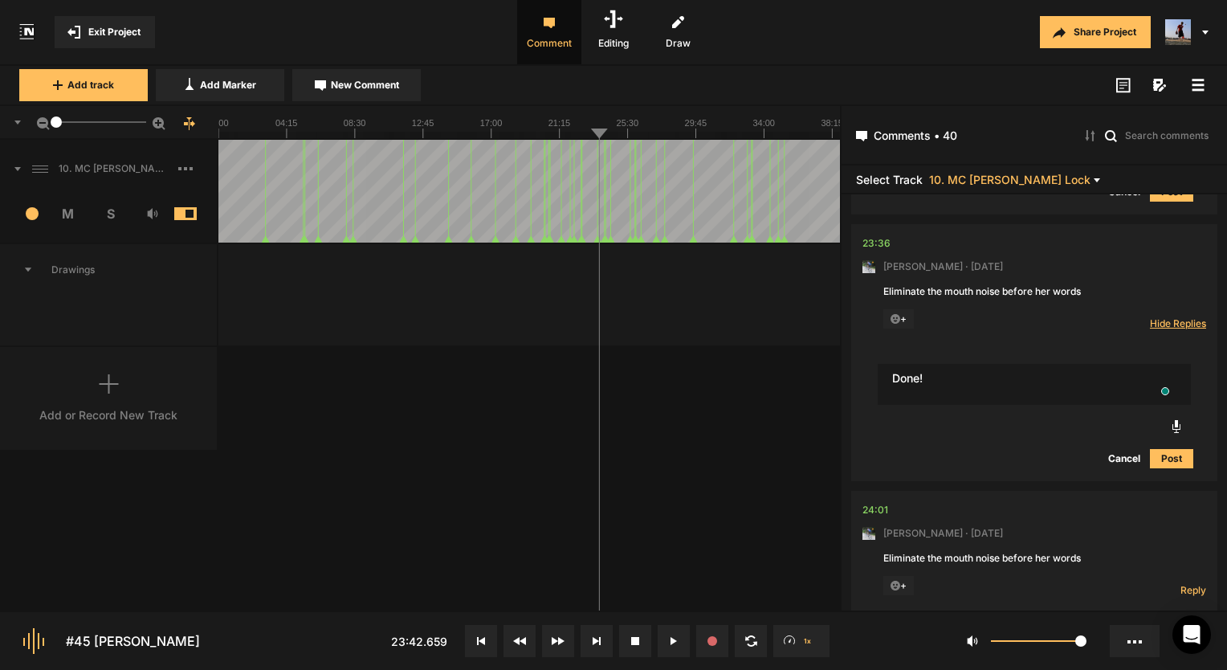
type textarea "Done!"
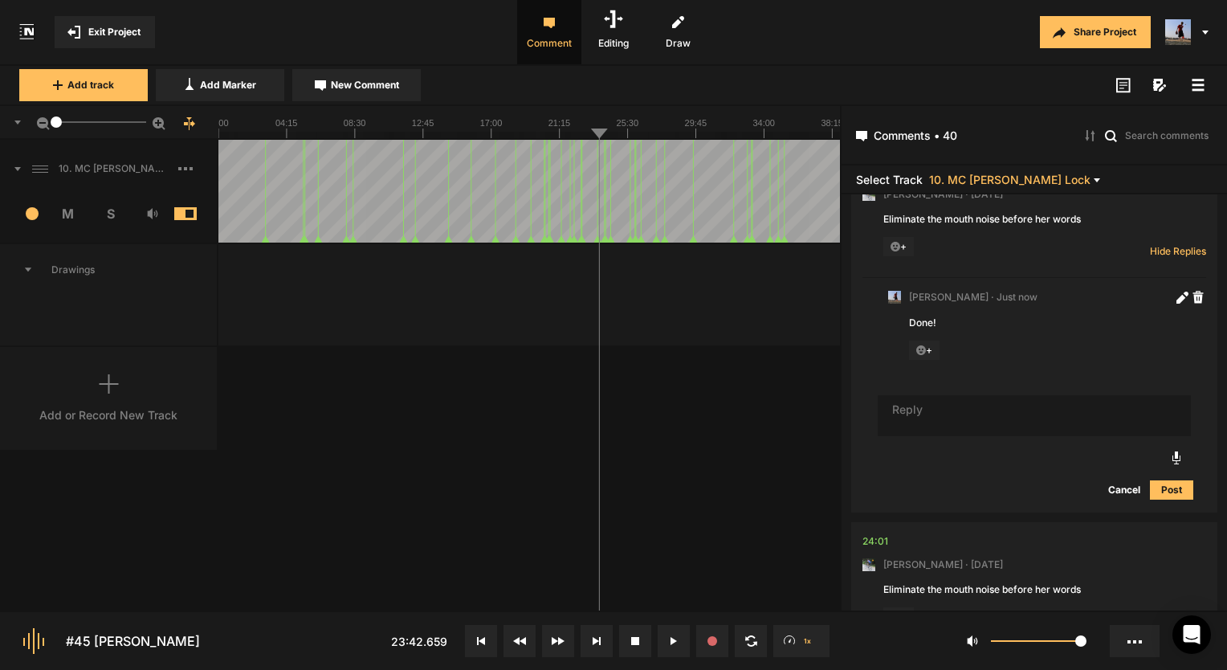
scroll to position [8646, 0]
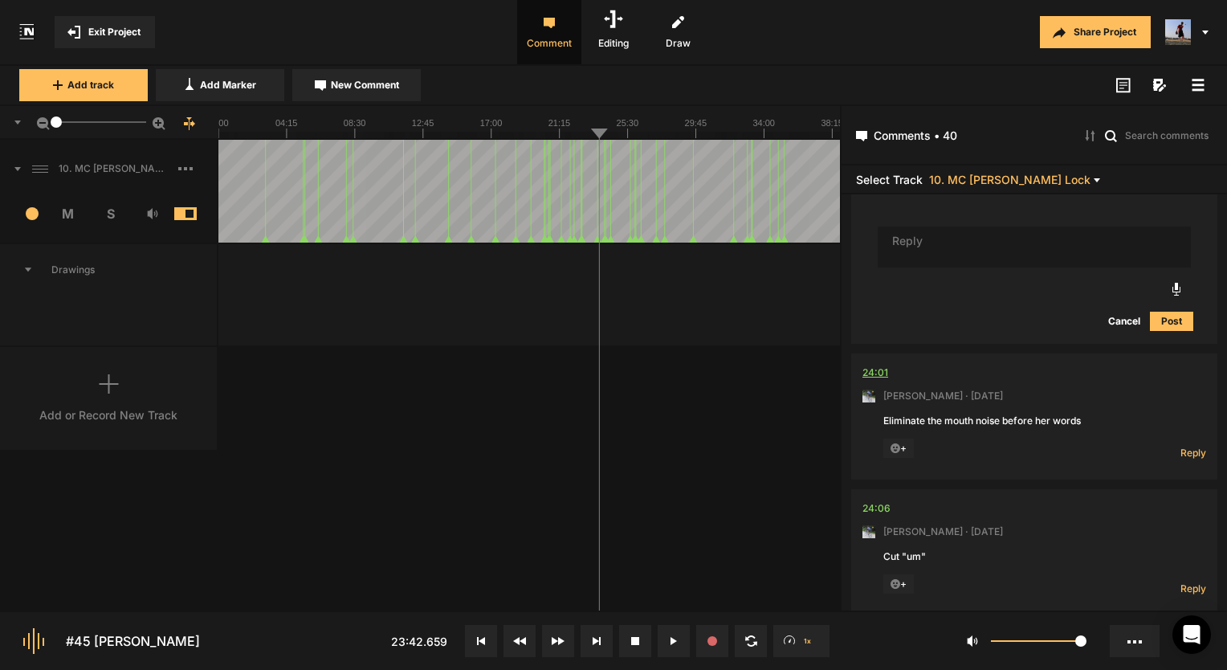
click at [878, 381] on div "24:01" at bounding box center [875, 373] width 26 height 16
click at [877, 377] on div "24:01" at bounding box center [875, 373] width 26 height 16
click at [676, 641] on icon at bounding box center [676, 641] width 2 height 8
click at [1184, 458] on span "Reply" at bounding box center [1193, 453] width 26 height 14
type textarea "Done!"
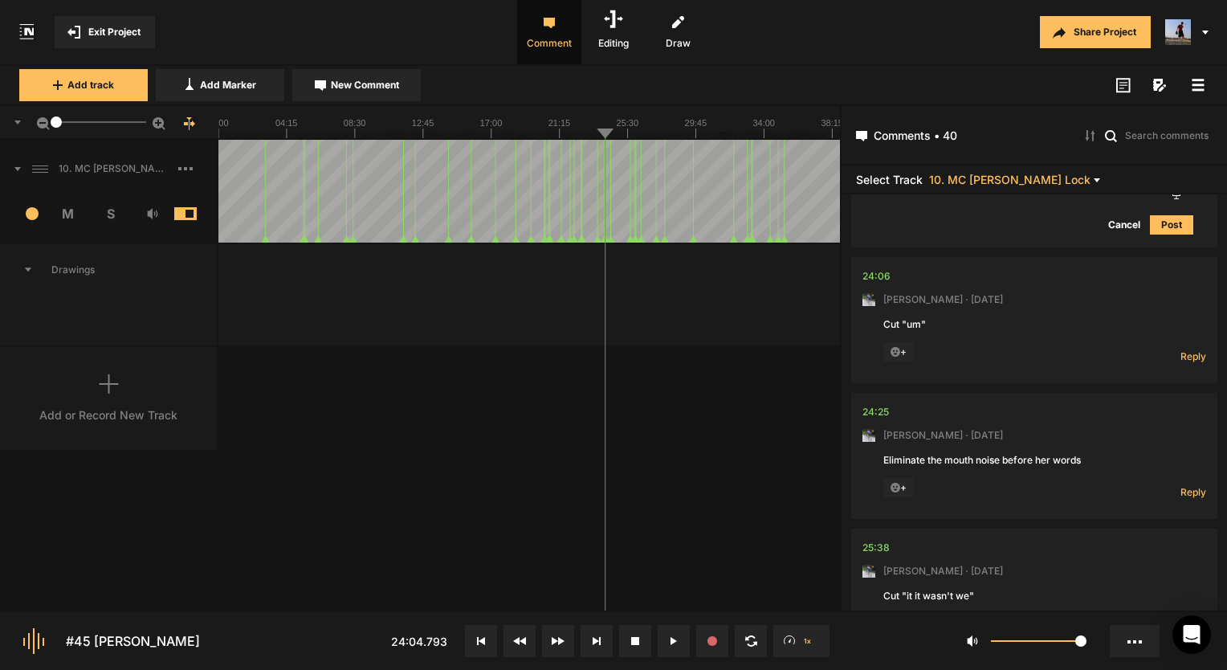
scroll to position [9144, 0]
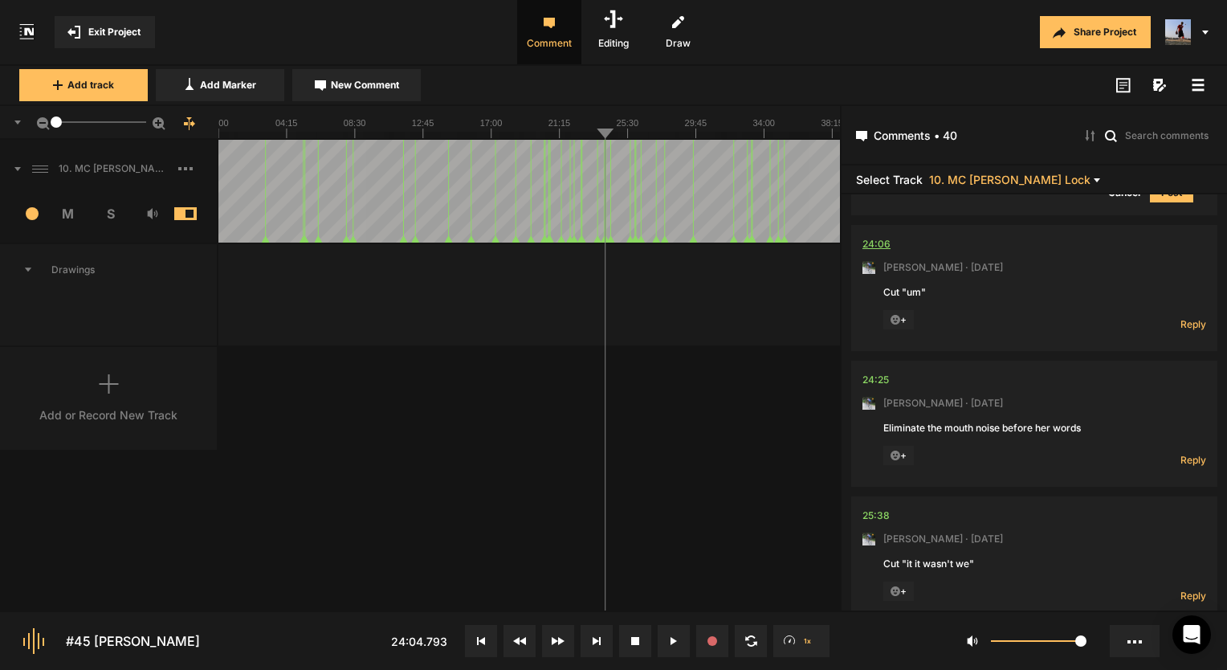
click at [868, 250] on div "24:06" at bounding box center [876, 244] width 28 height 16
drag, startPoint x: 57, startPoint y: 124, endPoint x: 28, endPoint y: 127, distance: 29.0
click at [28, 127] on div "1.4" at bounding box center [109, 123] width 218 height 34
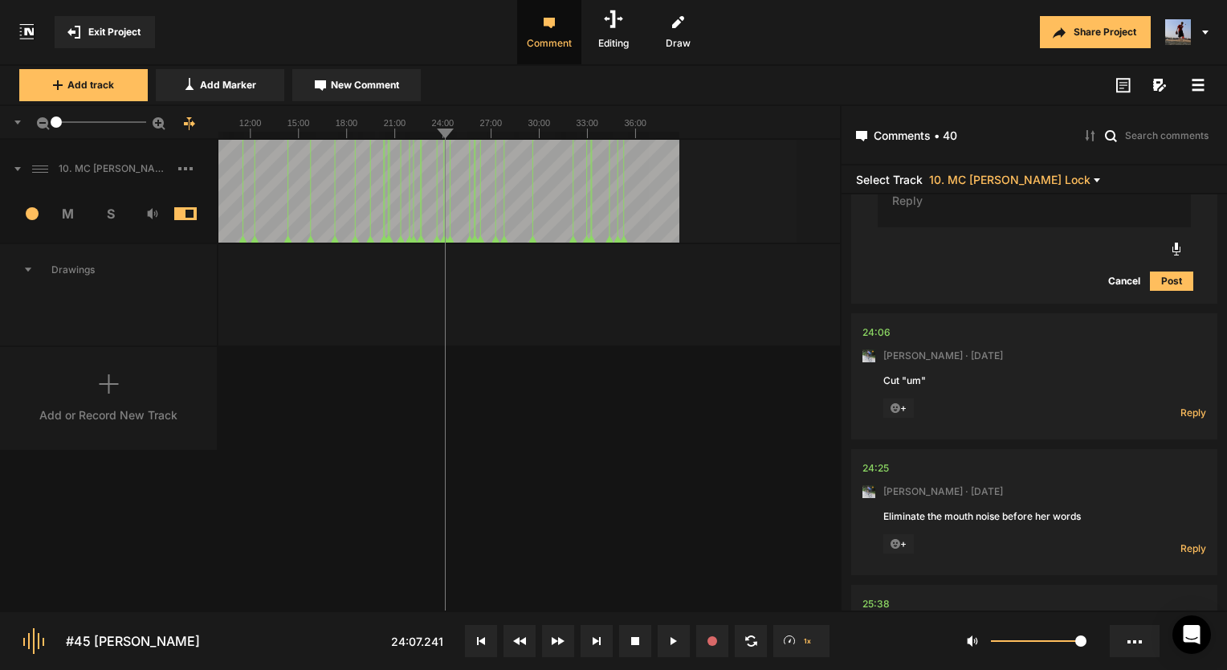
scroll to position [9070, 0]
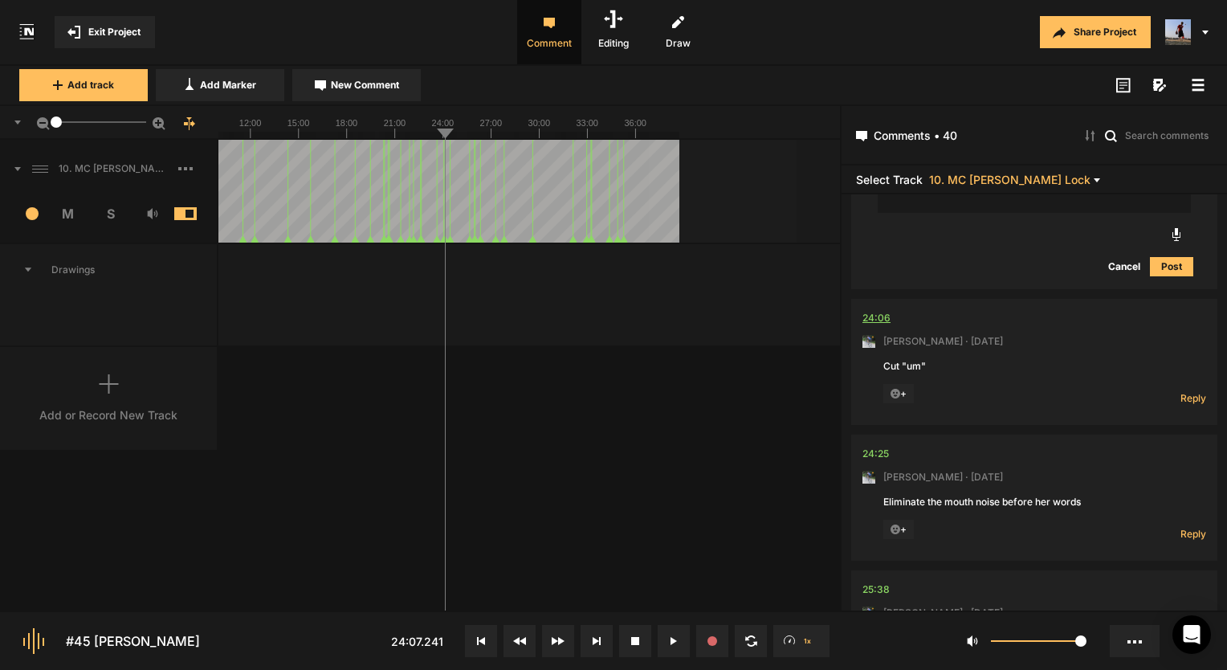
click at [883, 323] on div "24:06" at bounding box center [876, 318] width 28 height 16
click at [869, 323] on div "24:06" at bounding box center [876, 318] width 28 height 16
click at [1192, 394] on div "Reply Hide Replies" at bounding box center [1174, 394] width 64 height 21
click at [1189, 397] on span "Reply" at bounding box center [1193, 398] width 26 height 14
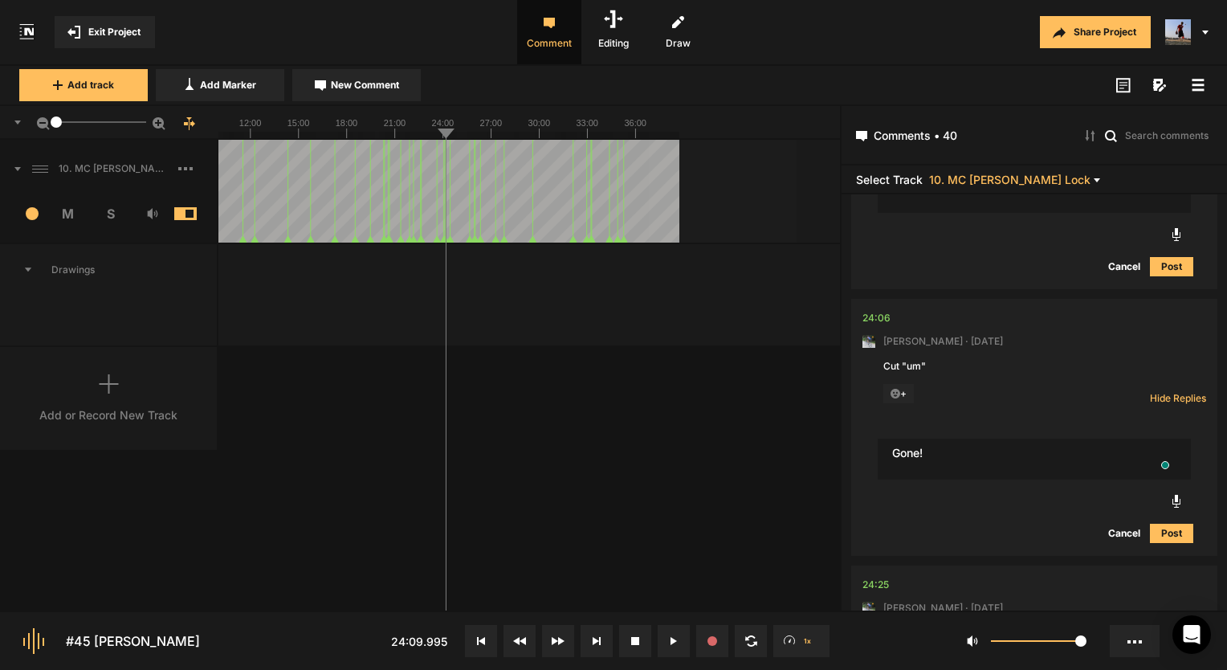
type textarea "Gone!"
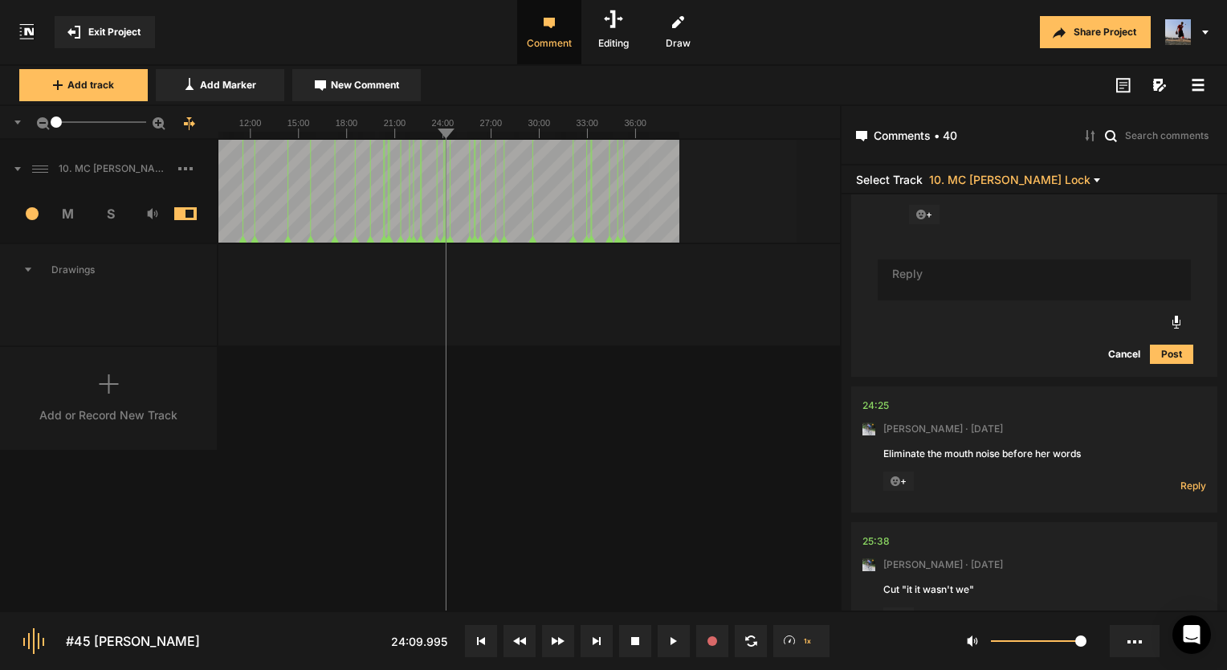
scroll to position [9353, 0]
click at [879, 406] on div "24:25" at bounding box center [875, 405] width 26 height 16
click at [1183, 489] on span "Reply" at bounding box center [1193, 486] width 26 height 14
type textarea "Done!"
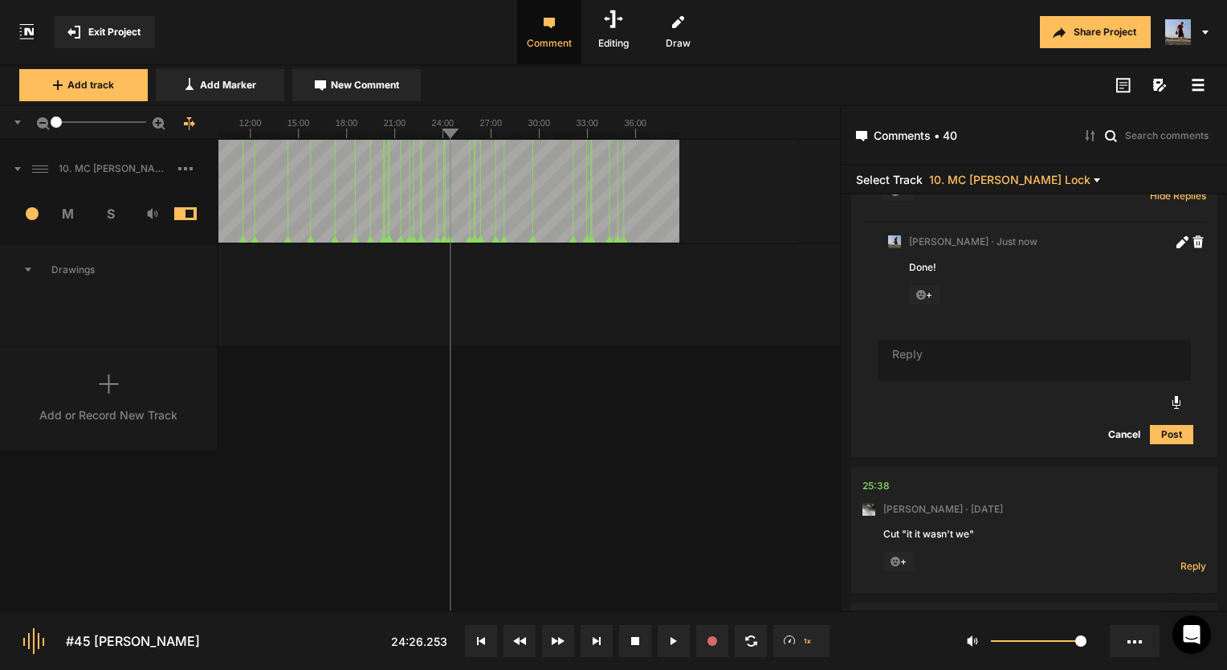
scroll to position [9723, 0]
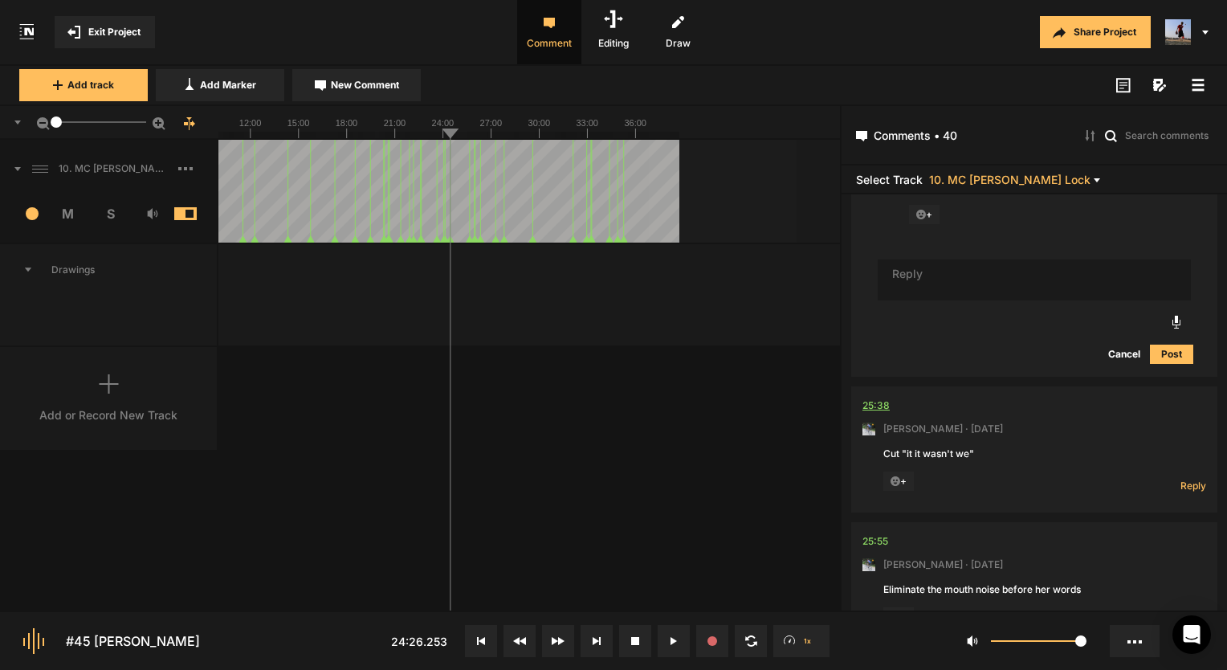
click at [871, 410] on div "25:38" at bounding box center [875, 405] width 27 height 16
click at [668, 633] on button at bounding box center [674, 641] width 32 height 32
click at [881, 410] on div "25:38" at bounding box center [875, 405] width 27 height 16
click at [675, 635] on button at bounding box center [674, 641] width 32 height 32
click at [1180, 490] on span "Reply" at bounding box center [1193, 486] width 26 height 14
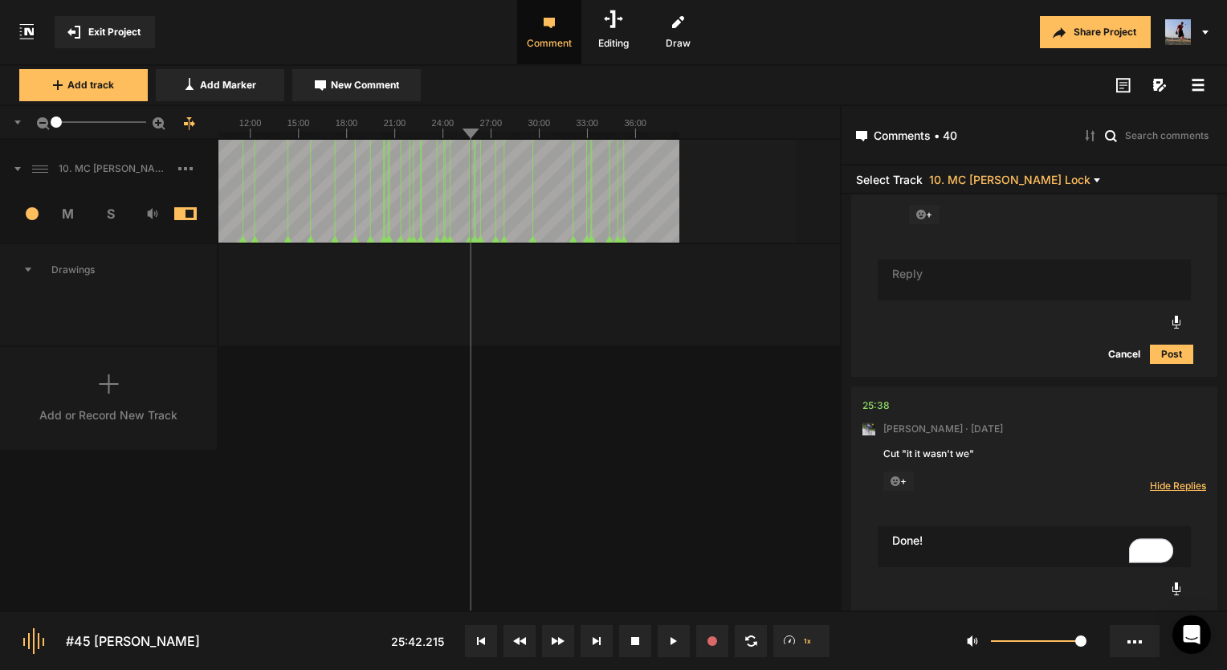
type textarea "Done!"
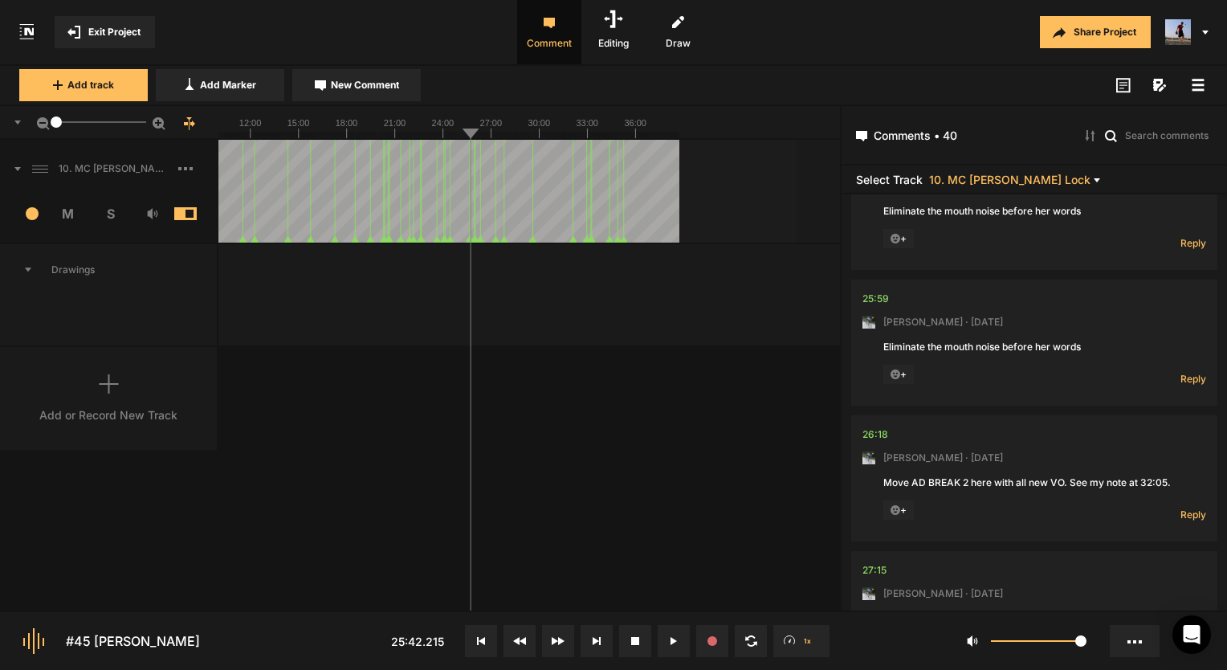
scroll to position [10256, 0]
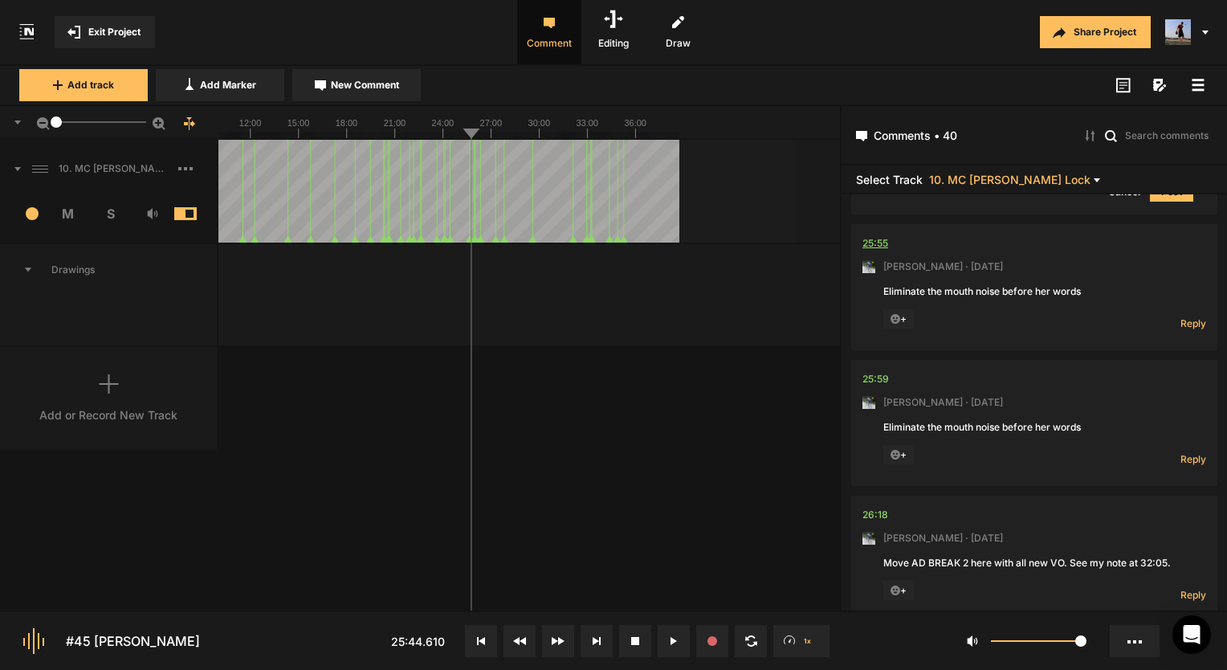
click at [880, 251] on div "25:55" at bounding box center [875, 243] width 26 height 16
click at [687, 642] on button at bounding box center [674, 641] width 32 height 32
click at [663, 631] on button at bounding box center [674, 641] width 32 height 32
click at [870, 247] on div "25:55" at bounding box center [875, 243] width 26 height 16
click at [1180, 324] on span "Reply" at bounding box center [1193, 323] width 26 height 14
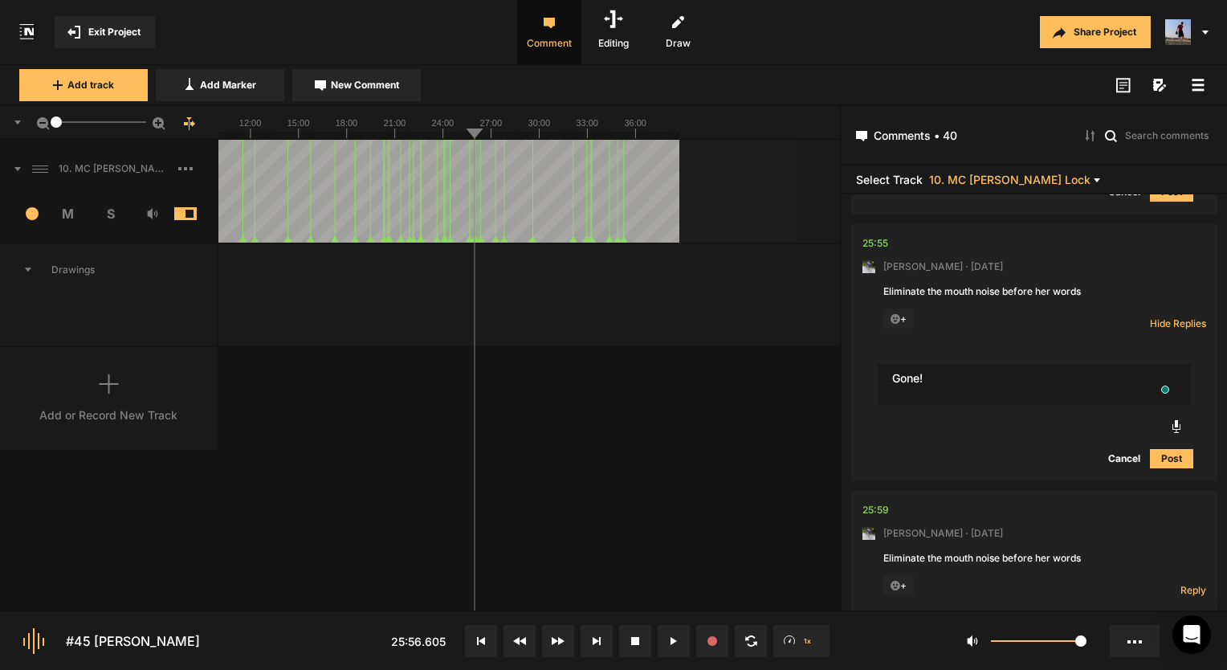
type textarea "Gone!"
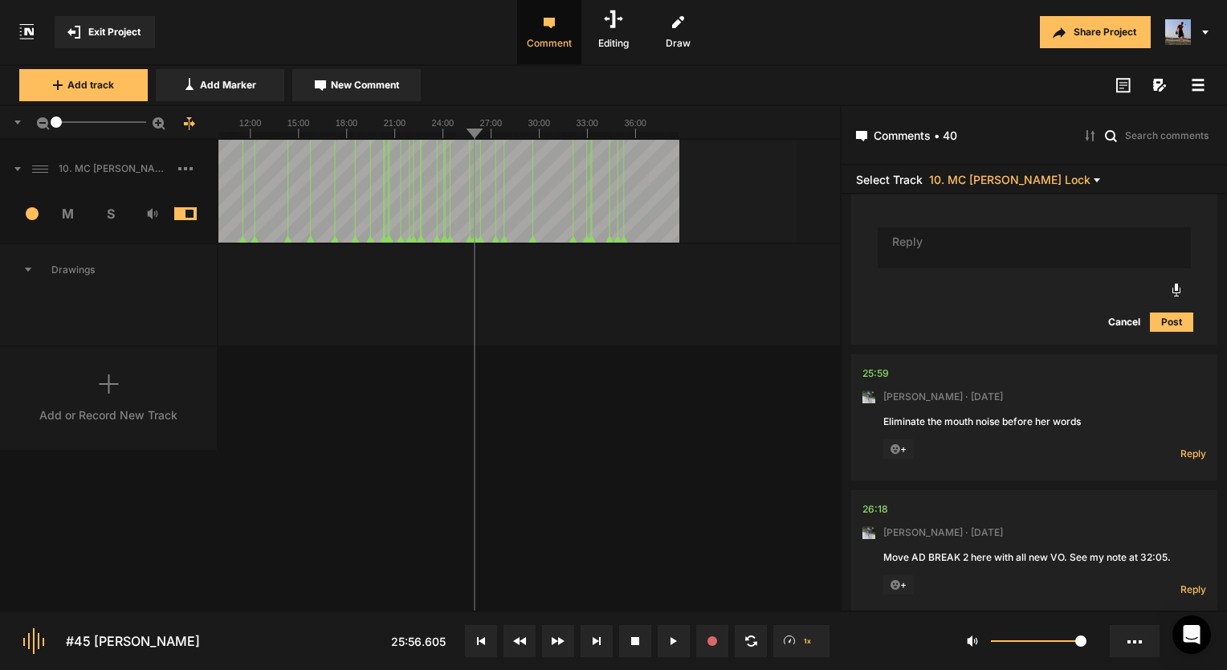
scroll to position [10497, 0]
click at [878, 369] on div "25:59" at bounding box center [875, 373] width 26 height 16
click at [1199, 458] on span "Reply" at bounding box center [1193, 453] width 26 height 14
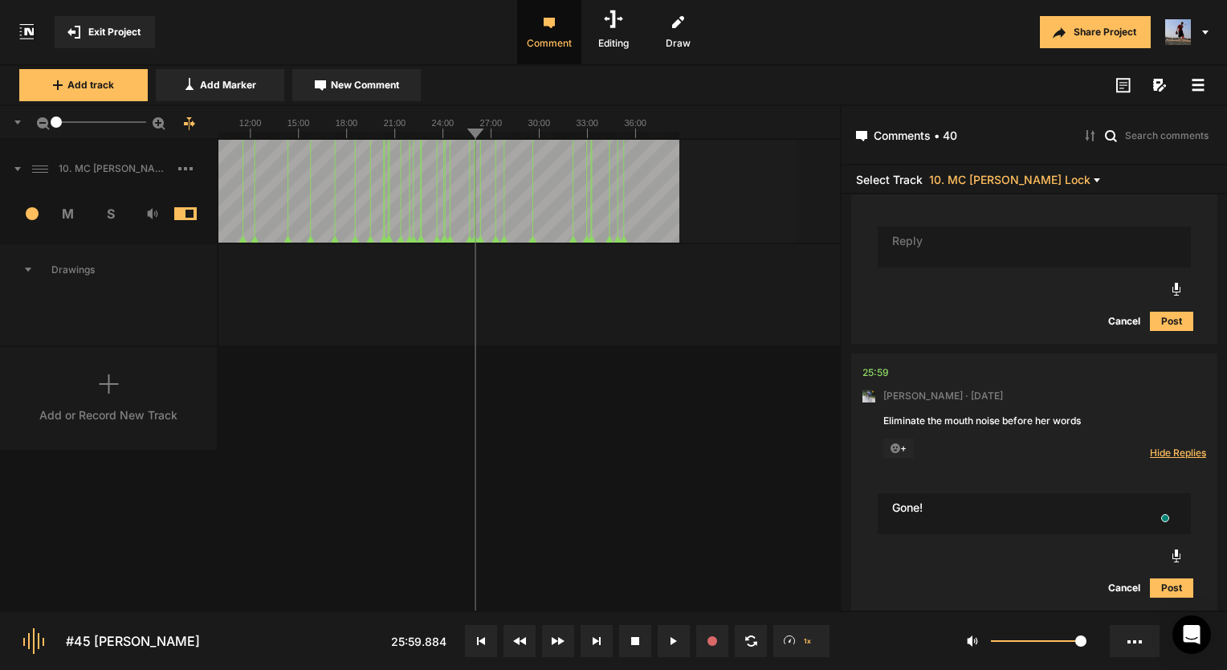
type textarea "Gone!"
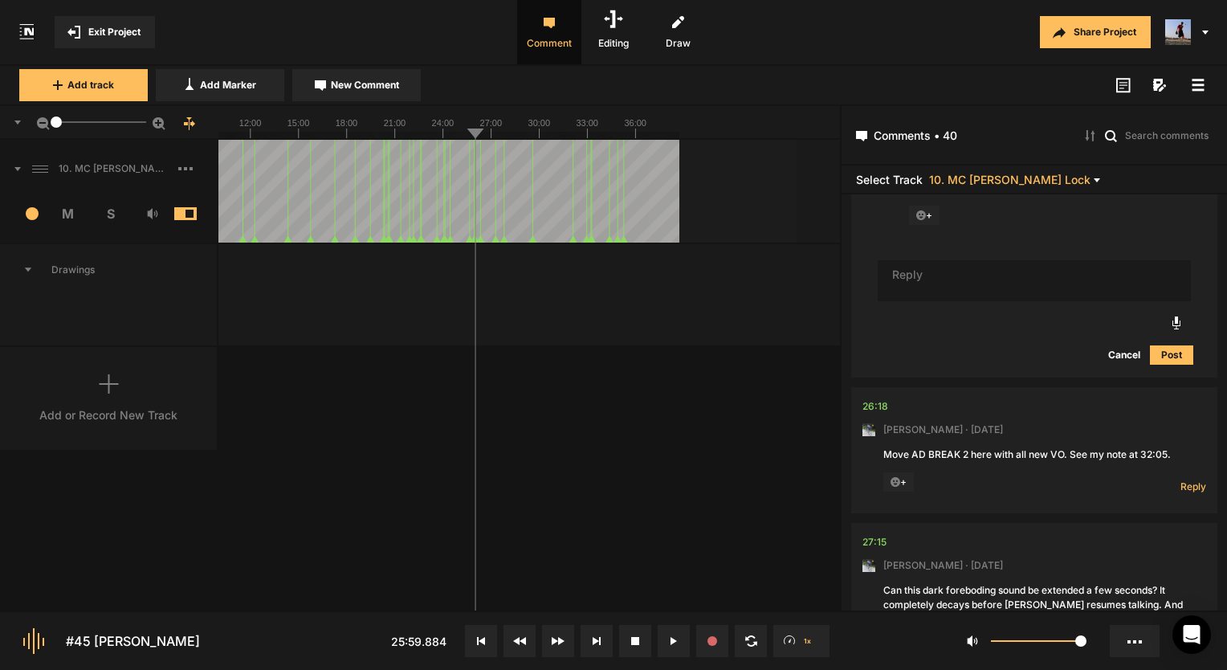
scroll to position [10913, 0]
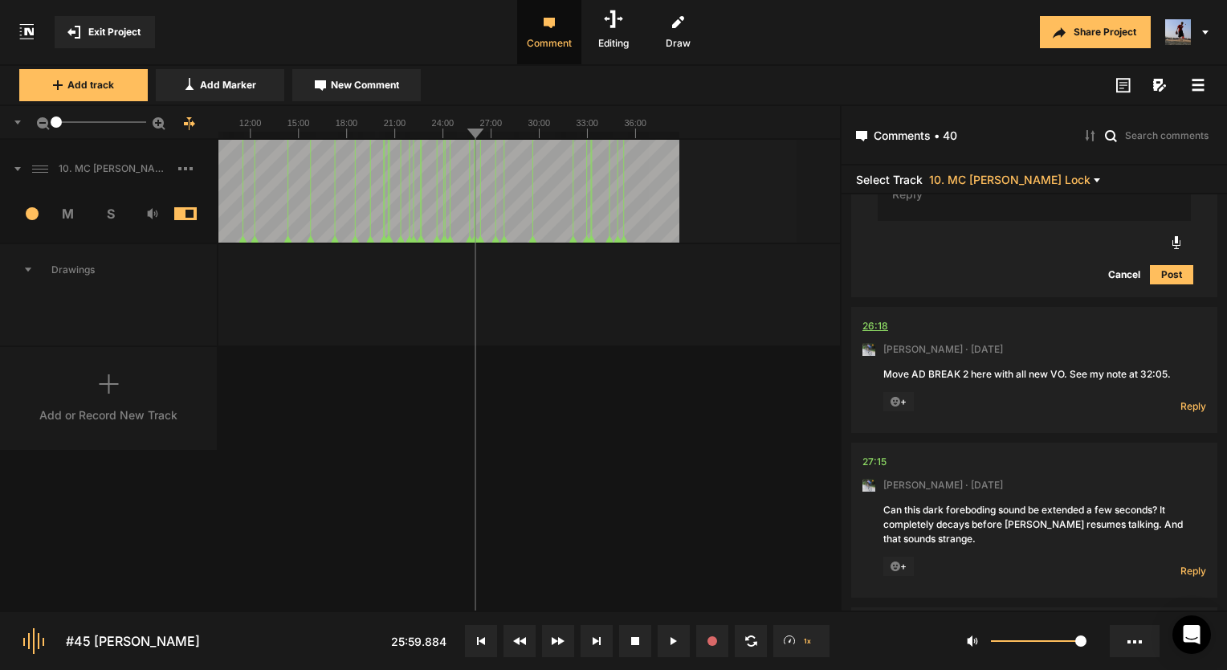
click at [870, 333] on div "26:18" at bounding box center [875, 326] width 26 height 16
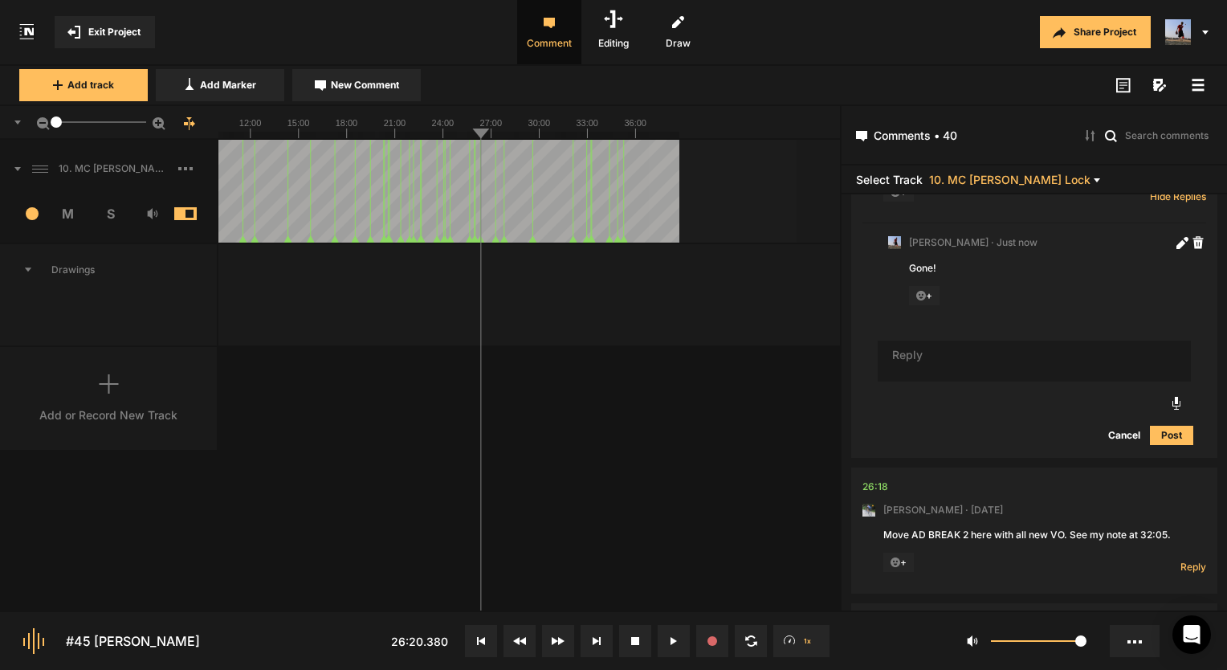
scroll to position [10833, 0]
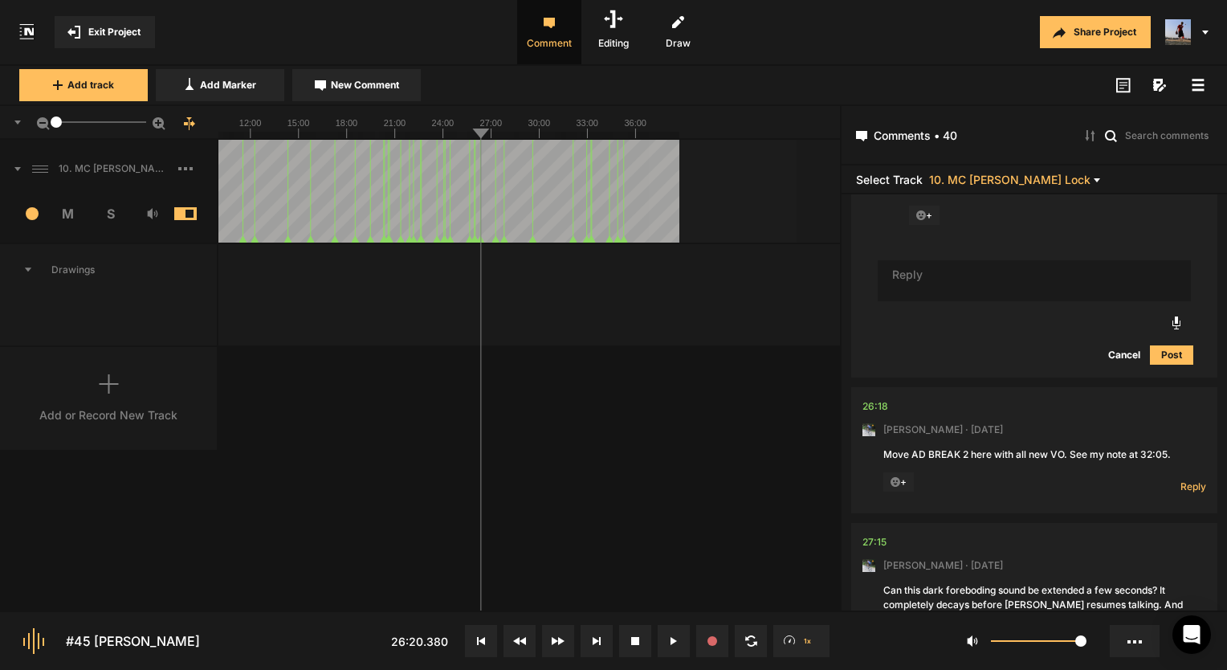
click at [899, 487] on icon at bounding box center [896, 482] width 10 height 10
click at [895, 483] on icon at bounding box center [896, 482] width 10 height 10
click at [899, 483] on span "+" at bounding box center [898, 481] width 31 height 19
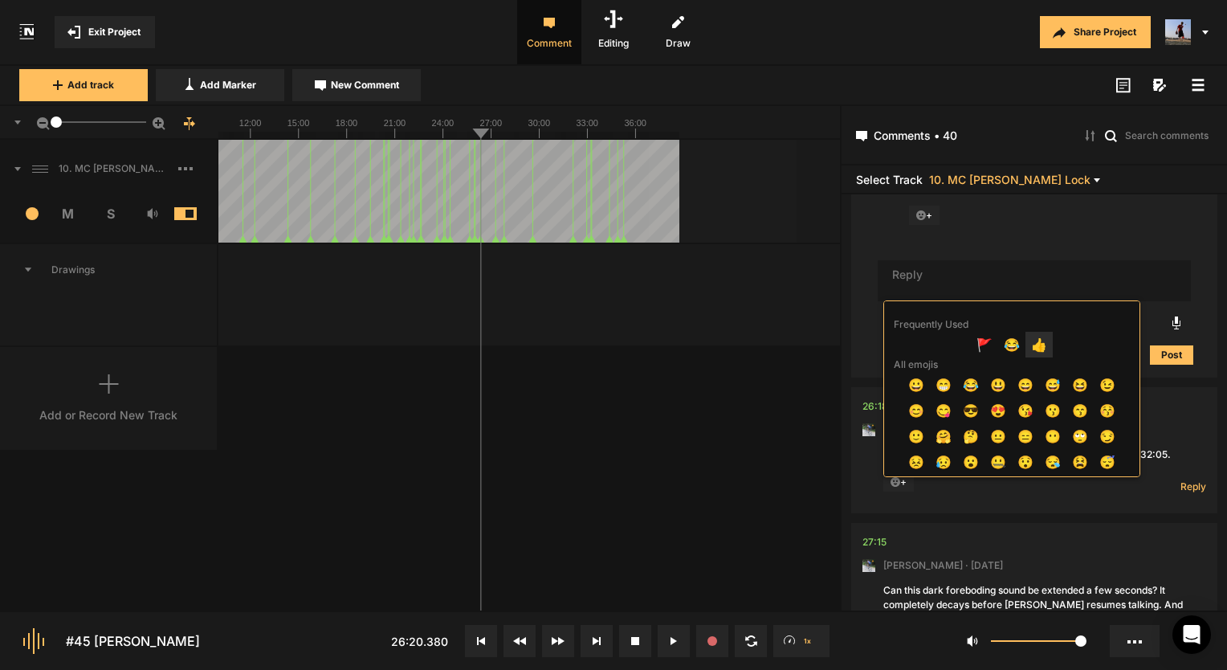
click at [1031, 342] on span "👍" at bounding box center [1038, 345] width 27 height 26
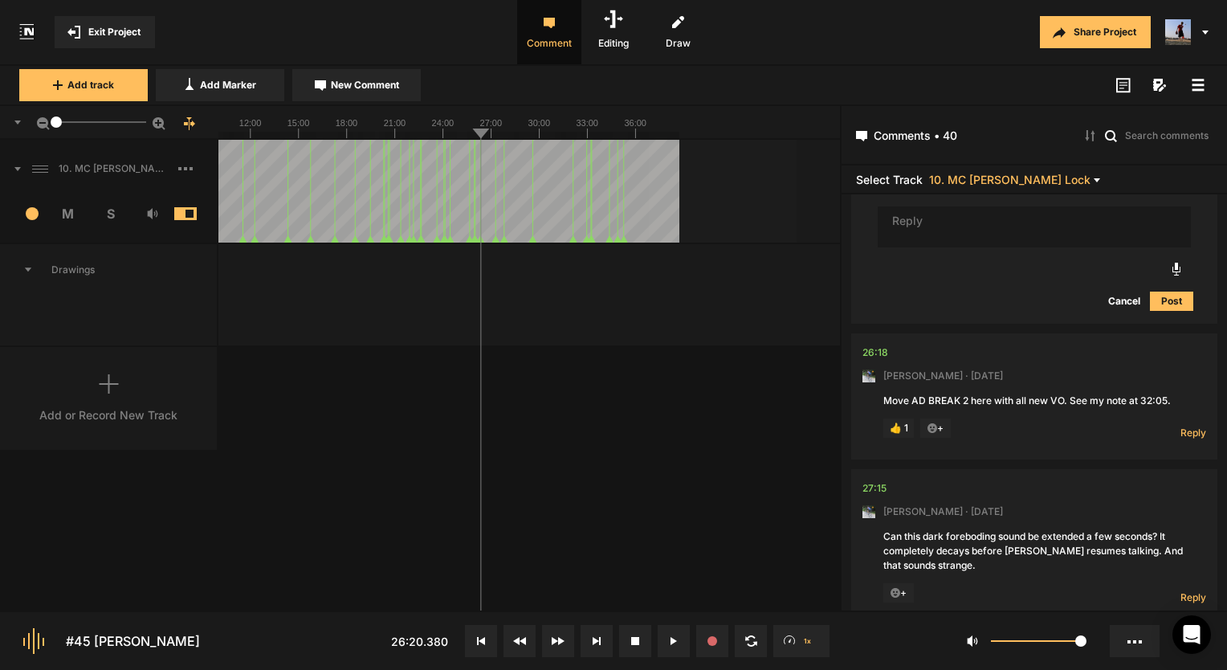
scroll to position [10994, 0]
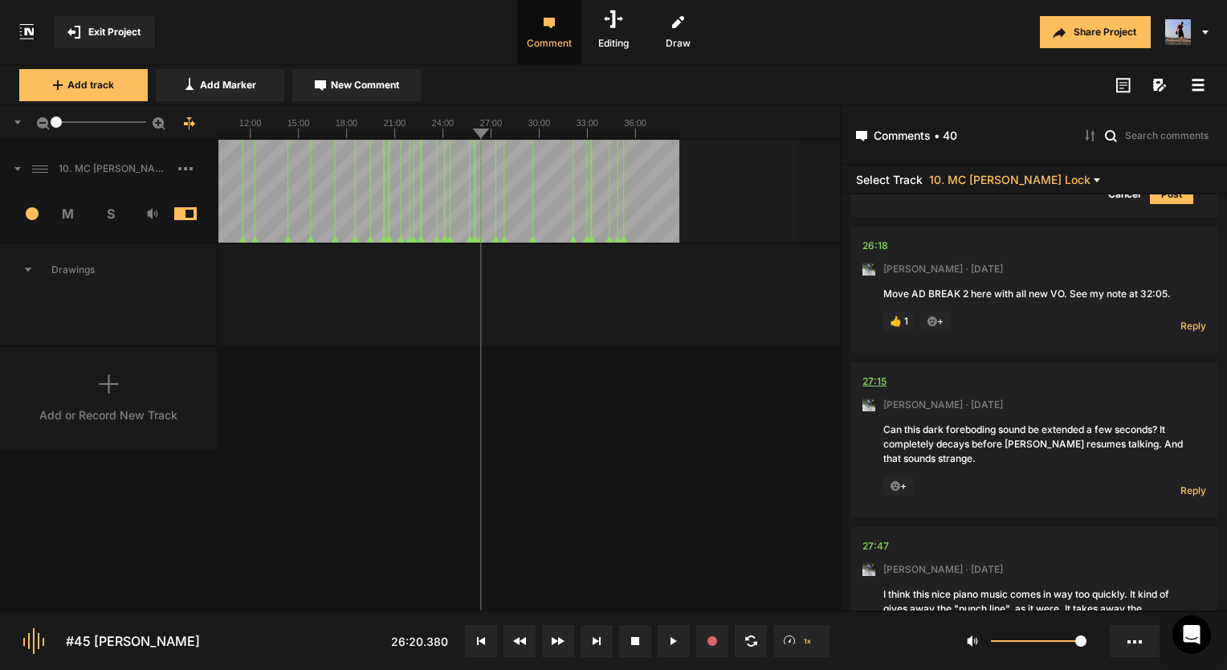
click at [880, 389] on div "27:15" at bounding box center [874, 381] width 24 height 16
click at [873, 389] on div "27:15" at bounding box center [874, 381] width 24 height 16
click at [670, 634] on button at bounding box center [674, 641] width 32 height 32
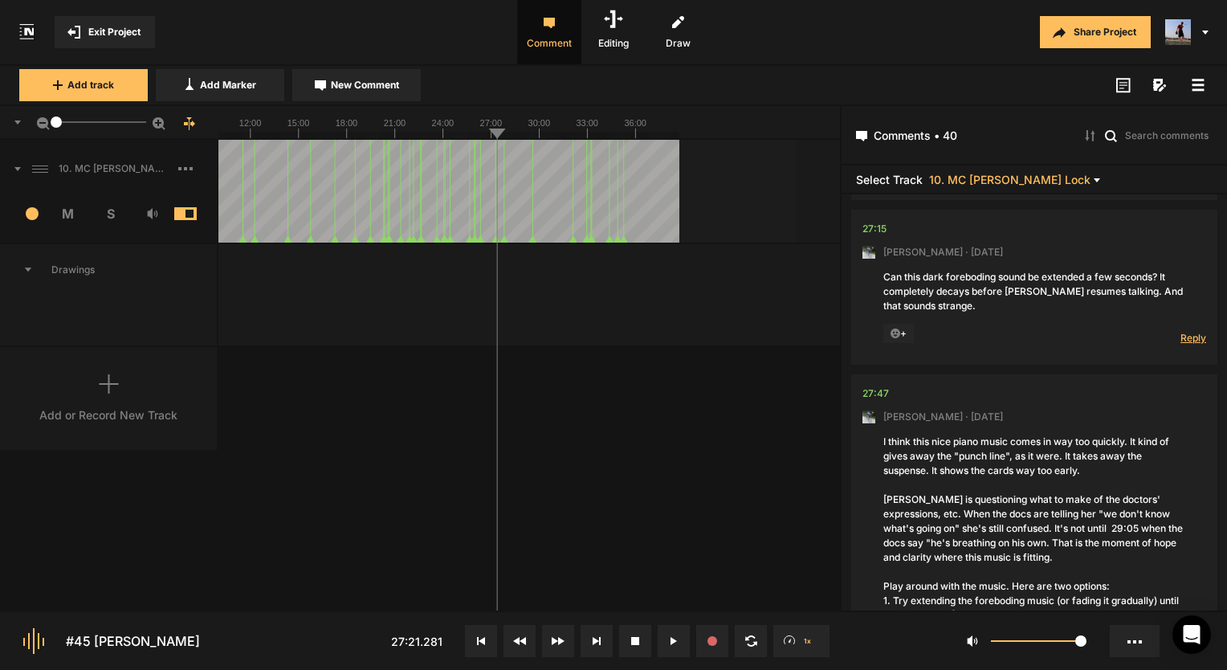
scroll to position [11154, 0]
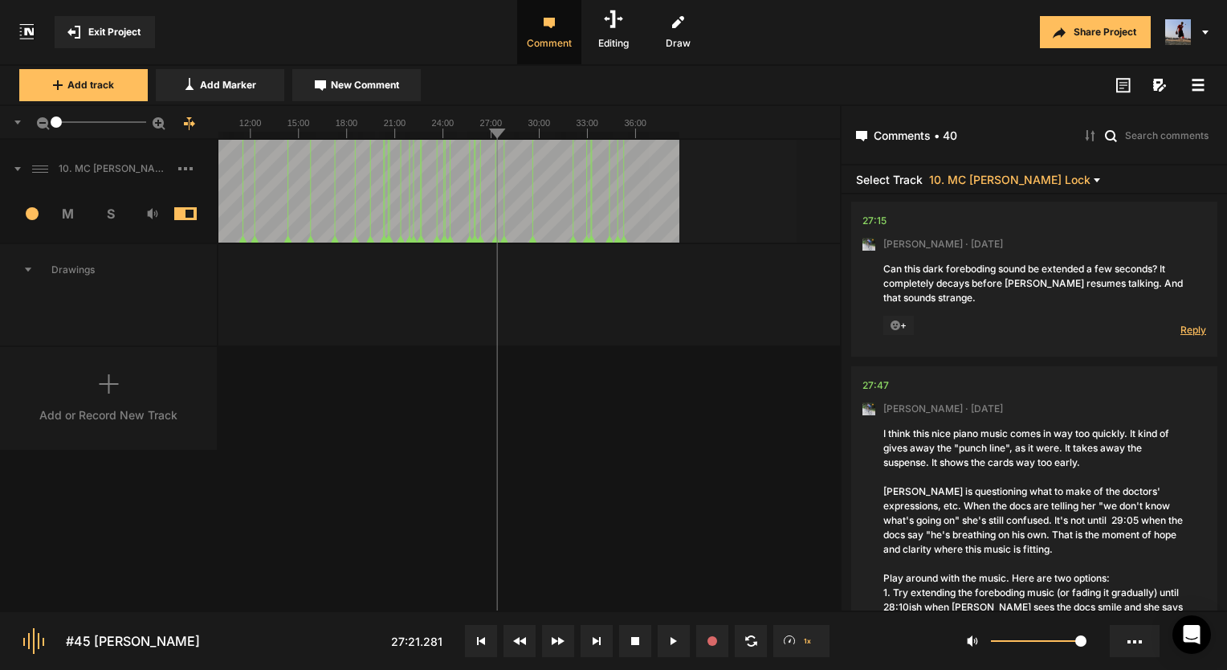
click at [1192, 332] on span "Reply" at bounding box center [1193, 330] width 26 height 14
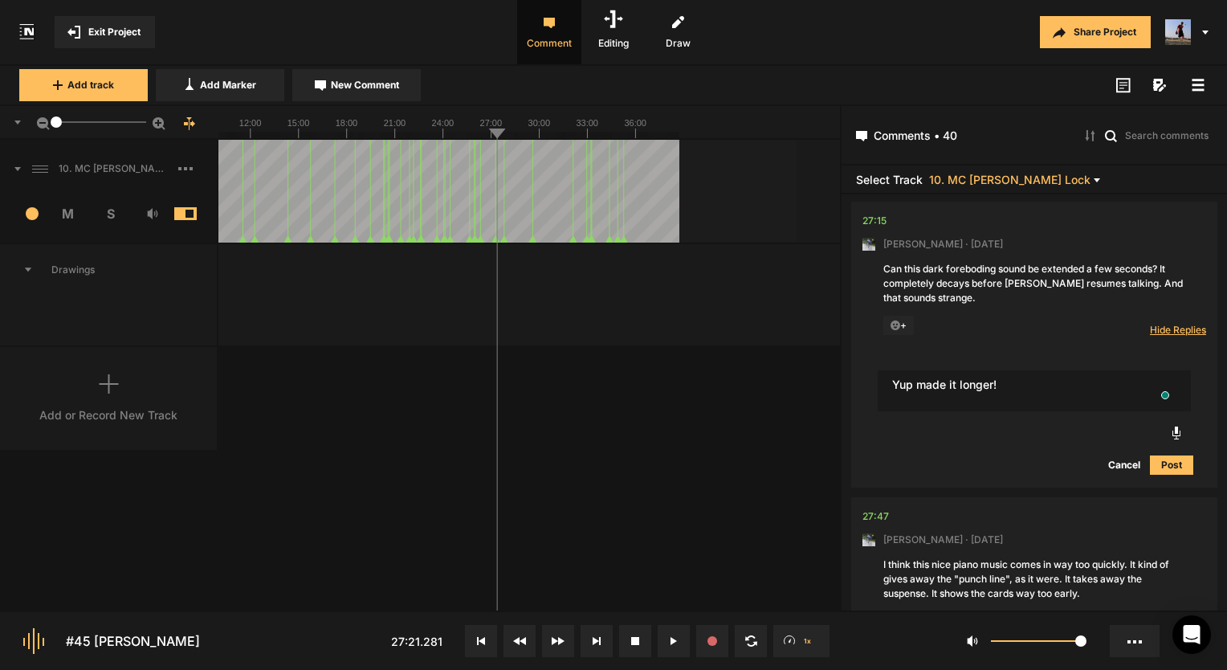
type textarea "Yup made it longer!"
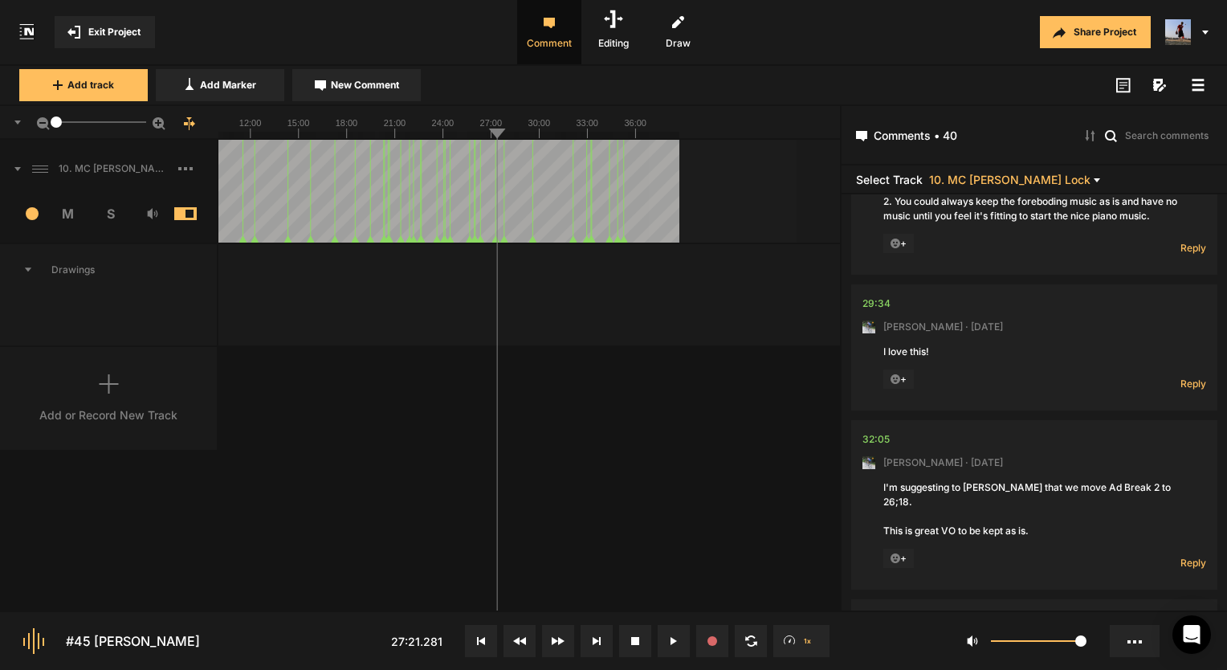
scroll to position [11797, 0]
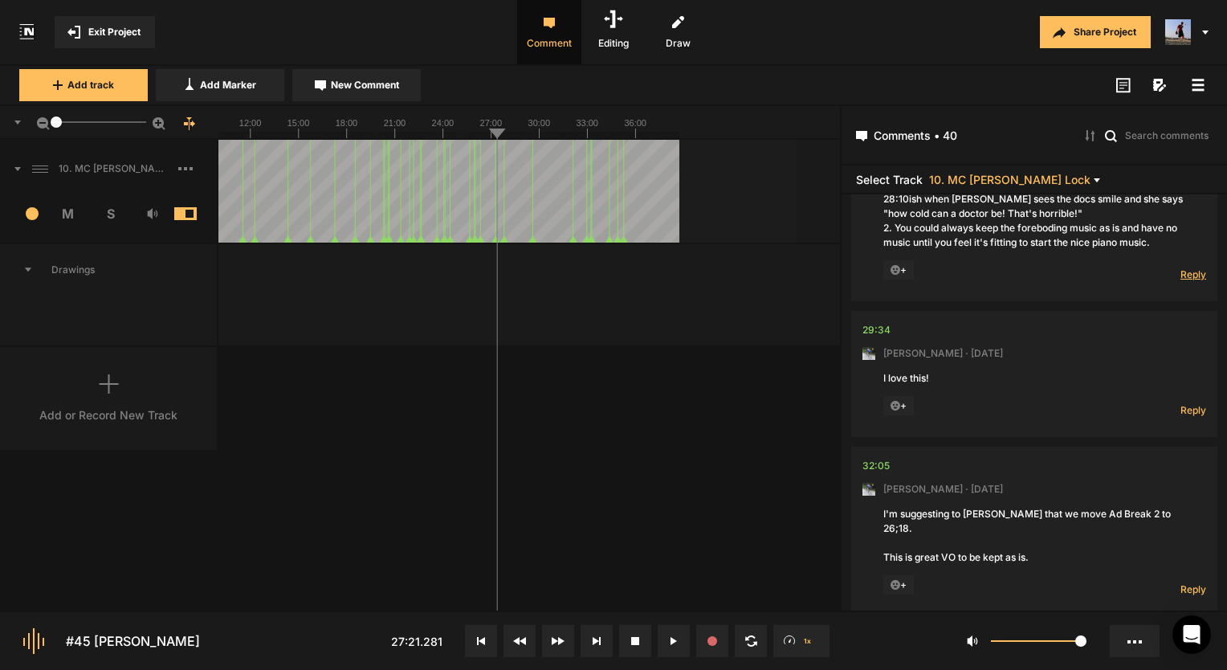
click at [1180, 279] on span "Reply" at bounding box center [1193, 274] width 26 height 14
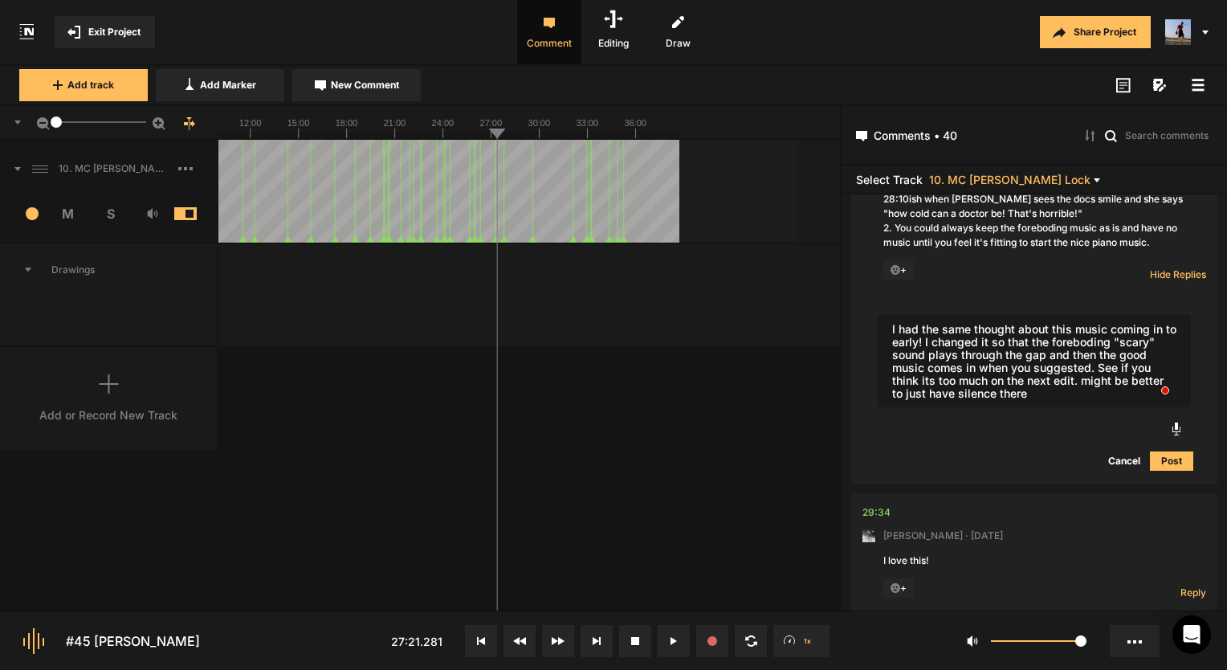
type textarea "I had the same thought about this music coming in to early! I changed it so tha…"
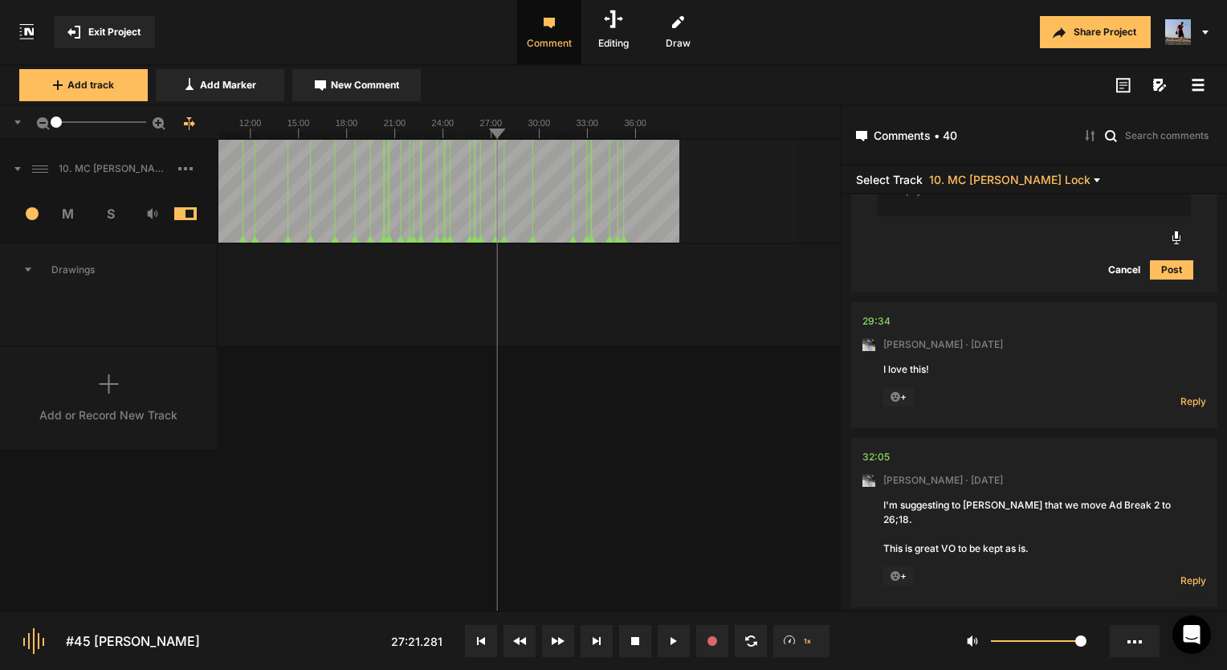
scroll to position [12198, 0]
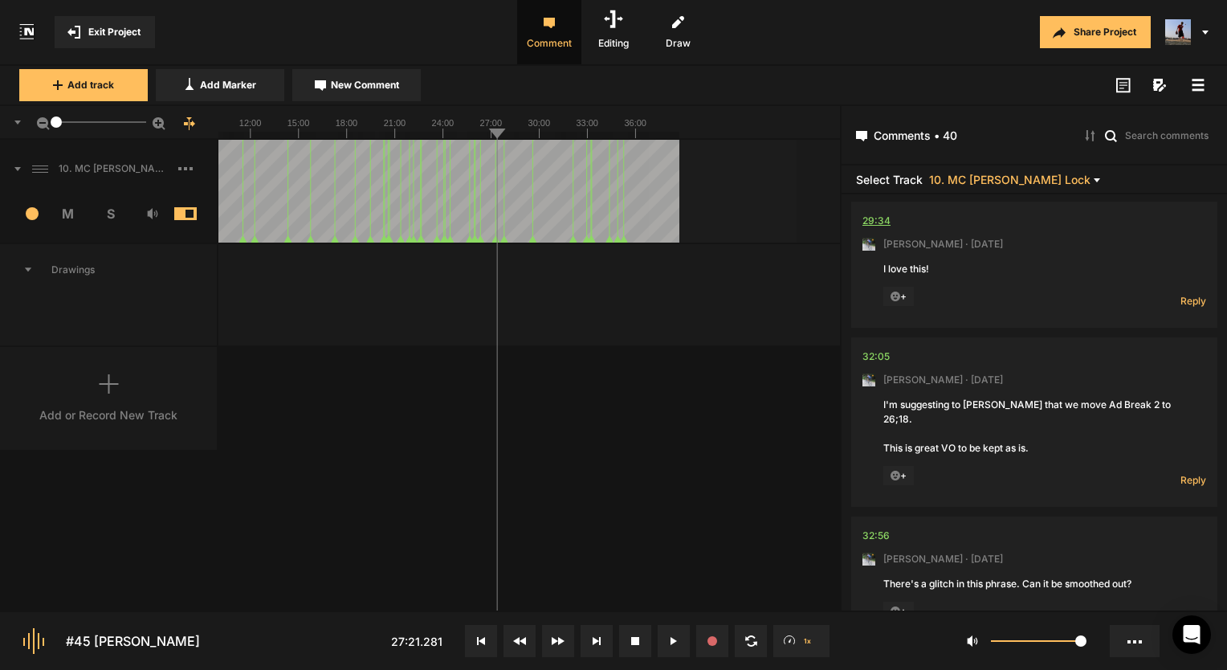
click at [883, 217] on div "29:34" at bounding box center [876, 221] width 28 height 16
click at [1180, 308] on span "Reply" at bounding box center [1193, 301] width 26 height 14
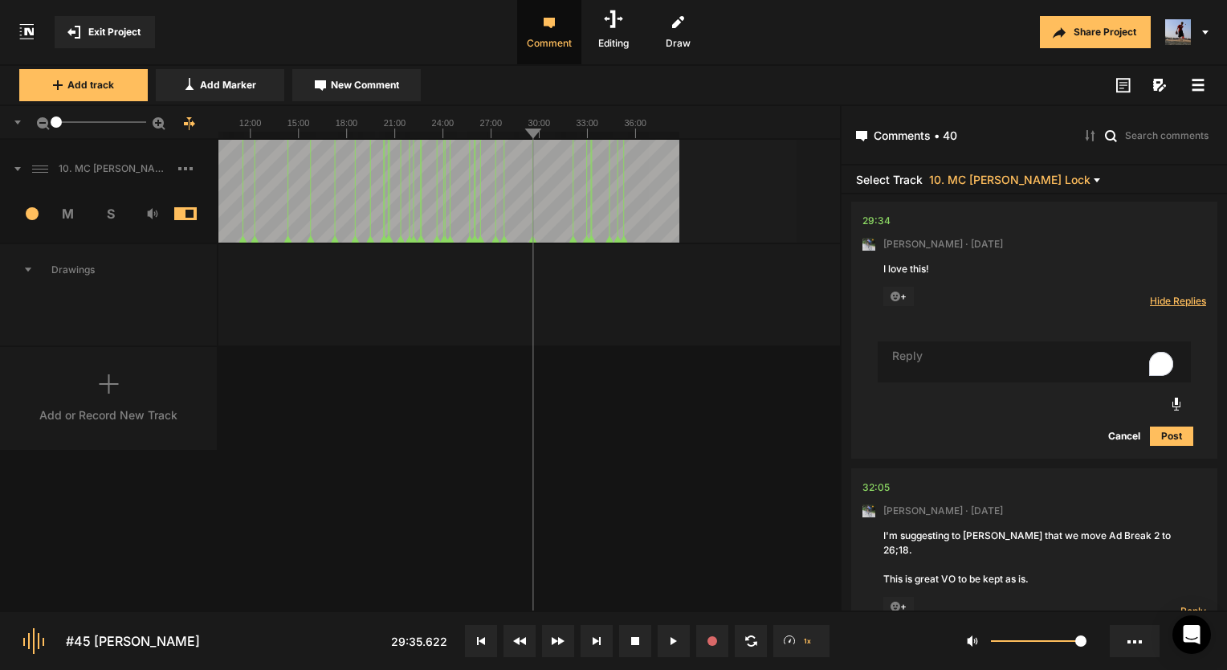
type textarea "T"
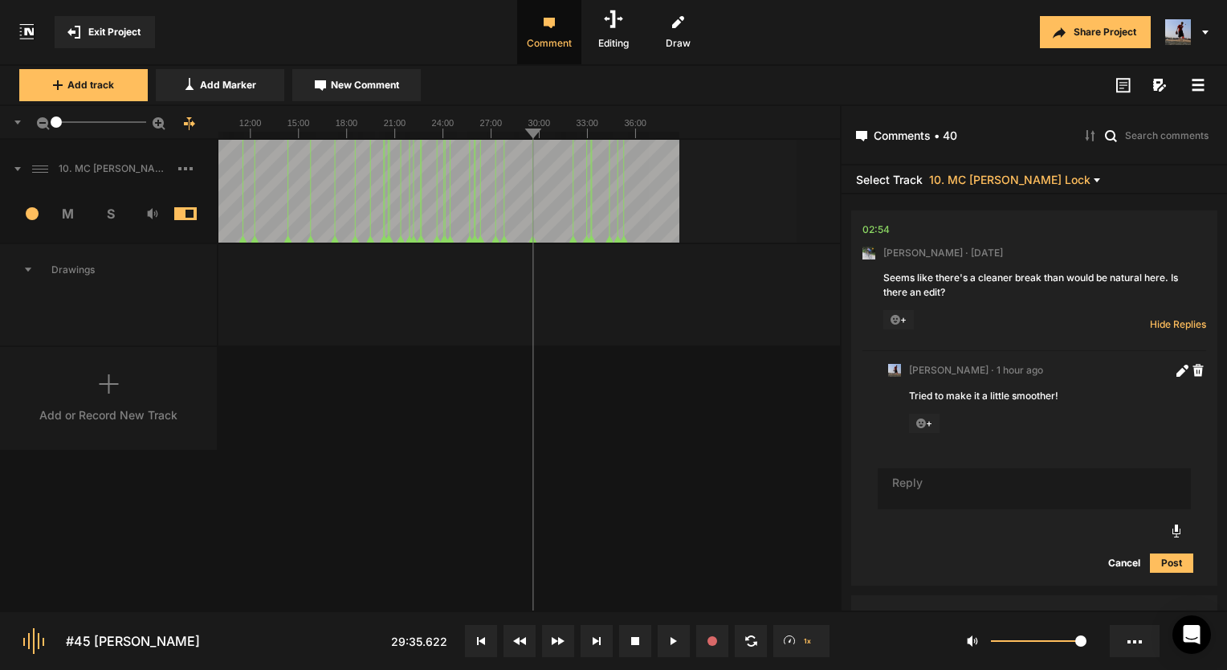
scroll to position [12198, 0]
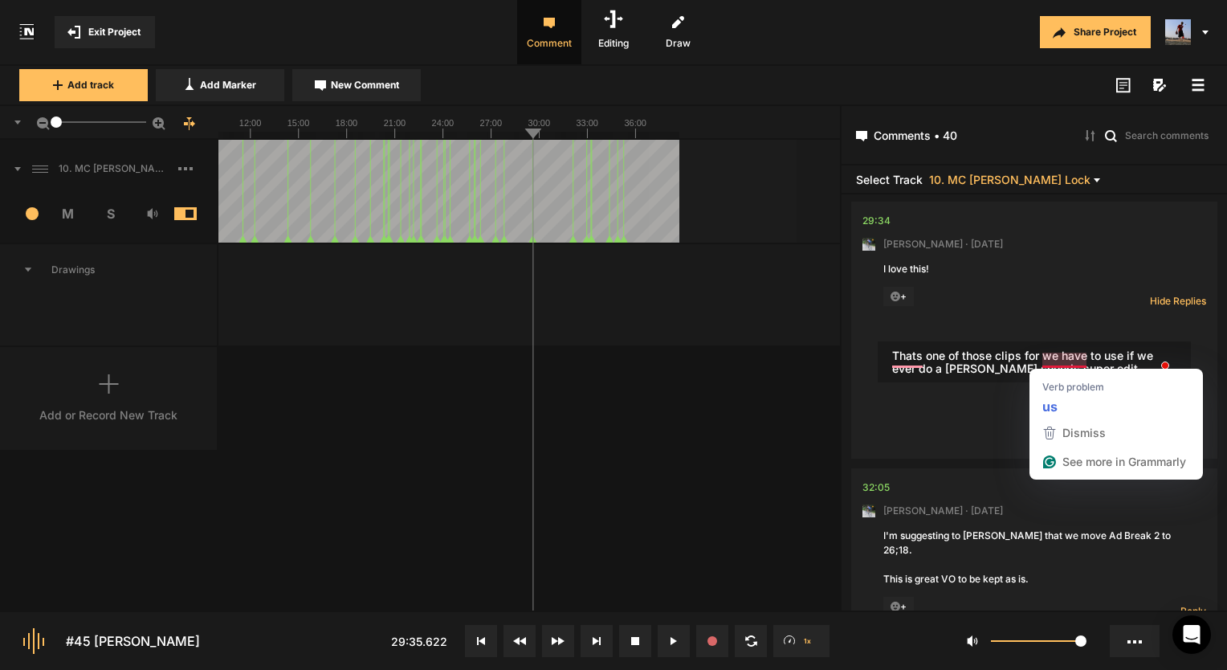
click at [1066, 356] on textarea "Thats one of those clips for we have to use if we ever do a [PERSON_NAME] sound…" at bounding box center [1034, 362] width 313 height 42
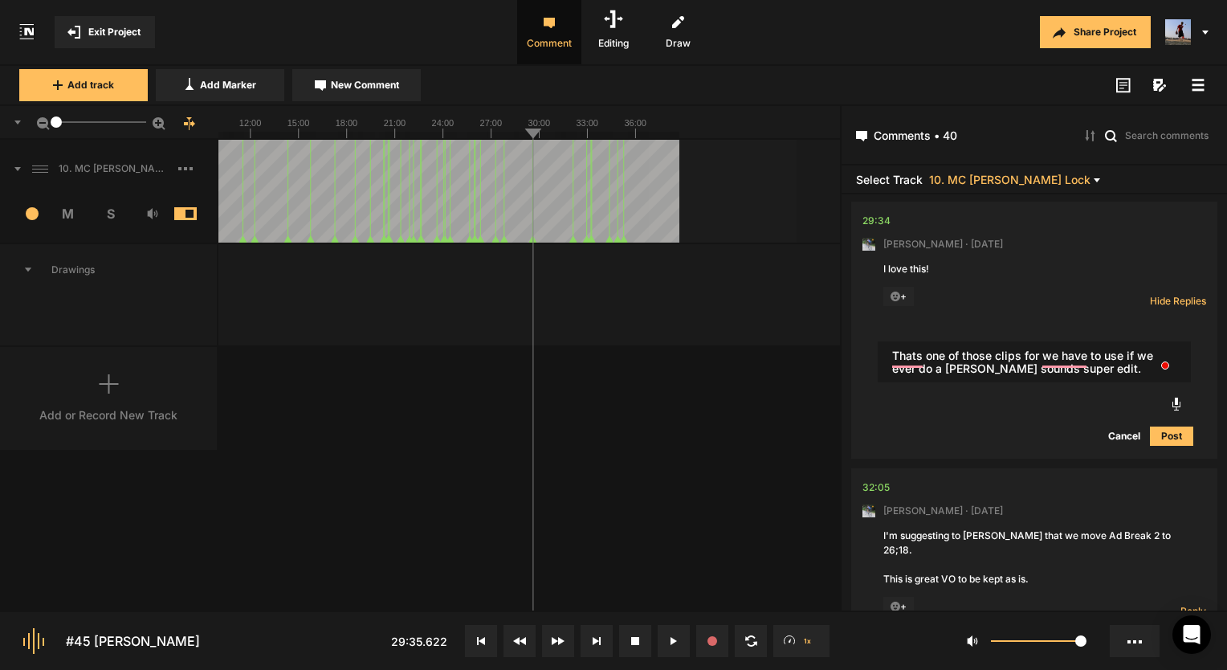
click at [920, 353] on textarea "Thats one of those clips for we have to use if we ever do a [PERSON_NAME] sound…" at bounding box center [1034, 362] width 313 height 42
click at [909, 353] on textarea "Thats one of those clips for we have to use if we ever do a [PERSON_NAME] sound…" at bounding box center [1034, 362] width 313 height 42
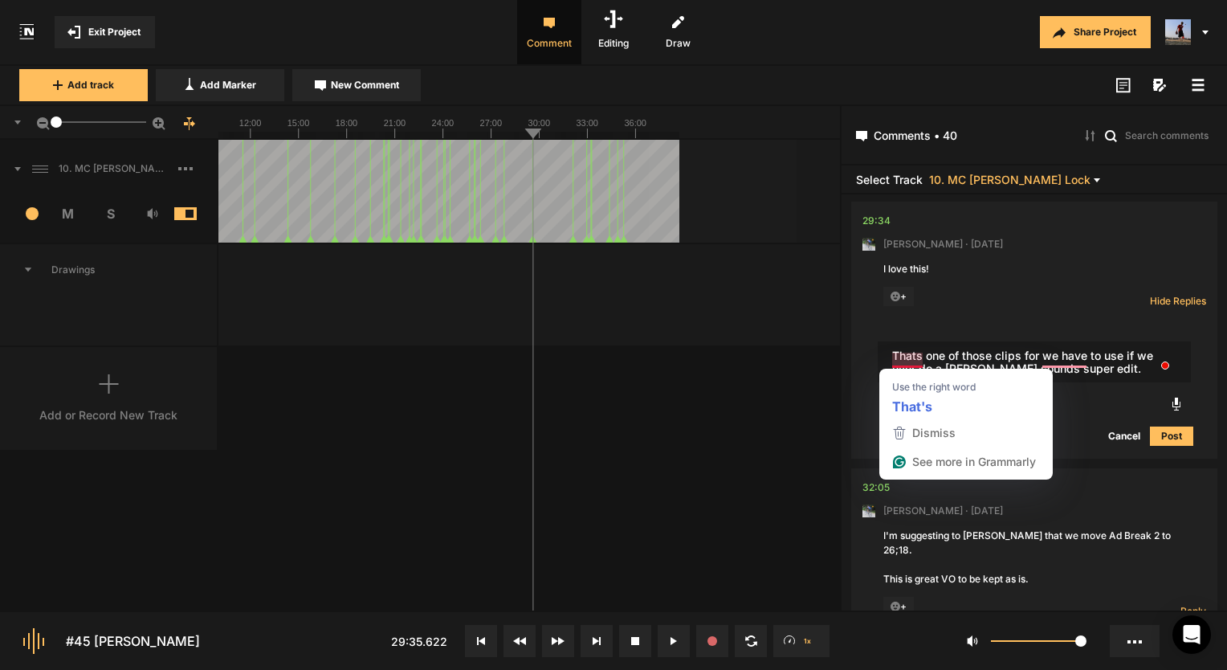
click at [911, 364] on textarea "Thats one of those clips for we have to use if we ever do a [PERSON_NAME] sound…" at bounding box center [1034, 362] width 313 height 42
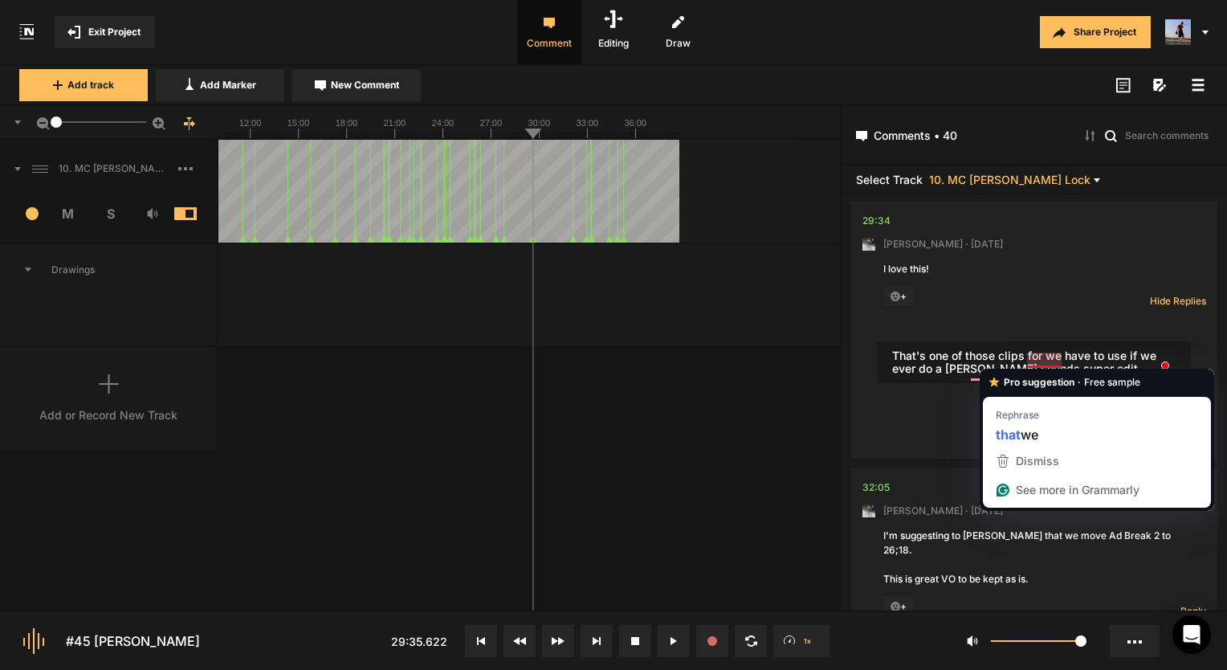
click at [1036, 357] on textarea "That's one of those clips for we have to use if we ever do a [PERSON_NAME] soun…" at bounding box center [1034, 362] width 313 height 42
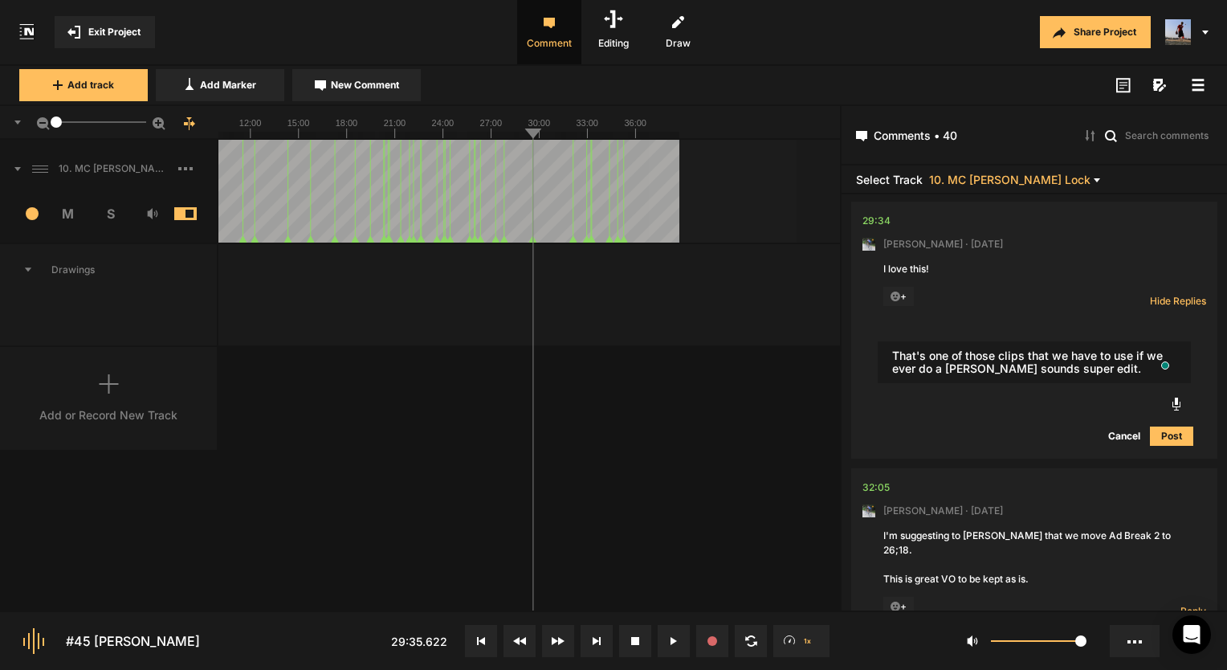
click at [1082, 375] on textarea "That's one of those clips that we have to use if we ever do a [PERSON_NAME] sou…" at bounding box center [1034, 362] width 313 height 42
click at [1009, 374] on textarea "That's one of those clips that we have to use if we ever do a [PERSON_NAME] sou…" at bounding box center [1034, 362] width 313 height 42
click at [948, 371] on textarea "That's one of those clips that we have to use if we ever do a [PERSON_NAME] sou…" at bounding box center [1034, 362] width 313 height 42
click at [1013, 373] on textarea "That's one of those clips that we have to use if we ever do a "[PERSON_NAME] so…" at bounding box center [1034, 362] width 313 height 42
type textarea "That's one of those clips that we have to use if we ever do a "[PERSON_NAME] so…"
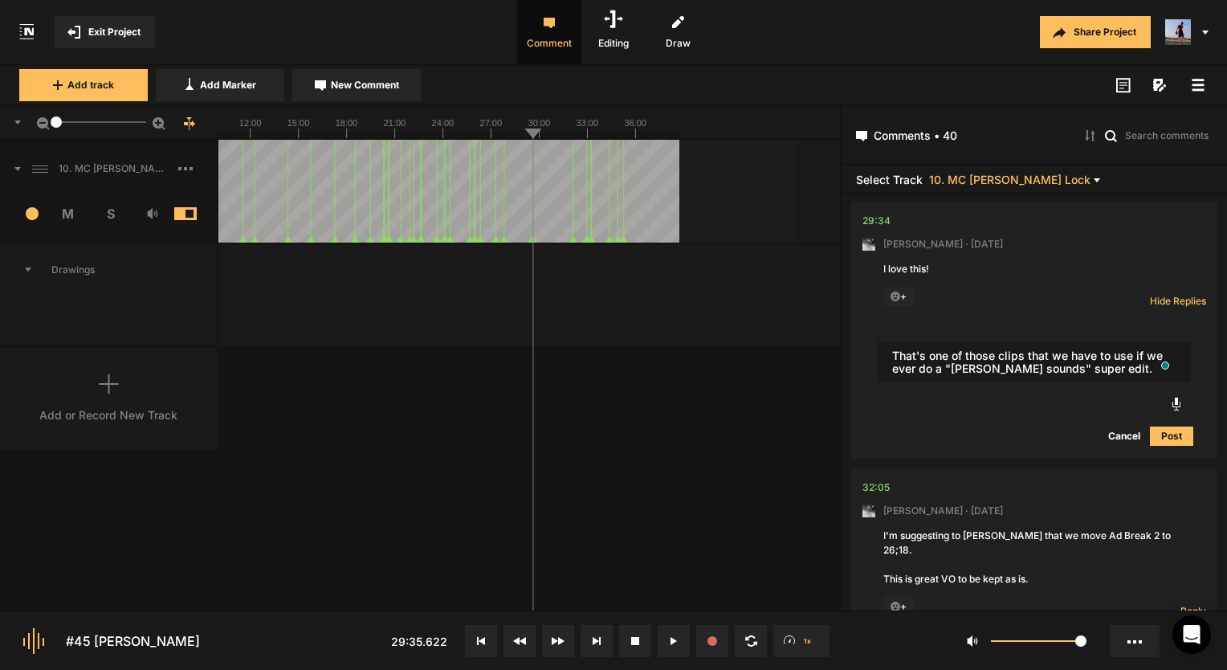
click at [1165, 442] on button "Post" at bounding box center [1171, 435] width 43 height 19
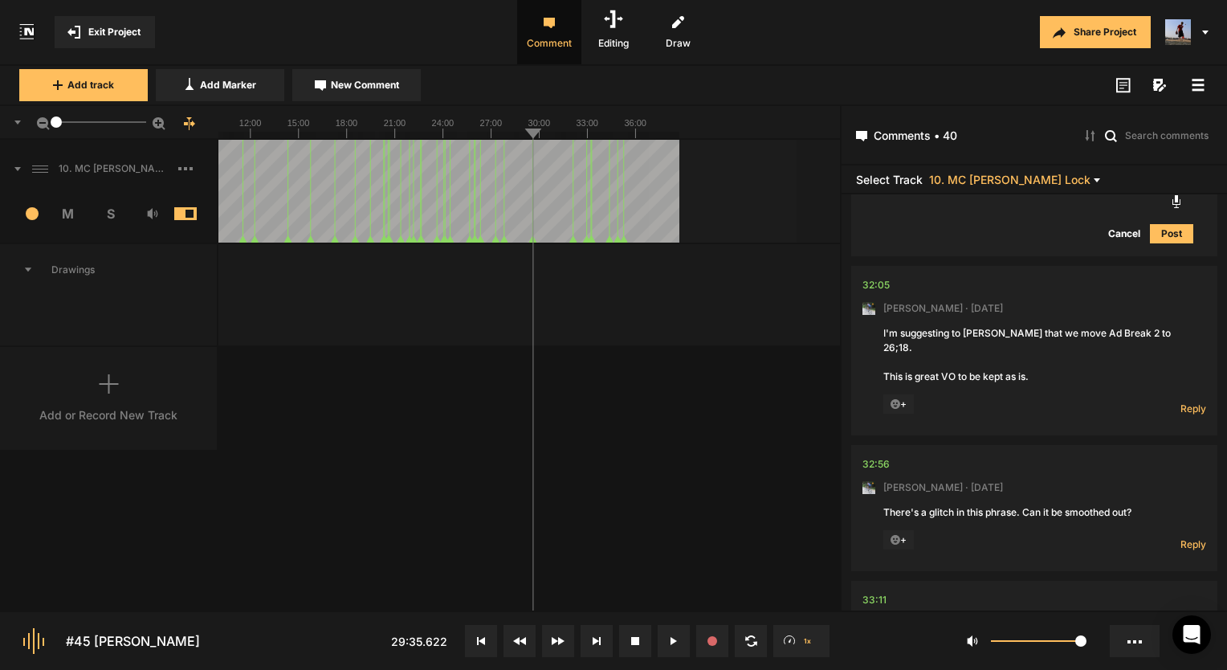
scroll to position [12519, 0]
click at [915, 393] on div "+" at bounding box center [1002, 403] width 238 height 21
click at [896, 398] on icon at bounding box center [896, 403] width 10 height 10
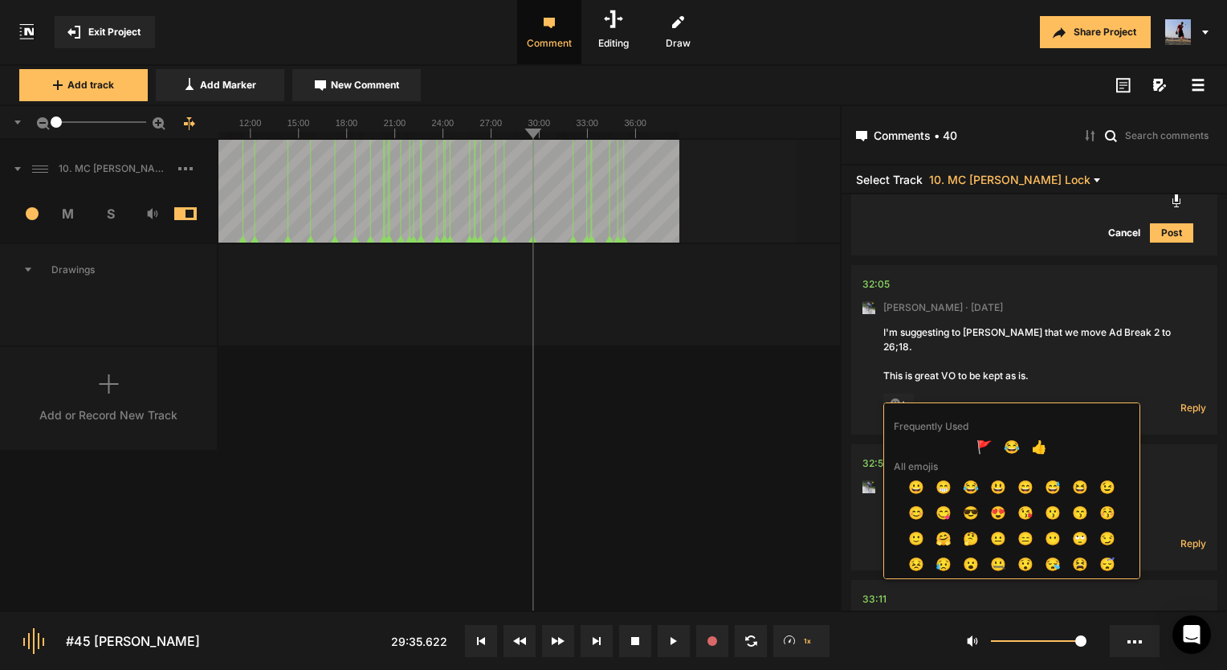
click at [879, 283] on div at bounding box center [613, 335] width 1227 height 670
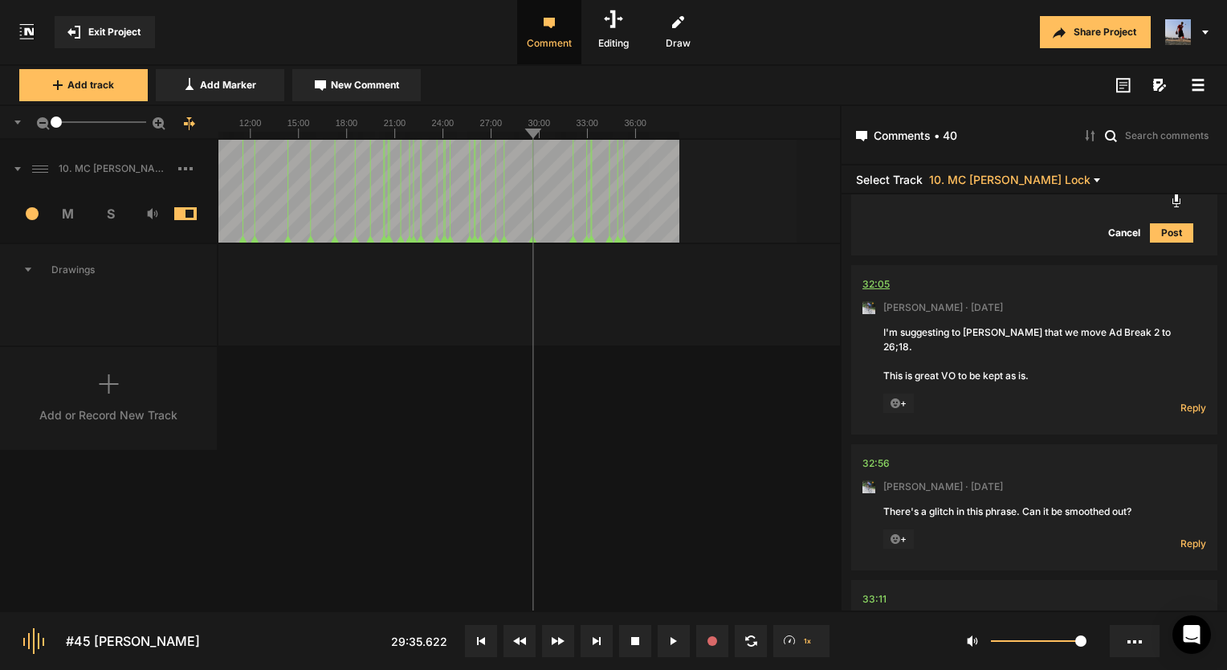
click at [879, 291] on div "32:05" at bounding box center [875, 284] width 27 height 16
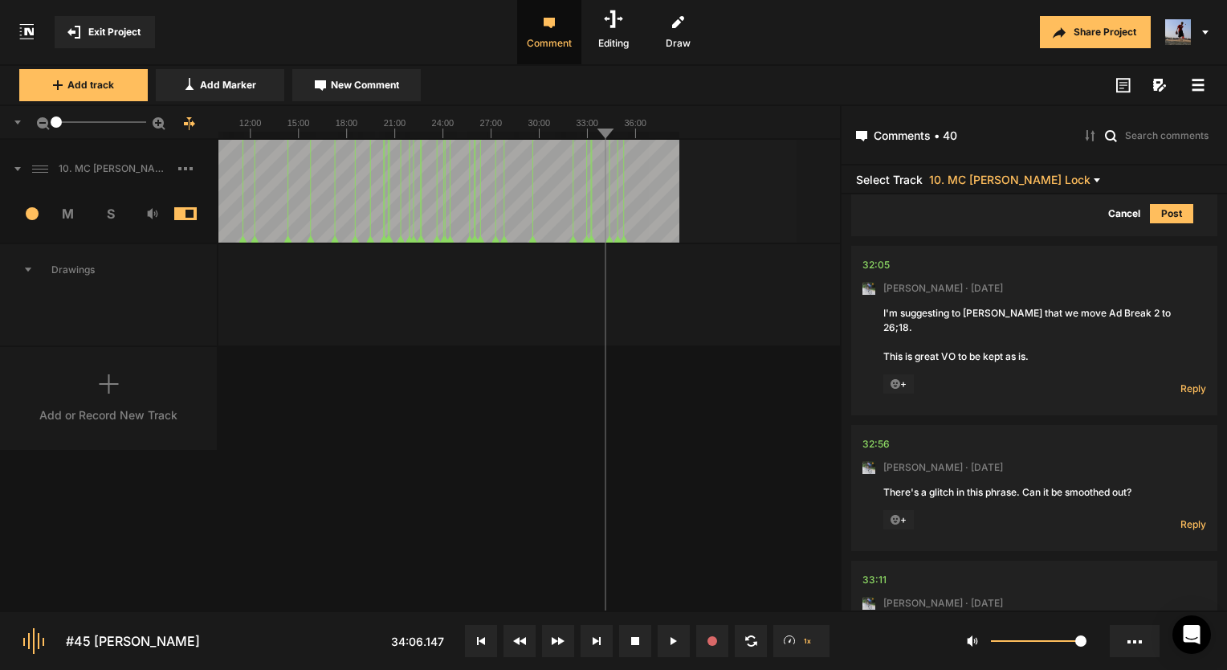
scroll to position [12543, 0]
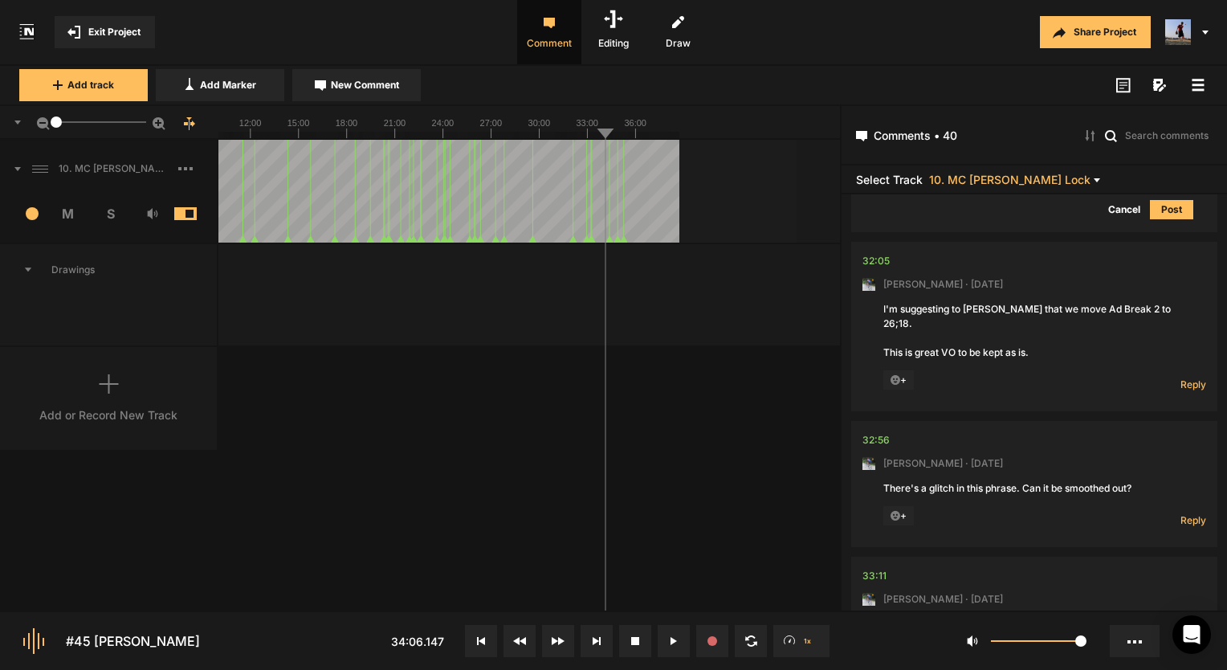
click at [891, 375] on icon at bounding box center [896, 380] width 10 height 10
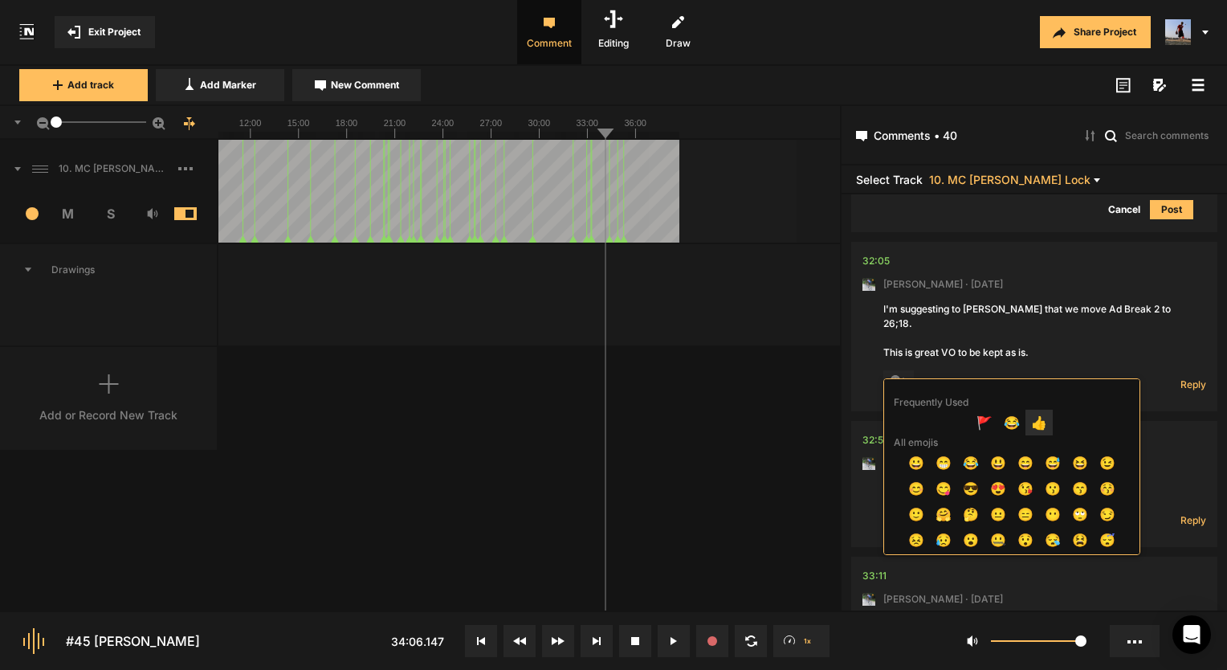
click at [1040, 424] on span "👍" at bounding box center [1038, 423] width 27 height 26
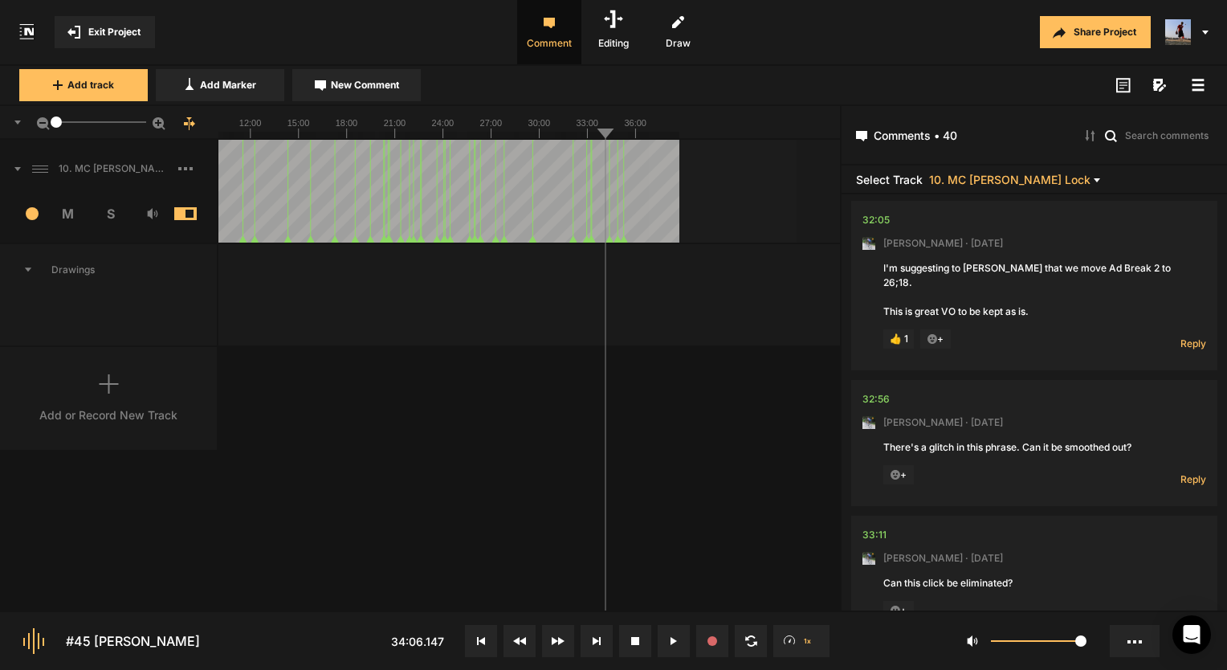
scroll to position [12623, 0]
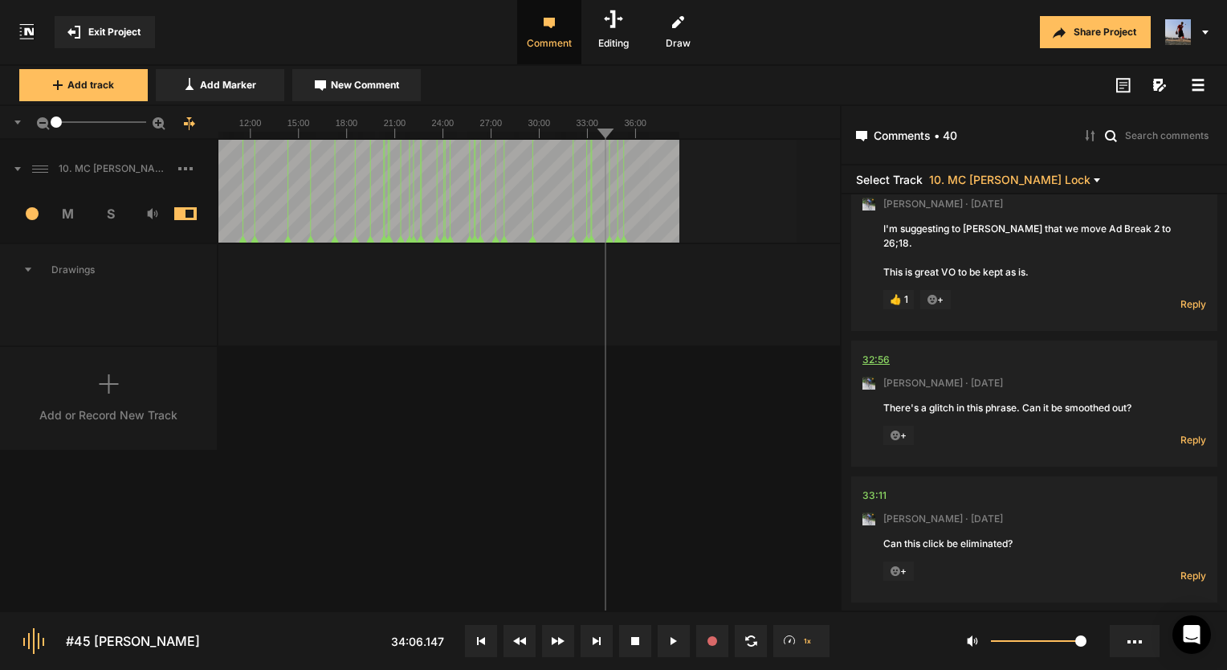
click at [866, 352] on div "32:56" at bounding box center [875, 360] width 27 height 16
click at [884, 352] on div "32:56" at bounding box center [875, 360] width 27 height 16
click at [672, 634] on button at bounding box center [674, 641] width 32 height 32
click at [1192, 433] on span "Reply" at bounding box center [1193, 440] width 26 height 14
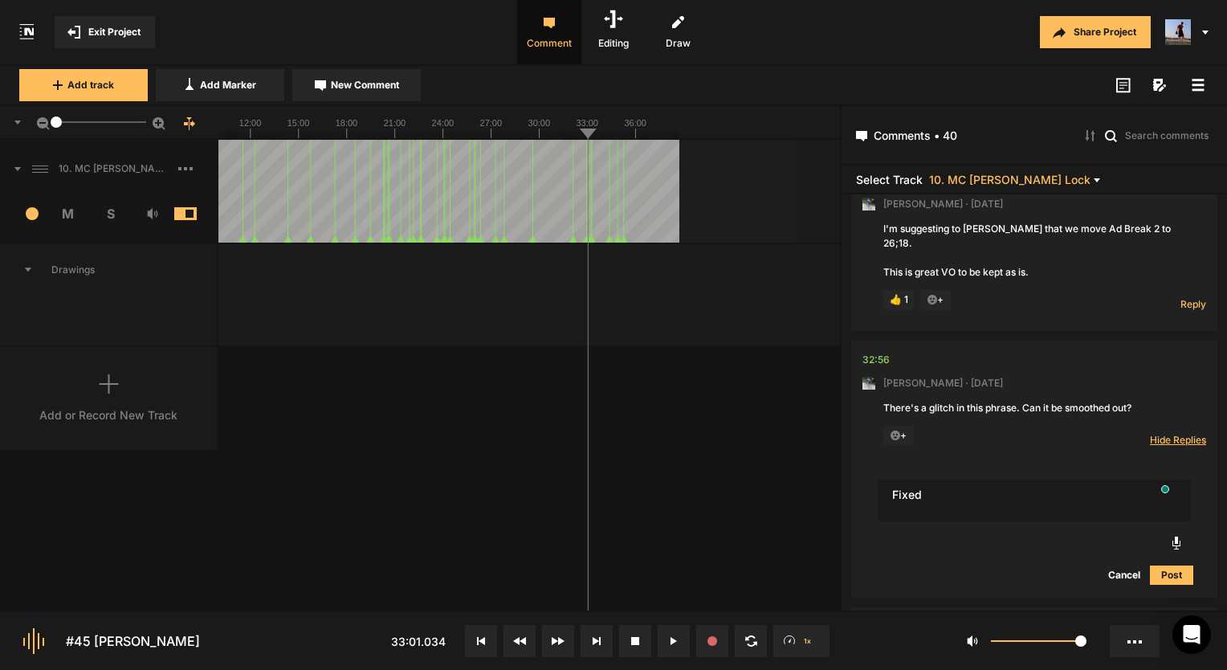
type textarea "Fixed"
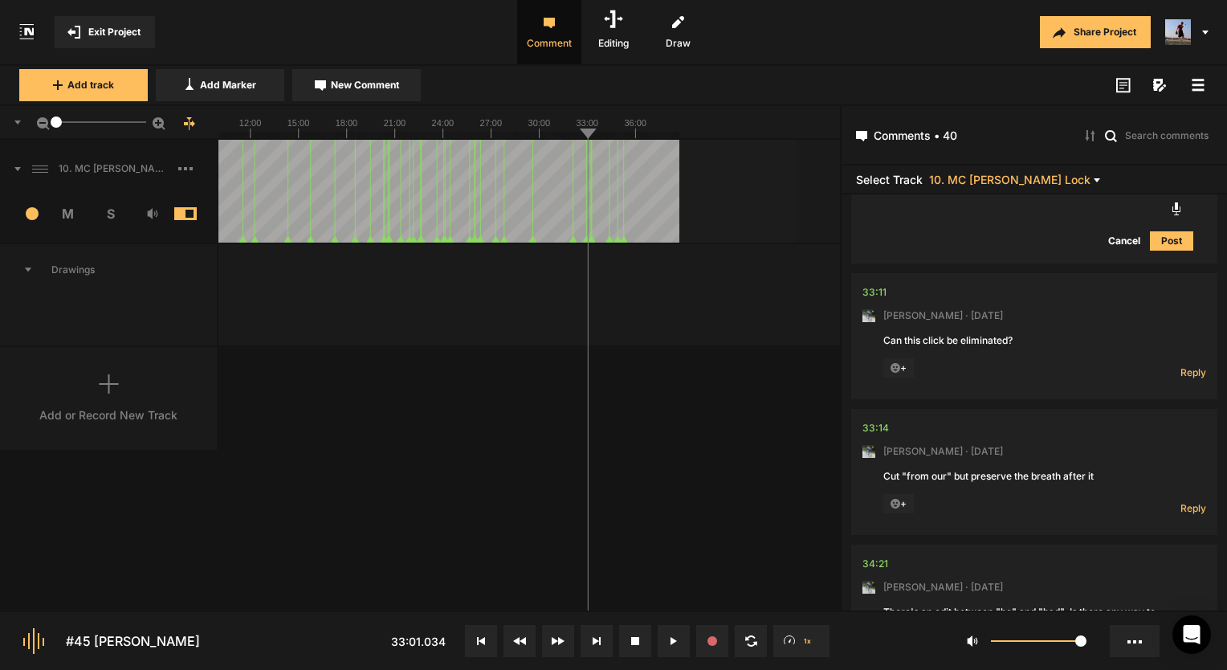
scroll to position [13018, 0]
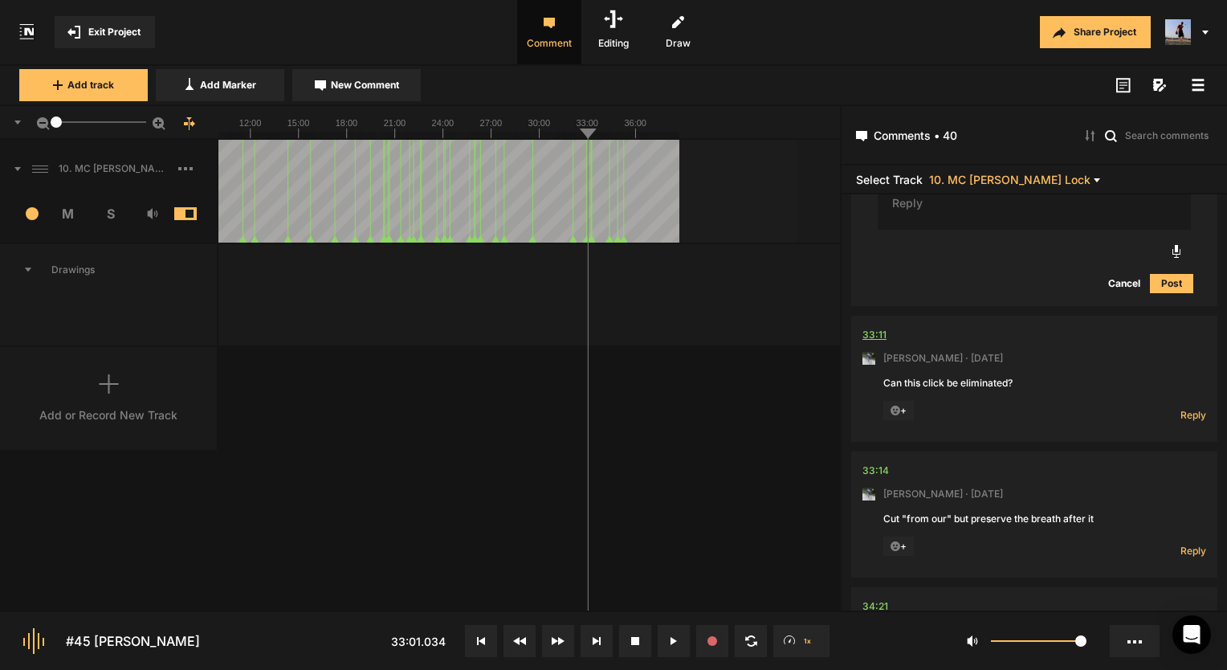
click at [876, 327] on div "33:11" at bounding box center [874, 335] width 24 height 16
click at [875, 327] on div "33:11" at bounding box center [874, 335] width 24 height 16
drag, startPoint x: 896, startPoint y: 393, endPoint x: 1160, endPoint y: 398, distance: 263.4
click at [896, 406] on icon at bounding box center [896, 411] width 10 height 10
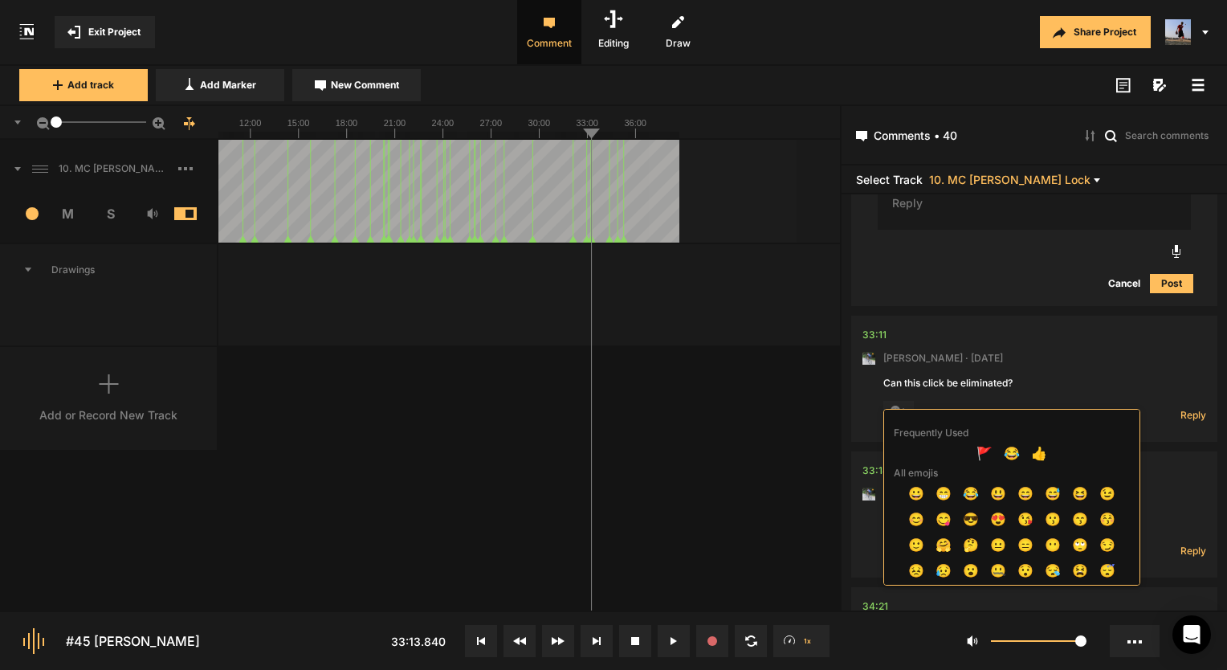
click at [1196, 408] on div at bounding box center [613, 335] width 1227 height 670
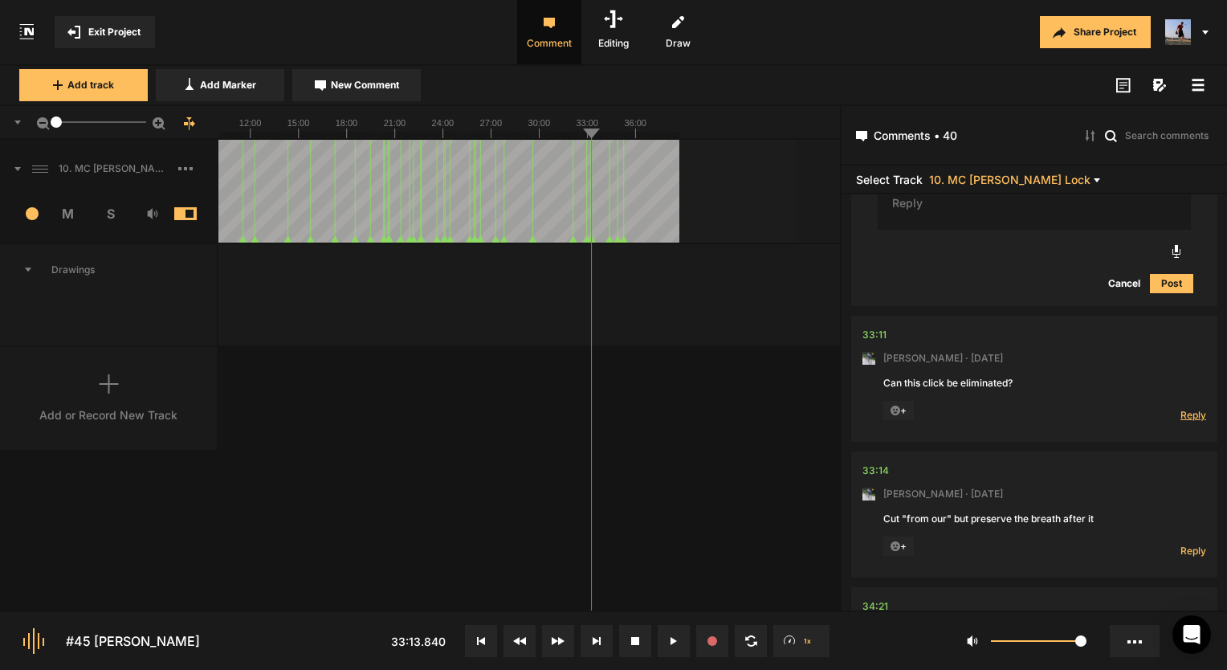
click at [1188, 408] on span "Reply" at bounding box center [1193, 415] width 26 height 14
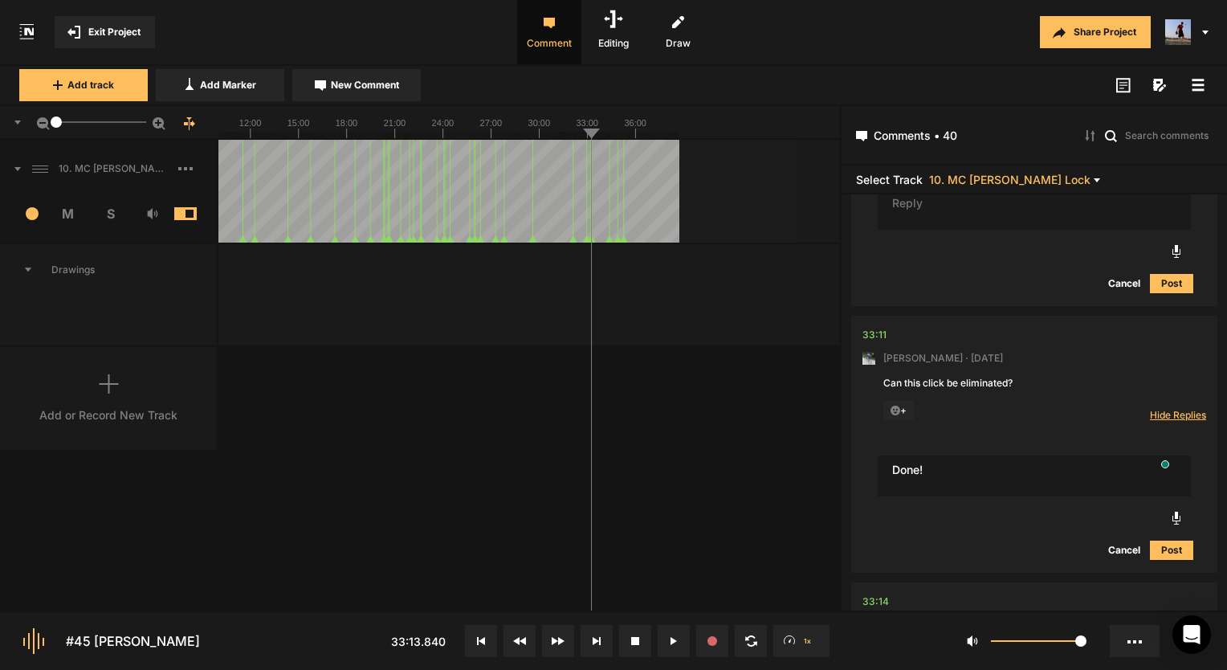
type textarea "Done!"
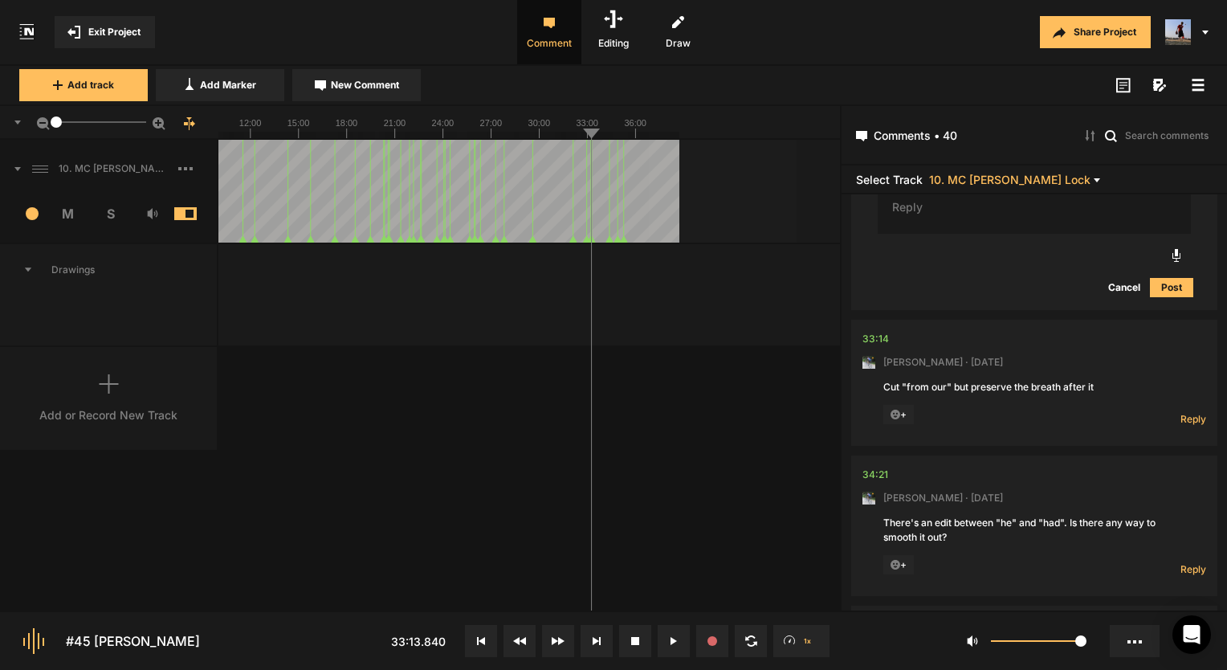
scroll to position [13541, 0]
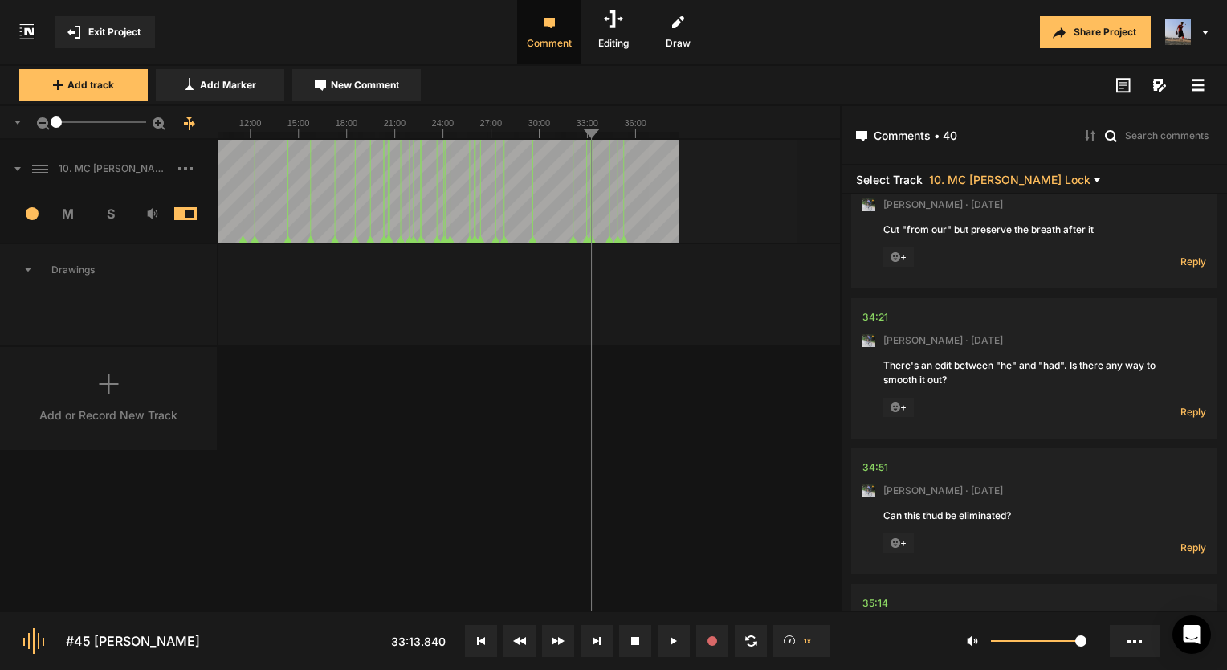
click at [1182, 258] on nt-comment "33:14 [PERSON_NAME] · [DATE] Cut "from our" but preserve the breath after it + …" at bounding box center [1034, 225] width 344 height 126
click at [1182, 255] on span "Reply" at bounding box center [1193, 262] width 26 height 14
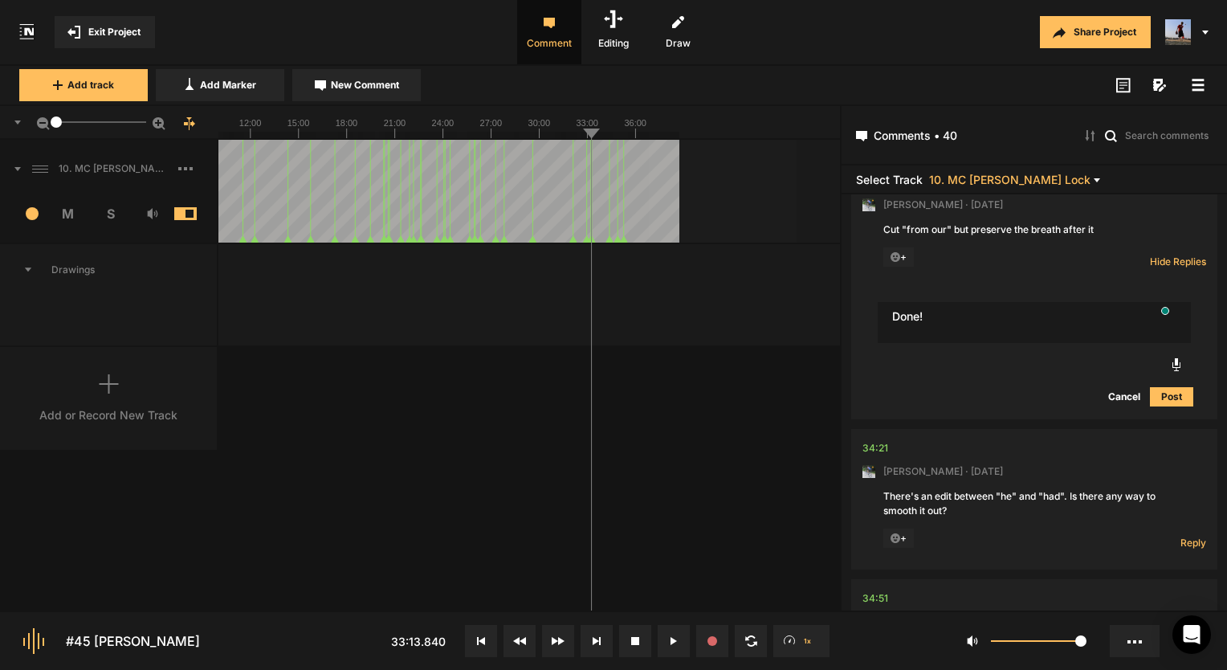
type textarea "Done!"
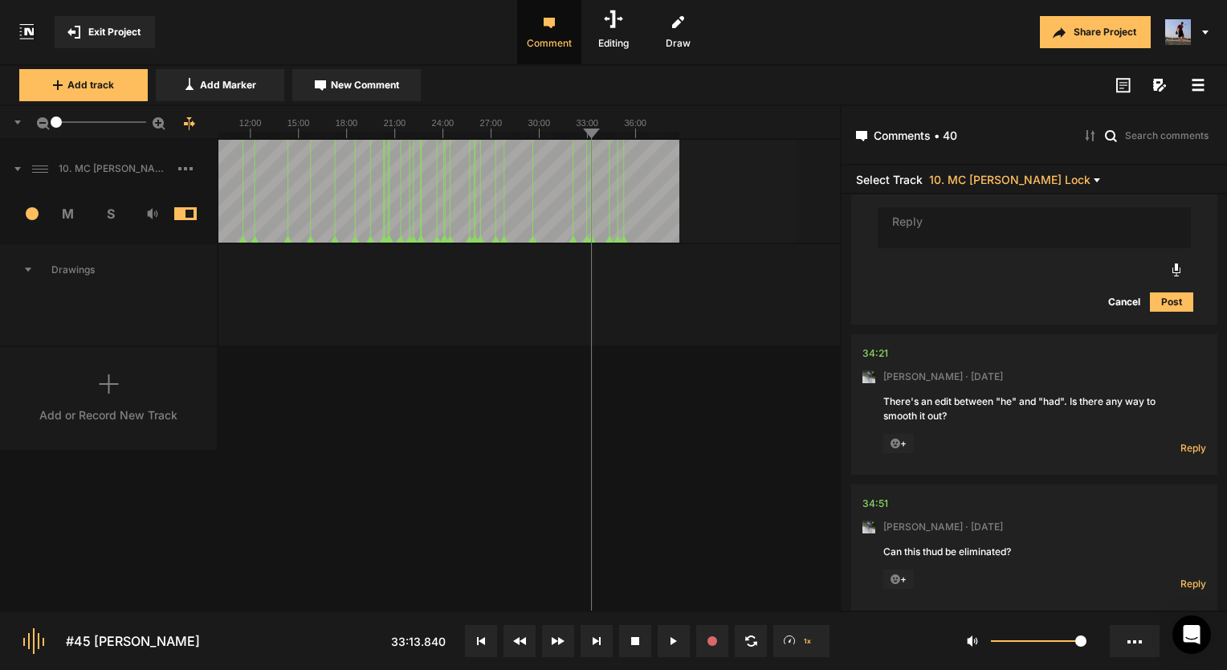
scroll to position [13782, 0]
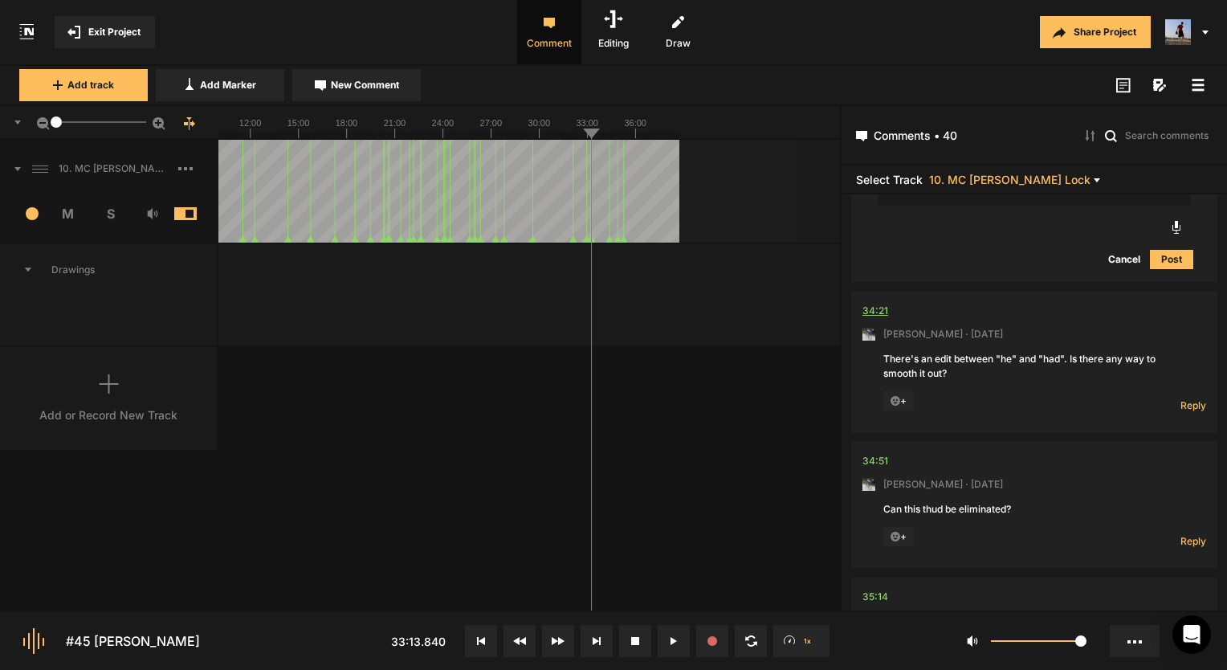
click at [870, 303] on div "34:21" at bounding box center [875, 311] width 26 height 16
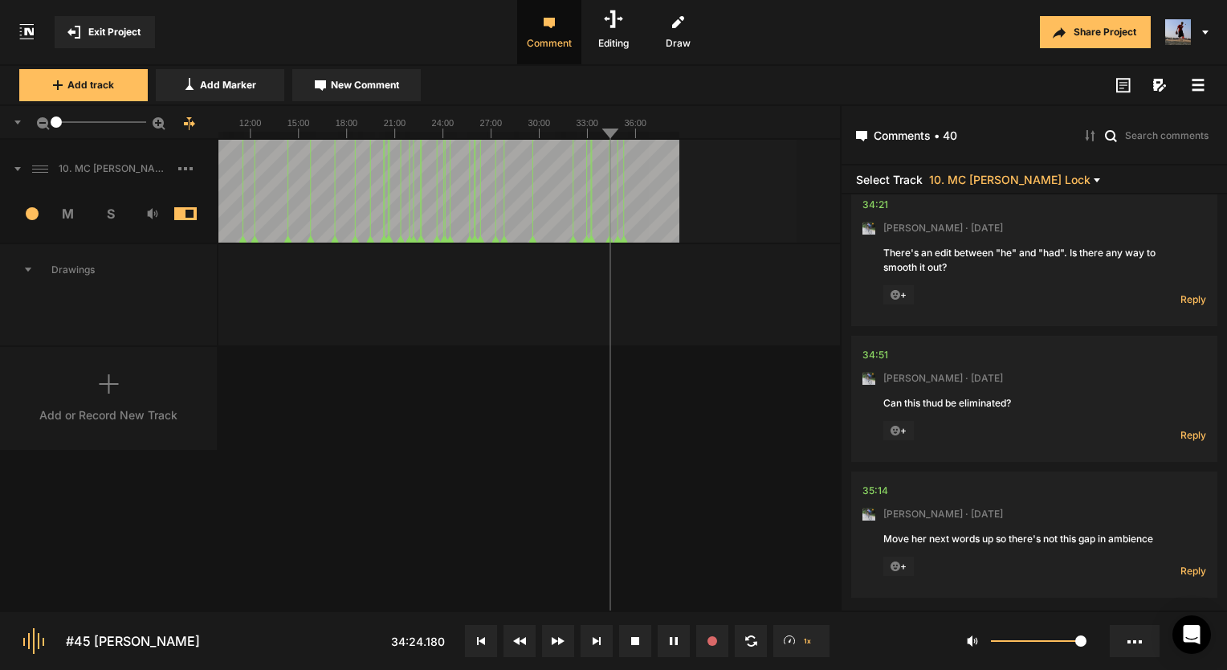
scroll to position [13808, 0]
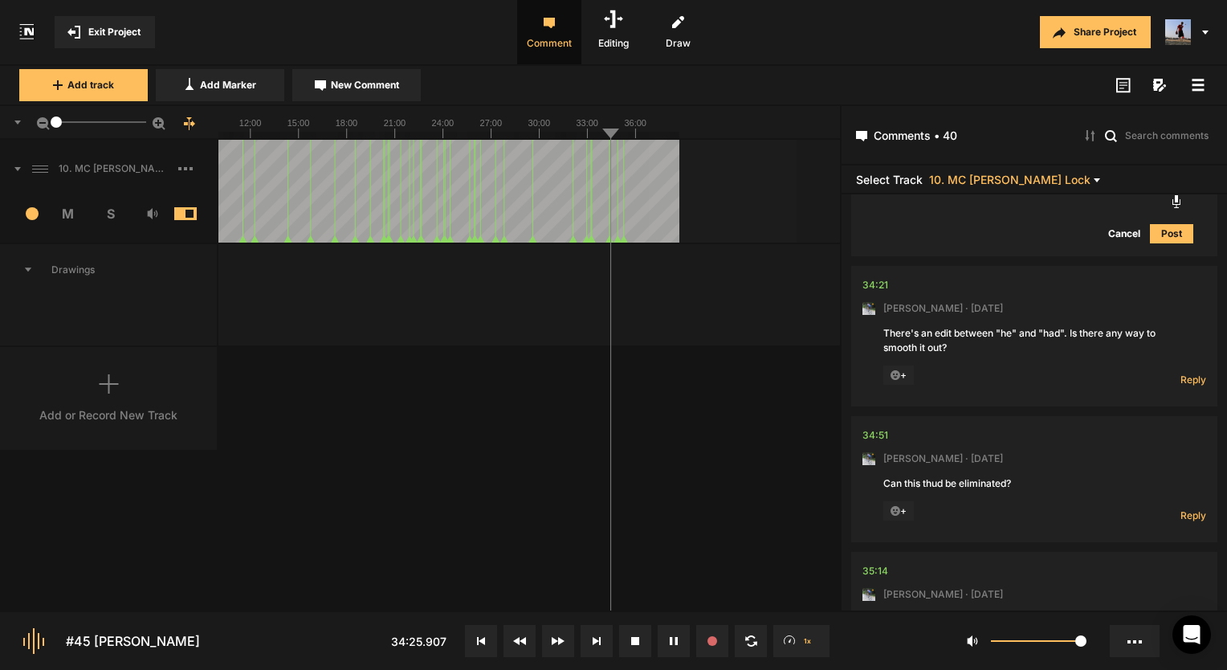
click at [666, 634] on button at bounding box center [674, 641] width 32 height 32
click at [1189, 373] on span "Reply" at bounding box center [1193, 380] width 26 height 14
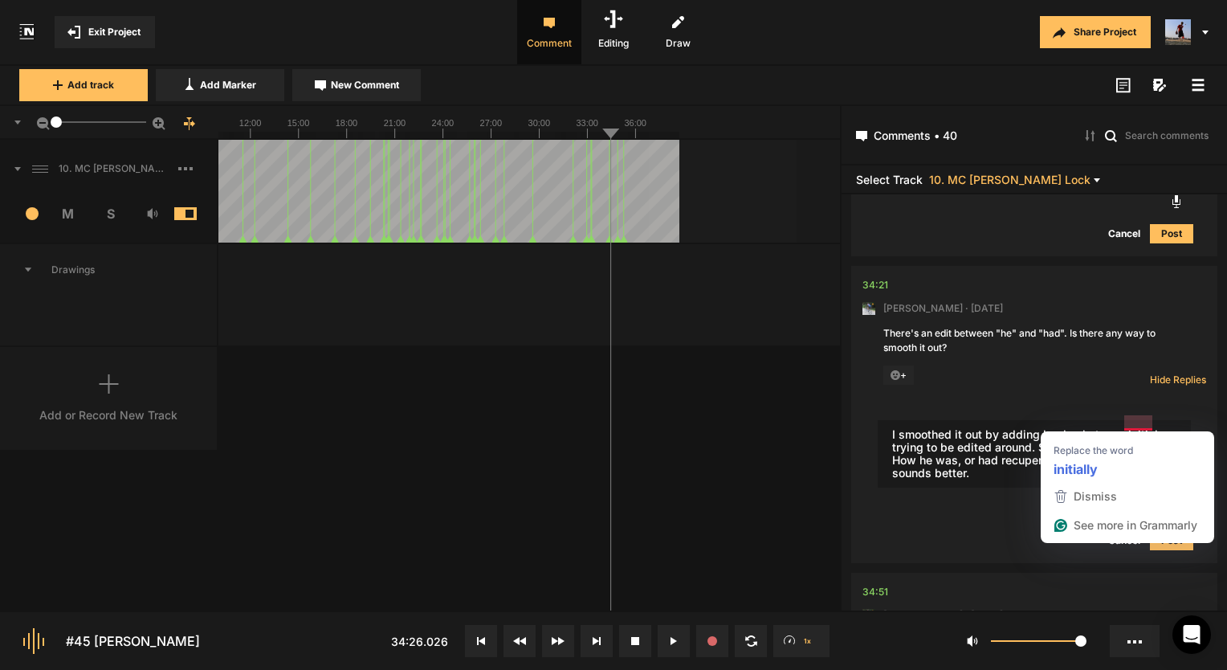
click at [1131, 422] on textarea "I smoothed it out by adding back what was initial trying to be edited around. S…" at bounding box center [1034, 453] width 313 height 67
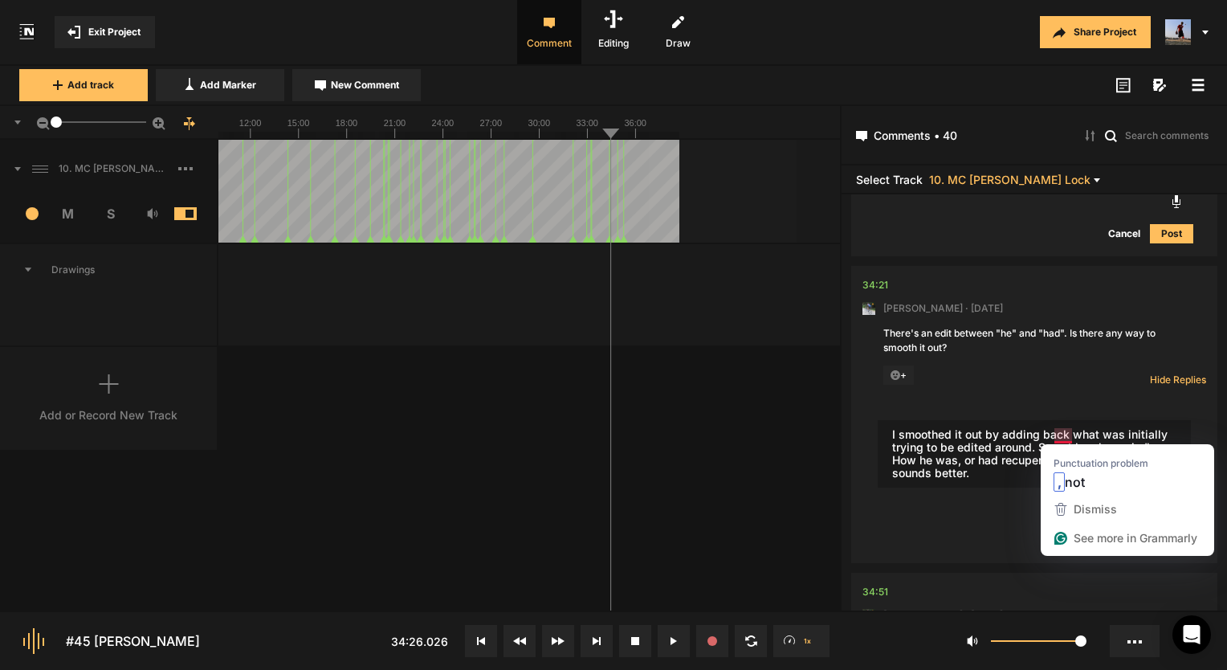
click at [1065, 426] on textarea "I smoothed it out by adding back what was initially trying to be edited around.…" at bounding box center [1034, 453] width 313 height 67
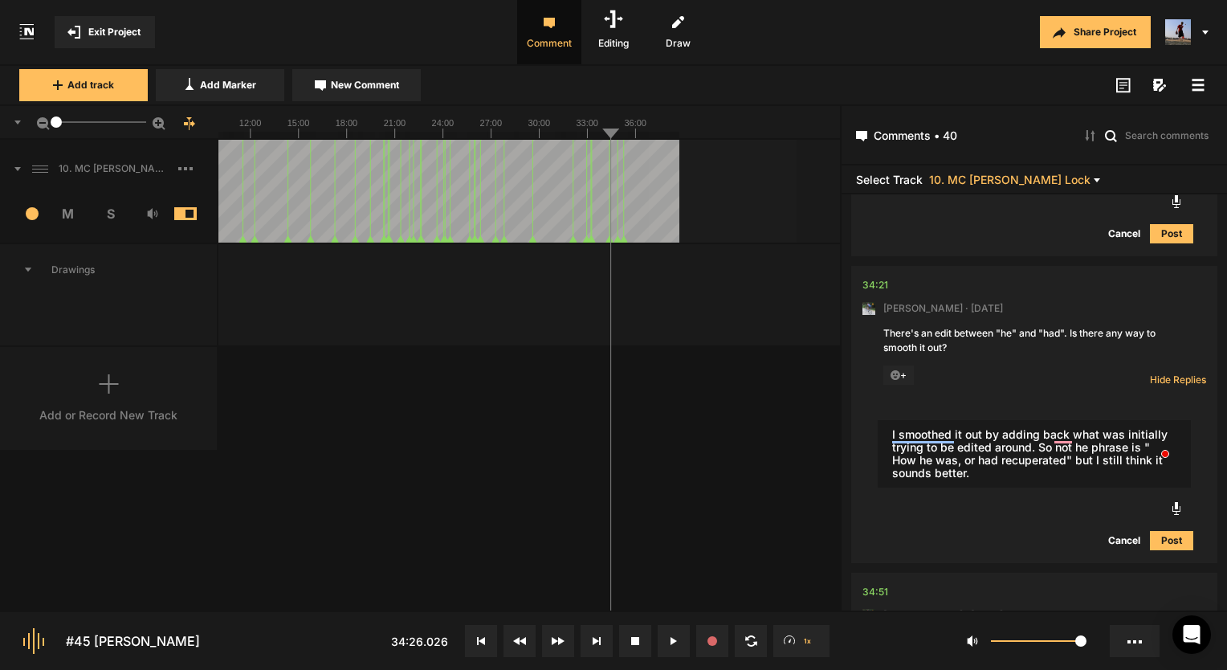
click at [1073, 434] on textarea "I smoothed it out by adding back what was initially trying to be edited around.…" at bounding box center [1034, 453] width 313 height 67
type textarea "I smoothed it out by adding back what was initially trying to be edited around.…"
click at [662, 638] on button at bounding box center [674, 641] width 32 height 32
click at [63, 124] on mat-slider "1" at bounding box center [101, 122] width 103 height 39
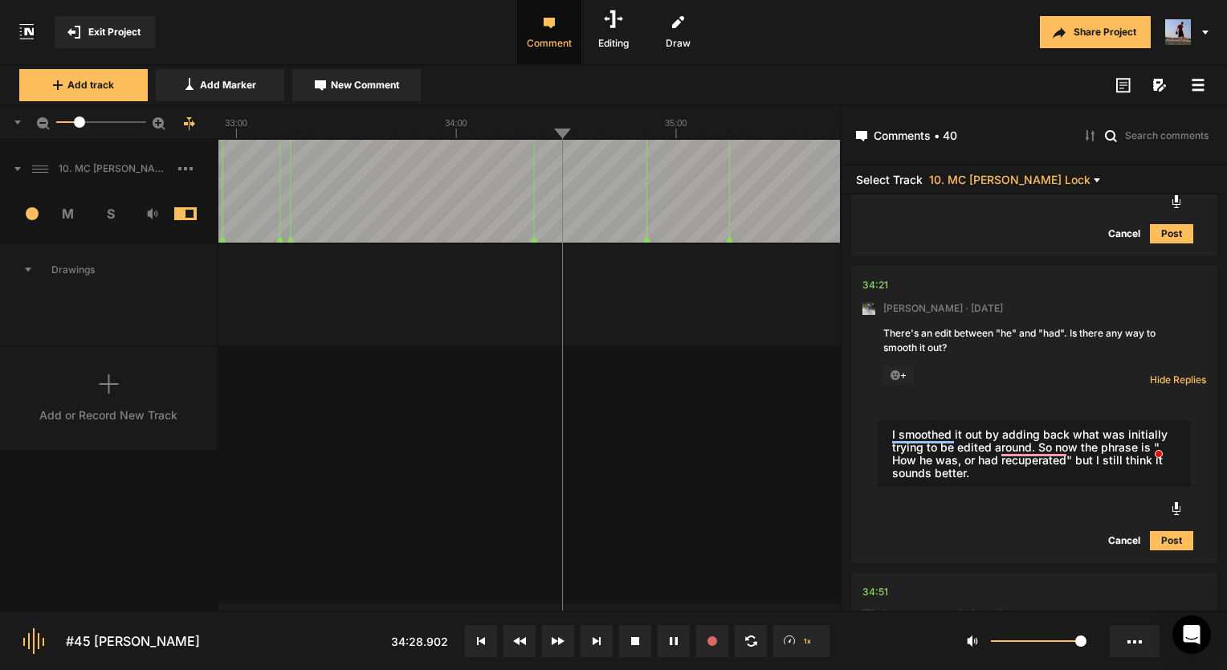
drag, startPoint x: 64, startPoint y: 124, endPoint x: 79, endPoint y: 124, distance: 15.3
click at [79, 124] on div at bounding box center [79, 121] width 11 height 11
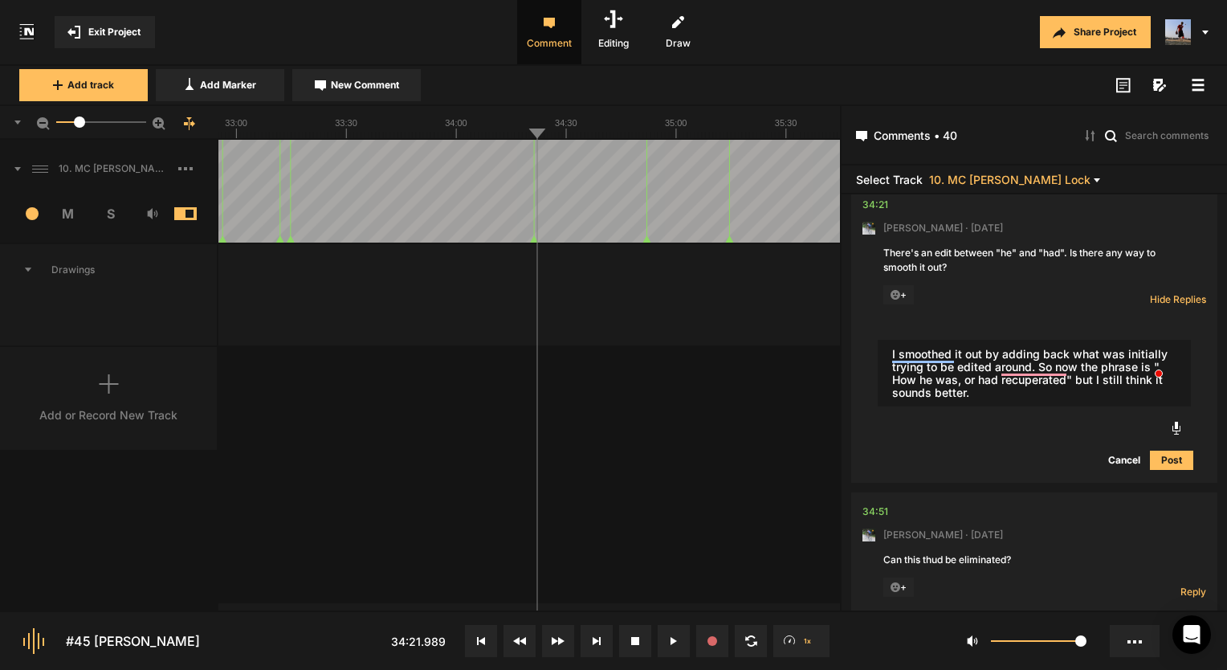
drag, startPoint x: 1172, startPoint y: 439, endPoint x: 1045, endPoint y: 419, distance: 128.4
click at [1045, 419] on div "I smoothed it out by adding back what was initially trying to be edited around.…" at bounding box center [1034, 404] width 344 height 157
click at [1033, 369] on textarea "I smoothed it out by adding back what was initially trying to be edited around.…" at bounding box center [1034, 373] width 313 height 67
drag, startPoint x: 1033, startPoint y: 368, endPoint x: 1018, endPoint y: 370, distance: 14.7
click at [1018, 370] on textarea "I smoothed it out by adding back what was initially trying to be edited around.…" at bounding box center [1034, 373] width 313 height 67
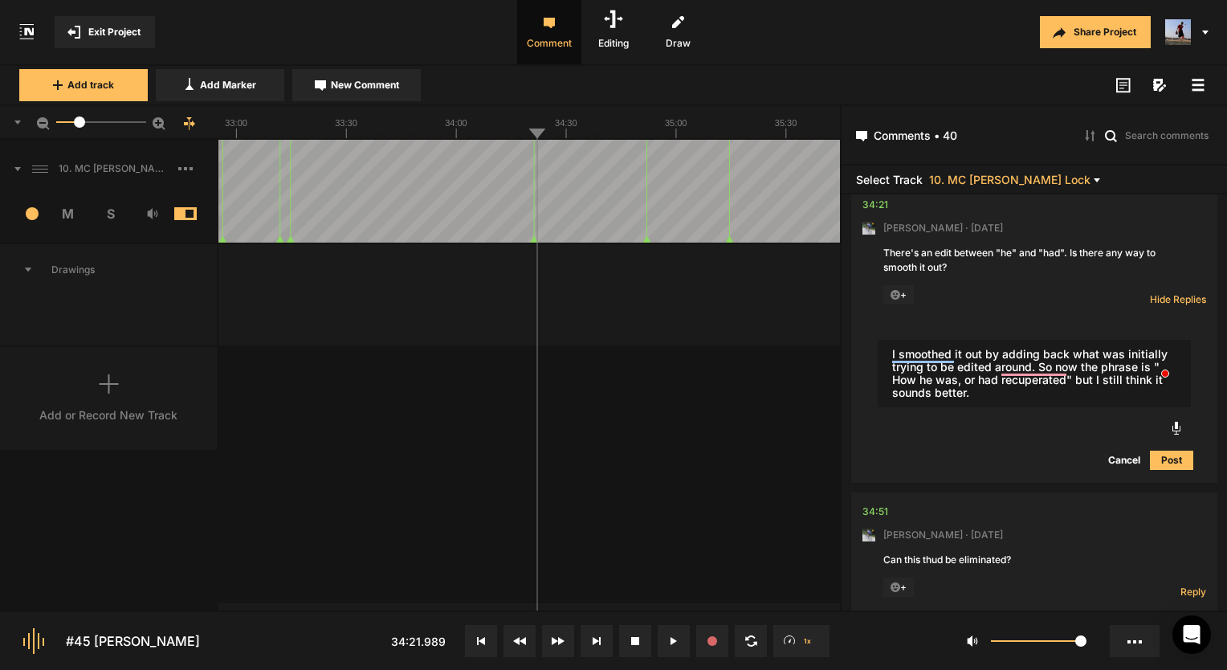
click at [1017, 370] on textarea "I smoothed it out by adding back what was initially trying to be edited around.…" at bounding box center [1034, 373] width 313 height 67
click at [1164, 459] on div "I smoothed it out by adding back what was initially trying to be edited around.…" at bounding box center [1034, 404] width 344 height 157
click at [1166, 450] on button "Post" at bounding box center [1171, 459] width 43 height 19
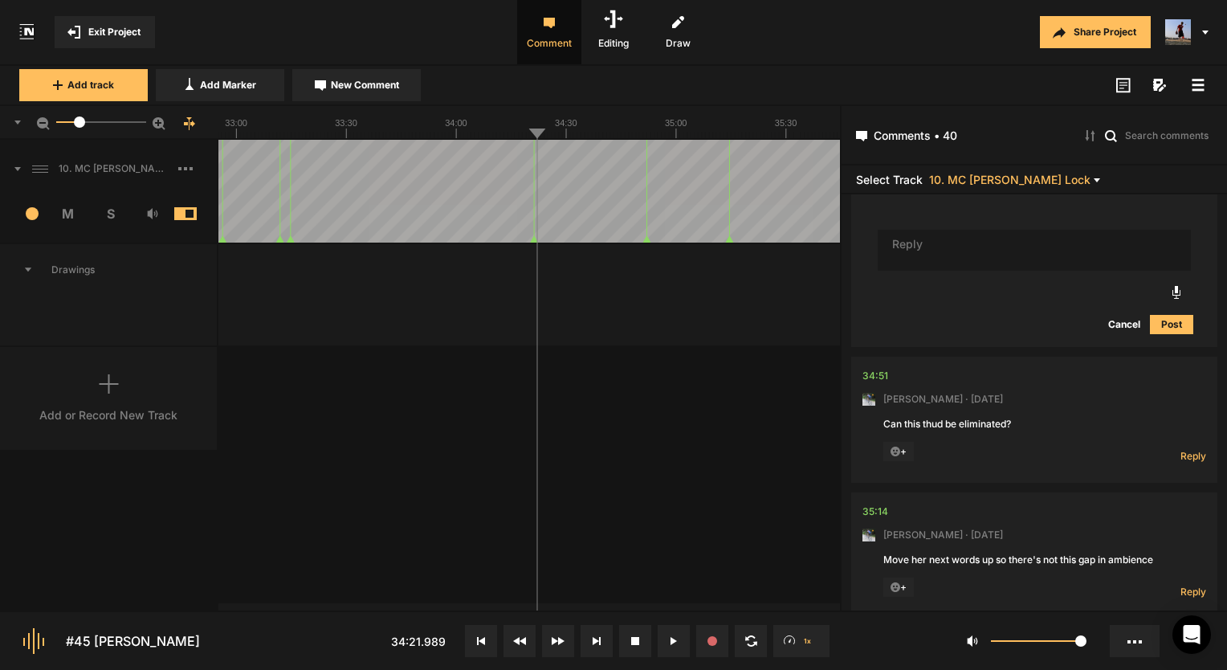
scroll to position [14152, 0]
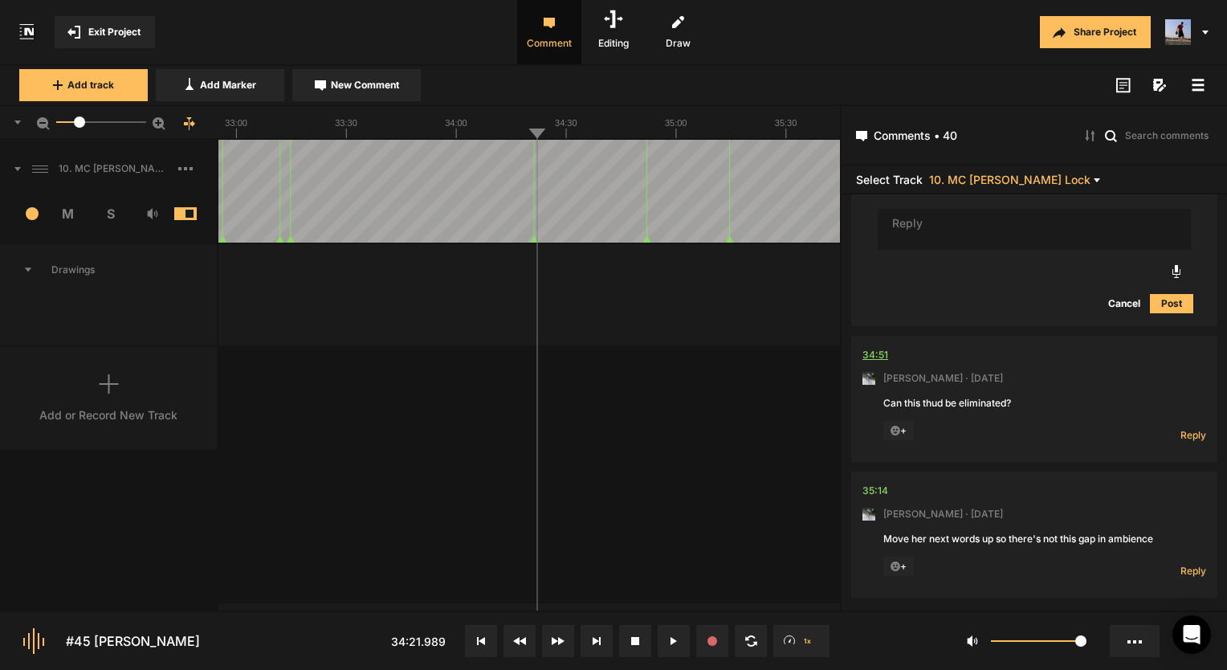
click at [880, 347] on div "34:51" at bounding box center [875, 355] width 26 height 16
click at [870, 347] on div "34:51" at bounding box center [875, 355] width 26 height 16
click at [670, 633] on button at bounding box center [674, 641] width 32 height 32
click at [1172, 556] on div "Reply Hide Replies" at bounding box center [1174, 566] width 64 height 21
click at [1182, 564] on span "Reply" at bounding box center [1193, 571] width 26 height 14
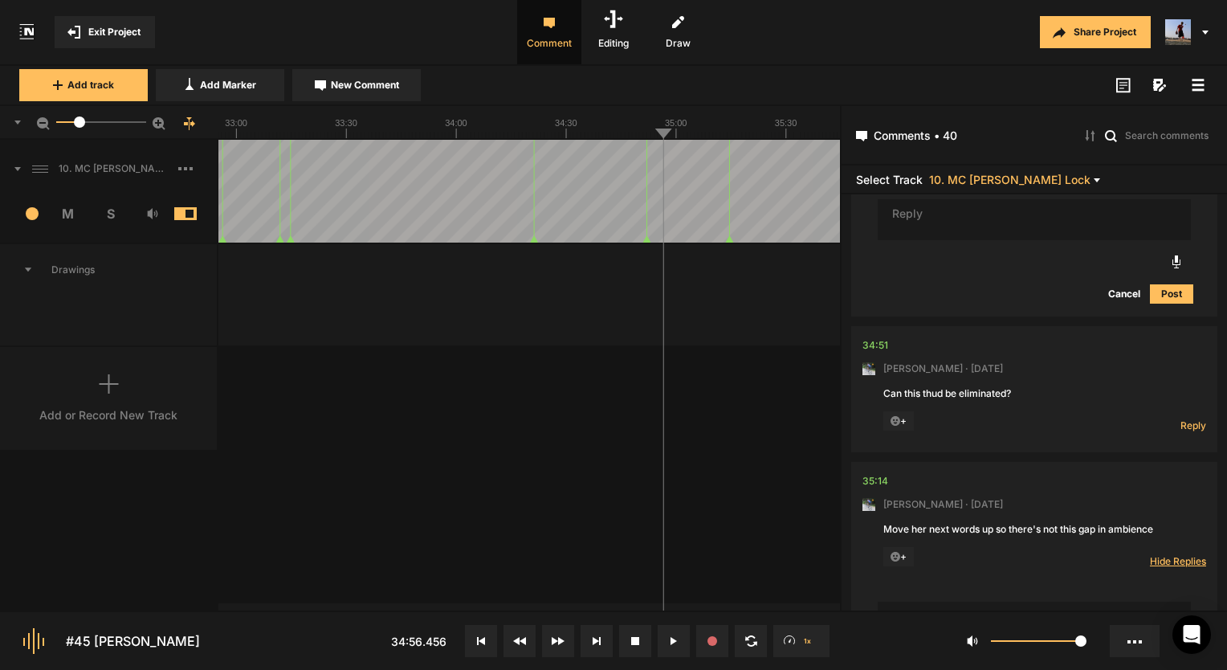
scroll to position [14161, 0]
type textarea "E"
click at [1190, 418] on span "Reply" at bounding box center [1193, 425] width 26 height 14
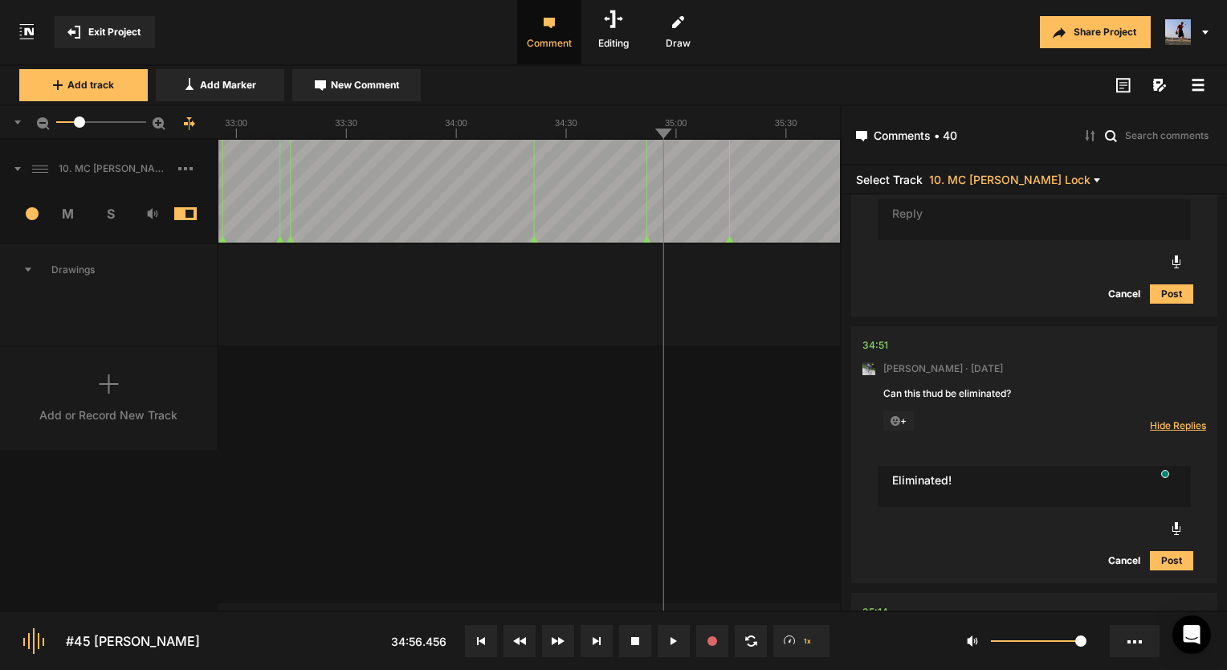
type textarea "Eliminated!"
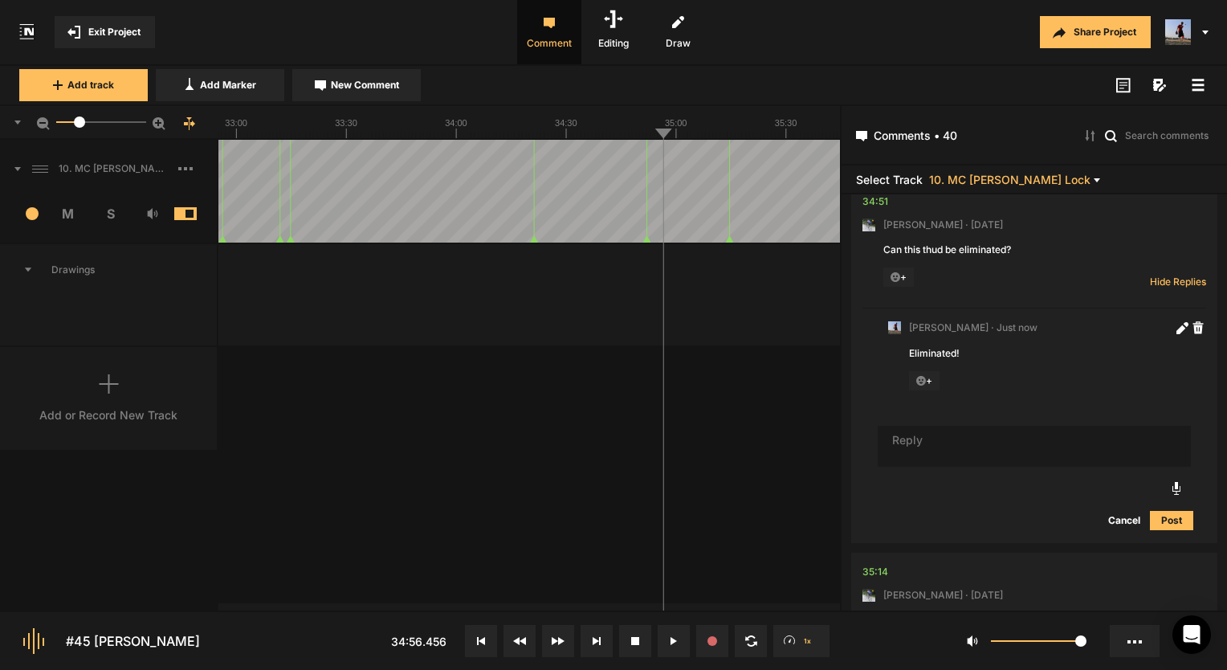
scroll to position [14517, 0]
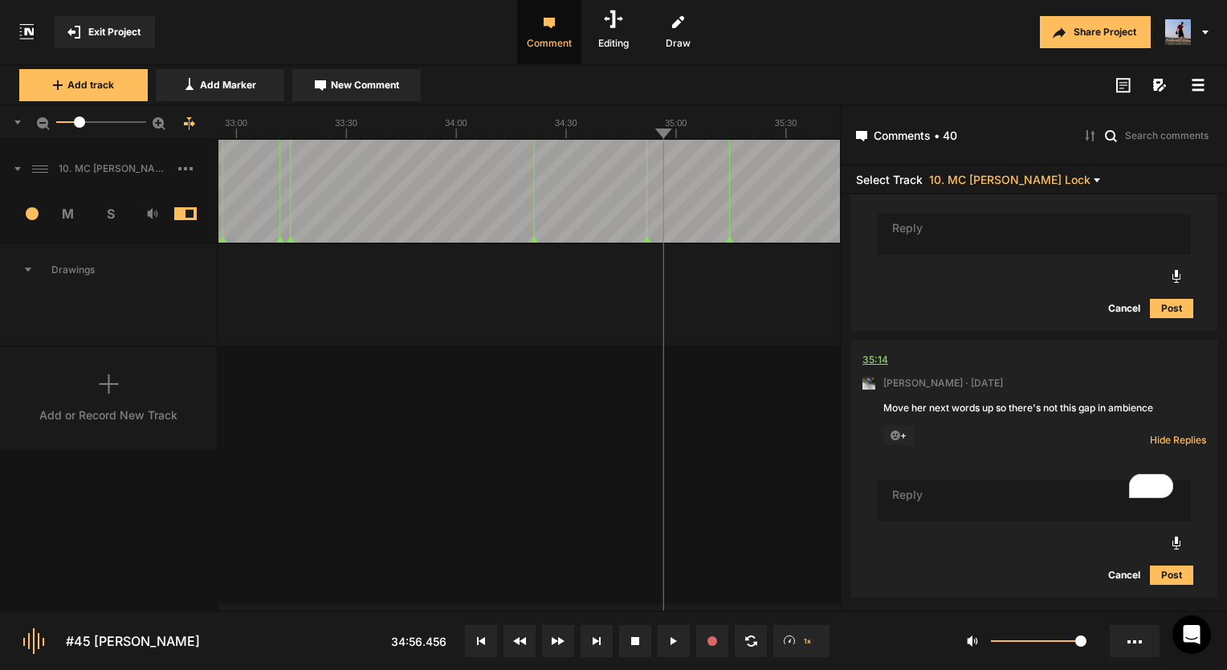
click at [866, 352] on div "35:14" at bounding box center [875, 360] width 26 height 16
click at [99, 39] on span "Exit Project" at bounding box center [114, 32] width 52 height 14
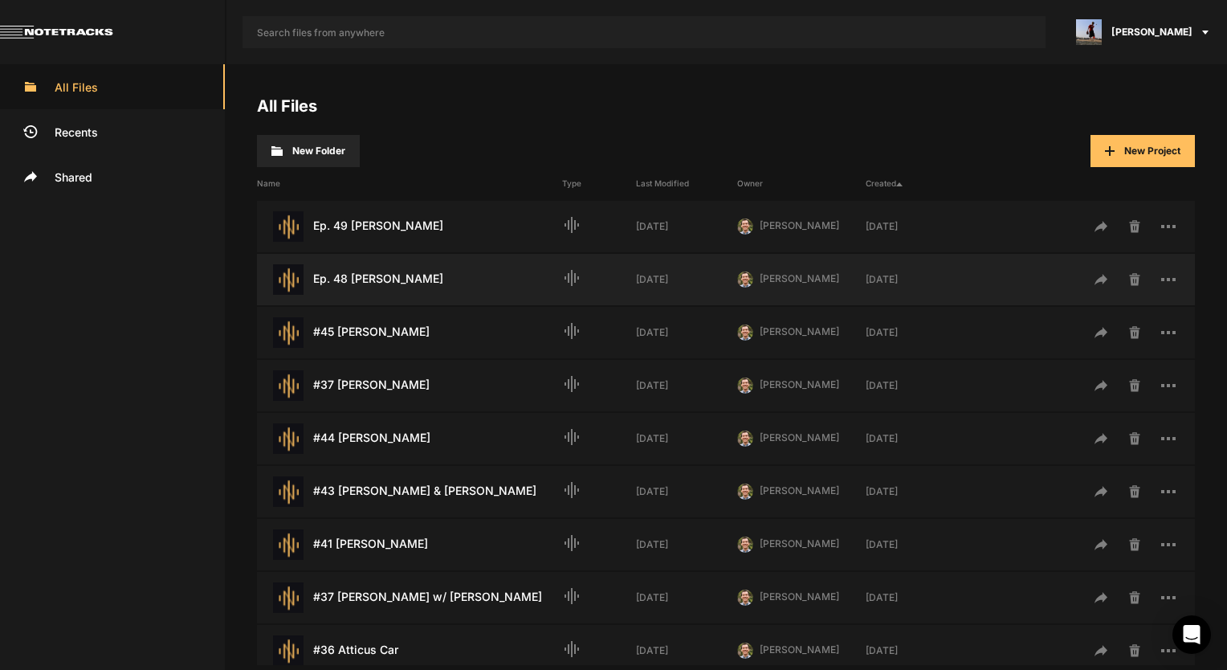
click at [426, 275] on div "Ep. 48 [PERSON_NAME] Last Modified: [DATE]" at bounding box center [409, 279] width 305 height 31
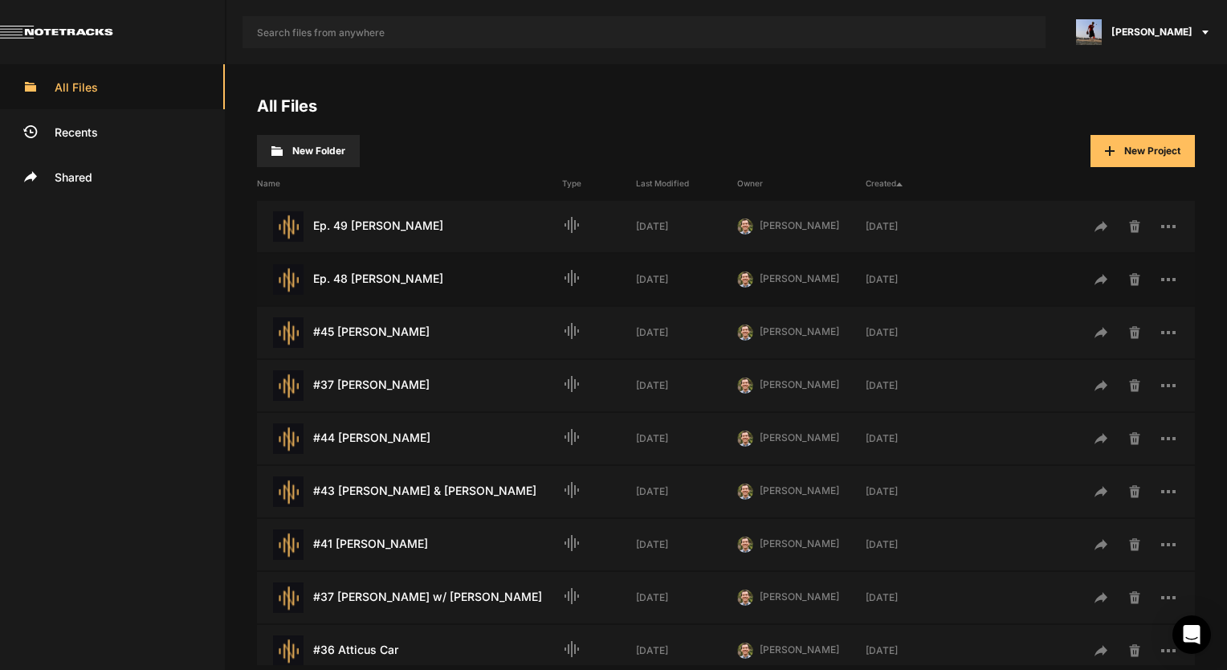
click at [426, 275] on div "Ep. 48 [PERSON_NAME] Last Modified: [DATE]" at bounding box center [409, 279] width 305 height 31
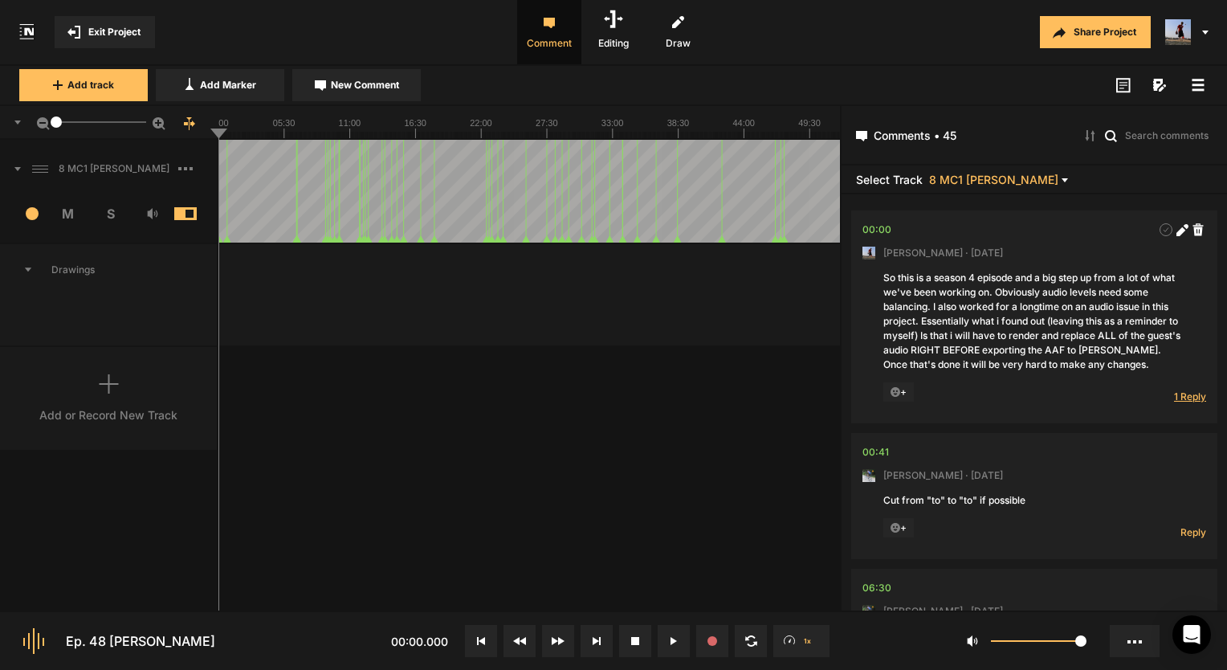
click at [1187, 393] on span "1 Reply" at bounding box center [1190, 396] width 32 height 14
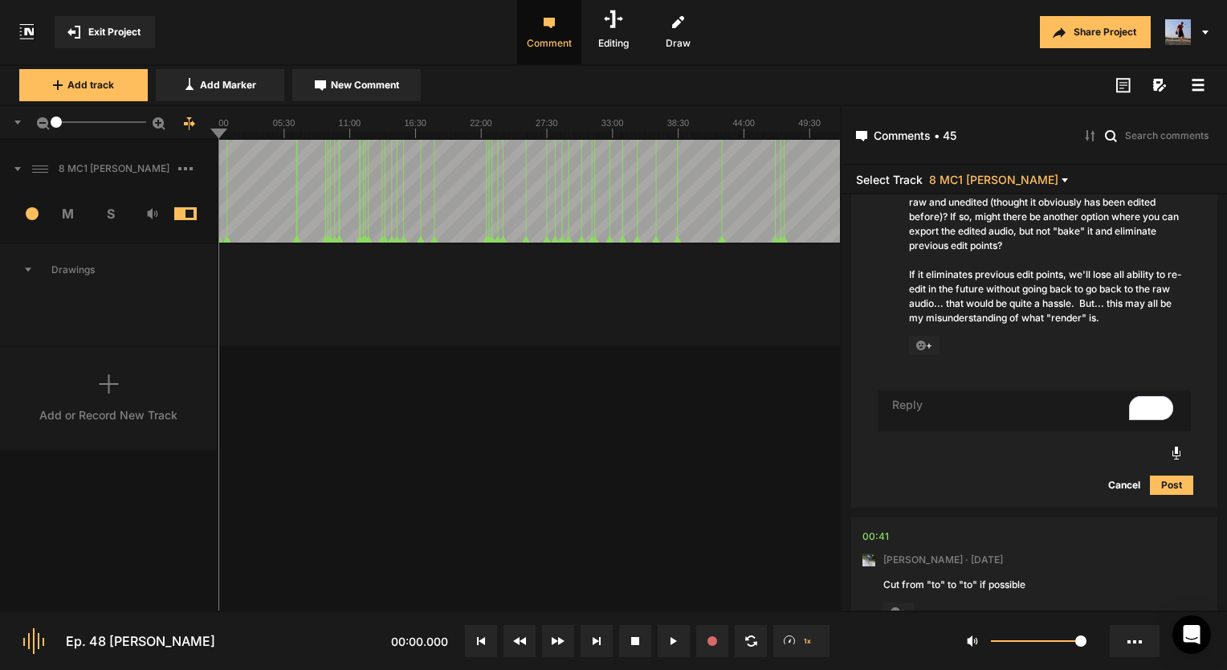
scroll to position [354, 0]
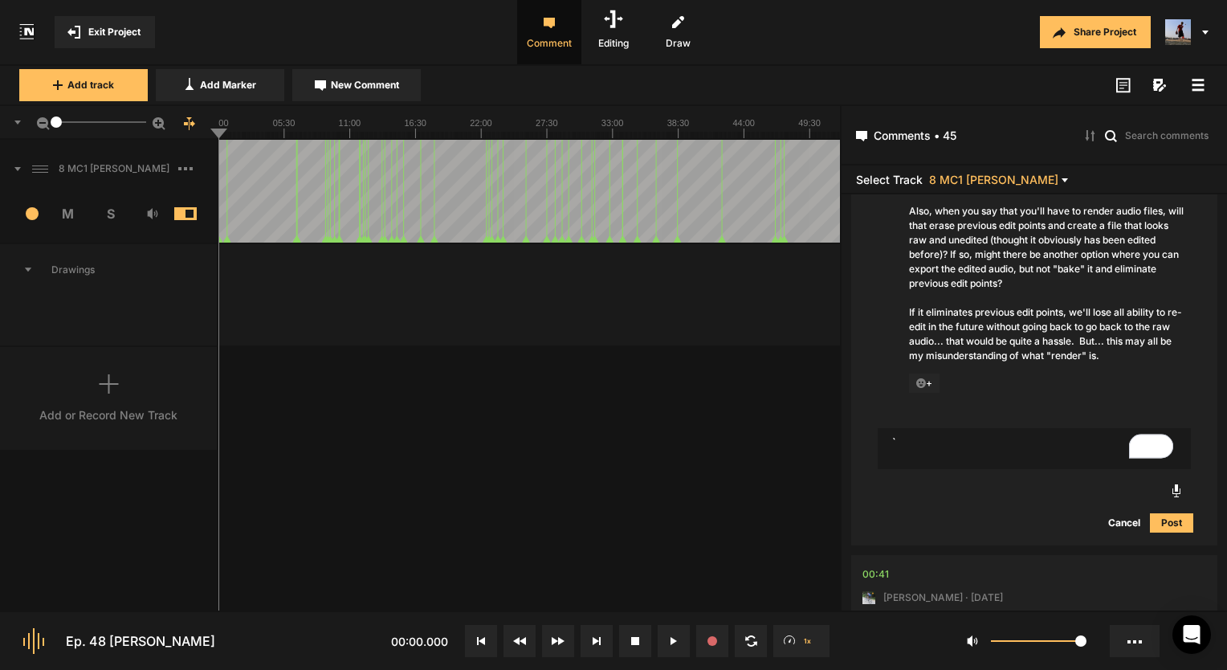
type textarea "`"
click at [1108, 513] on button "Cancel" at bounding box center [1123, 522] width 51 height 19
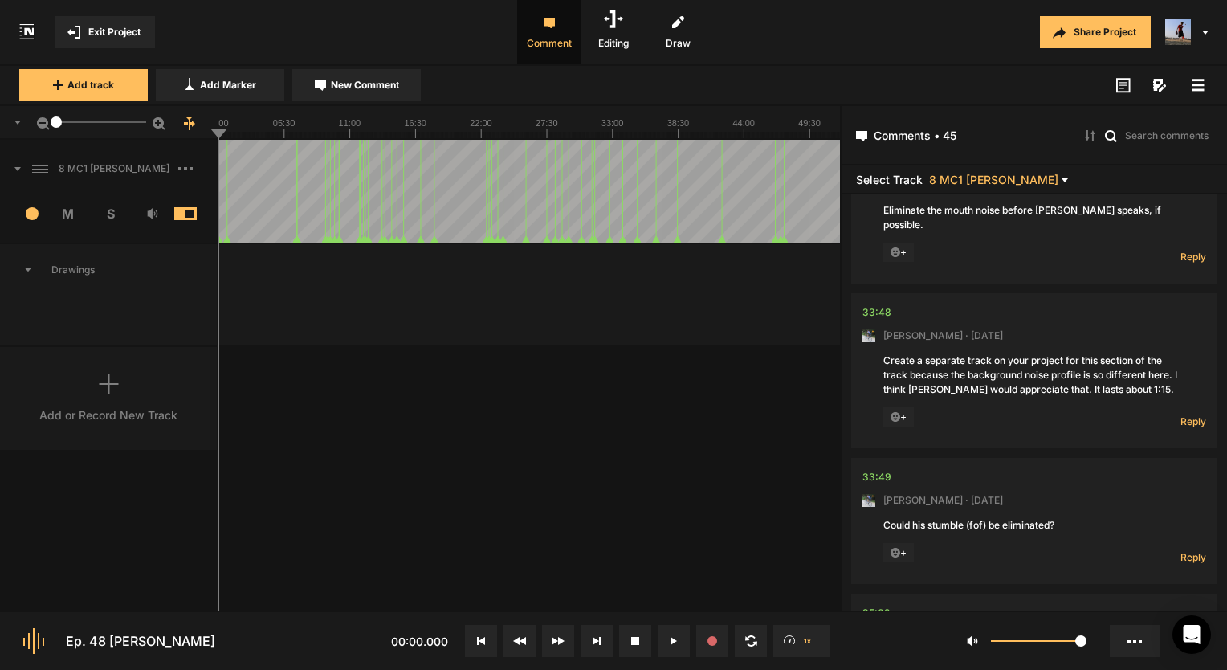
scroll to position [5293, 0]
drag, startPoint x: 970, startPoint y: 298, endPoint x: 988, endPoint y: 294, distance: 18.9
click at [988, 354] on div "Create a separate track on your project for this section of the track because t…" at bounding box center [1034, 375] width 302 height 43
click at [668, 642] on button at bounding box center [674, 641] width 32 height 32
click at [885, 305] on div "33:48" at bounding box center [876, 313] width 29 height 16
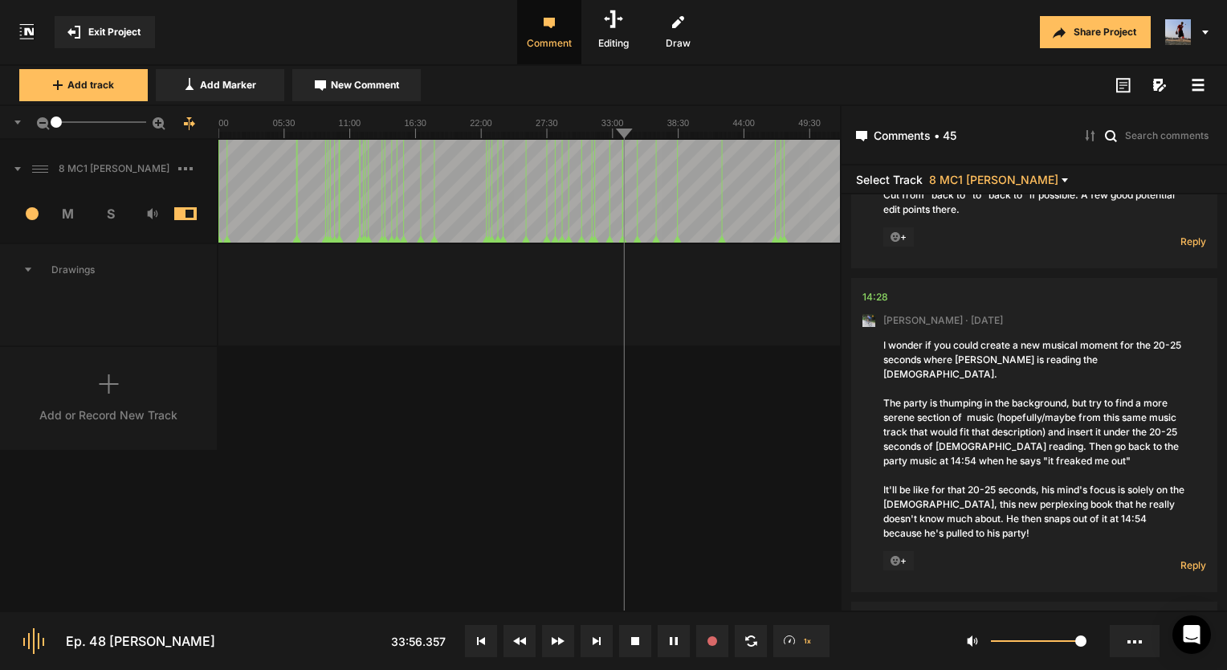
scroll to position [2395, 0]
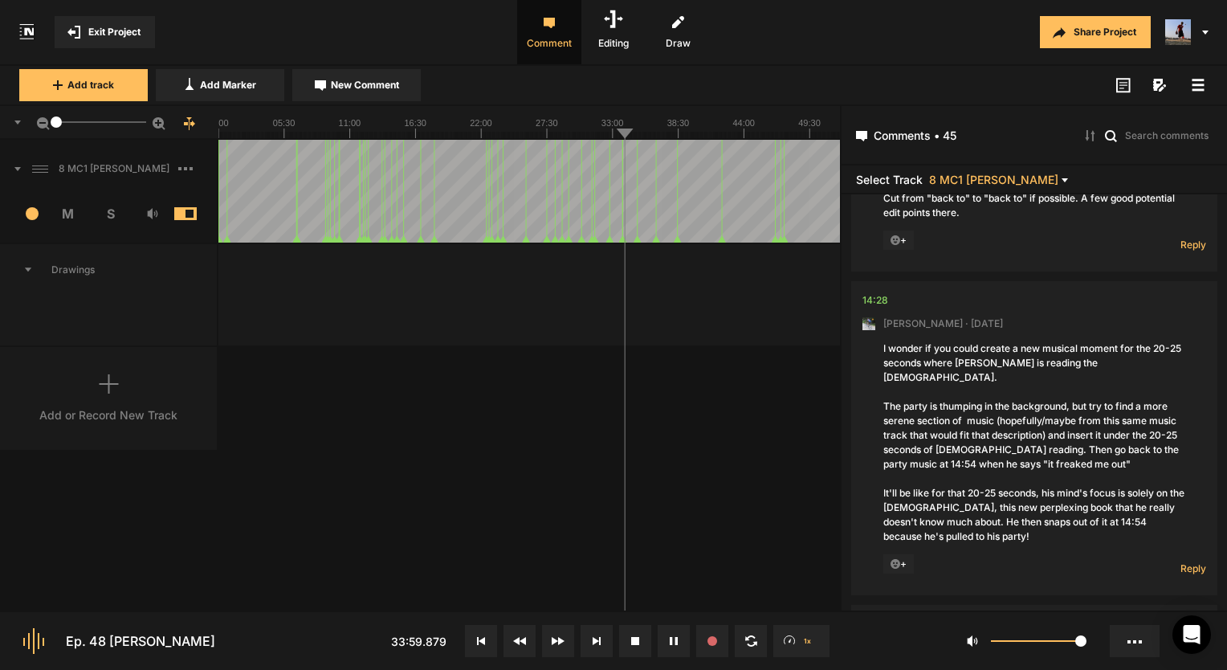
click at [639, 647] on button at bounding box center [635, 641] width 32 height 32
click at [672, 638] on icon at bounding box center [674, 641] width 8 height 8
drag, startPoint x: 1082, startPoint y: 512, endPoint x: 1143, endPoint y: 528, distance: 63.7
drag, startPoint x: 1143, startPoint y: 528, endPoint x: 915, endPoint y: 546, distance: 228.8
click at [915, 546] on nt-comment "14:28 [PERSON_NAME] · [DATE] I wonder if you could create a new musical moment …" at bounding box center [1034, 438] width 344 height 314
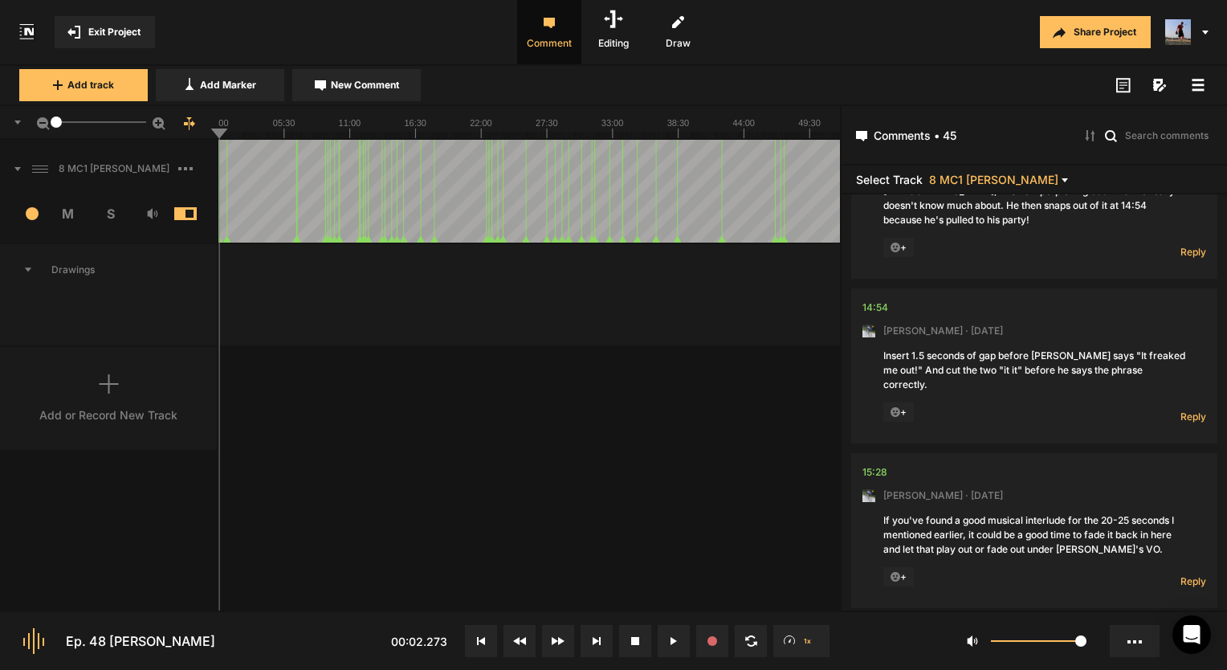
scroll to position [2716, 0]
